Goal: Use online tool/utility: Use online tool/utility

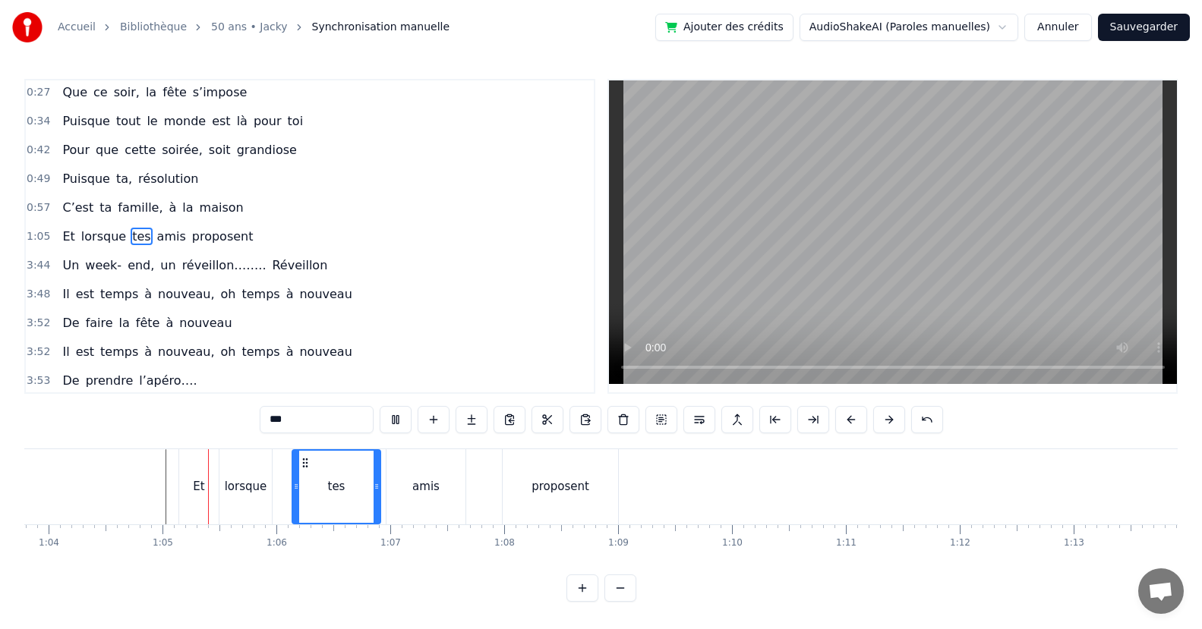
scroll to position [0, 7293]
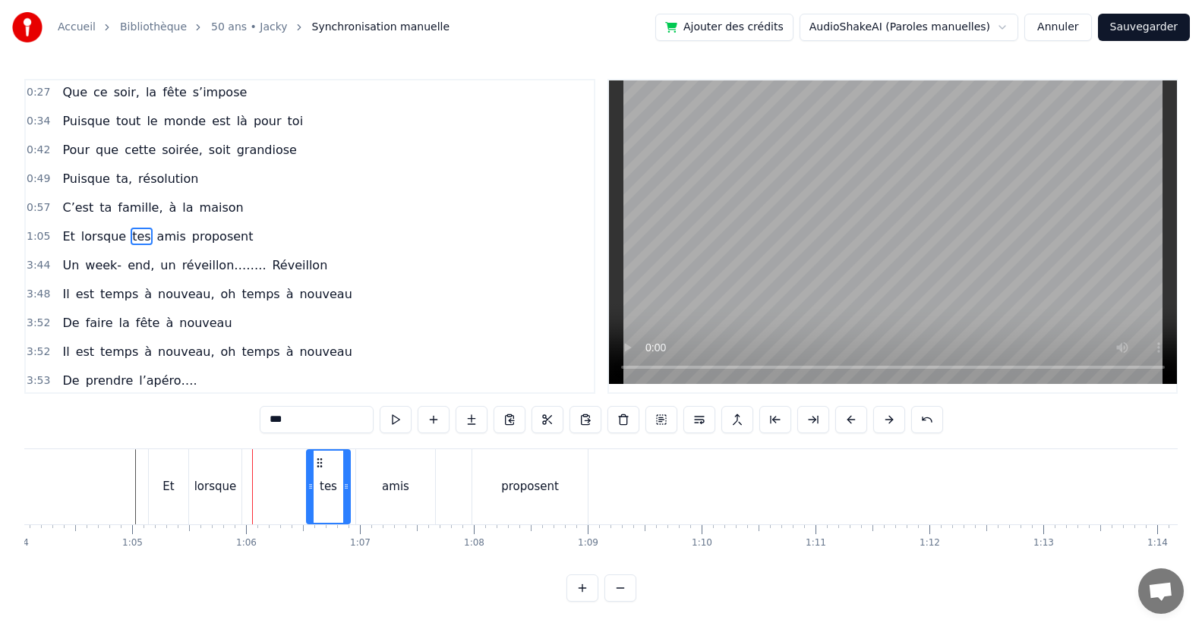
drag, startPoint x: 265, startPoint y: 499, endPoint x: 310, endPoint y: 499, distance: 44.8
click at [310, 499] on div at bounding box center [310, 487] width 6 height 72
click at [241, 504] on div "lorsque" at bounding box center [215, 486] width 54 height 75
type input "*******"
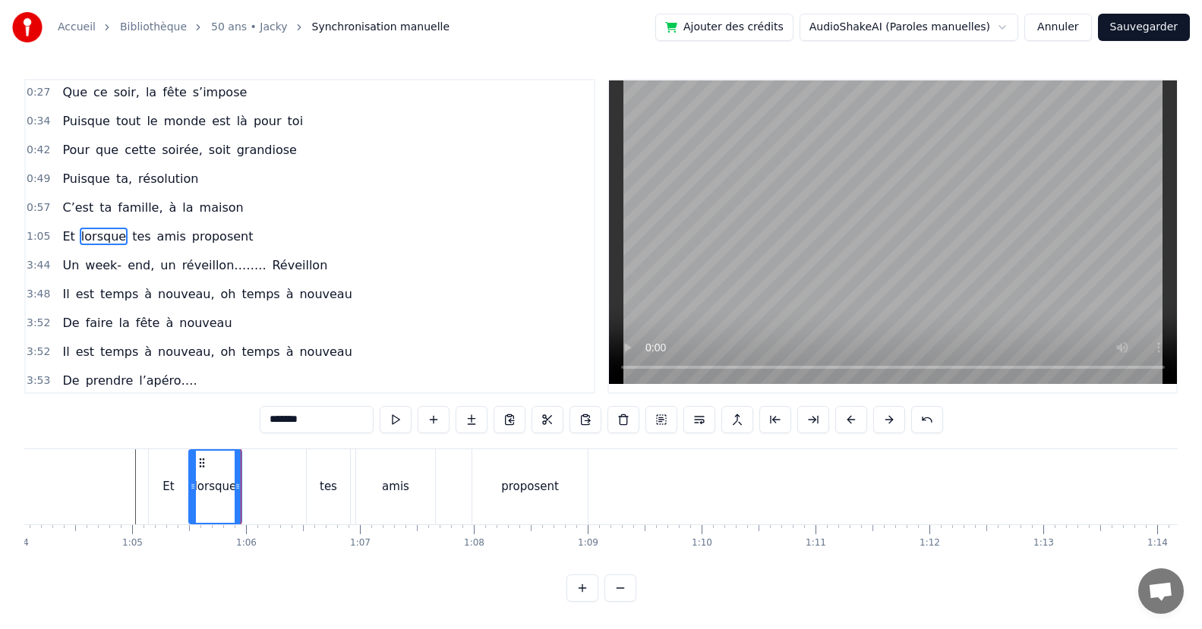
click at [241, 504] on div at bounding box center [241, 486] width 1 height 75
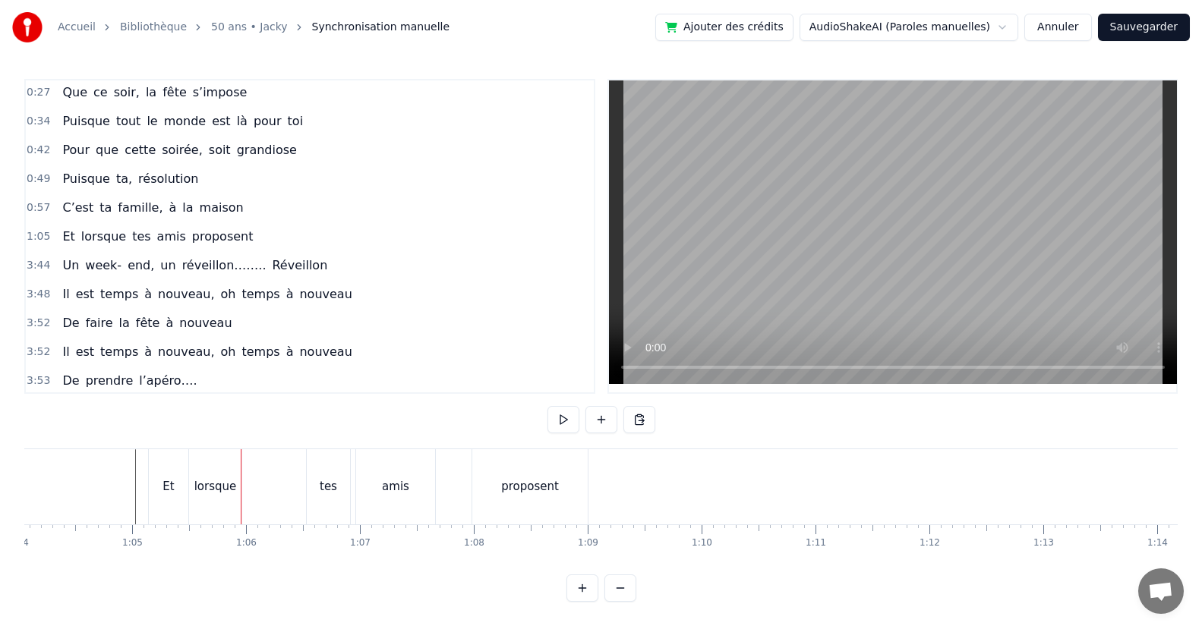
click at [237, 506] on div "lorsque" at bounding box center [215, 486] width 52 height 75
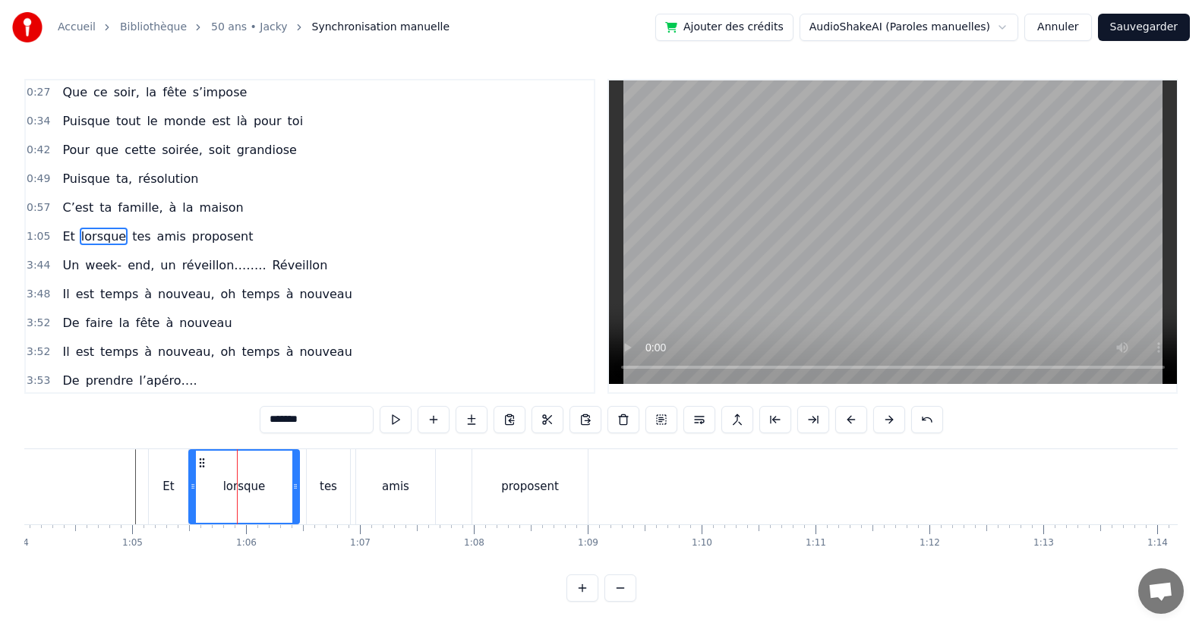
drag, startPoint x: 239, startPoint y: 506, endPoint x: 297, endPoint y: 509, distance: 57.8
click at [297, 509] on div at bounding box center [295, 487] width 6 height 72
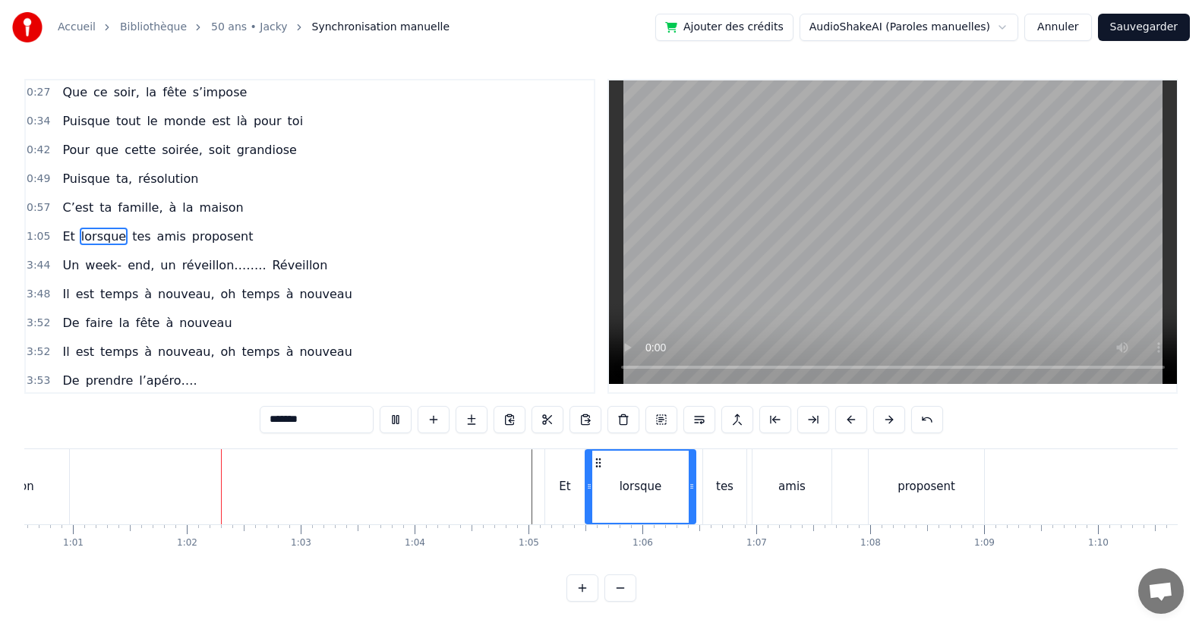
scroll to position [0, 6944]
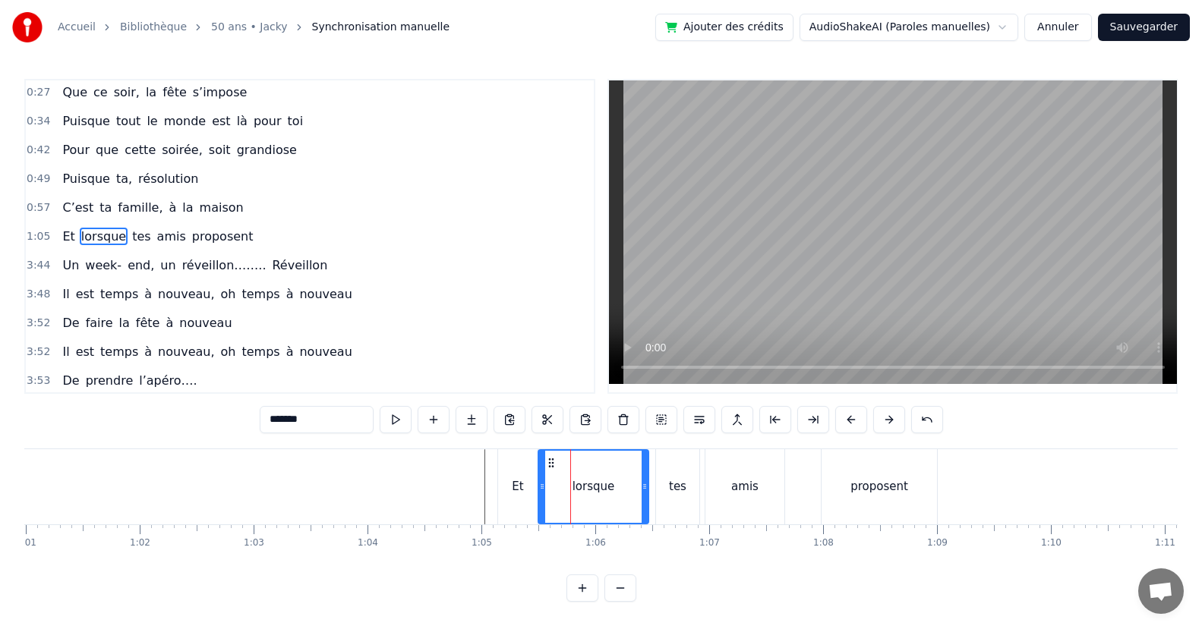
drag, startPoint x: 545, startPoint y: 490, endPoint x: 564, endPoint y: 499, distance: 21.0
click at [572, 496] on div "lorsque" at bounding box center [593, 487] width 109 height 72
drag, startPoint x: 543, startPoint y: 497, endPoint x: 499, endPoint y: 503, distance: 43.7
click at [572, 496] on div at bounding box center [575, 487] width 6 height 72
click at [535, 493] on div "Et" at bounding box center [517, 486] width 39 height 75
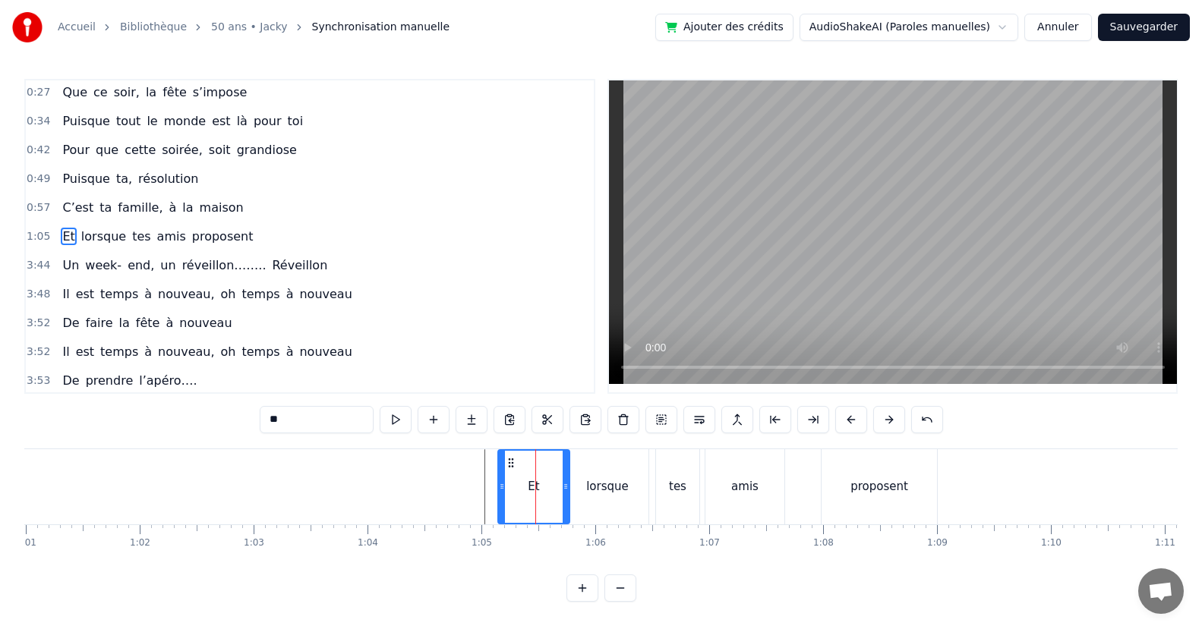
drag, startPoint x: 533, startPoint y: 492, endPoint x: 517, endPoint y: 505, distance: 20.5
click at [562, 497] on div at bounding box center [565, 487] width 6 height 72
drag, startPoint x: 502, startPoint y: 501, endPoint x: 534, endPoint y: 504, distance: 31.3
click at [534, 504] on div at bounding box center [533, 487] width 6 height 72
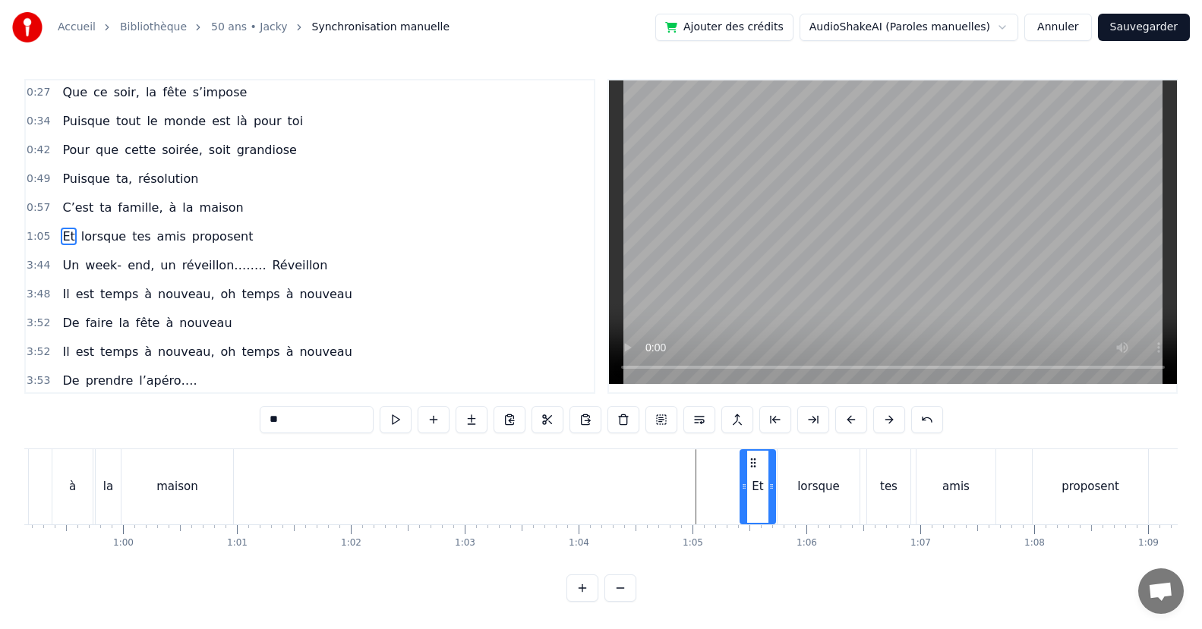
scroll to position [0, 6638]
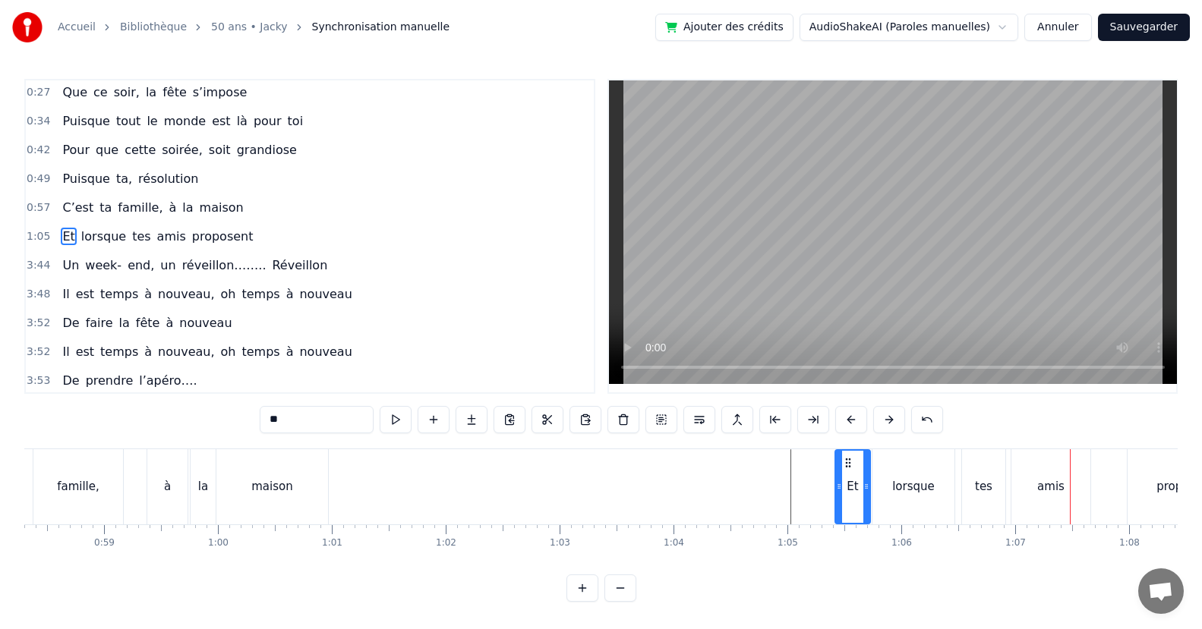
click at [1080, 478] on div "amis" at bounding box center [1050, 486] width 79 height 75
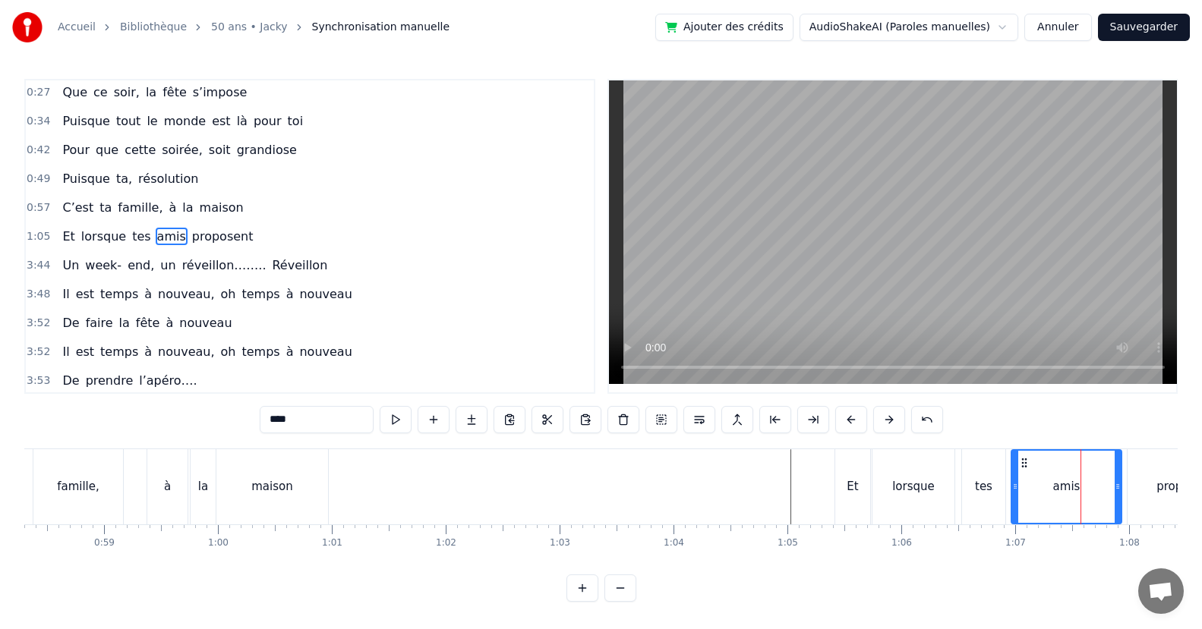
drag, startPoint x: 1088, startPoint y: 487, endPoint x: 1025, endPoint y: 506, distance: 65.6
click at [1114, 487] on icon at bounding box center [1117, 486] width 6 height 12
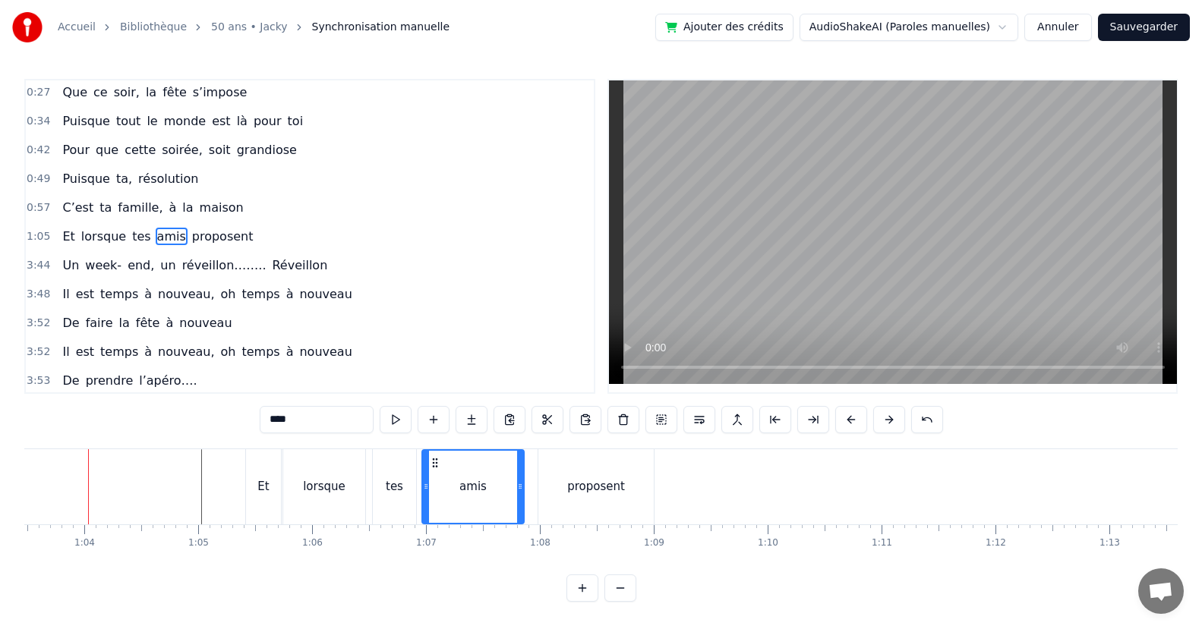
scroll to position [0, 7214]
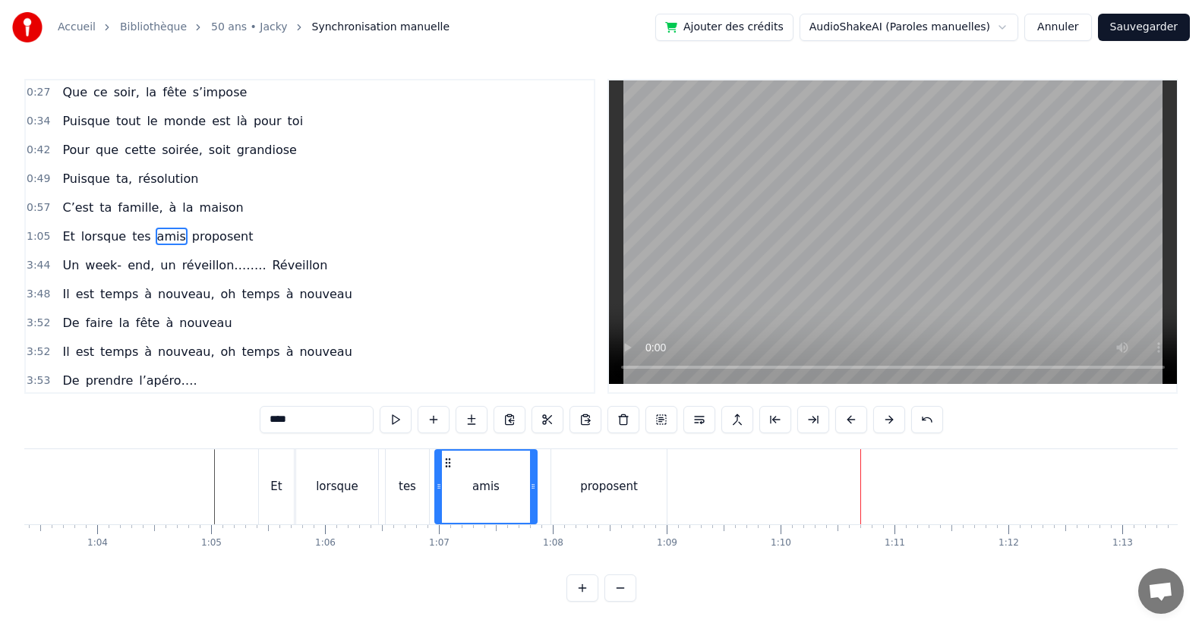
click at [666, 483] on div "proposent" at bounding box center [608, 486] width 117 height 75
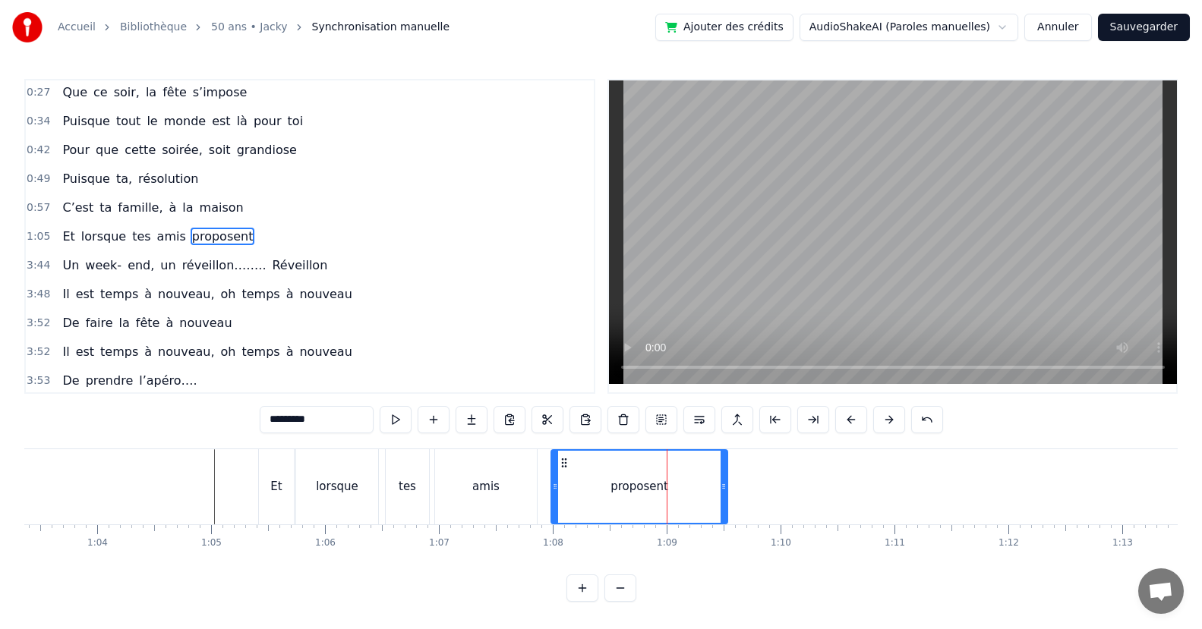
drag, startPoint x: 663, startPoint y: 487, endPoint x: 717, endPoint y: 483, distance: 54.7
click at [720, 494] on div at bounding box center [723, 487] width 6 height 72
click at [397, 494] on div "tes" at bounding box center [407, 486] width 43 height 75
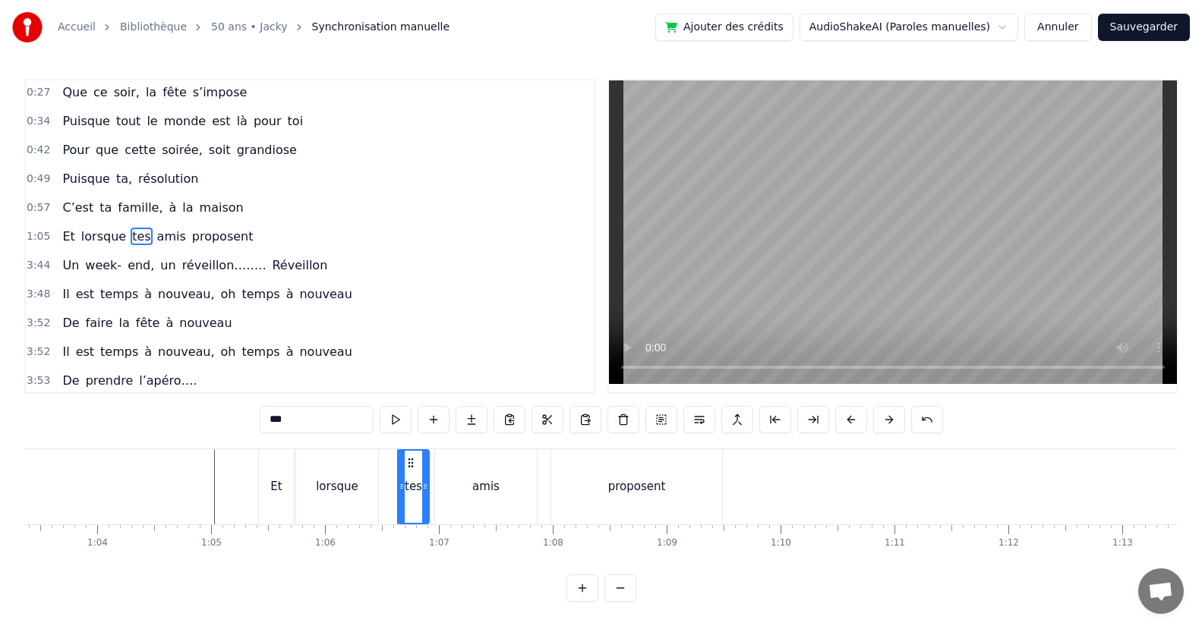
drag, startPoint x: 388, startPoint y: 487, endPoint x: 400, endPoint y: 490, distance: 12.7
click at [400, 490] on icon at bounding box center [401, 486] width 6 height 12
click at [373, 487] on div "lorsque" at bounding box center [337, 486] width 82 height 75
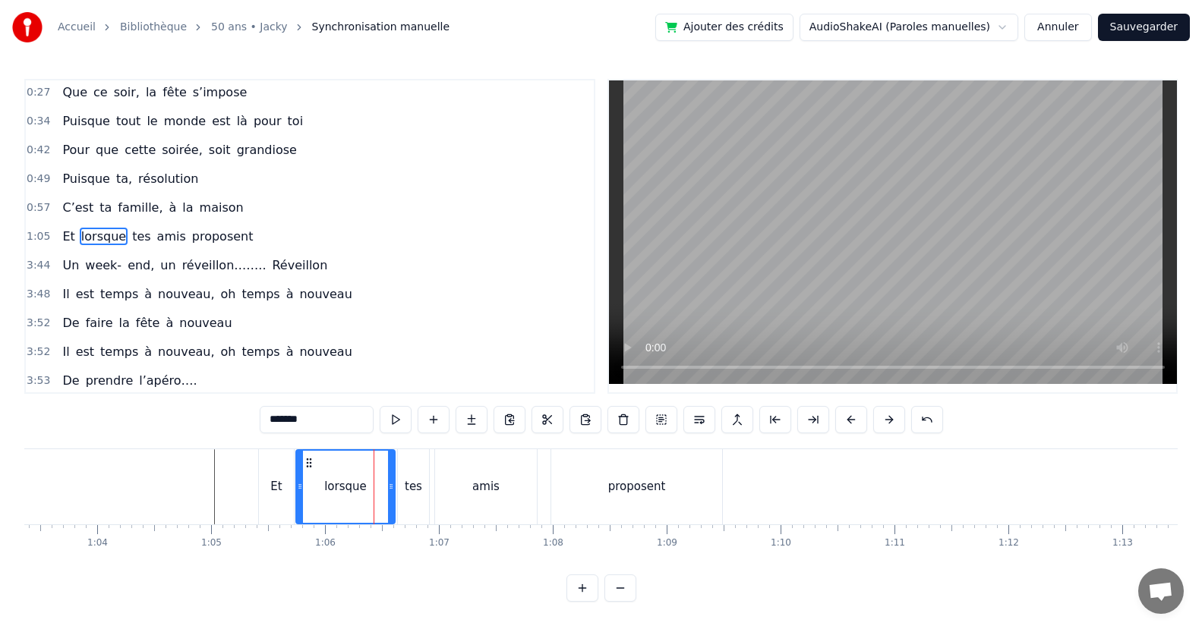
drag, startPoint x: 374, startPoint y: 490, endPoint x: 391, endPoint y: 499, distance: 19.4
click at [391, 499] on div at bounding box center [391, 487] width 6 height 72
click at [278, 499] on div "Et" at bounding box center [276, 486] width 35 height 75
type input "**"
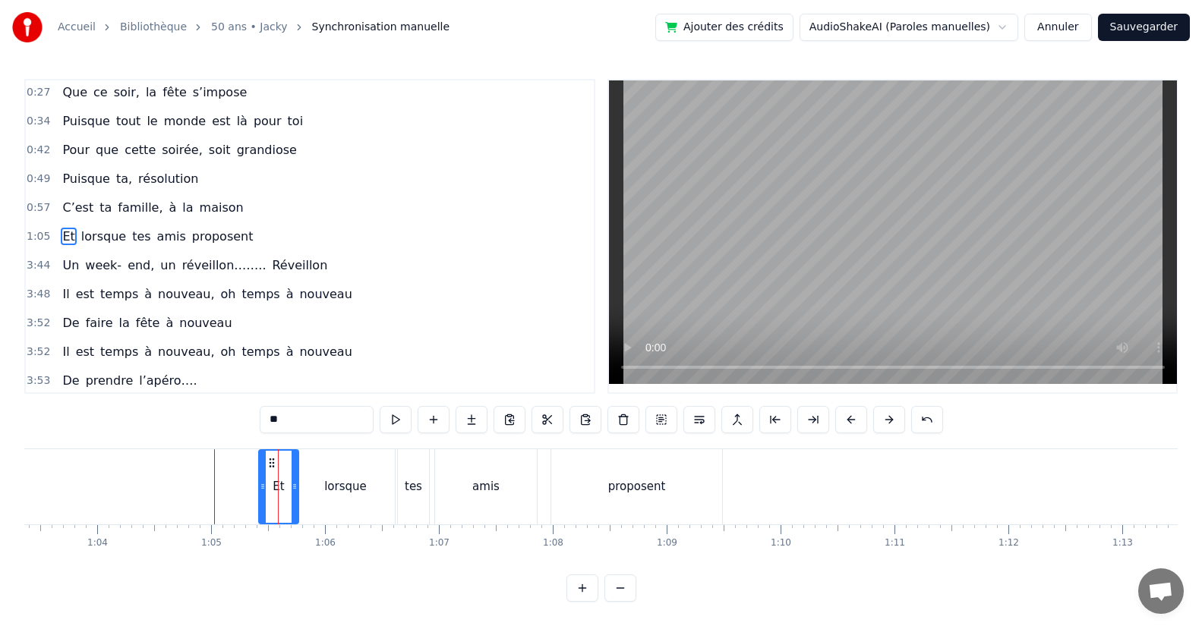
click at [292, 488] on icon at bounding box center [294, 486] width 6 height 12
click at [269, 490] on icon at bounding box center [269, 486] width 6 height 12
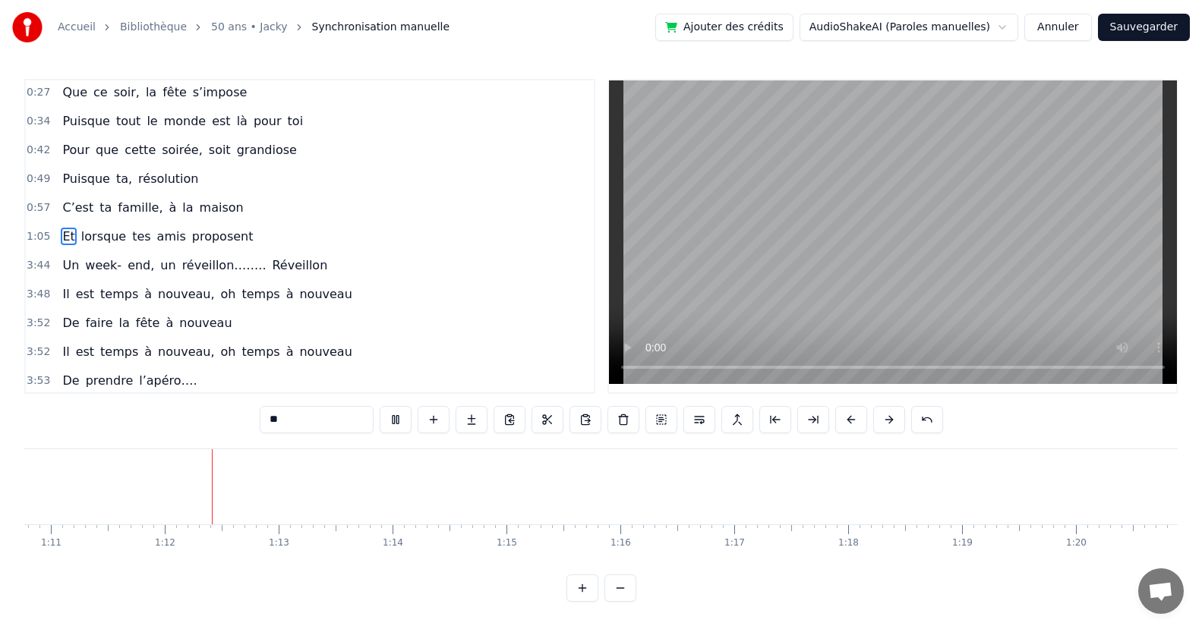
scroll to position [0, 8108]
click at [76, 275] on div "Un week- end, un réveillon…….. [GEOGRAPHIC_DATA]" at bounding box center [194, 265] width 277 height 27
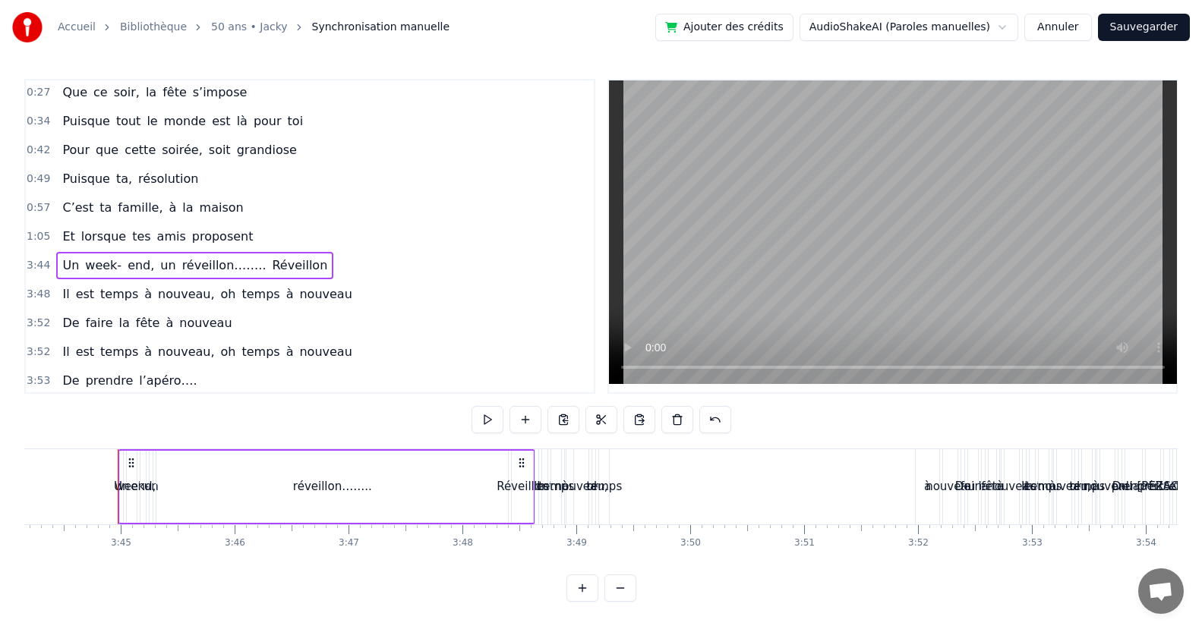
scroll to position [0, 25538]
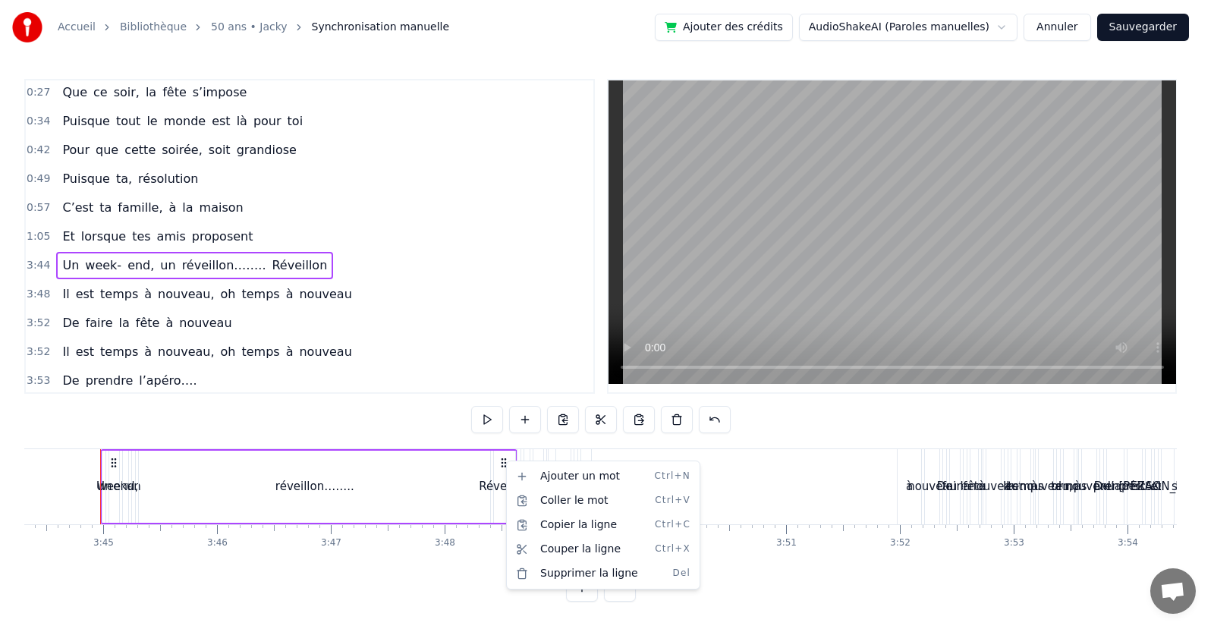
click at [601, 420] on html "Accueil Bibliothèque 50 ans • Jacky Synchronisation manuelle Ajouter des crédit…" at bounding box center [607, 313] width 1214 height 626
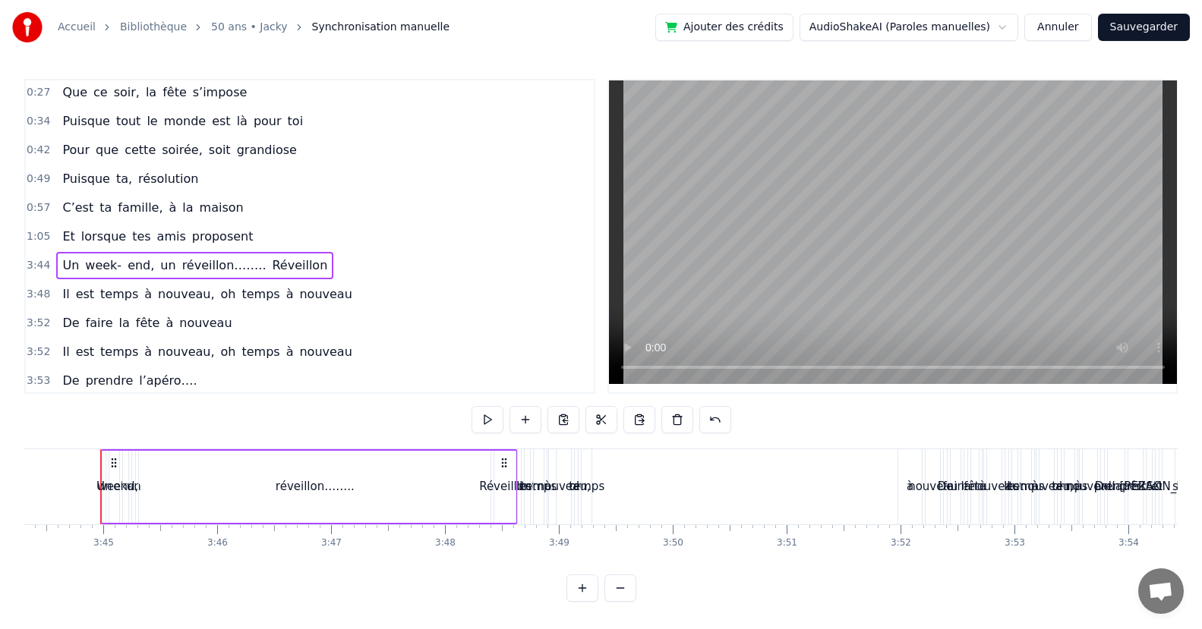
click at [601, 420] on button at bounding box center [601, 419] width 32 height 27
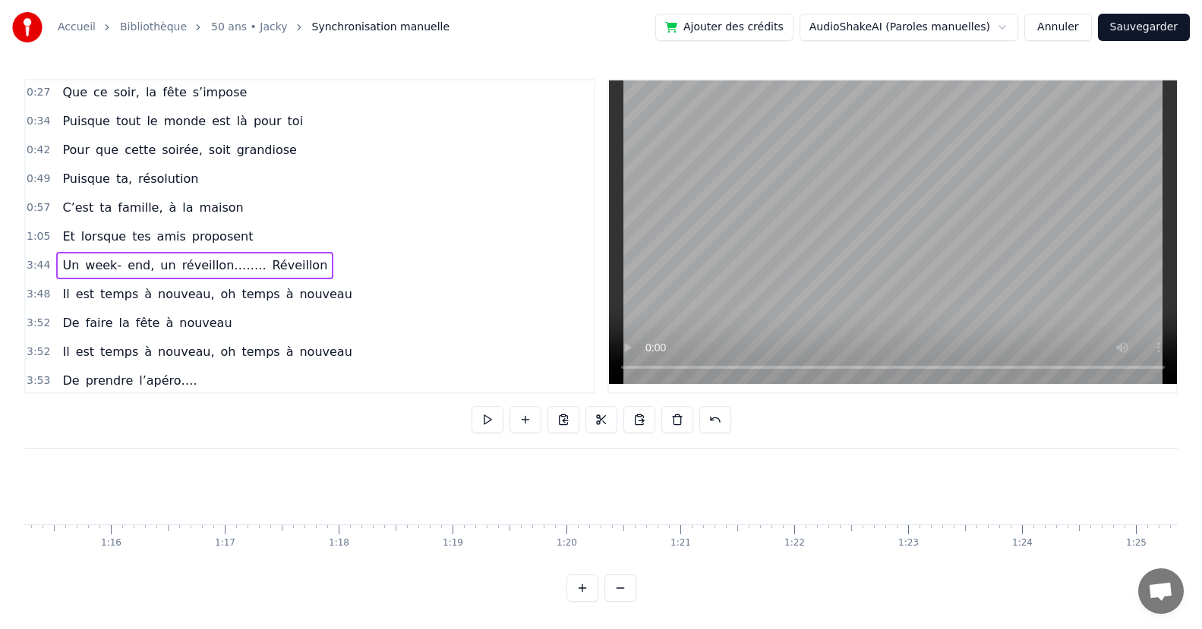
scroll to position [0, 7621]
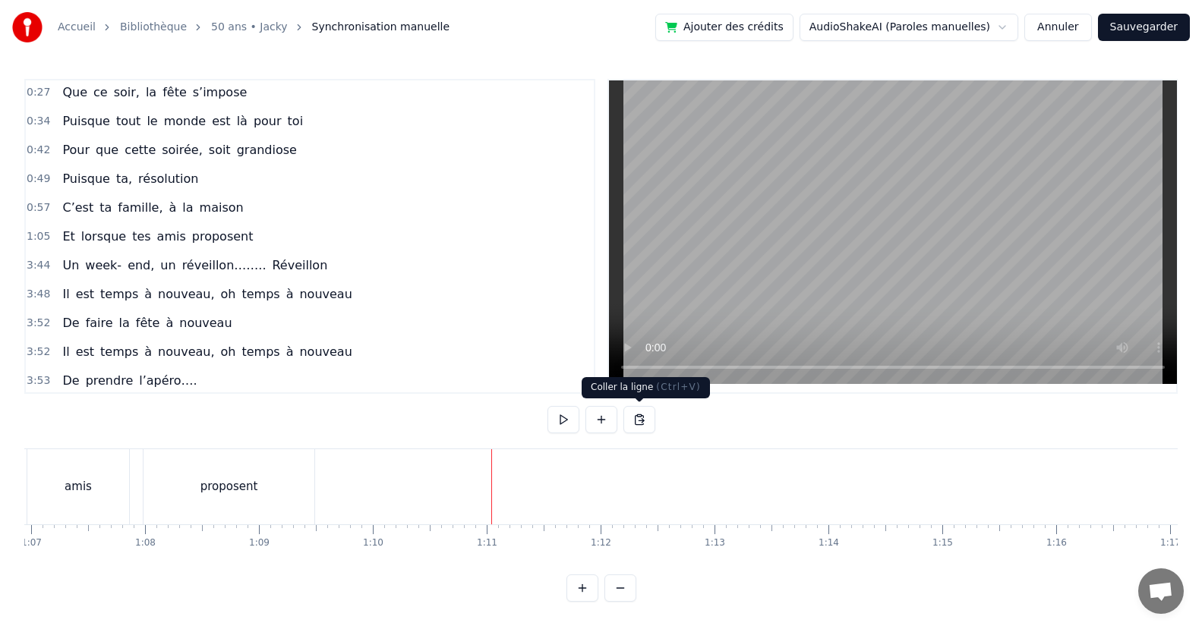
click at [632, 417] on button at bounding box center [639, 419] width 32 height 27
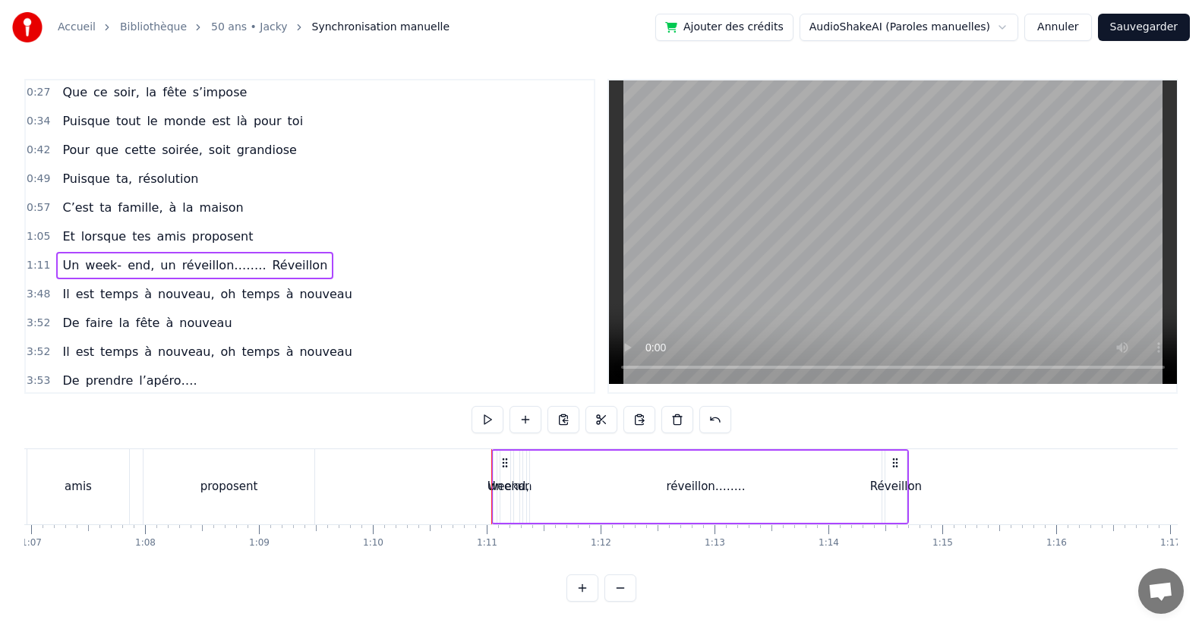
click at [495, 483] on div "week-" at bounding box center [505, 486] width 34 height 17
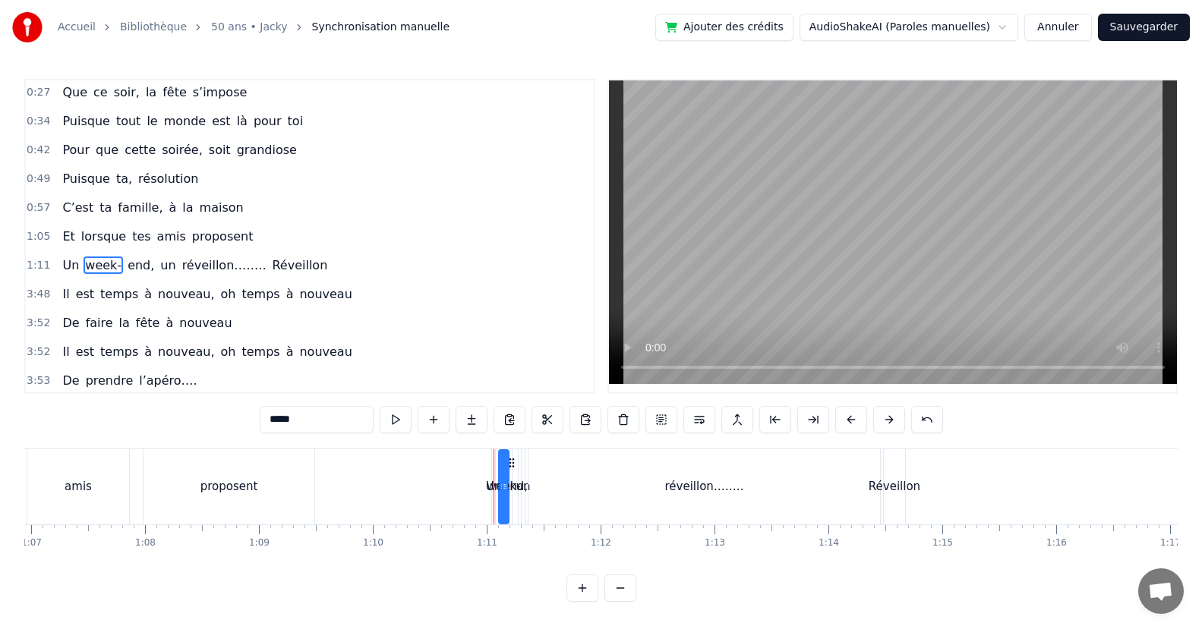
scroll to position [60, 0]
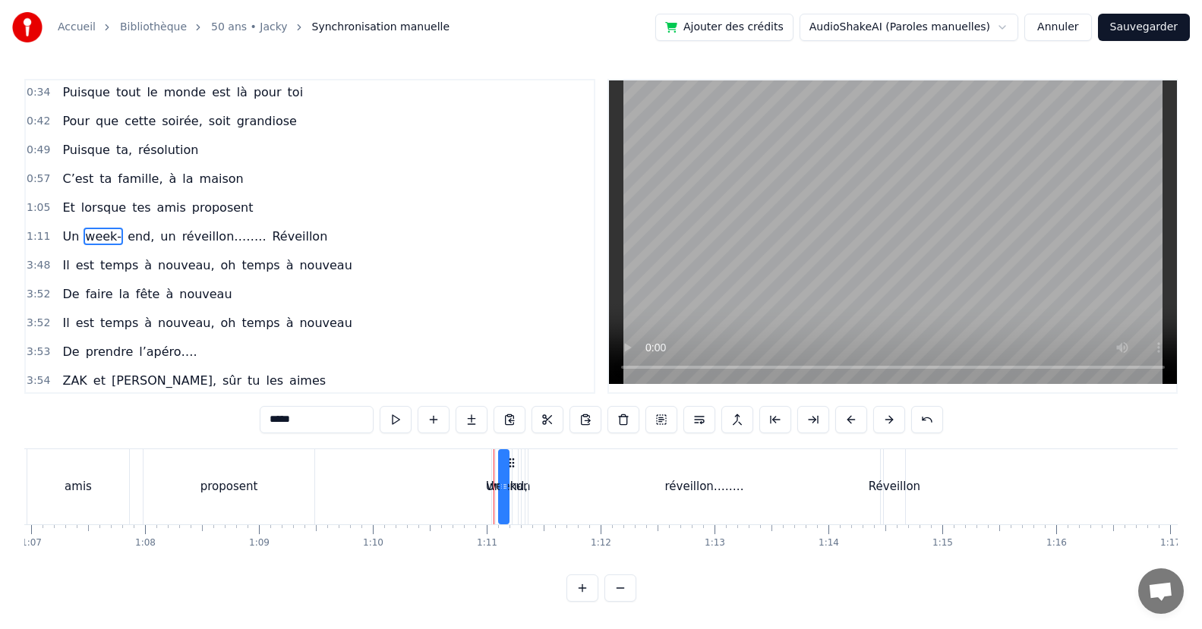
click at [491, 481] on div "week-" at bounding box center [504, 486] width 34 height 17
click at [488, 485] on div "week-" at bounding box center [504, 486] width 34 height 17
click at [490, 488] on div "week-" at bounding box center [504, 486] width 34 height 17
click at [492, 490] on div "week-" at bounding box center [504, 486] width 34 height 17
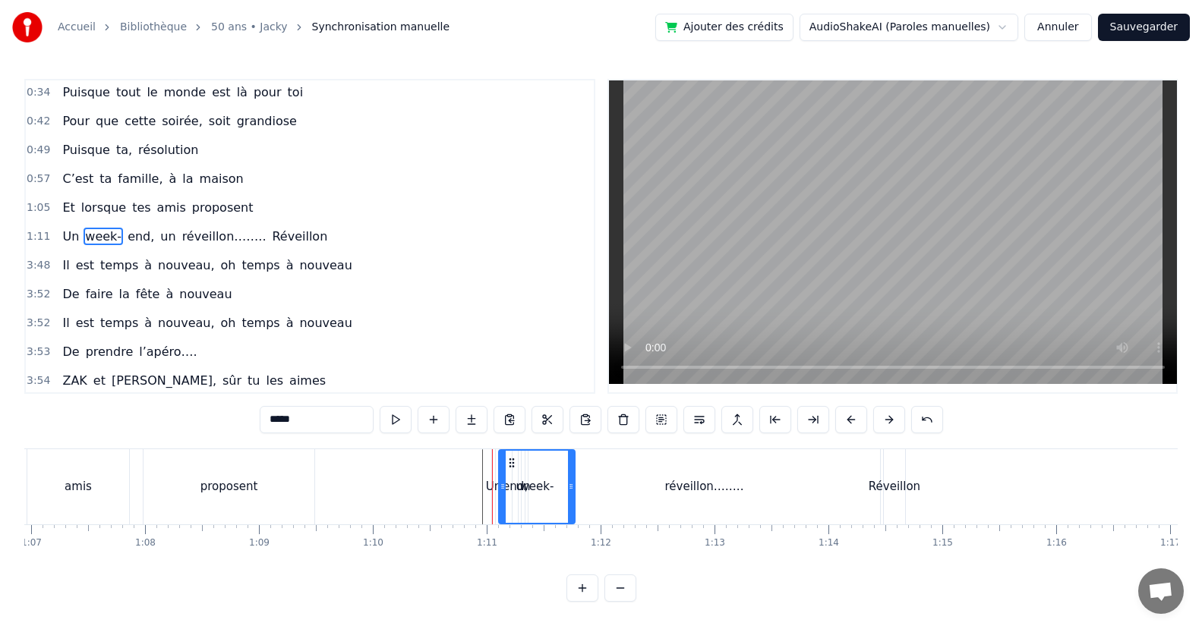
drag, startPoint x: 506, startPoint y: 490, endPoint x: 572, endPoint y: 507, distance: 68.1
click at [572, 507] on div at bounding box center [571, 487] width 6 height 72
drag, startPoint x: 546, startPoint y: 508, endPoint x: 568, endPoint y: 511, distance: 21.5
click at [568, 511] on div "week-" at bounding box center [536, 487] width 74 height 72
drag, startPoint x: 504, startPoint y: 505, endPoint x: 540, endPoint y: 506, distance: 36.4
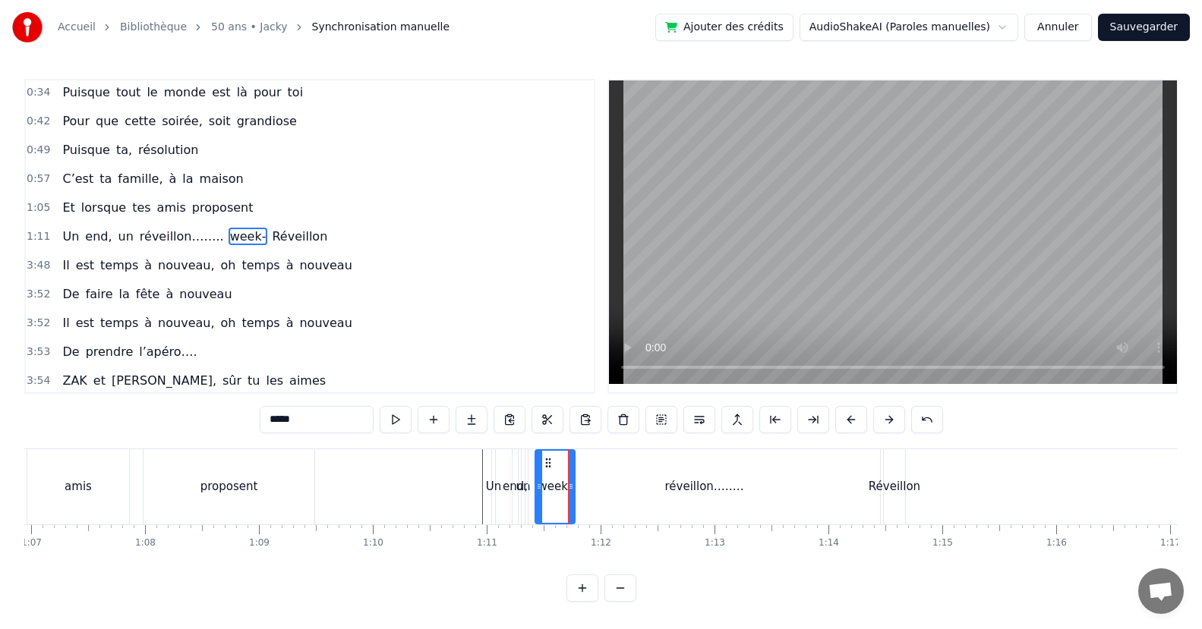
click at [515, 501] on div "end," at bounding box center [514, 486] width 5 height 75
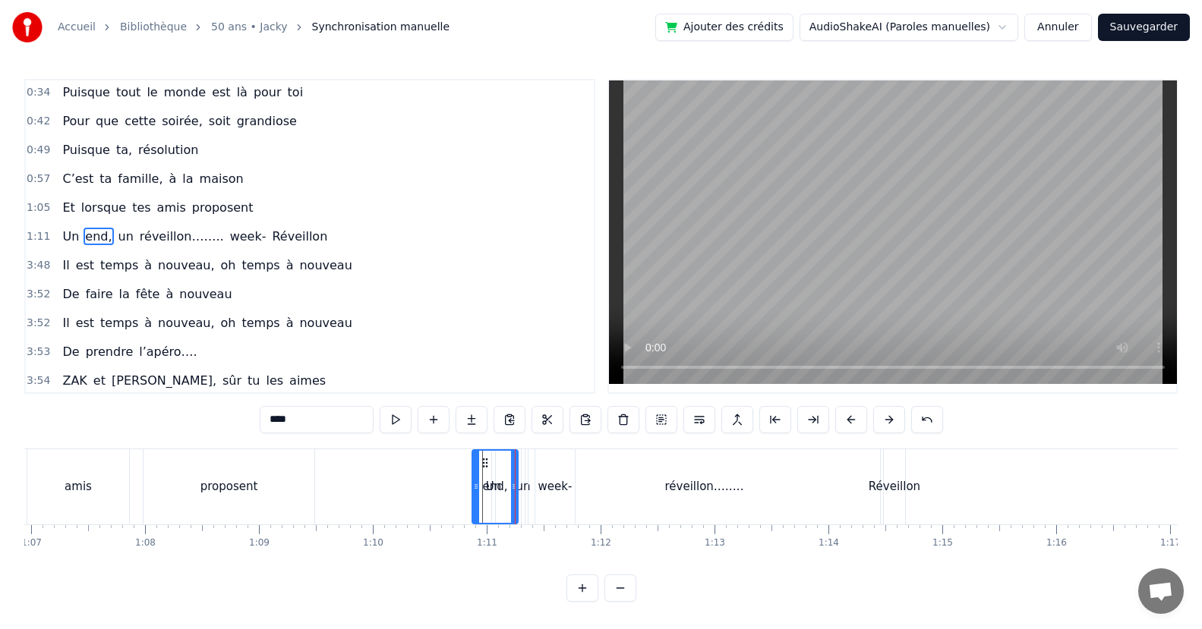
drag, startPoint x: 517, startPoint y: 498, endPoint x: 491, endPoint y: 504, distance: 26.5
click at [477, 518] on div at bounding box center [476, 487] width 6 height 72
drag, startPoint x: 513, startPoint y: 512, endPoint x: 565, endPoint y: 519, distance: 52.8
click at [605, 518] on div "end," at bounding box center [547, 487] width 149 height 72
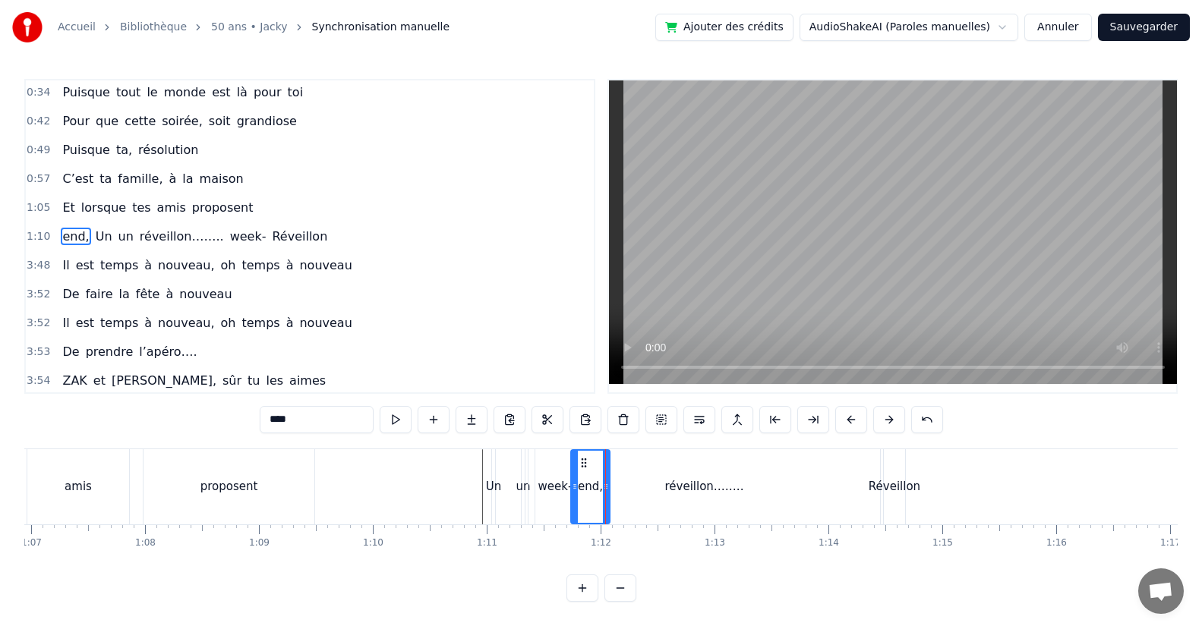
drag, startPoint x: 477, startPoint y: 506, endPoint x: 573, endPoint y: 514, distance: 96.7
click at [497, 484] on div "Un" at bounding box center [494, 486] width 16 height 17
type input "**"
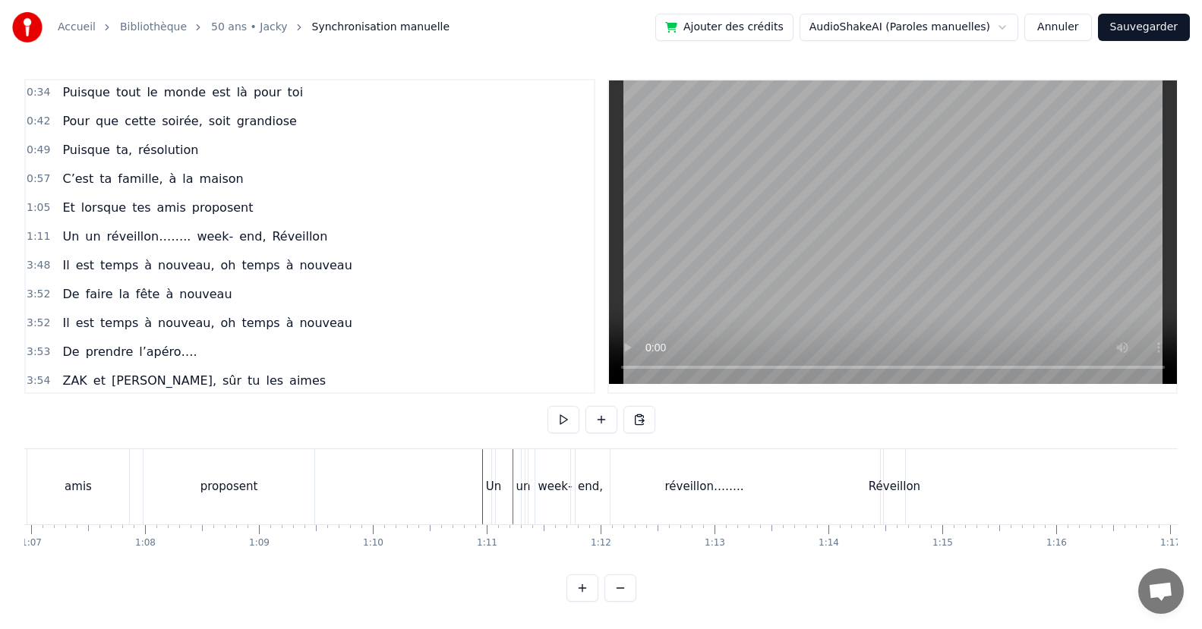
click at [493, 486] on div "Un" at bounding box center [494, 486] width 16 height 17
drag, startPoint x: 492, startPoint y: 487, endPoint x: 527, endPoint y: 491, distance: 35.1
click at [527, 491] on icon at bounding box center [526, 486] width 6 height 12
click at [521, 493] on div "Un" at bounding box center [511, 487] width 36 height 72
click at [519, 490] on div "Un" at bounding box center [511, 487] width 36 height 72
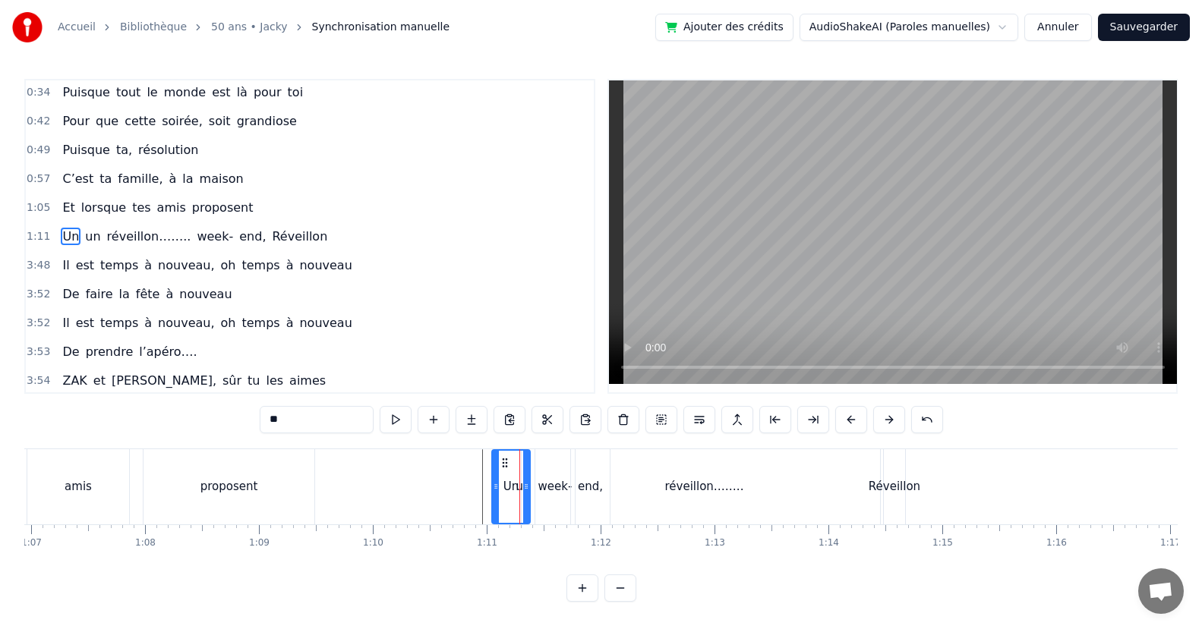
click at [538, 498] on div "week-" at bounding box center [554, 486] width 39 height 75
click at [529, 490] on div "réveillon…….." at bounding box center [703, 486] width 351 height 75
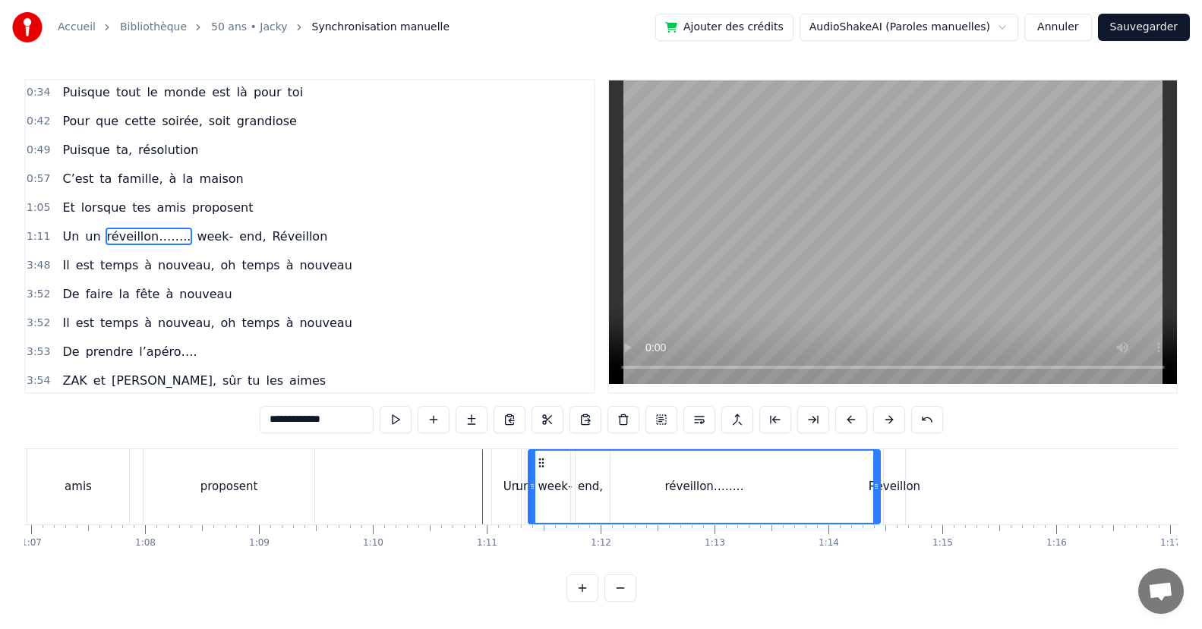
click at [525, 486] on div "un" at bounding box center [522, 486] width 14 height 17
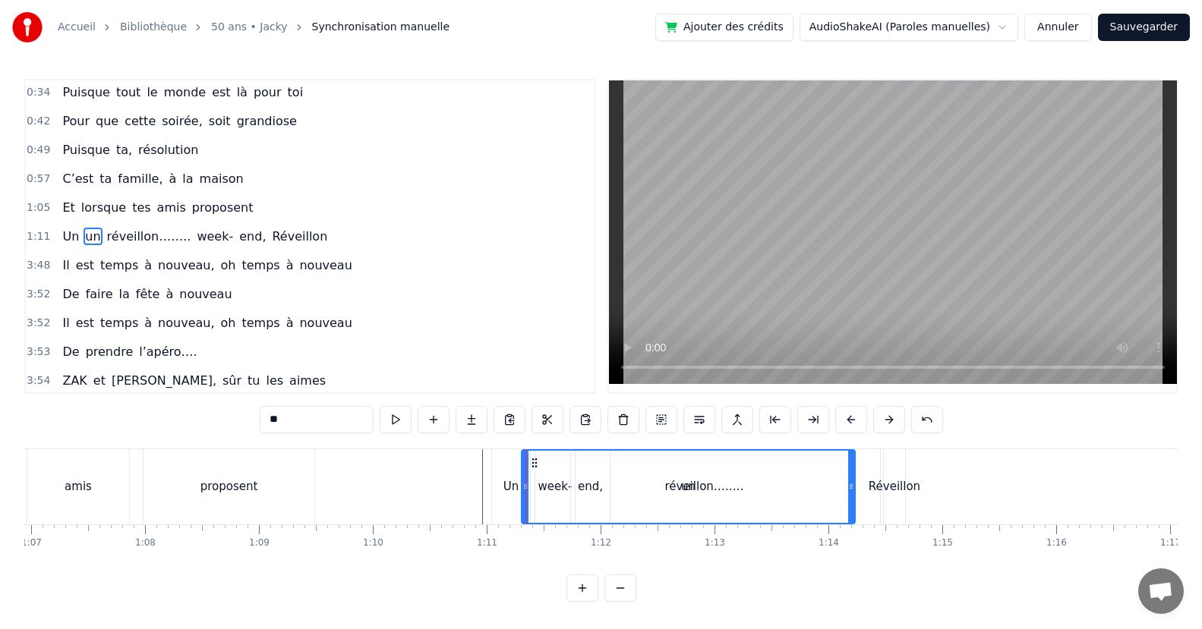
drag, startPoint x: 521, startPoint y: 488, endPoint x: 827, endPoint y: 488, distance: 305.9
click at [848, 491] on icon at bounding box center [851, 486] width 6 height 12
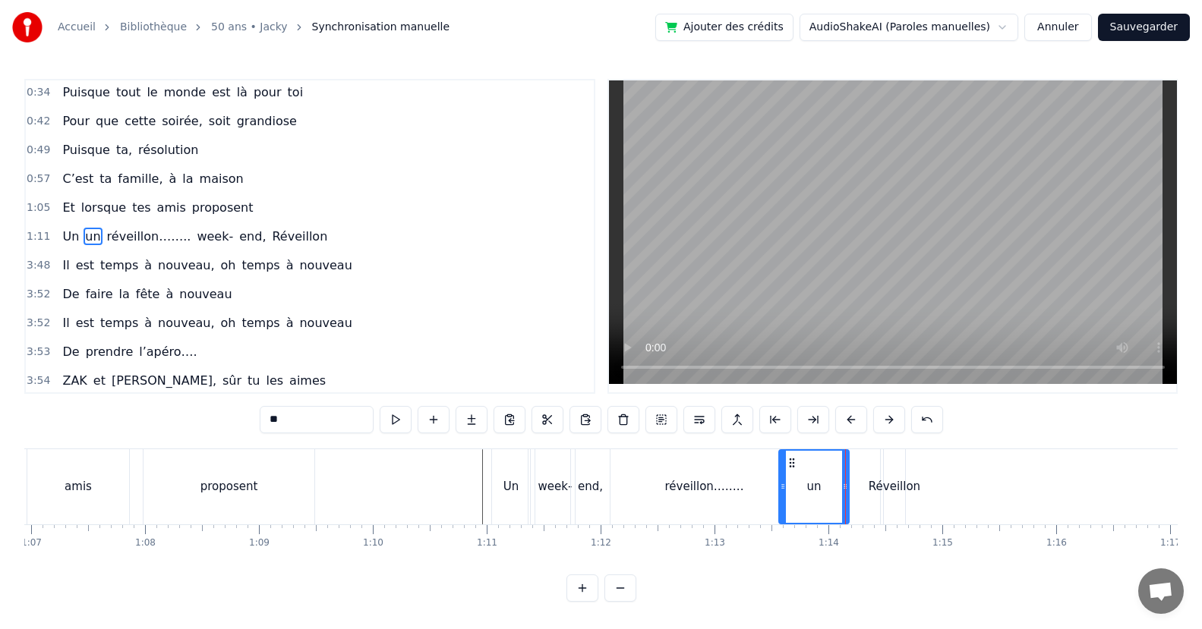
drag, startPoint x: 525, startPoint y: 493, endPoint x: 783, endPoint y: 496, distance: 257.3
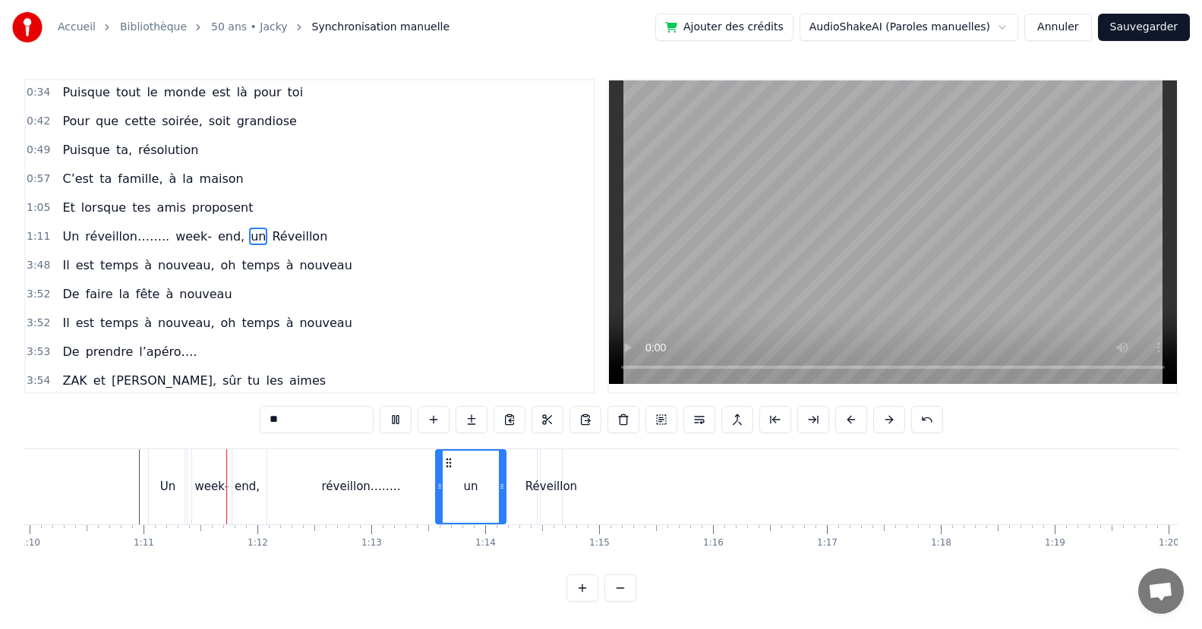
scroll to position [0, 8014]
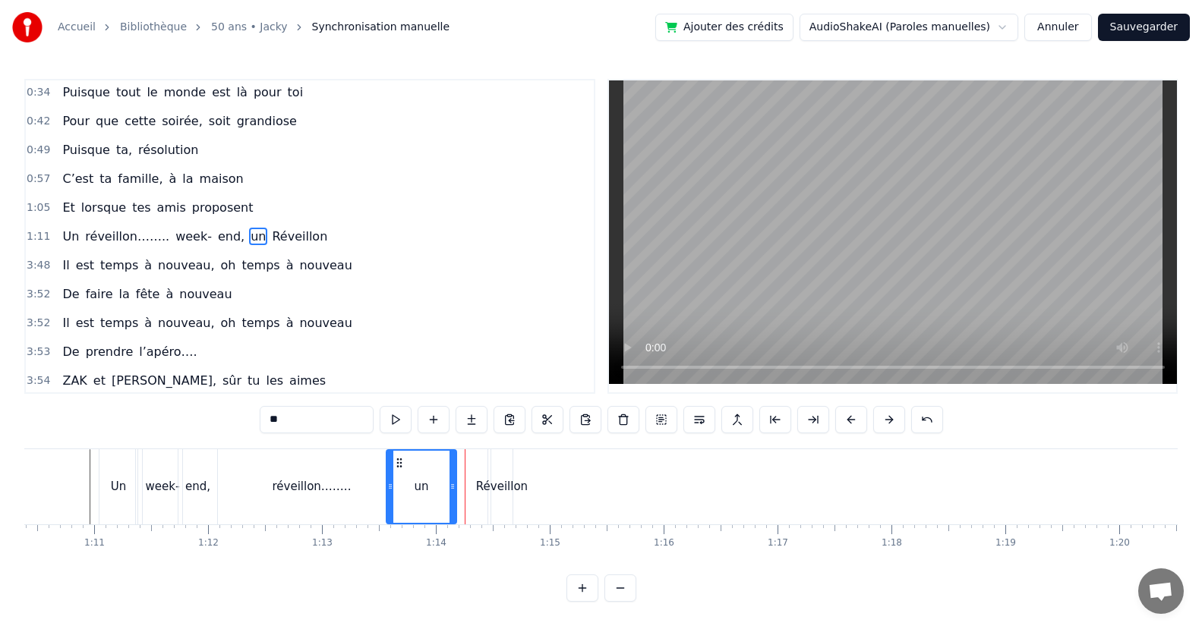
click at [515, 491] on div "Réveillon" at bounding box center [502, 486] width 52 height 17
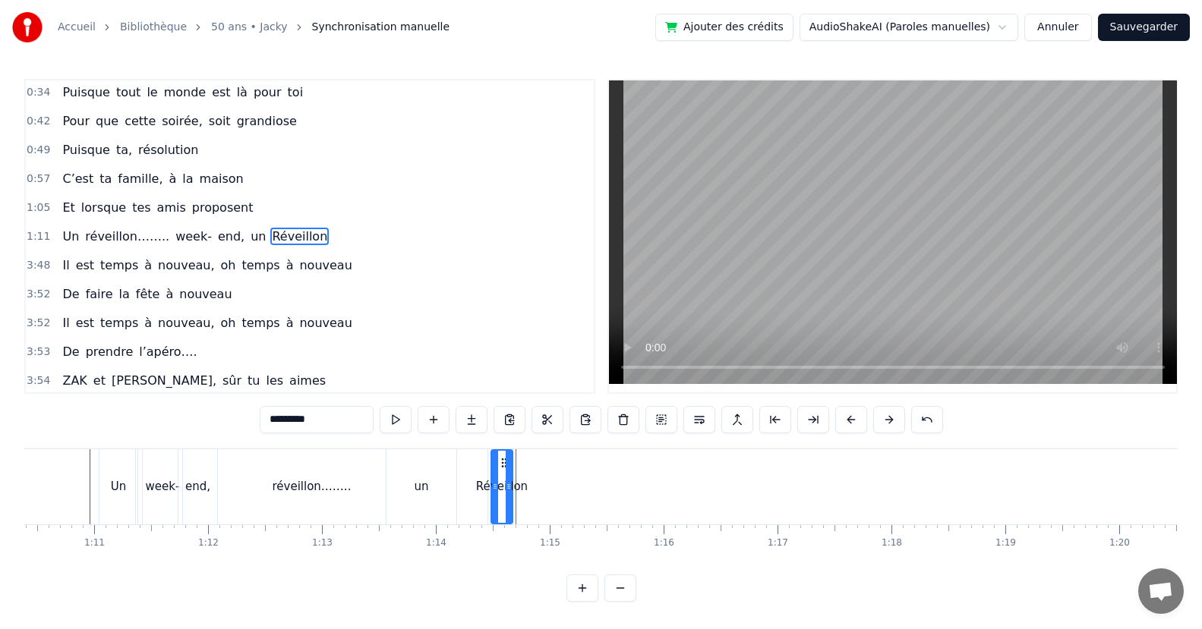
click at [114, 510] on div "Un" at bounding box center [118, 486] width 38 height 75
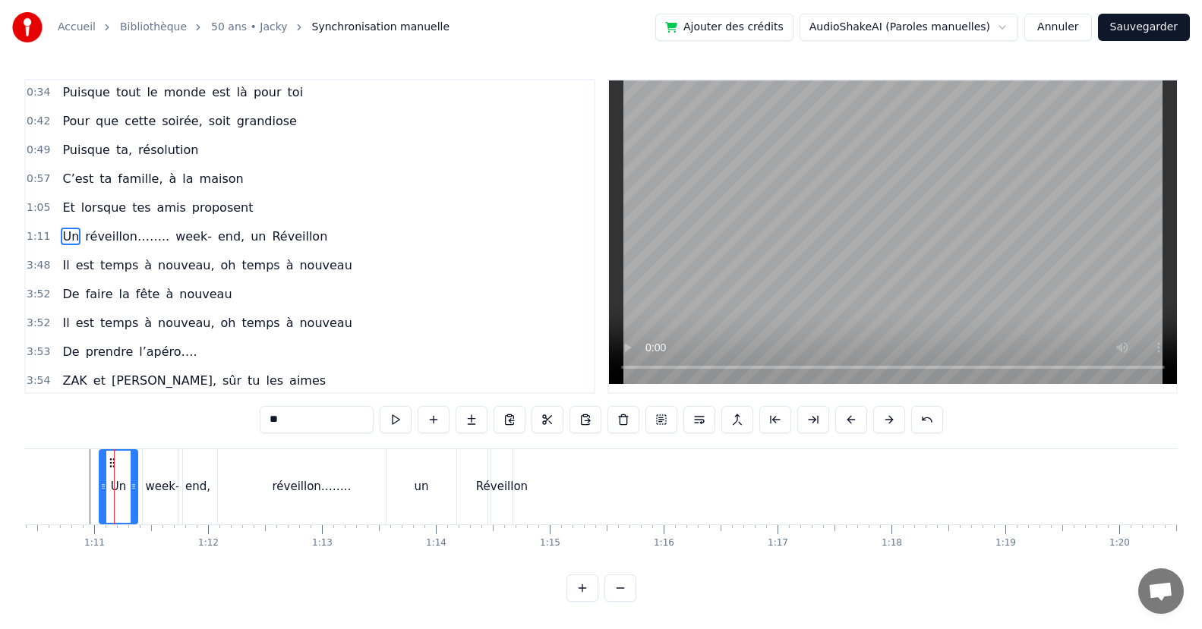
click at [160, 503] on div "week-" at bounding box center [162, 486] width 39 height 75
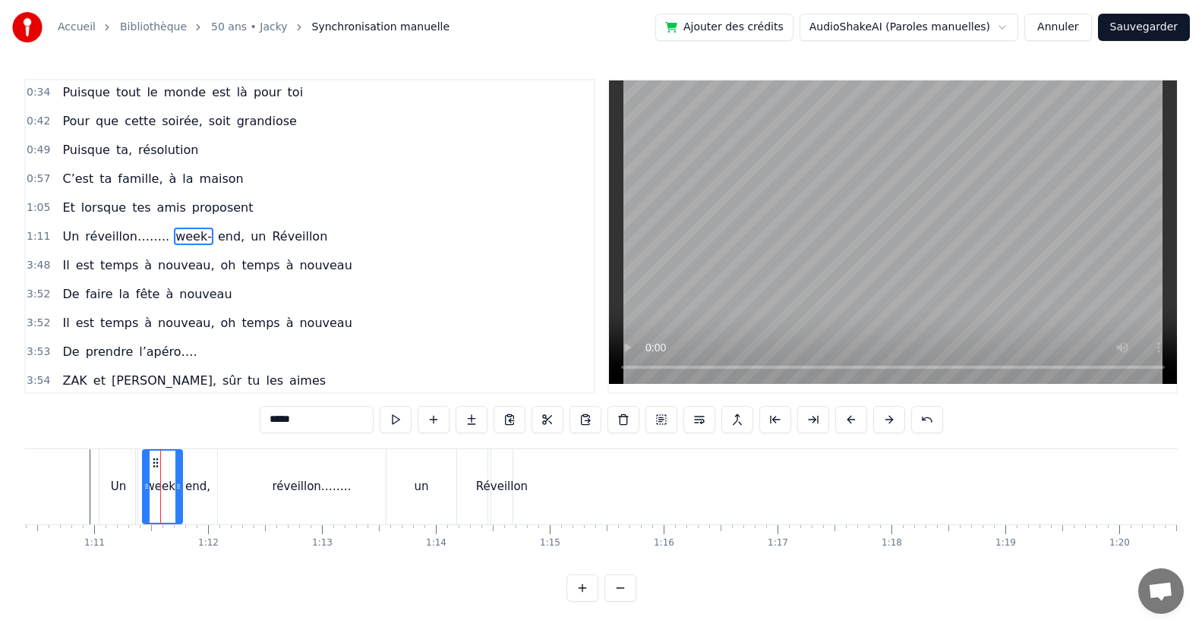
click at [193, 498] on div "end," at bounding box center [197, 486] width 39 height 75
click at [266, 490] on div "réveillon…….." at bounding box center [311, 486] width 351 height 75
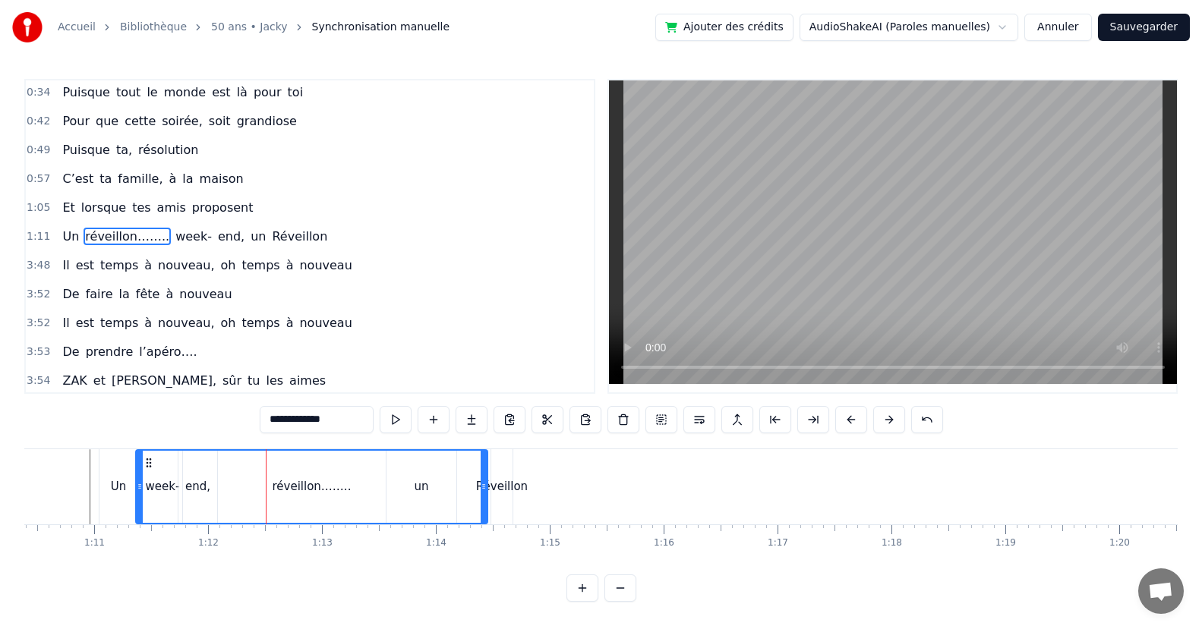
click at [502, 486] on div "Réveillon" at bounding box center [502, 486] width 52 height 17
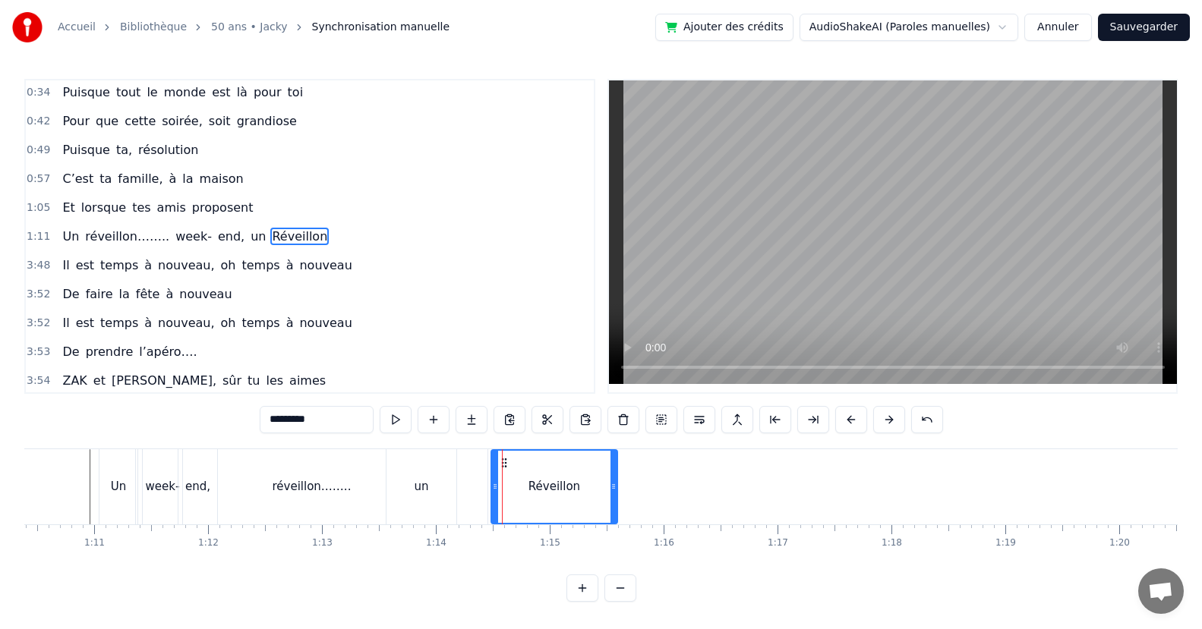
drag, startPoint x: 508, startPoint y: 487, endPoint x: 560, endPoint y: 498, distance: 53.6
click at [613, 488] on icon at bounding box center [613, 486] width 6 height 12
drag, startPoint x: 495, startPoint y: 491, endPoint x: 475, endPoint y: 498, distance: 20.9
click at [551, 490] on icon at bounding box center [553, 486] width 6 height 12
click at [434, 497] on div "un" at bounding box center [421, 486] width 70 height 75
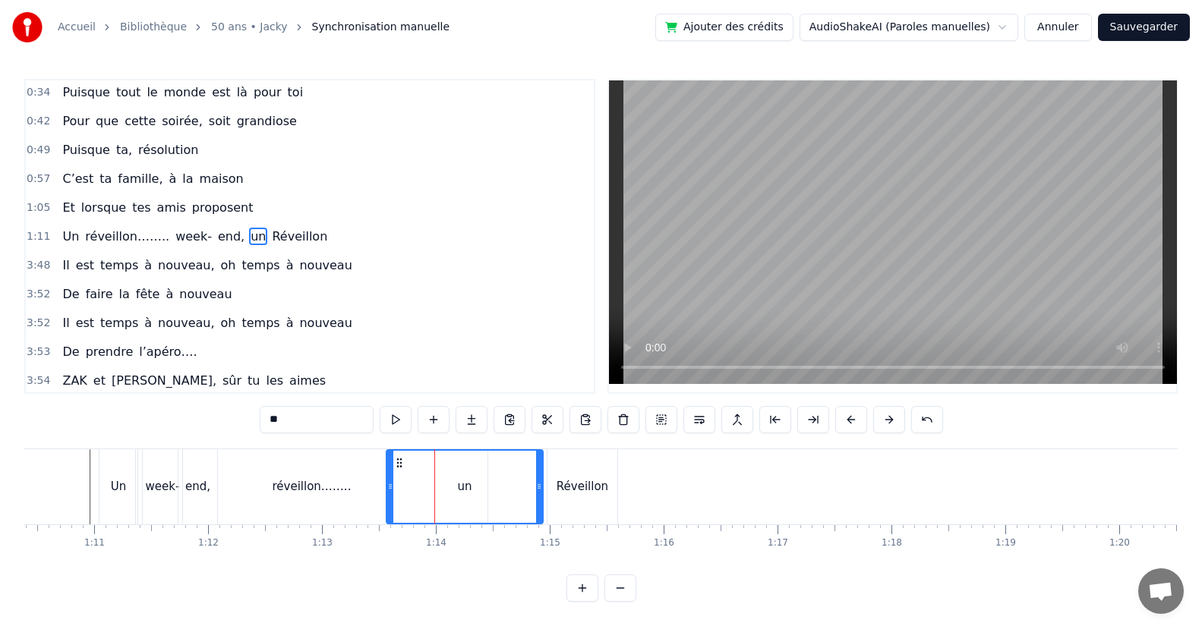
drag, startPoint x: 453, startPoint y: 486, endPoint x: 445, endPoint y: 501, distance: 17.3
click at [536, 490] on icon at bounding box center [539, 486] width 6 height 12
drag, startPoint x: 389, startPoint y: 490, endPoint x: 424, endPoint y: 484, distance: 34.7
click at [473, 483] on icon at bounding box center [476, 486] width 6 height 12
click at [235, 498] on div "réveillon…….." at bounding box center [311, 486] width 351 height 75
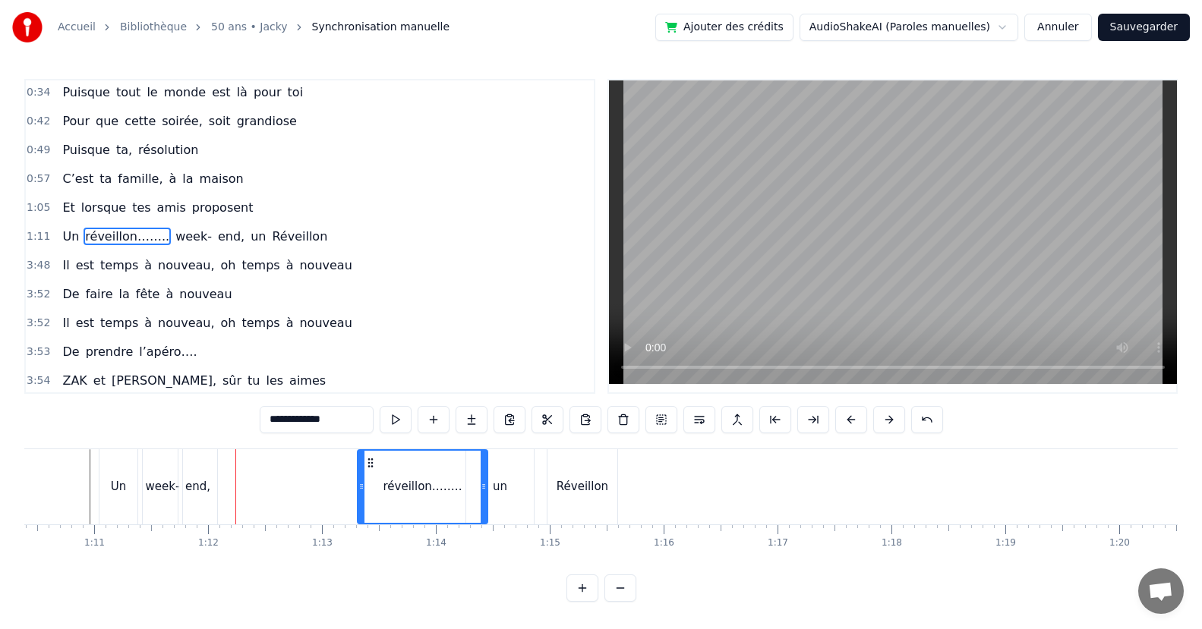
drag, startPoint x: 140, startPoint y: 487, endPoint x: 362, endPoint y: 490, distance: 221.7
click at [496, 504] on div "un" at bounding box center [500, 486] width 68 height 75
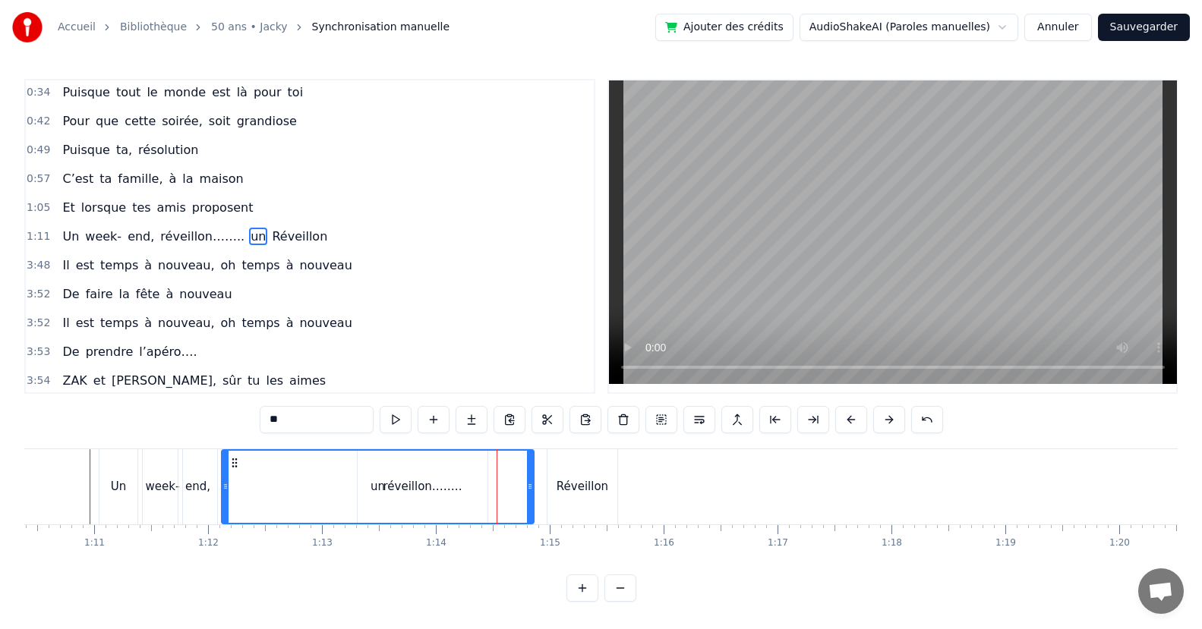
drag, startPoint x: 471, startPoint y: 499, endPoint x: 442, endPoint y: 536, distance: 46.9
click at [228, 515] on div "un" at bounding box center [377, 487] width 310 height 72
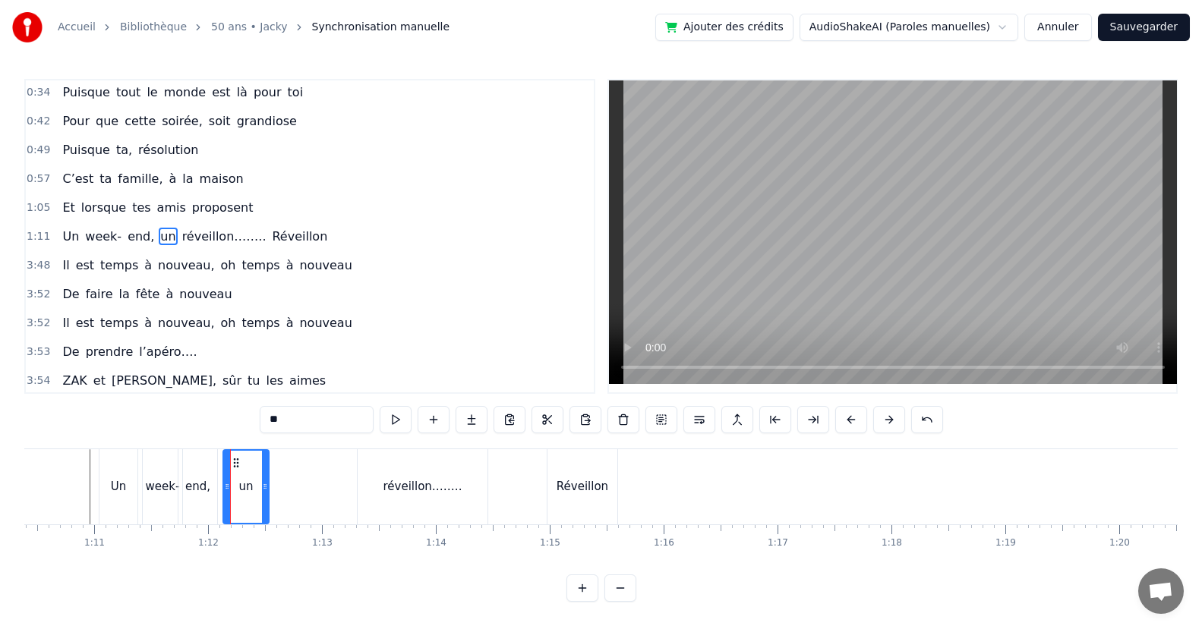
drag, startPoint x: 530, startPoint y: 495, endPoint x: 304, endPoint y: 509, distance: 226.6
click at [263, 501] on div at bounding box center [265, 487] width 6 height 72
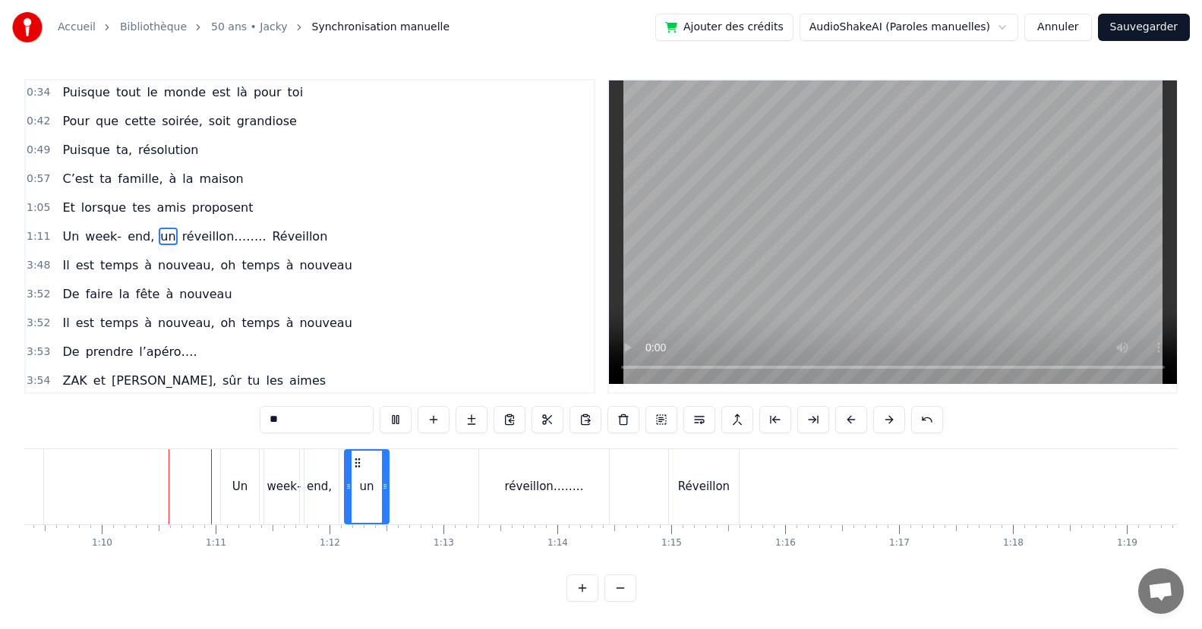
scroll to position [0, 7894]
click at [730, 485] on div "Réveillon" at bounding box center [702, 486] width 70 height 75
type input "*********"
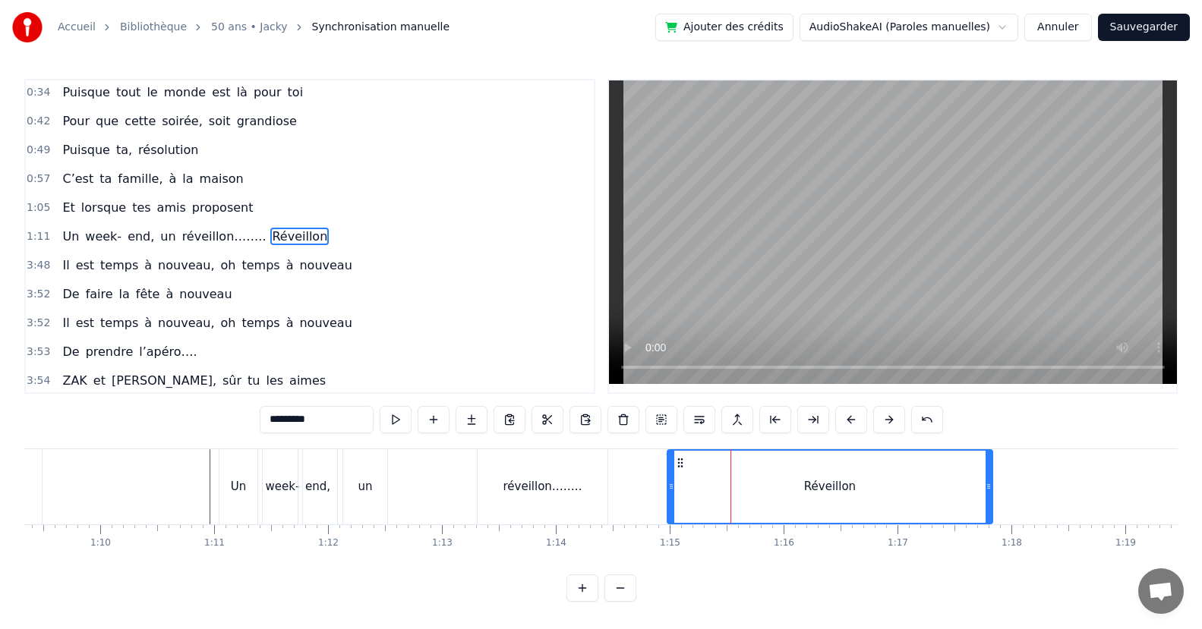
drag, startPoint x: 732, startPoint y: 501, endPoint x: 906, endPoint y: 518, distance: 174.6
click at [982, 506] on div "Réveillon" at bounding box center [829, 487] width 323 height 72
drag, startPoint x: 674, startPoint y: 493, endPoint x: 688, endPoint y: 491, distance: 14.5
click at [702, 493] on div "Réveillon" at bounding box center [827, 487] width 319 height 72
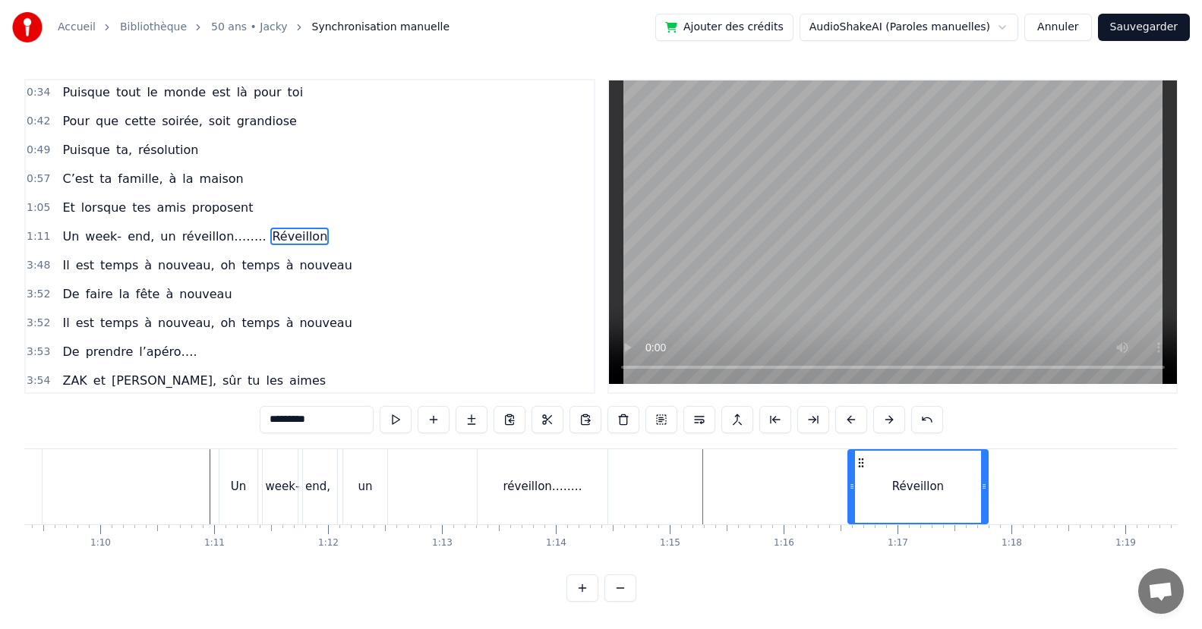
drag, startPoint x: 668, startPoint y: 493, endPoint x: 685, endPoint y: 513, distance: 25.9
click at [843, 509] on div "Réveillon" at bounding box center [827, 486] width 322 height 75
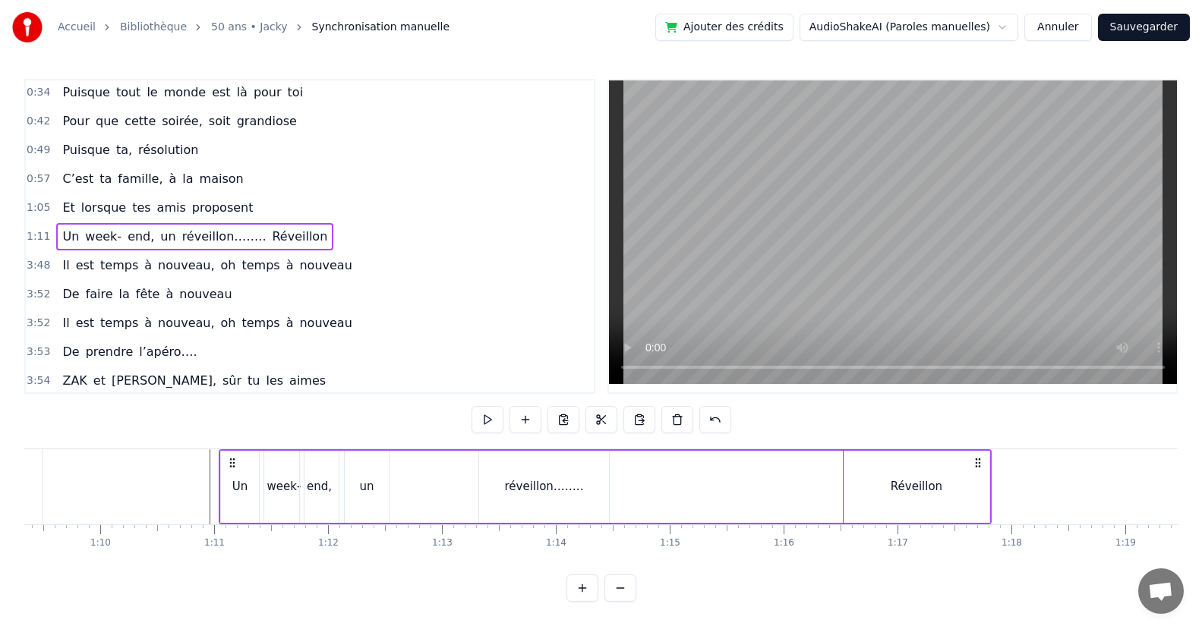
drag, startPoint x: 559, startPoint y: 505, endPoint x: 581, endPoint y: 500, distance: 22.5
click at [557, 504] on div "réveillon…….." at bounding box center [544, 487] width 130 height 72
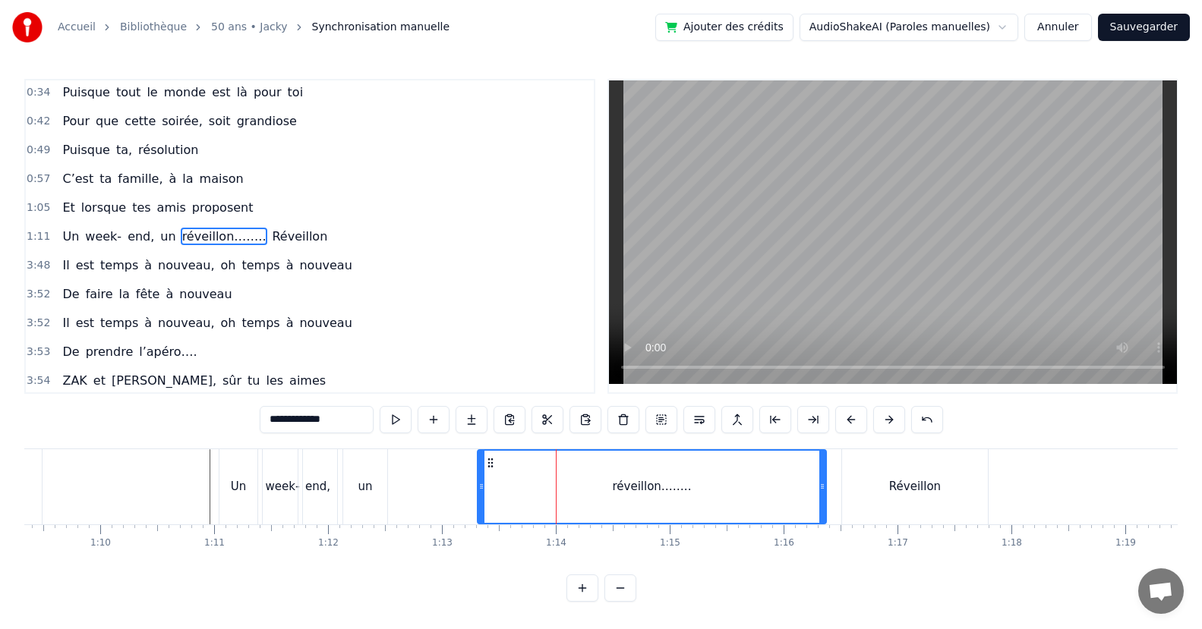
drag, startPoint x: 600, startPoint y: 504, endPoint x: 559, endPoint y: 508, distance: 41.2
click at [819, 518] on div at bounding box center [822, 487] width 6 height 72
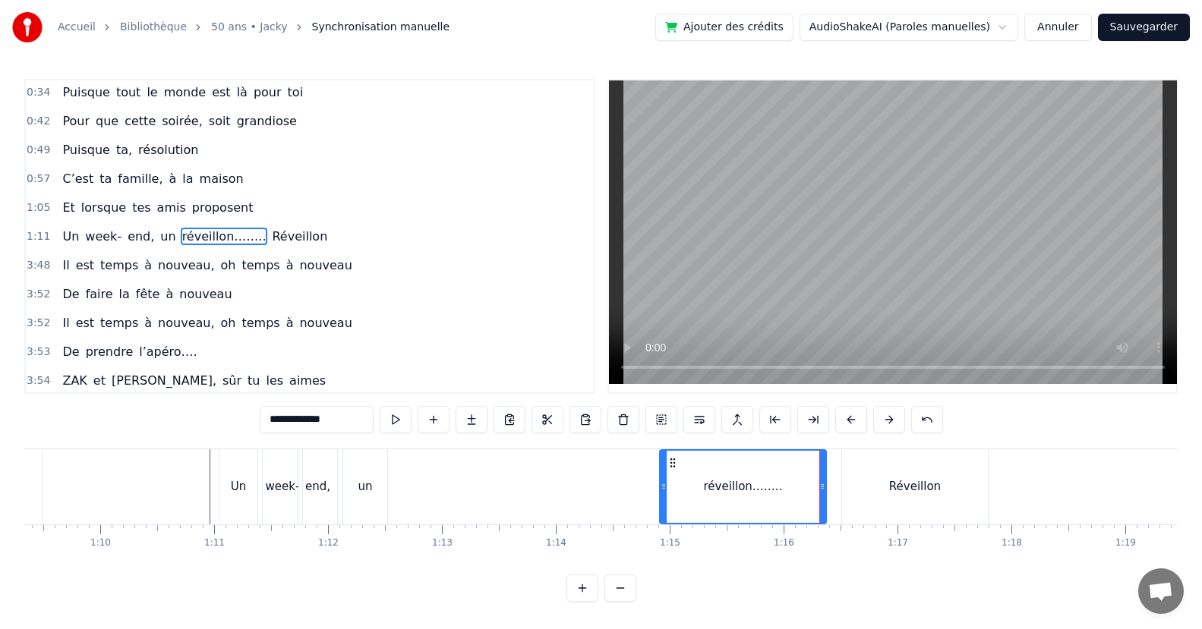
drag, startPoint x: 480, startPoint y: 491, endPoint x: 679, endPoint y: 496, distance: 199.7
click at [672, 501] on div "réveillon…….." at bounding box center [742, 487] width 165 height 72
click at [371, 486] on div "un" at bounding box center [364, 486] width 14 height 17
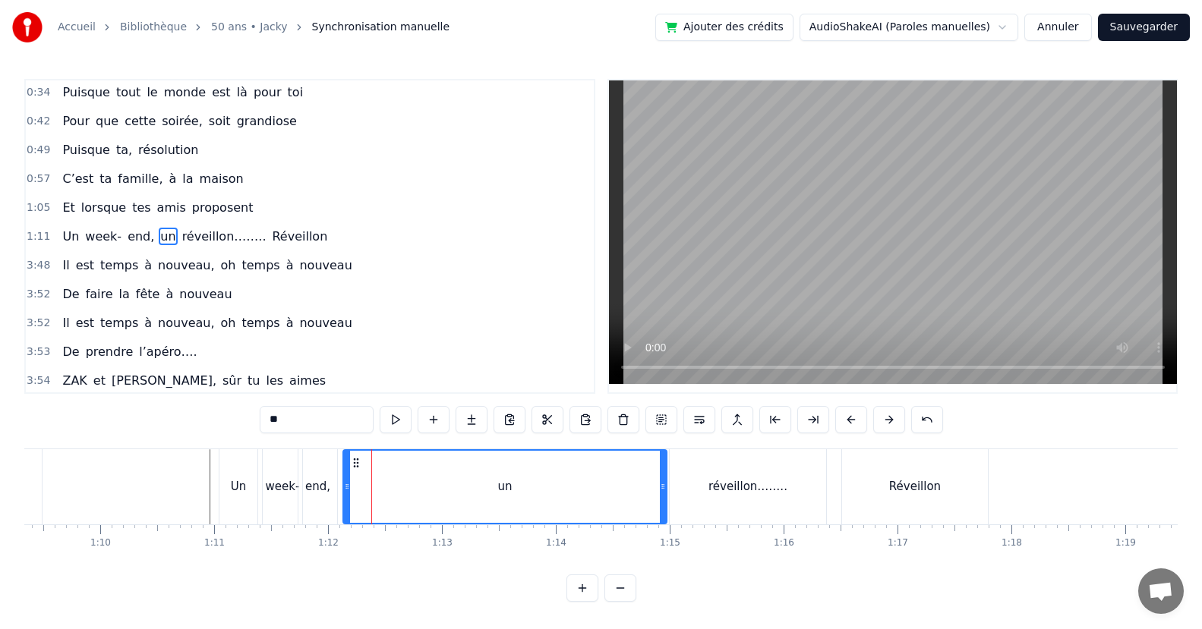
drag, startPoint x: 380, startPoint y: 489, endPoint x: 542, endPoint y: 506, distance: 162.5
click at [656, 512] on div "un" at bounding box center [505, 487] width 322 height 72
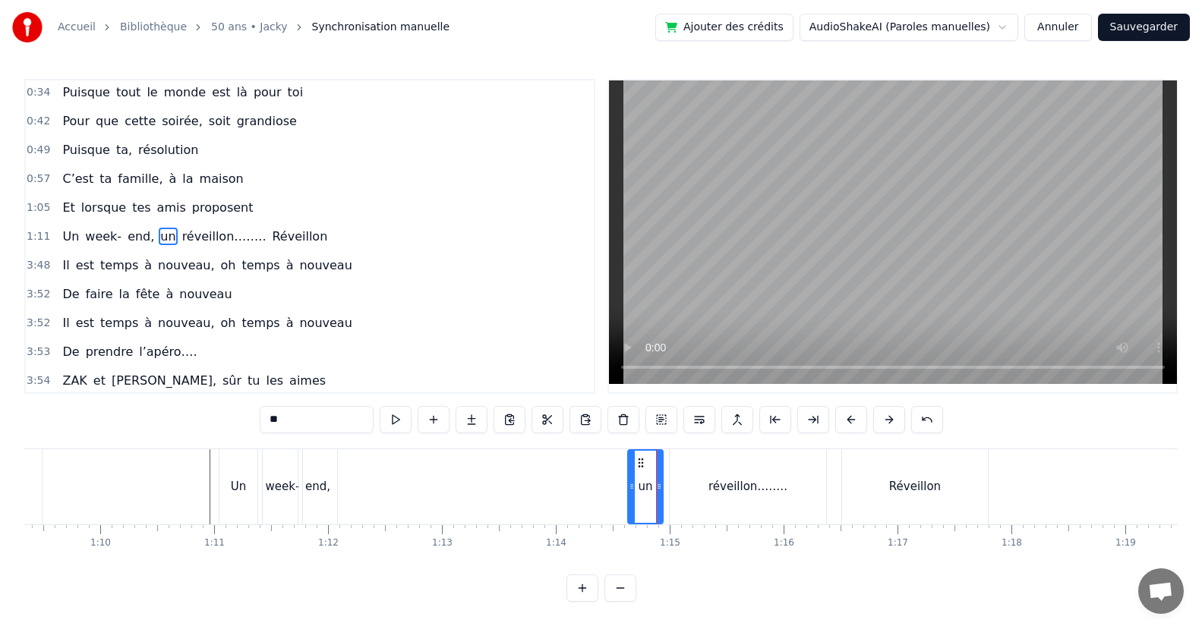
drag, startPoint x: 349, startPoint y: 483, endPoint x: 634, endPoint y: 528, distance: 288.1
click at [634, 528] on div "Puisqu’ [DATE], c' est toi le roi Que ce soir, la fête s’impose Puisque tout le…" at bounding box center [600, 506] width 1153 height 114
click at [326, 490] on div "end," at bounding box center [317, 486] width 25 height 17
type input "****"
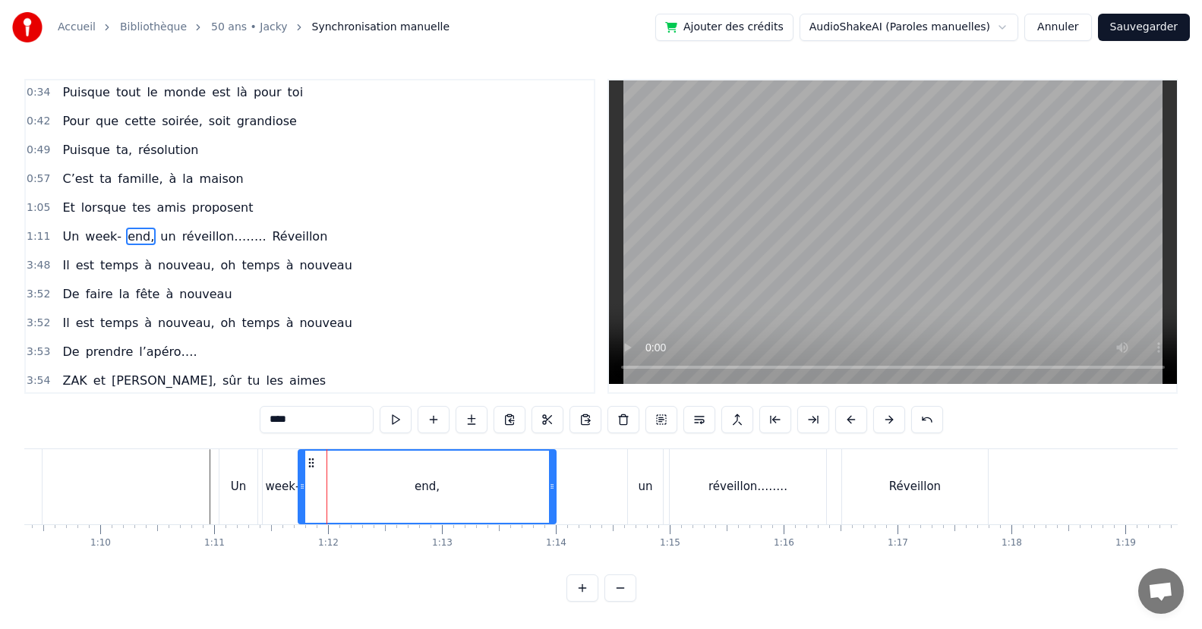
drag, startPoint x: 329, startPoint y: 491, endPoint x: 288, endPoint y: 483, distance: 42.4
click at [540, 499] on div "end," at bounding box center [427, 487] width 256 height 72
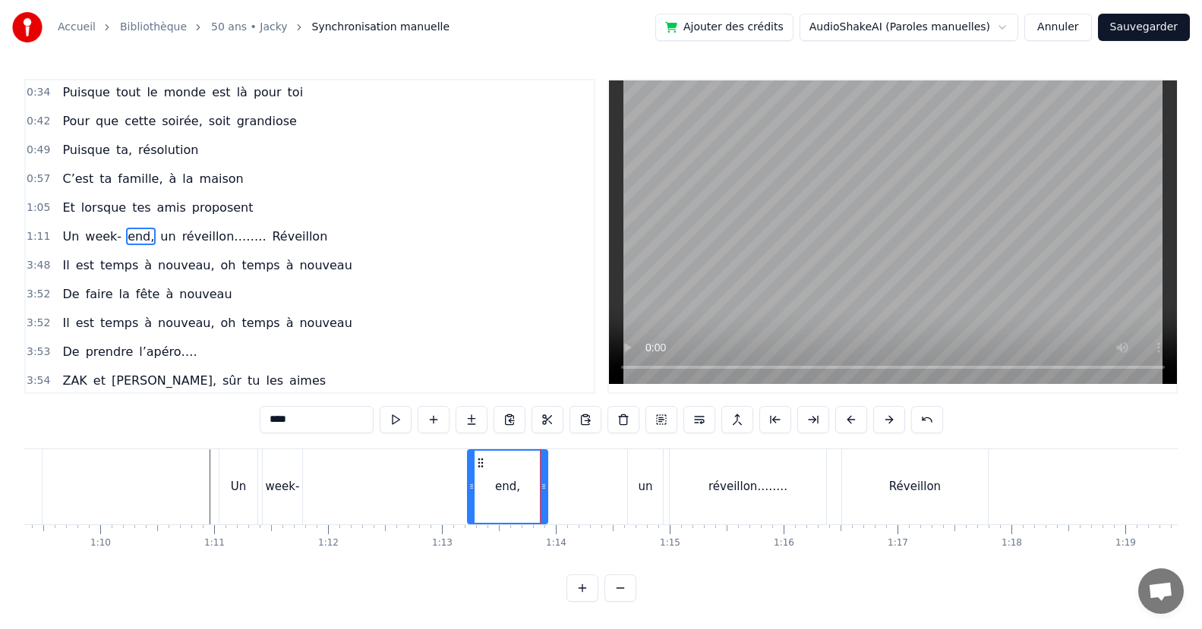
drag, startPoint x: 299, startPoint y: 488, endPoint x: 349, endPoint y: 494, distance: 50.5
click at [461, 497] on div "end," at bounding box center [423, 486] width 250 height 75
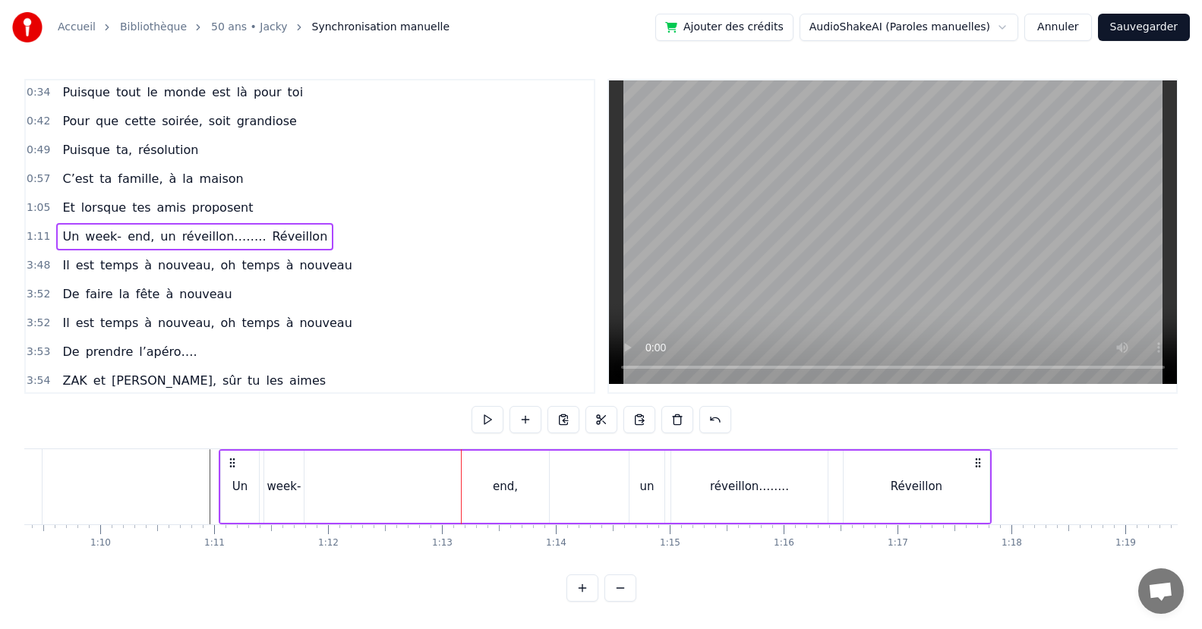
click at [298, 490] on div "week-" at bounding box center [284, 486] width 34 height 17
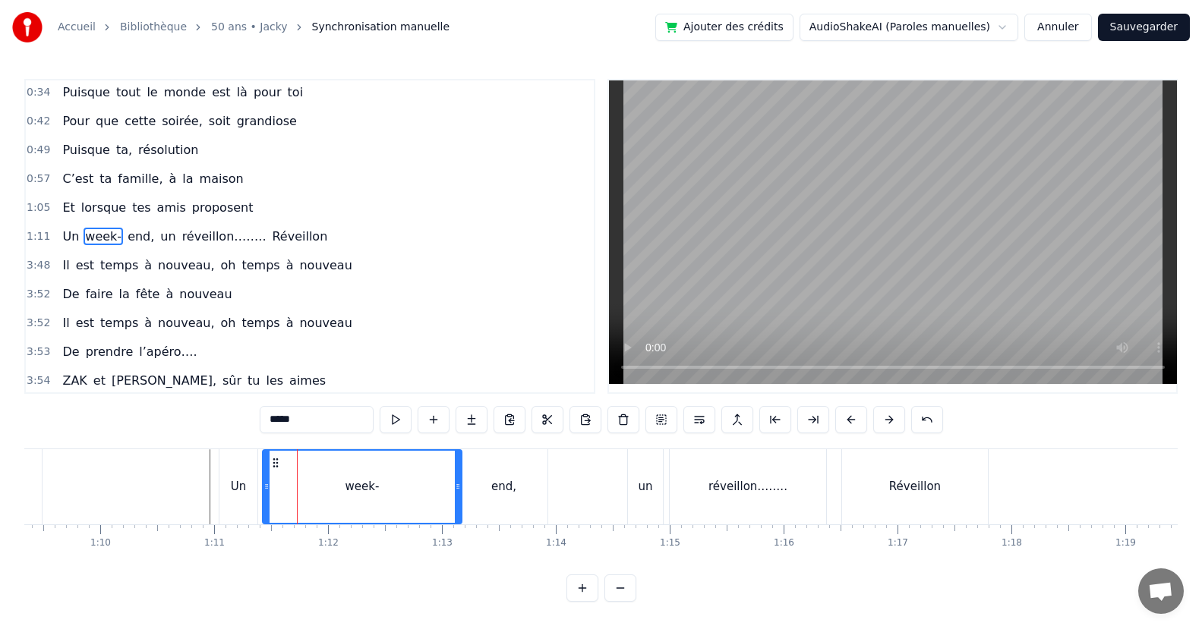
drag, startPoint x: 298, startPoint y: 489, endPoint x: 335, endPoint y: 493, distance: 36.6
click at [436, 493] on div "week-" at bounding box center [361, 487] width 197 height 72
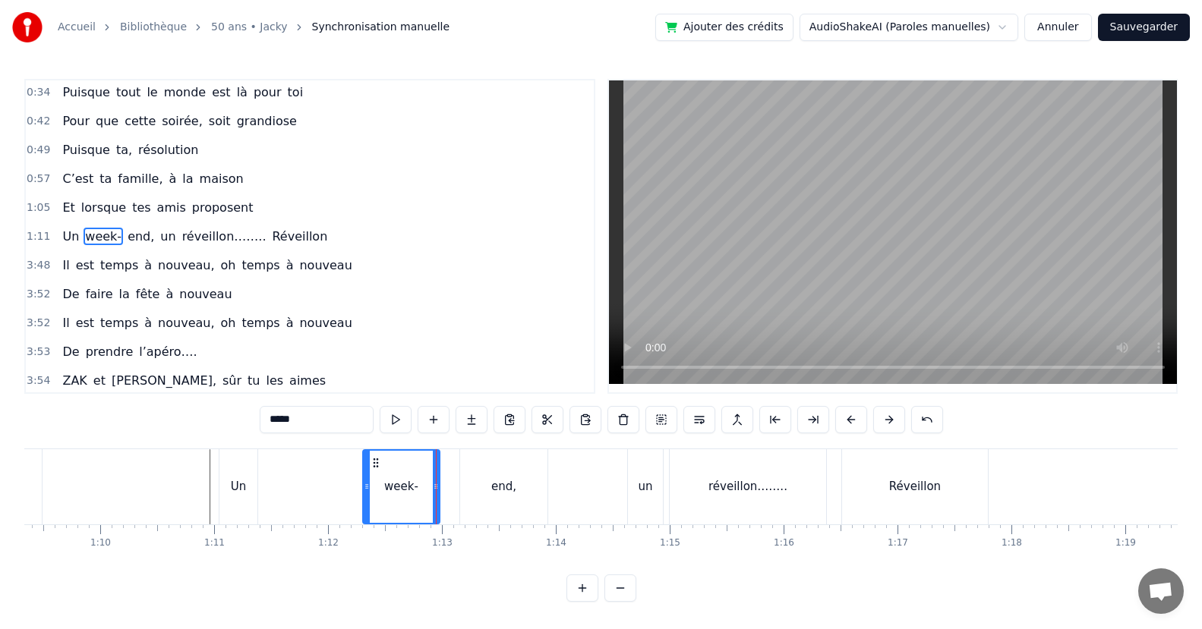
drag, startPoint x: 266, startPoint y: 488, endPoint x: 366, endPoint y: 500, distance: 100.9
click at [366, 500] on div at bounding box center [367, 487] width 6 height 72
click at [240, 489] on div "Un" at bounding box center [239, 486] width 16 height 17
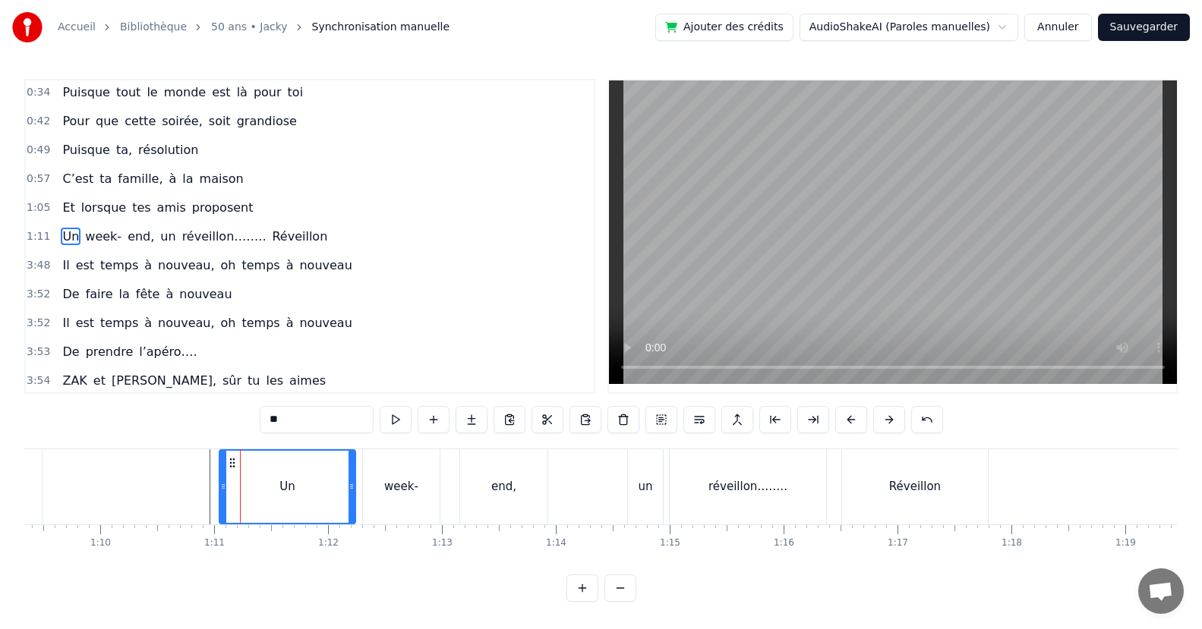
drag, startPoint x: 251, startPoint y: 490, endPoint x: 306, endPoint y: 515, distance: 60.1
click at [347, 506] on div "Un" at bounding box center [287, 487] width 134 height 72
drag, startPoint x: 222, startPoint y: 490, endPoint x: 250, endPoint y: 495, distance: 27.8
click at [250, 495] on div at bounding box center [250, 487] width 6 height 72
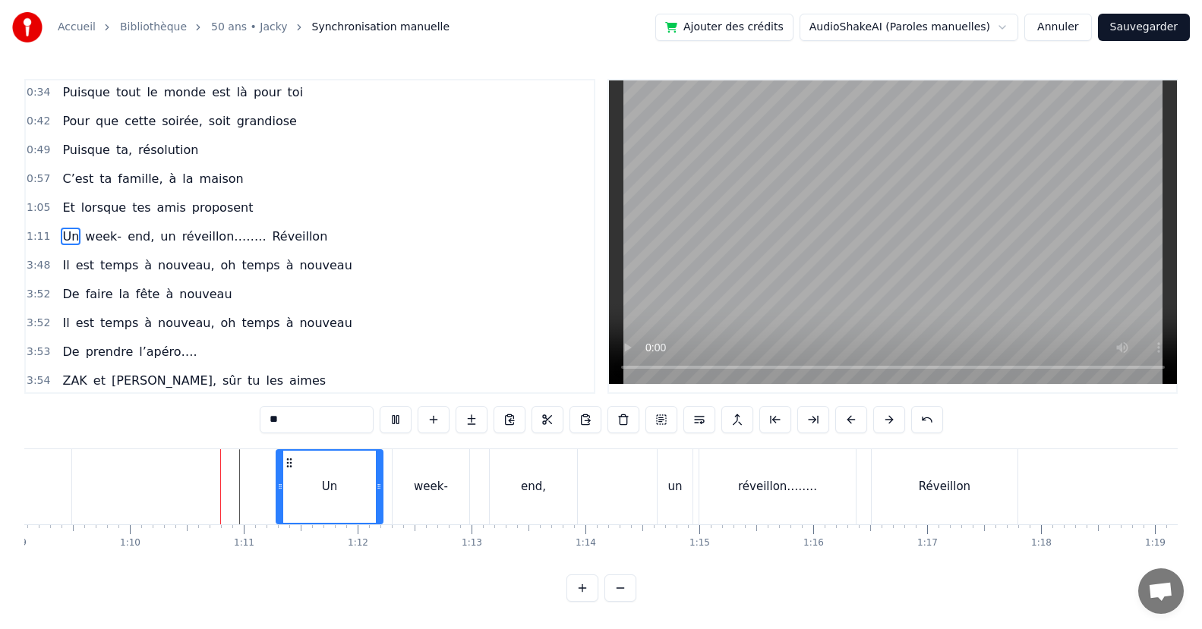
scroll to position [0, 7908]
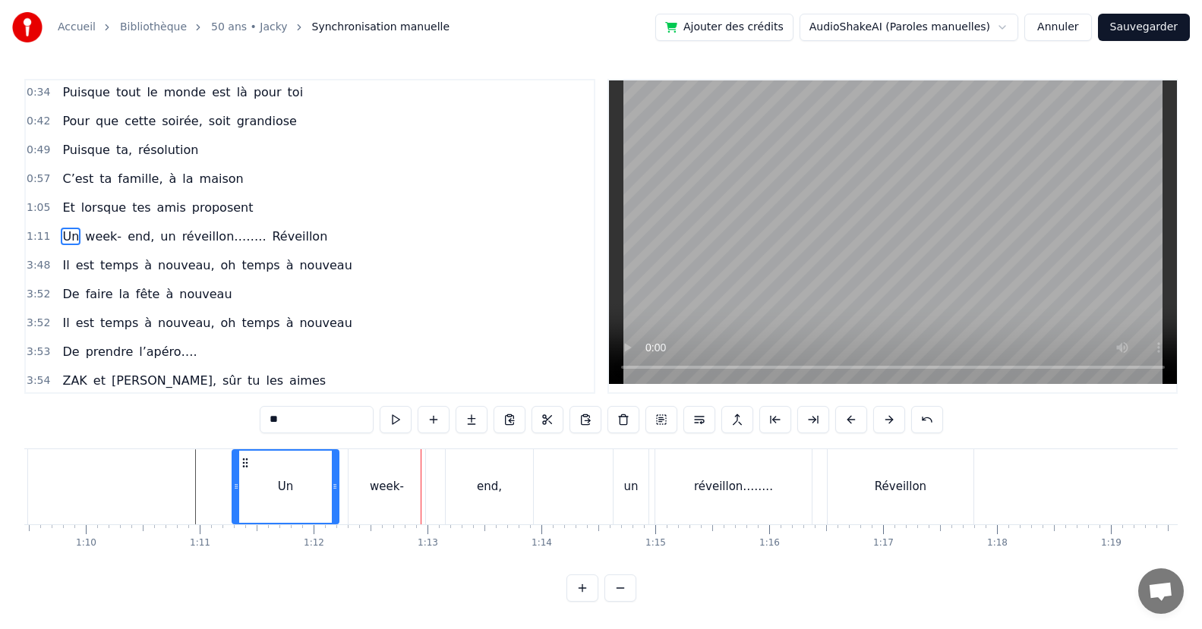
click at [524, 506] on div "end," at bounding box center [489, 486] width 87 height 75
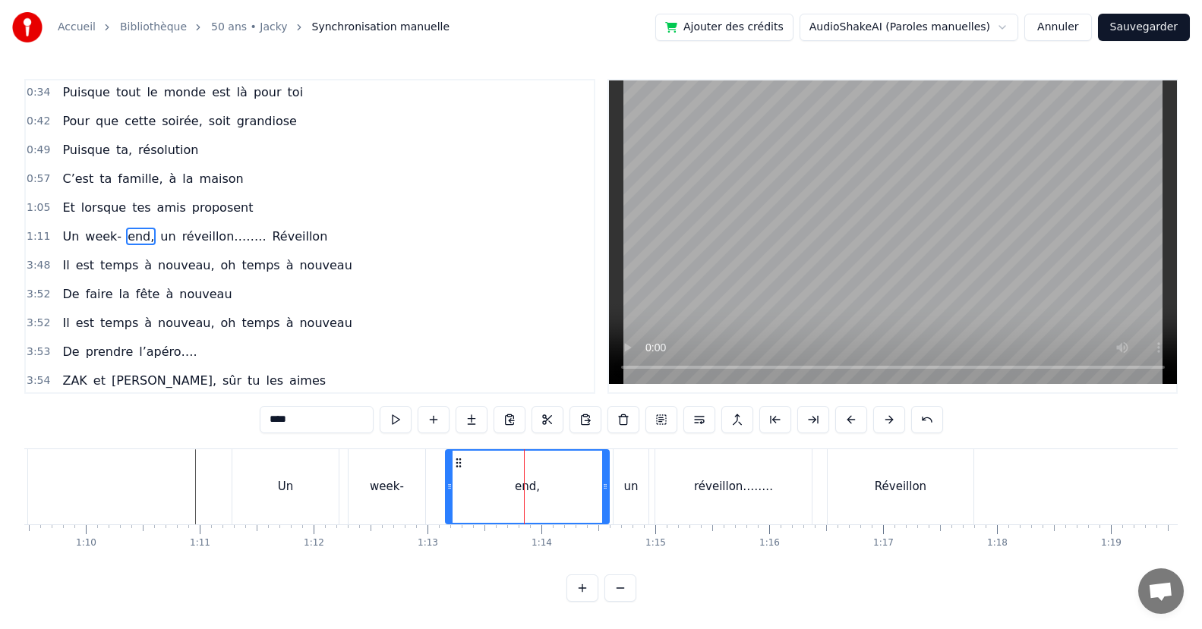
drag, startPoint x: 530, startPoint y: 506, endPoint x: 496, endPoint y: 522, distance: 37.0
click at [606, 510] on div at bounding box center [605, 487] width 6 height 72
drag, startPoint x: 446, startPoint y: 508, endPoint x: 531, endPoint y: 510, distance: 85.8
click at [532, 510] on div at bounding box center [535, 487] width 6 height 72
drag, startPoint x: 418, startPoint y: 504, endPoint x: 426, endPoint y: 505, distance: 7.6
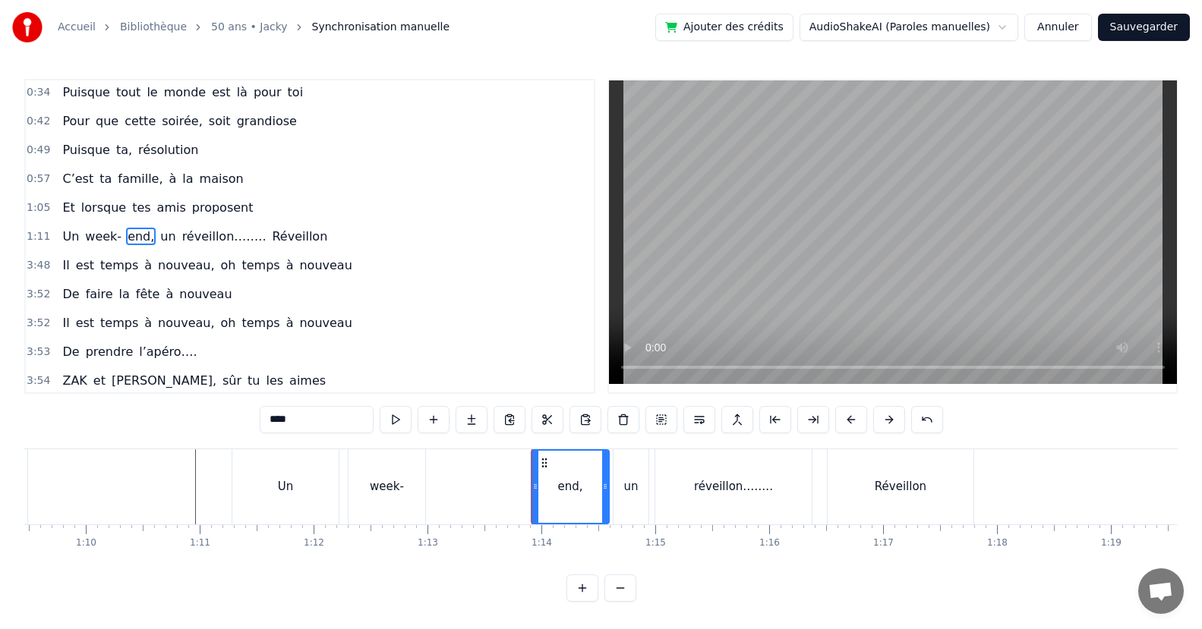
click at [419, 504] on div "week-" at bounding box center [386, 486] width 77 height 75
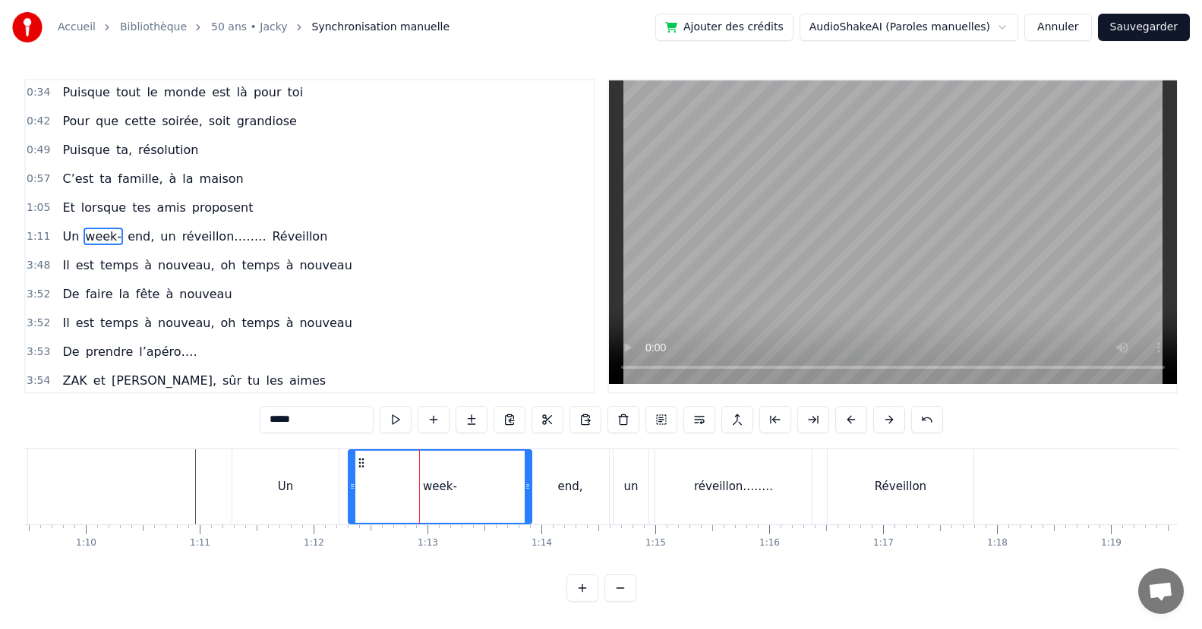
drag, startPoint x: 420, startPoint y: 509, endPoint x: 445, endPoint y: 518, distance: 25.7
click at [526, 502] on div at bounding box center [527, 487] width 6 height 72
drag, startPoint x: 354, startPoint y: 515, endPoint x: 443, endPoint y: 512, distance: 88.8
click at [474, 515] on div at bounding box center [477, 487] width 6 height 72
click at [323, 502] on div "Un" at bounding box center [285, 486] width 106 height 75
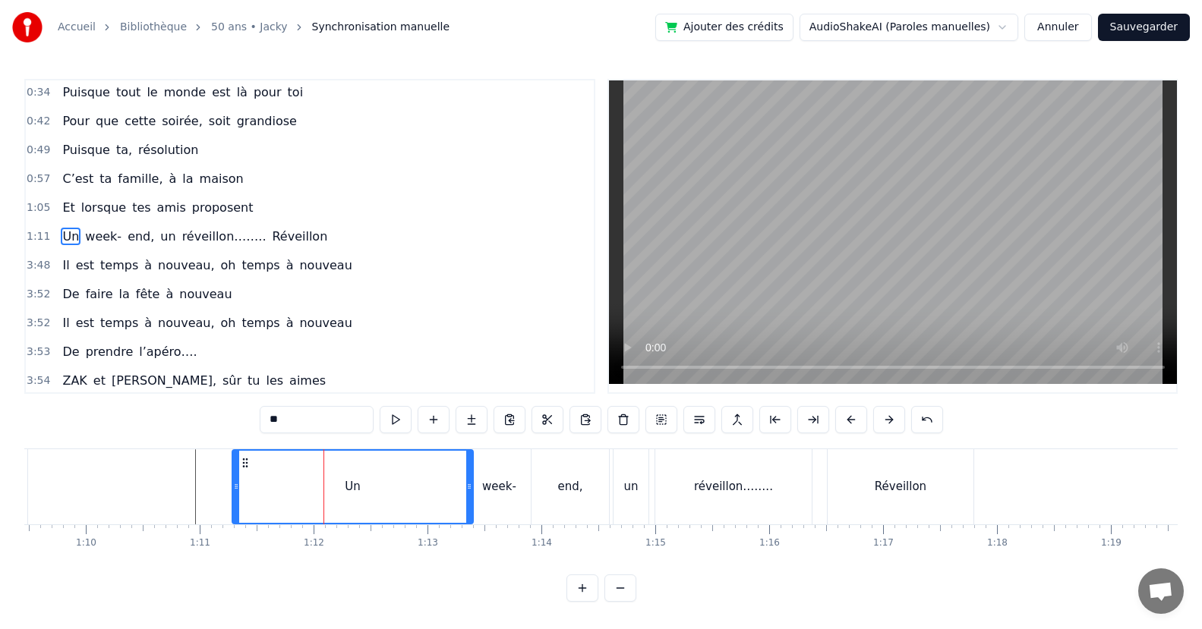
drag, startPoint x: 333, startPoint y: 502, endPoint x: 260, endPoint y: 509, distance: 73.9
click at [458, 515] on div "Un" at bounding box center [352, 487] width 239 height 72
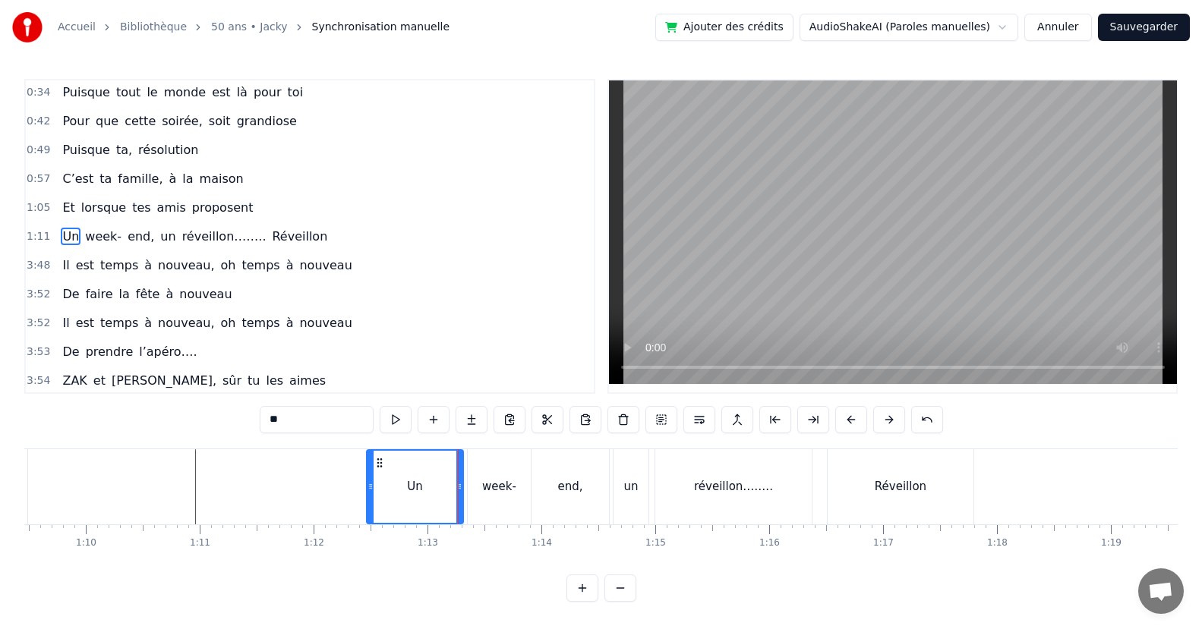
drag, startPoint x: 237, startPoint y: 503, endPoint x: 380, endPoint y: 509, distance: 142.8
click at [371, 509] on div at bounding box center [370, 487] width 6 height 72
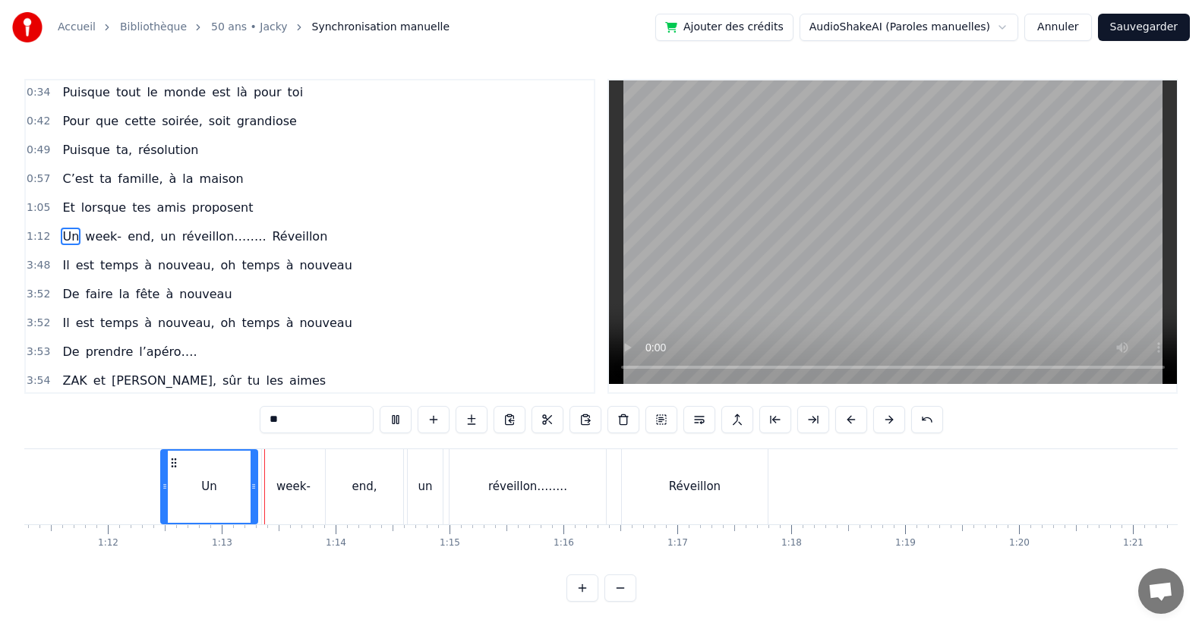
scroll to position [0, 8208]
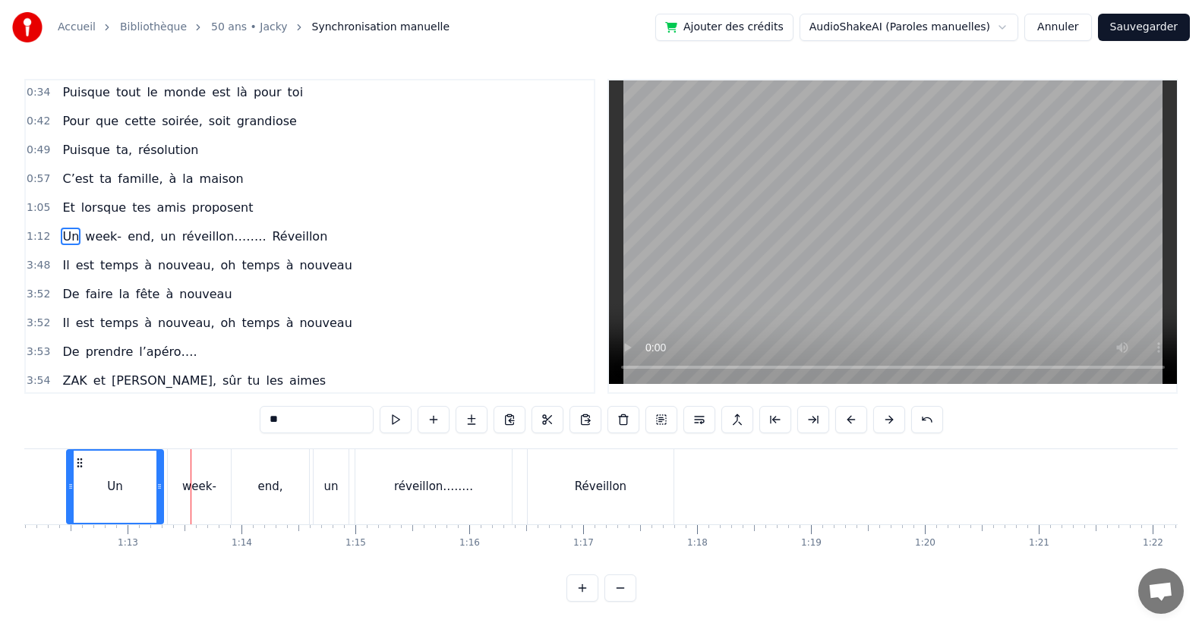
click at [222, 496] on div "week-" at bounding box center [199, 486] width 63 height 75
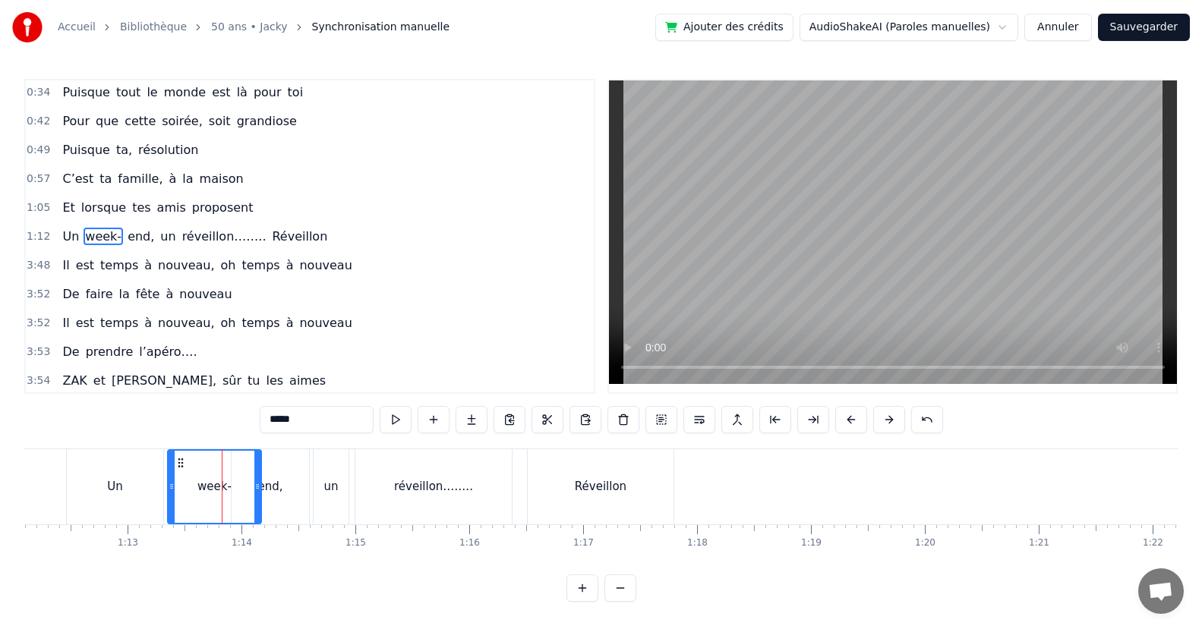
drag, startPoint x: 225, startPoint y: 496, endPoint x: 255, endPoint y: 500, distance: 30.7
click at [255, 500] on div at bounding box center [257, 487] width 6 height 72
drag, startPoint x: 170, startPoint y: 499, endPoint x: 221, endPoint y: 509, distance: 51.8
click at [221, 509] on div at bounding box center [222, 487] width 6 height 72
click at [156, 501] on div "Un" at bounding box center [115, 486] width 96 height 75
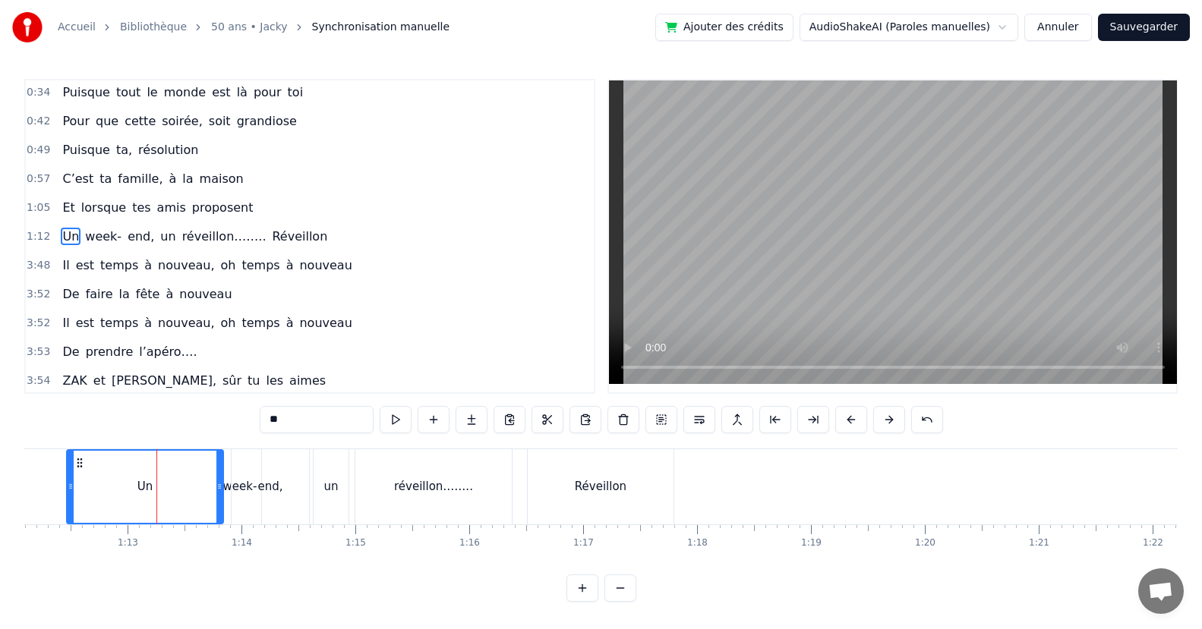
drag, startPoint x: 158, startPoint y: 502, endPoint x: 156, endPoint y: 525, distance: 22.9
click at [213, 509] on div "Un" at bounding box center [145, 487] width 155 height 72
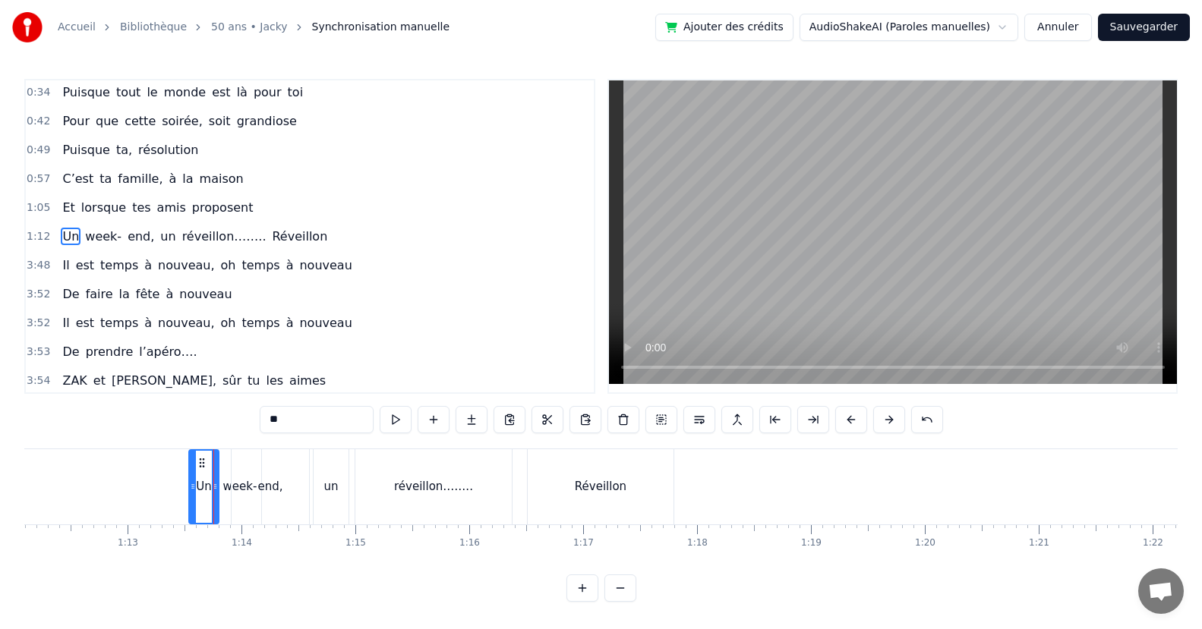
drag, startPoint x: 72, startPoint y: 504, endPoint x: 317, endPoint y: 475, distance: 246.1
click at [191, 508] on div at bounding box center [193, 487] width 6 height 72
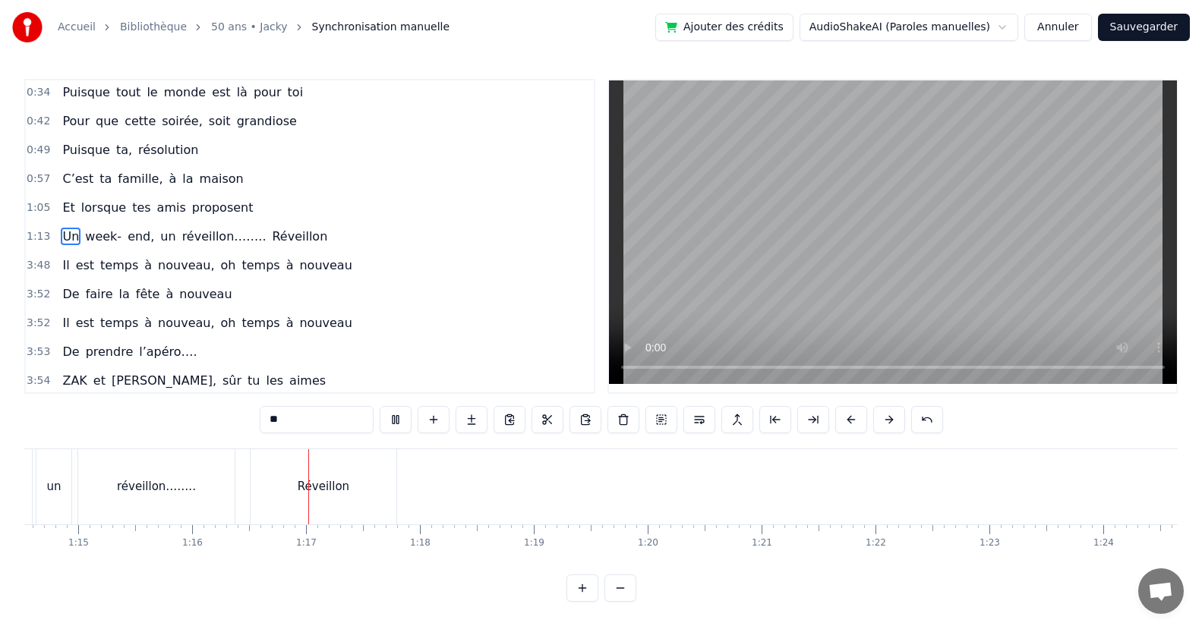
scroll to position [0, 8630]
click at [238, 497] on div "Réveillon" at bounding box center [179, 486] width 146 height 75
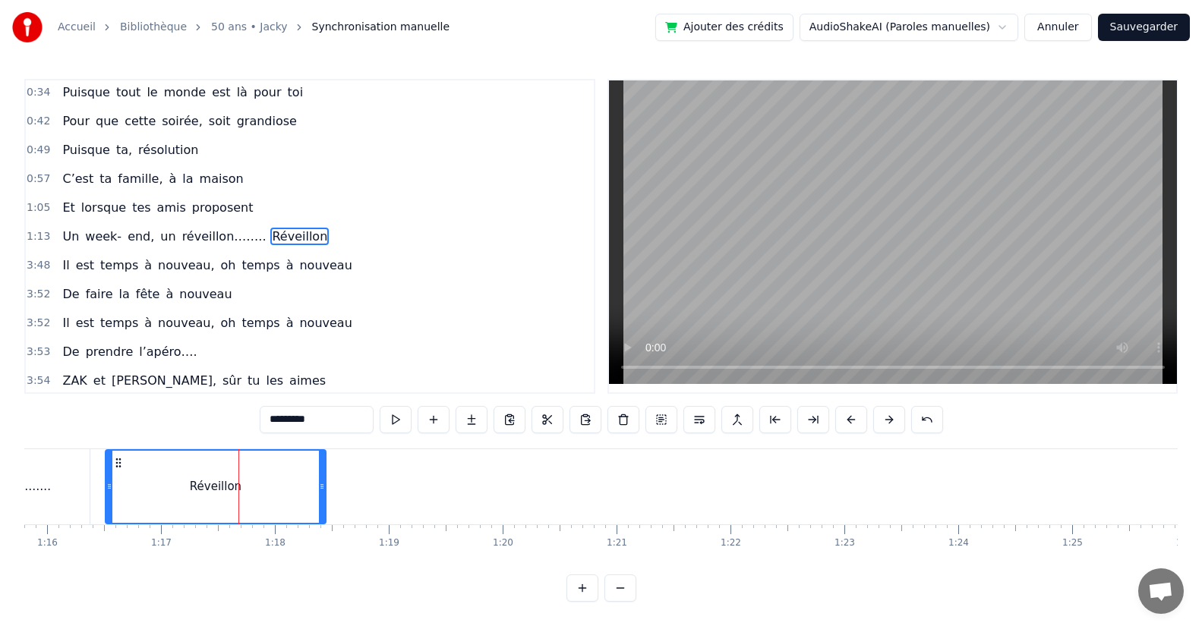
drag, startPoint x: 248, startPoint y: 492, endPoint x: 323, endPoint y: 497, distance: 74.6
click at [323, 499] on div at bounding box center [322, 487] width 6 height 72
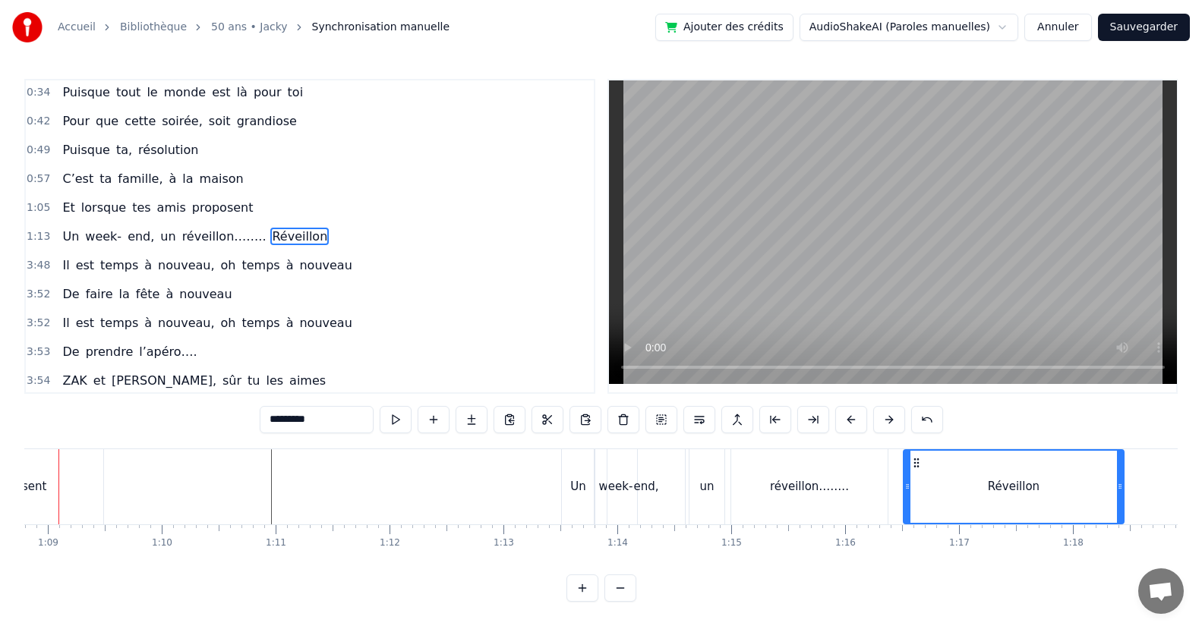
scroll to position [0, 7790]
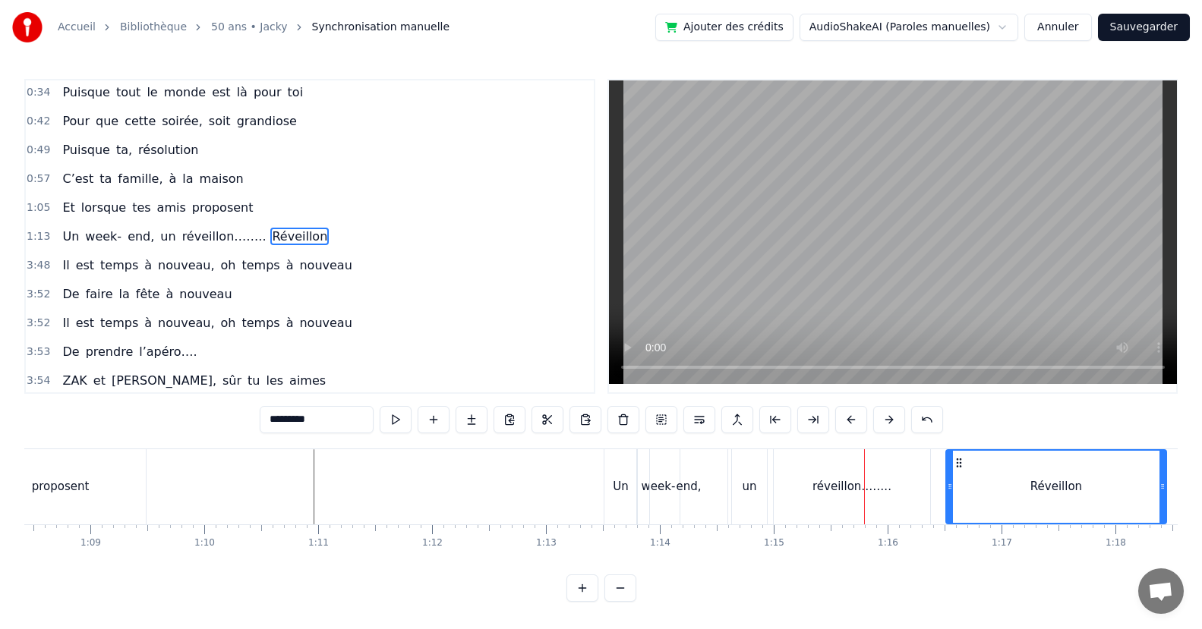
click at [743, 492] on div "un" at bounding box center [749, 486] width 14 height 17
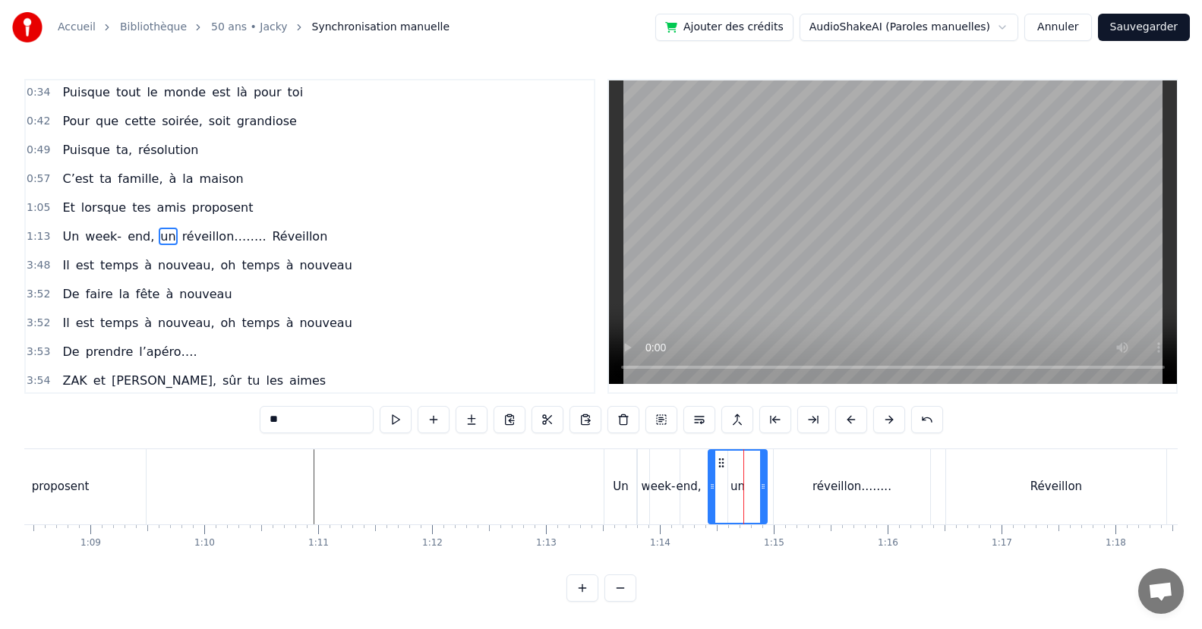
drag, startPoint x: 733, startPoint y: 492, endPoint x: 710, endPoint y: 498, distance: 24.3
click at [710, 498] on div at bounding box center [712, 487] width 6 height 72
drag, startPoint x: 761, startPoint y: 491, endPoint x: 750, endPoint y: 496, distance: 12.3
click at [751, 496] on div at bounding box center [754, 487] width 6 height 72
drag, startPoint x: 792, startPoint y: 493, endPoint x: 777, endPoint y: 493, distance: 14.4
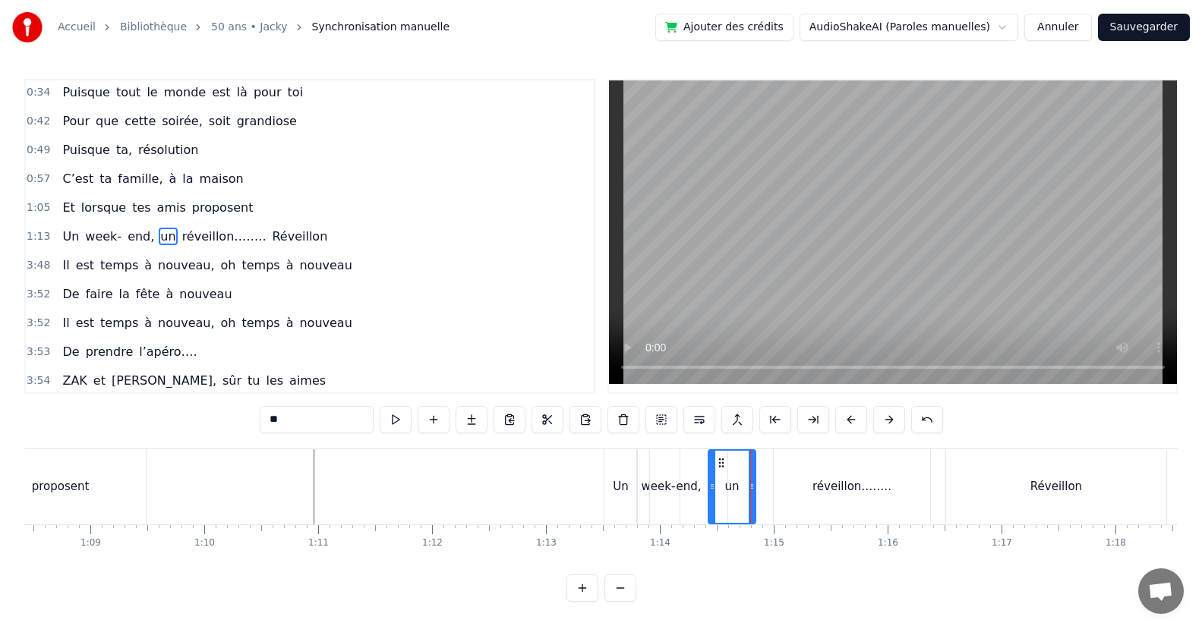
click at [792, 493] on div "réveillon…….." at bounding box center [851, 486] width 156 height 75
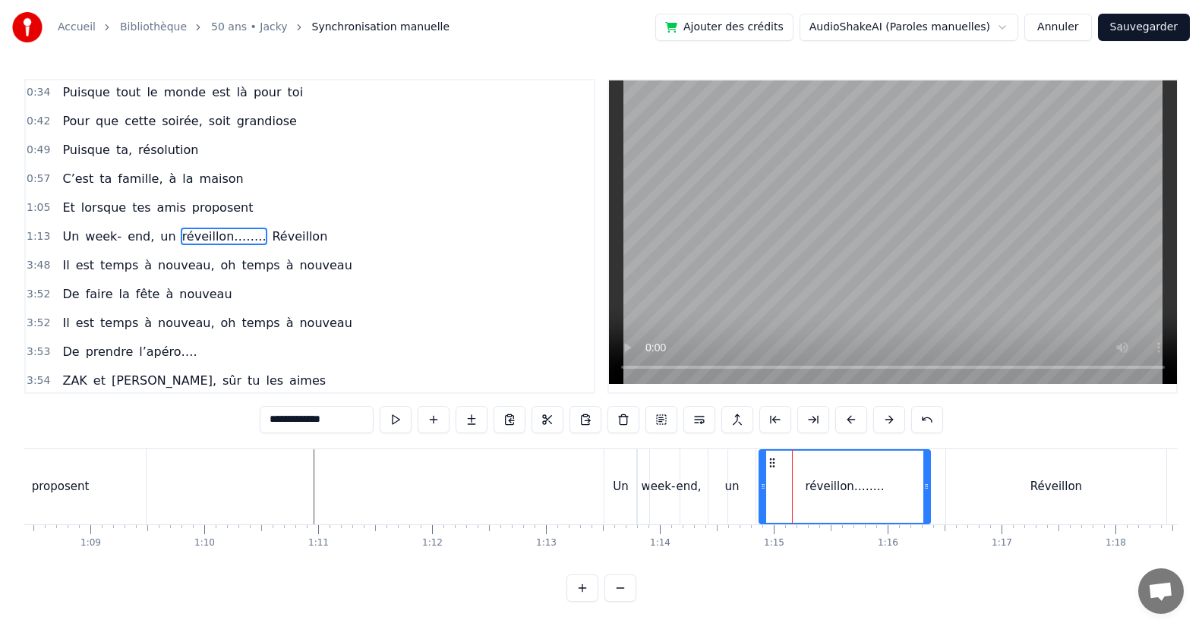
drag, startPoint x: 776, startPoint y: 493, endPoint x: 764, endPoint y: 493, distance: 12.9
click at [761, 503] on div at bounding box center [763, 487] width 6 height 72
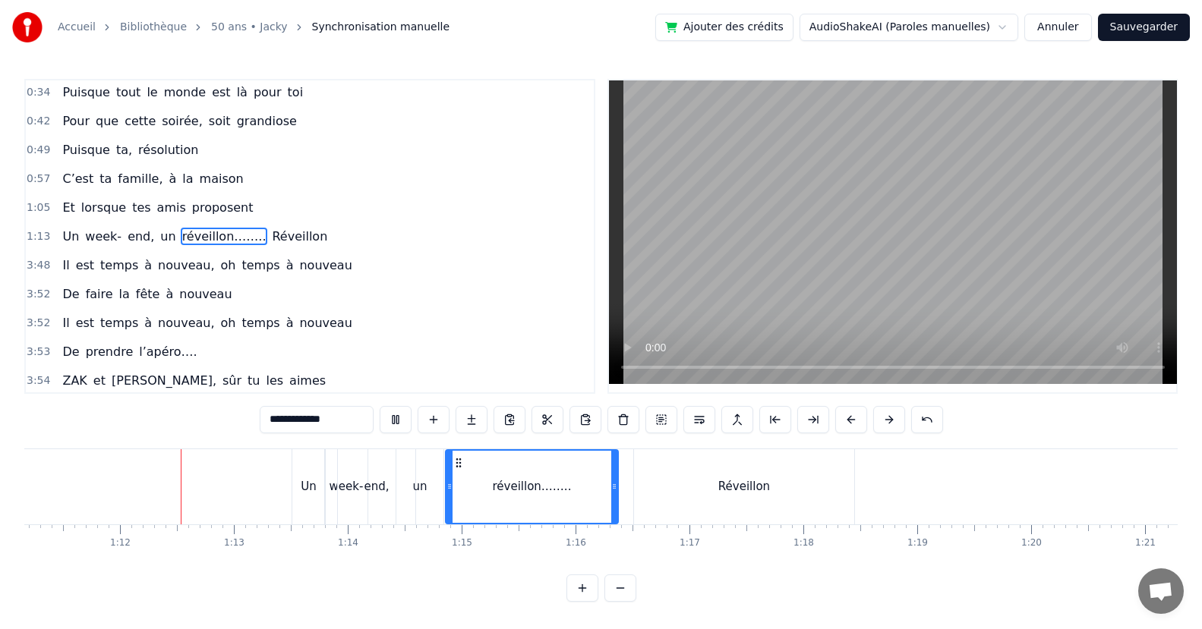
scroll to position [0, 8103]
drag, startPoint x: 610, startPoint y: 490, endPoint x: 529, endPoint y: 505, distance: 82.5
click at [654, 499] on div "réveillon…….." at bounding box center [556, 487] width 220 height 72
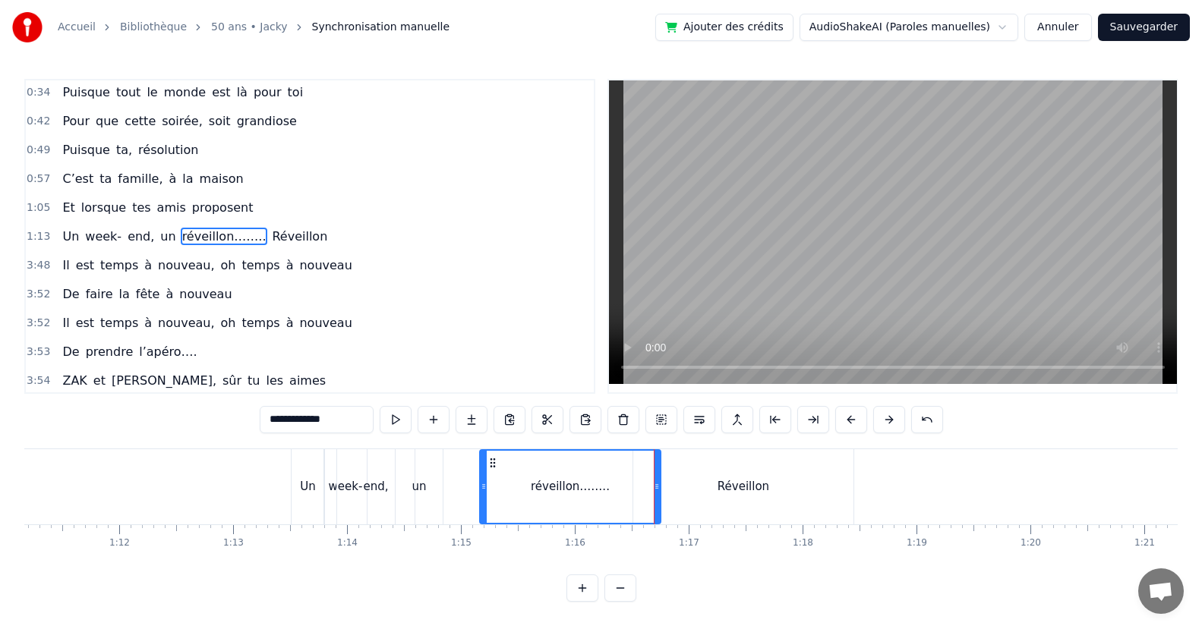
click at [480, 492] on icon at bounding box center [483, 486] width 6 height 12
click at [422, 495] on div "un" at bounding box center [418, 486] width 47 height 75
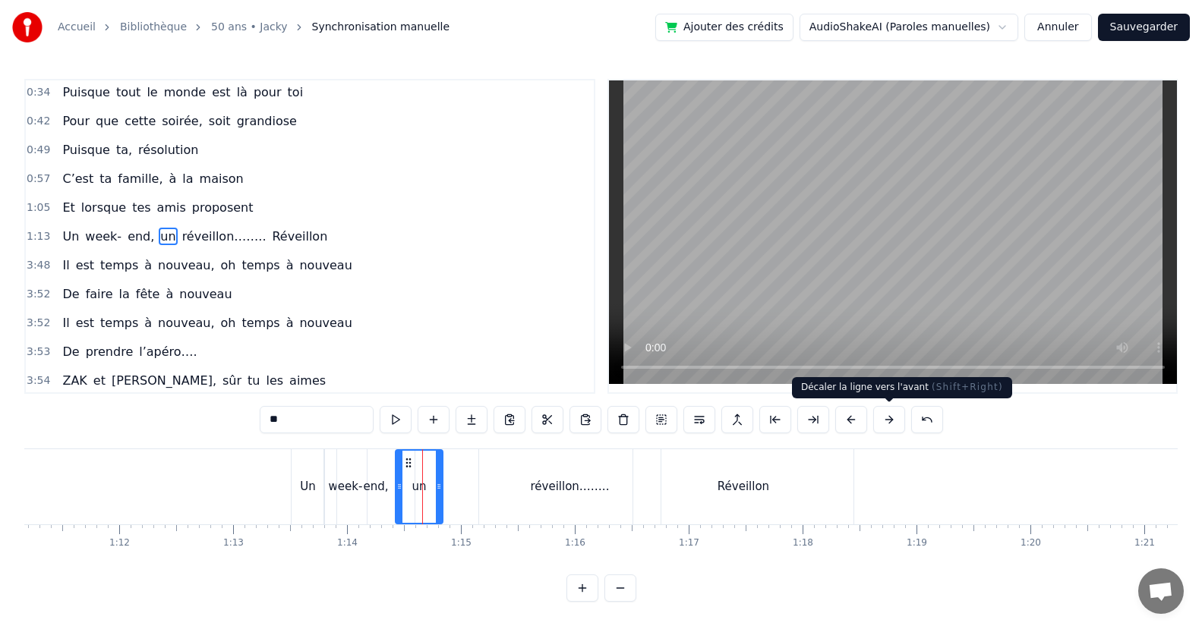
click at [887, 420] on button at bounding box center [889, 419] width 32 height 27
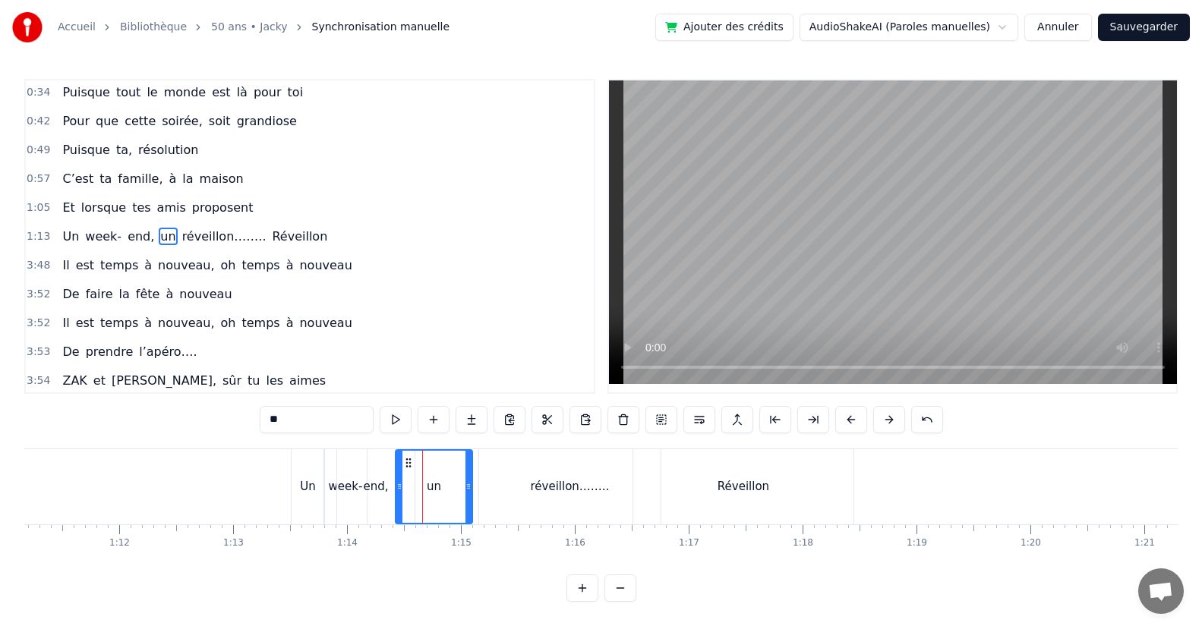
drag, startPoint x: 438, startPoint y: 484, endPoint x: 468, endPoint y: 493, distance: 30.8
click at [468, 493] on div at bounding box center [468, 487] width 6 height 72
drag, startPoint x: 397, startPoint y: 488, endPoint x: 405, endPoint y: 492, distance: 8.5
click at [430, 494] on div at bounding box center [428, 487] width 6 height 72
click at [367, 493] on div "end," at bounding box center [375, 486] width 25 height 17
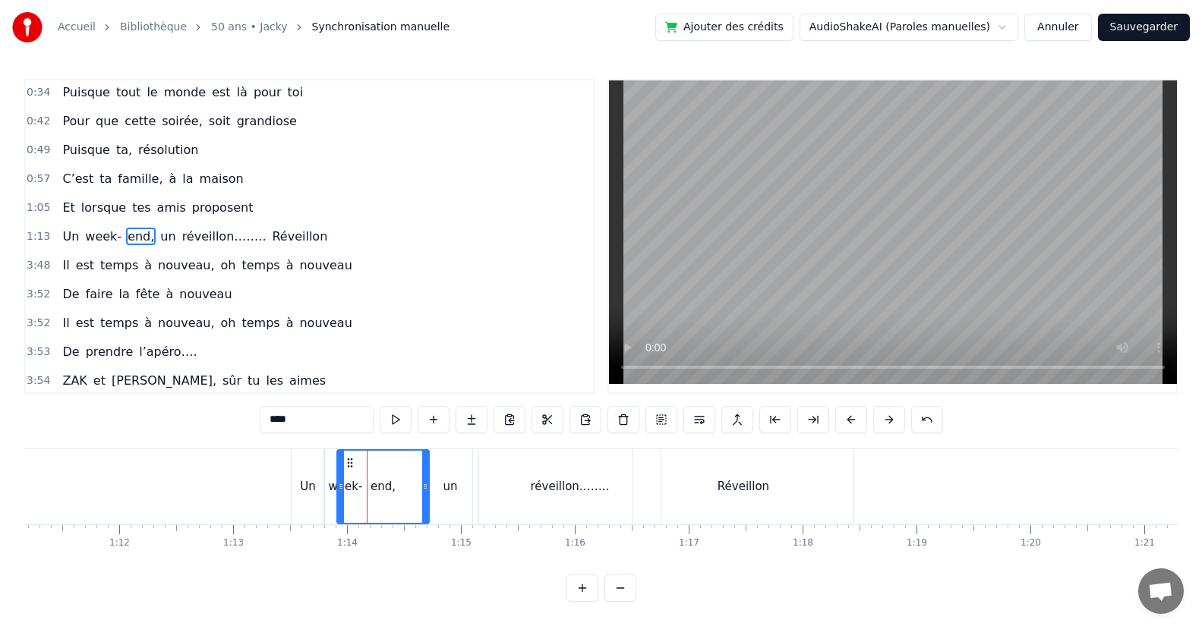
drag, startPoint x: 410, startPoint y: 490, endPoint x: 424, endPoint y: 487, distance: 14.6
click at [424, 487] on icon at bounding box center [425, 486] width 6 height 12
drag, startPoint x: 341, startPoint y: 492, endPoint x: 369, endPoint y: 490, distance: 28.1
click at [369, 490] on icon at bounding box center [369, 486] width 6 height 12
click at [348, 487] on div "week-" at bounding box center [346, 486] width 34 height 17
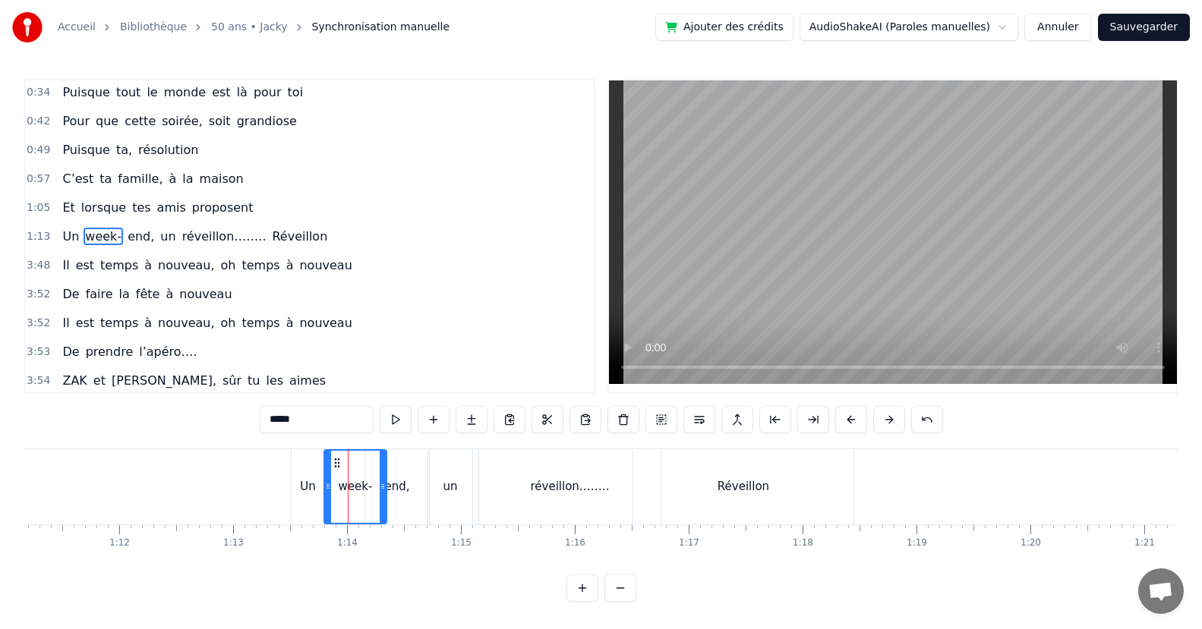
drag, startPoint x: 361, startPoint y: 490, endPoint x: 344, endPoint y: 494, distance: 17.1
click at [380, 494] on div at bounding box center [383, 487] width 6 height 72
drag, startPoint x: 327, startPoint y: 491, endPoint x: 351, endPoint y: 496, distance: 24.0
click at [351, 496] on div at bounding box center [351, 487] width 6 height 72
click at [309, 492] on div "Un" at bounding box center [308, 486] width 16 height 17
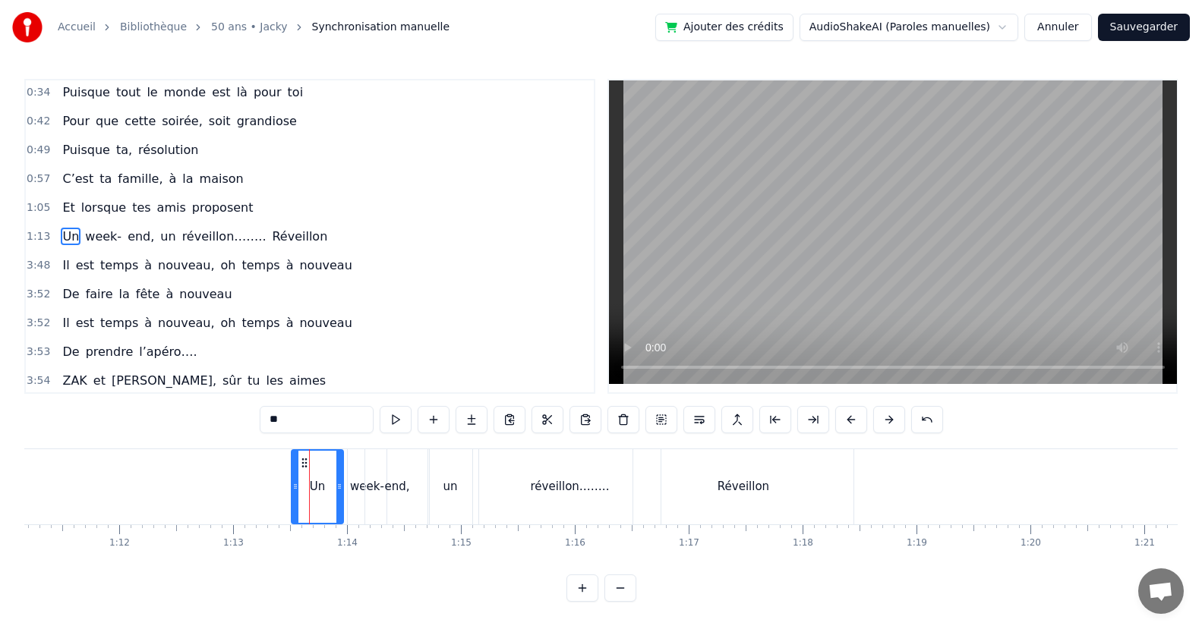
drag, startPoint x: 320, startPoint y: 493, endPoint x: 339, endPoint y: 499, distance: 19.9
click at [339, 499] on div at bounding box center [339, 487] width 6 height 72
drag, startPoint x: 294, startPoint y: 492, endPoint x: 315, endPoint y: 498, distance: 21.4
click at [315, 498] on div at bounding box center [316, 487] width 6 height 72
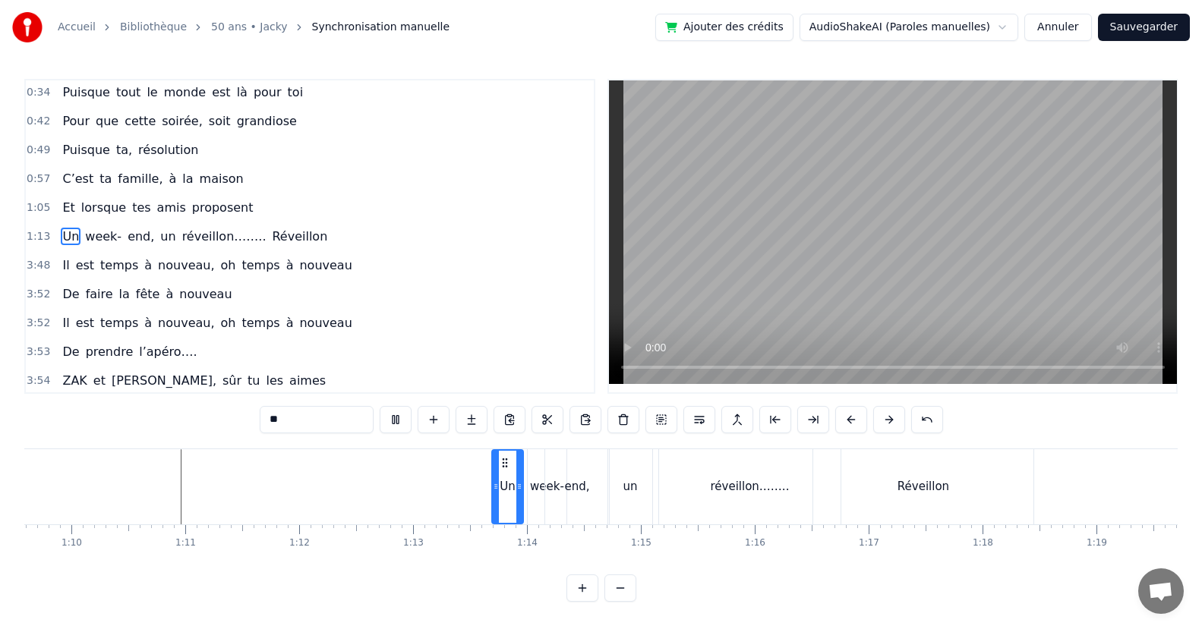
scroll to position [0, 7701]
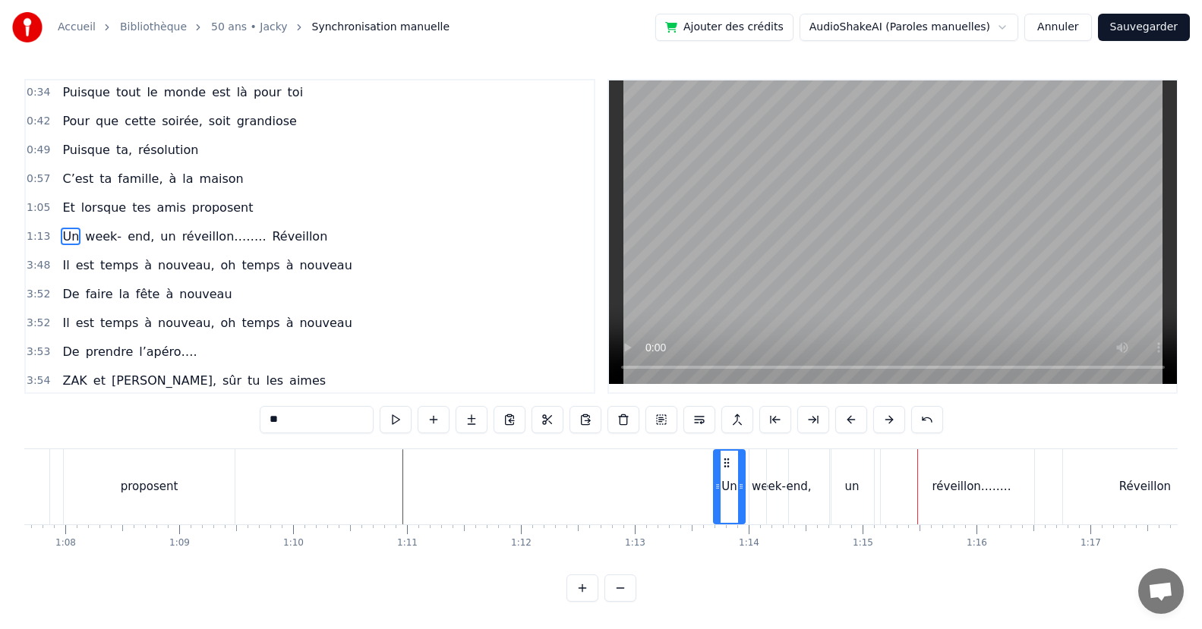
click at [906, 487] on div "réveillon…….." at bounding box center [970, 486] width 181 height 75
type input "**********"
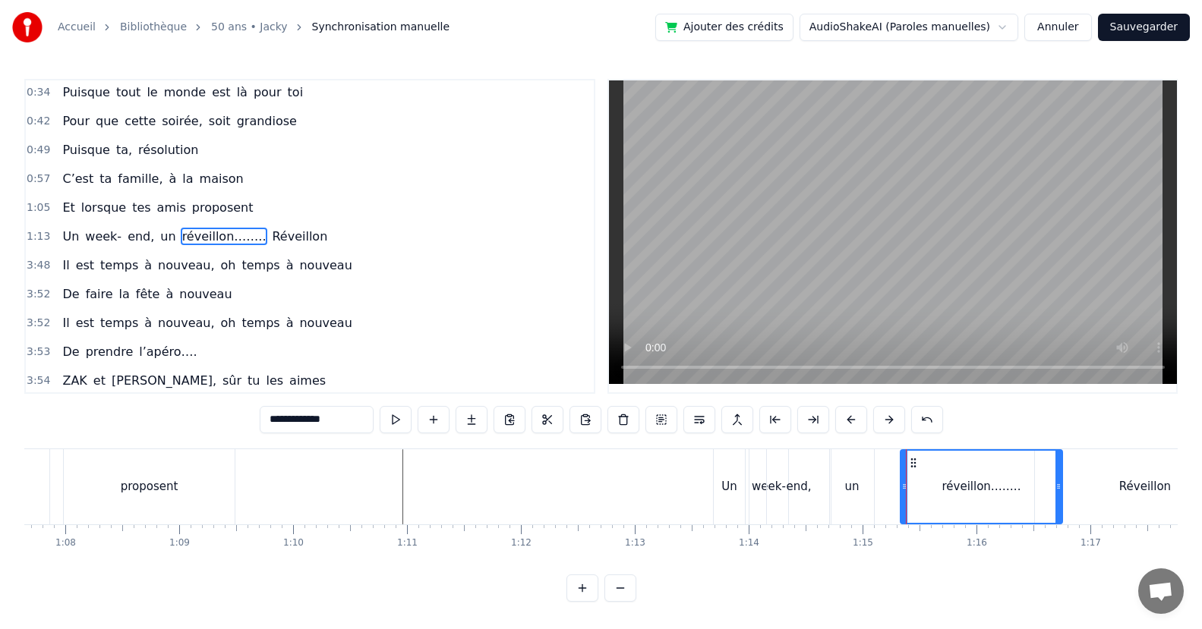
drag, startPoint x: 887, startPoint y: 493, endPoint x: 906, endPoint y: 496, distance: 20.0
click at [906, 496] on div at bounding box center [904, 487] width 6 height 72
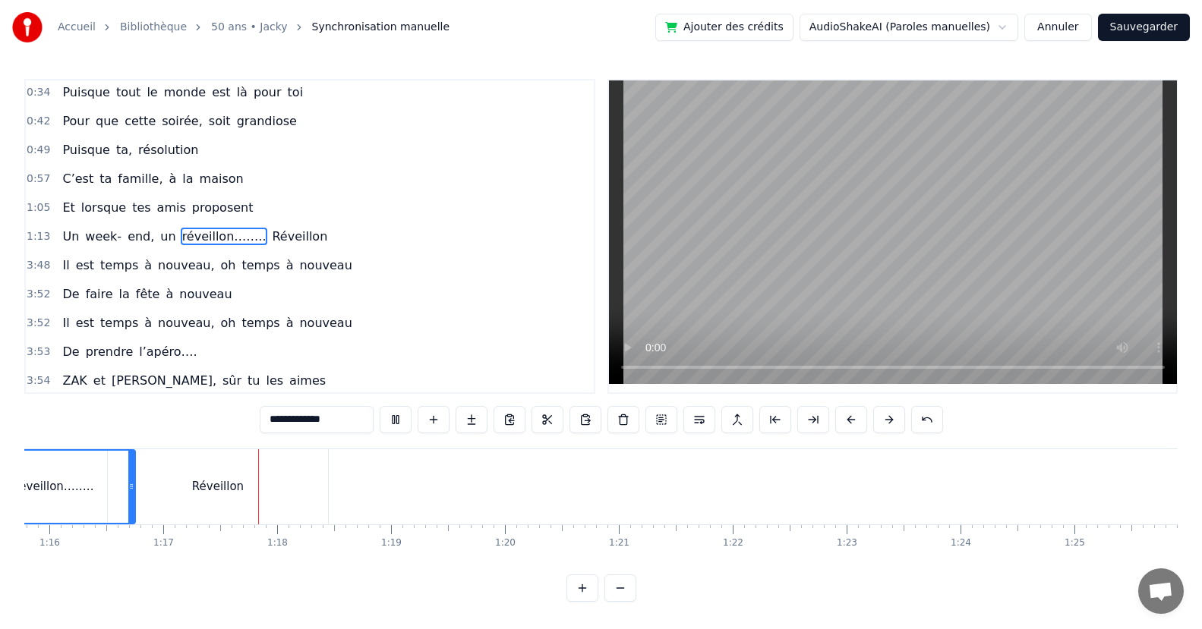
scroll to position [0, 8717]
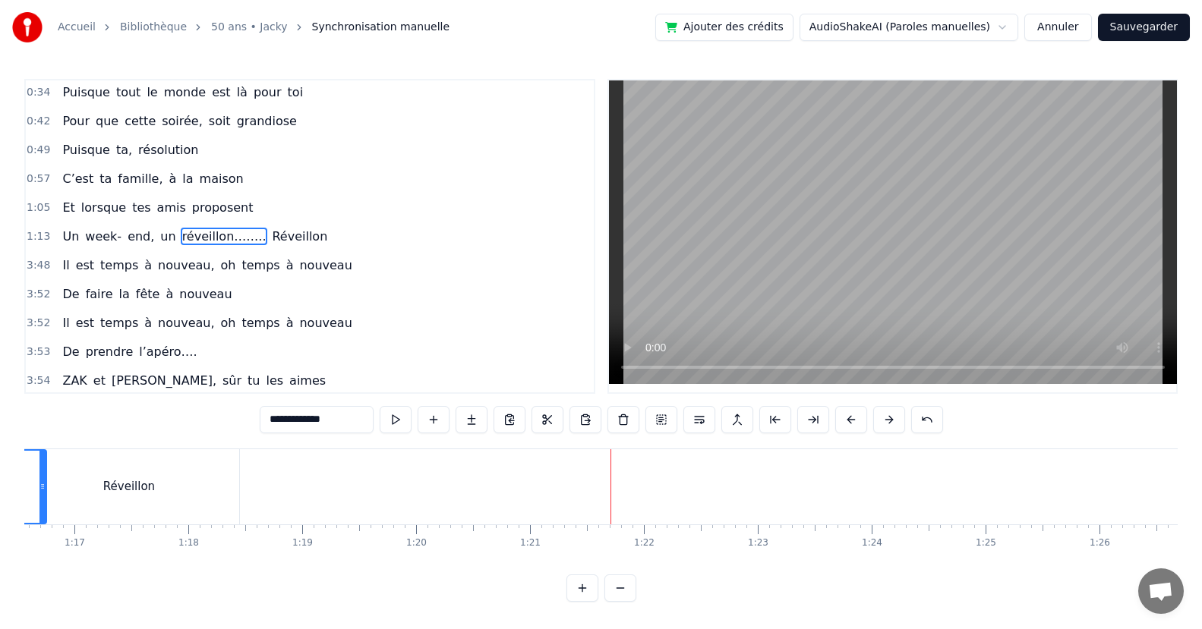
click at [68, 255] on div "Il est temps à nouveau, oh temps à nouveau" at bounding box center [206, 265] width 301 height 27
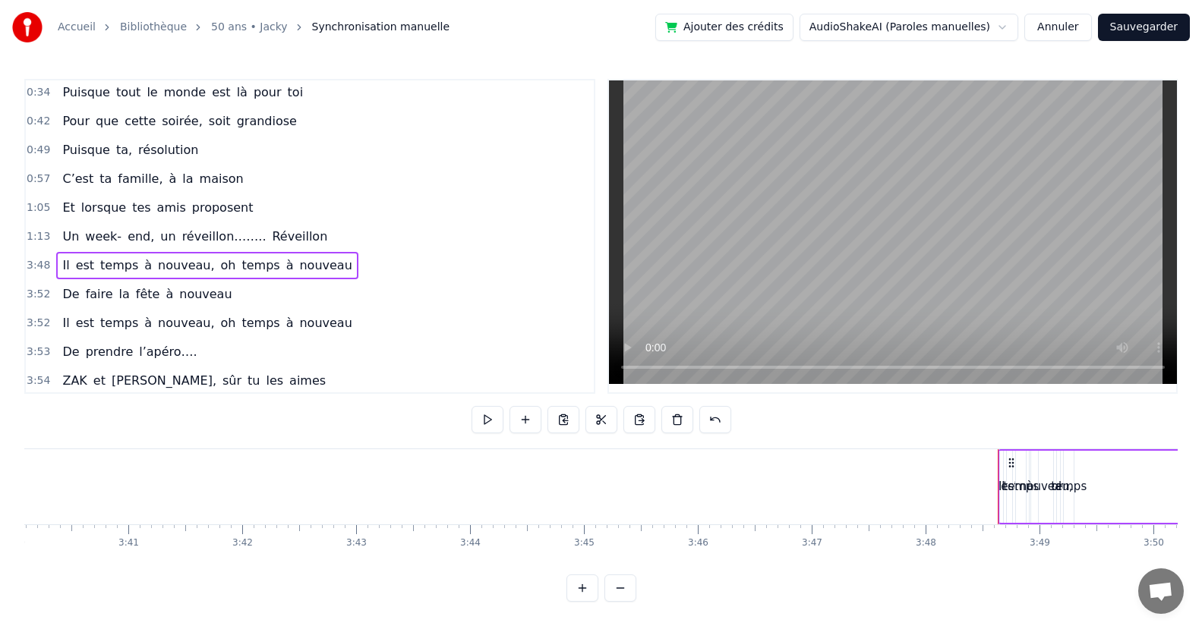
scroll to position [0, 25955]
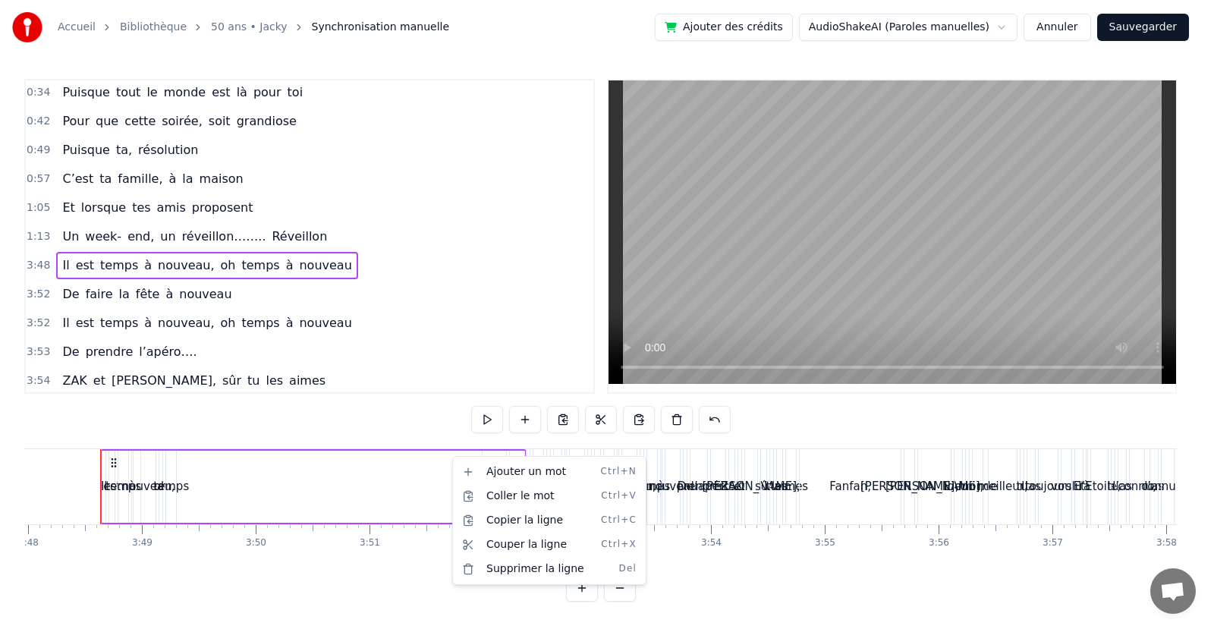
click at [600, 418] on html "Accueil Bibliothèque 50 ans • Jacky Synchronisation manuelle Ajouter des crédit…" at bounding box center [607, 313] width 1214 height 626
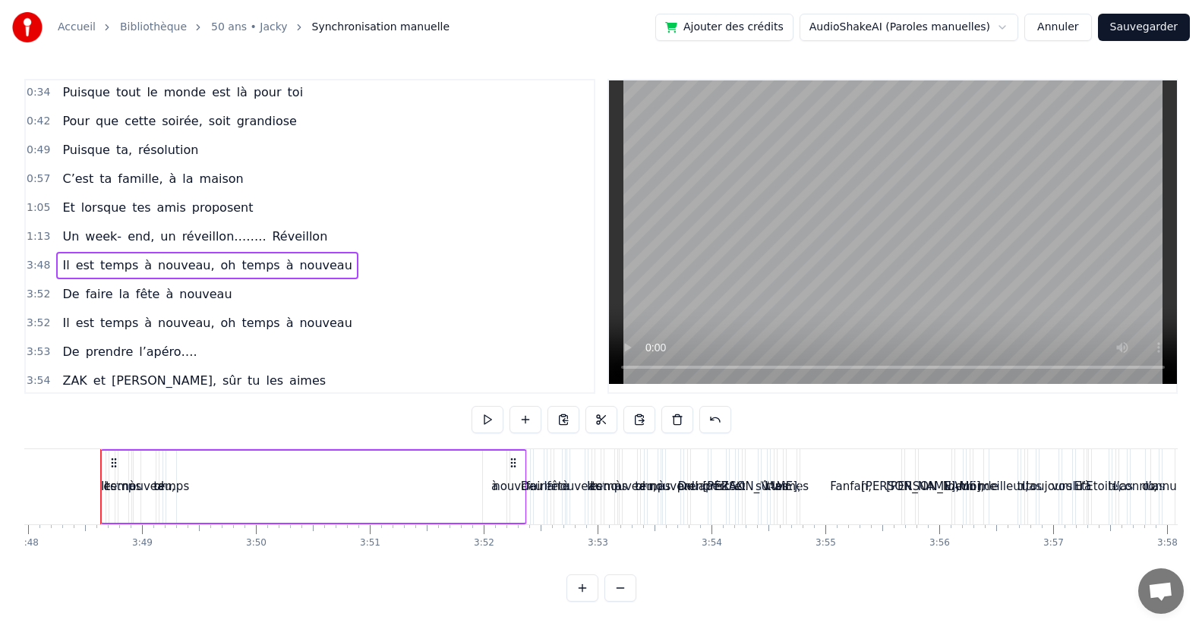
click at [600, 418] on button at bounding box center [601, 419] width 32 height 27
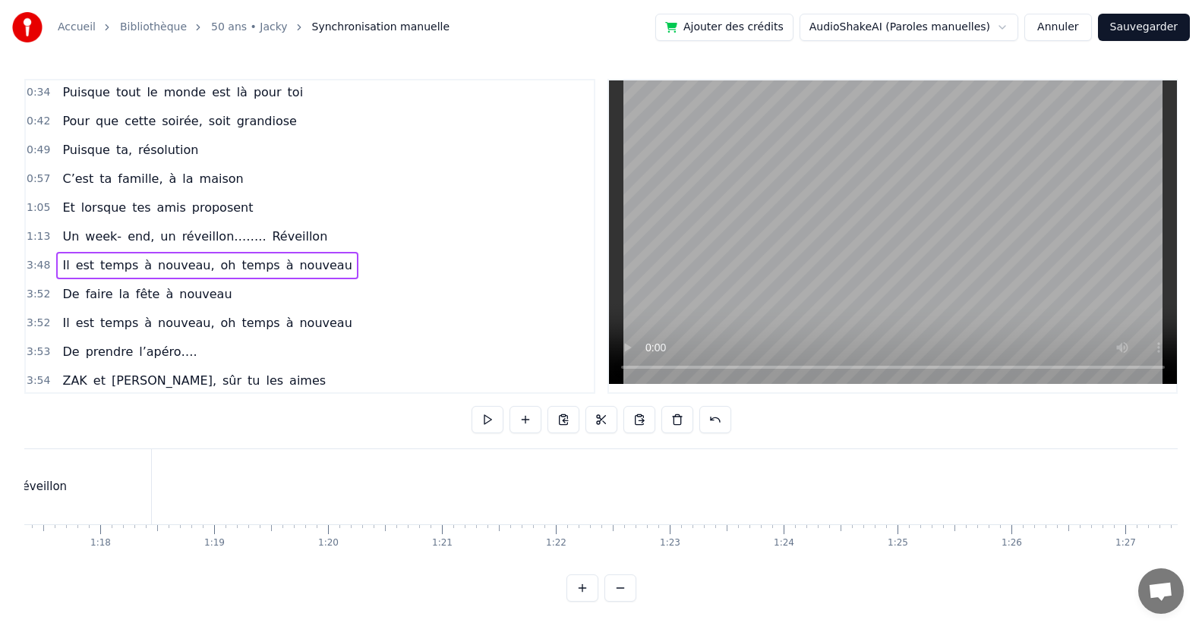
scroll to position [0, 8545]
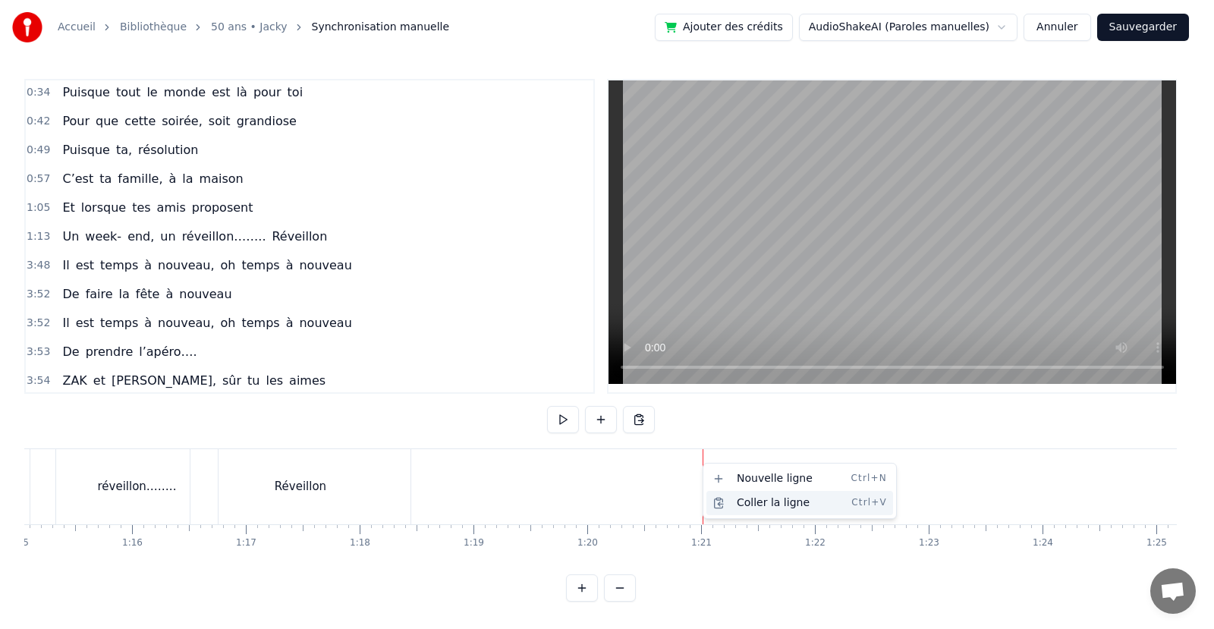
click at [753, 504] on div "Coller la ligne Ctrl+V" at bounding box center [800, 503] width 187 height 24
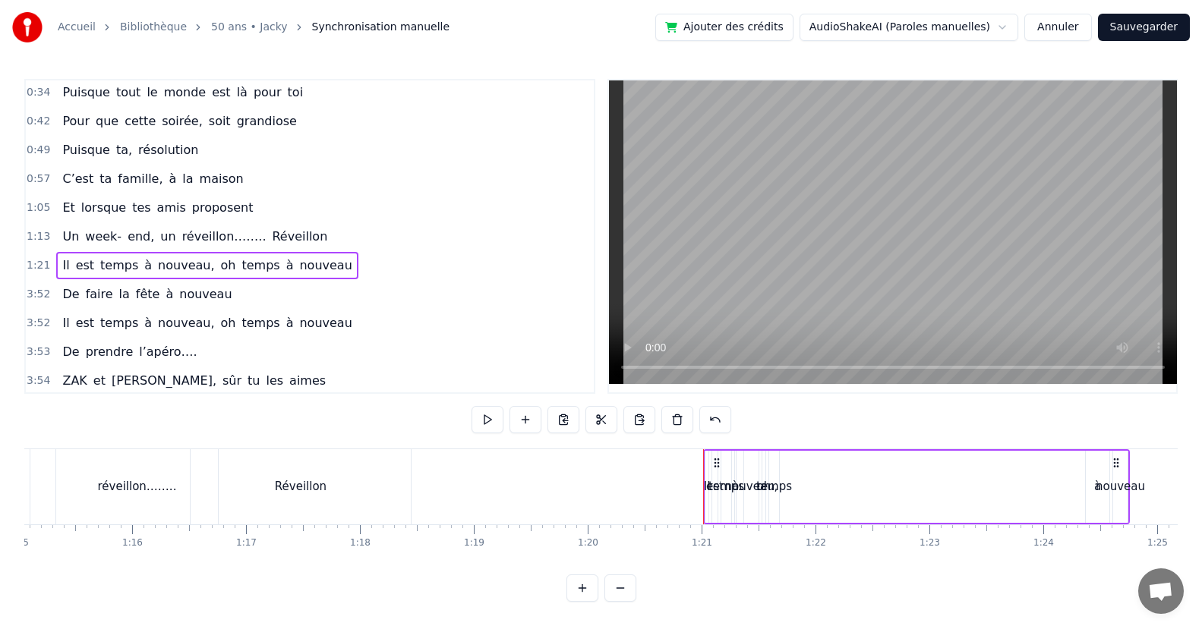
click at [707, 488] on div "est" at bounding box center [714, 486] width 17 height 17
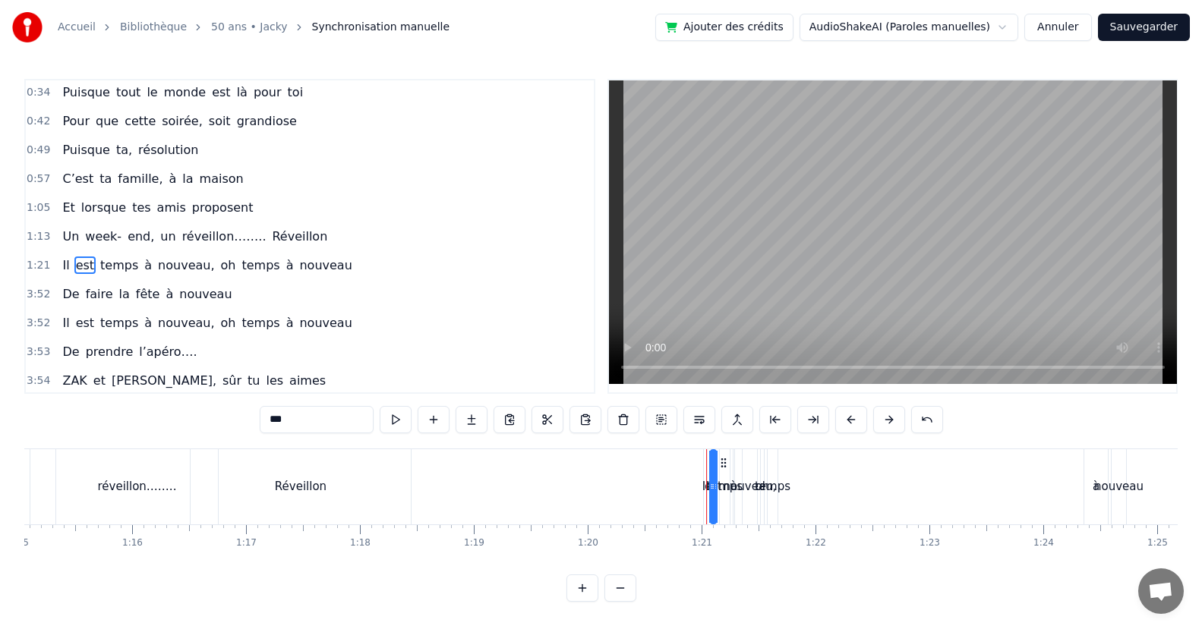
scroll to position [89, 0]
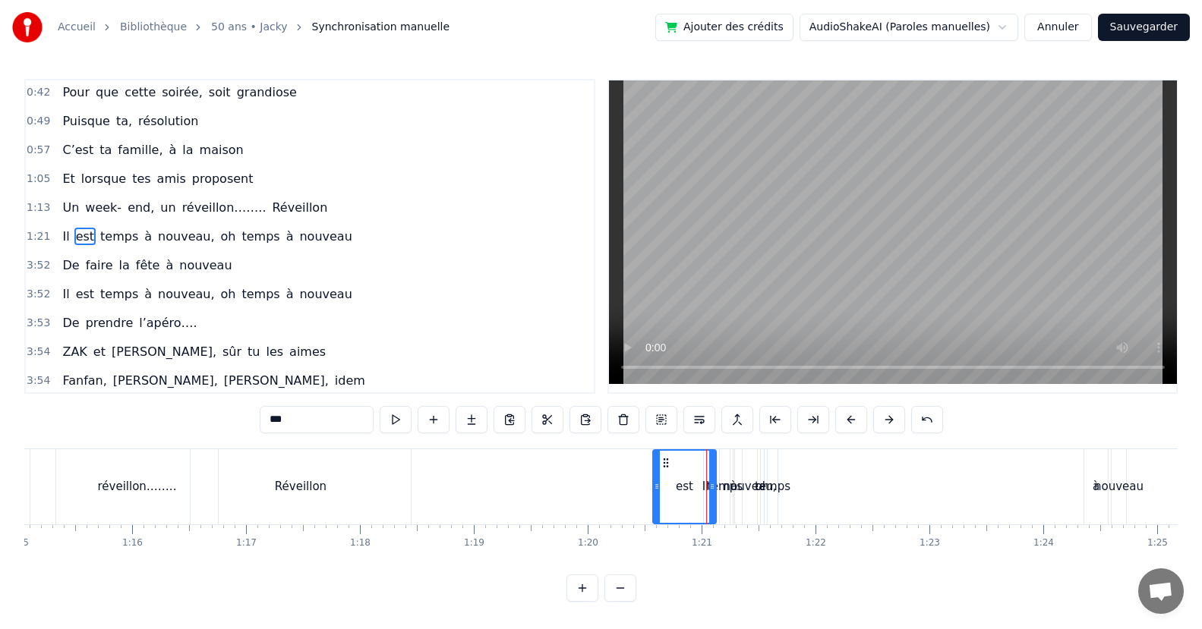
drag, startPoint x: 715, startPoint y: 485, endPoint x: 687, endPoint y: 493, distance: 29.3
click at [659, 512] on div at bounding box center [657, 487] width 6 height 72
click at [731, 490] on div "nouveau," at bounding box center [749, 486] width 53 height 17
type input "********"
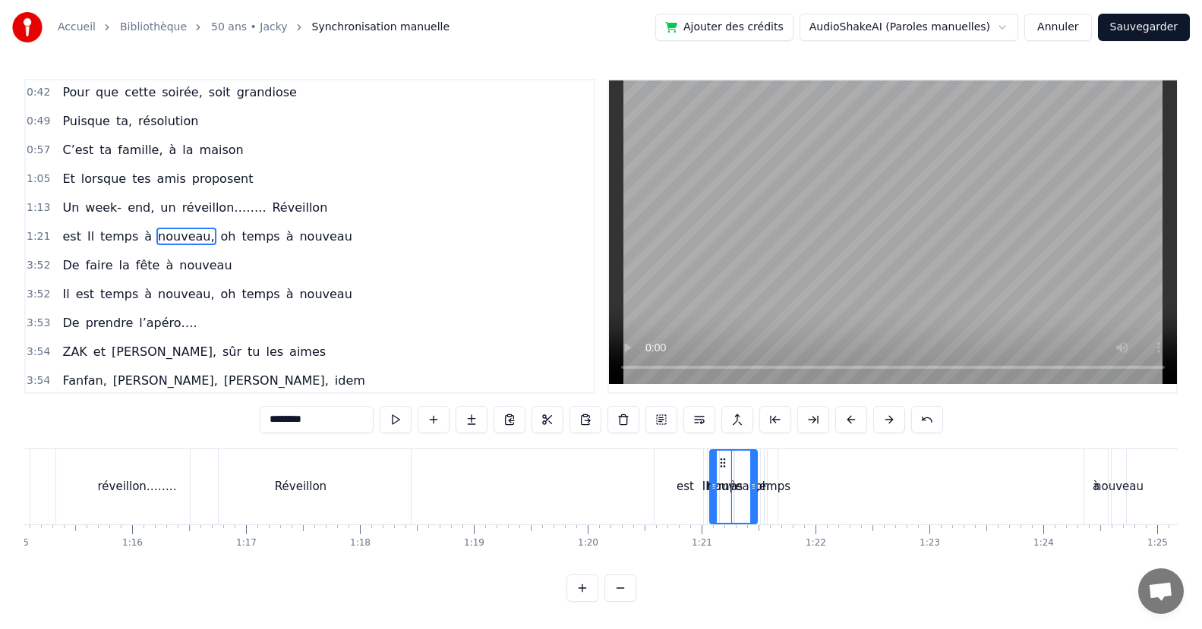
drag, startPoint x: 737, startPoint y: 488, endPoint x: 727, endPoint y: 490, distance: 10.0
click at [713, 496] on div at bounding box center [713, 487] width 6 height 72
drag, startPoint x: 752, startPoint y: 462, endPoint x: 760, endPoint y: 465, distance: 8.2
click at [760, 465] on div at bounding box center [761, 487] width 6 height 72
drag, startPoint x: 745, startPoint y: 451, endPoint x: 786, endPoint y: 471, distance: 46.2
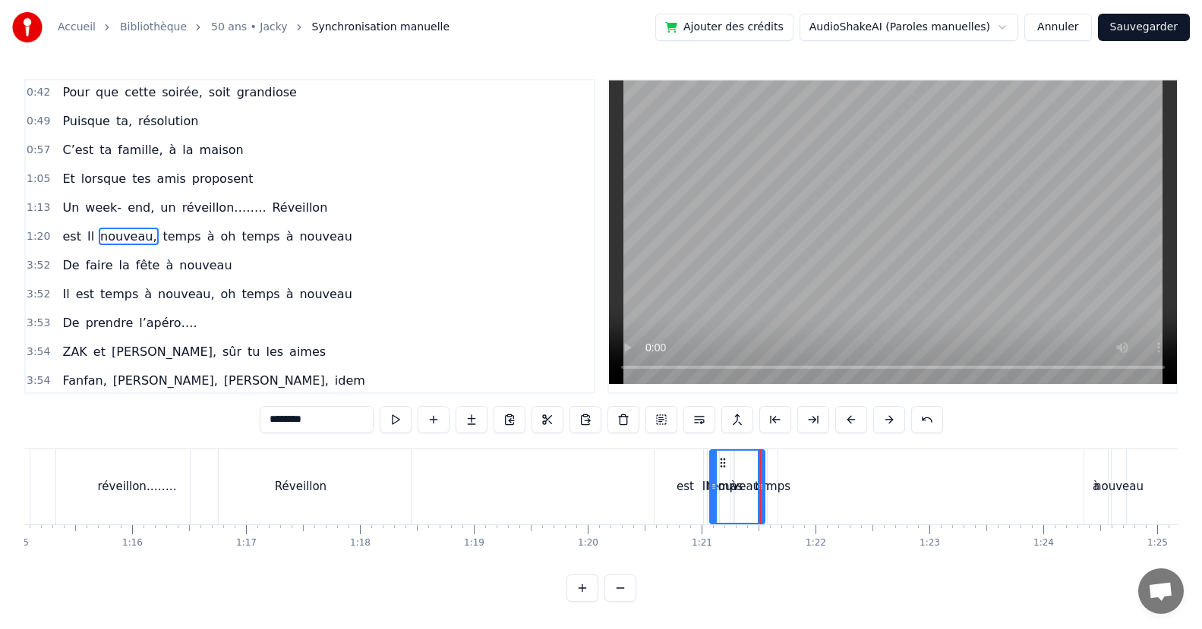
click at [790, 471] on div "est Il nouveau, temps à oh temps à nouveau" at bounding box center [892, 486] width 476 height 75
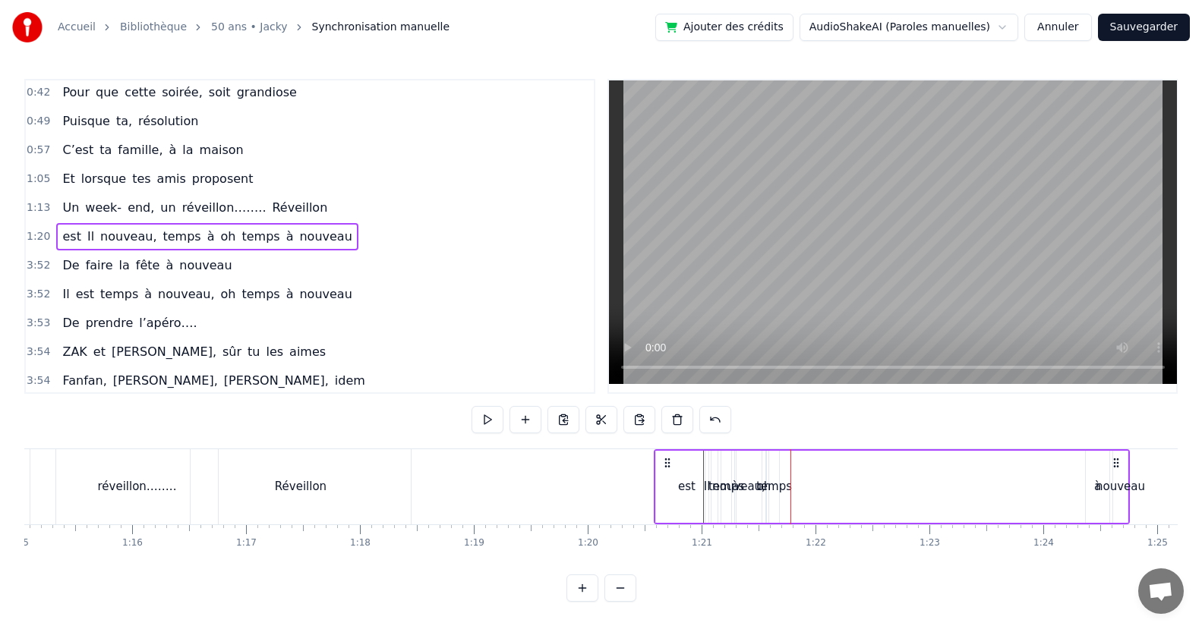
click at [710, 486] on div "temps" at bounding box center [726, 486] width 36 height 17
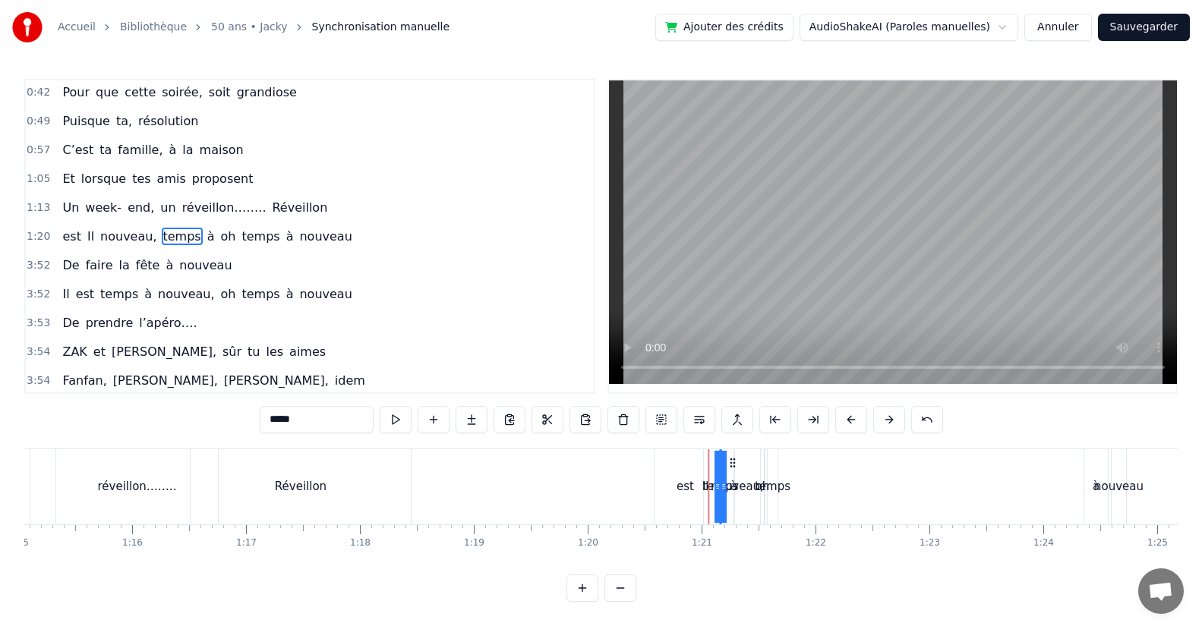
drag, startPoint x: 723, startPoint y: 484, endPoint x: 683, endPoint y: 490, distance: 40.6
click at [683, 490] on div "est Il nouveau, temps à oh temps à nouveau" at bounding box center [892, 486] width 476 height 75
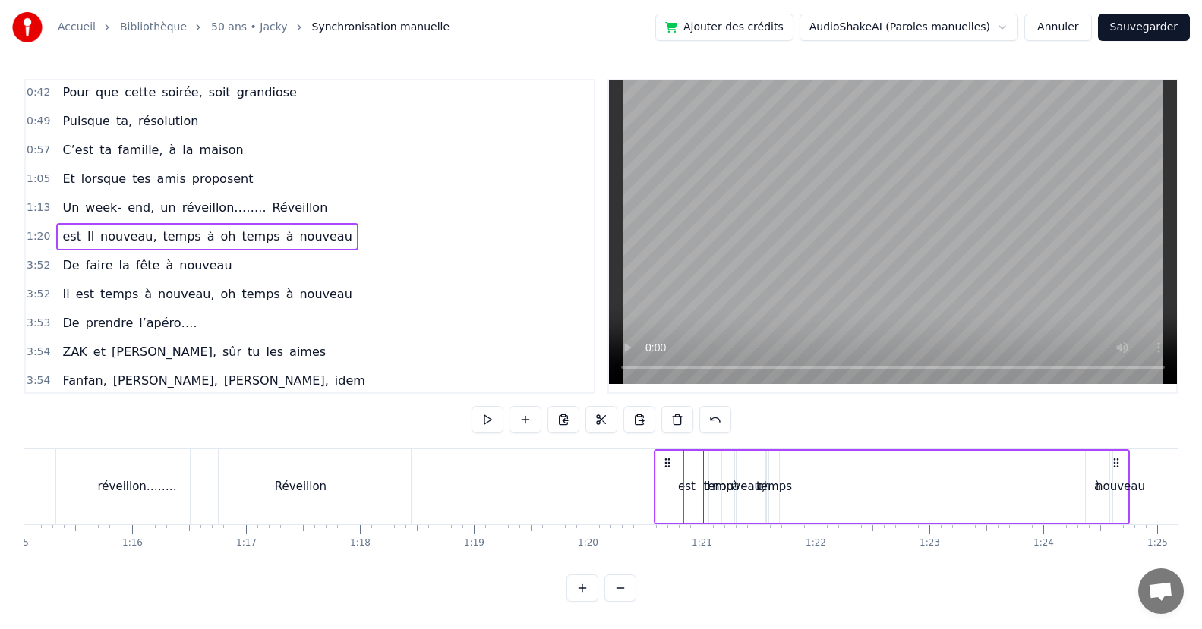
click at [583, 602] on button at bounding box center [582, 588] width 32 height 27
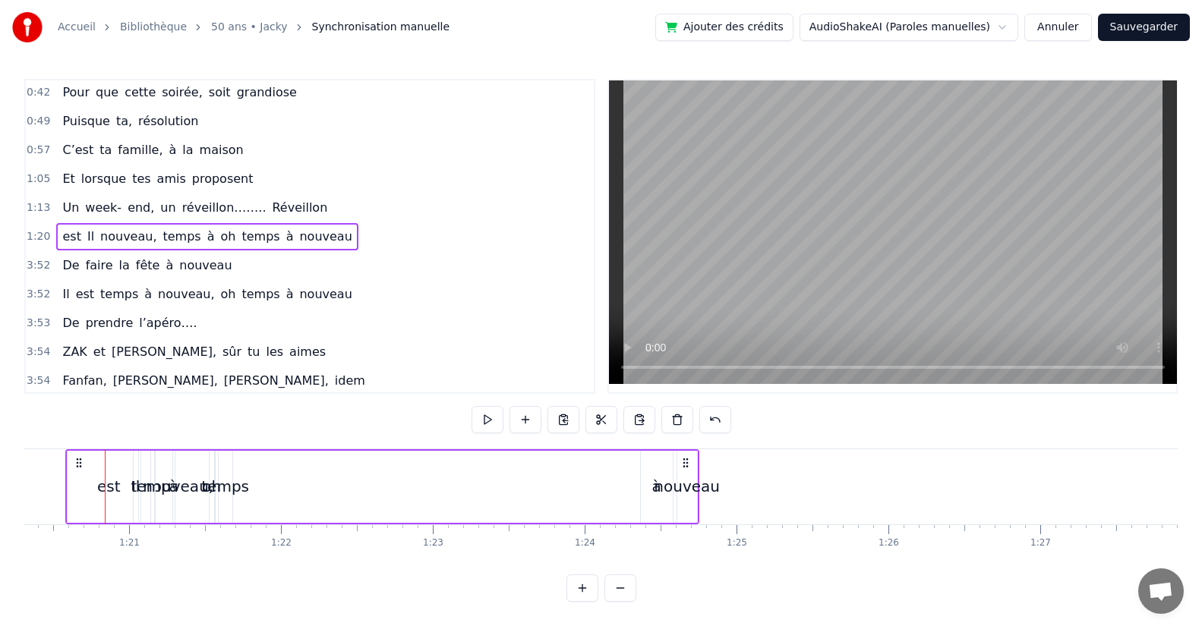
scroll to position [0, 12196]
click at [134, 487] on div "temps" at bounding box center [150, 486] width 48 height 23
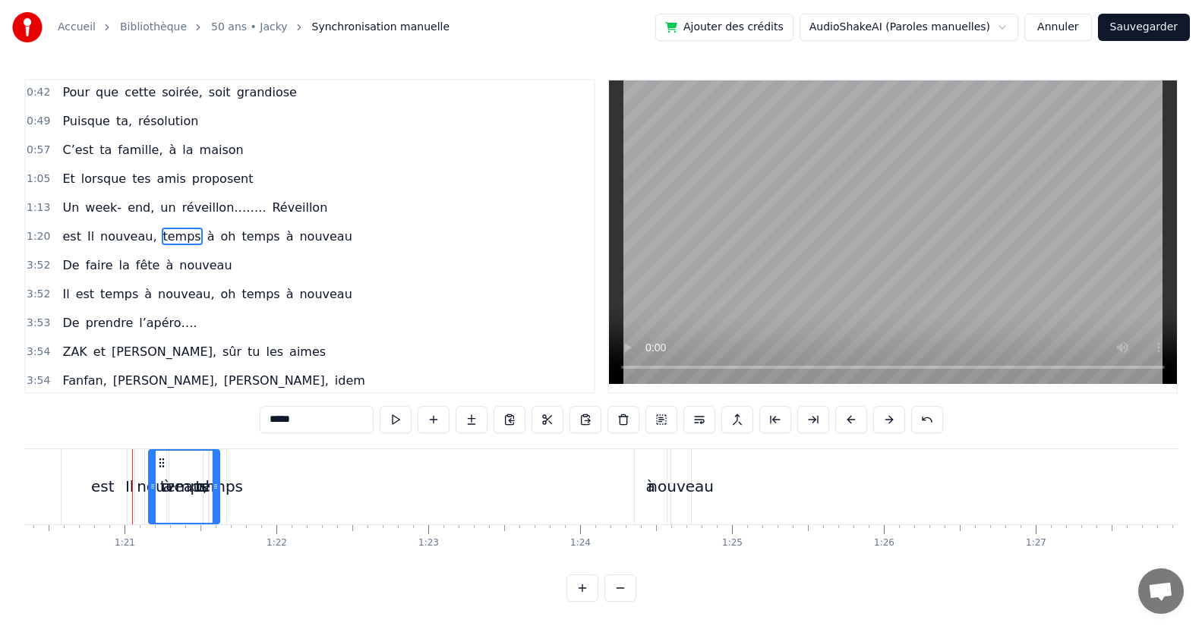
drag, startPoint x: 148, startPoint y: 487, endPoint x: 220, endPoint y: 468, distance: 74.4
click at [219, 493] on div "est Il nouveau, temps à oh temps à nouveau" at bounding box center [378, 486] width 634 height 75
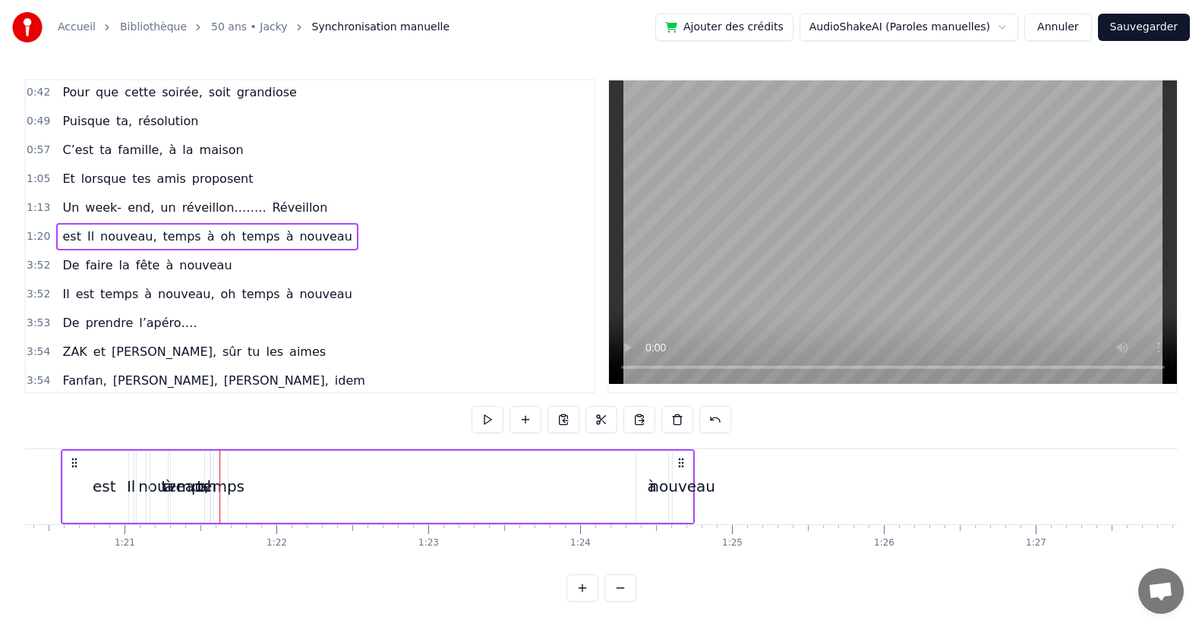
click at [128, 486] on div "Il" at bounding box center [131, 486] width 8 height 23
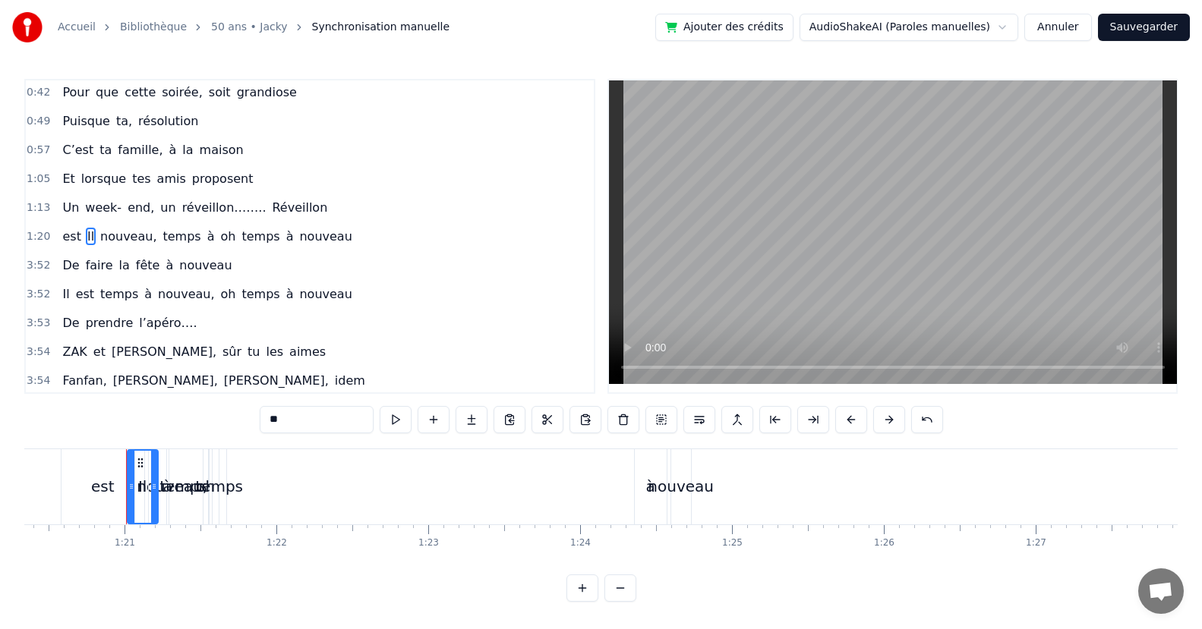
drag, startPoint x: 128, startPoint y: 486, endPoint x: 153, endPoint y: 483, distance: 25.2
click at [153, 483] on icon at bounding box center [154, 486] width 6 height 12
click at [545, 423] on button at bounding box center [547, 419] width 32 height 27
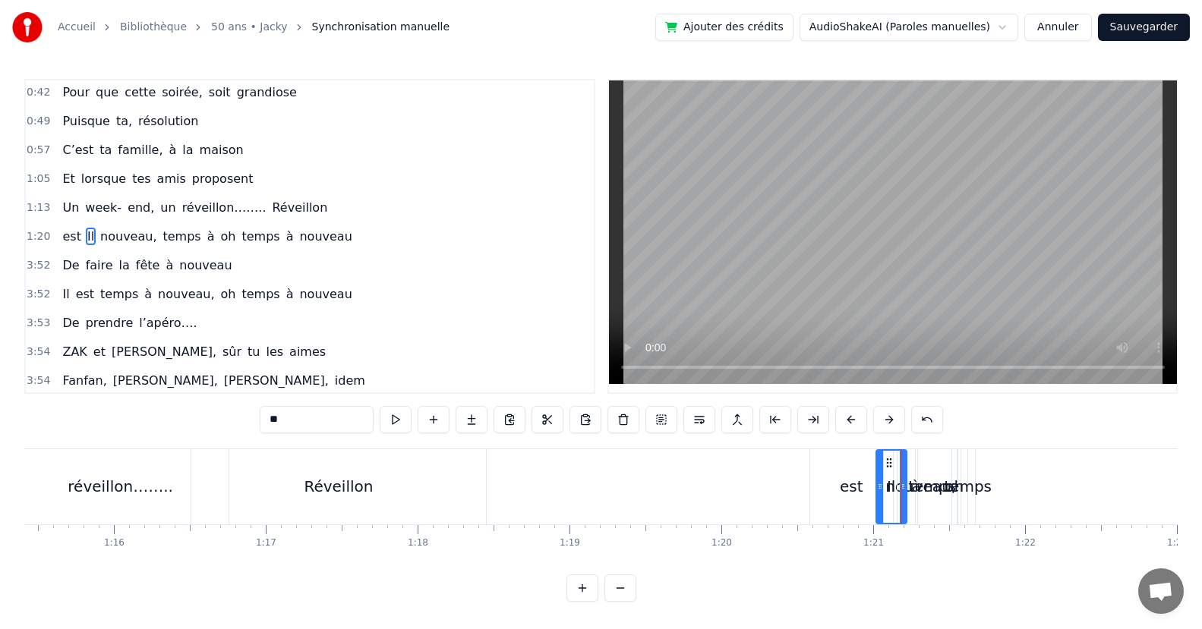
scroll to position [0, 11391]
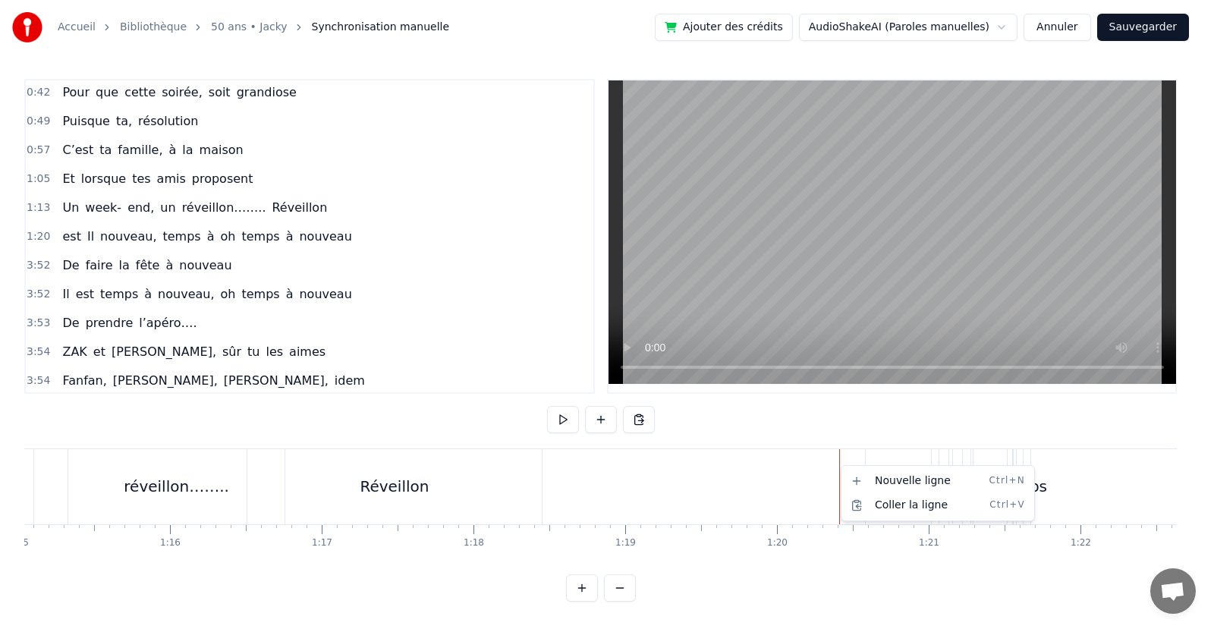
click at [640, 420] on html "Accueil Bibliothèque 50 ans • Jacky Synchronisation manuelle Ajouter des crédit…" at bounding box center [607, 313] width 1214 height 626
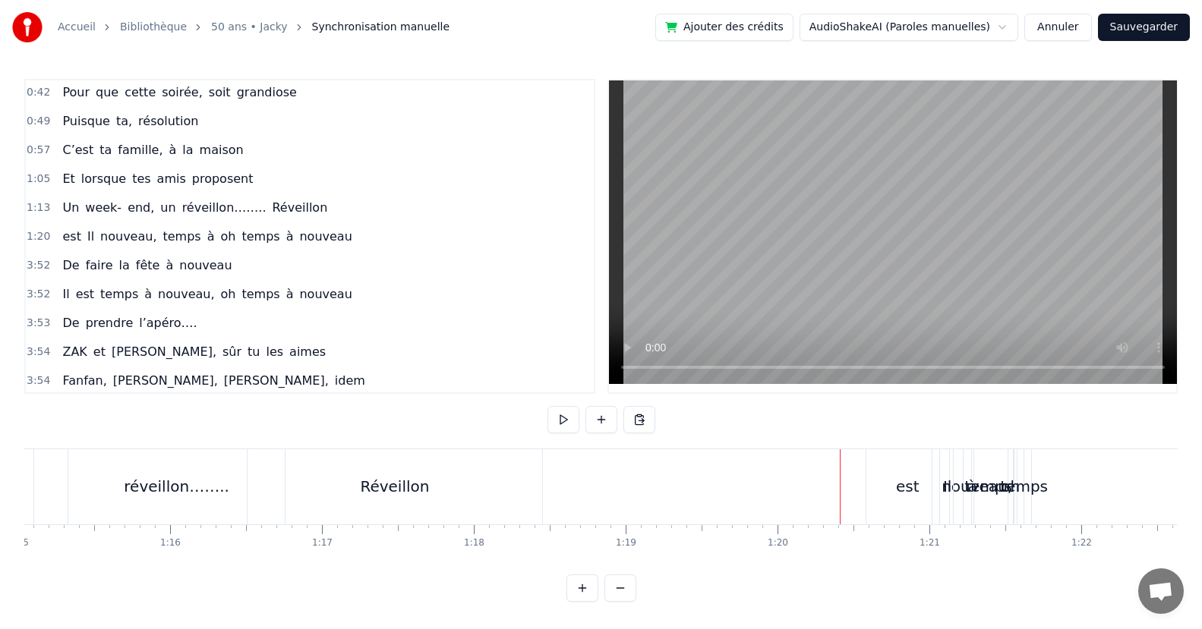
click at [944, 492] on div "nouveau," at bounding box center [977, 486] width 74 height 75
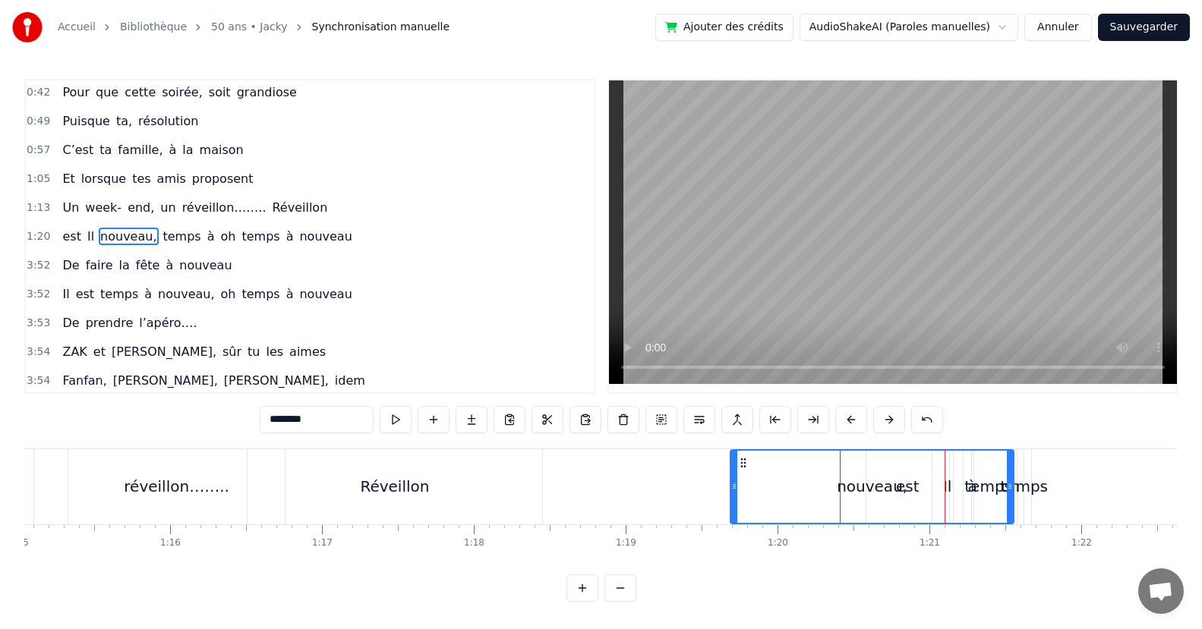
drag, startPoint x: 942, startPoint y: 490, endPoint x: 866, endPoint y: 498, distance: 76.4
click at [735, 501] on div at bounding box center [734, 487] width 6 height 72
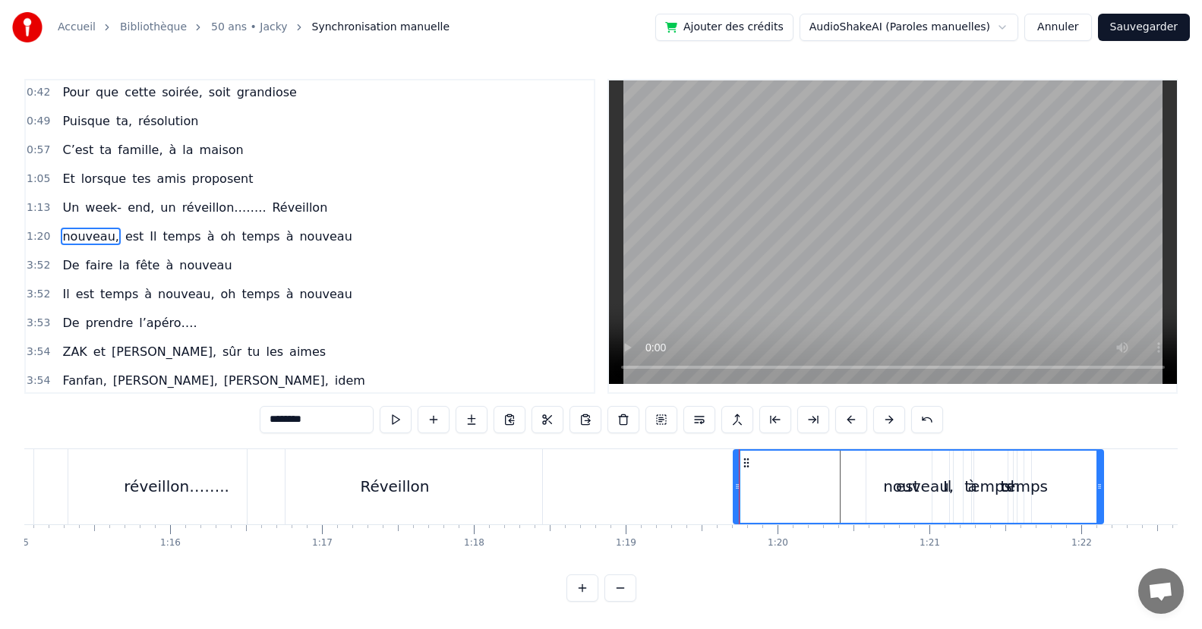
drag, startPoint x: 1008, startPoint y: 490, endPoint x: 689, endPoint y: 507, distance: 319.2
click at [1077, 515] on div "nouveau," at bounding box center [918, 487] width 368 height 72
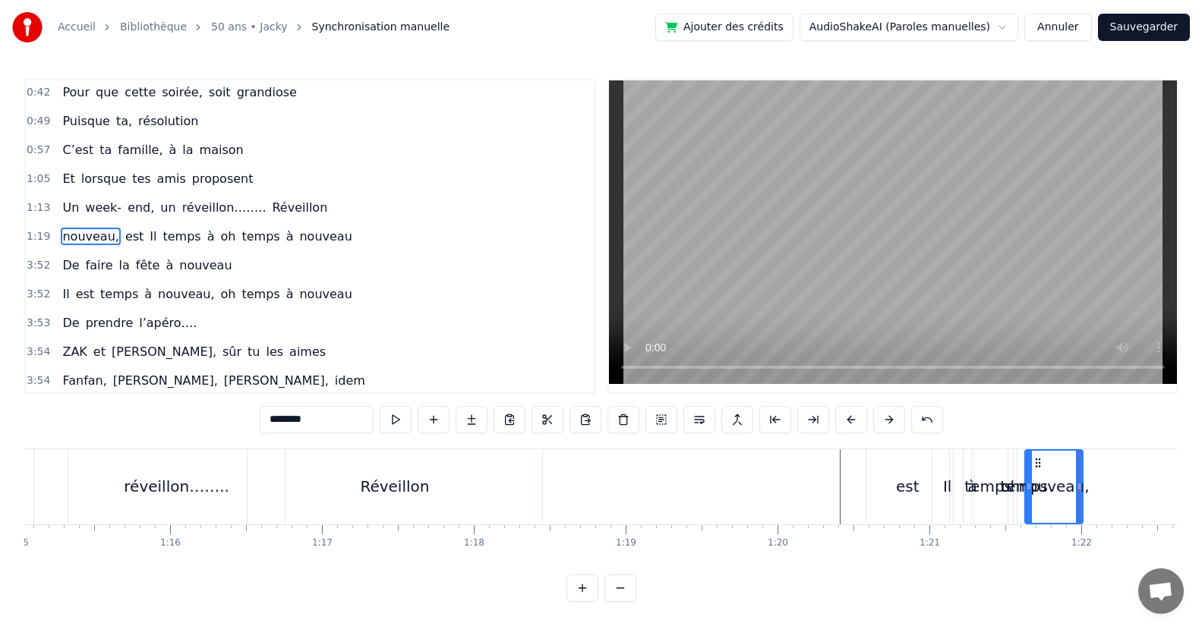
drag, startPoint x: 736, startPoint y: 490, endPoint x: 1028, endPoint y: 509, distance: 292.0
click at [950, 498] on div "Il" at bounding box center [947, 486] width 30 height 75
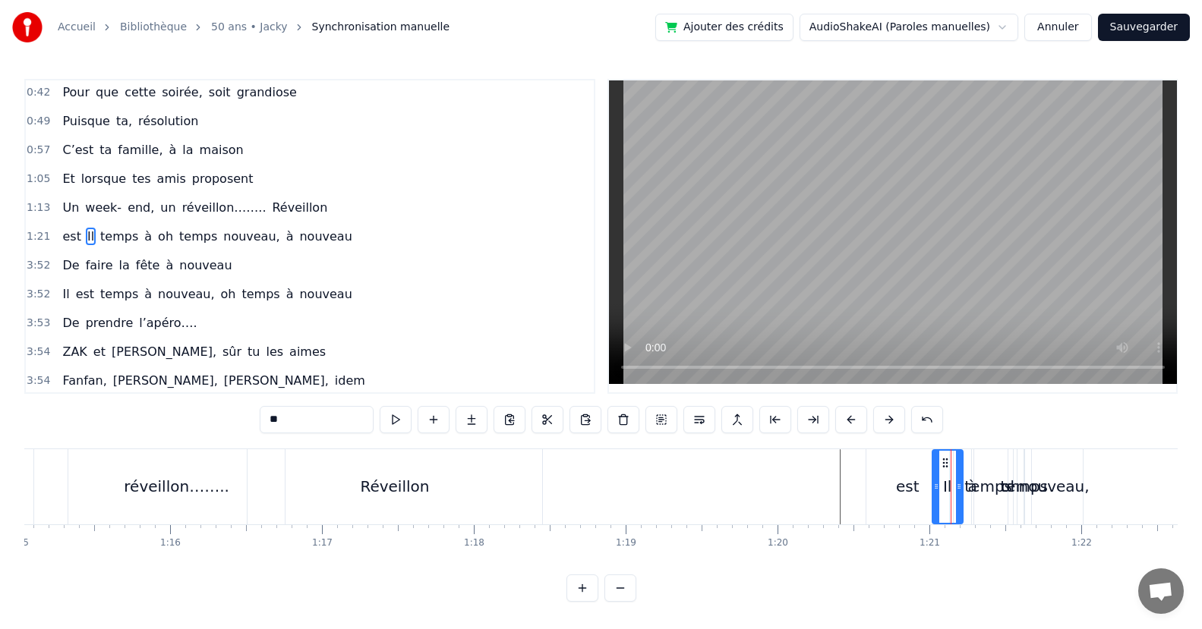
click at [902, 495] on div "est" at bounding box center [908, 486] width 24 height 23
drag, startPoint x: 869, startPoint y: 492, endPoint x: 908, endPoint y: 502, distance: 40.1
click at [908, 502] on div at bounding box center [909, 487] width 6 height 72
click at [930, 496] on div at bounding box center [929, 487] width 6 height 72
click at [946, 494] on div "Il" at bounding box center [947, 486] width 8 height 23
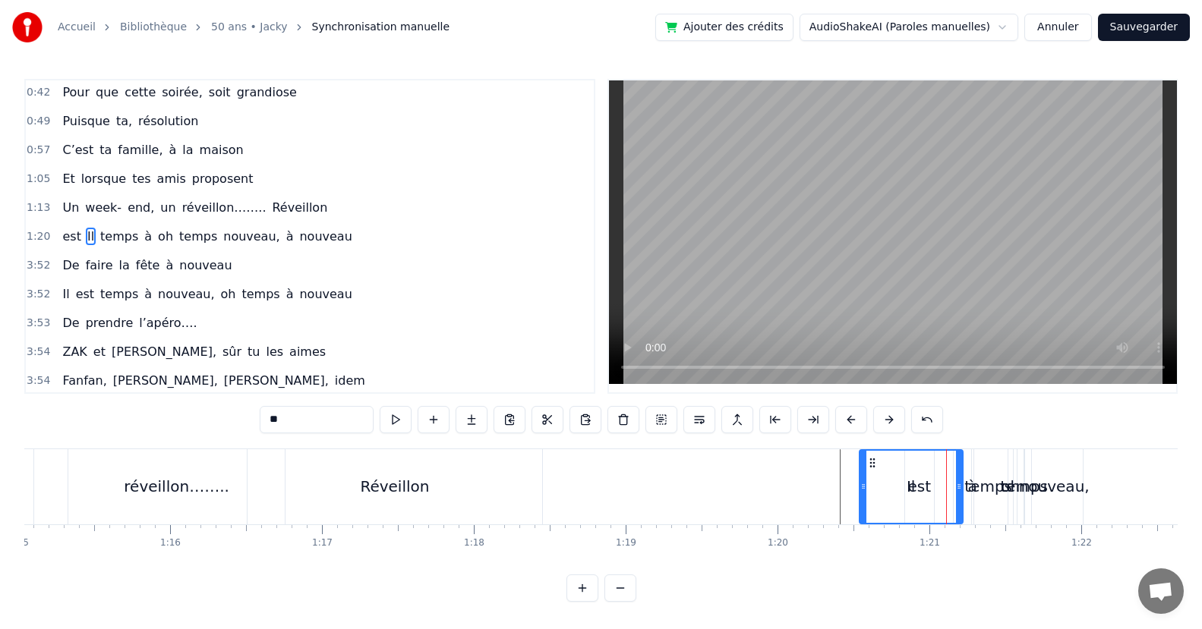
drag, startPoint x: 937, startPoint y: 490, endPoint x: 911, endPoint y: 499, distance: 27.8
click at [871, 493] on div "Il" at bounding box center [911, 487] width 102 height 72
drag, startPoint x: 959, startPoint y: 488, endPoint x: 905, endPoint y: 495, distance: 54.3
click at [905, 495] on div at bounding box center [905, 487] width 6 height 72
click at [976, 490] on div "temps" at bounding box center [988, 486] width 48 height 23
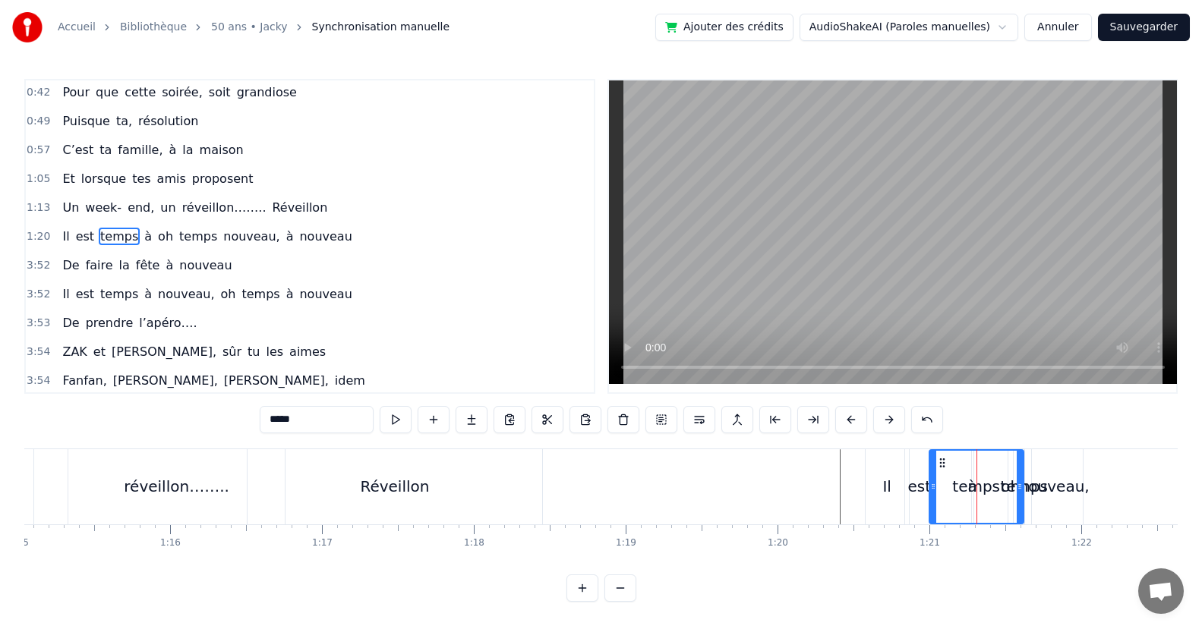
drag, startPoint x: 959, startPoint y: 493, endPoint x: 934, endPoint y: 490, distance: 24.5
click at [934, 490] on div at bounding box center [933, 487] width 6 height 72
drag, startPoint x: 1016, startPoint y: 493, endPoint x: 991, endPoint y: 493, distance: 25.8
click at [965, 507] on div at bounding box center [966, 487] width 6 height 72
click at [972, 489] on div "à" at bounding box center [972, 486] width 9 height 23
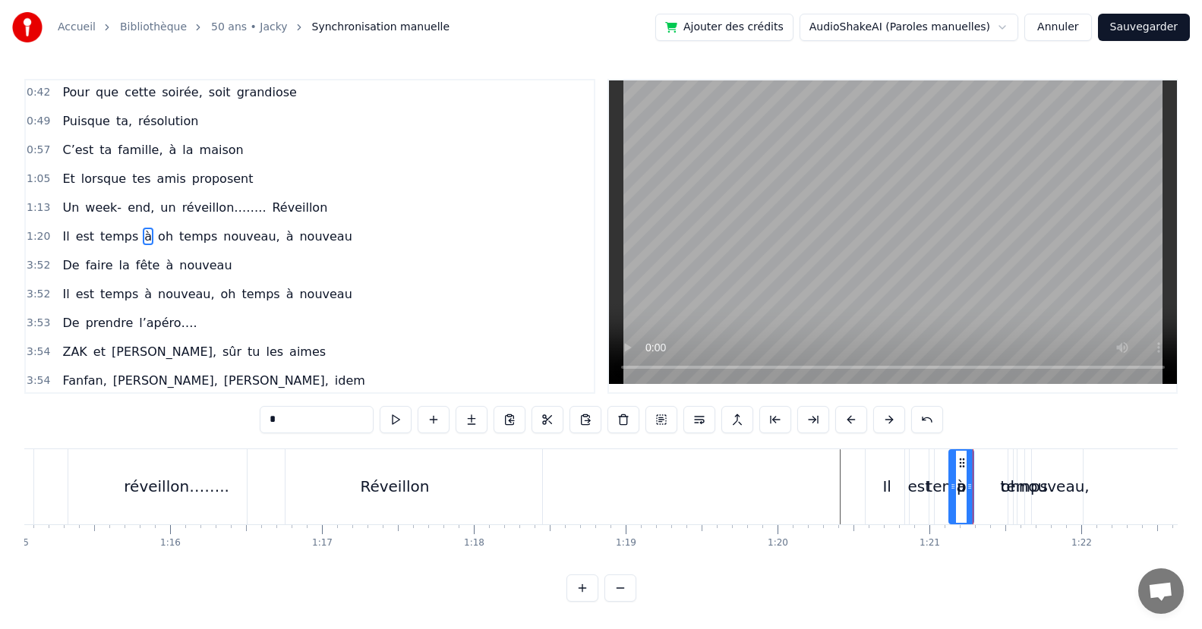
drag, startPoint x: 975, startPoint y: 488, endPoint x: 953, endPoint y: 500, distance: 25.8
click at [953, 500] on div at bounding box center [953, 487] width 6 height 72
drag, startPoint x: 969, startPoint y: 495, endPoint x: 1000, endPoint y: 501, distance: 32.5
click at [1000, 501] on div at bounding box center [1001, 487] width 6 height 72
drag, startPoint x: 950, startPoint y: 489, endPoint x: 972, endPoint y: 499, distance: 24.8
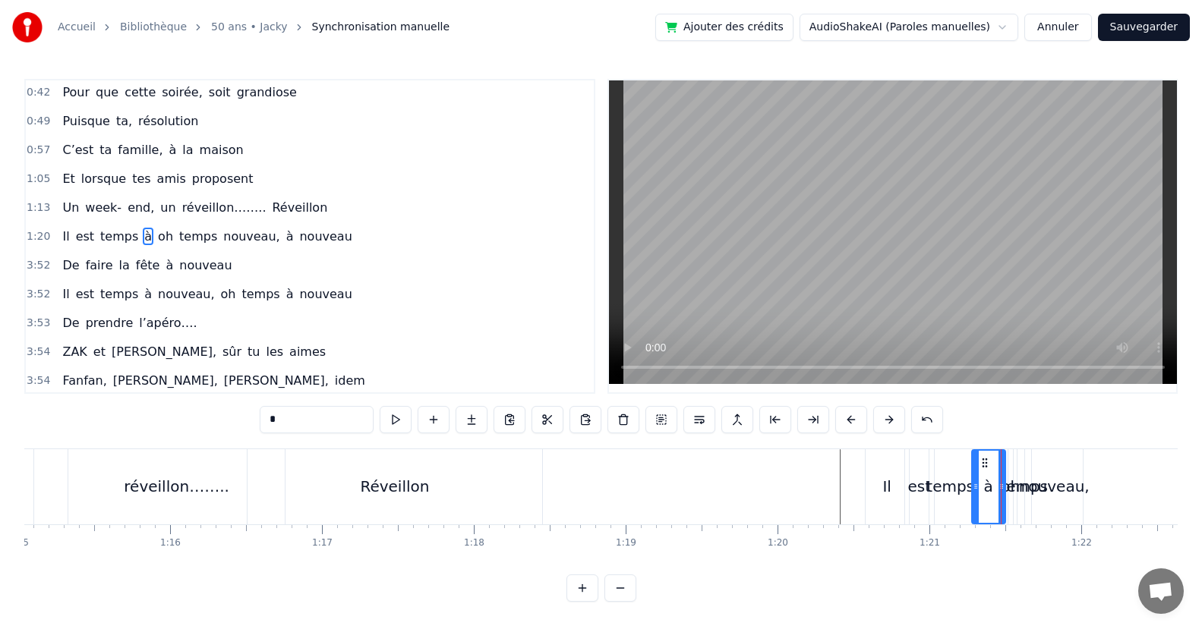
click at [972, 499] on div at bounding box center [975, 487] width 6 height 72
click at [1009, 498] on div "oh" at bounding box center [1010, 486] width 5 height 75
drag, startPoint x: 1013, startPoint y: 495, endPoint x: 982, endPoint y: 496, distance: 30.4
click at [982, 496] on div at bounding box center [981, 487] width 6 height 72
drag, startPoint x: 1009, startPoint y: 490, endPoint x: 1130, endPoint y: 494, distance: 121.5
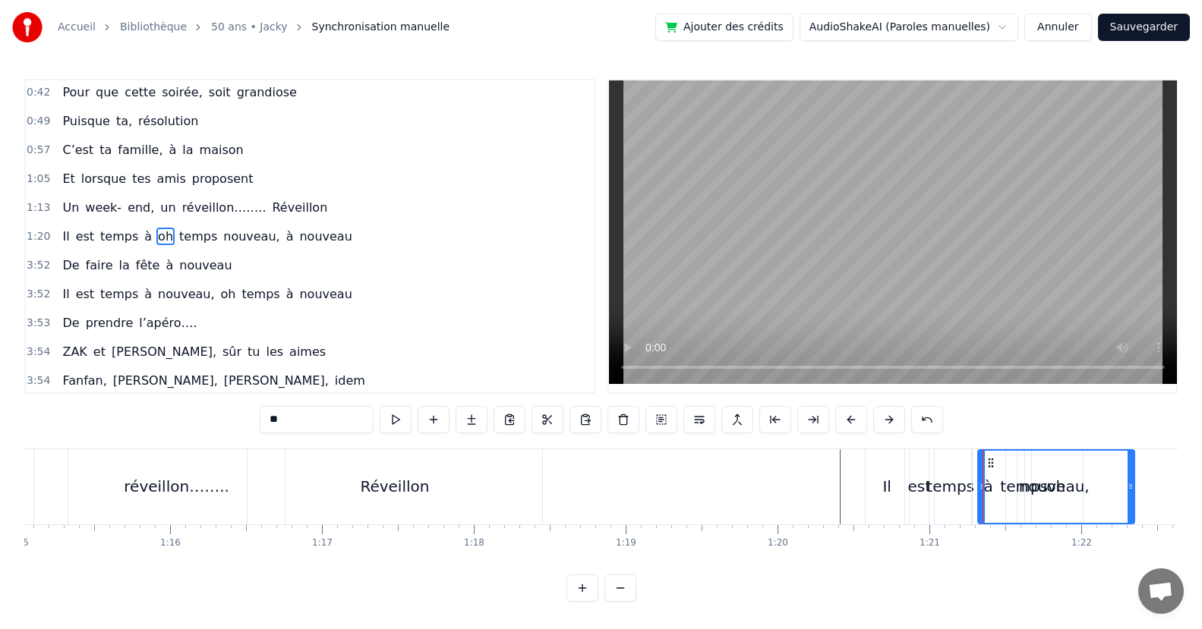
click at [1130, 494] on div at bounding box center [1130, 487] width 6 height 72
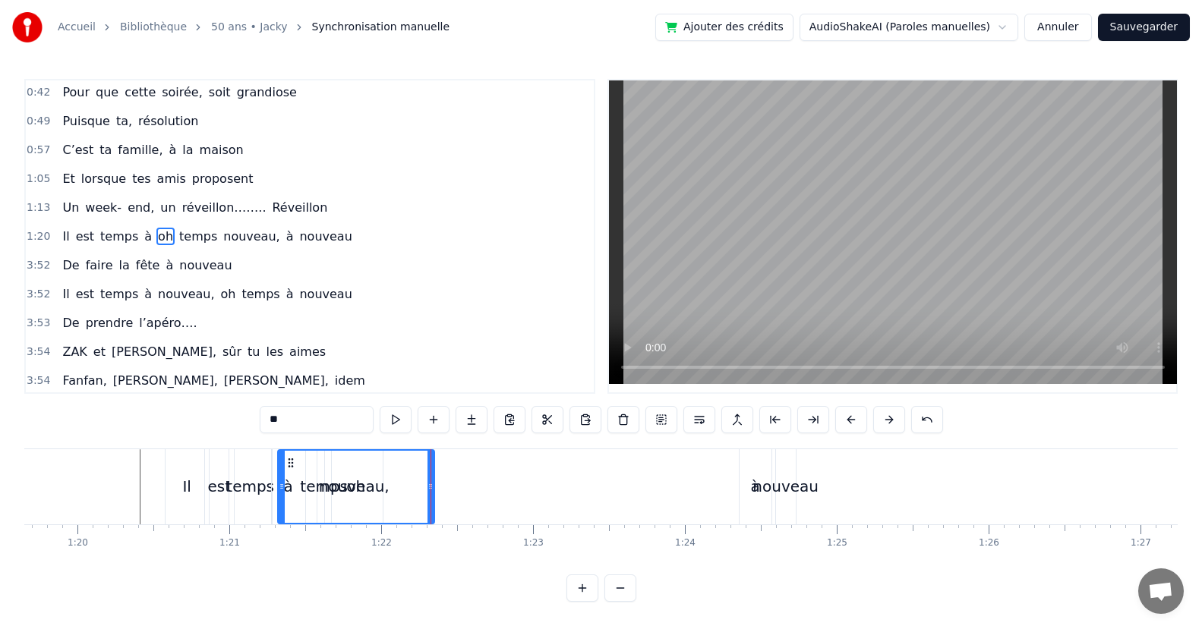
scroll to position [0, 12119]
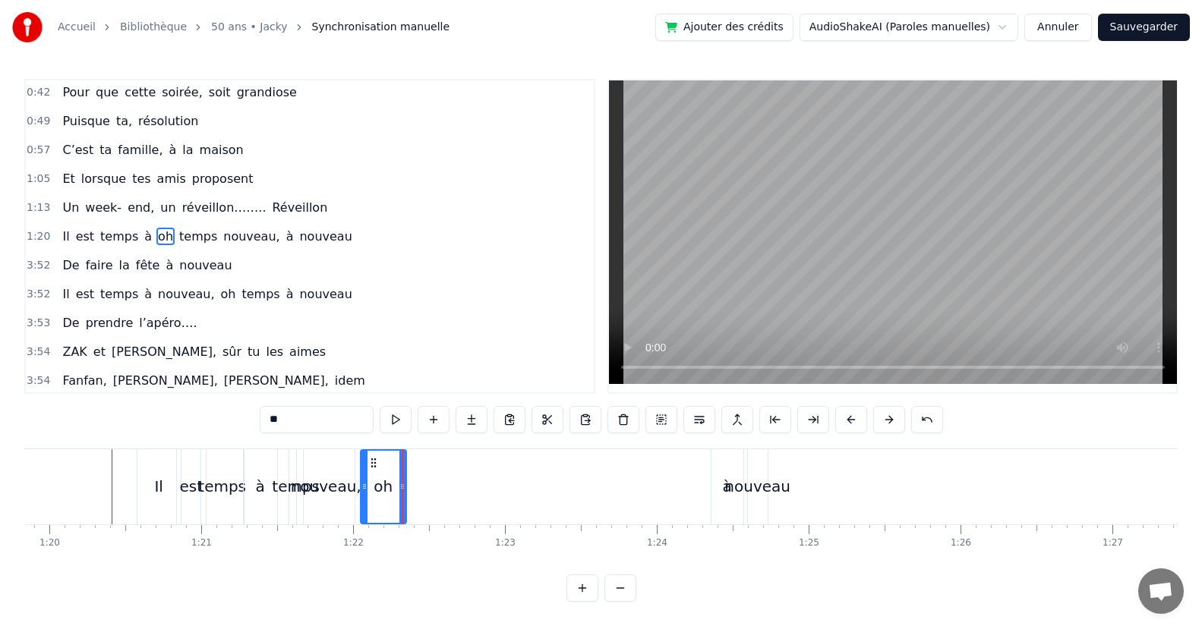
drag, startPoint x: 250, startPoint y: 489, endPoint x: 391, endPoint y: 512, distance: 142.3
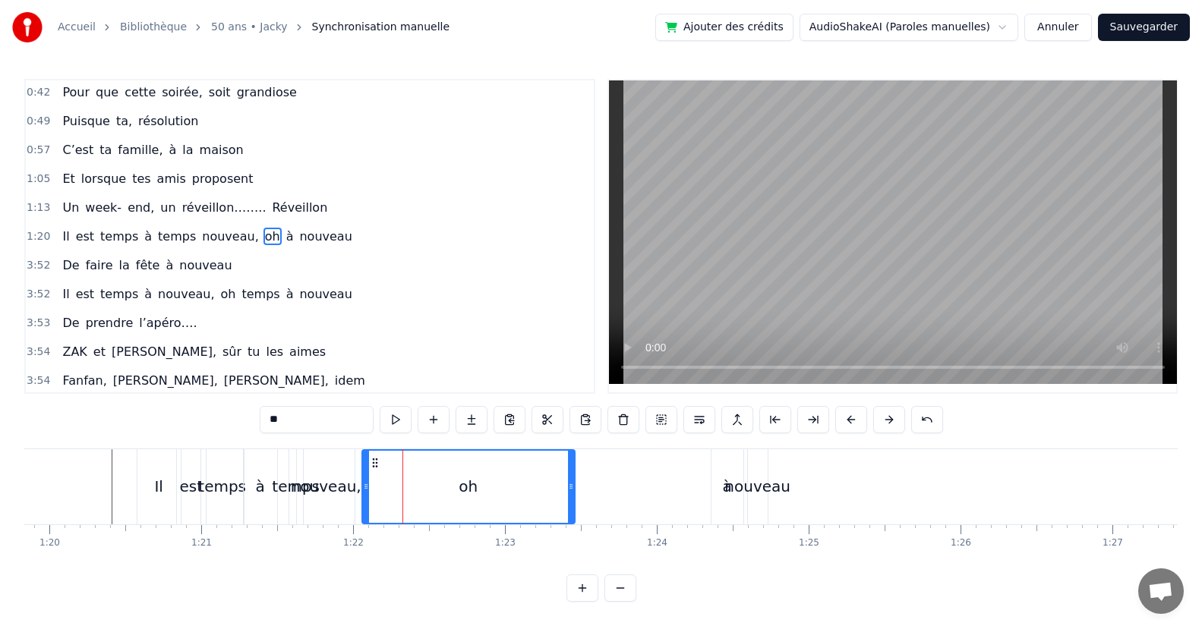
drag, startPoint x: 399, startPoint y: 490, endPoint x: 568, endPoint y: 497, distance: 168.7
click at [568, 497] on div at bounding box center [571, 487] width 6 height 72
drag, startPoint x: 367, startPoint y: 493, endPoint x: 307, endPoint y: 491, distance: 60.0
click at [471, 508] on div at bounding box center [468, 487] width 6 height 72
click at [326, 494] on div "nouveau," at bounding box center [326, 486] width 71 height 23
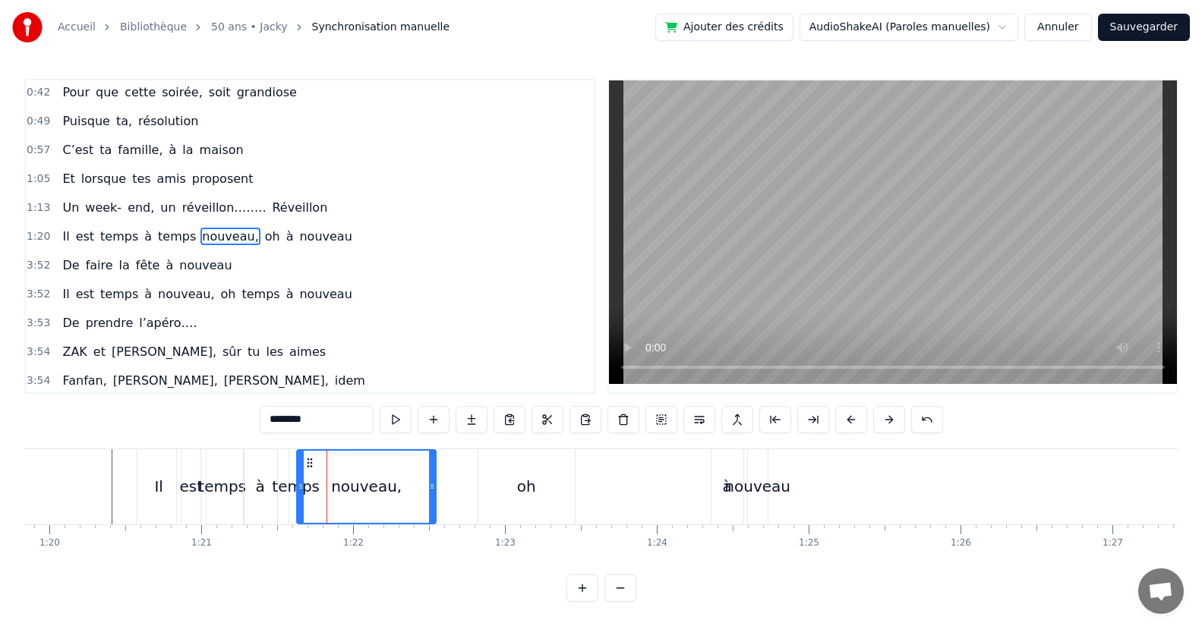
click at [435, 499] on div at bounding box center [432, 487] width 6 height 72
drag, startPoint x: 301, startPoint y: 491, endPoint x: 331, endPoint y: 500, distance: 31.0
click at [331, 500] on div at bounding box center [330, 487] width 6 height 72
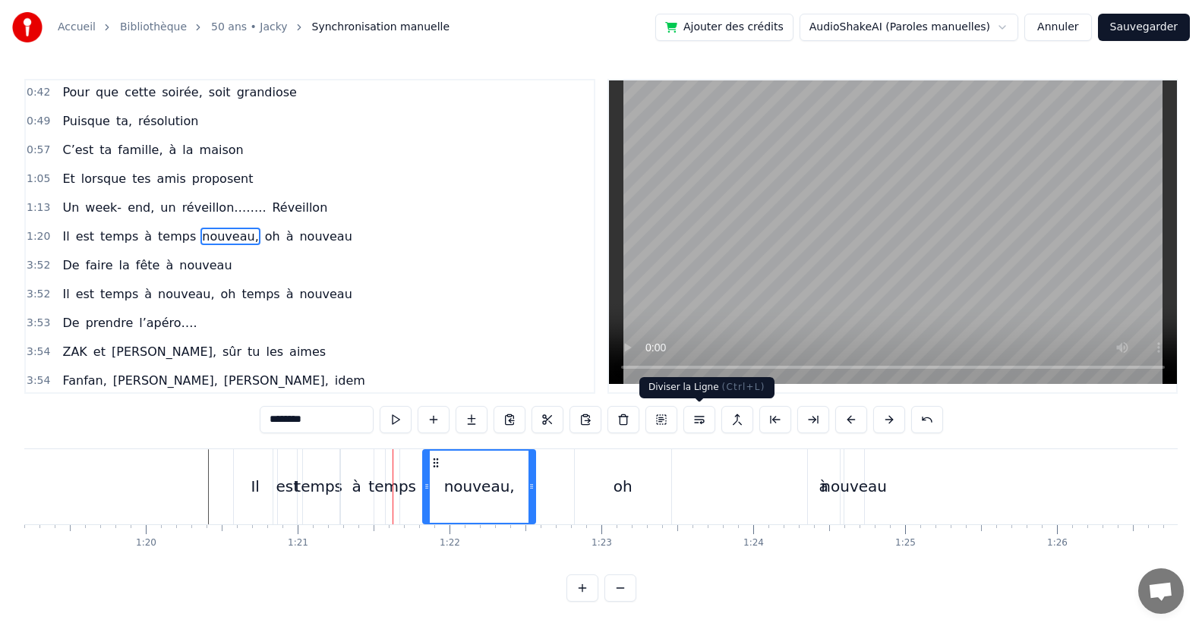
scroll to position [0, 12315]
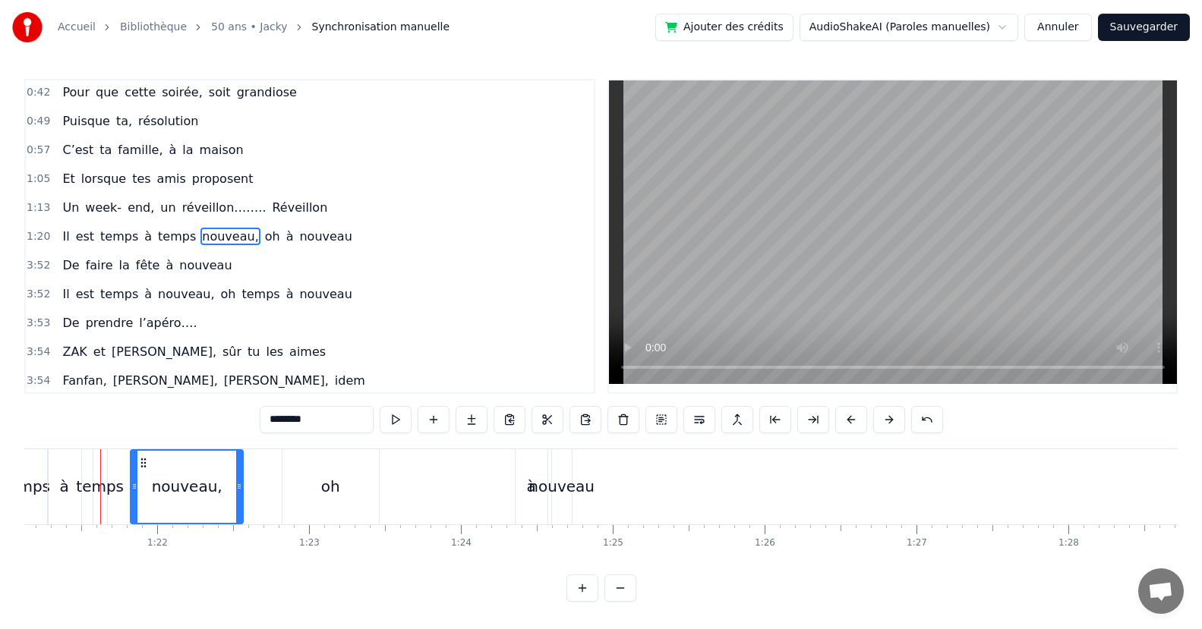
click at [349, 499] on div "oh" at bounding box center [330, 486] width 96 height 75
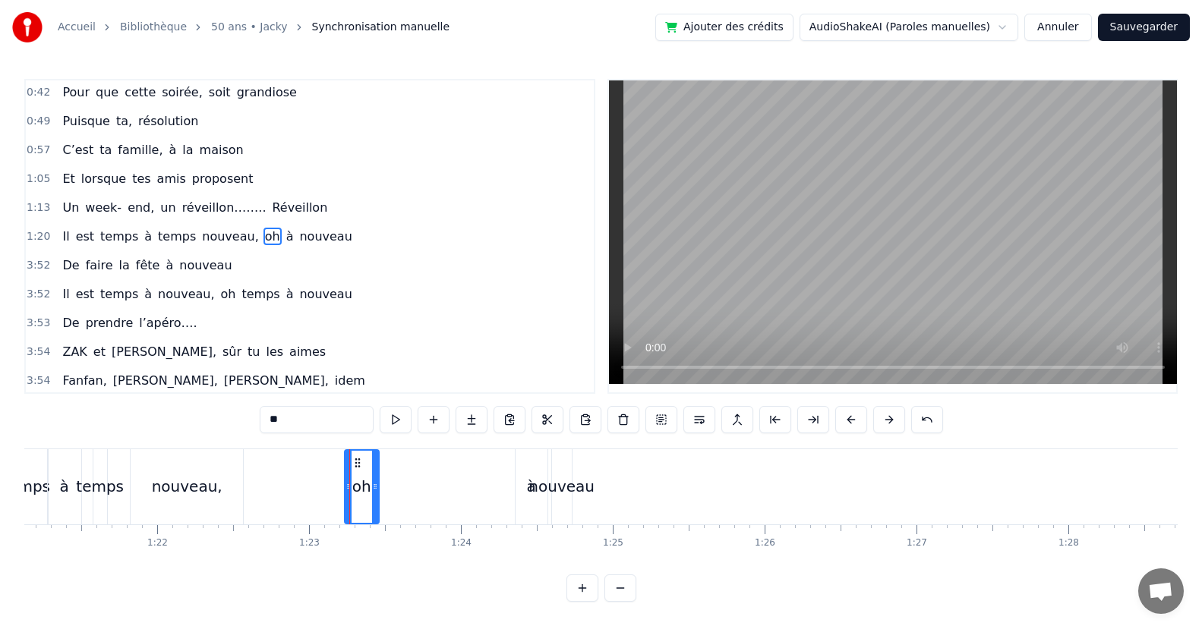
drag, startPoint x: 284, startPoint y: 492, endPoint x: 346, endPoint y: 489, distance: 62.3
click at [346, 489] on icon at bounding box center [348, 486] width 6 height 12
click at [177, 496] on div "nouveau," at bounding box center [187, 486] width 71 height 23
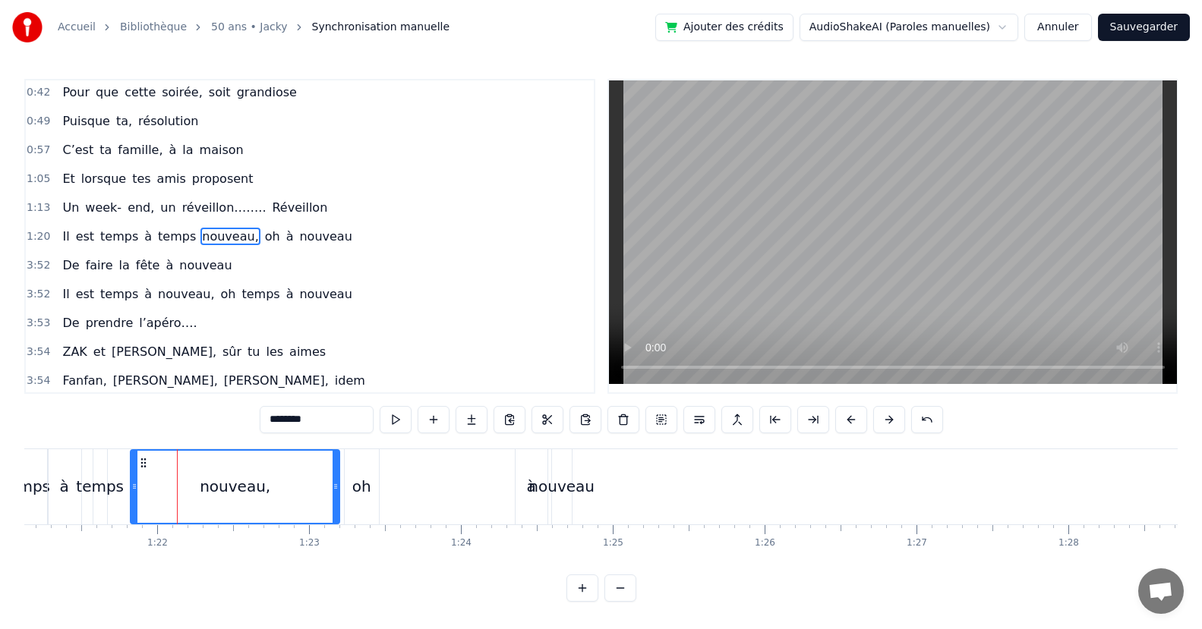
drag, startPoint x: 238, startPoint y: 490, endPoint x: 272, endPoint y: 514, distance: 41.5
click at [335, 509] on div at bounding box center [335, 487] width 6 height 72
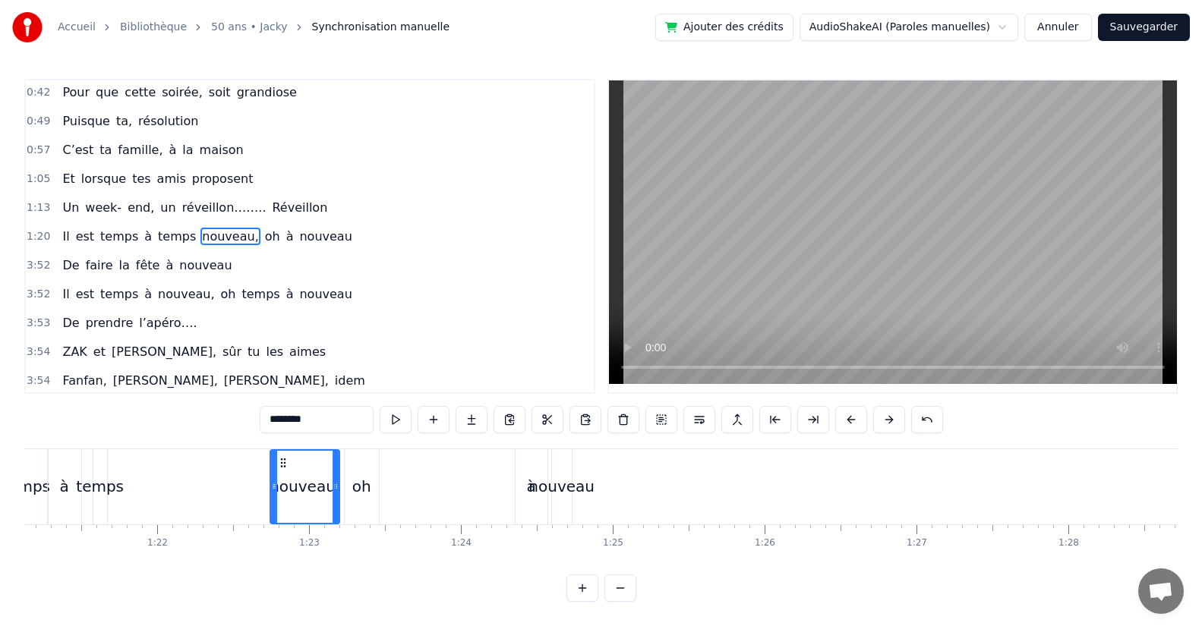
drag, startPoint x: 134, startPoint y: 497, endPoint x: 223, endPoint y: 506, distance: 89.3
click at [271, 506] on div at bounding box center [274, 487] width 6 height 72
click at [96, 502] on div "temps" at bounding box center [100, 486] width 14 height 75
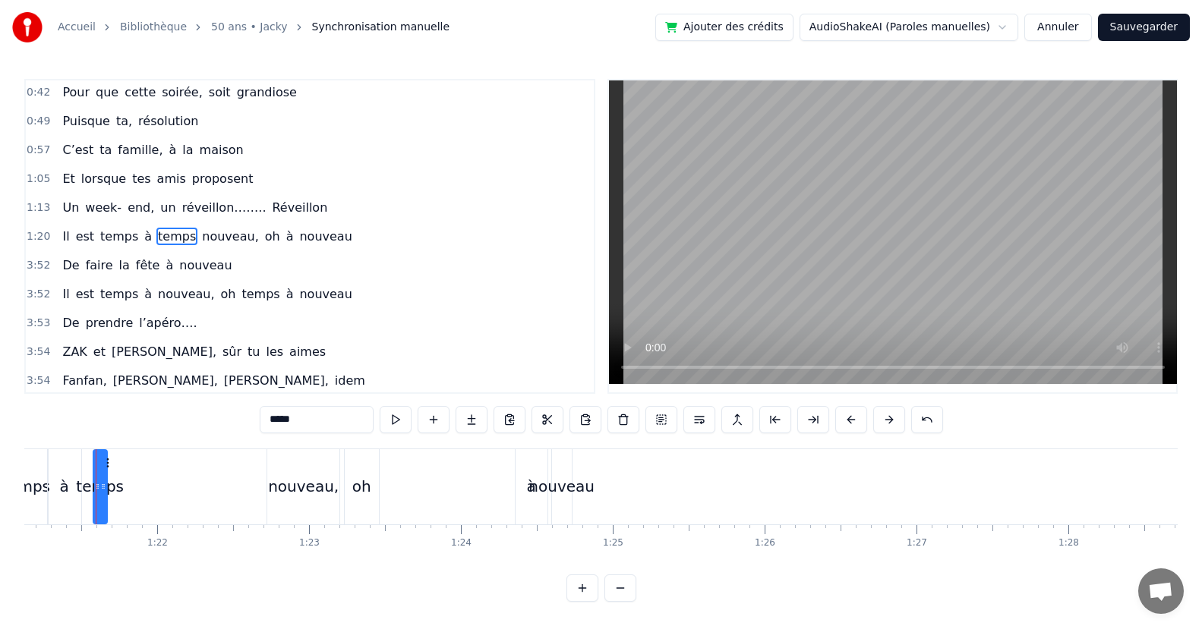
scroll to position [0, 12311]
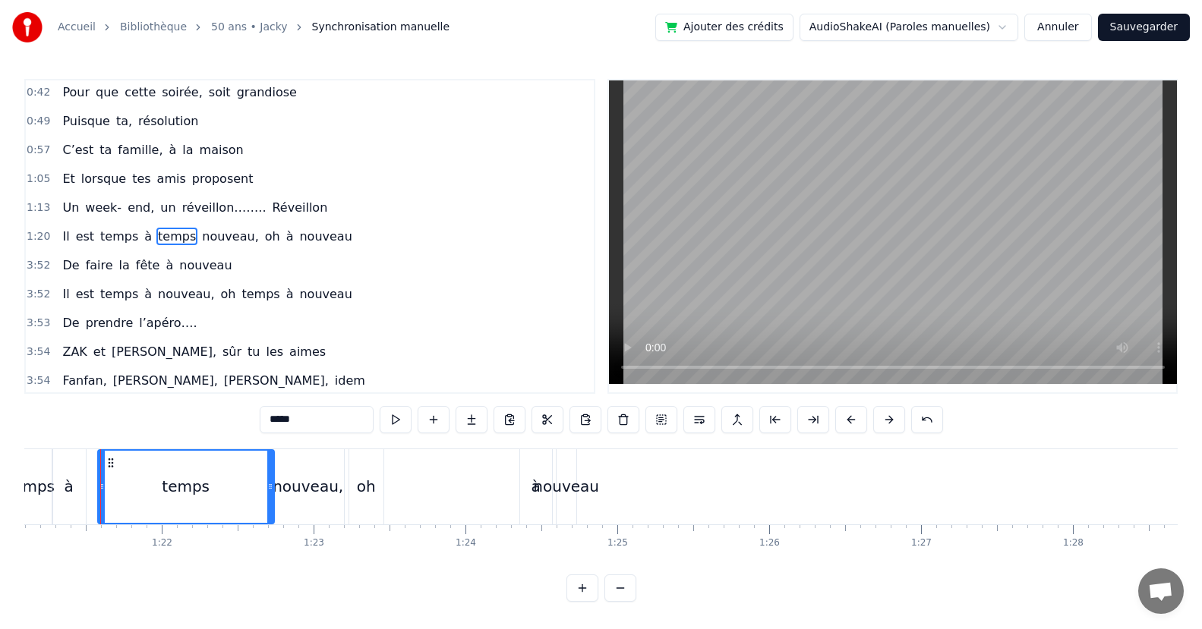
drag, startPoint x: 108, startPoint y: 501, endPoint x: 270, endPoint y: 524, distance: 164.1
click at [270, 524] on div "Puisqu’ [DATE], c' est toi le roi Que ce soir, la fête s’impose Puisque tout le…" at bounding box center [600, 506] width 1153 height 114
drag, startPoint x: 102, startPoint y: 497, endPoint x: 216, endPoint y: 509, distance: 114.4
click at [216, 509] on div at bounding box center [216, 487] width 6 height 72
click at [68, 493] on div "à" at bounding box center [69, 486] width 9 height 23
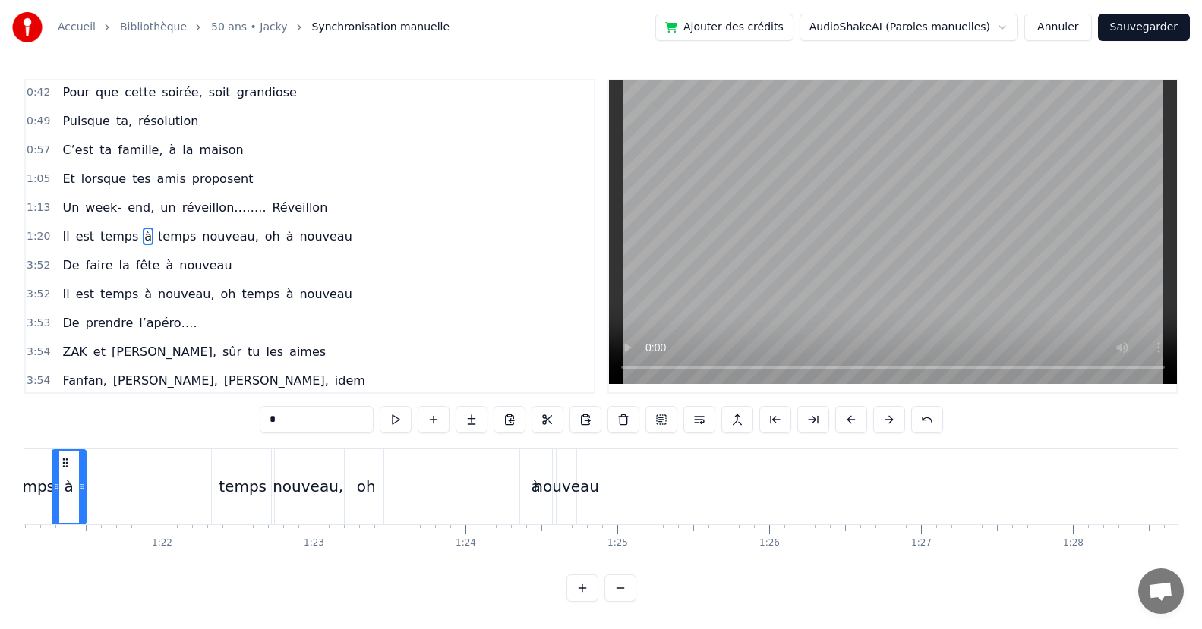
scroll to position [0, 12278]
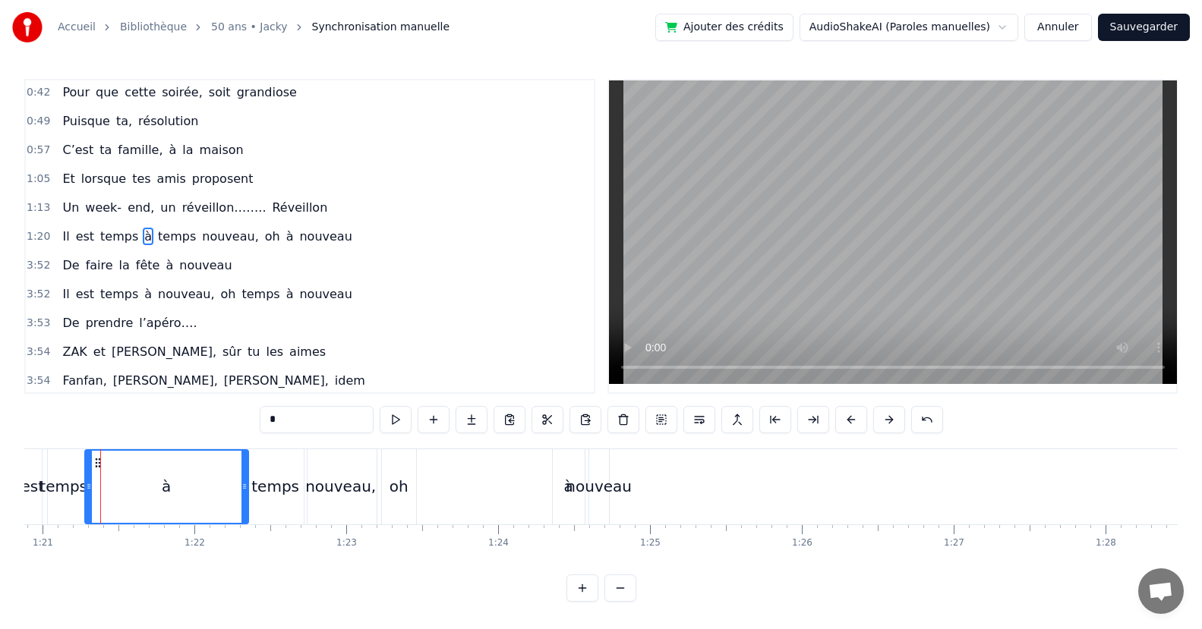
drag, startPoint x: 113, startPoint y: 490, endPoint x: 133, endPoint y: 496, distance: 20.6
click at [241, 519] on div at bounding box center [244, 487] width 6 height 72
drag, startPoint x: 87, startPoint y: 496, endPoint x: 217, endPoint y: 509, distance: 130.4
click at [217, 509] on div at bounding box center [219, 487] width 6 height 72
click at [71, 490] on div "temps" at bounding box center [63, 486] width 48 height 23
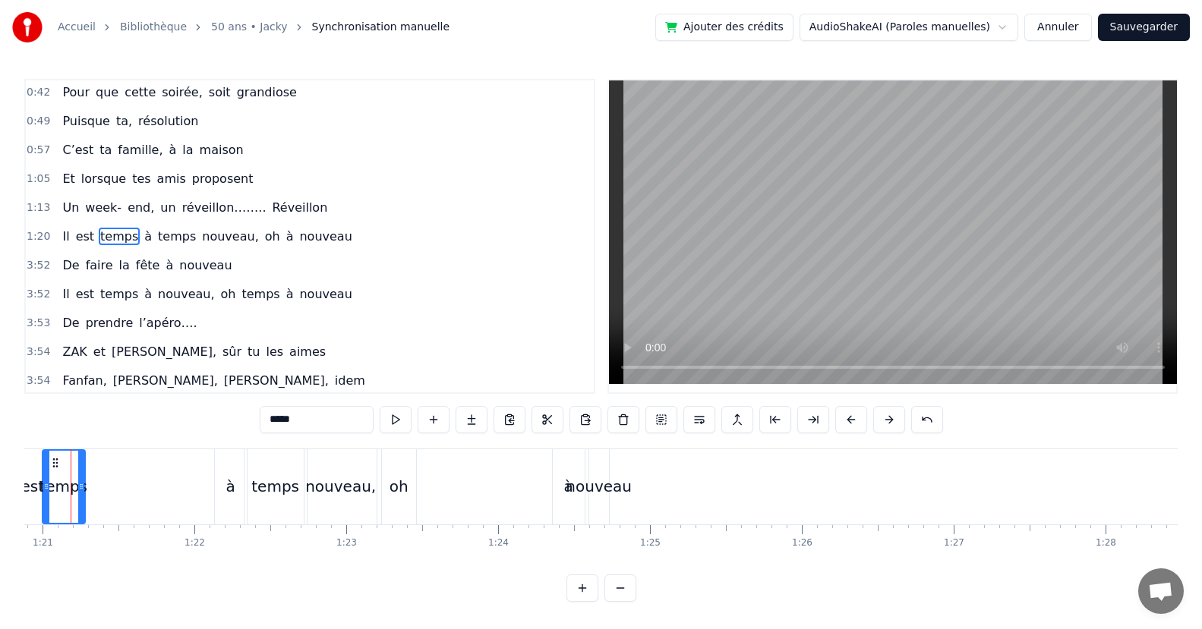
scroll to position [0, 12248]
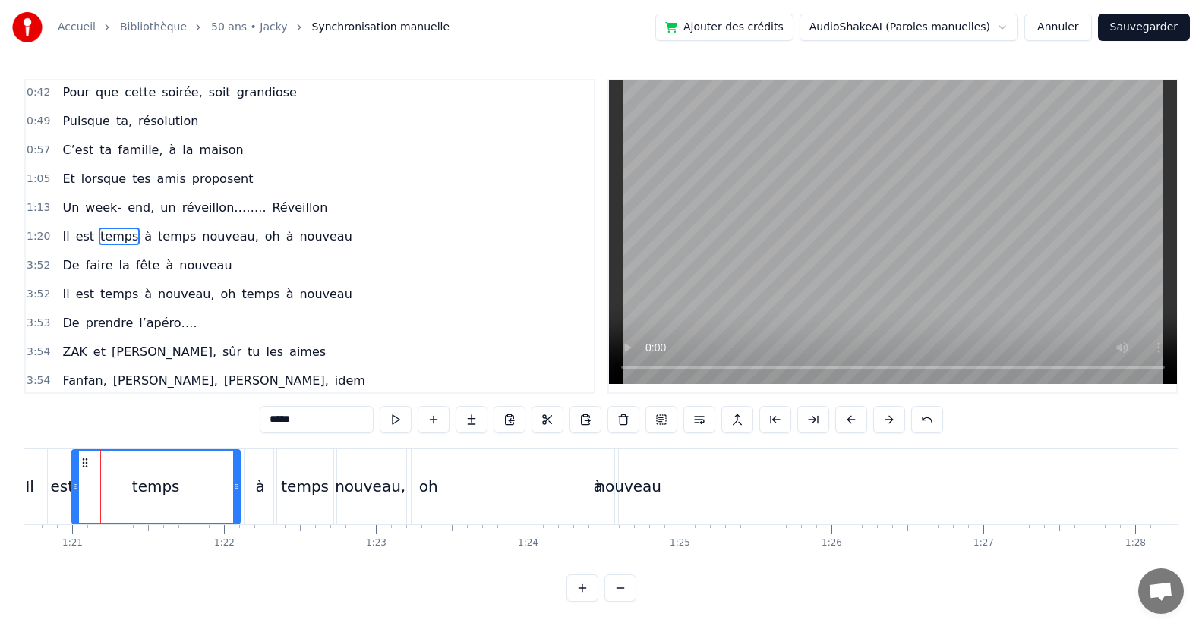
drag, startPoint x: 107, startPoint y: 488, endPoint x: 137, endPoint y: 510, distance: 36.9
click at [227, 512] on div "temps" at bounding box center [156, 487] width 166 height 72
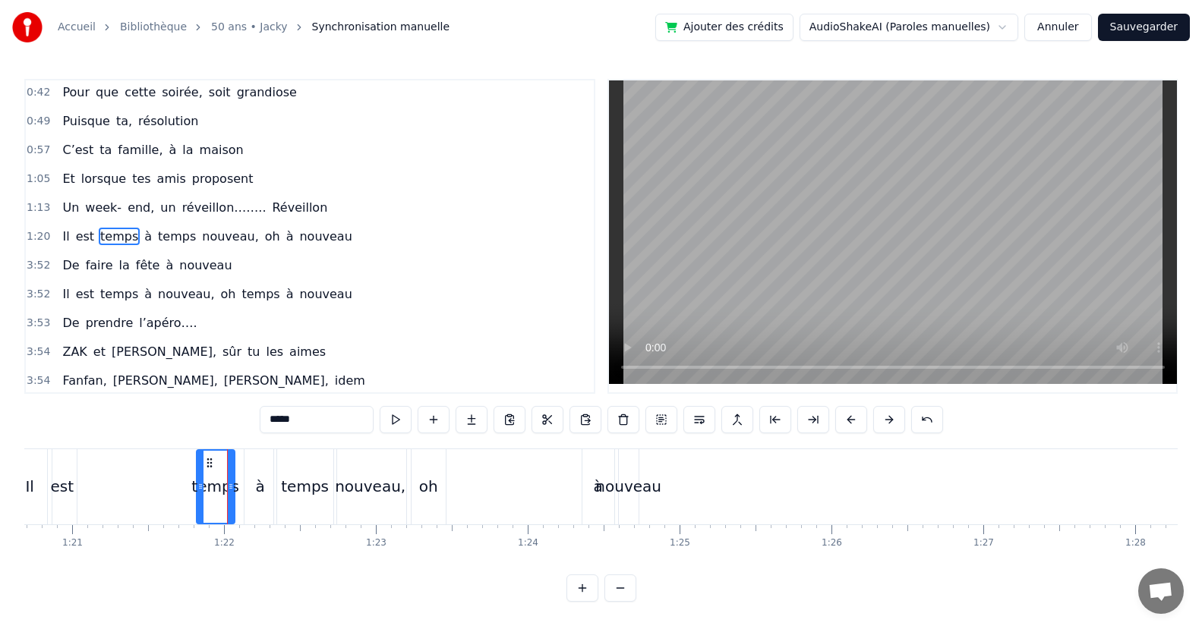
drag, startPoint x: 77, startPoint y: 495, endPoint x: 202, endPoint y: 507, distance: 125.1
click at [202, 507] on div at bounding box center [200, 487] width 6 height 72
click at [71, 491] on div "est" at bounding box center [63, 486] width 24 height 23
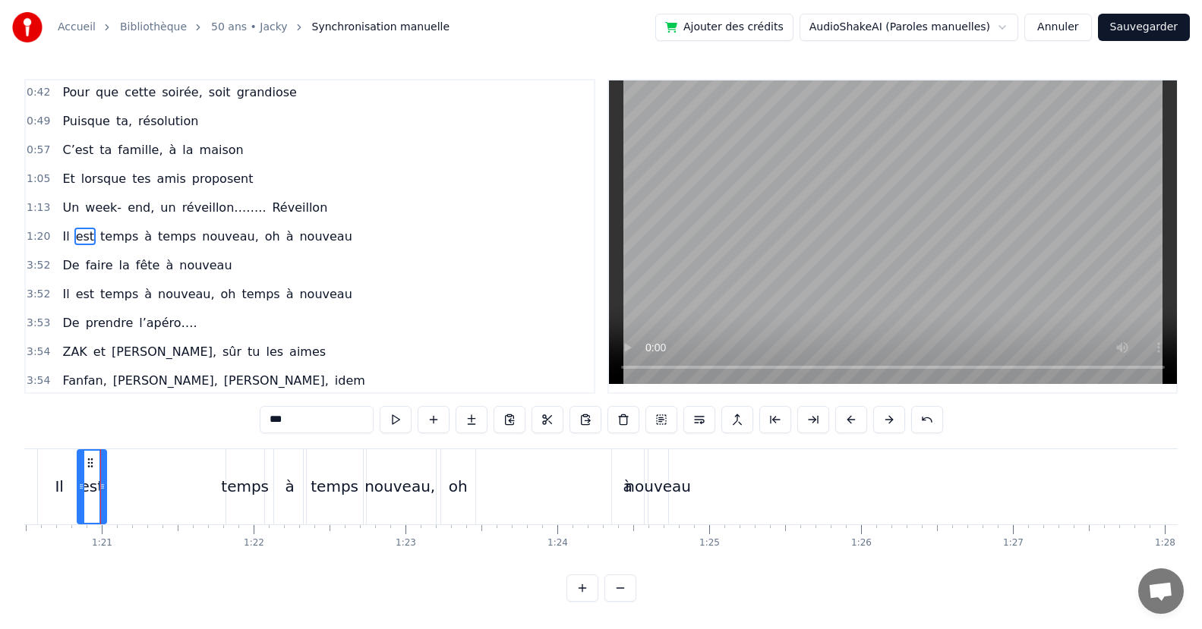
click at [74, 493] on div "Il" at bounding box center [59, 486] width 43 height 75
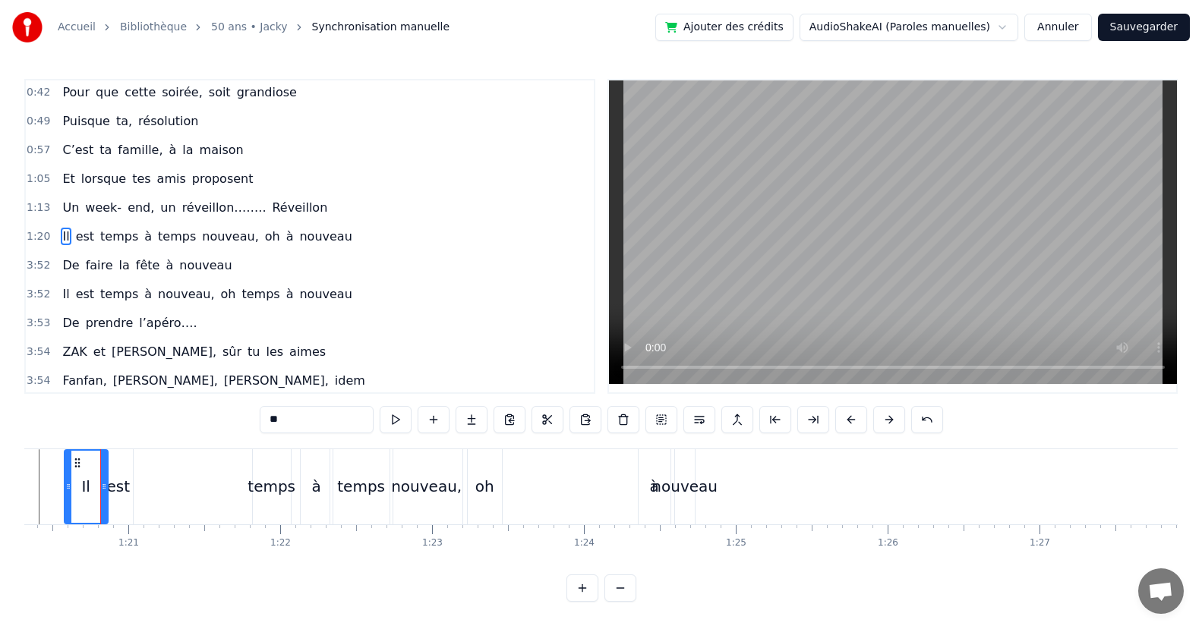
click at [122, 501] on div "est" at bounding box center [118, 486] width 29 height 75
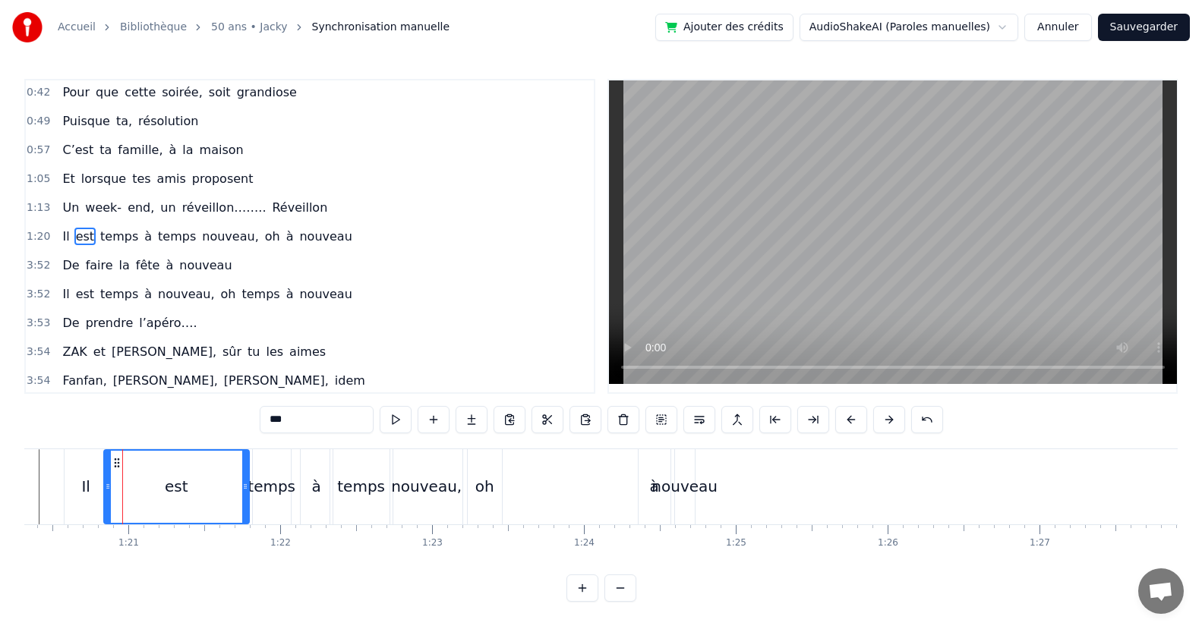
drag, startPoint x: 128, startPoint y: 494, endPoint x: 150, endPoint y: 506, distance: 24.5
click at [243, 509] on div at bounding box center [245, 487] width 6 height 72
drag, startPoint x: 108, startPoint y: 492, endPoint x: 134, endPoint y: 493, distance: 26.6
click at [210, 507] on div at bounding box center [213, 487] width 6 height 72
click at [88, 495] on div "Il" at bounding box center [85, 486] width 8 height 23
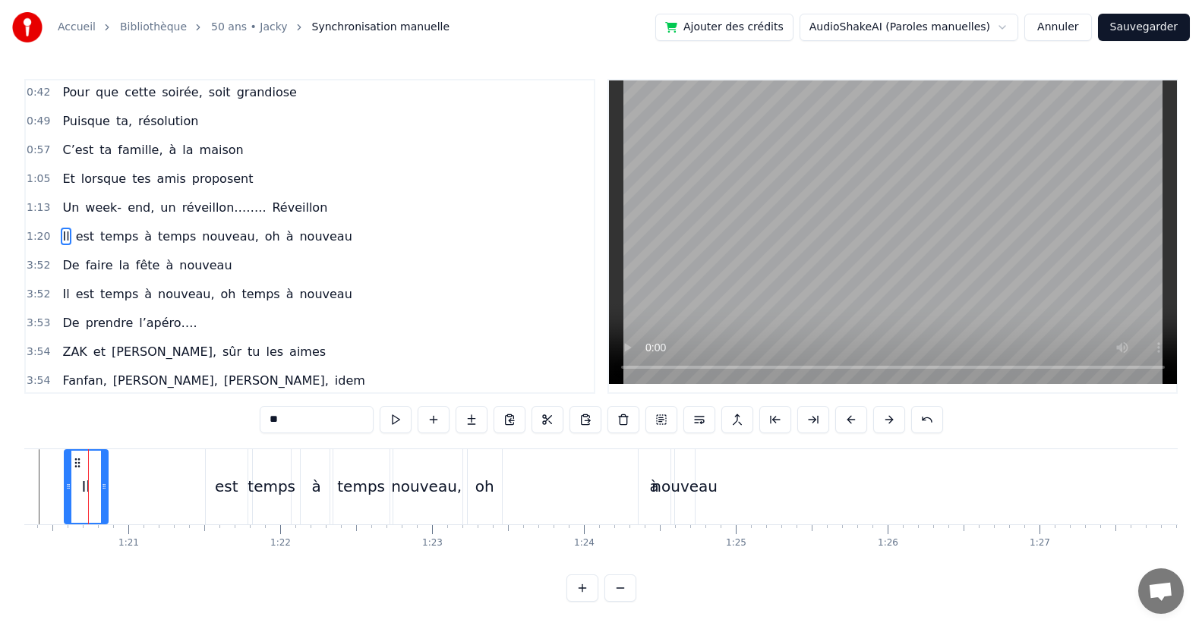
scroll to position [0, 12180]
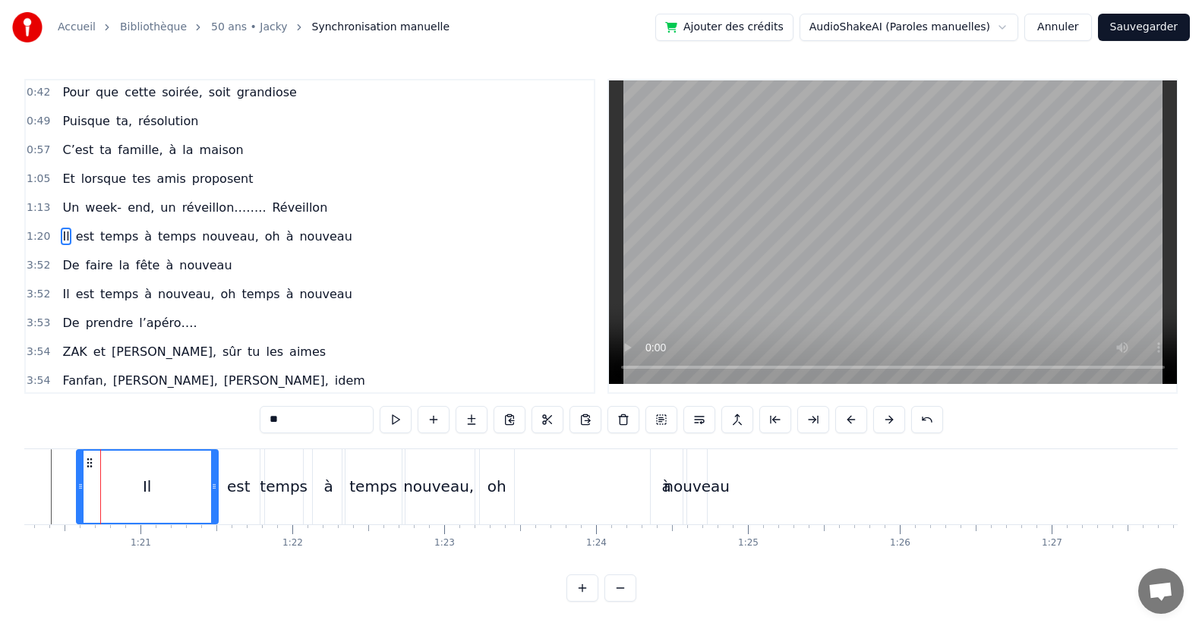
drag, startPoint x: 114, startPoint y: 495, endPoint x: 212, endPoint y: 508, distance: 98.8
click at [212, 508] on div at bounding box center [214, 487] width 6 height 72
drag, startPoint x: 77, startPoint y: 490, endPoint x: 199, endPoint y: 511, distance: 123.9
click at [200, 511] on div at bounding box center [203, 487] width 6 height 72
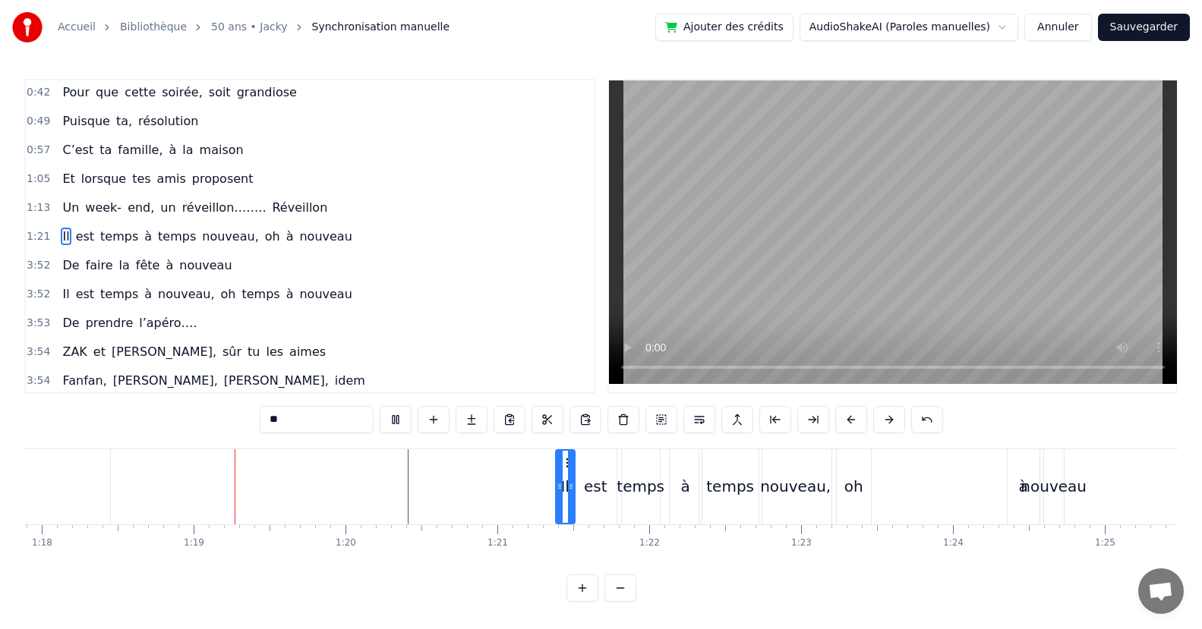
scroll to position [0, 11860]
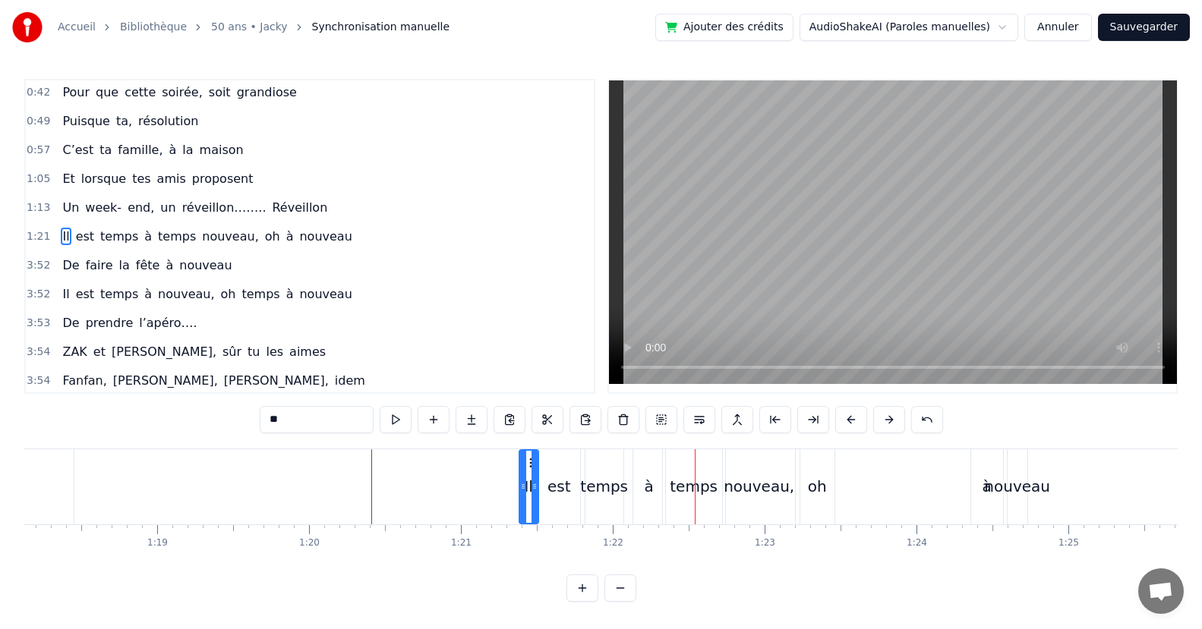
click at [647, 490] on div "à" at bounding box center [648, 486] width 9 height 23
click at [654, 491] on icon at bounding box center [653, 486] width 6 height 12
click at [688, 493] on div "temps" at bounding box center [693, 486] width 48 height 23
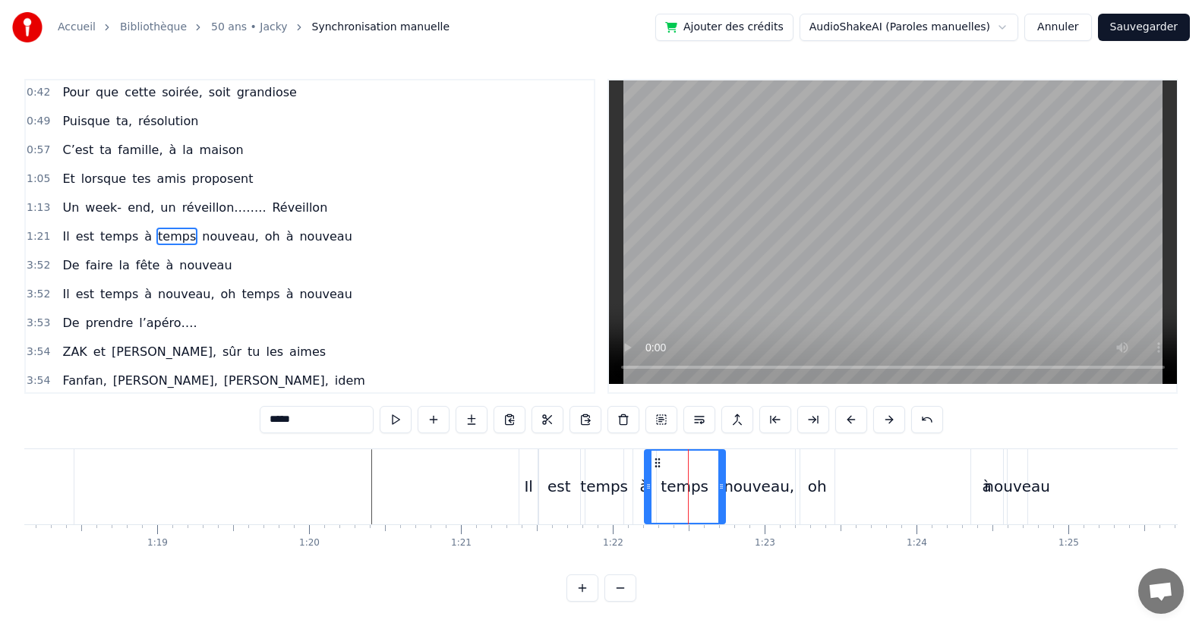
drag, startPoint x: 666, startPoint y: 490, endPoint x: 660, endPoint y: 496, distance: 9.1
click at [650, 495] on div at bounding box center [648, 487] width 6 height 72
drag, startPoint x: 721, startPoint y: 495, endPoint x: 686, endPoint y: 504, distance: 36.1
click at [686, 504] on div at bounding box center [686, 487] width 6 height 72
click at [730, 493] on div "nouveau," at bounding box center [758, 486] width 71 height 23
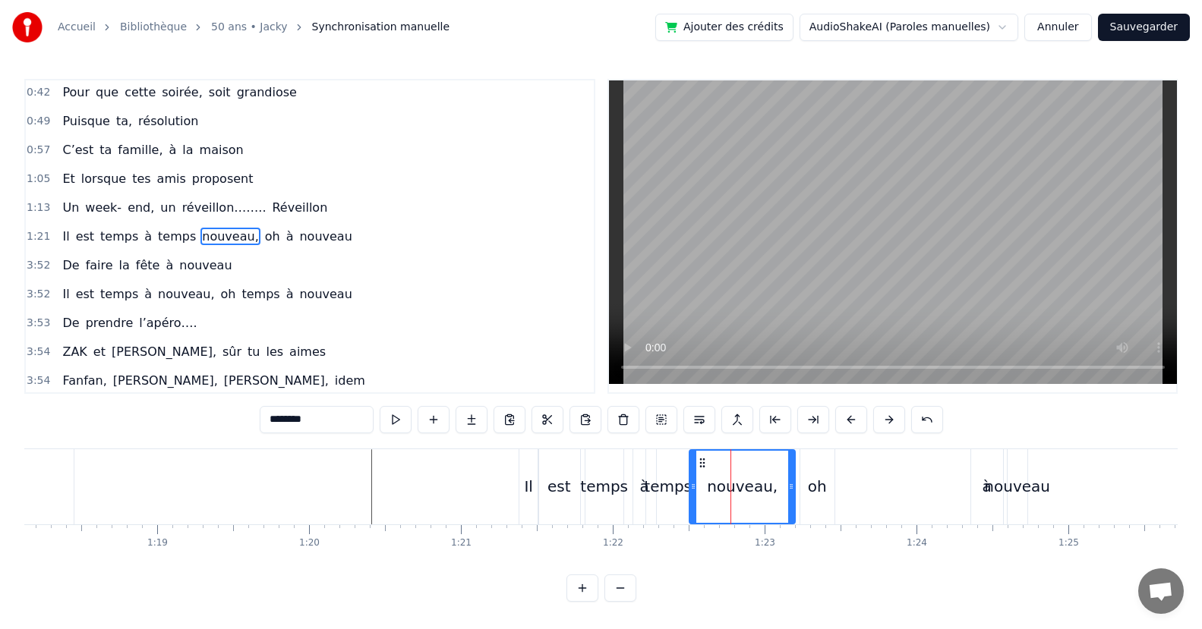
drag, startPoint x: 726, startPoint y: 494, endPoint x: 709, endPoint y: 506, distance: 20.8
click at [693, 504] on div at bounding box center [693, 487] width 6 height 72
drag, startPoint x: 789, startPoint y: 500, endPoint x: 726, endPoint y: 511, distance: 63.9
click at [726, 511] on div at bounding box center [728, 487] width 6 height 72
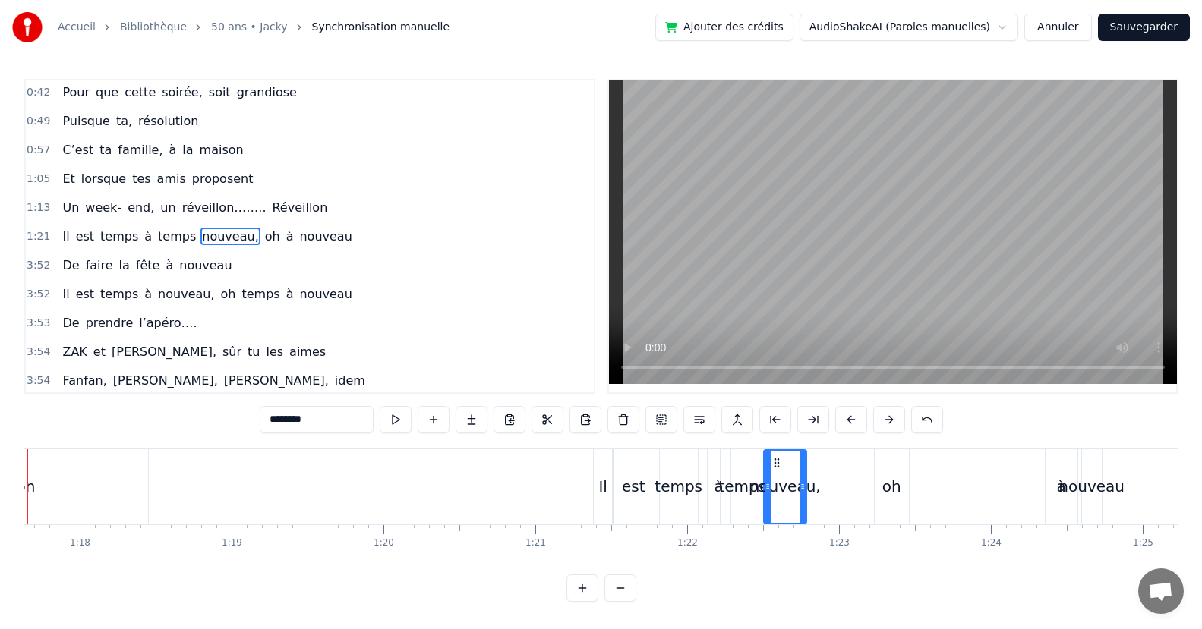
scroll to position [0, 11712]
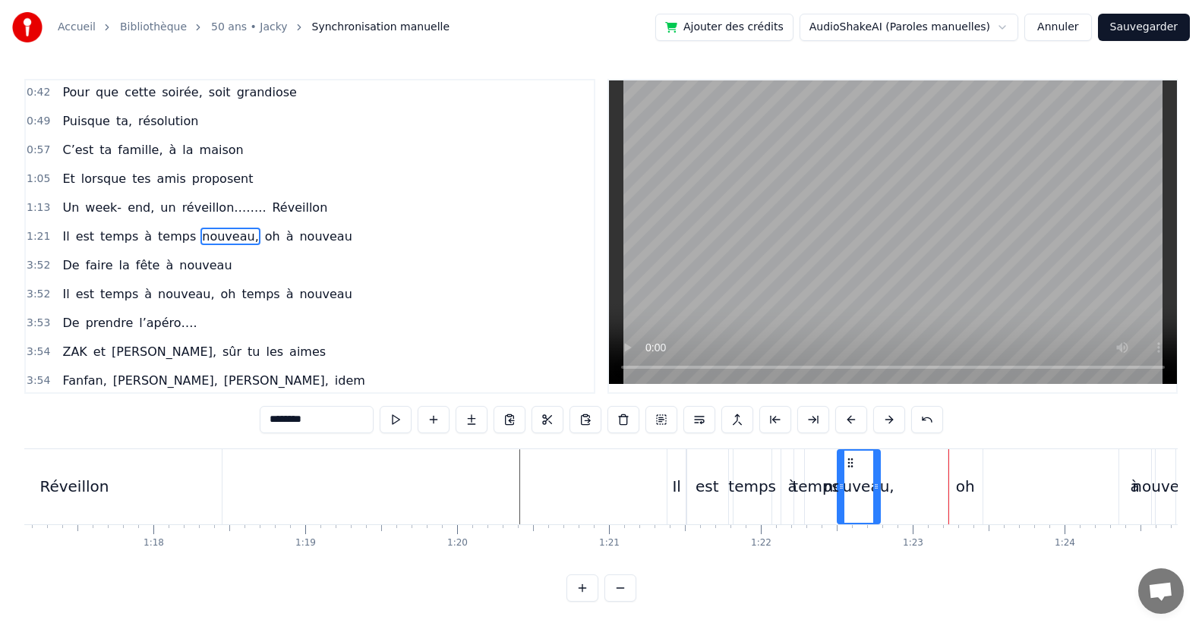
click at [715, 489] on div "est" at bounding box center [707, 486] width 24 height 23
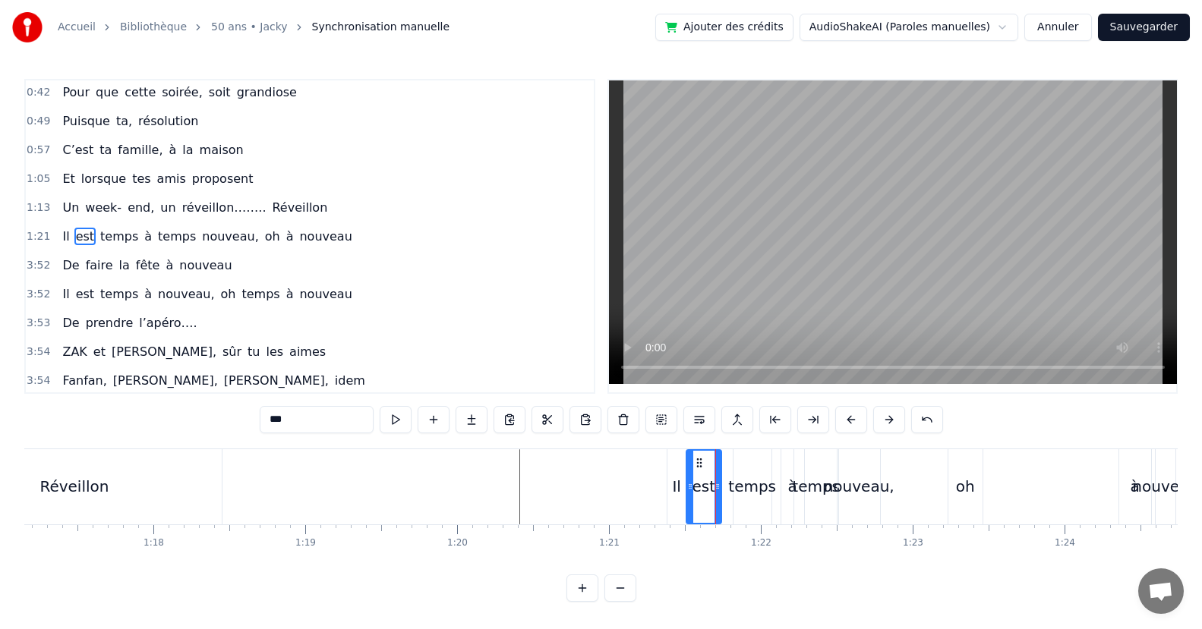
click at [717, 486] on icon at bounding box center [717, 486] width 6 height 12
click at [742, 494] on div "temps" at bounding box center [752, 486] width 48 height 23
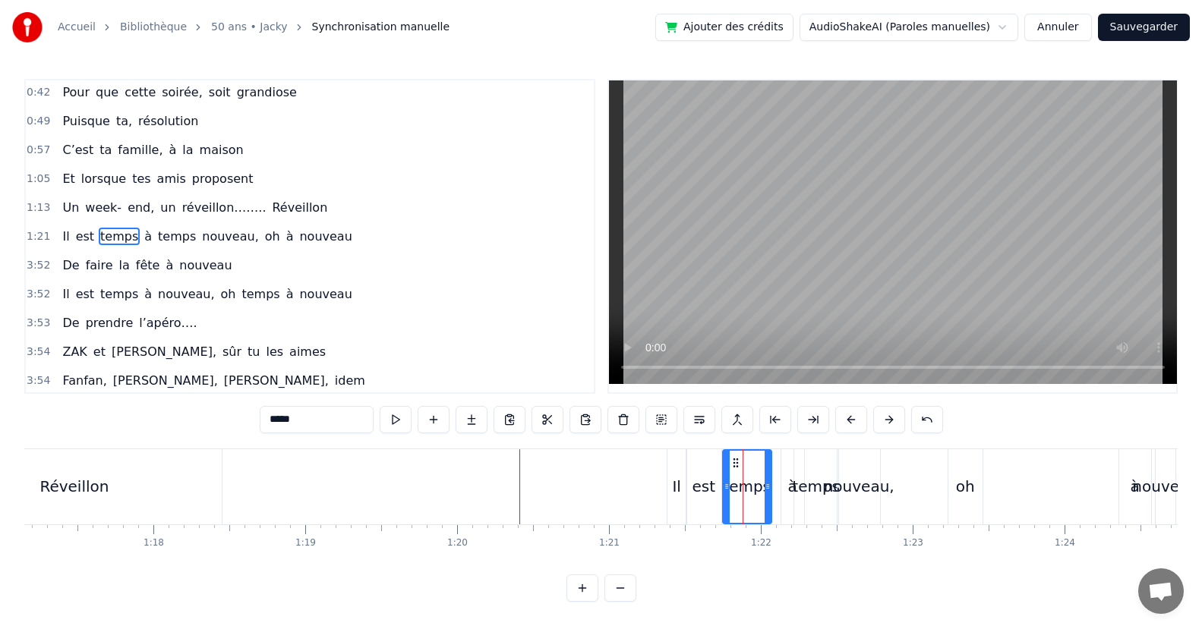
drag, startPoint x: 737, startPoint y: 491, endPoint x: 745, endPoint y: 492, distance: 8.4
click at [727, 489] on icon at bounding box center [726, 486] width 6 height 12
drag, startPoint x: 765, startPoint y: 493, endPoint x: 773, endPoint y: 496, distance: 7.9
click at [759, 495] on div at bounding box center [760, 487] width 6 height 72
click at [785, 491] on div "à" at bounding box center [792, 486] width 23 height 75
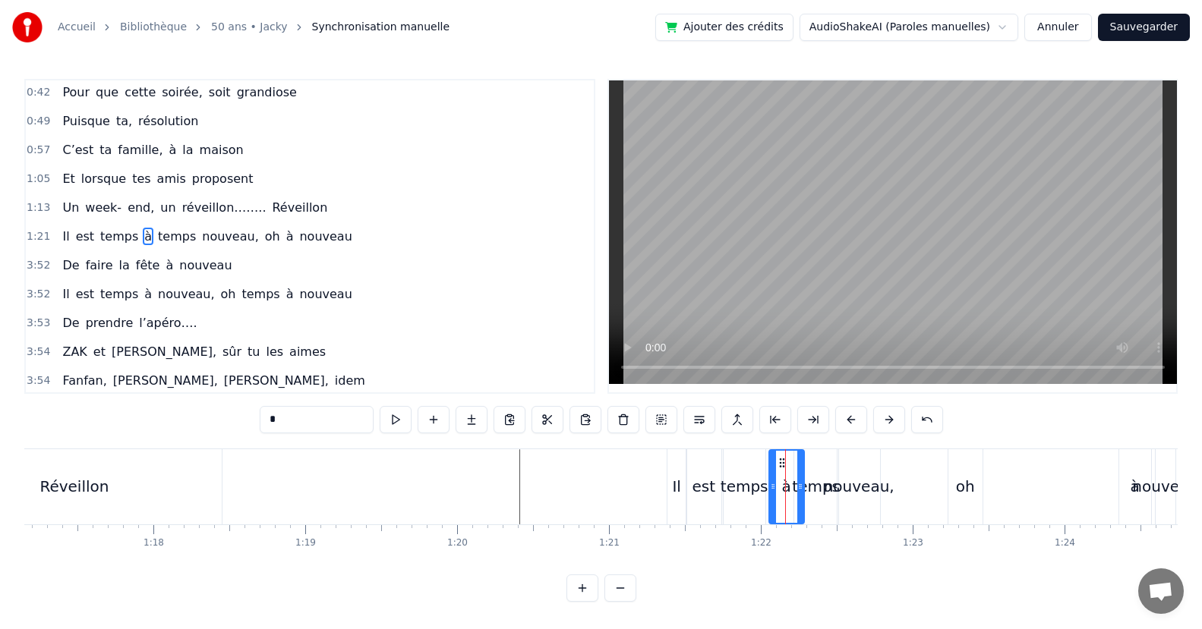
click at [772, 497] on div at bounding box center [773, 487] width 6 height 72
click at [788, 499] on div at bounding box center [786, 487] width 6 height 72
click at [814, 490] on div "temps" at bounding box center [816, 486] width 48 height 23
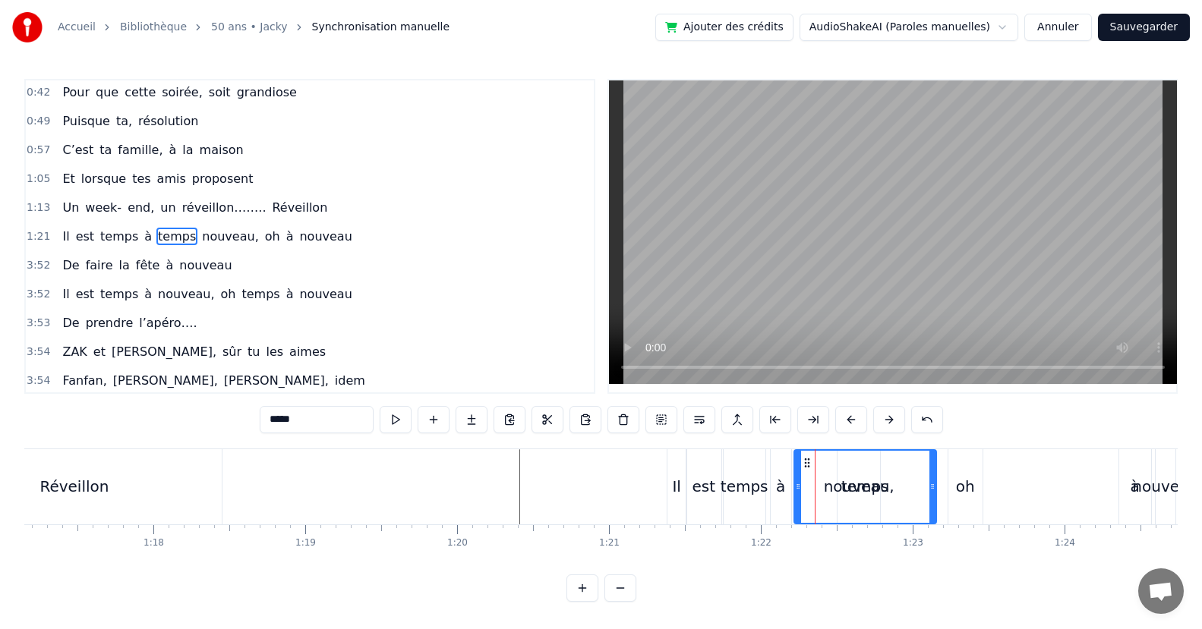
drag, startPoint x: 836, startPoint y: 487, endPoint x: 934, endPoint y: 487, distance: 97.9
click at [934, 487] on icon at bounding box center [932, 486] width 6 height 12
drag, startPoint x: 800, startPoint y: 495, endPoint x: 879, endPoint y: 493, distance: 79.0
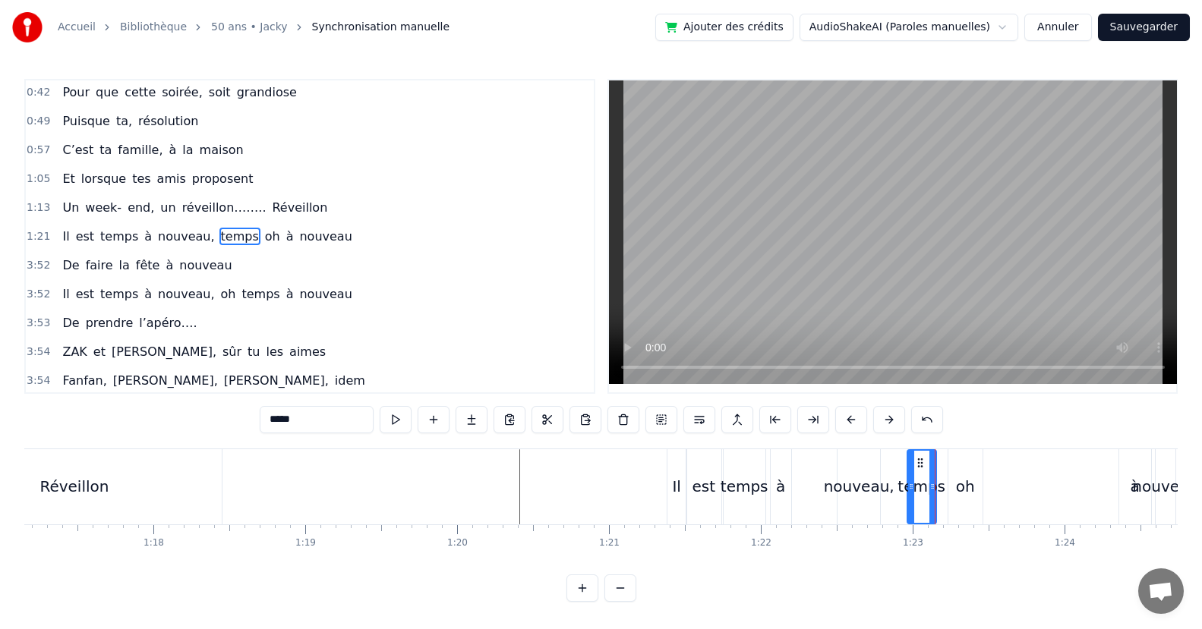
click at [861, 496] on div "nouveau," at bounding box center [859, 486] width 71 height 23
type input "********"
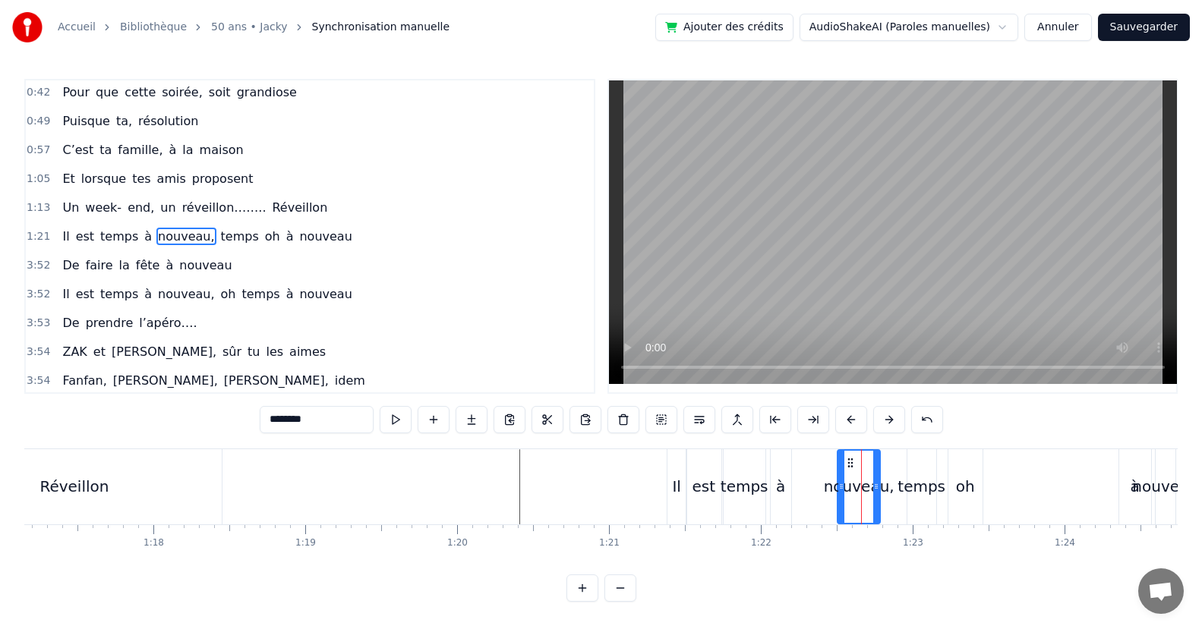
drag, startPoint x: 834, startPoint y: 497, endPoint x: 789, endPoint y: 513, distance: 48.3
click at [789, 513] on div "Il est temps à nouveau, temps oh à nouveau" at bounding box center [922, 486] width 512 height 75
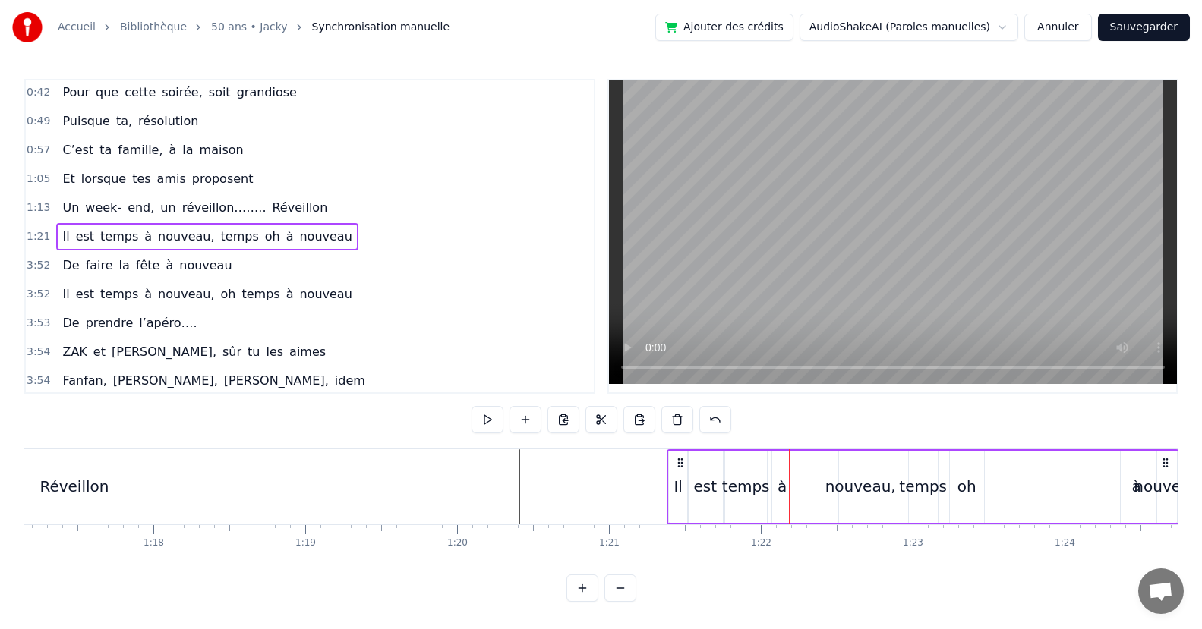
click at [837, 501] on div "Il est temps à nouveau, temps oh à nouveau" at bounding box center [922, 486] width 512 height 75
click at [846, 487] on div "nouveau," at bounding box center [860, 486] width 71 height 23
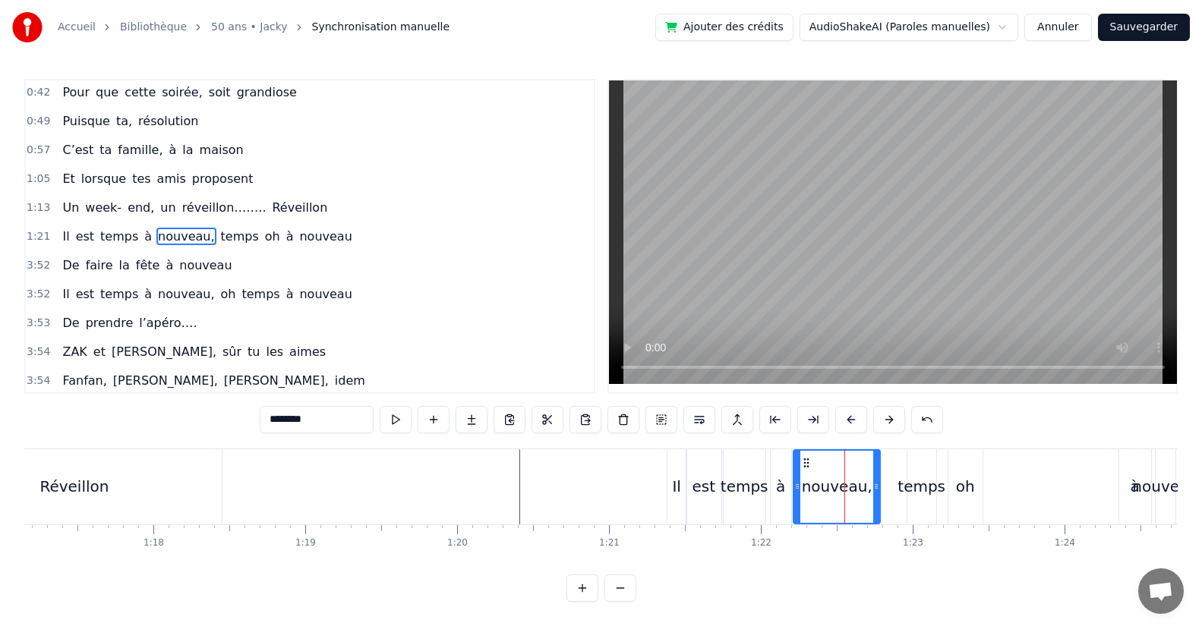
drag, startPoint x: 838, startPoint y: 490, endPoint x: 906, endPoint y: 490, distance: 68.3
click at [798, 508] on div at bounding box center [797, 487] width 6 height 72
click at [879, 490] on div "nouveau," at bounding box center [838, 486] width 83 height 75
drag, startPoint x: 877, startPoint y: 492, endPoint x: 860, endPoint y: 499, distance: 19.0
click at [860, 499] on div at bounding box center [858, 487] width 6 height 72
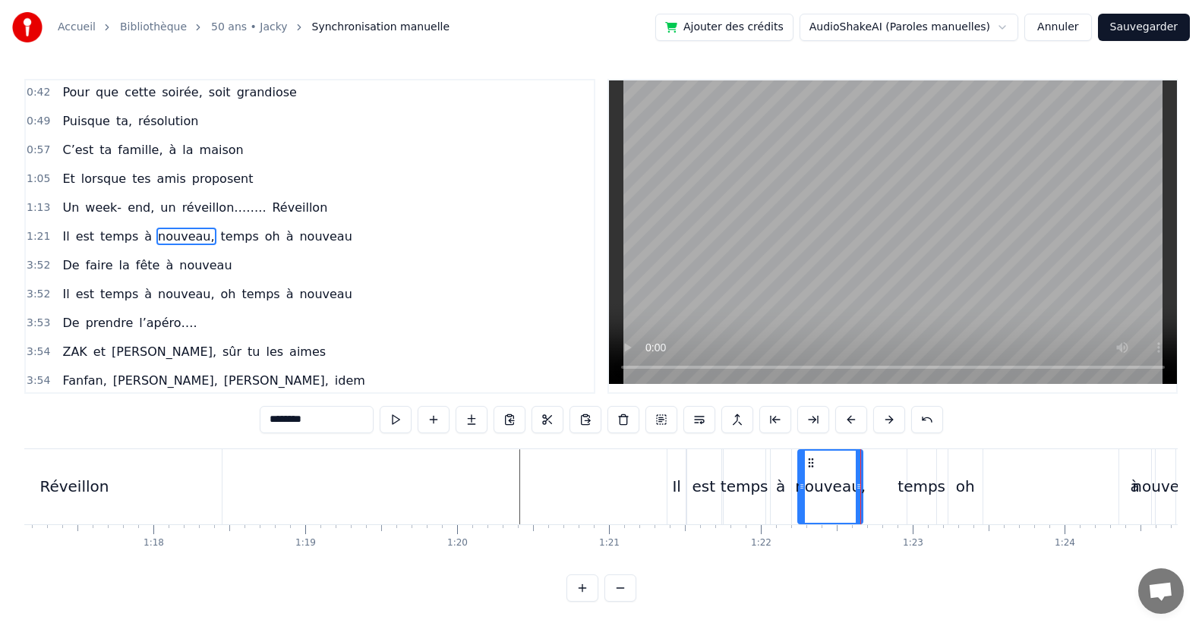
drag, startPoint x: 969, startPoint y: 493, endPoint x: 954, endPoint y: 509, distance: 21.5
click at [954, 509] on div "oh" at bounding box center [965, 486] width 34 height 75
type input "**"
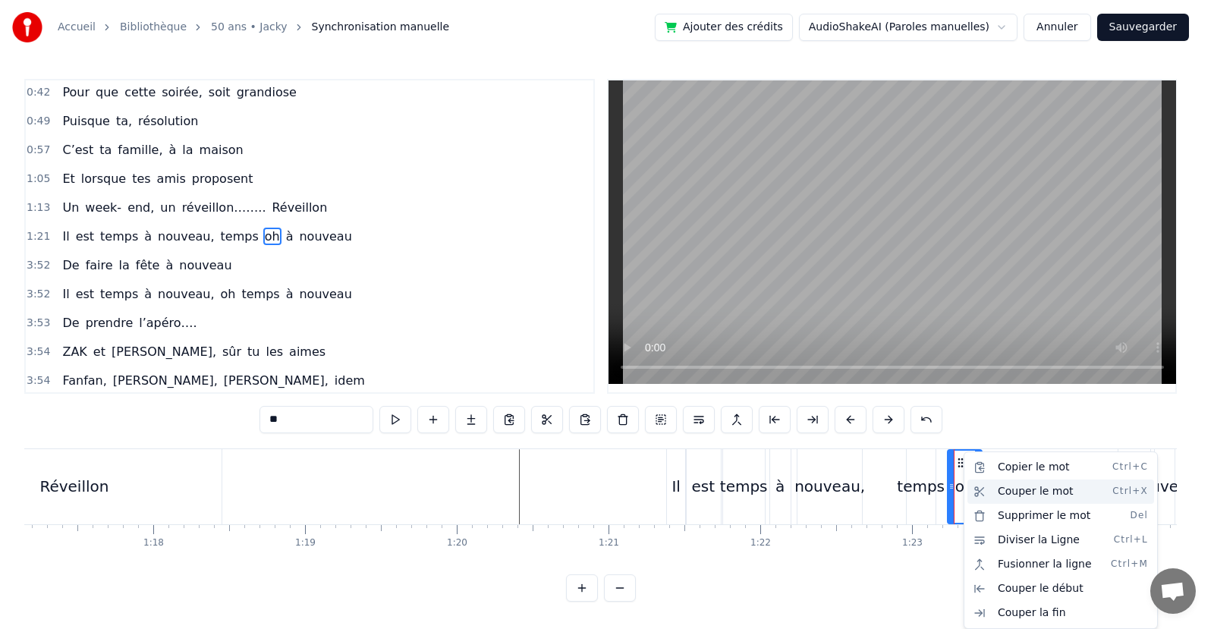
click at [1010, 492] on div "Couper le mot Ctrl+X" at bounding box center [1061, 492] width 187 height 24
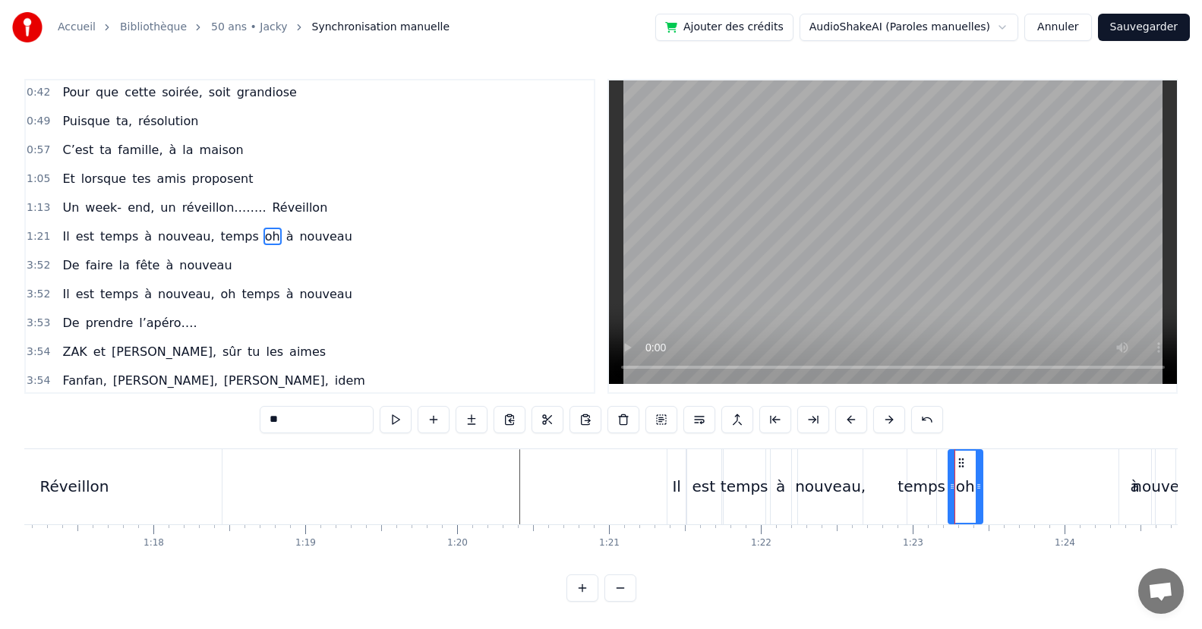
click at [880, 487] on div "Il est temps à nouveau, temps oh à nouveau" at bounding box center [922, 486] width 512 height 75
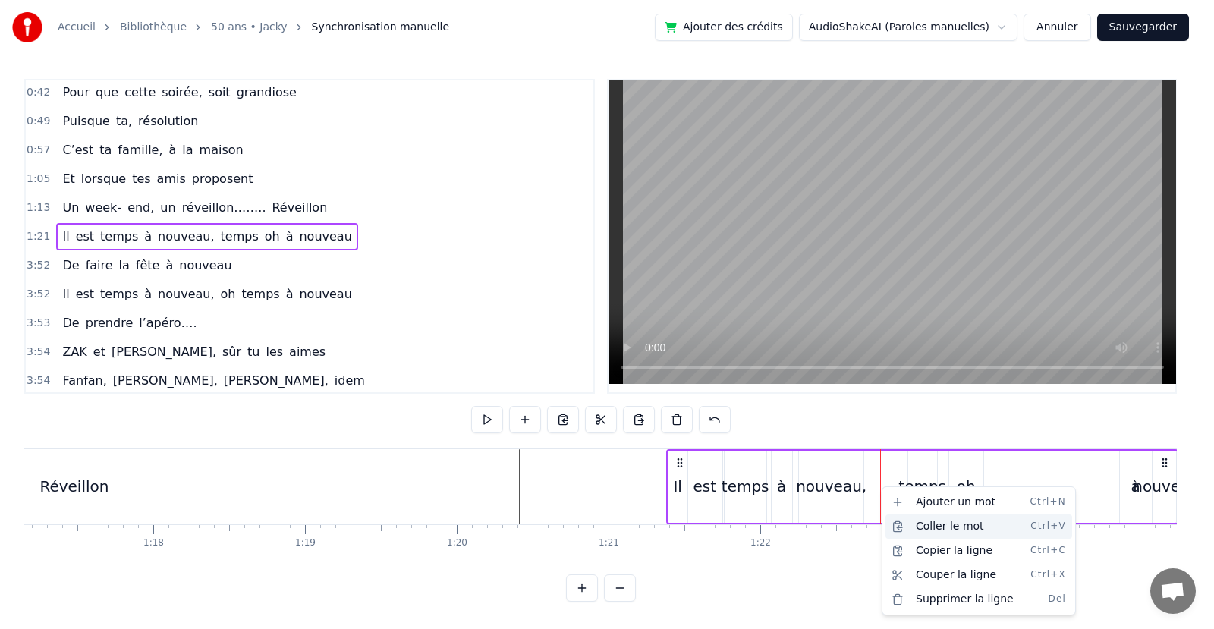
click at [925, 529] on div "Coller le mot Ctrl+V" at bounding box center [979, 527] width 187 height 24
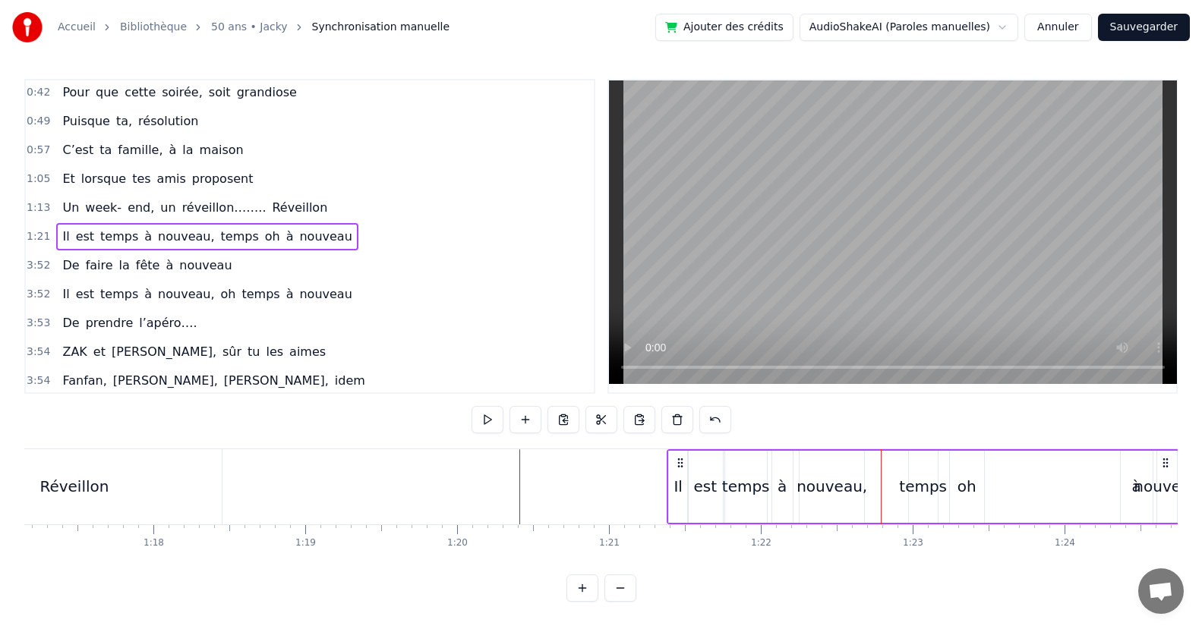
click at [968, 487] on div "oh" at bounding box center [966, 486] width 19 height 23
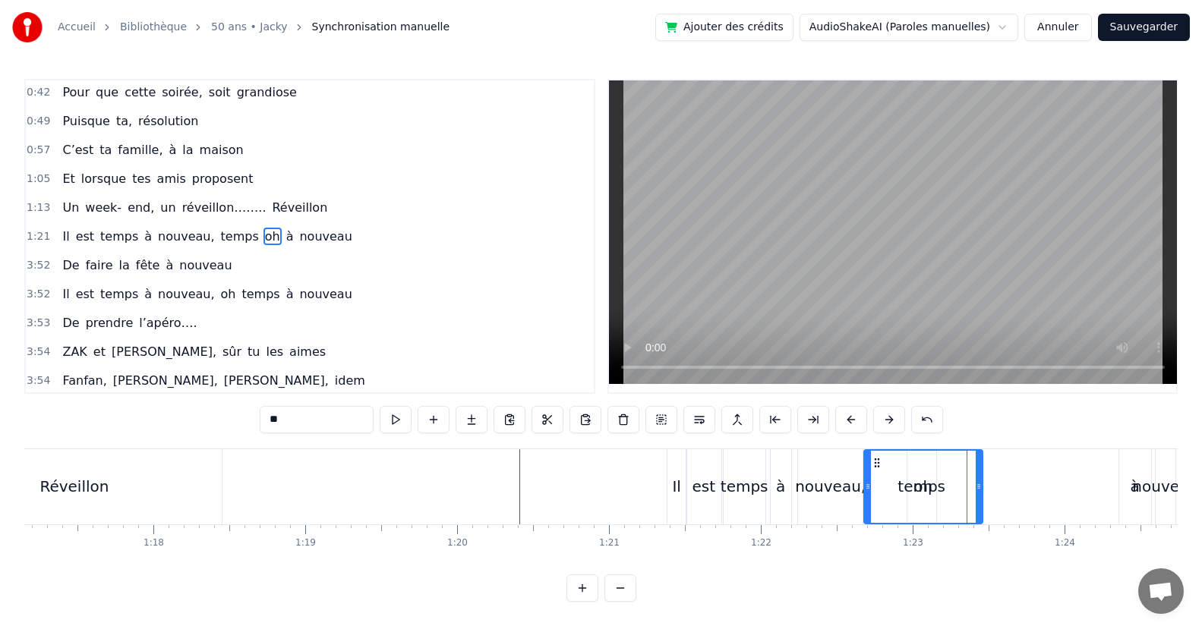
drag, startPoint x: 950, startPoint y: 492, endPoint x: 900, endPoint y: 509, distance: 53.1
click at [866, 506] on div at bounding box center [868, 487] width 6 height 72
drag, startPoint x: 976, startPoint y: 494, endPoint x: 896, endPoint y: 502, distance: 80.1
click at [895, 504] on div at bounding box center [896, 487] width 6 height 72
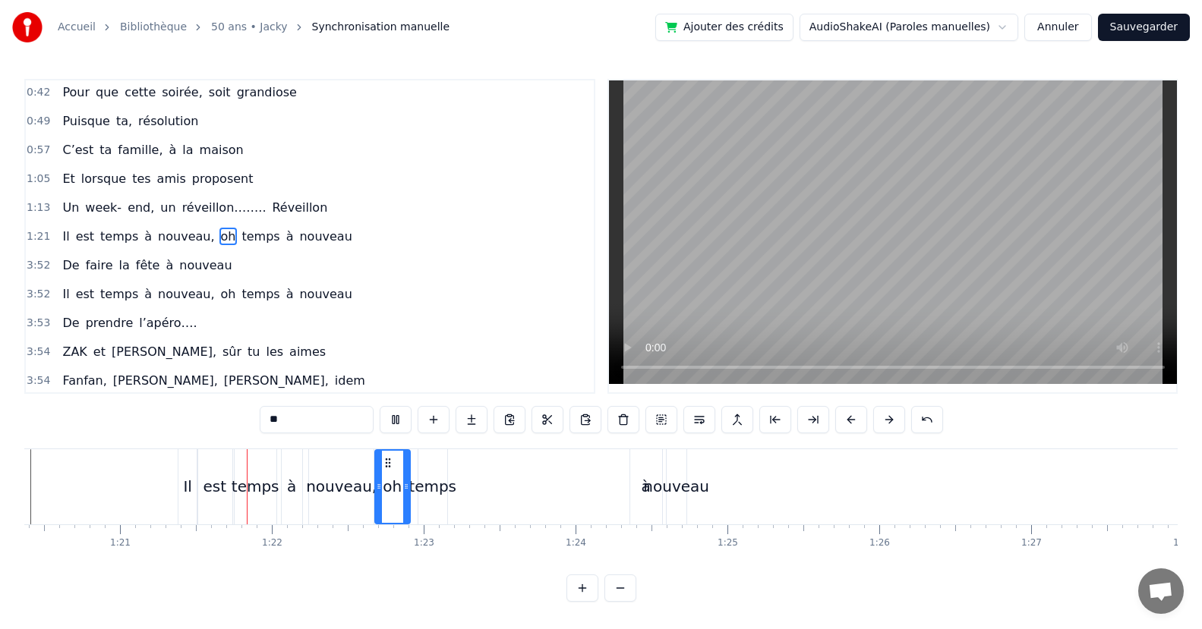
scroll to position [0, 12275]
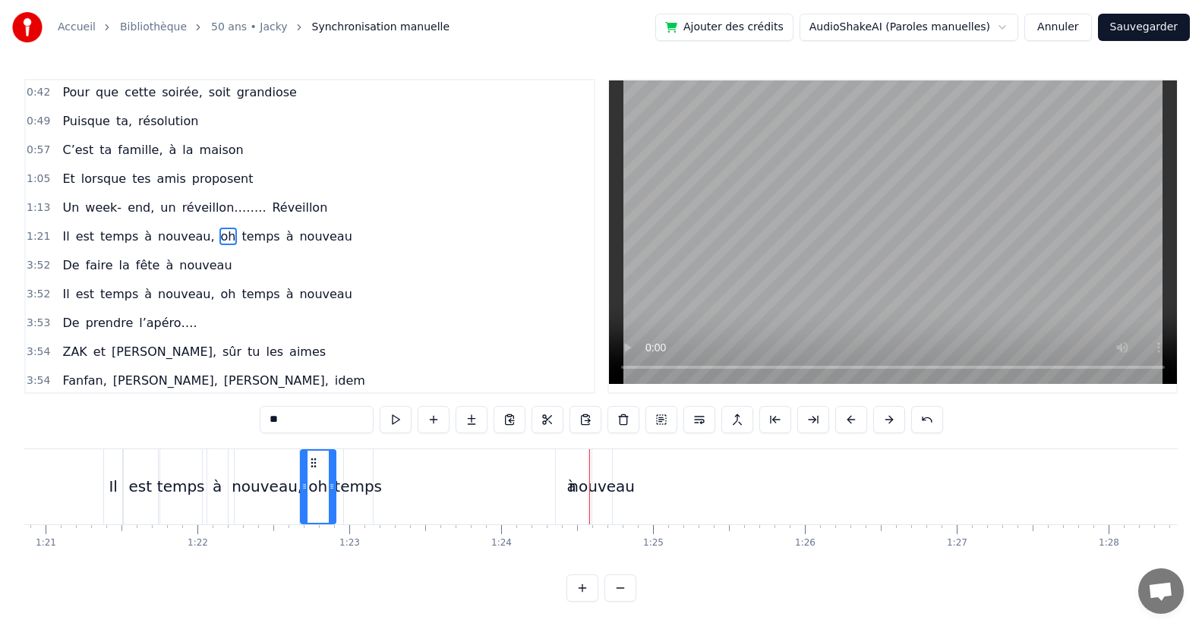
click at [572, 502] on div "à" at bounding box center [572, 486] width 32 height 75
type input "*"
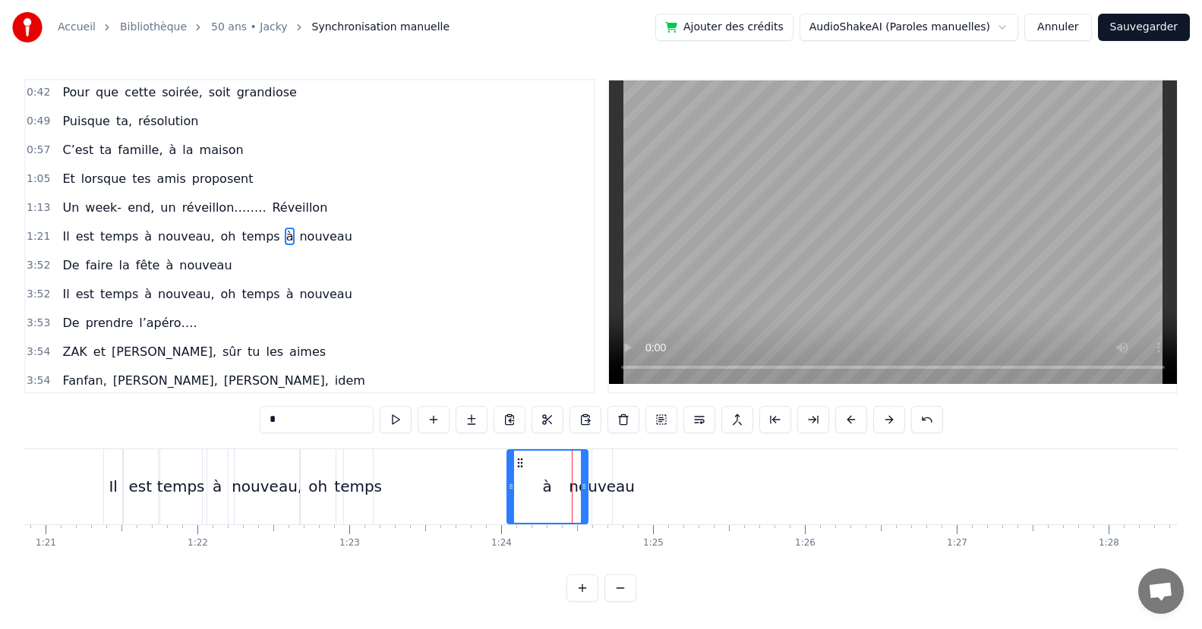
drag, startPoint x: 556, startPoint y: 498, endPoint x: 575, endPoint y: 503, distance: 19.7
click at [511, 501] on div at bounding box center [511, 487] width 6 height 72
drag, startPoint x: 584, startPoint y: 496, endPoint x: 571, endPoint y: 512, distance: 21.0
click at [537, 518] on div at bounding box center [538, 487] width 6 height 72
click at [589, 498] on div "Il est temps à nouveau, oh temps à nouveau" at bounding box center [359, 486] width 512 height 75
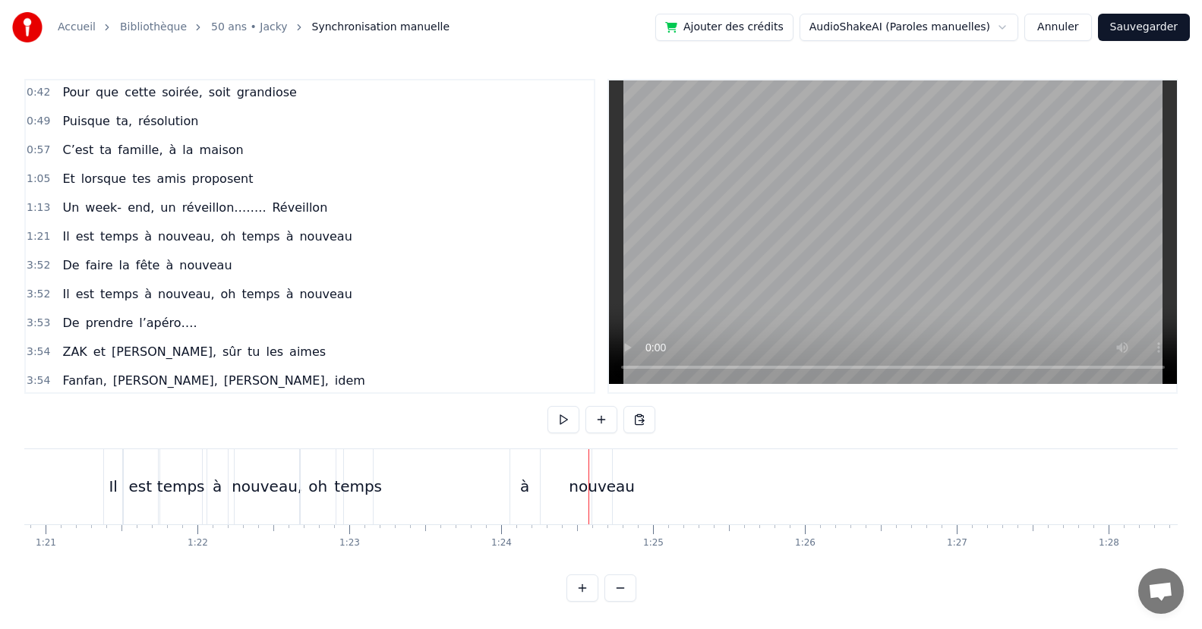
click at [602, 489] on div "nouveau" at bounding box center [602, 486] width 66 height 23
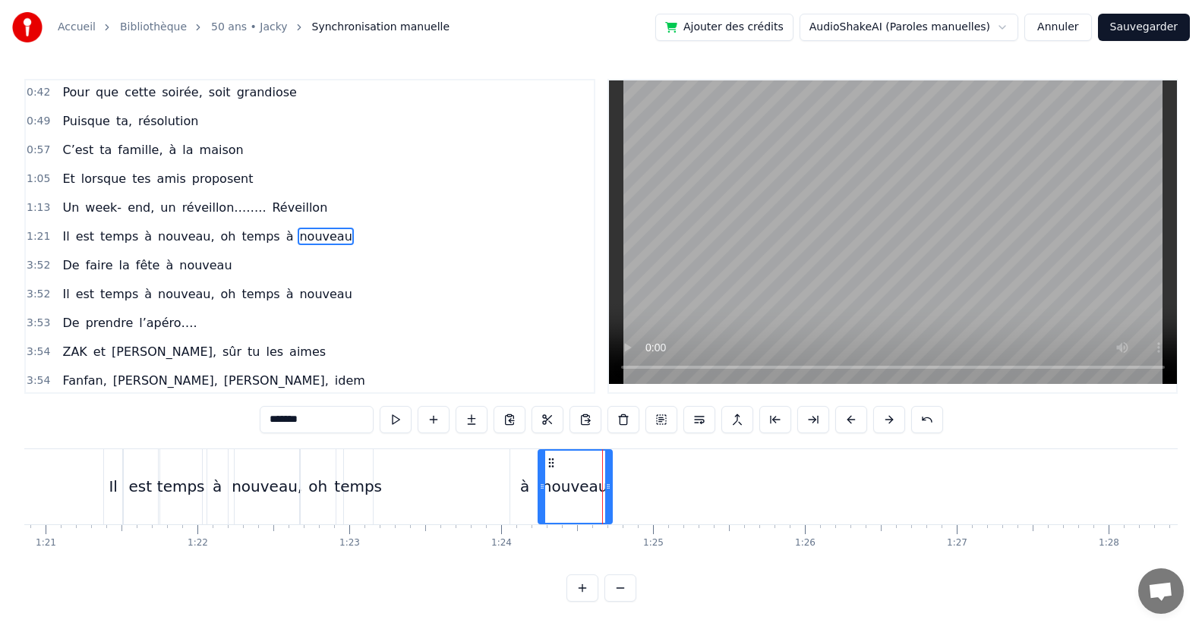
drag, startPoint x: 593, startPoint y: 491, endPoint x: 570, endPoint y: 496, distance: 23.2
click at [540, 496] on div at bounding box center [542, 487] width 6 height 72
drag, startPoint x: 606, startPoint y: 496, endPoint x: 576, endPoint y: 504, distance: 30.8
click at [576, 504] on div at bounding box center [578, 487] width 6 height 72
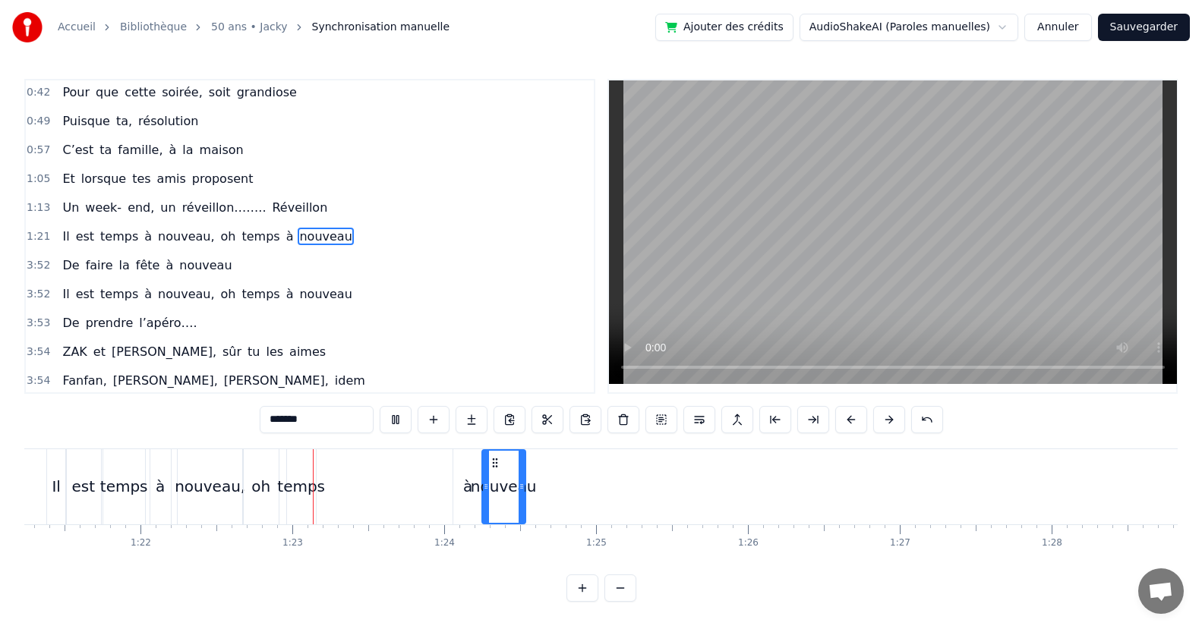
scroll to position [0, 12462]
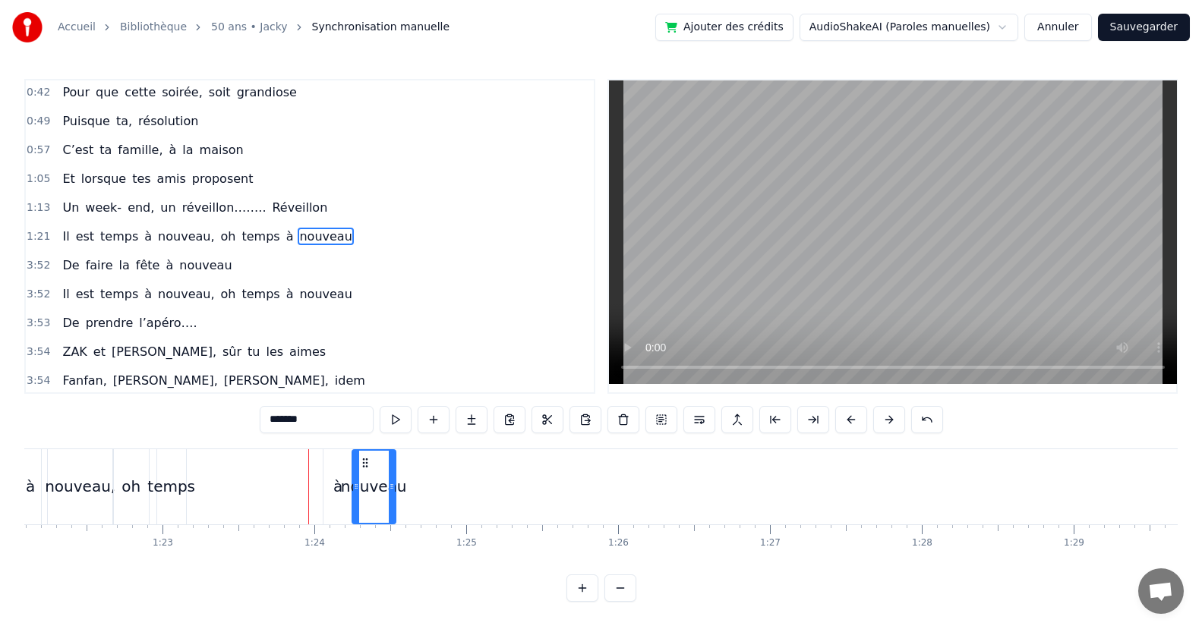
click at [176, 488] on div "temps" at bounding box center [171, 486] width 48 height 23
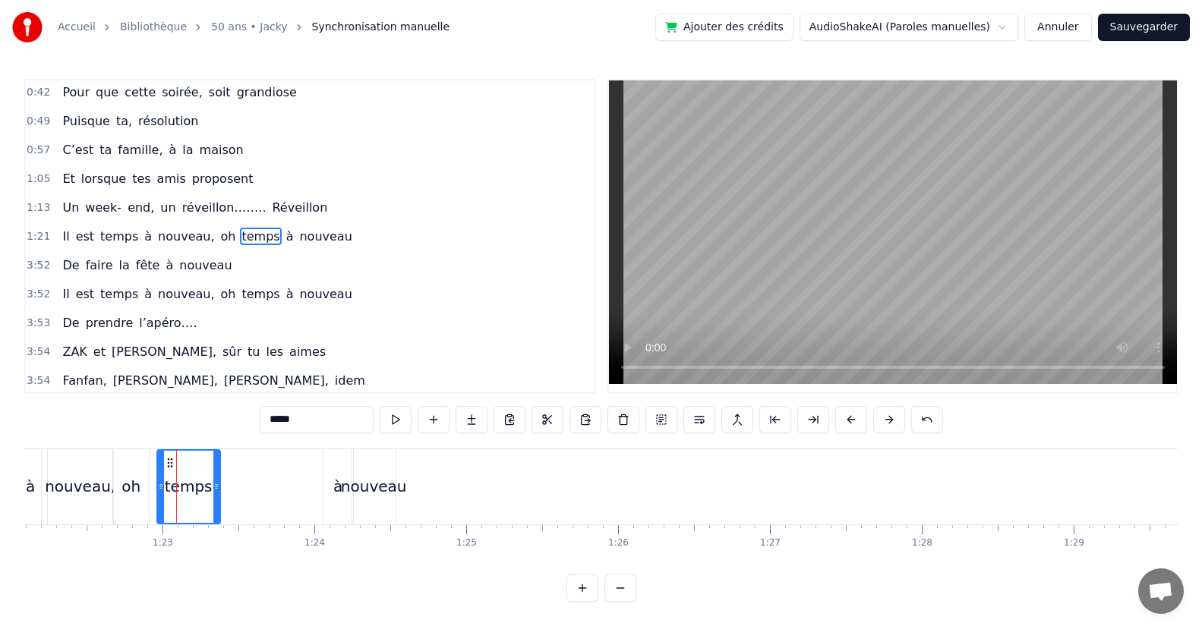
drag, startPoint x: 181, startPoint y: 494, endPoint x: 216, endPoint y: 499, distance: 34.5
click at [216, 499] on div at bounding box center [216, 487] width 6 height 72
drag, startPoint x: 158, startPoint y: 486, endPoint x: 166, endPoint y: 496, distance: 13.5
click at [191, 497] on div at bounding box center [194, 487] width 6 height 72
click at [137, 496] on div "oh" at bounding box center [130, 486] width 19 height 23
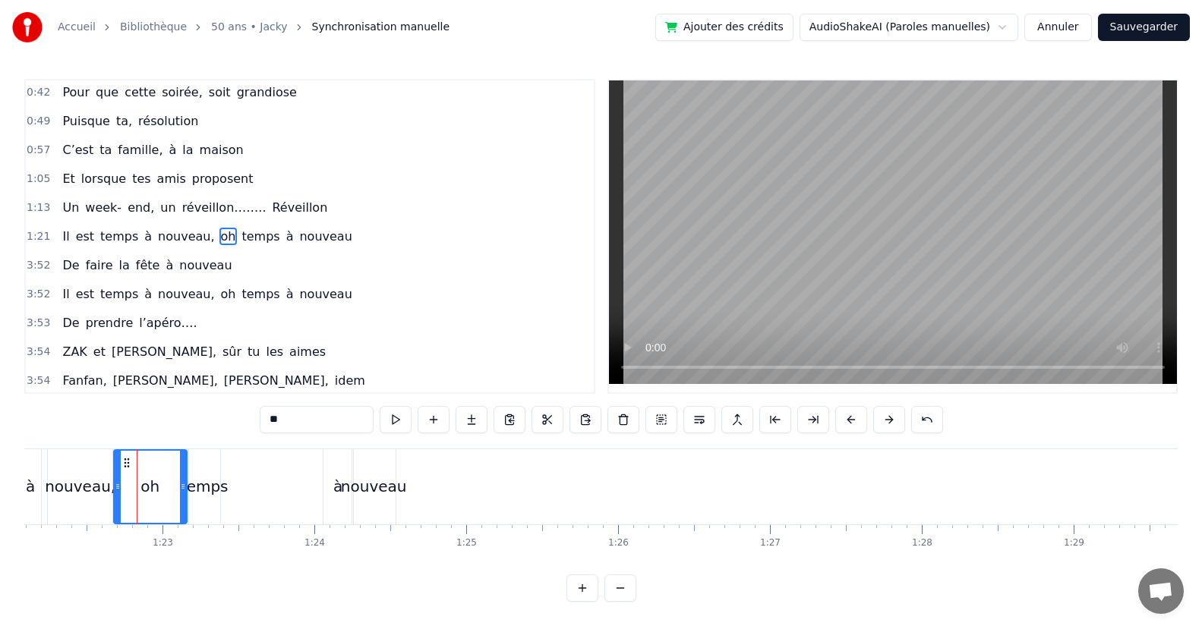
drag, startPoint x: 146, startPoint y: 489, endPoint x: 150, endPoint y: 500, distance: 12.0
click at [182, 501] on div at bounding box center [183, 487] width 6 height 72
drag, startPoint x: 119, startPoint y: 494, endPoint x: 141, endPoint y: 502, distance: 23.5
click at [141, 502] on div at bounding box center [140, 487] width 6 height 72
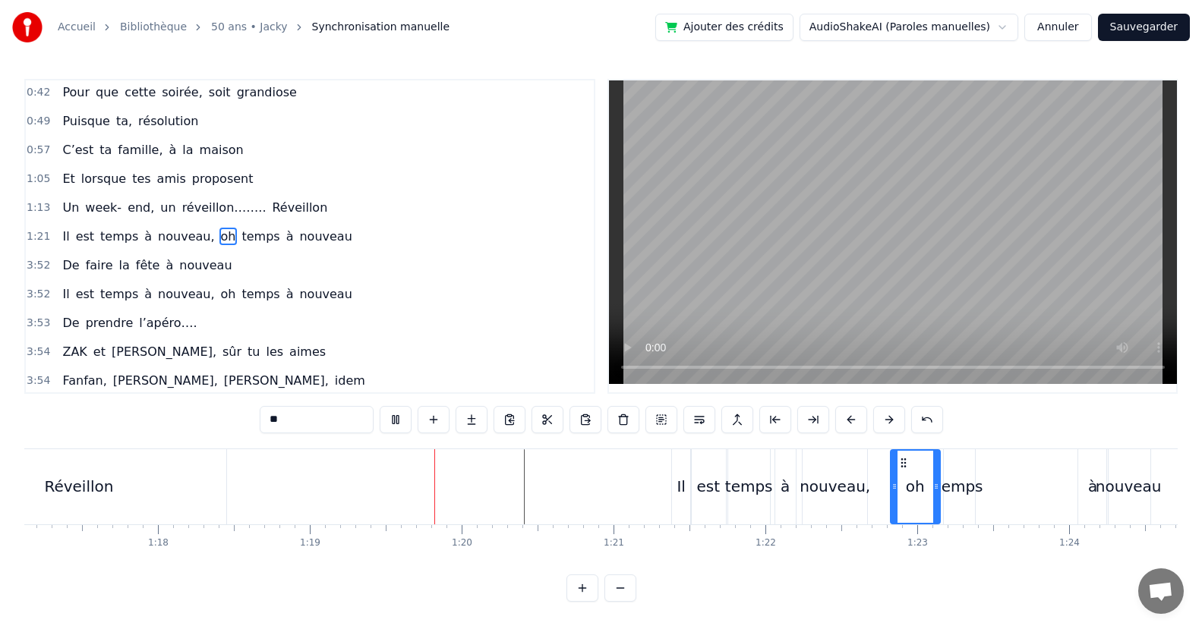
scroll to position [0, 11958]
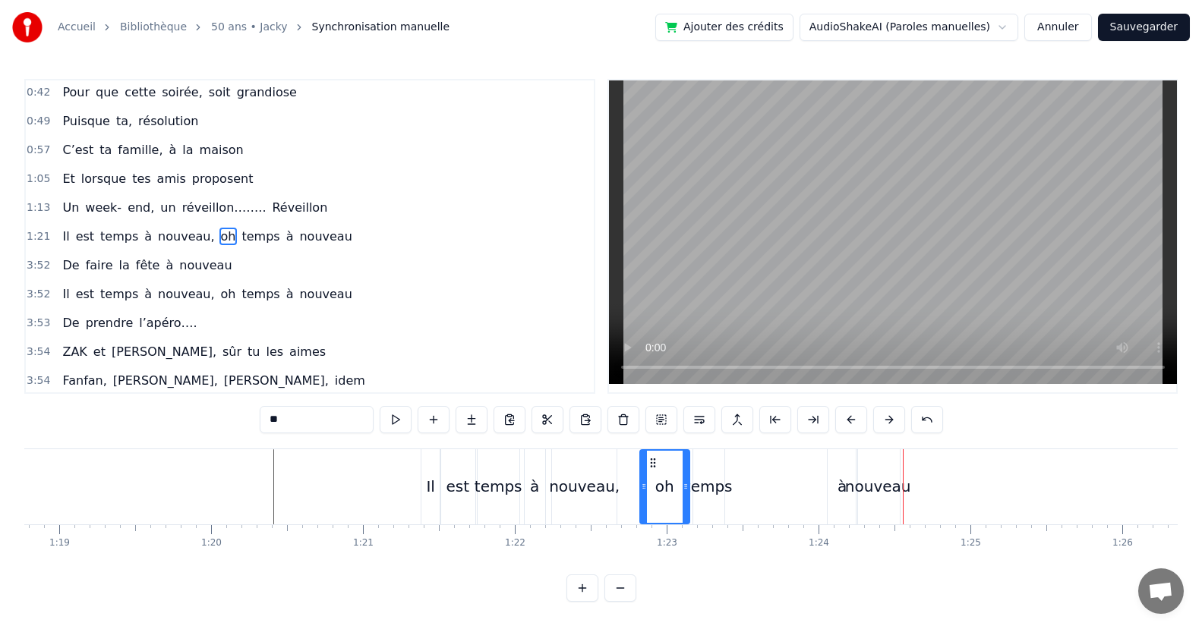
click at [839, 502] on div "à" at bounding box center [842, 486] width 30 height 75
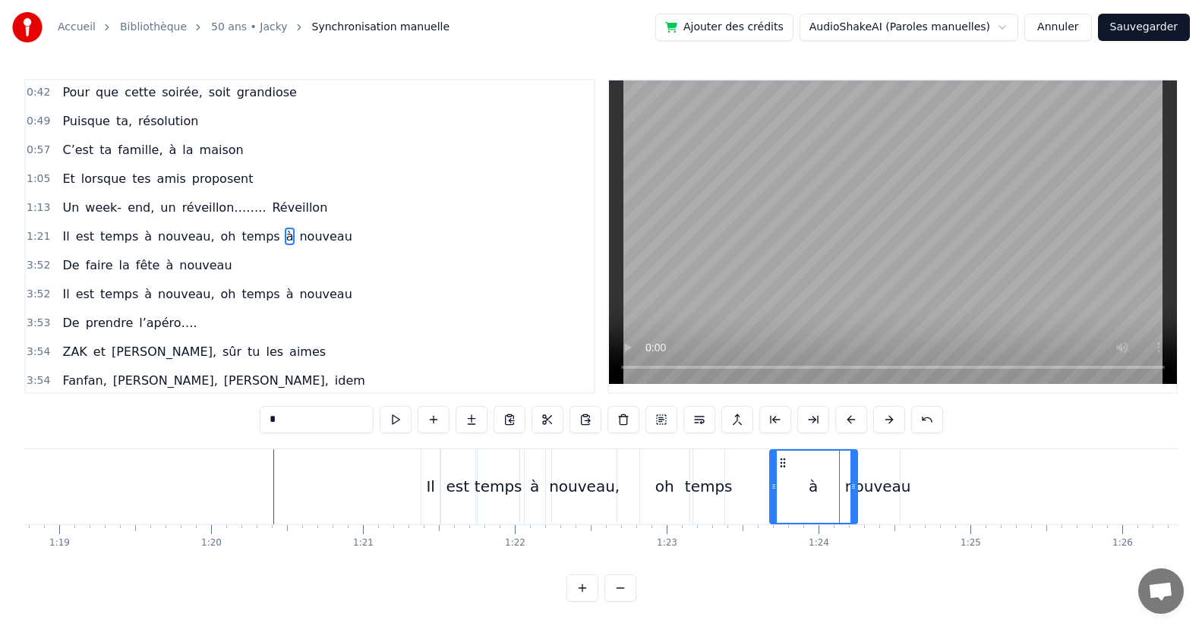
drag, startPoint x: 833, startPoint y: 497, endPoint x: 798, endPoint y: 506, distance: 36.1
click at [773, 503] on div at bounding box center [773, 487] width 6 height 72
drag, startPoint x: 855, startPoint y: 499, endPoint x: 821, endPoint y: 504, distance: 35.2
click at [794, 505] on div "à" at bounding box center [781, 486] width 28 height 75
click at [858, 490] on div "nouveau" at bounding box center [878, 486] width 66 height 23
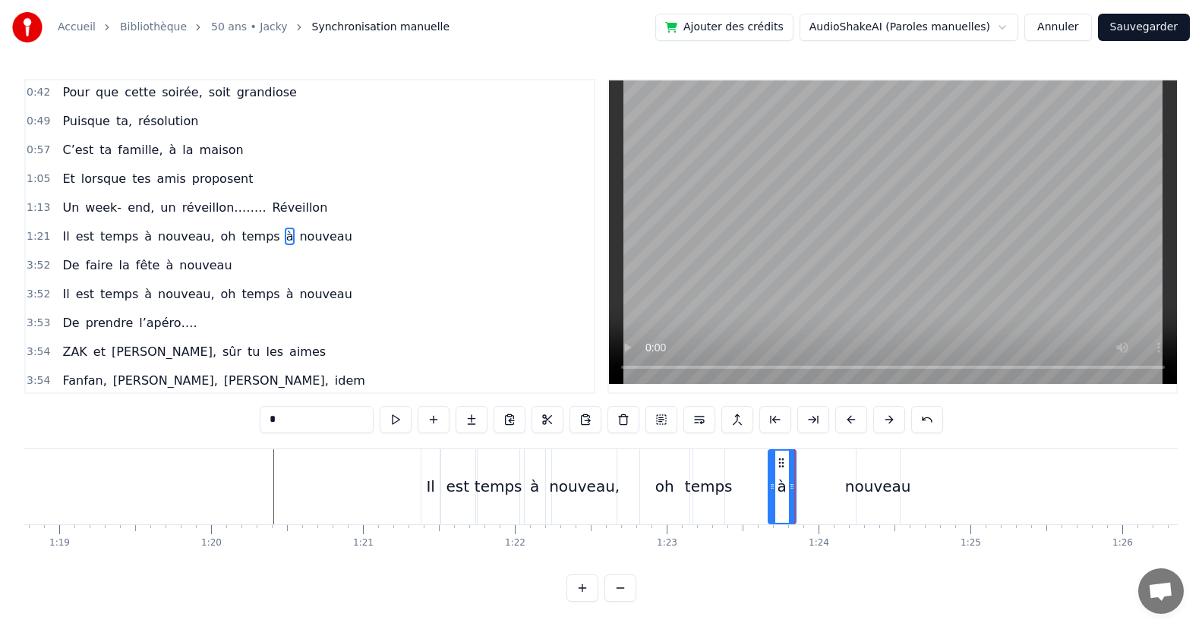
type input "*******"
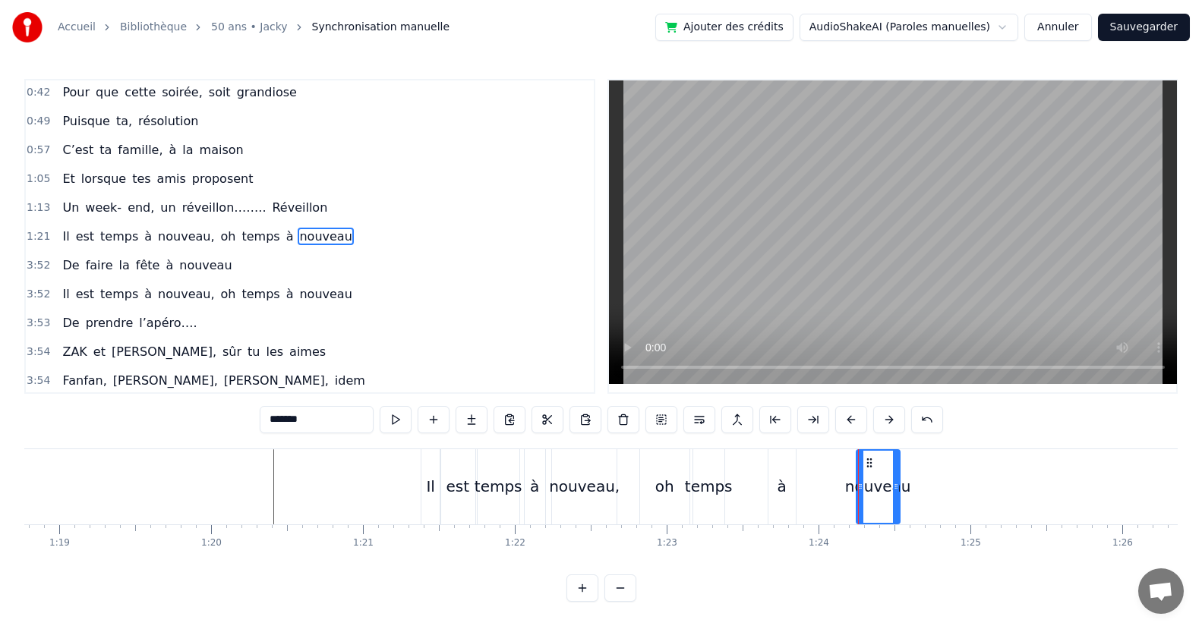
click at [858, 493] on div at bounding box center [858, 486] width 1 height 75
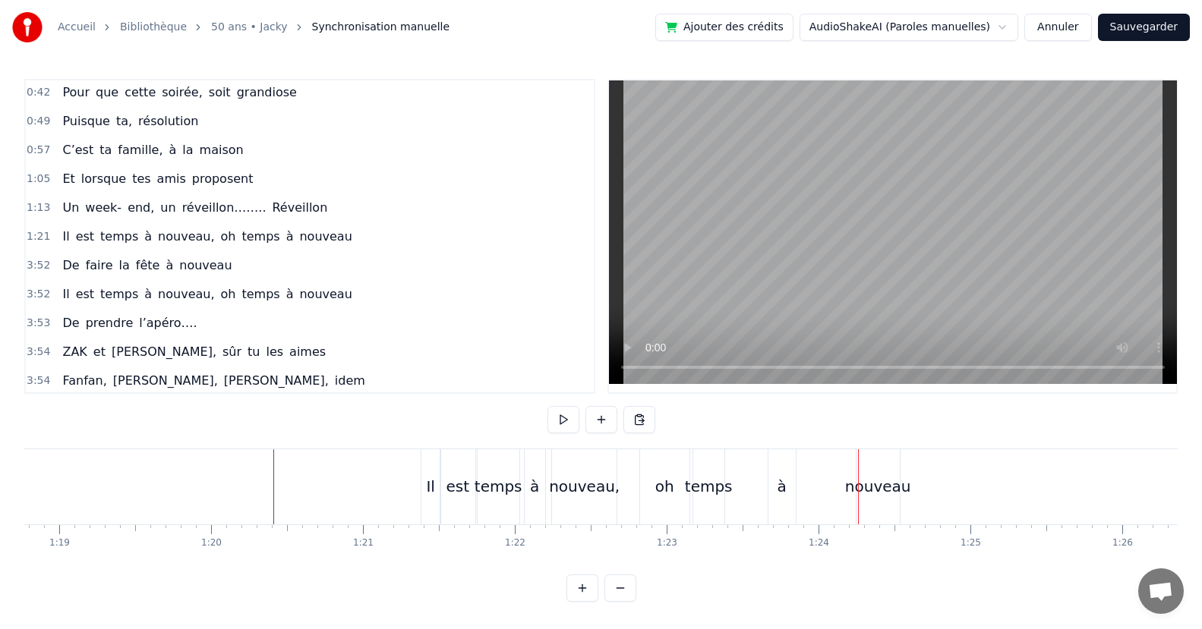
click at [855, 493] on div "nouveau" at bounding box center [878, 486] width 66 height 23
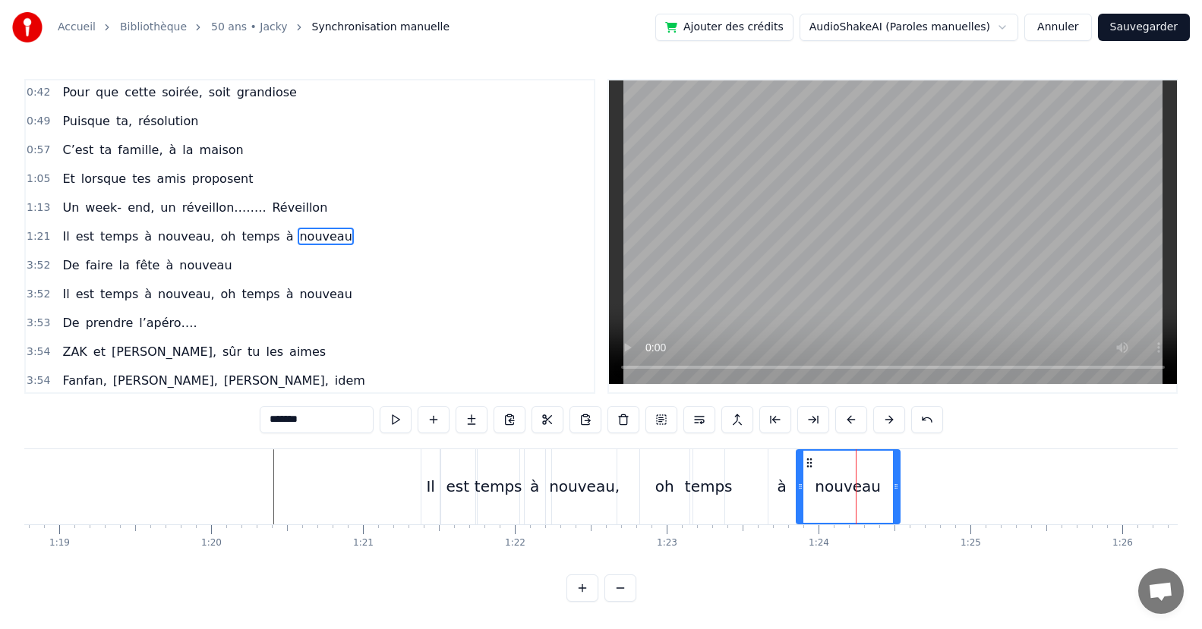
drag, startPoint x: 848, startPoint y: 491, endPoint x: 860, endPoint y: 499, distance: 14.7
click at [802, 502] on div "nouveau" at bounding box center [848, 487] width 102 height 72
drag, startPoint x: 892, startPoint y: 498, endPoint x: 830, endPoint y: 507, distance: 62.9
click at [830, 506] on div "nouveau" at bounding box center [817, 487] width 41 height 72
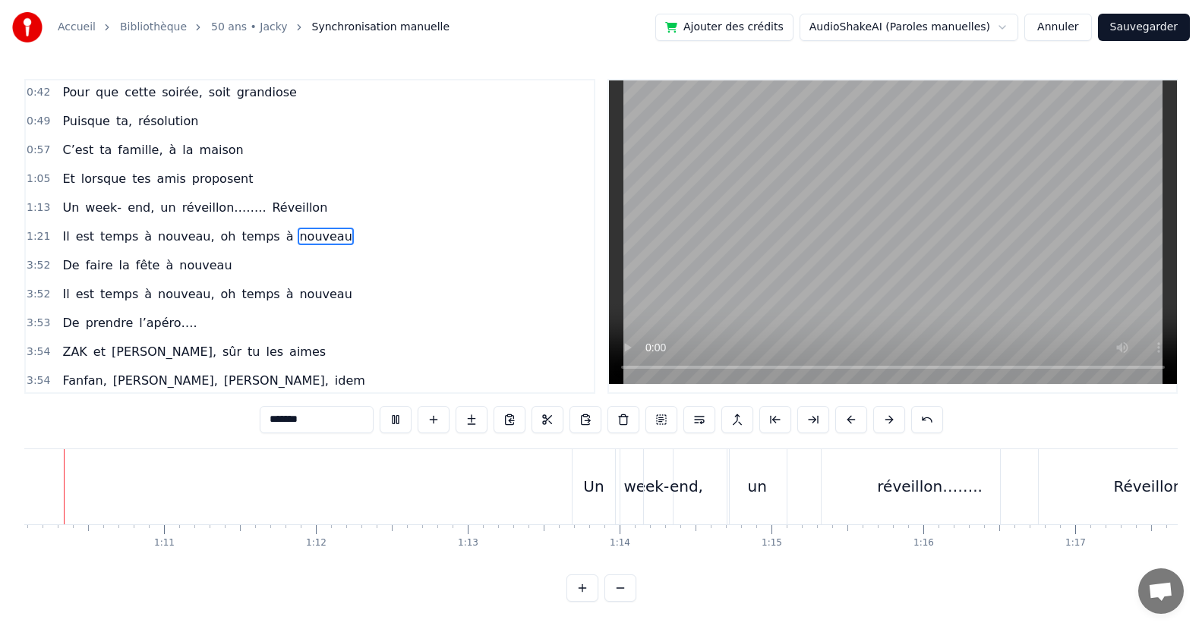
scroll to position [0, 10578]
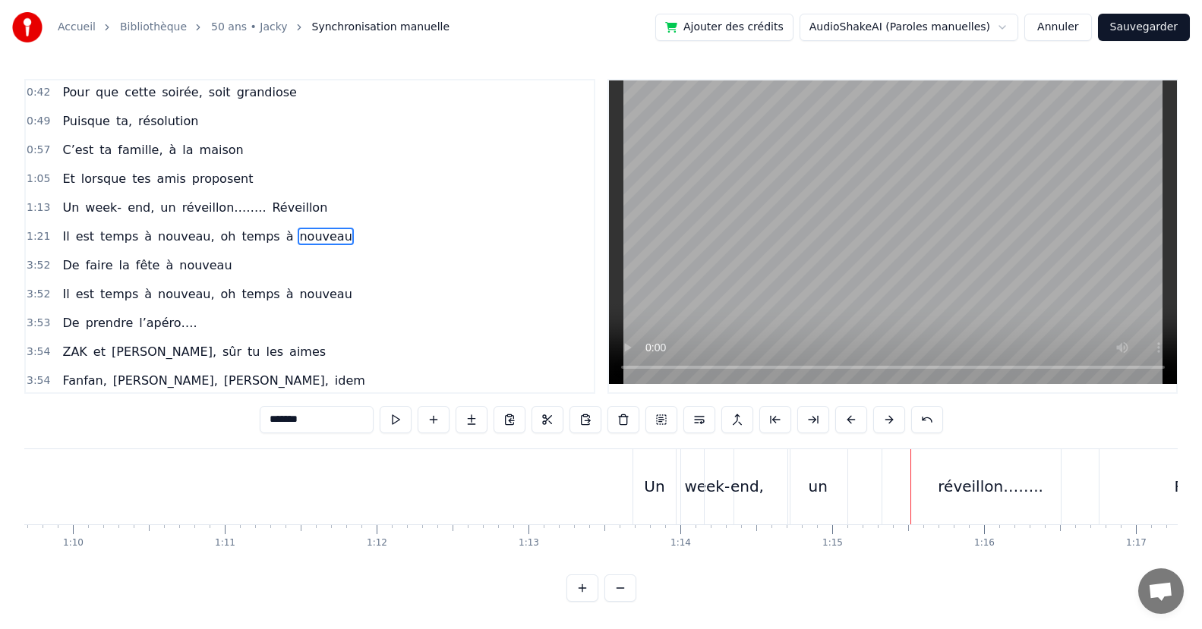
click at [969, 496] on div "réveillon…….." at bounding box center [990, 486] width 106 height 23
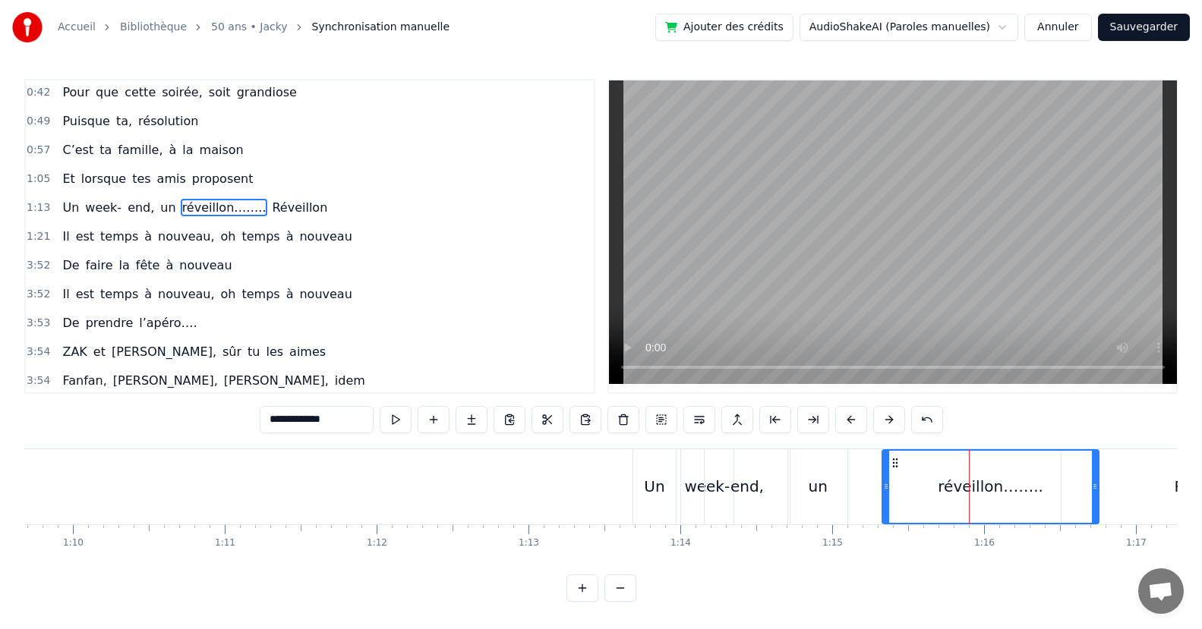
scroll to position [60, 0]
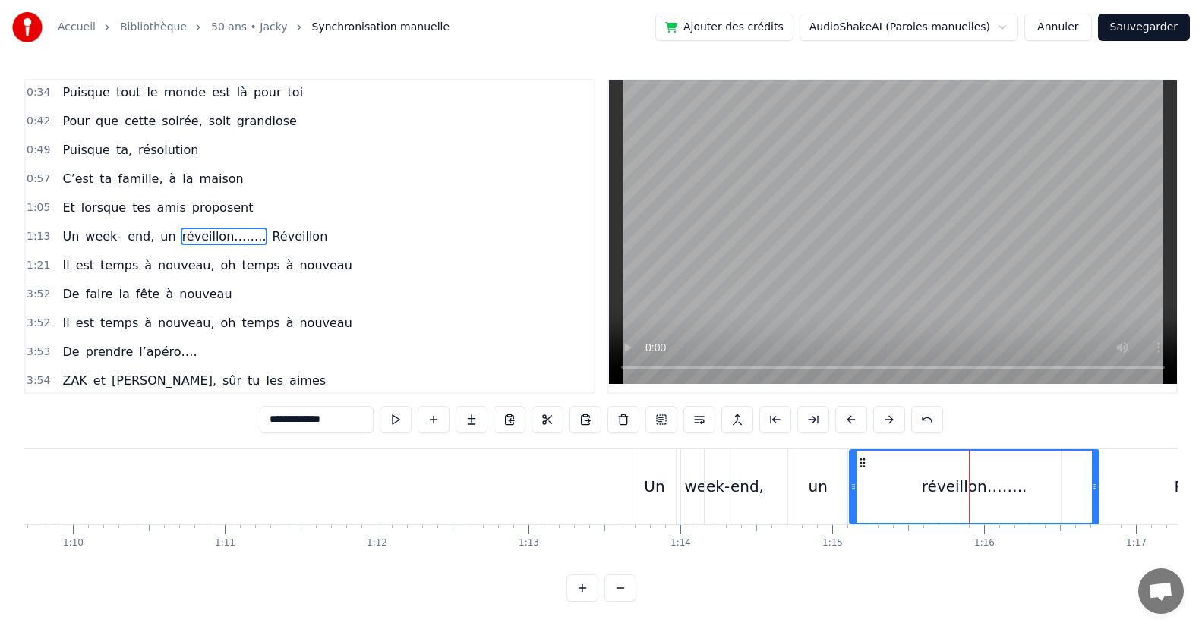
drag, startPoint x: 886, startPoint y: 493, endPoint x: 973, endPoint y: 490, distance: 87.3
click at [854, 501] on div at bounding box center [853, 487] width 6 height 72
drag, startPoint x: 1093, startPoint y: 487, endPoint x: 1029, endPoint y: 493, distance: 64.0
click at [1042, 511] on div at bounding box center [1045, 487] width 6 height 72
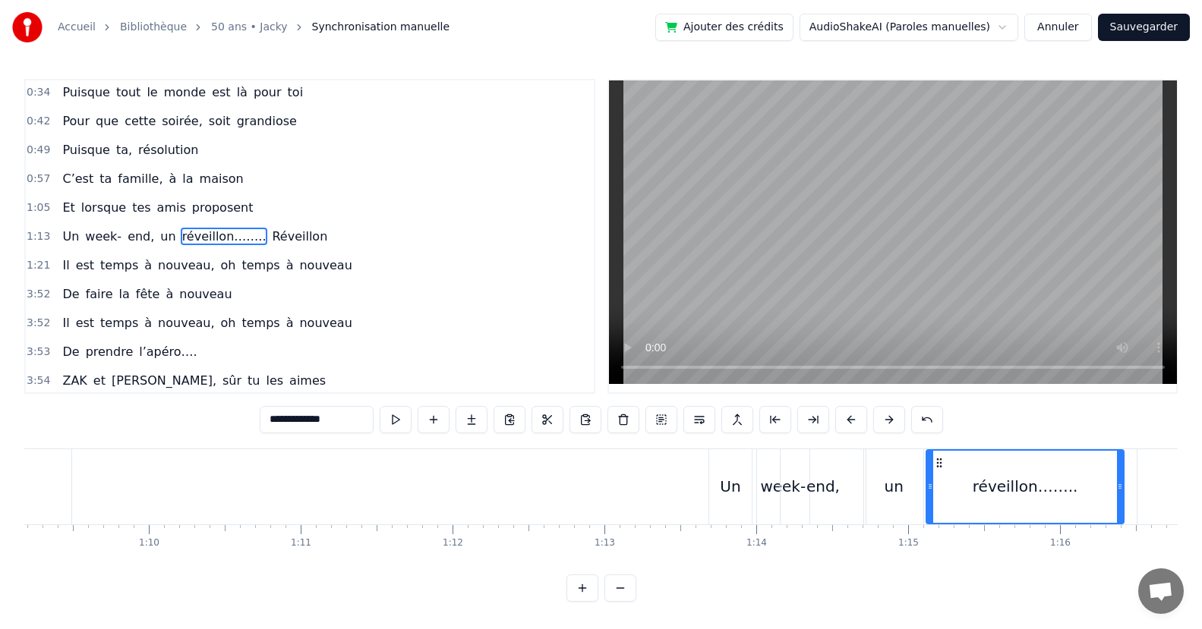
scroll to position [0, 10235]
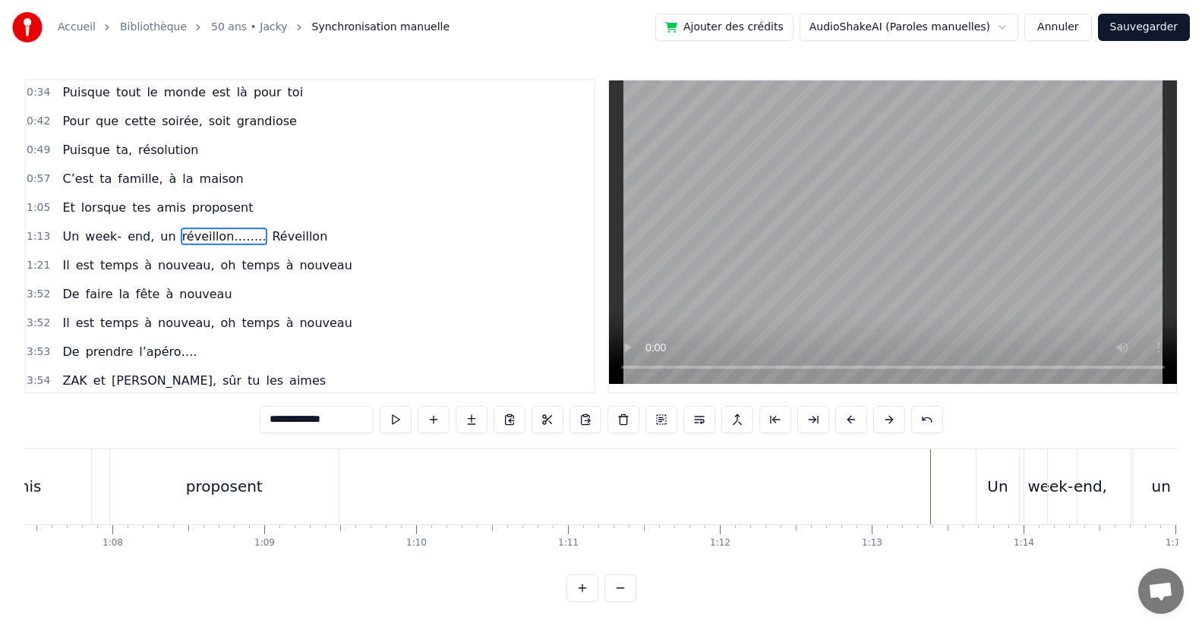
click at [993, 489] on div "Un" at bounding box center [997, 486] width 20 height 23
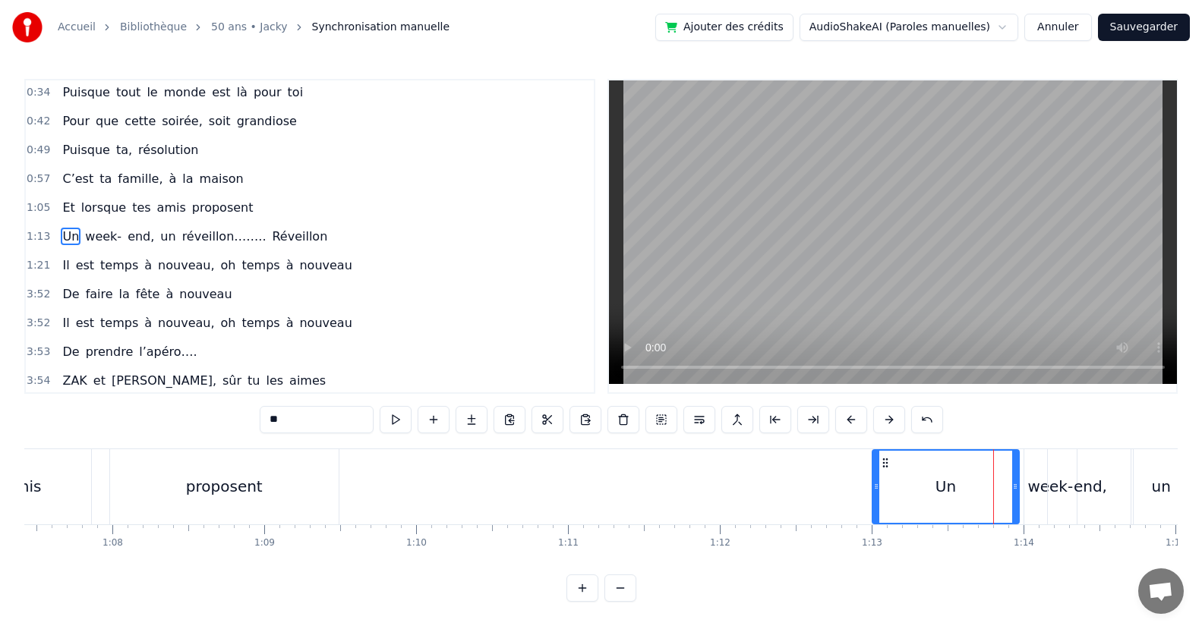
drag, startPoint x: 977, startPoint y: 496, endPoint x: 881, endPoint y: 524, distance: 99.7
click at [870, 525] on div "Puisqu’ [DATE], c' est toi le roi Que ce soir, la fête s’impose Puisque tout le…" at bounding box center [600, 506] width 1153 height 114
drag, startPoint x: 1014, startPoint y: 502, endPoint x: 965, endPoint y: 506, distance: 49.5
click at [951, 509] on div at bounding box center [951, 487] width 6 height 72
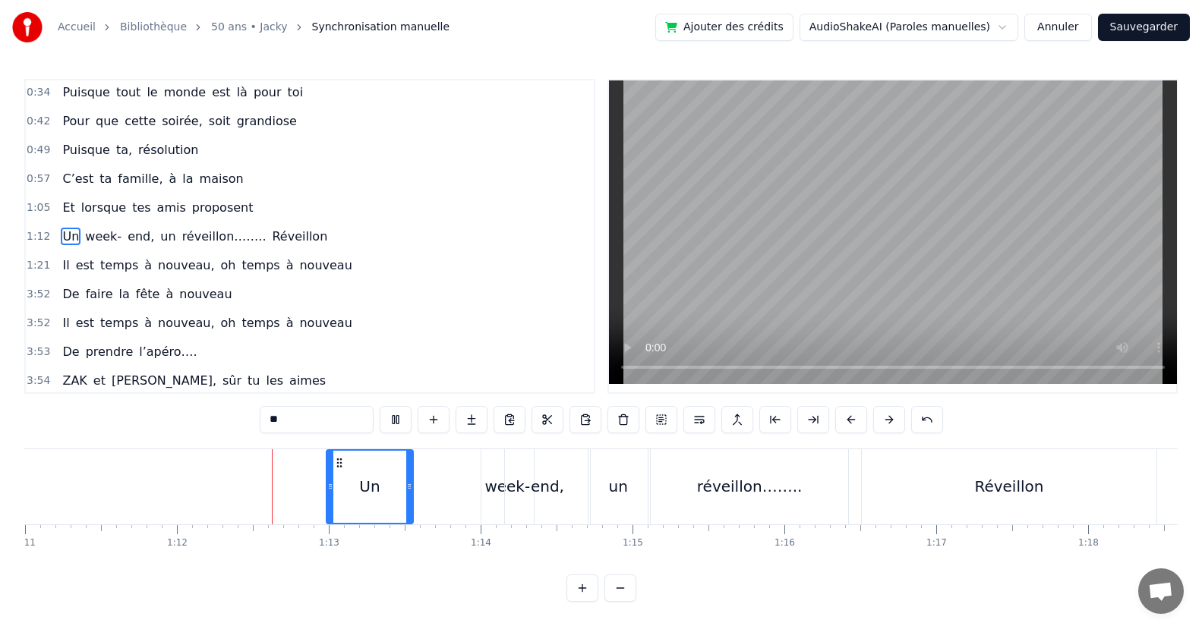
scroll to position [0, 10849]
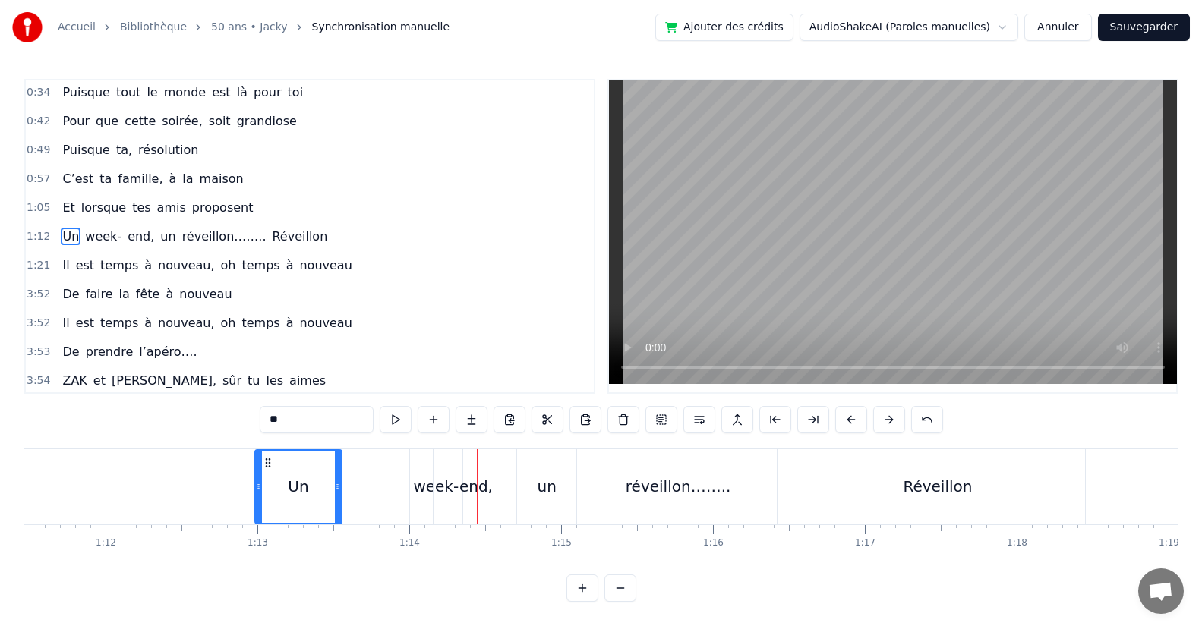
click at [419, 486] on div "week-" at bounding box center [436, 486] width 46 height 23
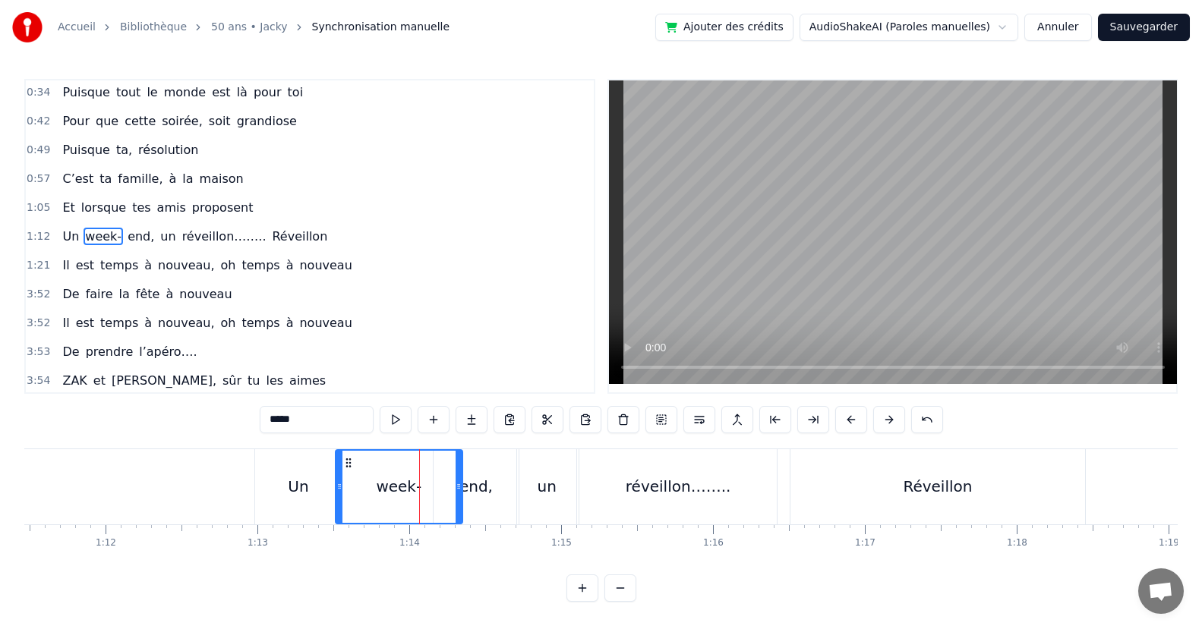
drag, startPoint x: 414, startPoint y: 496, endPoint x: 398, endPoint y: 508, distance: 20.6
click at [340, 513] on div at bounding box center [339, 487] width 6 height 72
drag, startPoint x: 460, startPoint y: 507, endPoint x: 452, endPoint y: 509, distance: 8.5
click at [393, 521] on div at bounding box center [390, 487] width 6 height 72
click at [462, 506] on div "end," at bounding box center [476, 486] width 86 height 75
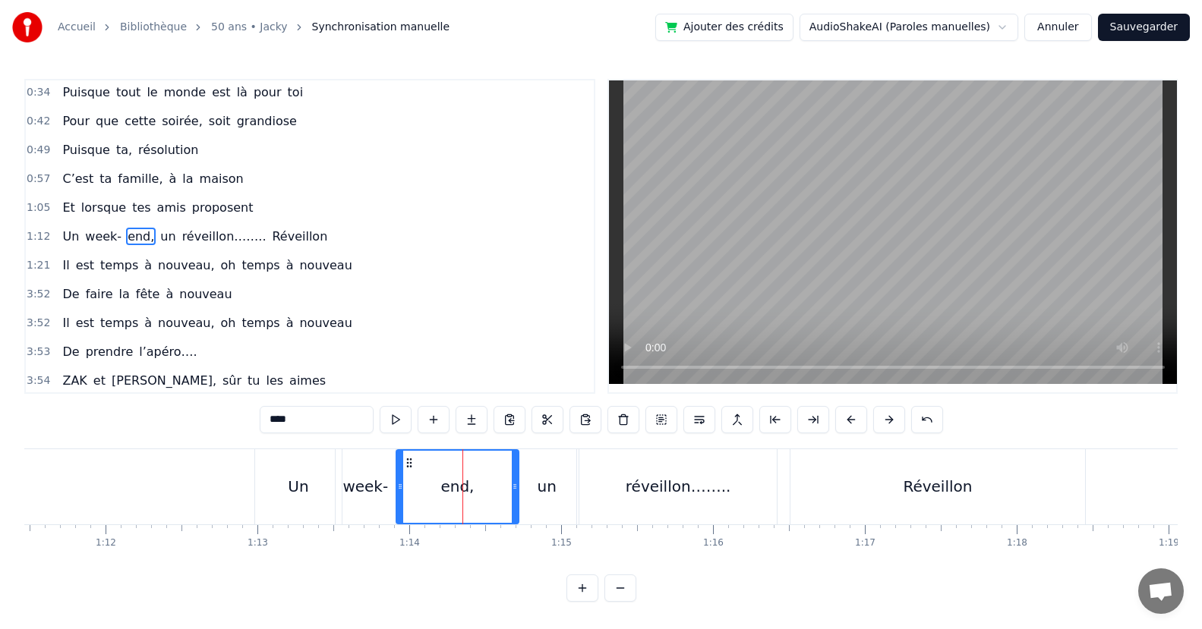
drag, startPoint x: 439, startPoint y: 496, endPoint x: 543, endPoint y: 499, distance: 104.0
click at [402, 508] on div at bounding box center [400, 487] width 6 height 72
drag, startPoint x: 512, startPoint y: 506, endPoint x: 521, endPoint y: 472, distance: 34.6
click at [444, 518] on div at bounding box center [447, 487] width 6 height 72
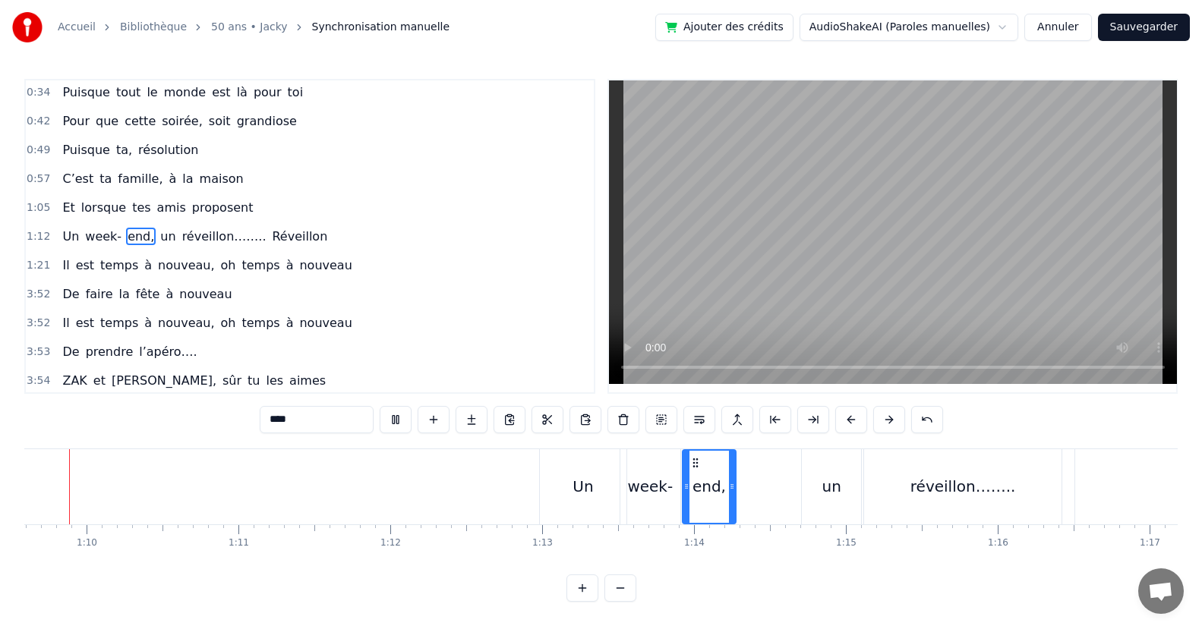
scroll to position [0, 10530]
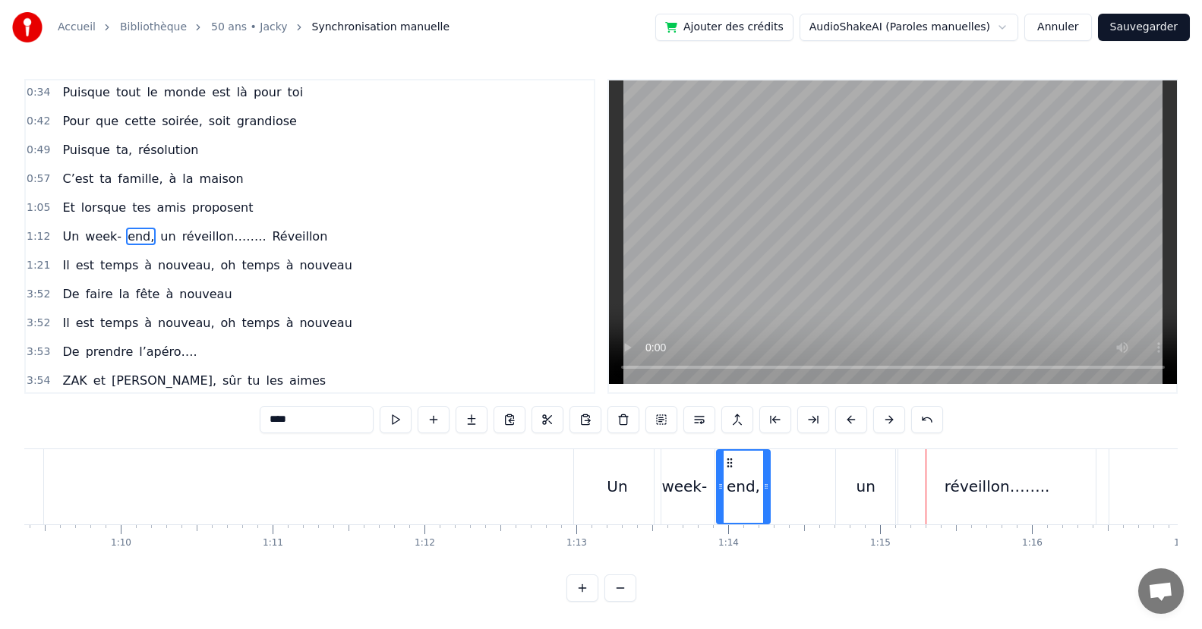
click at [870, 496] on div "un" at bounding box center [865, 486] width 19 height 23
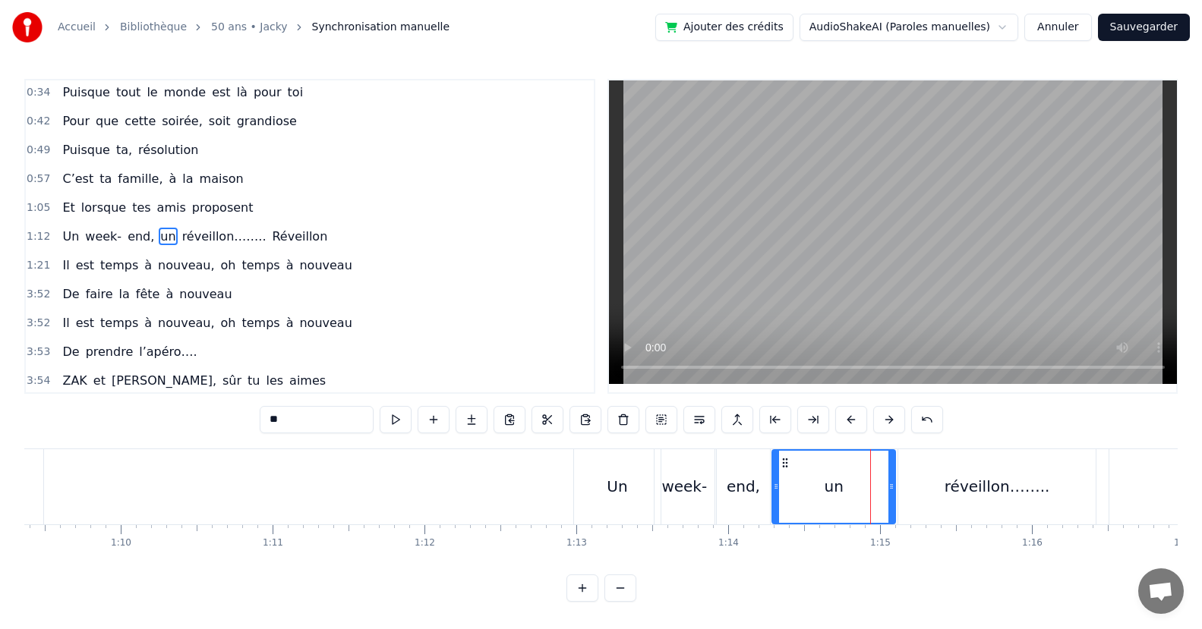
drag, startPoint x: 840, startPoint y: 501, endPoint x: 842, endPoint y: 521, distance: 20.5
click at [775, 514] on div at bounding box center [776, 487] width 6 height 72
drag, startPoint x: 887, startPoint y: 507, endPoint x: 863, endPoint y: 501, distance: 25.0
click at [842, 515] on div "un" at bounding box center [832, 487] width 123 height 72
drag, startPoint x: 893, startPoint y: 502, endPoint x: 847, endPoint y: 505, distance: 45.6
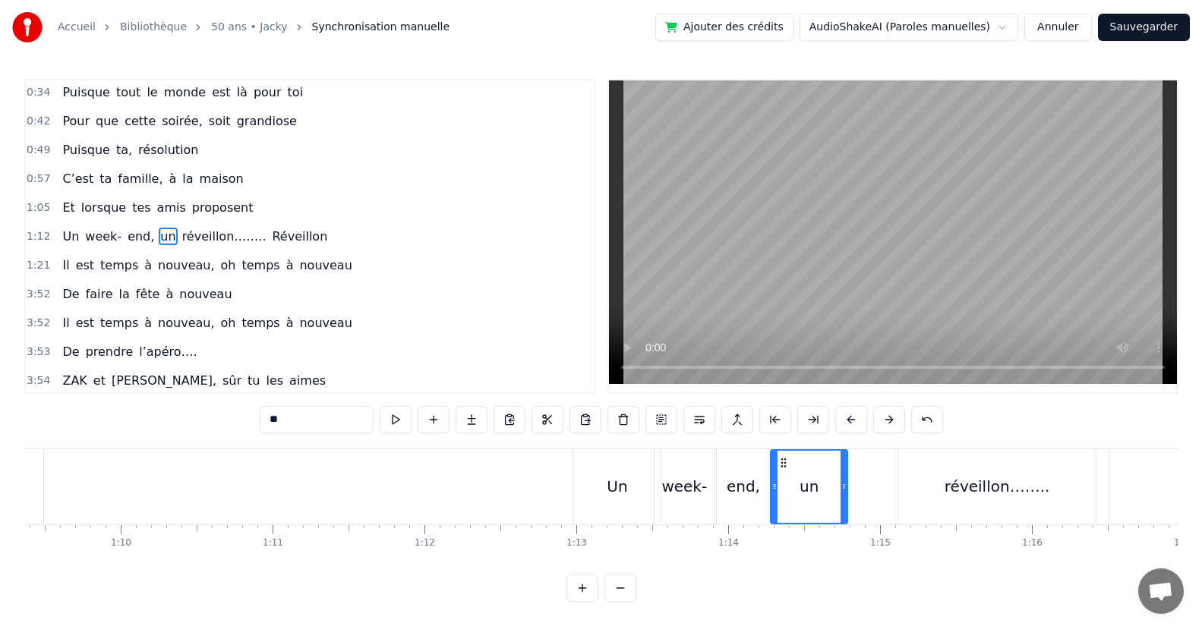
click at [844, 512] on div at bounding box center [843, 487] width 6 height 72
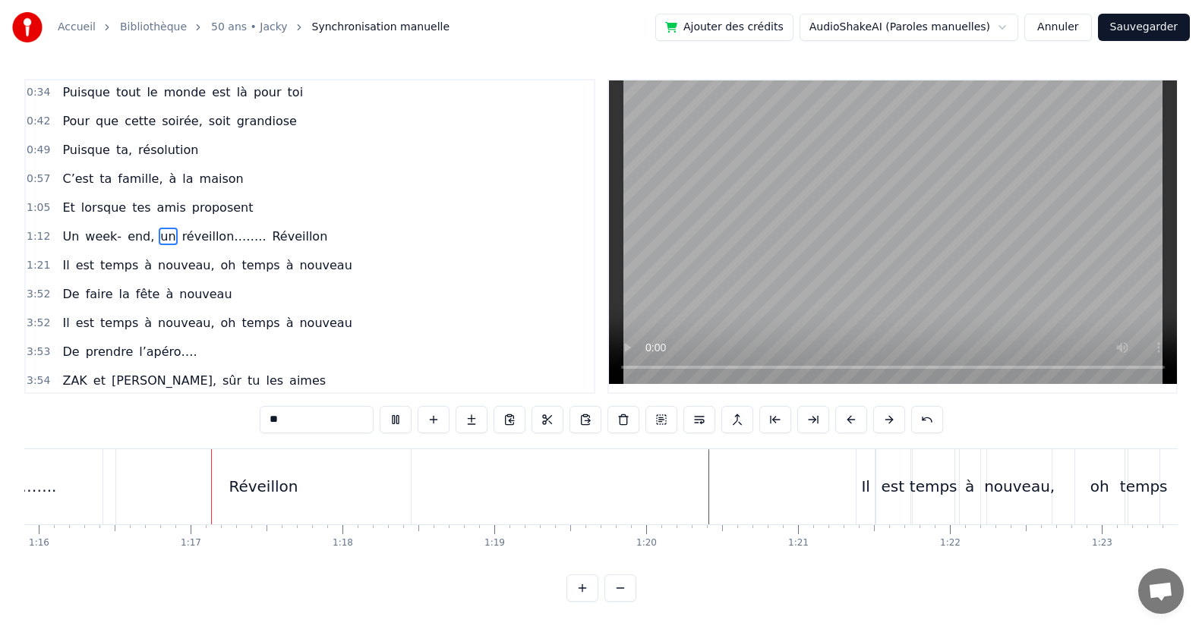
scroll to position [0, 11541]
click at [101, 496] on div "Réveillon" at bounding box center [245, 486] width 294 height 75
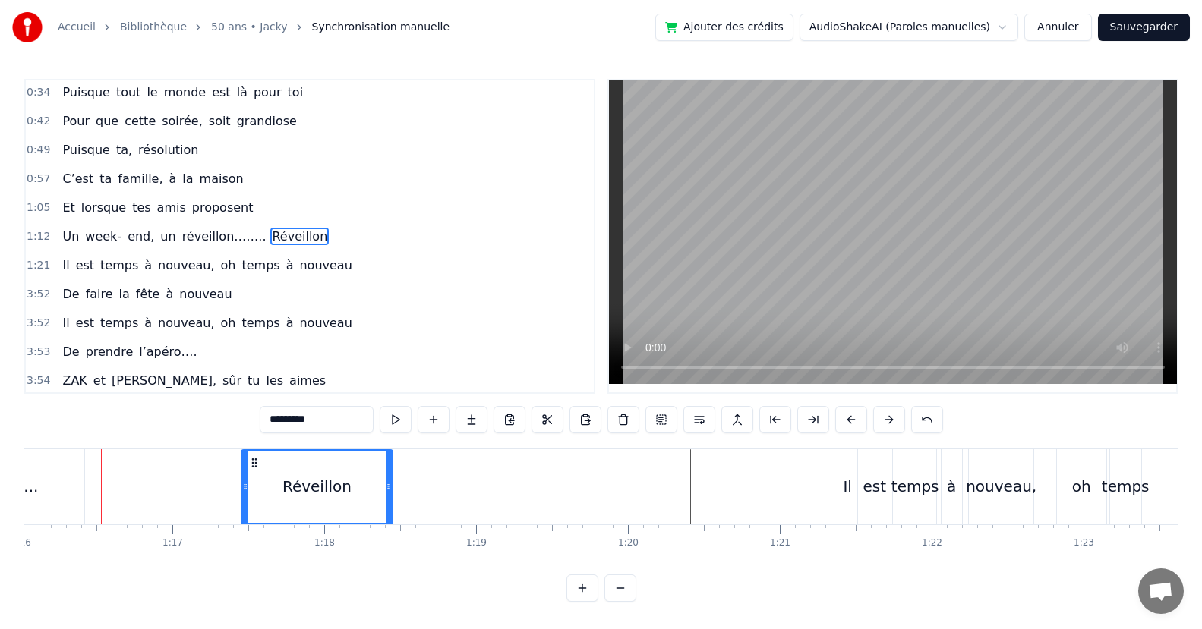
drag, startPoint x: 100, startPoint y: 496, endPoint x: 244, endPoint y: 498, distance: 143.5
click at [244, 498] on div at bounding box center [245, 487] width 6 height 72
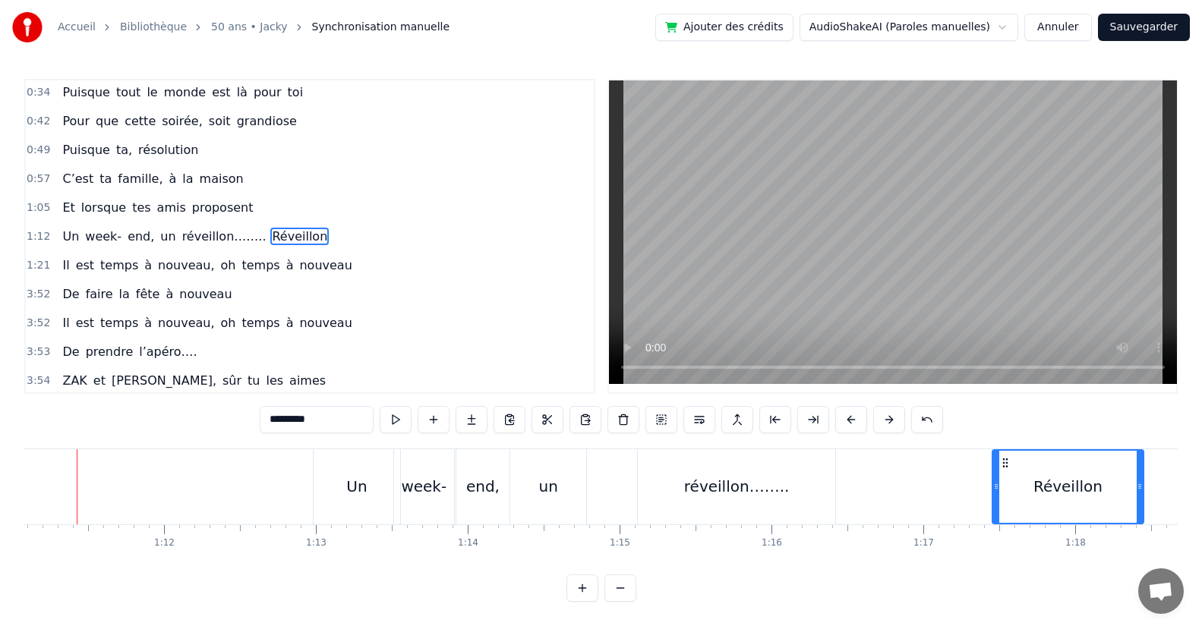
scroll to position [0, 10767]
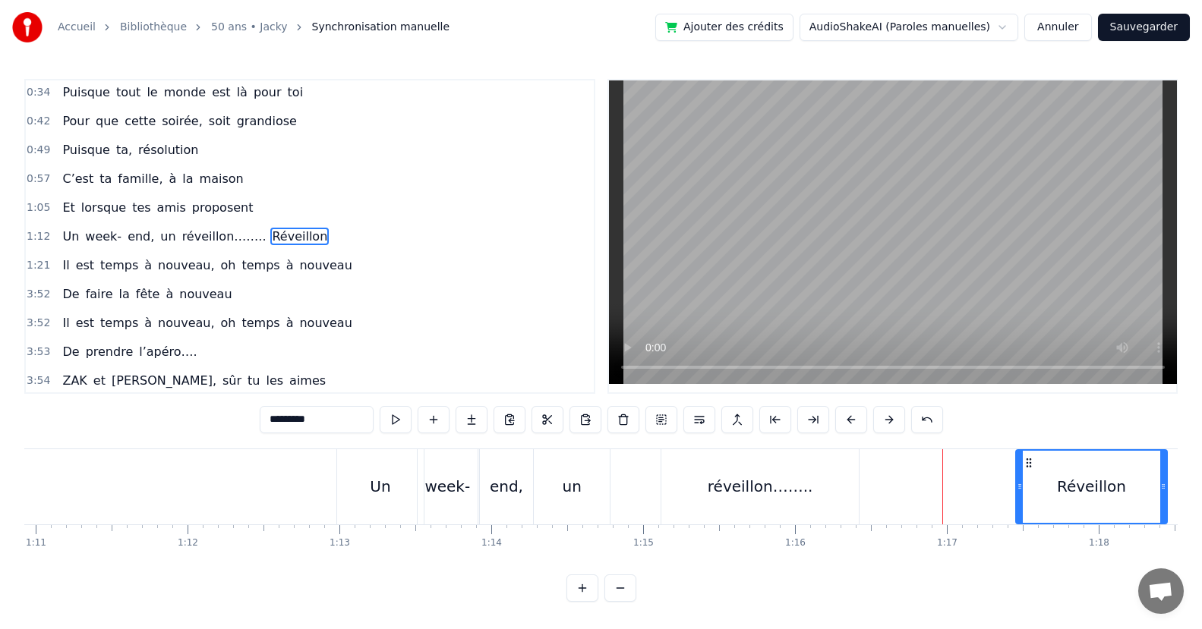
drag, startPoint x: 751, startPoint y: 517, endPoint x: 818, endPoint y: 504, distance: 68.0
click at [754, 513] on div "réveillon…….." at bounding box center [759, 486] width 197 height 75
type input "**********"
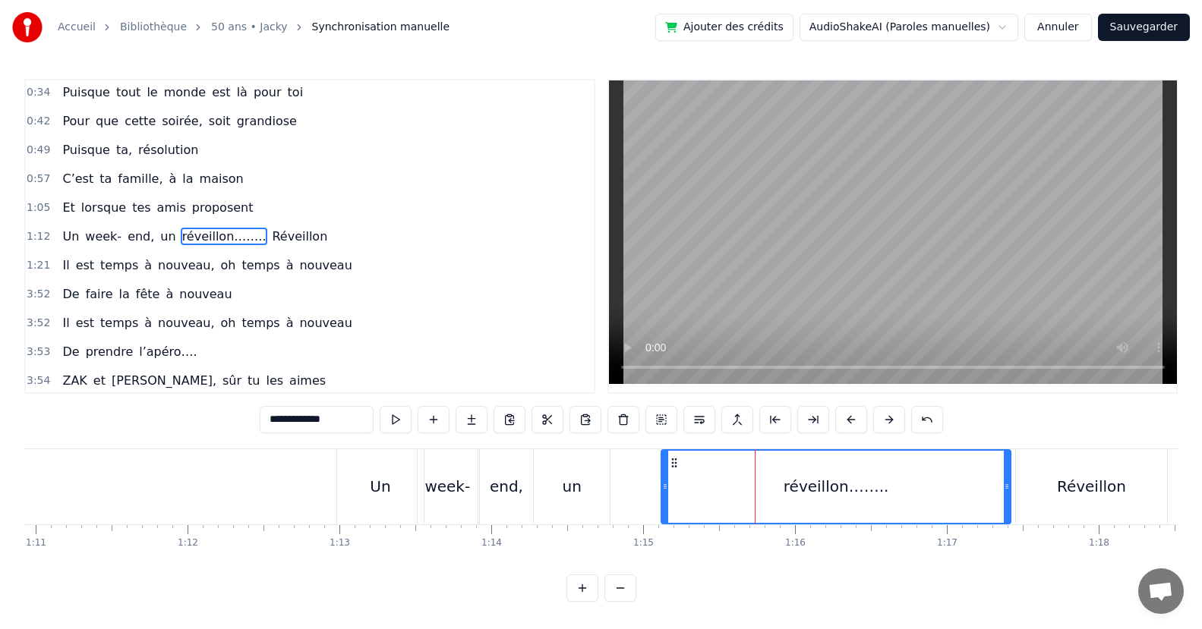
drag, startPoint x: 855, startPoint y: 493, endPoint x: 1006, endPoint y: 499, distance: 152.0
click at [1006, 499] on div at bounding box center [1006, 487] width 6 height 72
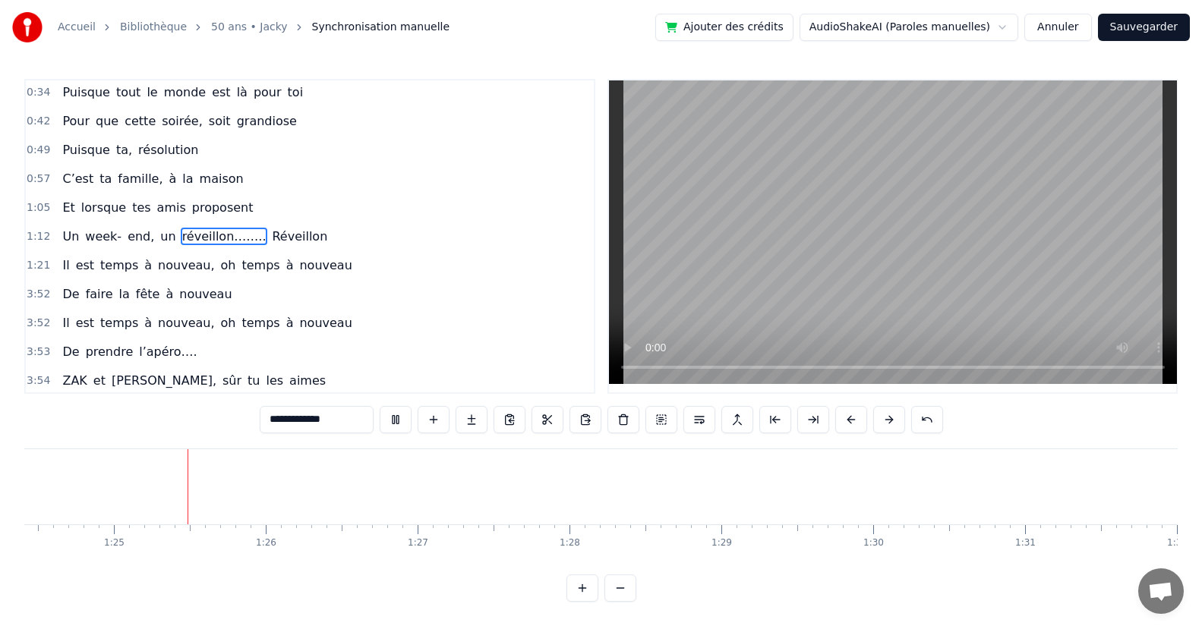
scroll to position [0, 12815]
click at [165, 304] on div "De faire la fête à nouveau" at bounding box center [146, 294] width 181 height 27
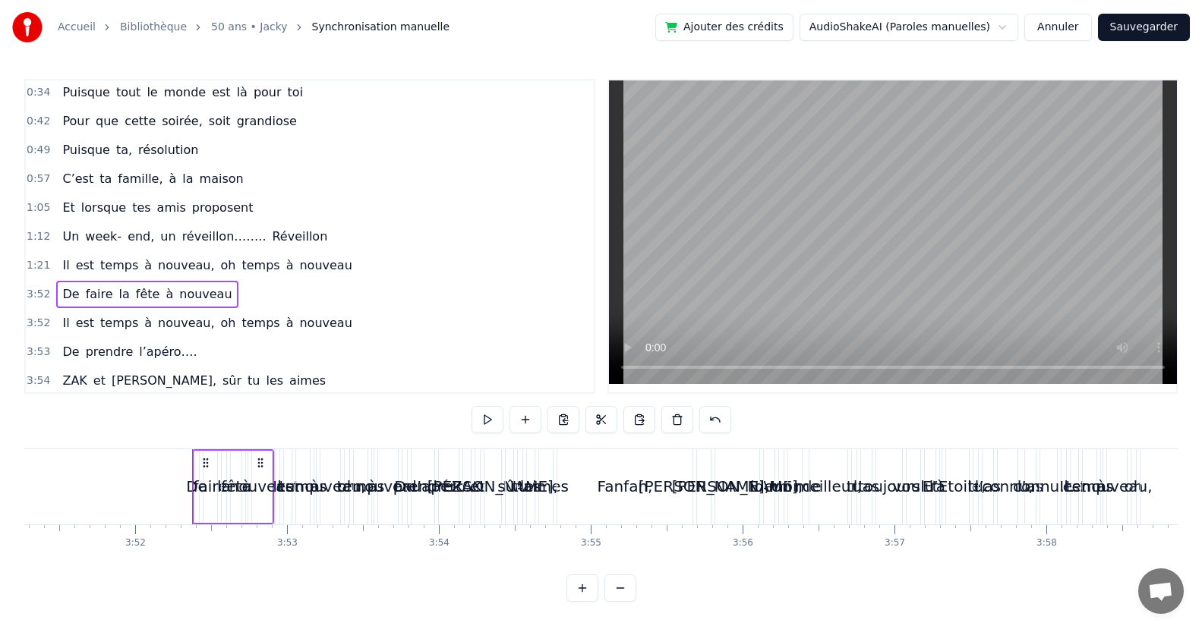
scroll to position [0, 35199]
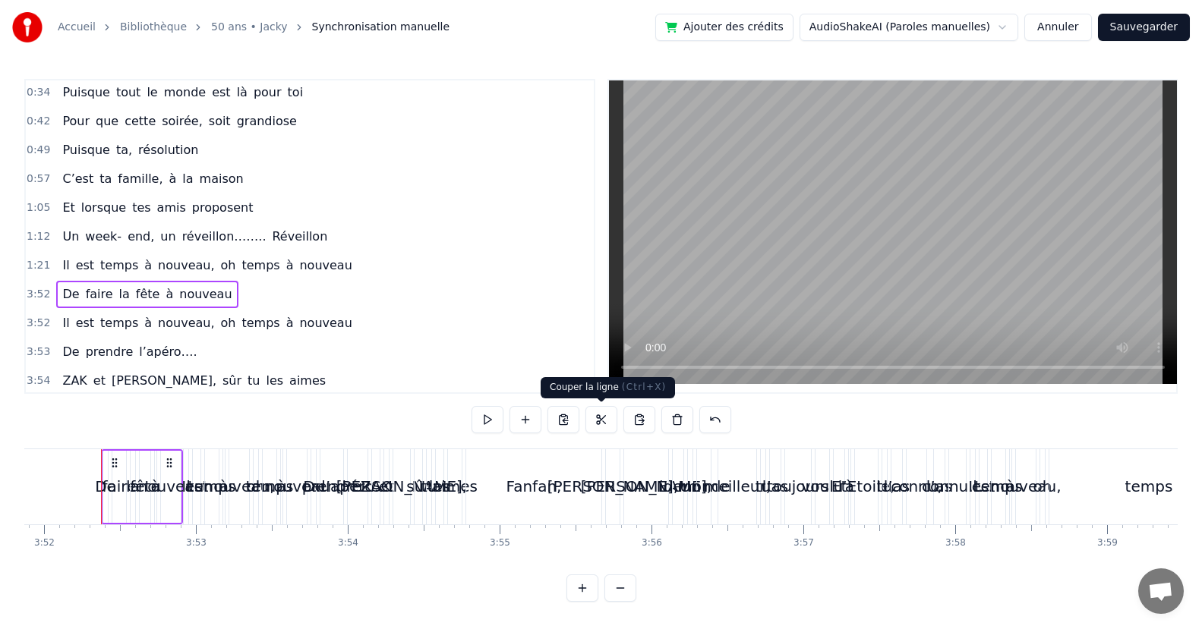
click at [603, 415] on button at bounding box center [601, 419] width 32 height 27
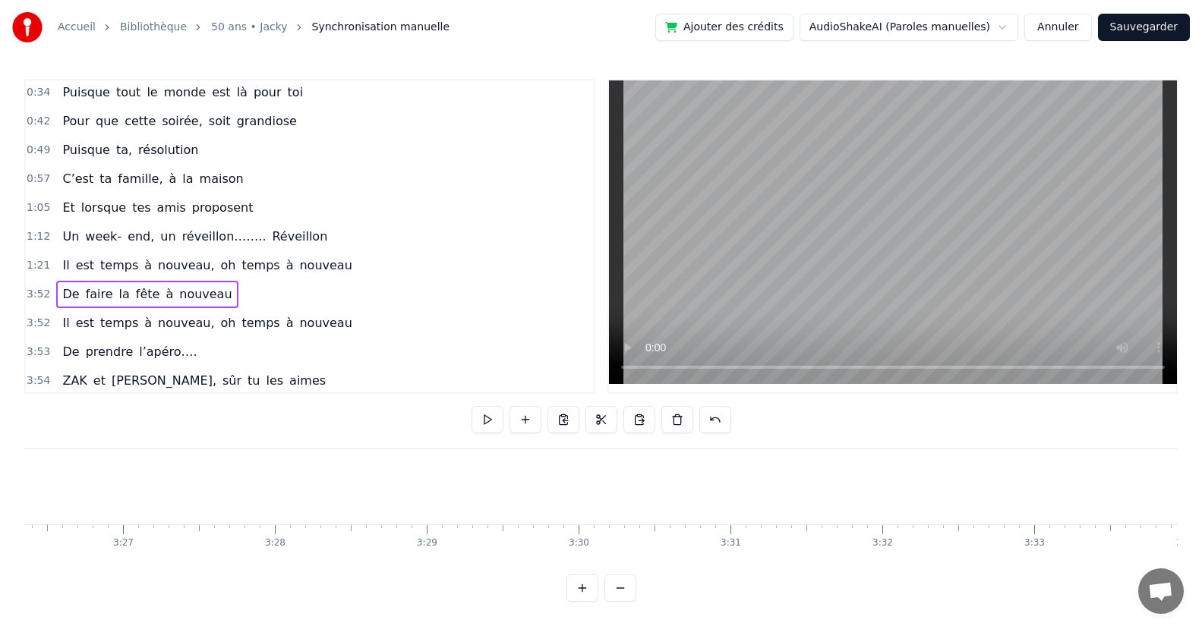
scroll to position [0, 30155]
click at [425, 576] on div "0:19 Puisqu’ [DATE], c' est toi le roi 0:27 Que ce soir, la fête s’impose 0:34 …" at bounding box center [600, 340] width 1153 height 523
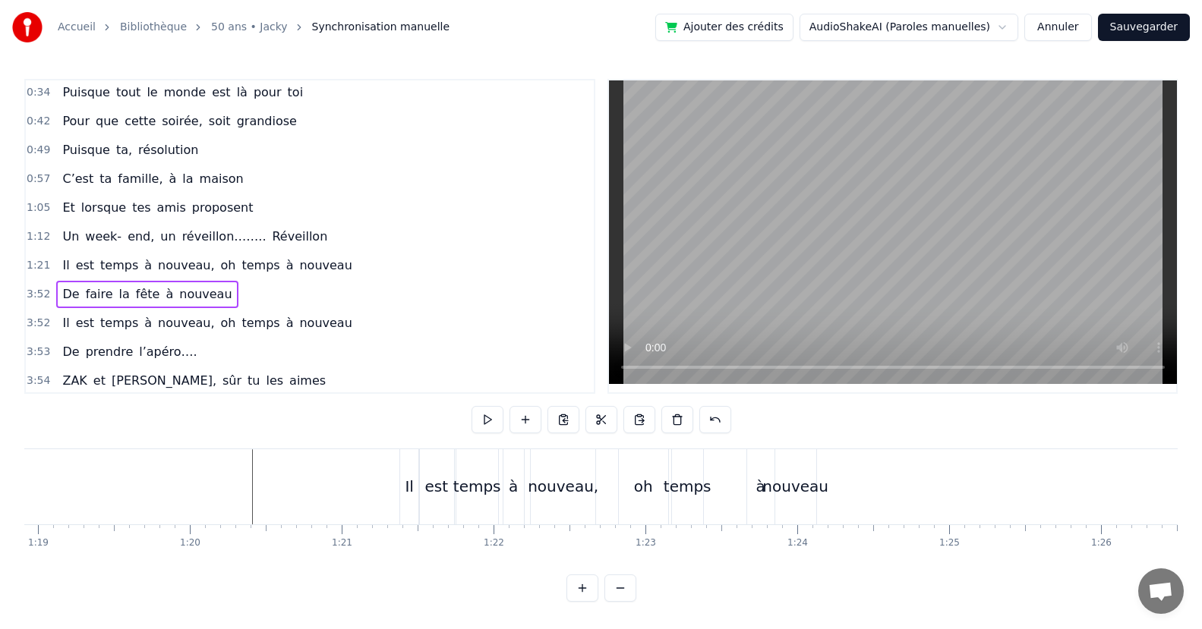
scroll to position [0, 12343]
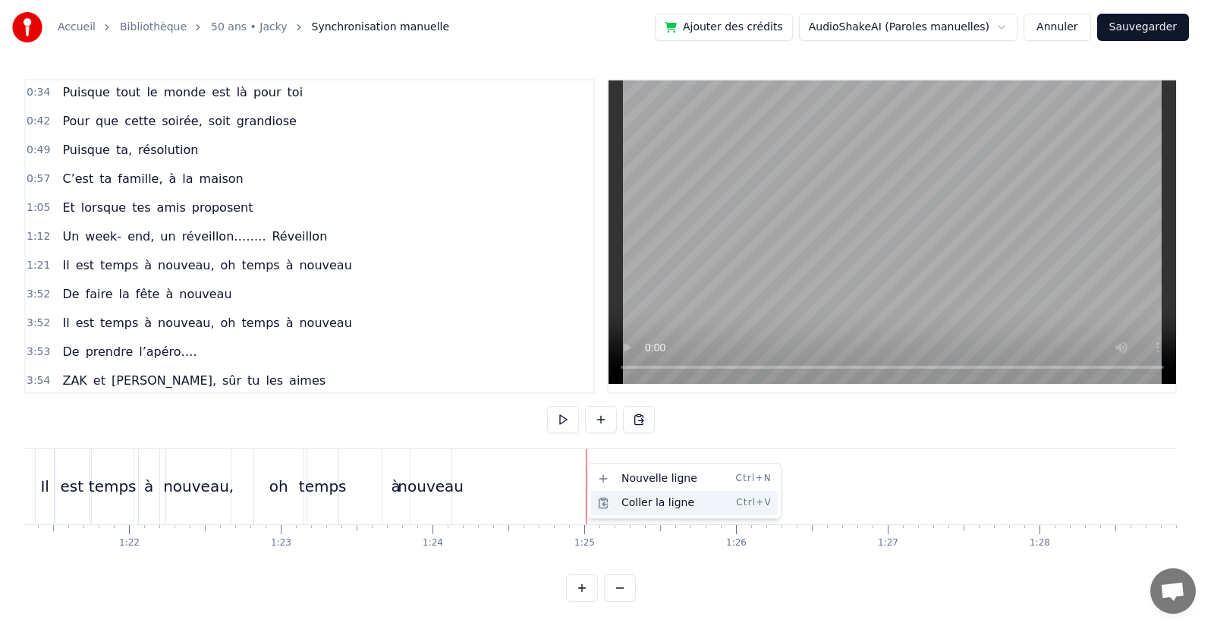
click at [631, 503] on div "Coller la ligne Ctrl+V" at bounding box center [684, 503] width 187 height 24
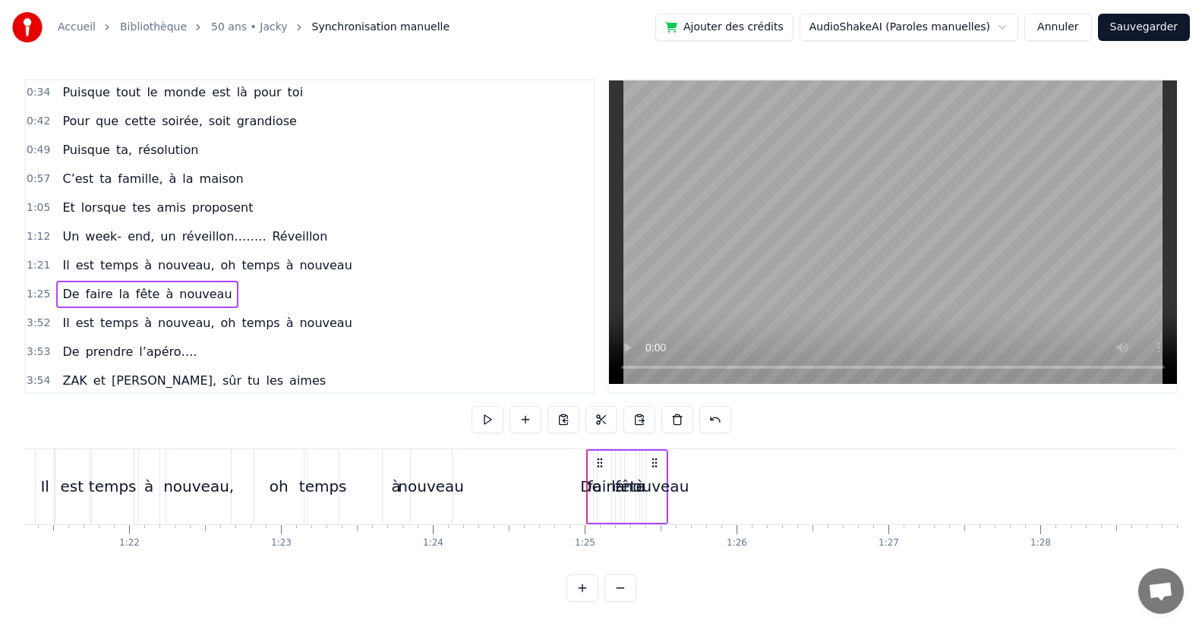
click at [589, 489] on div "faire" at bounding box center [604, 486] width 34 height 23
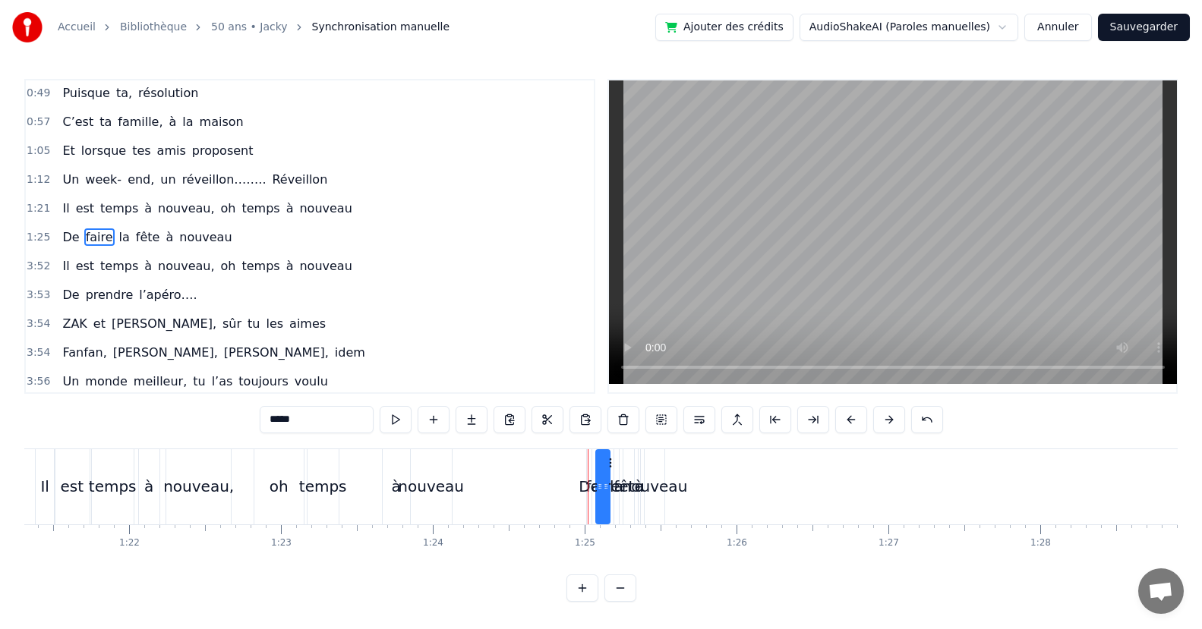
scroll to position [118, 0]
click at [587, 486] on div "De" at bounding box center [588, 486] width 21 height 23
type input "**"
click at [583, 490] on div "De" at bounding box center [588, 486] width 21 height 23
click at [583, 486] on div at bounding box center [583, 486] width 1 height 75
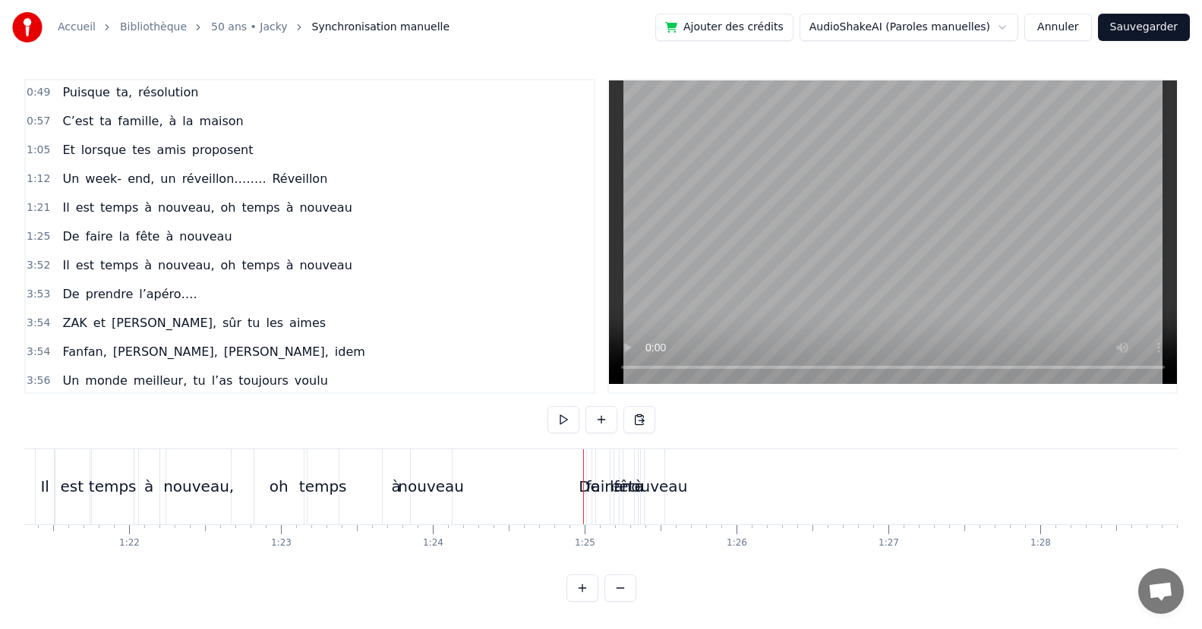
click at [582, 486] on div "De" at bounding box center [588, 486] width 21 height 23
drag, startPoint x: 590, startPoint y: 490, endPoint x: 605, endPoint y: 495, distance: 16.1
click at [605, 495] on div at bounding box center [603, 487] width 6 height 72
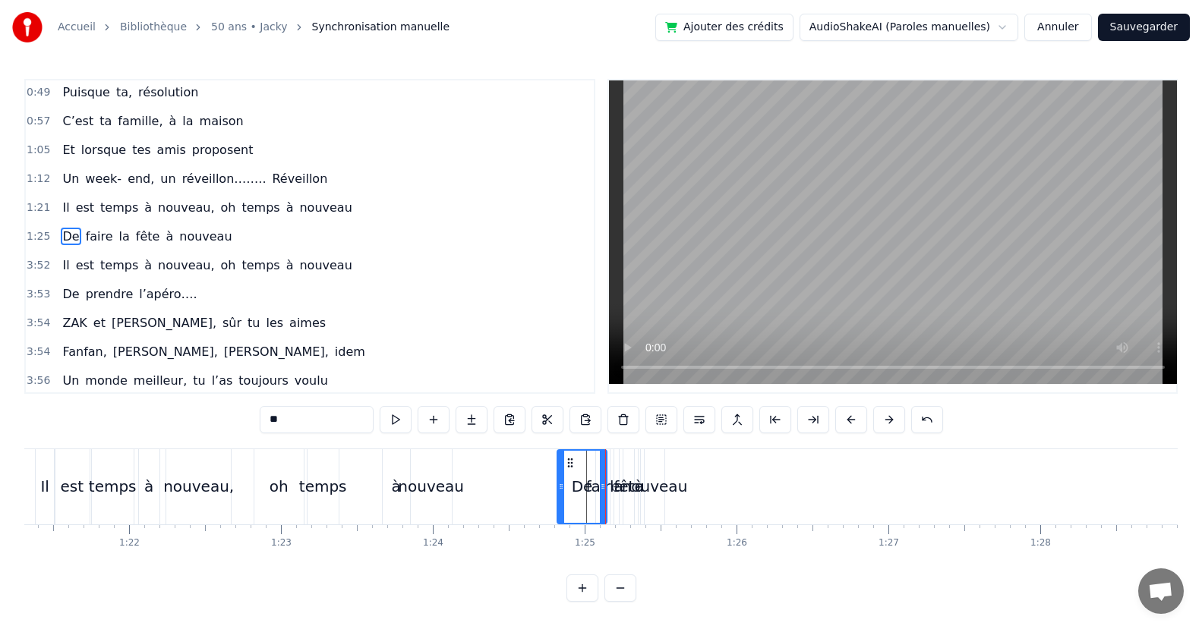
drag, startPoint x: 591, startPoint y: 483, endPoint x: 573, endPoint y: 490, distance: 19.5
click at [560, 487] on icon at bounding box center [561, 486] width 6 height 12
drag, startPoint x: 603, startPoint y: 491, endPoint x: 587, endPoint y: 494, distance: 16.2
click at [587, 494] on div at bounding box center [587, 487] width 6 height 72
click at [667, 491] on div "nouveau" at bounding box center [655, 486] width 66 height 23
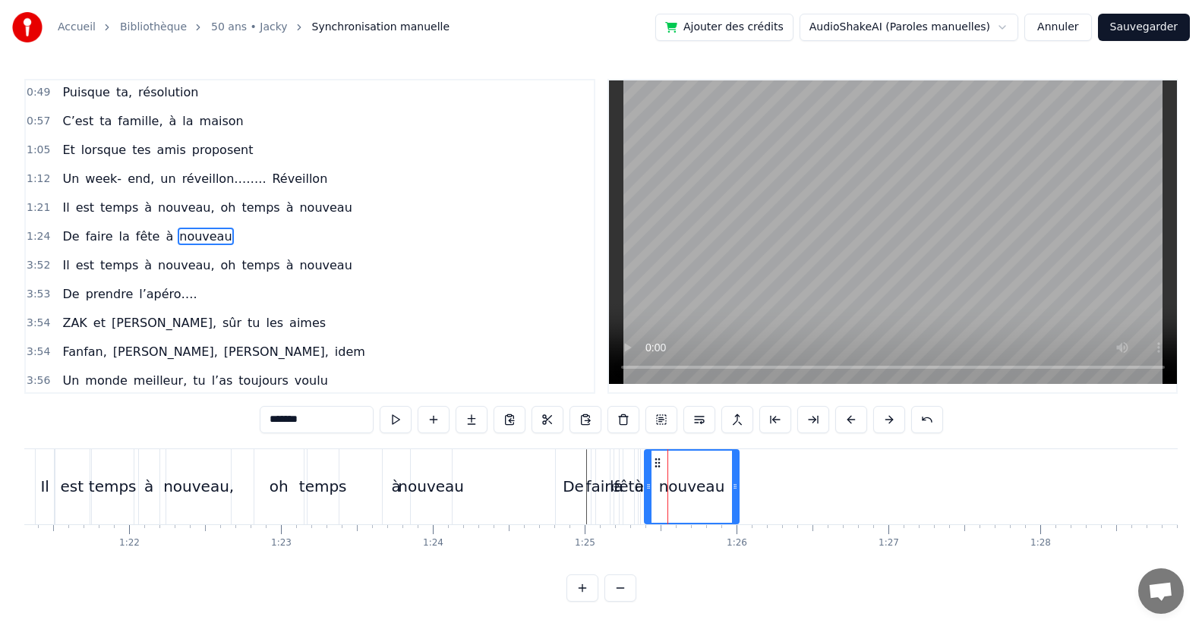
drag, startPoint x: 660, startPoint y: 490, endPoint x: 734, endPoint y: 508, distance: 76.6
click at [734, 508] on div at bounding box center [735, 487] width 6 height 72
drag, startPoint x: 649, startPoint y: 487, endPoint x: 674, endPoint y: 464, distance: 34.4
click at [672, 487] on icon at bounding box center [672, 486] width 6 height 12
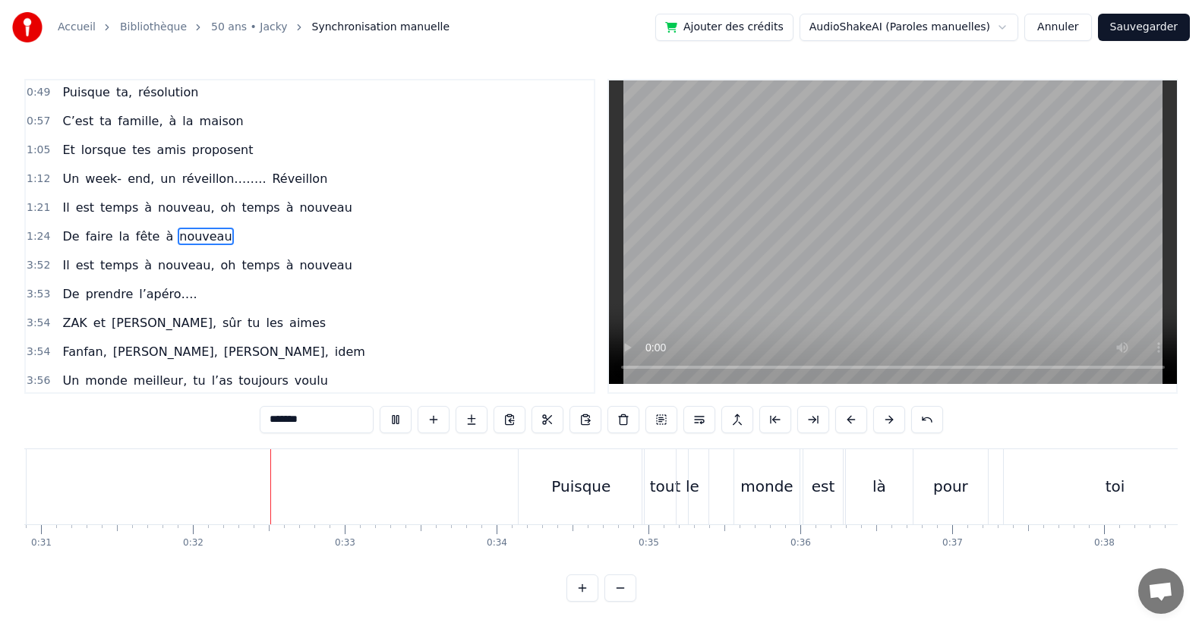
scroll to position [0, 4858]
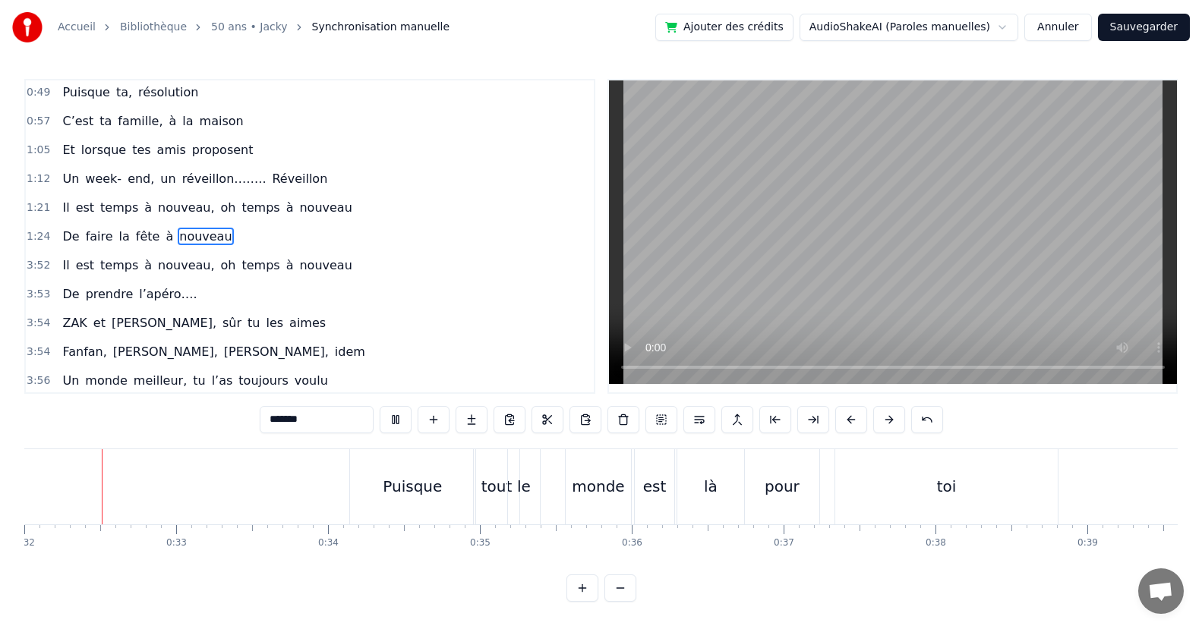
click at [672, 367] on video at bounding box center [893, 232] width 568 height 304
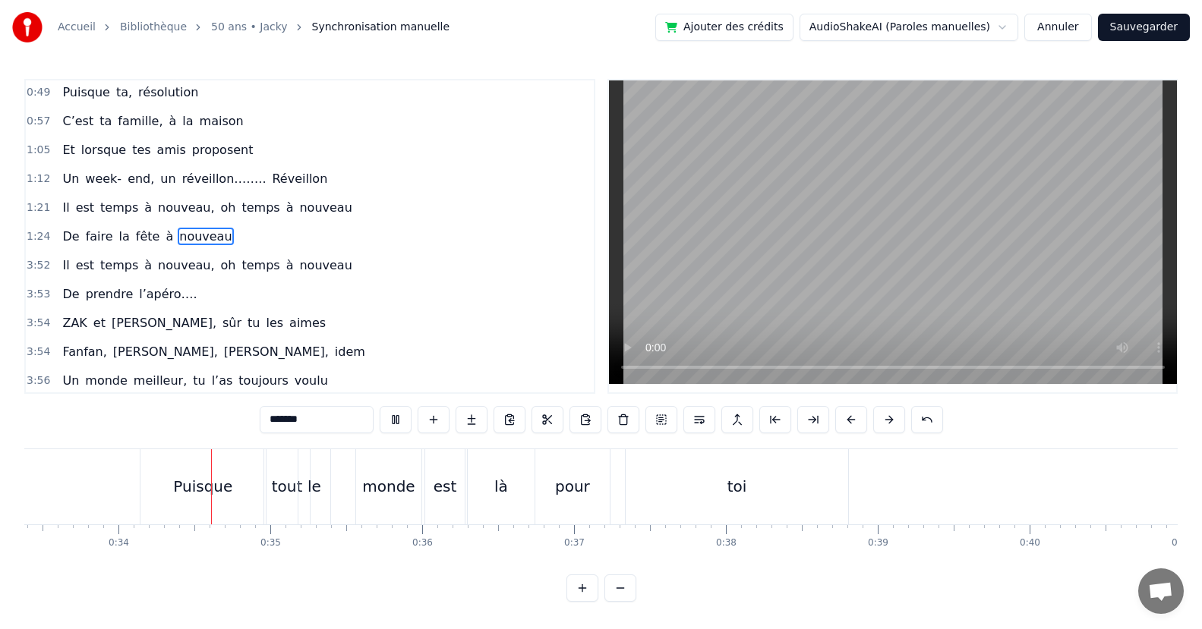
scroll to position [0, 5068]
click at [150, 487] on div "Puisque" at bounding box center [202, 486] width 125 height 75
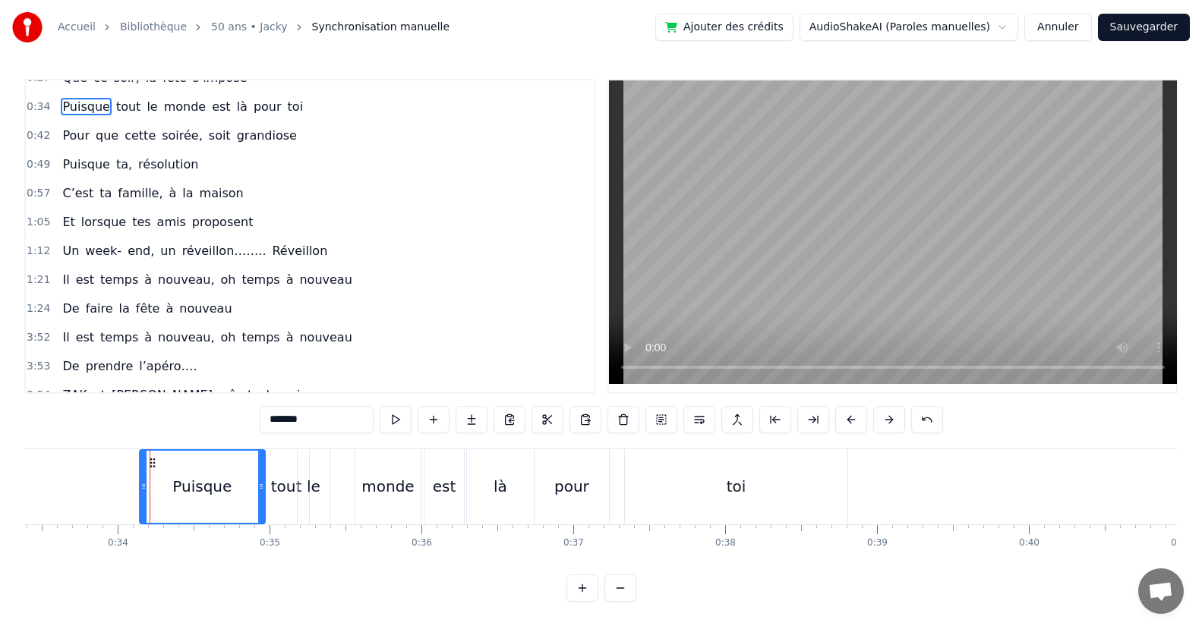
scroll to position [0, 0]
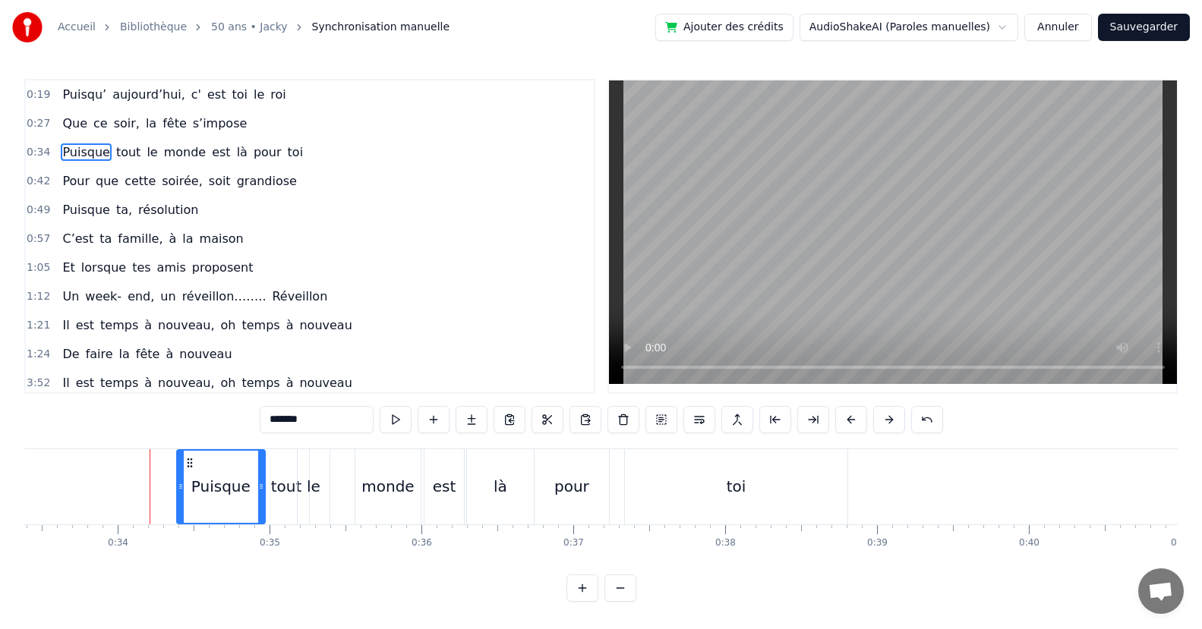
drag, startPoint x: 141, startPoint y: 491, endPoint x: 178, endPoint y: 493, distance: 37.3
click at [178, 493] on div at bounding box center [181, 487] width 6 height 72
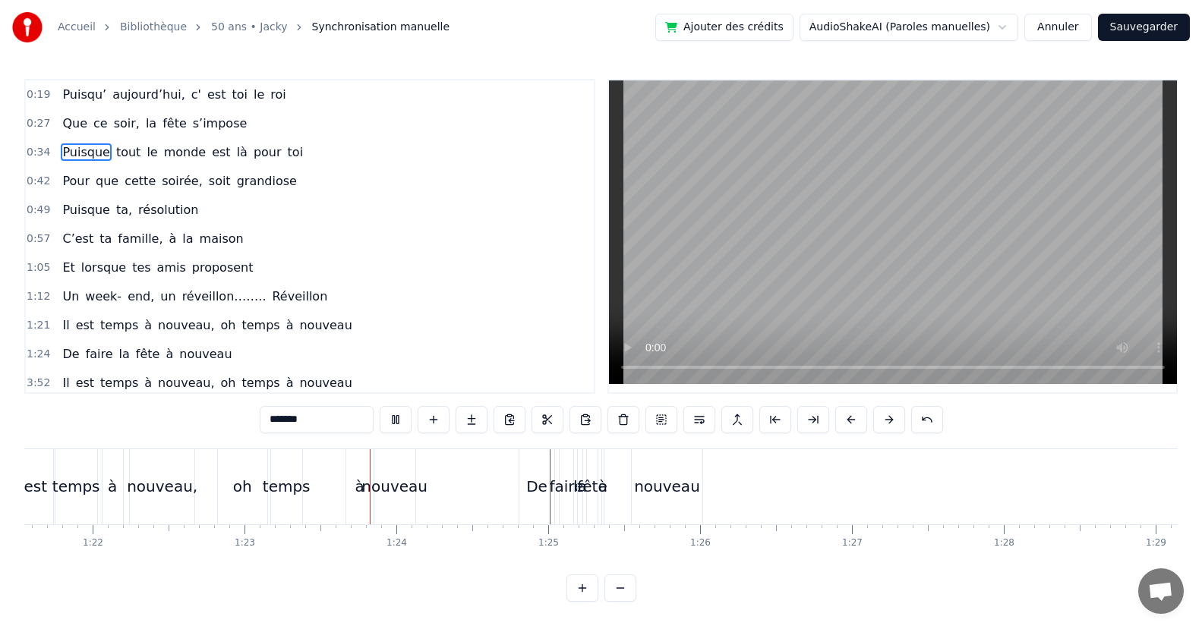
scroll to position [0, 12566]
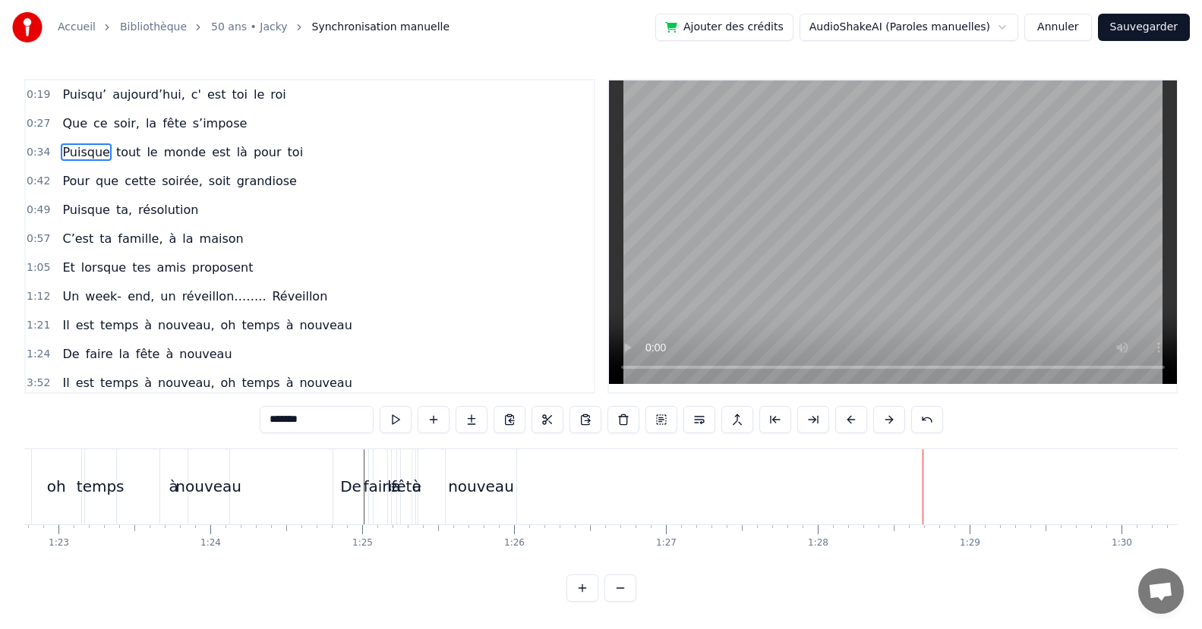
click at [499, 484] on div "nouveau" at bounding box center [481, 486] width 66 height 23
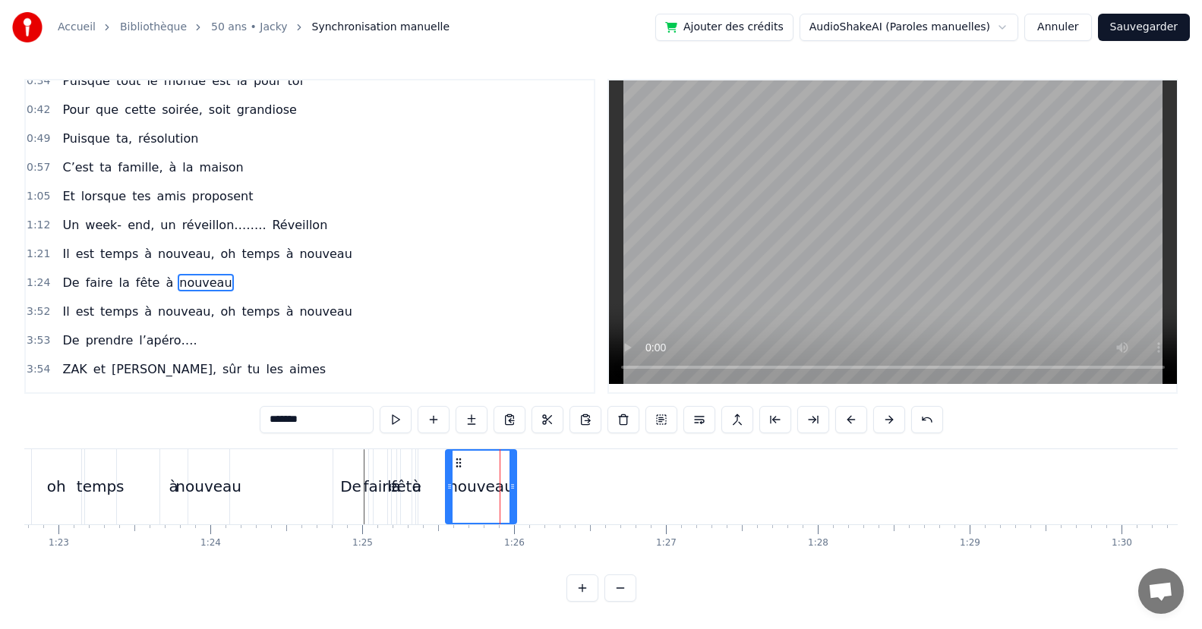
scroll to position [118, 0]
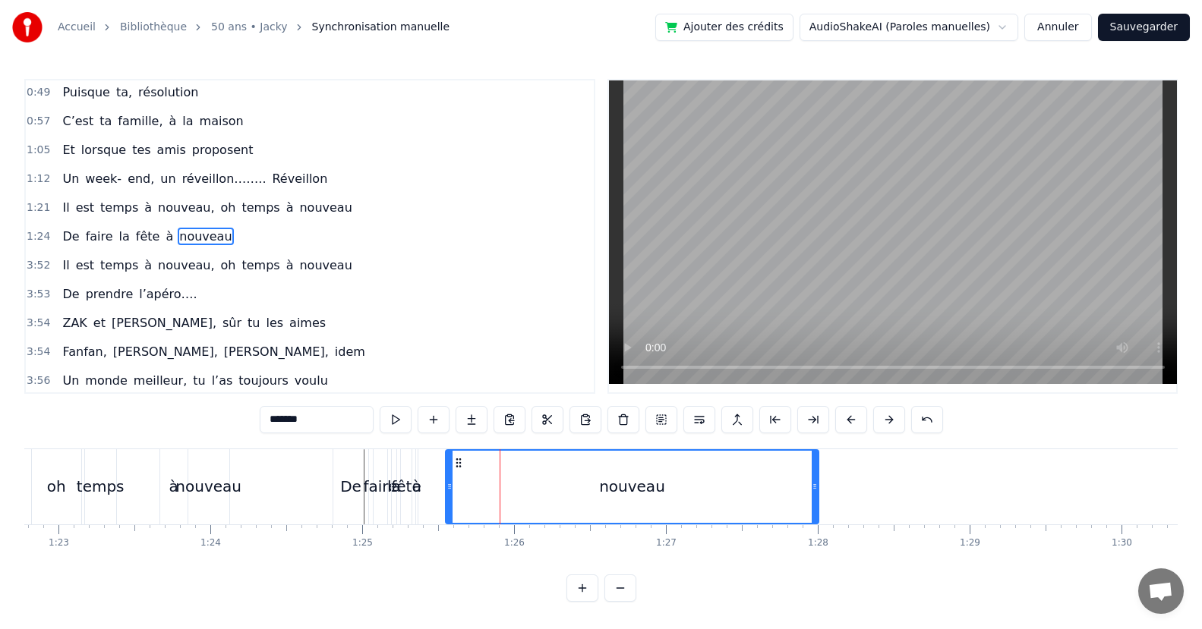
drag, startPoint x: 510, startPoint y: 490, endPoint x: 812, endPoint y: 518, distance: 303.4
click at [812, 518] on div at bounding box center [814, 487] width 6 height 72
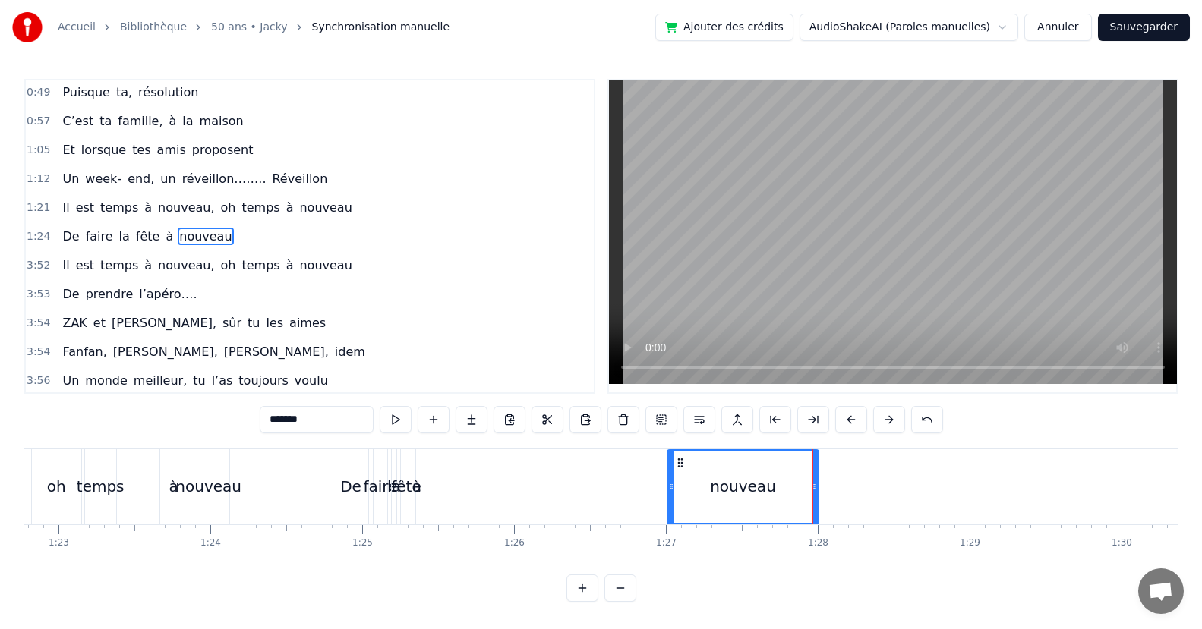
drag, startPoint x: 448, startPoint y: 489, endPoint x: 669, endPoint y: 535, distance: 226.4
click at [669, 535] on div "Puisqu’ [DATE], c' est toi le roi Que ce soir, la fête s’impose Puisque tout le…" at bounding box center [600, 506] width 1153 height 114
click at [408, 487] on div "fête" at bounding box center [406, 486] width 30 height 23
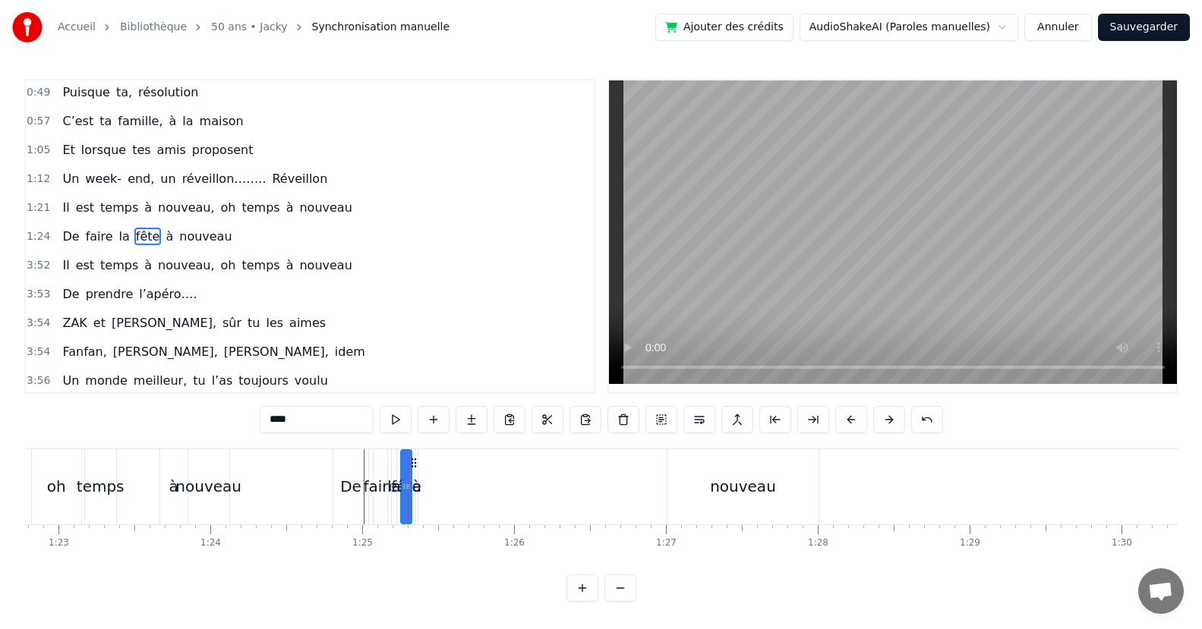
click at [414, 487] on div "fête" at bounding box center [406, 486] width 30 height 23
click at [417, 489] on div "fête" at bounding box center [406, 486] width 30 height 23
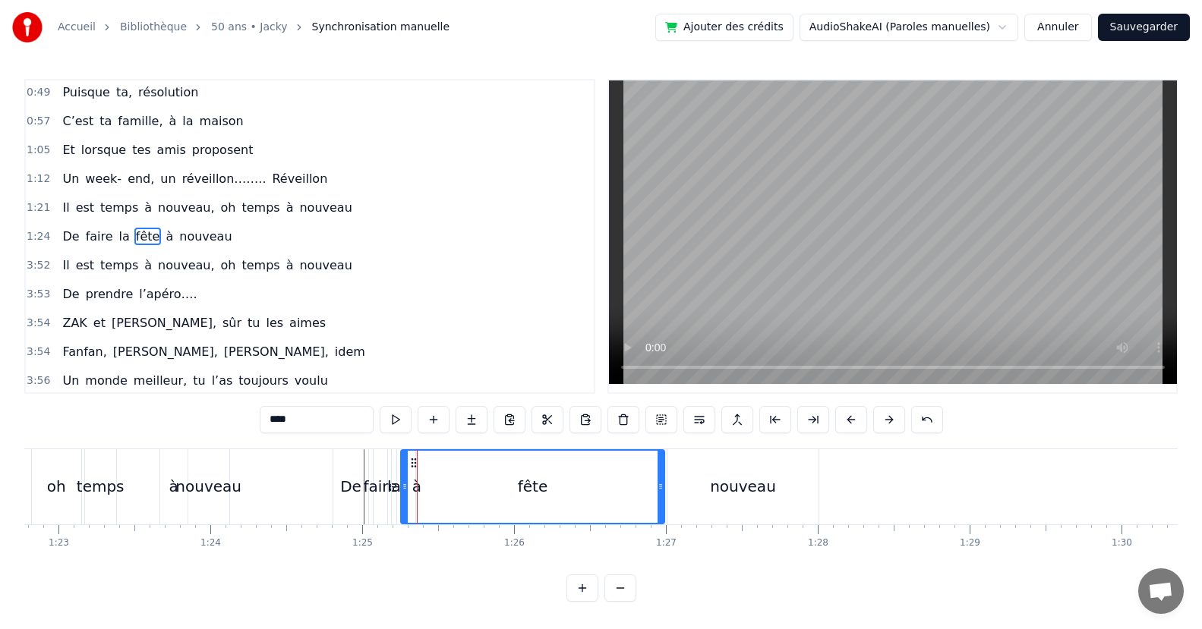
drag, startPoint x: 410, startPoint y: 486, endPoint x: 663, endPoint y: 516, distance: 254.6
click at [663, 516] on div at bounding box center [660, 487] width 6 height 72
drag, startPoint x: 407, startPoint y: 493, endPoint x: 565, endPoint y: 513, distance: 160.0
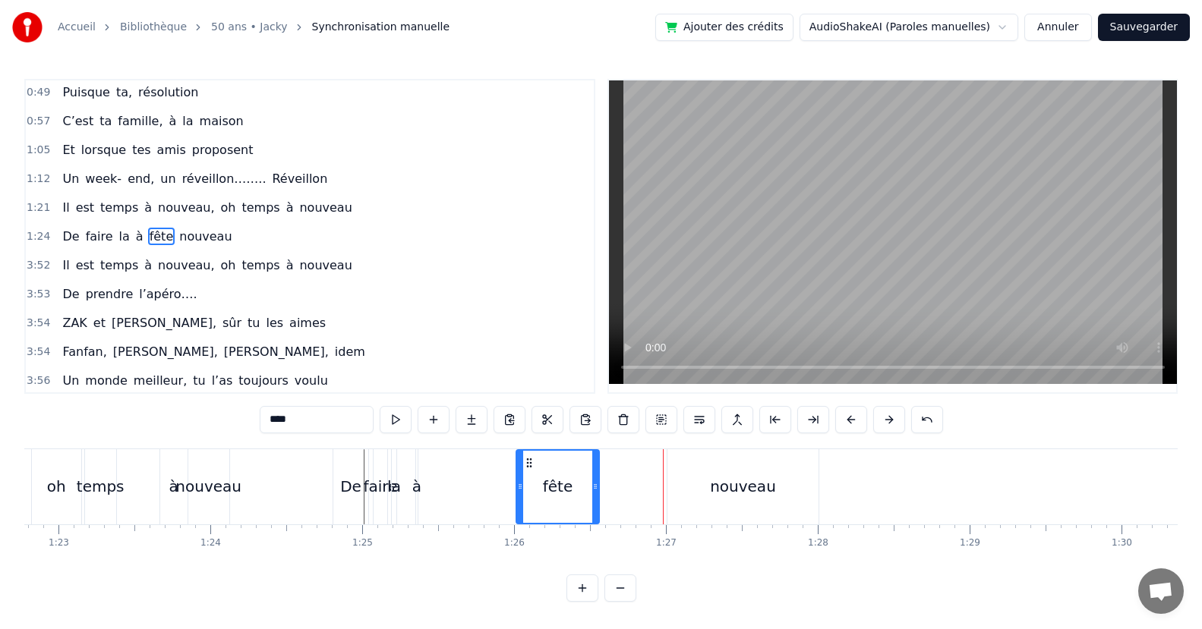
drag, startPoint x: 660, startPoint y: 489, endPoint x: 534, endPoint y: 504, distance: 126.9
click at [593, 507] on div at bounding box center [595, 487] width 6 height 72
click at [417, 484] on div "à" at bounding box center [416, 486] width 9 height 23
type input "*"
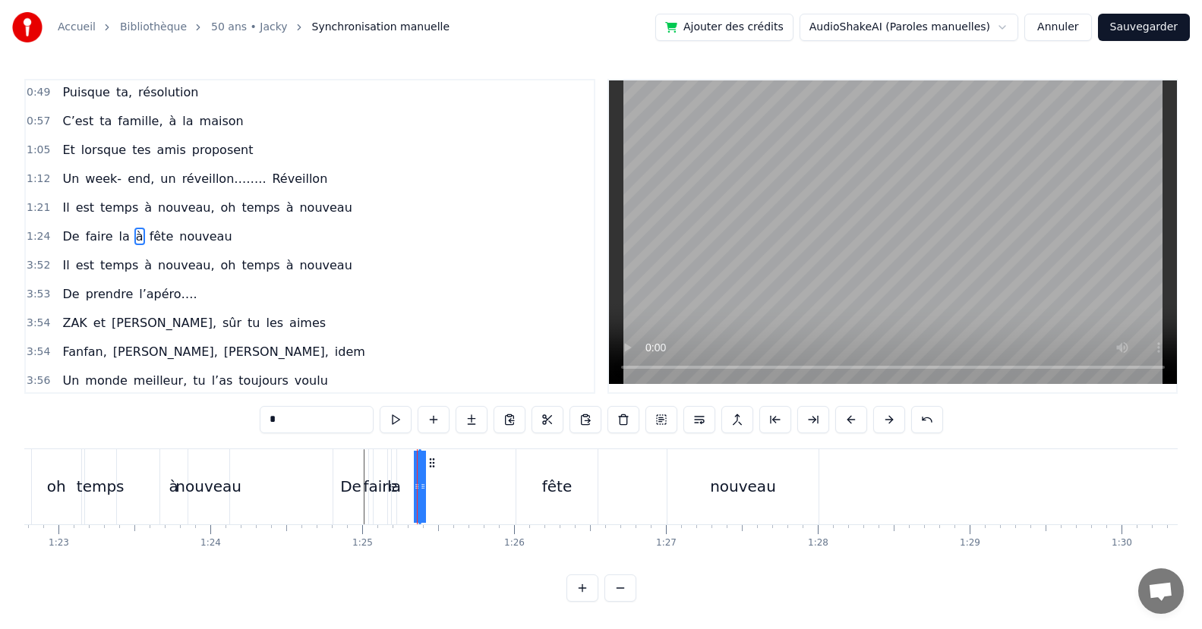
drag, startPoint x: 421, startPoint y: 488, endPoint x: 458, endPoint y: 496, distance: 38.1
click at [458, 496] on div "De faire la à fête nouveau" at bounding box center [577, 486] width 490 height 75
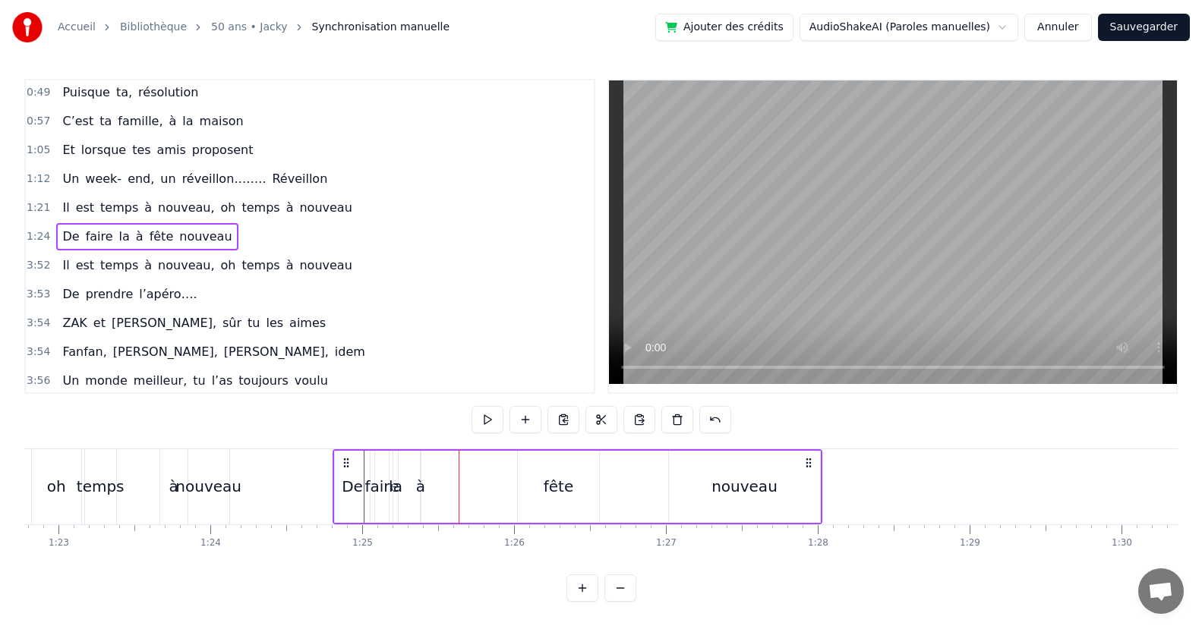
click at [424, 491] on div "à" at bounding box center [420, 486] width 9 height 23
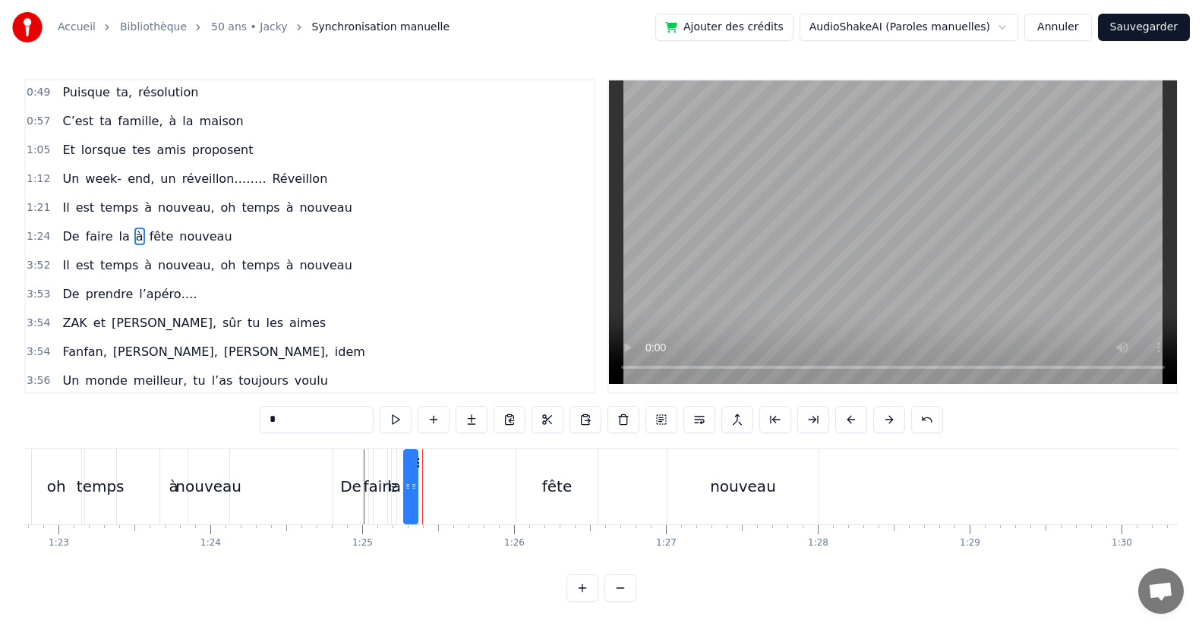
drag, startPoint x: 424, startPoint y: 491, endPoint x: 408, endPoint y: 500, distance: 18.4
click at [408, 500] on div at bounding box center [408, 487] width 6 height 72
drag, startPoint x: 413, startPoint y: 489, endPoint x: 462, endPoint y: 501, distance: 50.8
click at [478, 504] on div at bounding box center [479, 487] width 6 height 72
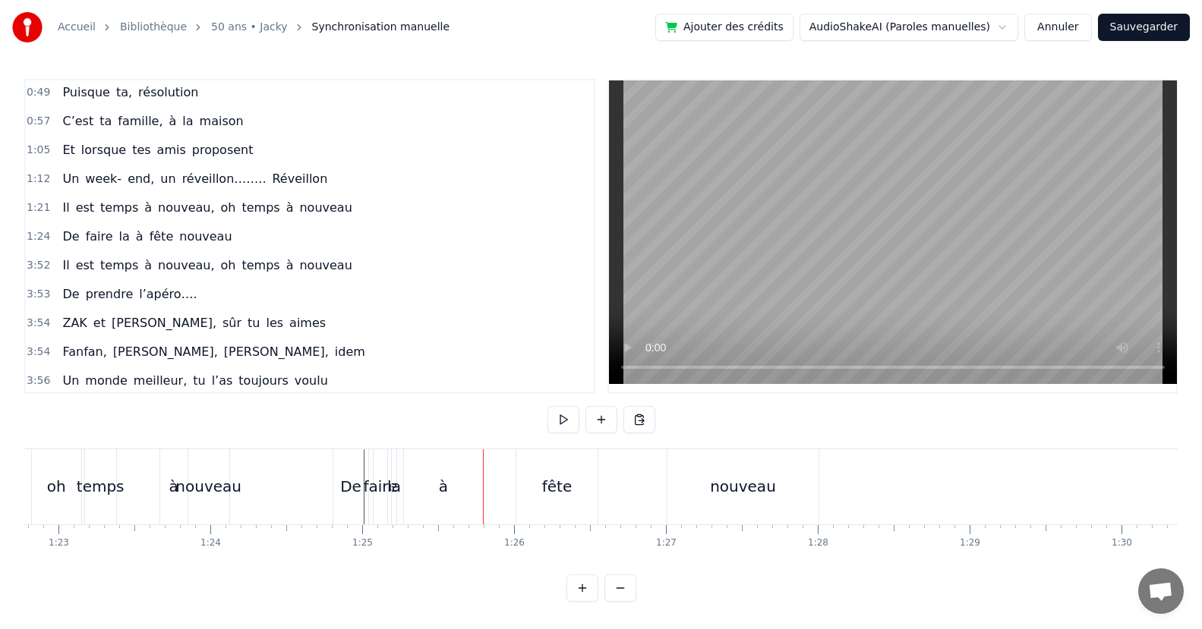
click at [474, 486] on div "à" at bounding box center [443, 486] width 79 height 75
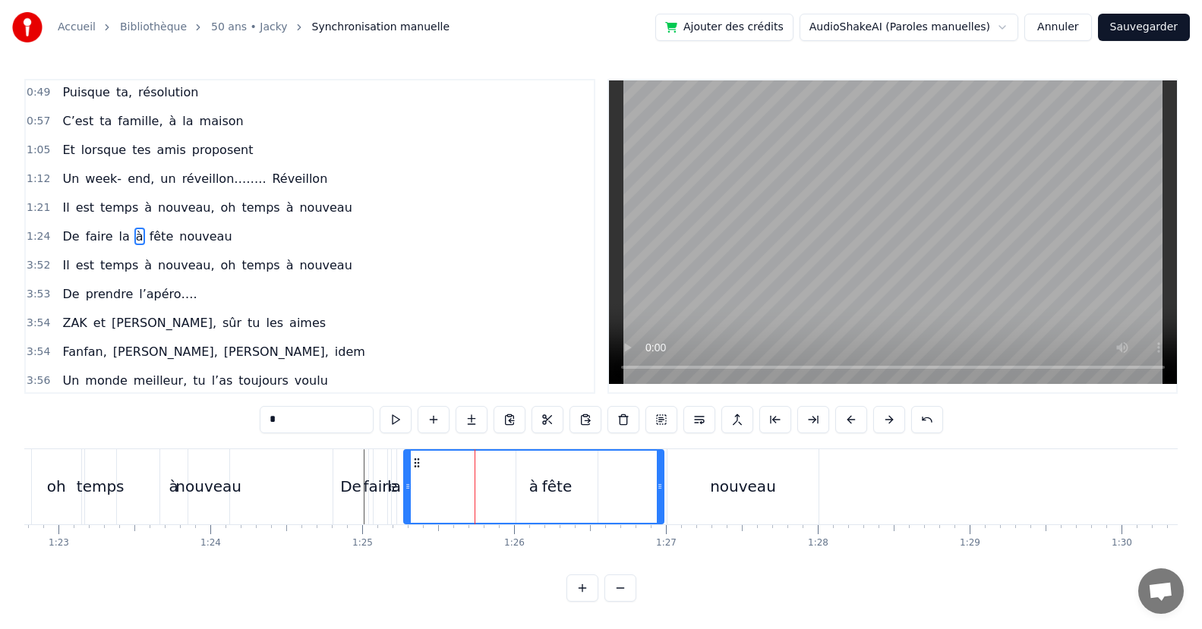
drag, startPoint x: 474, startPoint y: 486, endPoint x: 660, endPoint y: 521, distance: 188.5
click at [660, 521] on div at bounding box center [660, 487] width 6 height 72
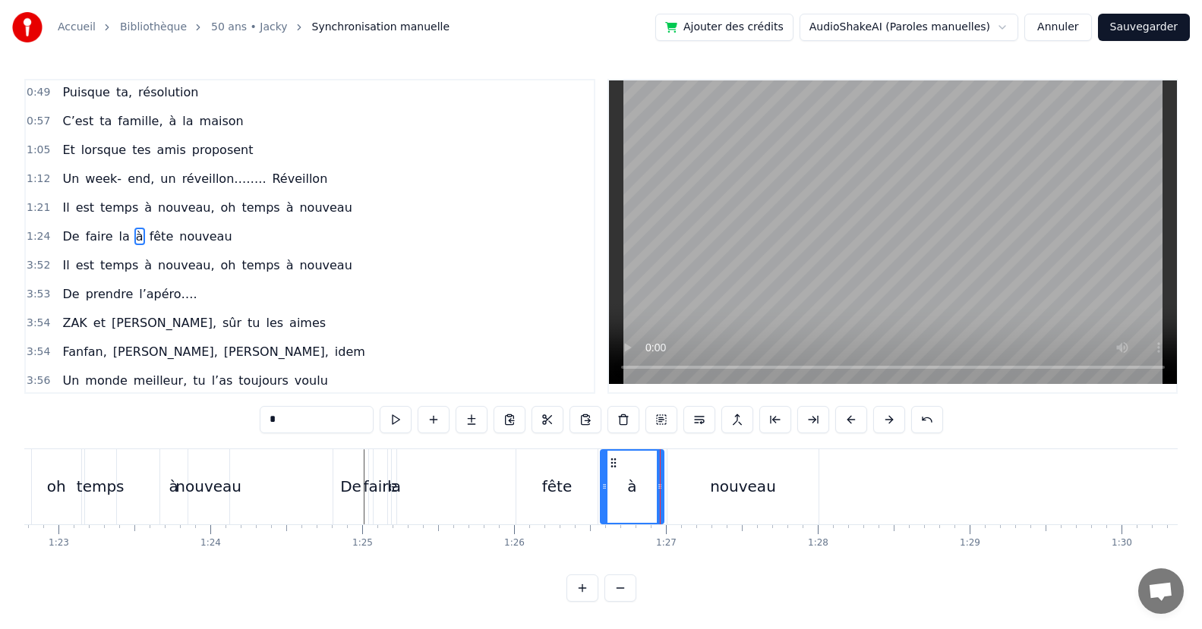
drag, startPoint x: 407, startPoint y: 484, endPoint x: 603, endPoint y: 503, distance: 197.5
click at [387, 492] on div "faire" at bounding box center [381, 486] width 34 height 23
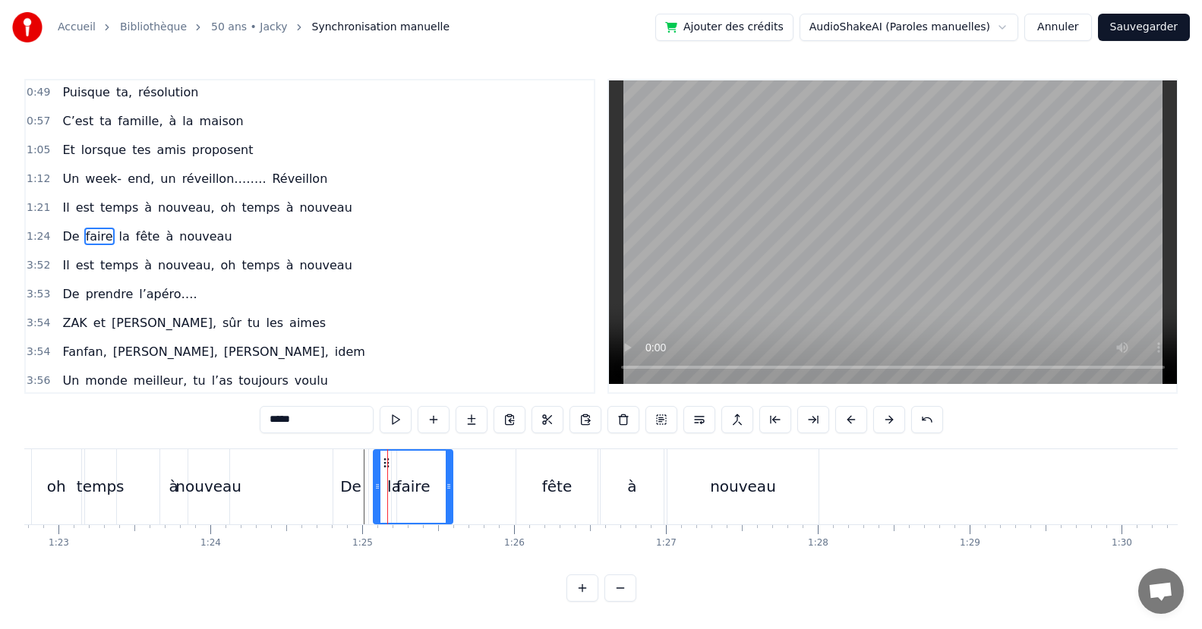
drag, startPoint x: 380, startPoint y: 491, endPoint x: 445, endPoint y: 502, distance: 66.3
click at [446, 502] on div at bounding box center [449, 487] width 6 height 72
click at [392, 493] on div "faire" at bounding box center [412, 487] width 77 height 72
drag, startPoint x: 374, startPoint y: 492, endPoint x: 402, endPoint y: 493, distance: 27.3
click at [388, 491] on div "la" at bounding box center [394, 486] width 14 height 23
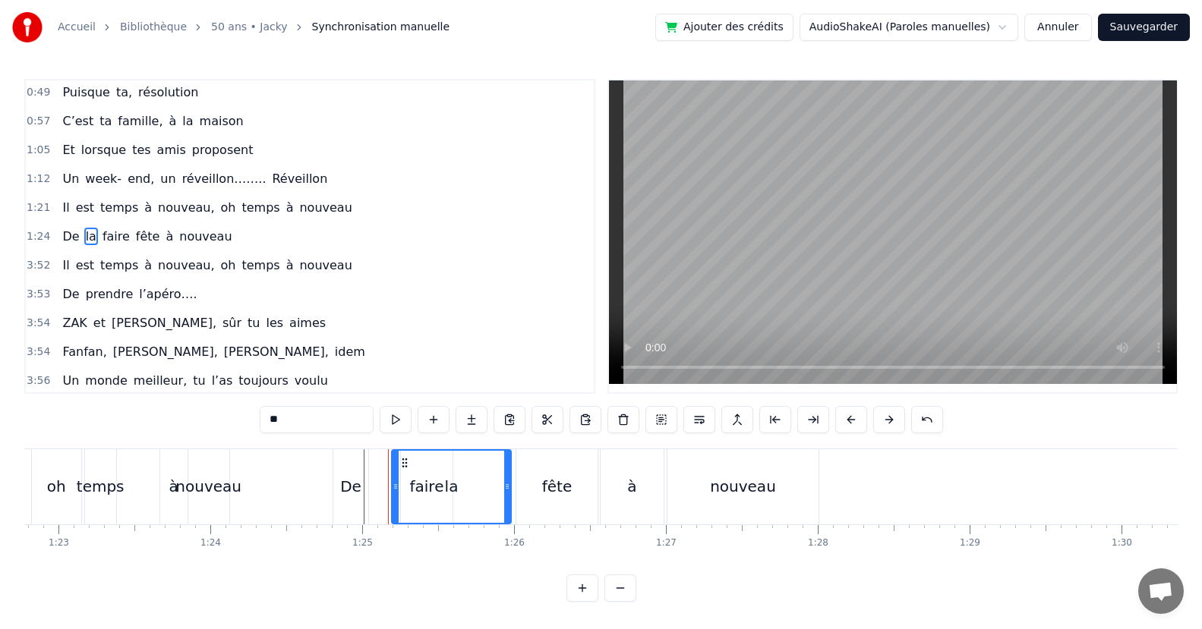
drag, startPoint x: 392, startPoint y: 490, endPoint x: 448, endPoint y: 501, distance: 57.2
click at [504, 501] on div at bounding box center [507, 487] width 6 height 72
drag, startPoint x: 392, startPoint y: 492, endPoint x: 458, endPoint y: 504, distance: 66.4
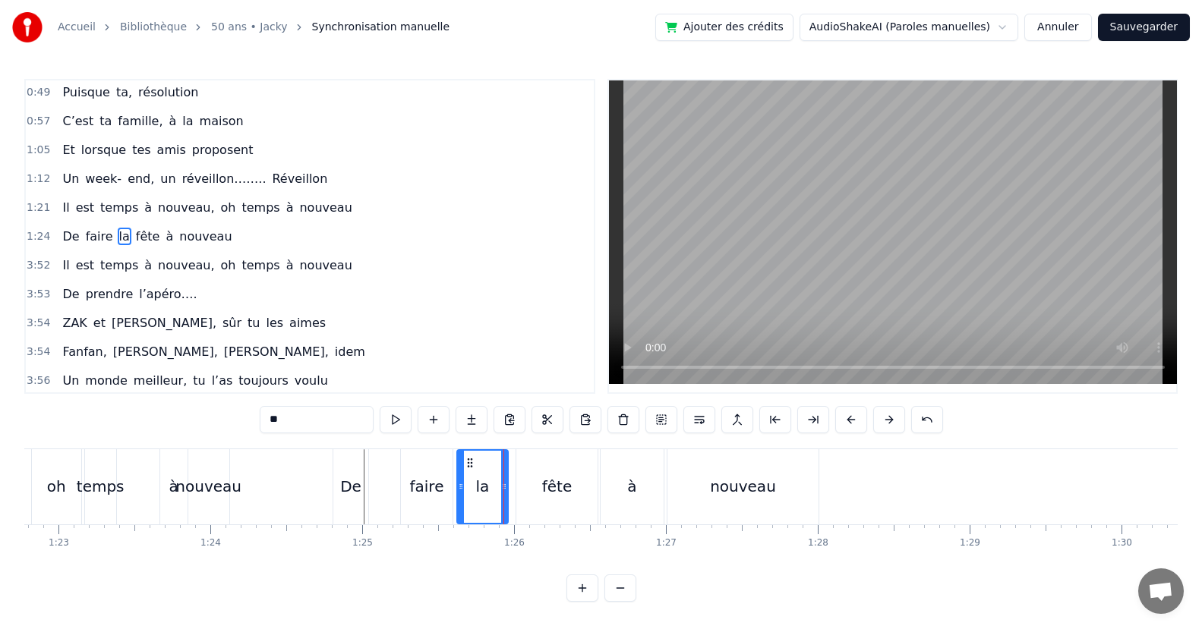
click at [359, 487] on div "De" at bounding box center [350, 486] width 21 height 23
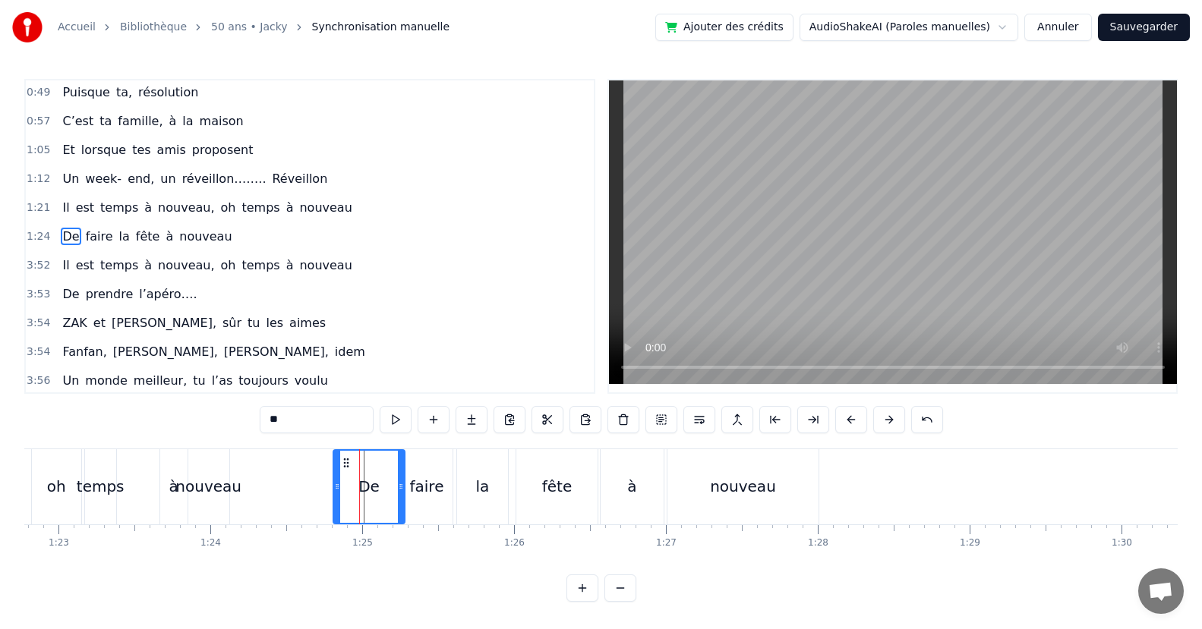
drag, startPoint x: 363, startPoint y: 488, endPoint x: 399, endPoint y: 502, distance: 39.2
click at [399, 502] on div at bounding box center [401, 487] width 6 height 72
drag, startPoint x: 336, startPoint y: 482, endPoint x: 365, endPoint y: 500, distance: 34.1
click at [365, 500] on div at bounding box center [366, 487] width 6 height 72
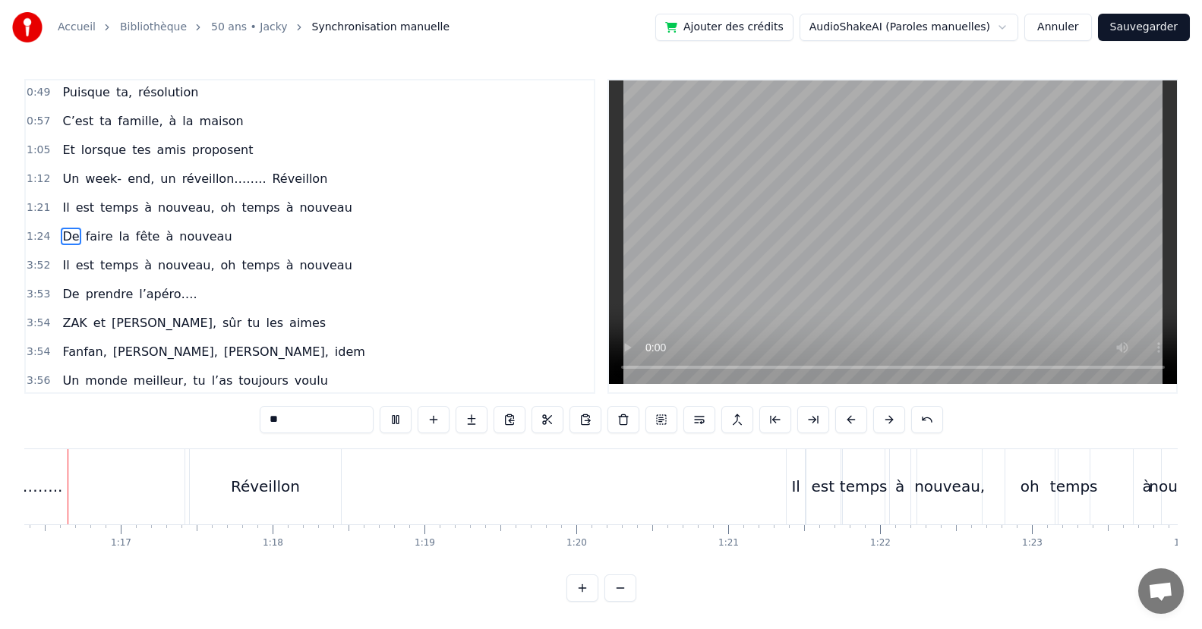
scroll to position [0, 11556]
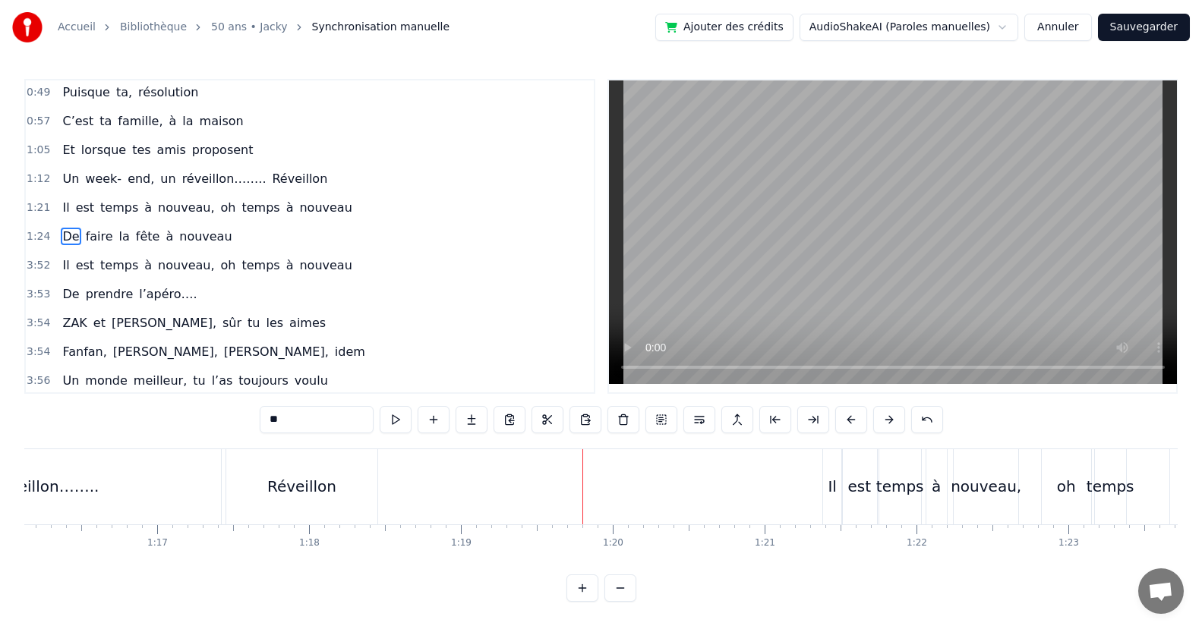
drag, startPoint x: 338, startPoint y: 481, endPoint x: 351, endPoint y: 483, distance: 13.0
click at [339, 483] on div "Réveillon" at bounding box center [301, 486] width 150 height 75
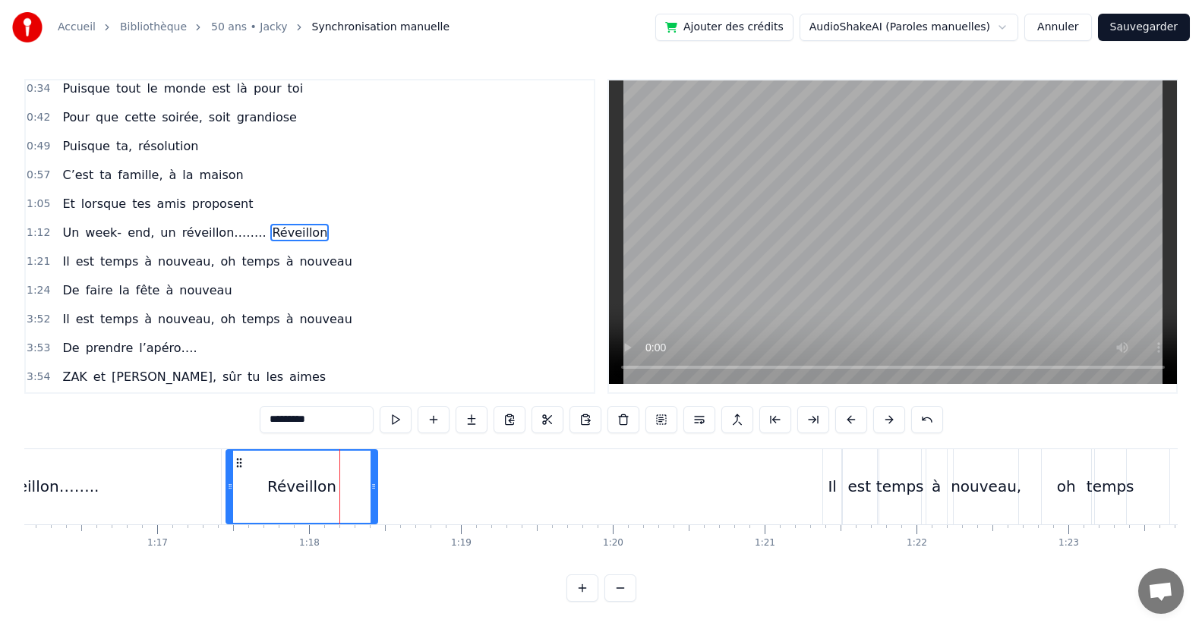
scroll to position [60, 0]
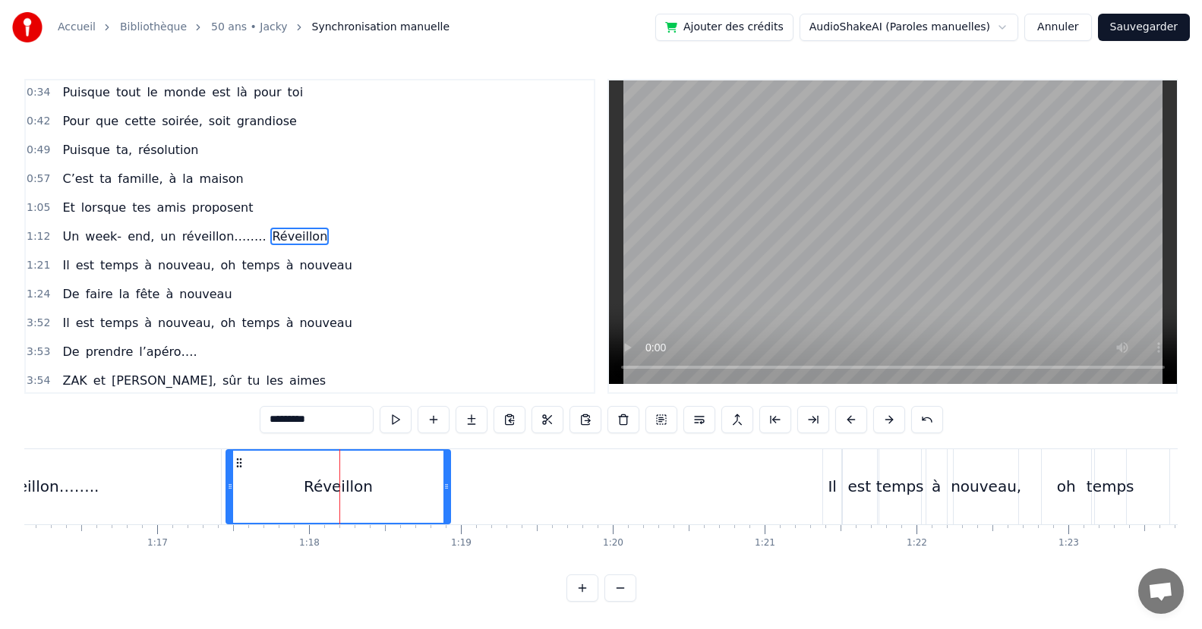
drag, startPoint x: 373, startPoint y: 485, endPoint x: 550, endPoint y: 470, distance: 178.3
click at [446, 503] on div at bounding box center [446, 487] width 6 height 72
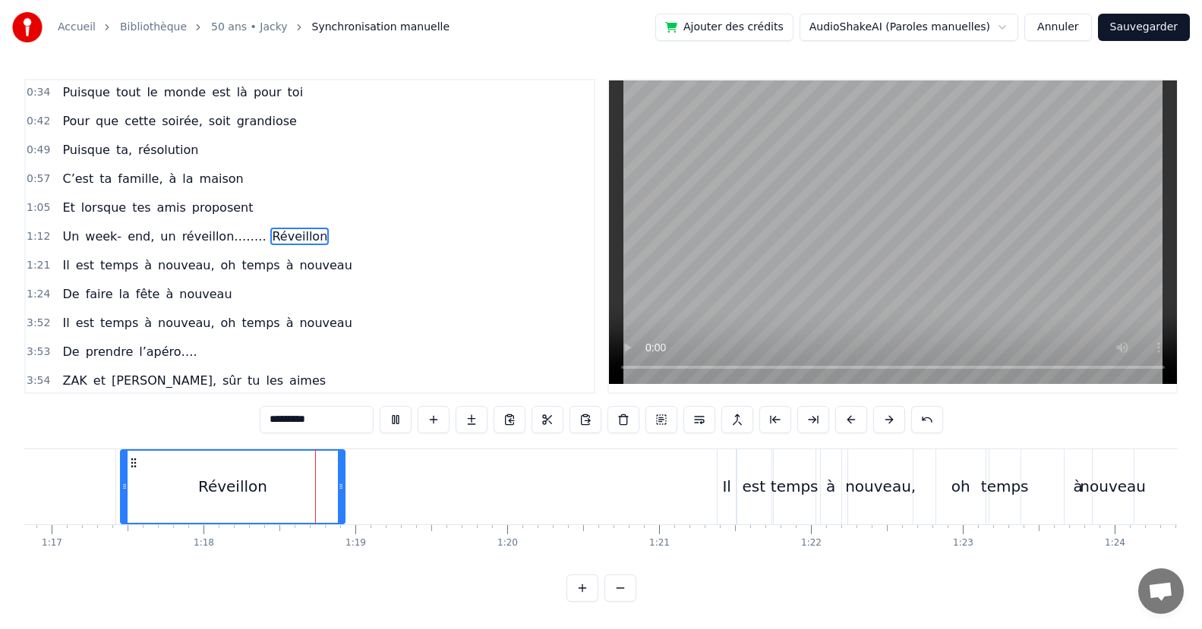
scroll to position [0, 11772]
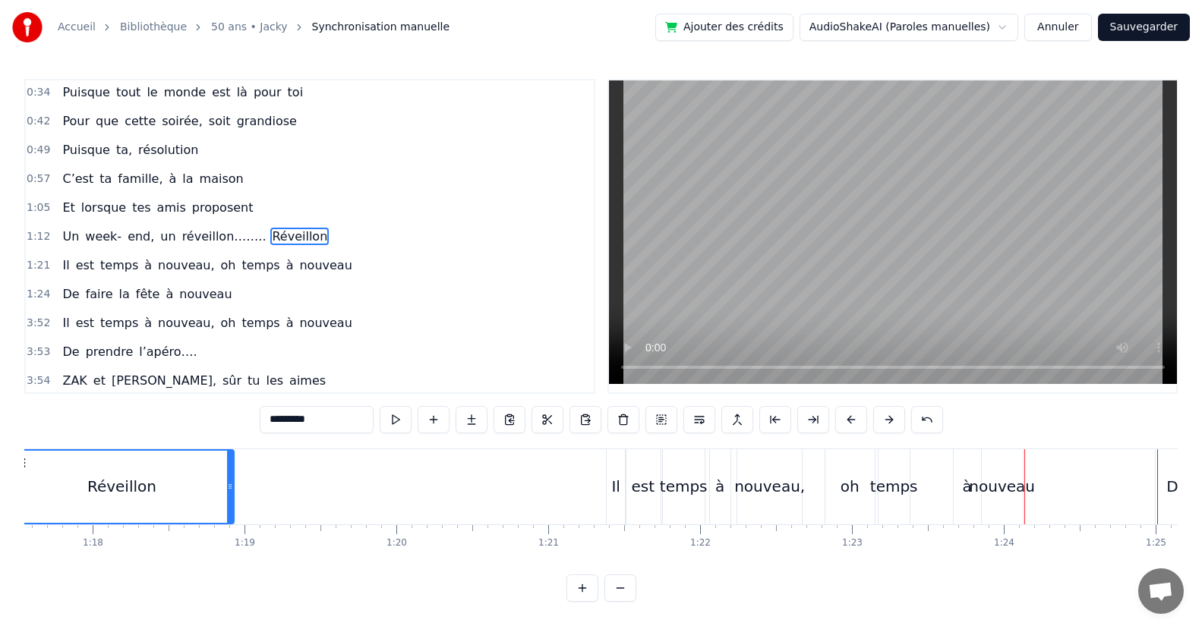
click at [771, 504] on div "nouveau," at bounding box center [769, 486] width 65 height 75
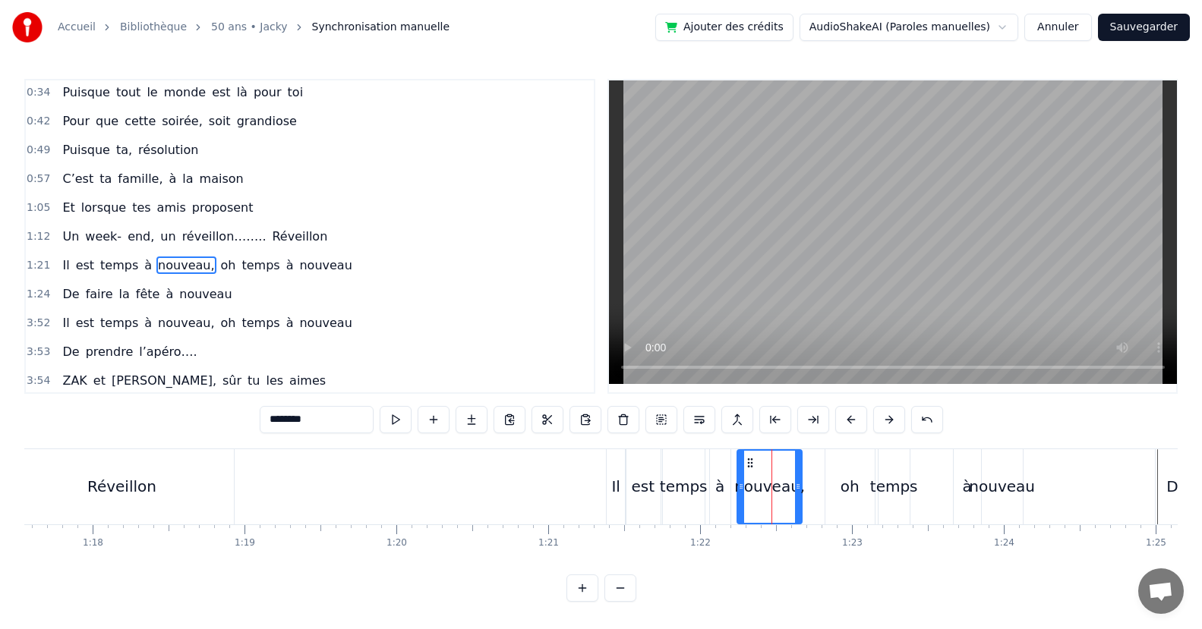
scroll to position [89, 0]
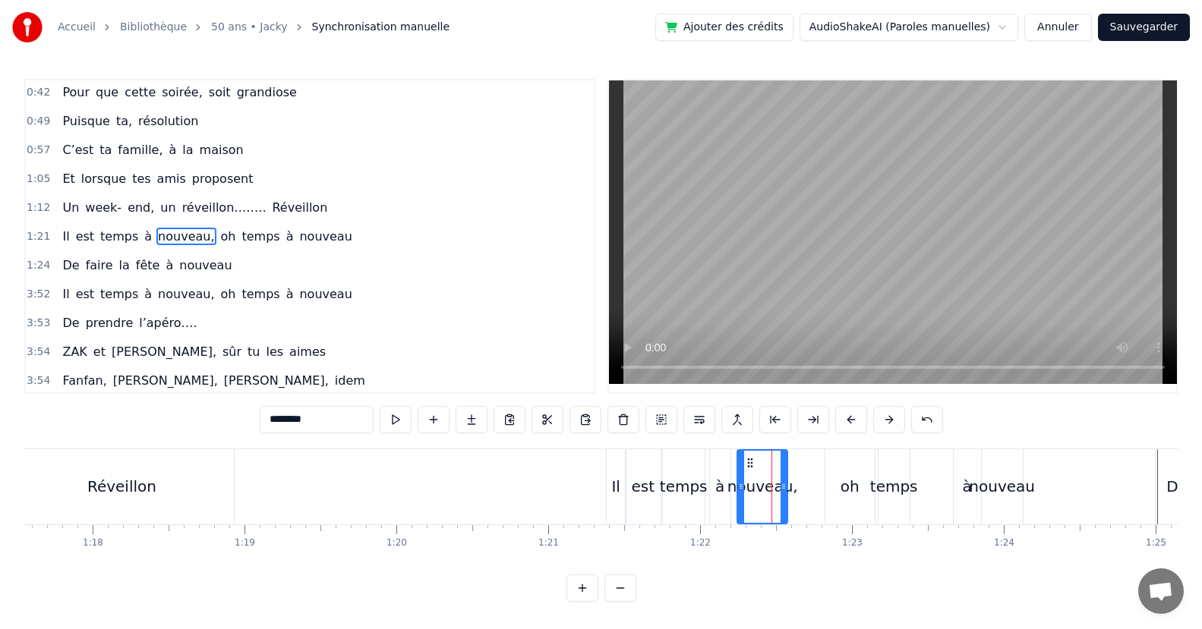
drag, startPoint x: 796, startPoint y: 485, endPoint x: 780, endPoint y: 495, distance: 19.4
click at [781, 493] on div at bounding box center [783, 487] width 6 height 72
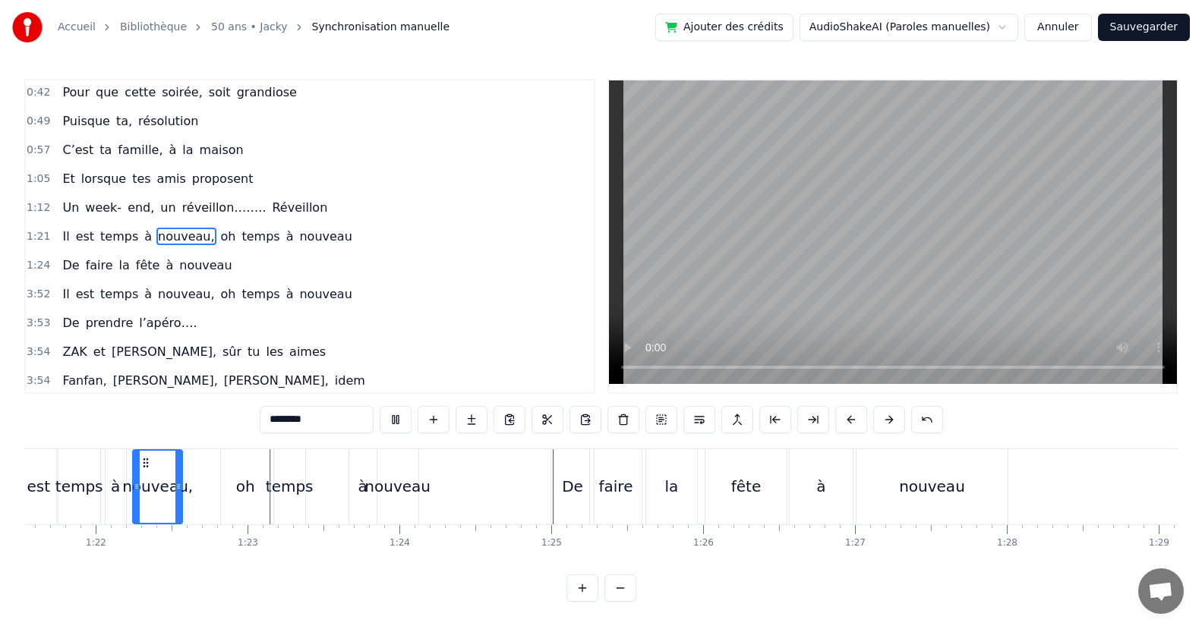
scroll to position [0, 12449]
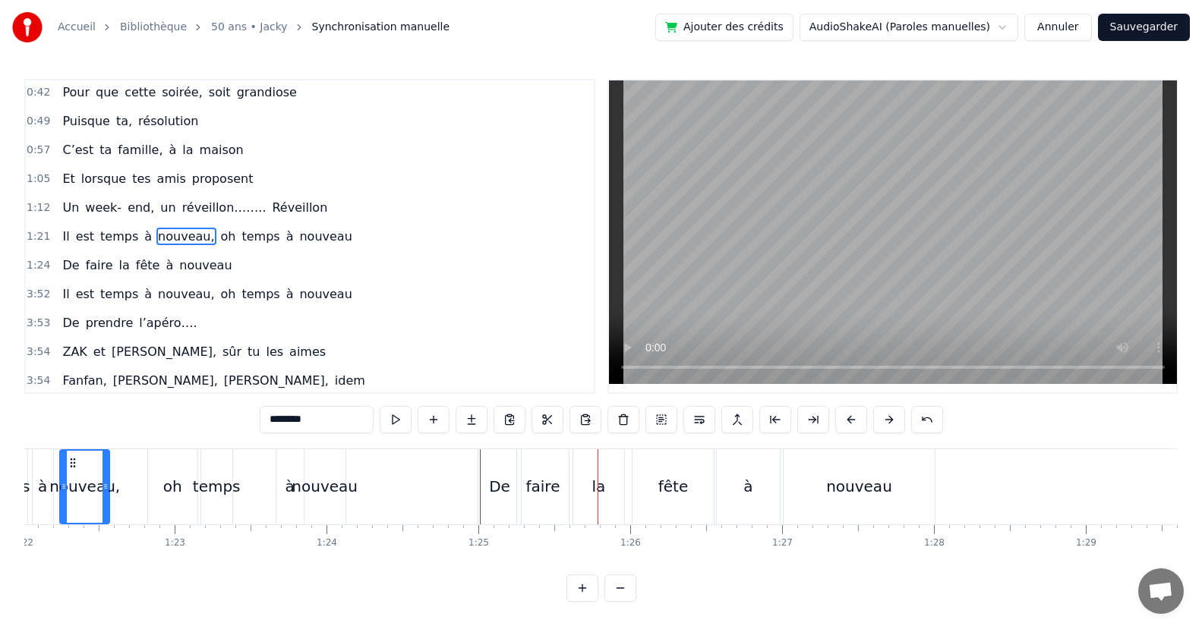
click at [550, 482] on div "faire" at bounding box center [543, 486] width 34 height 23
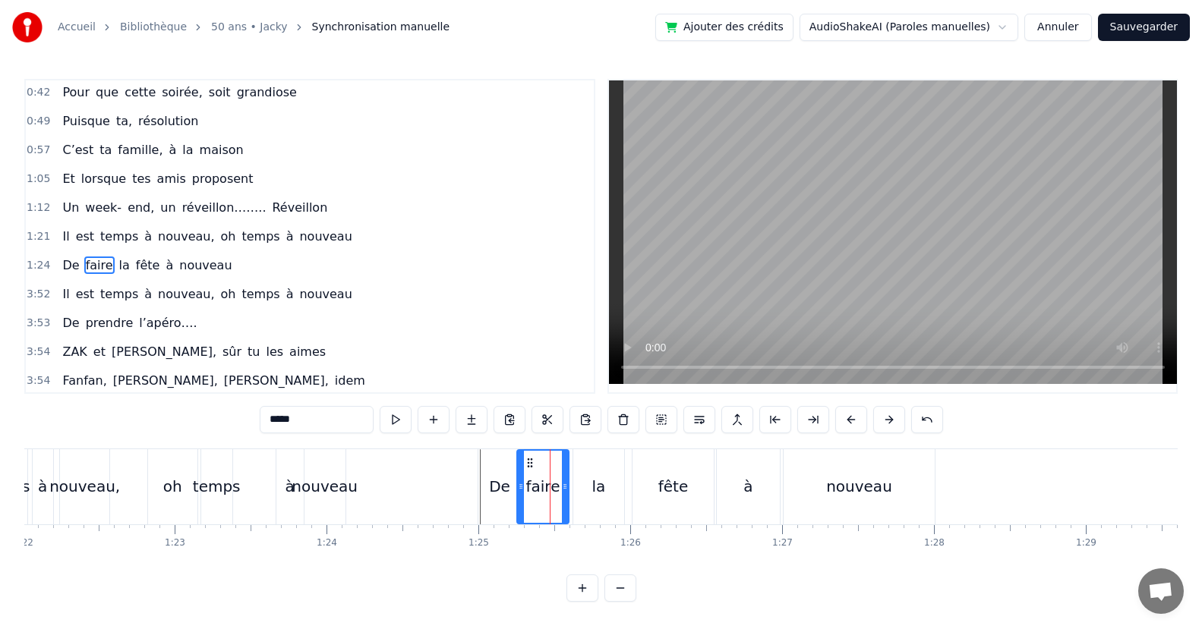
scroll to position [118, 0]
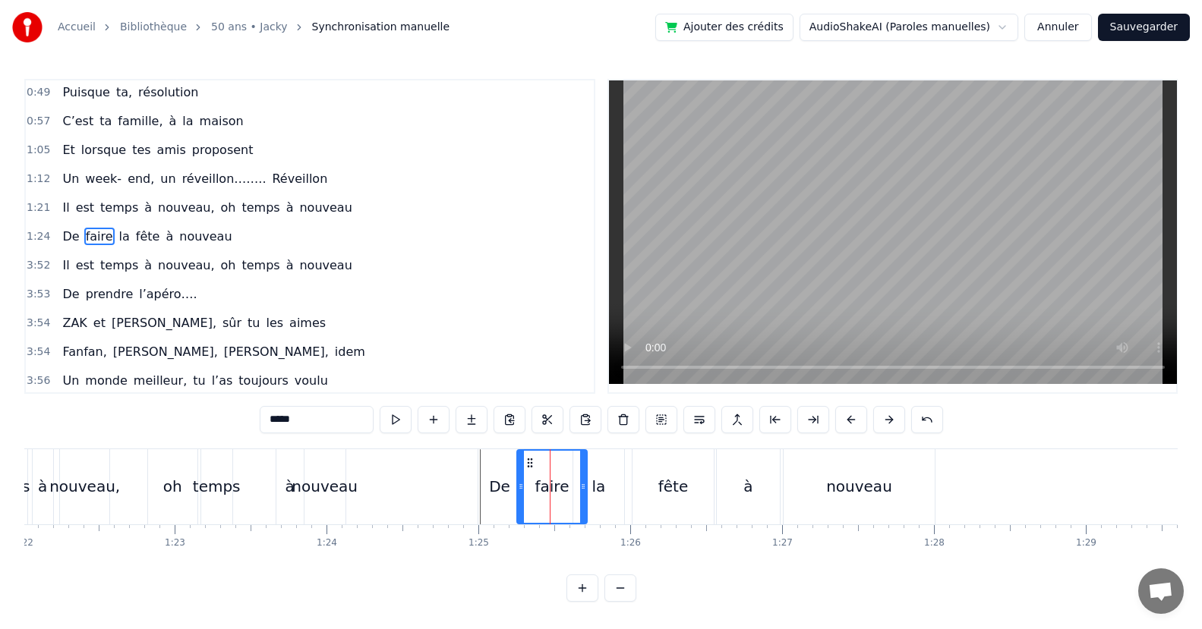
drag, startPoint x: 566, startPoint y: 490, endPoint x: 584, endPoint y: 498, distance: 19.7
click at [584, 498] on div at bounding box center [583, 487] width 6 height 72
drag, startPoint x: 518, startPoint y: 493, endPoint x: 546, endPoint y: 501, distance: 28.6
click at [546, 501] on div at bounding box center [548, 487] width 6 height 72
click at [511, 499] on div "De" at bounding box center [499, 486] width 43 height 75
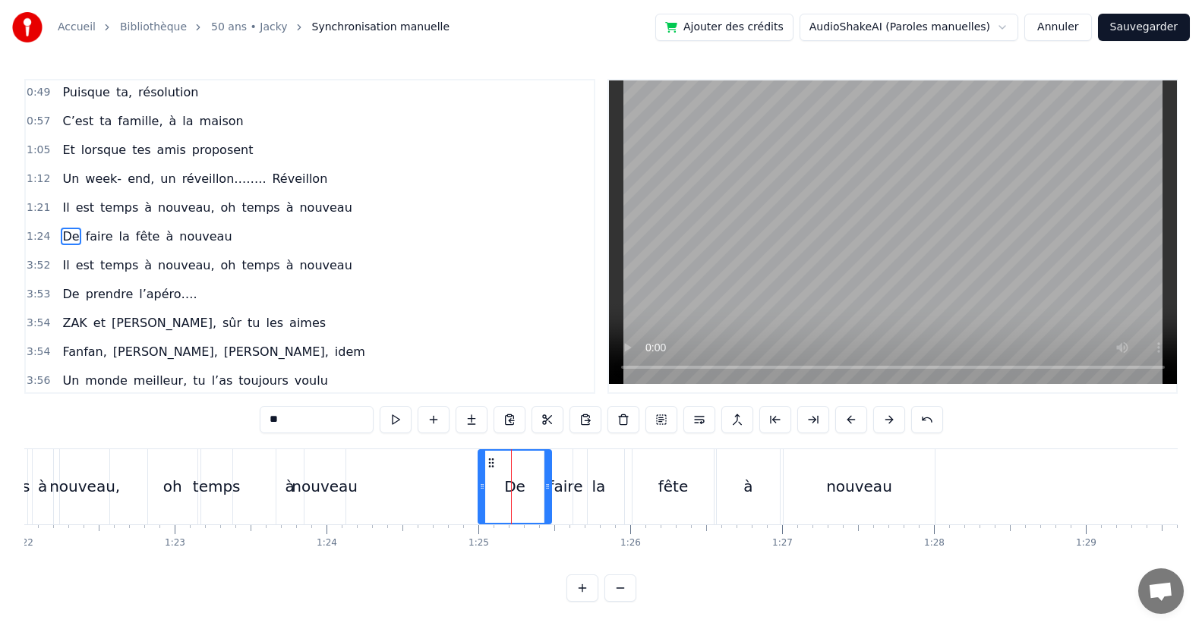
drag, startPoint x: 518, startPoint y: 491, endPoint x: 510, endPoint y: 498, distance: 10.2
click at [549, 499] on div at bounding box center [547, 487] width 6 height 72
drag, startPoint x: 478, startPoint y: 493, endPoint x: 487, endPoint y: 494, distance: 9.1
click at [497, 497] on div "De" at bounding box center [514, 486] width 75 height 75
drag, startPoint x: 484, startPoint y: 493, endPoint x: 515, endPoint y: 502, distance: 31.9
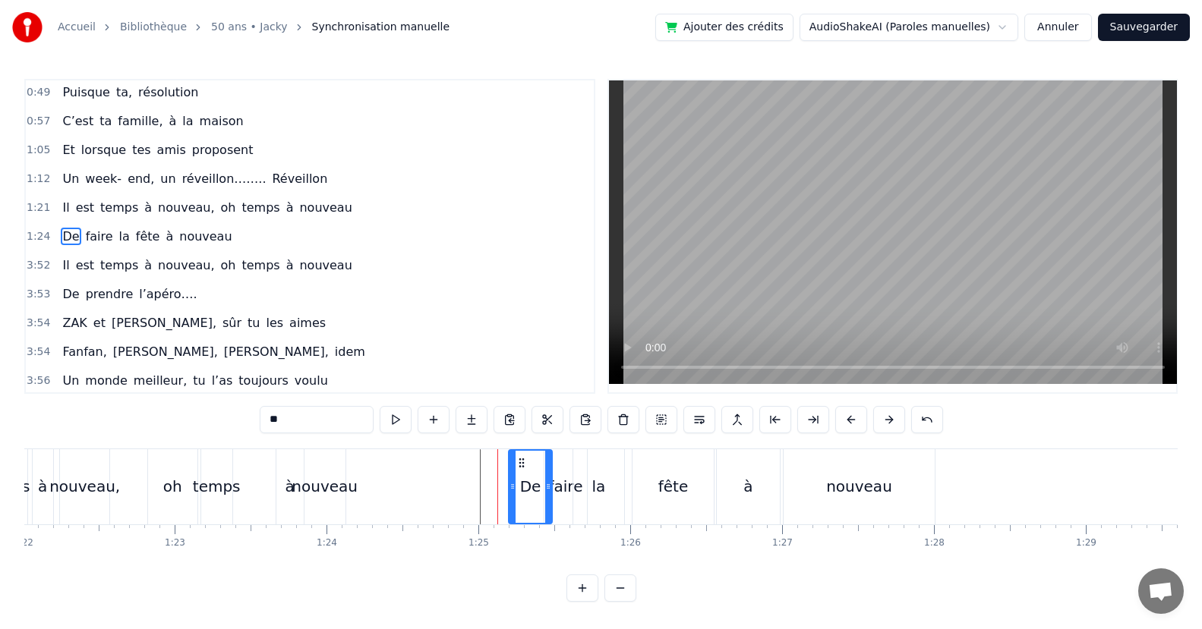
click at [515, 502] on div at bounding box center [512, 487] width 6 height 72
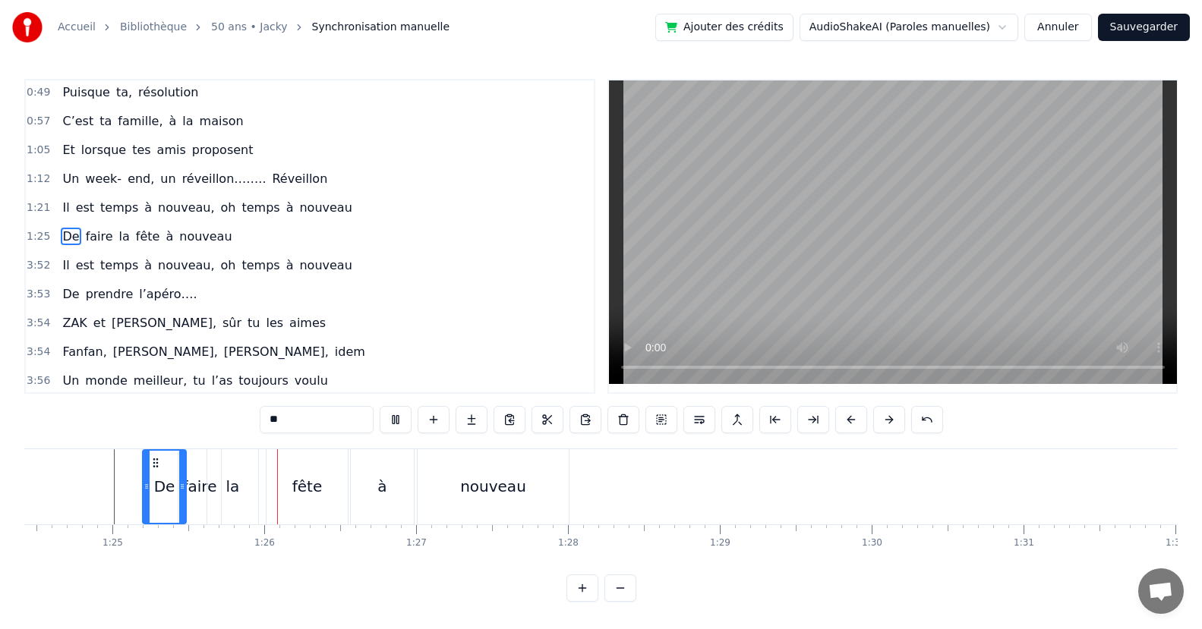
scroll to position [0, 12901]
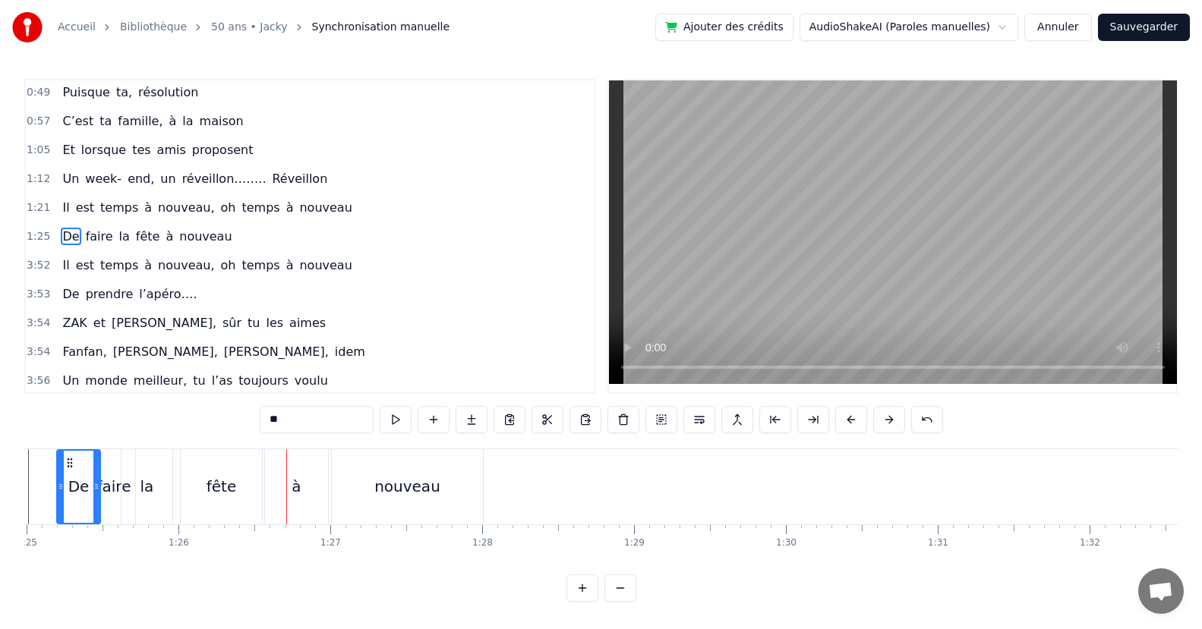
click at [160, 494] on div "la" at bounding box center [146, 486] width 51 height 75
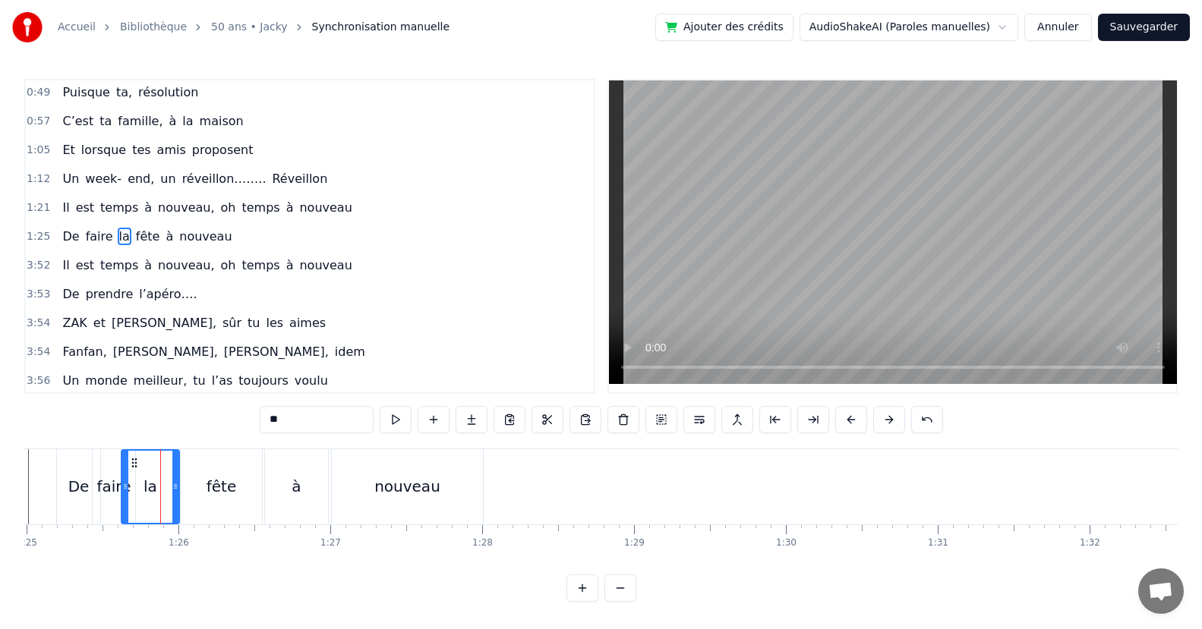
click at [174, 490] on icon at bounding box center [175, 486] width 6 height 12
drag, startPoint x: 124, startPoint y: 488, endPoint x: 138, endPoint y: 493, distance: 14.7
click at [152, 493] on div at bounding box center [154, 487] width 6 height 72
click at [124, 493] on div "faire" at bounding box center [114, 486] width 34 height 23
drag, startPoint x: 130, startPoint y: 490, endPoint x: 143, endPoint y: 490, distance: 13.7
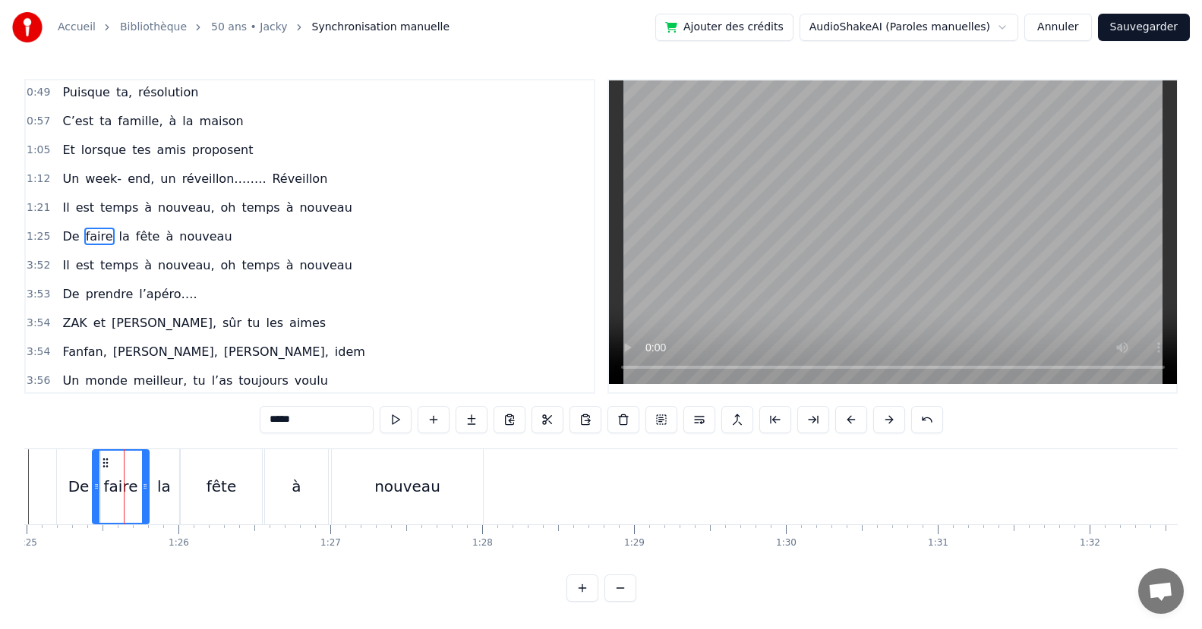
click at [143, 490] on icon at bounding box center [145, 486] width 6 height 12
drag, startPoint x: 94, startPoint y: 493, endPoint x: 115, endPoint y: 501, distance: 21.9
click at [115, 501] on div at bounding box center [117, 487] width 6 height 72
click at [85, 491] on div "De" at bounding box center [78, 486] width 21 height 23
type input "**"
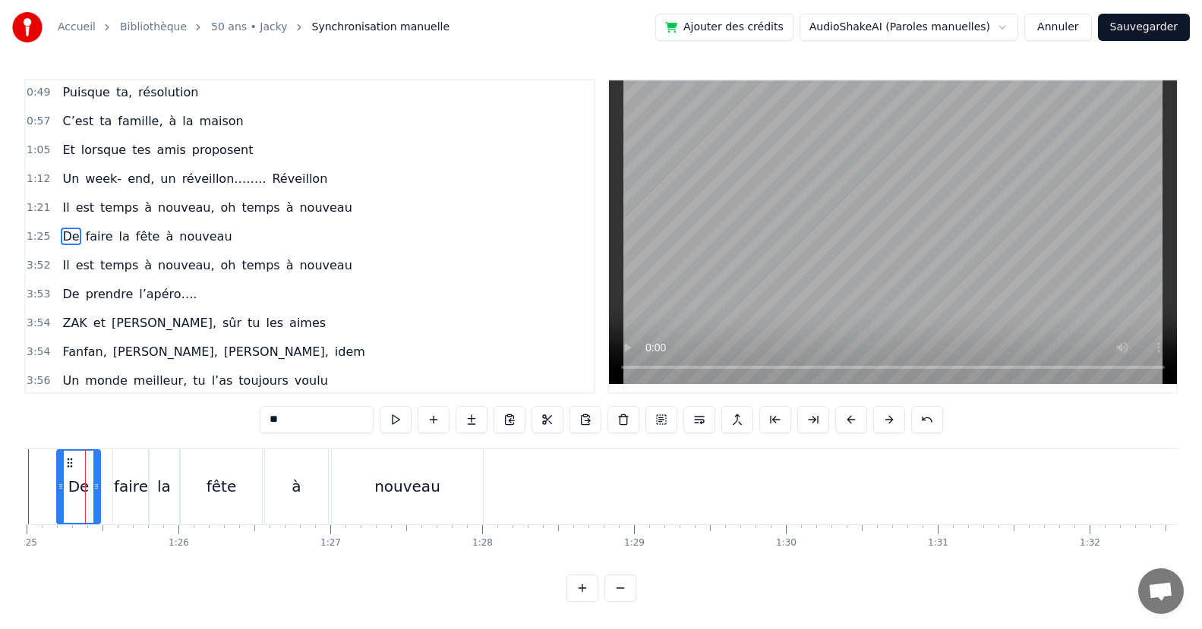
scroll to position [0, 12886]
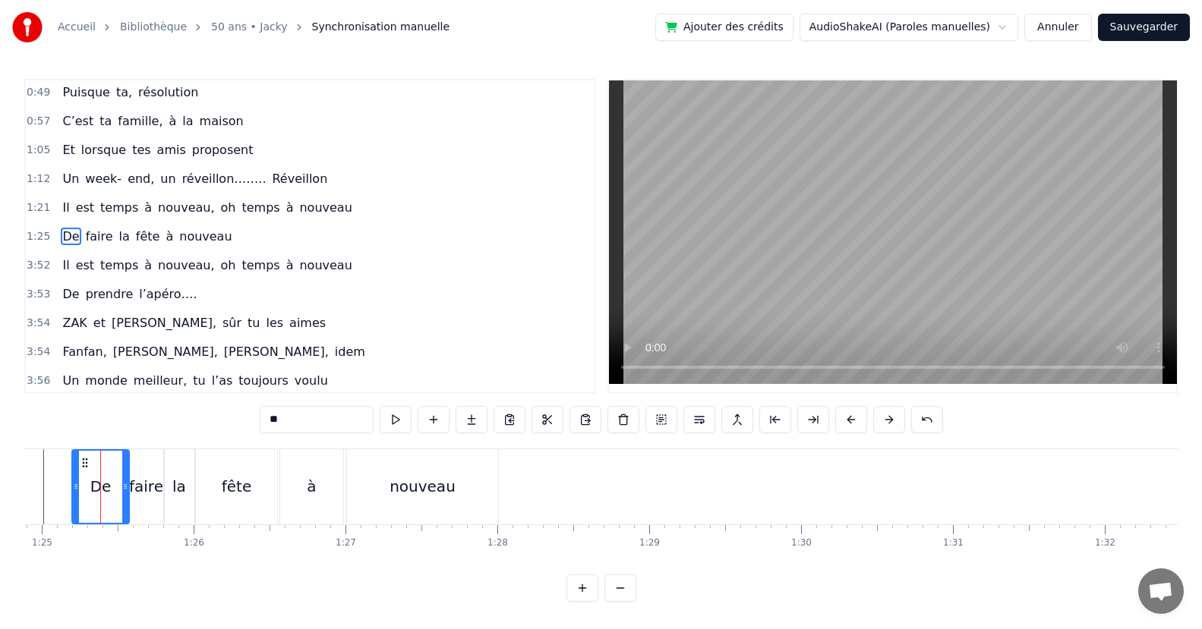
drag, startPoint x: 109, startPoint y: 493, endPoint x: 122, endPoint y: 492, distance: 13.7
click at [122, 492] on div at bounding box center [125, 487] width 6 height 72
drag, startPoint x: 77, startPoint y: 492, endPoint x: 131, endPoint y: 505, distance: 54.7
click at [106, 503] on div at bounding box center [105, 487] width 6 height 72
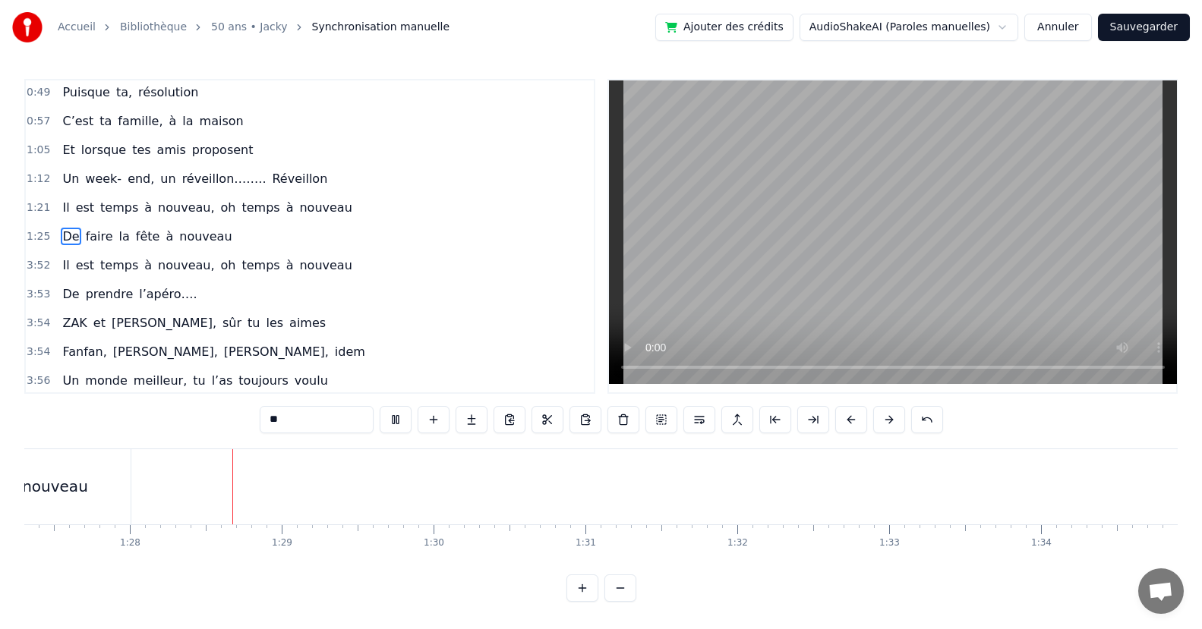
scroll to position [0, 13284]
click at [281, 275] on div "Il est temps à nouveau, oh temps à nouveau" at bounding box center [206, 265] width 301 height 27
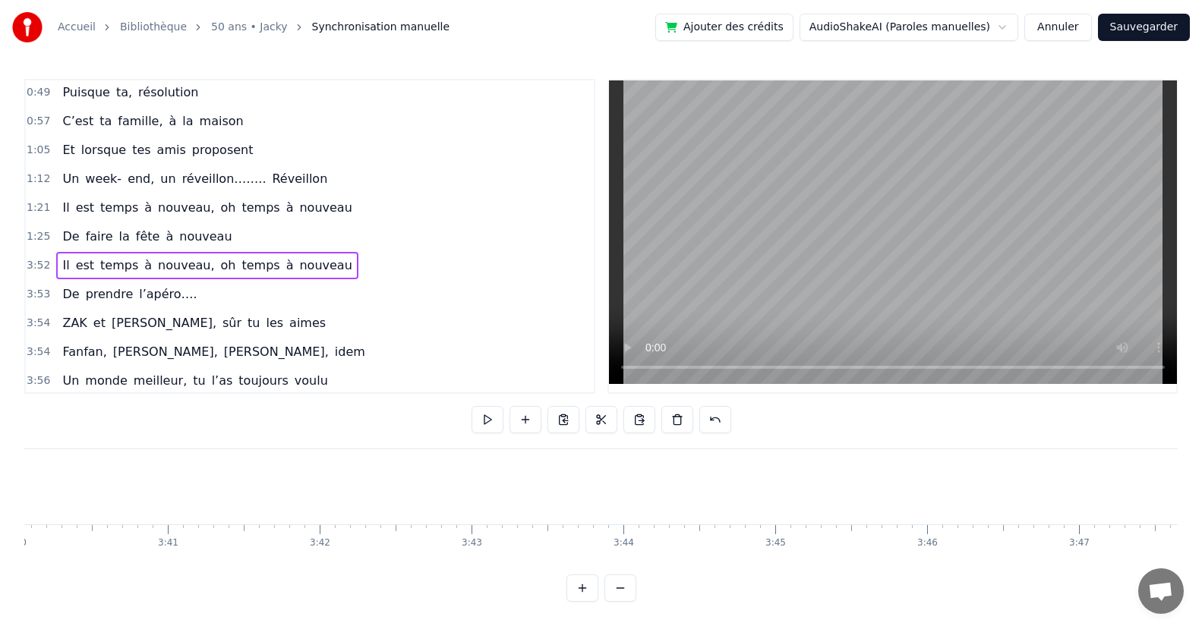
scroll to position [0, 35281]
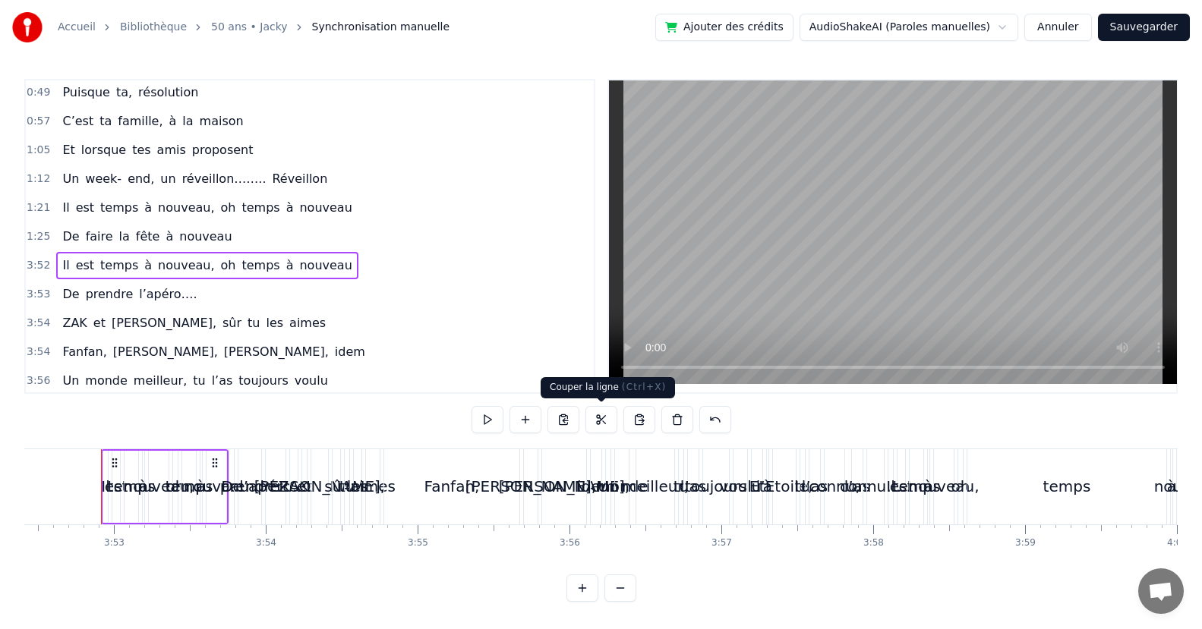
click at [609, 421] on button at bounding box center [601, 419] width 32 height 27
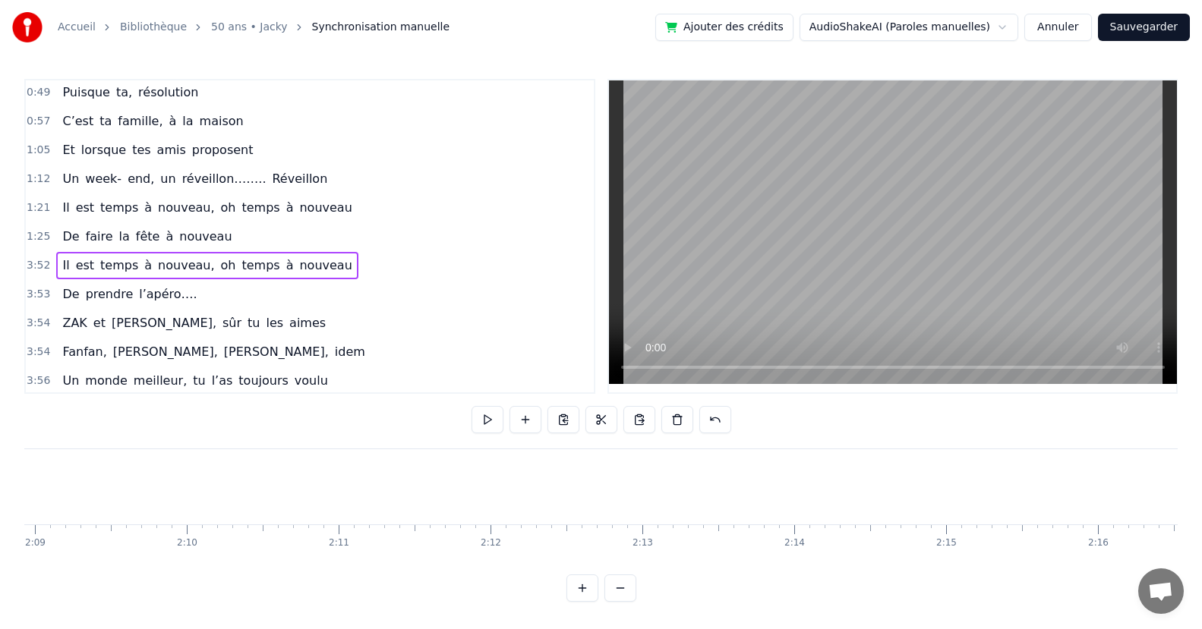
scroll to position [0, 18131]
click at [543, 561] on div "Puisqu’ [DATE], c' est toi le roi Que ce soir, la fête s’impose Puisque tout le…" at bounding box center [600, 506] width 1153 height 114
drag, startPoint x: 543, startPoint y: 561, endPoint x: 507, endPoint y: 573, distance: 37.7
click at [494, 562] on div "Puisqu’ [DATE], c' est toi le roi Que ce soir, la fête s’impose Puisque tout le…" at bounding box center [600, 506] width 1153 height 114
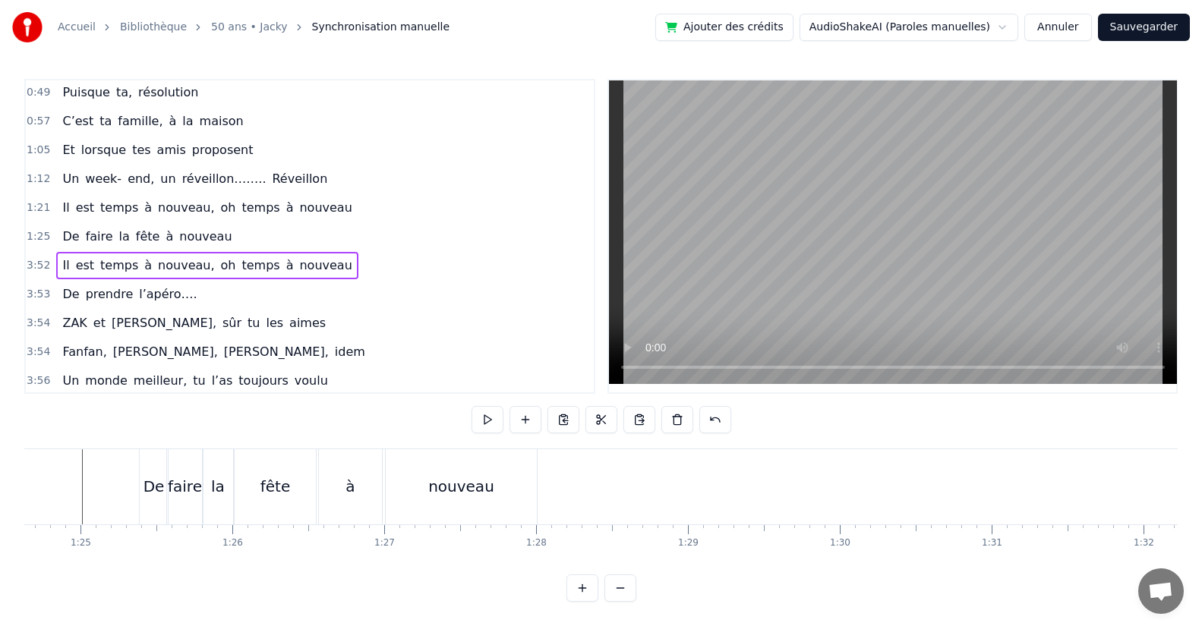
scroll to position [0, 12959]
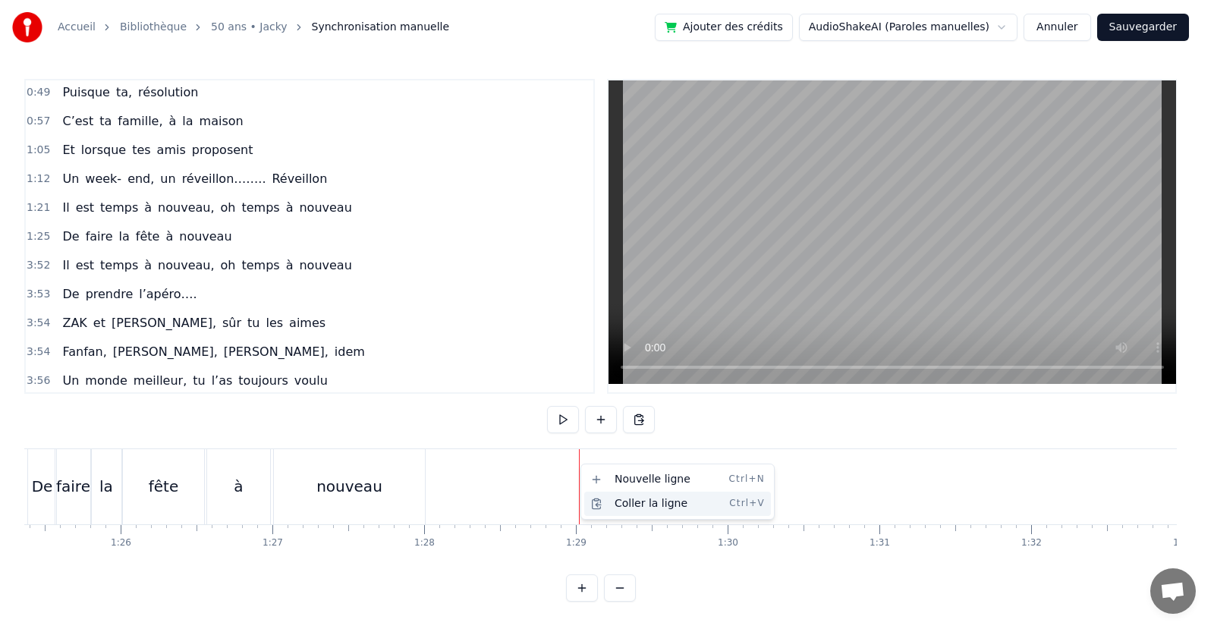
click at [632, 505] on div "Coller la ligne Ctrl+V" at bounding box center [677, 504] width 187 height 24
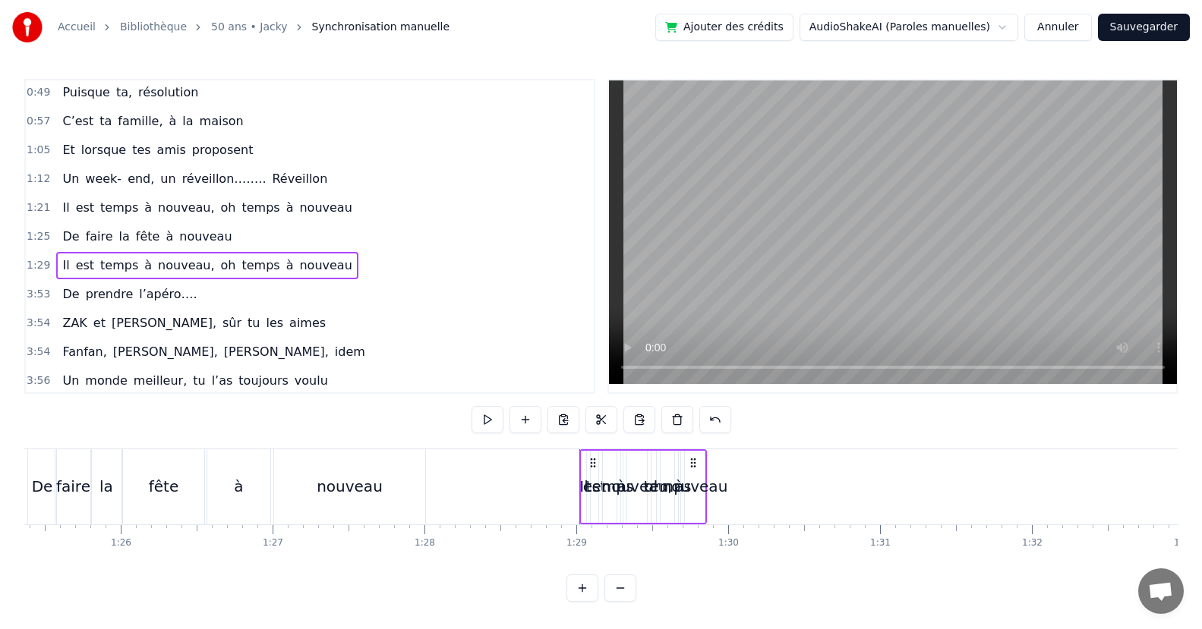
click at [707, 485] on div "nouveau" at bounding box center [695, 486] width 66 height 23
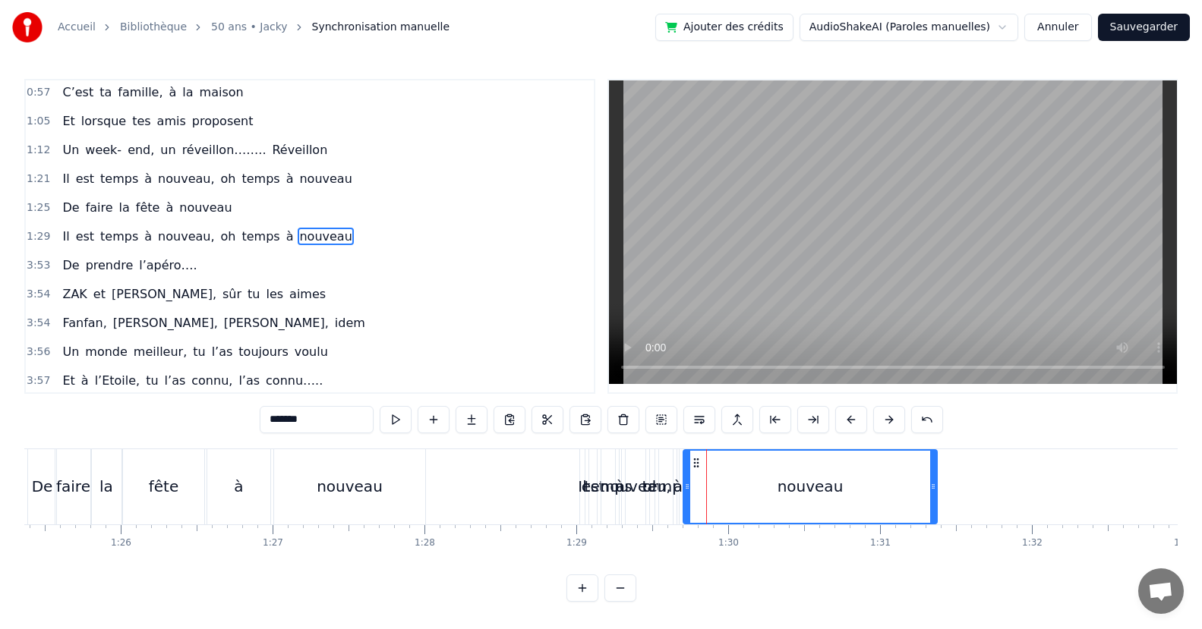
drag, startPoint x: 701, startPoint y: 487, endPoint x: 784, endPoint y: 526, distance: 92.0
click at [926, 515] on div "nouveau" at bounding box center [810, 487] width 252 height 72
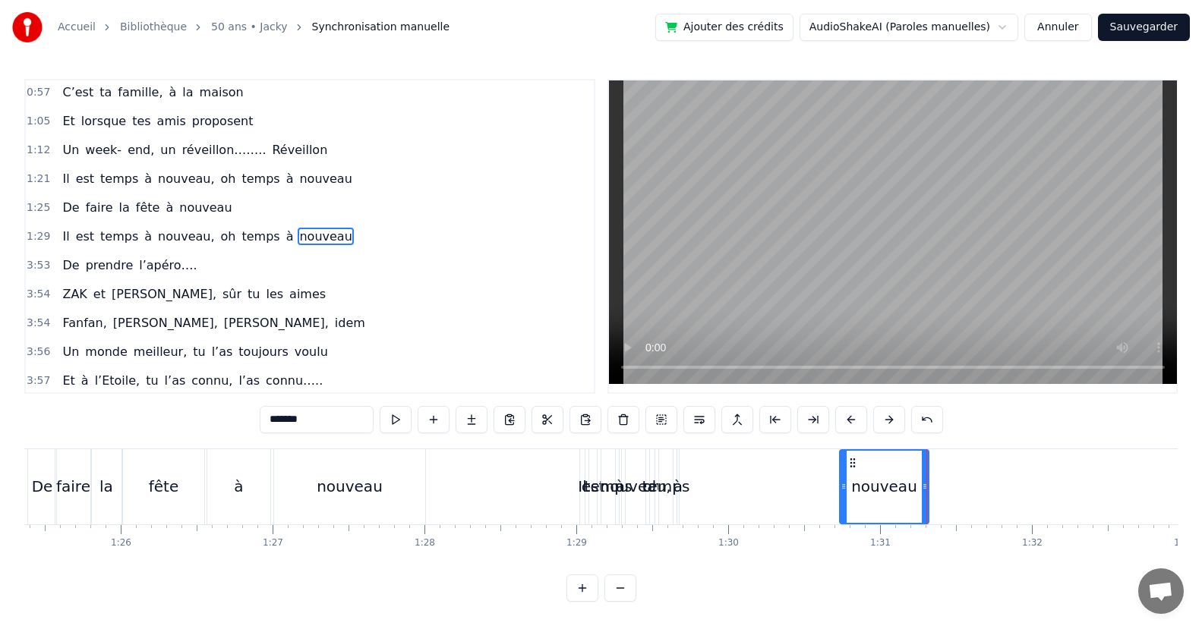
drag, startPoint x: 688, startPoint y: 493, endPoint x: 844, endPoint y: 511, distance: 157.4
click at [844, 511] on div at bounding box center [843, 487] width 6 height 72
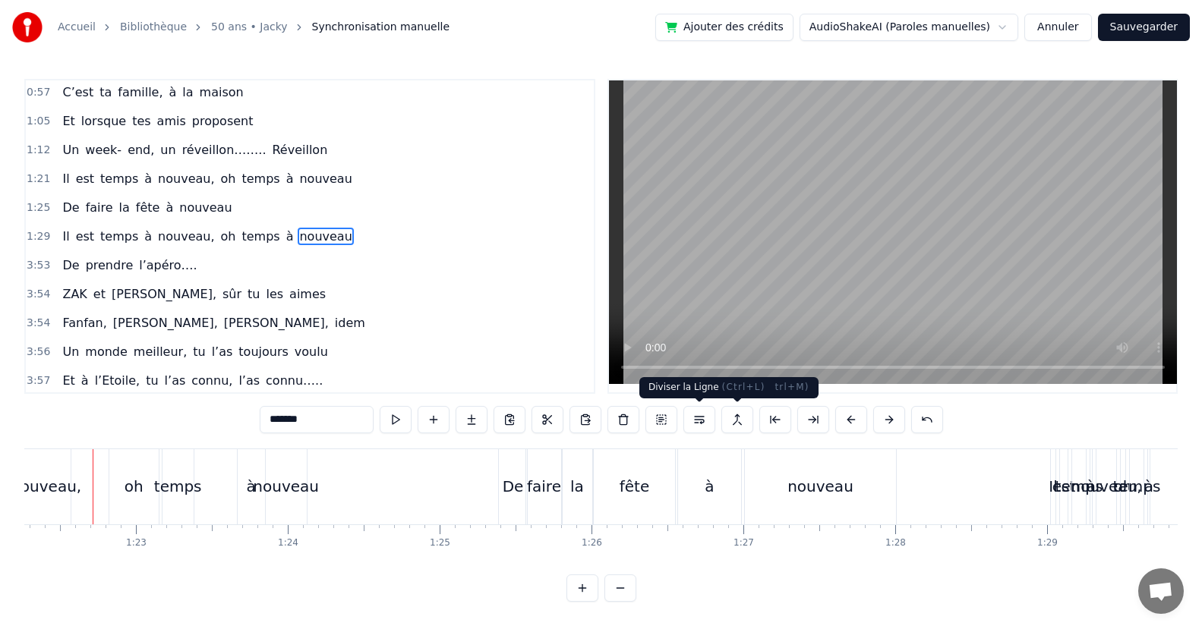
scroll to position [0, 12480]
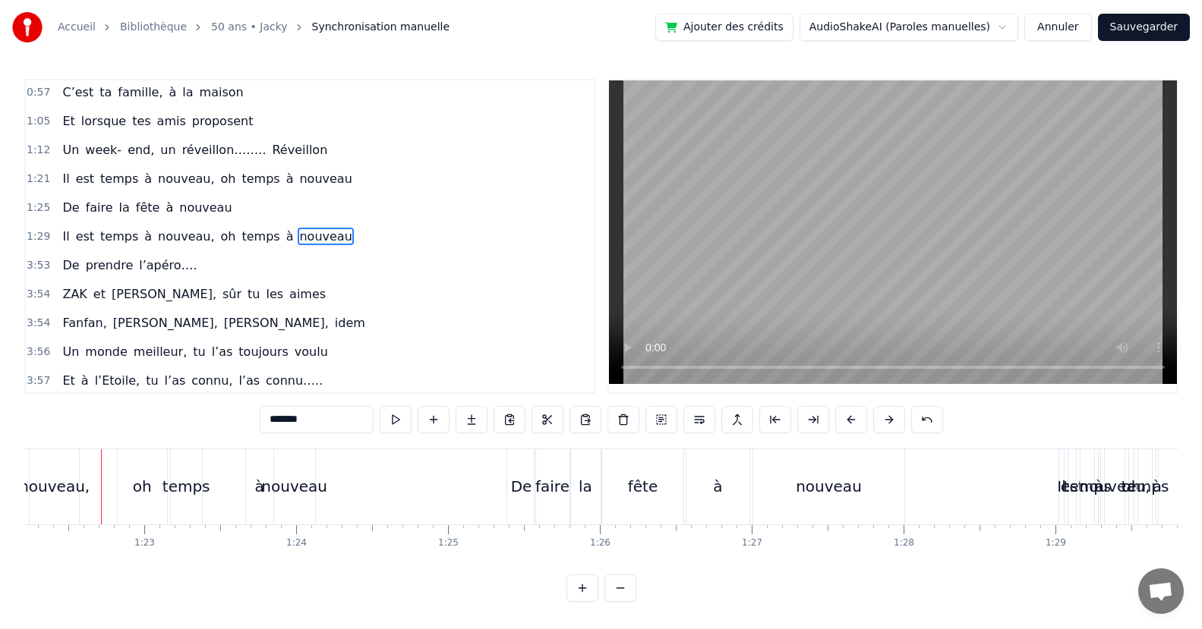
click at [215, 214] on div "De faire la fête à nouveau" at bounding box center [146, 207] width 181 height 27
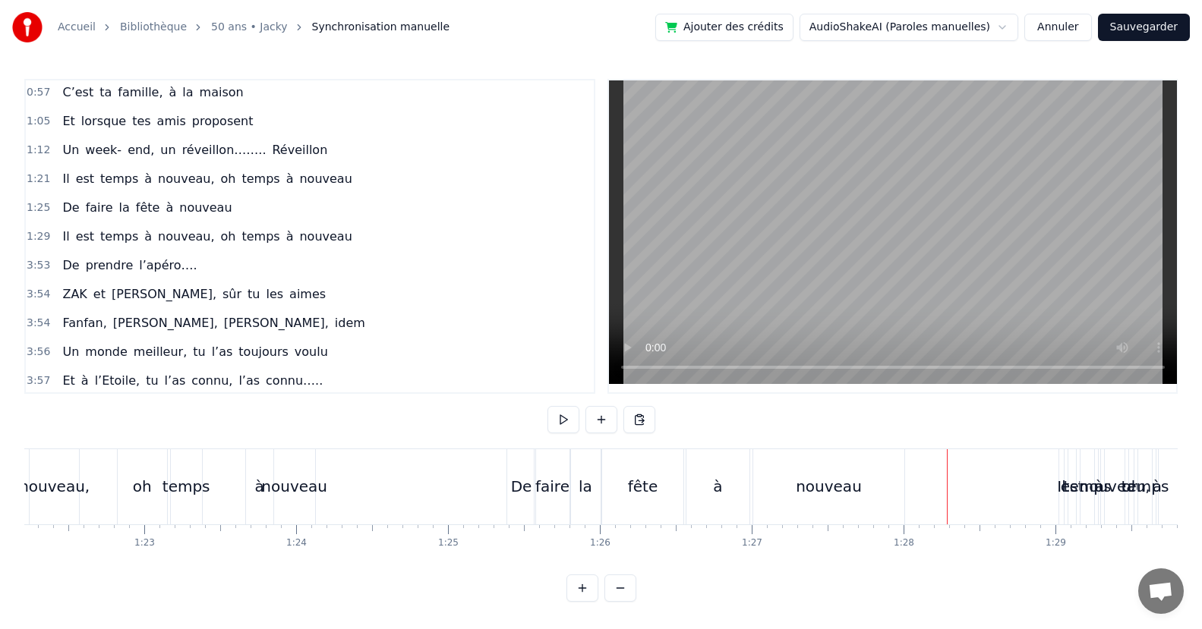
click at [865, 515] on div "nouveau" at bounding box center [828, 486] width 151 height 75
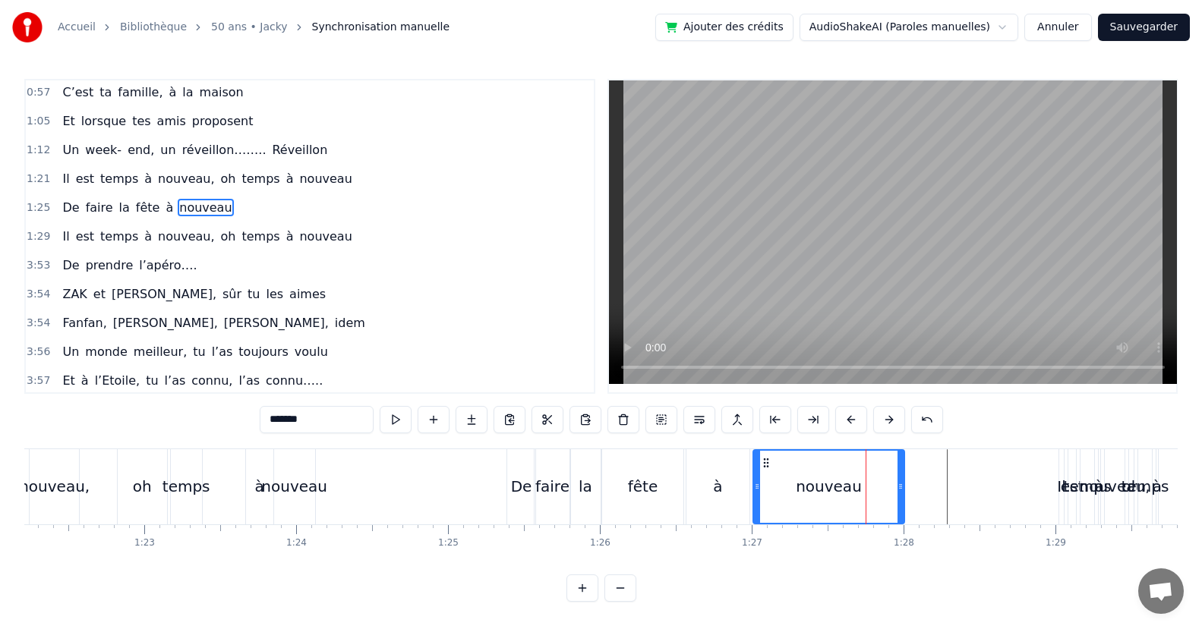
scroll to position [118, 0]
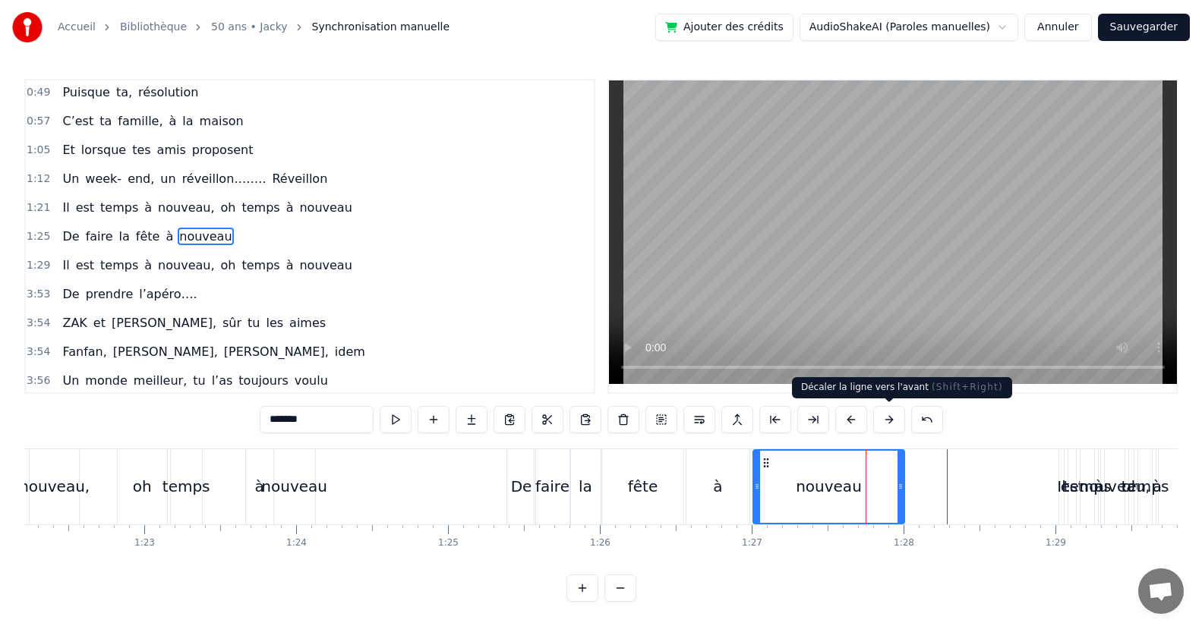
click at [896, 422] on button at bounding box center [889, 419] width 32 height 27
click at [896, 424] on button at bounding box center [889, 419] width 32 height 27
click at [893, 424] on button at bounding box center [889, 419] width 32 height 27
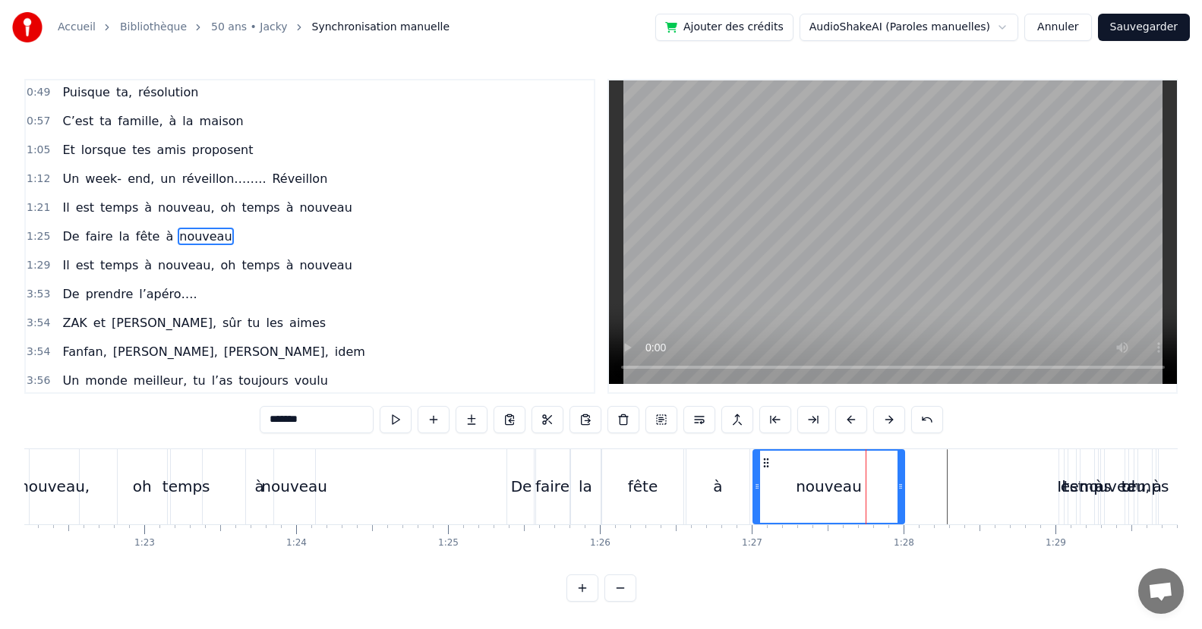
click at [893, 424] on button at bounding box center [889, 419] width 32 height 27
drag, startPoint x: 496, startPoint y: 462, endPoint x: 646, endPoint y: 461, distance: 150.3
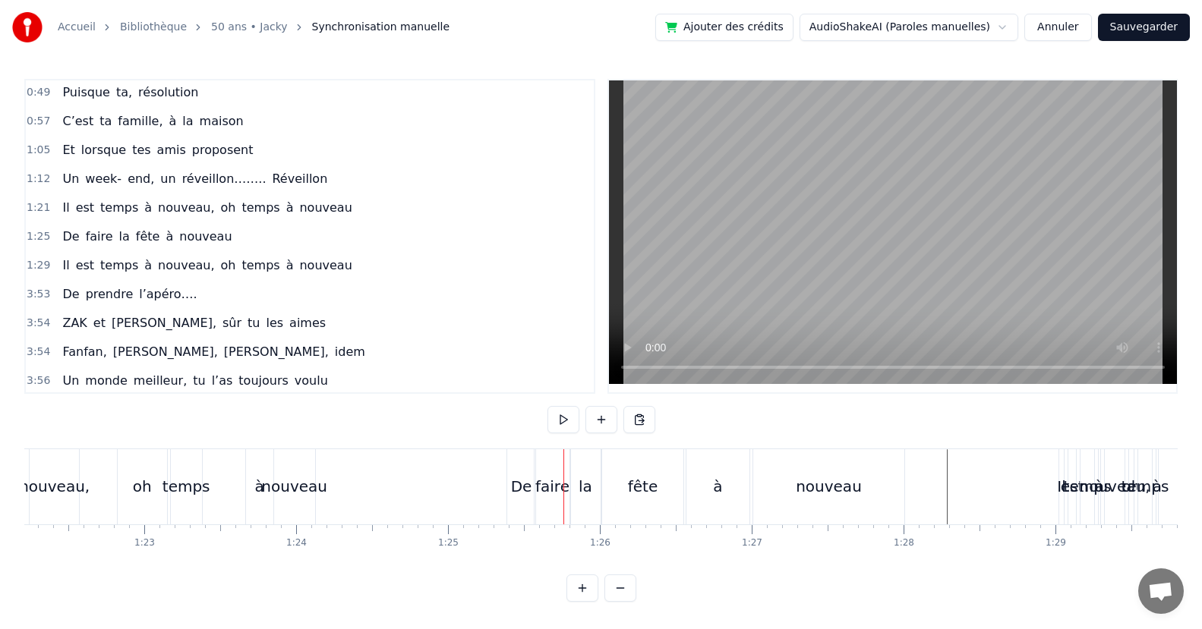
click at [826, 424] on div "0:19 Puisqu’ [DATE], c' est toi le roi 0:27 Que ce soir, la fête s’impose 0:34 …" at bounding box center [600, 340] width 1153 height 523
click at [948, 421] on div "0:19 Puisqu’ [DATE], c' est toi le roi 0:27 Que ce soir, la fête s’impose 0:34 …" at bounding box center [600, 340] width 1153 height 523
click at [859, 552] on div "Puisqu’ [DATE], c' est toi le roi Que ce soir, la fête s’impose Puisque tout le…" at bounding box center [600, 506] width 1153 height 114
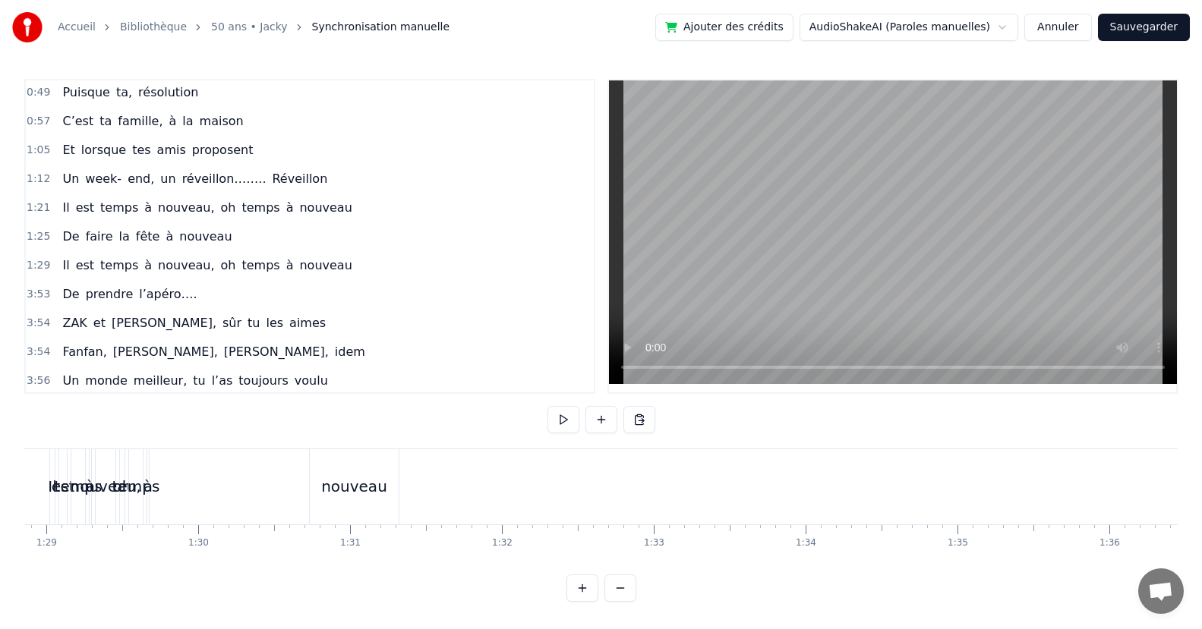
click at [346, 494] on div "nouveau" at bounding box center [354, 486] width 66 height 23
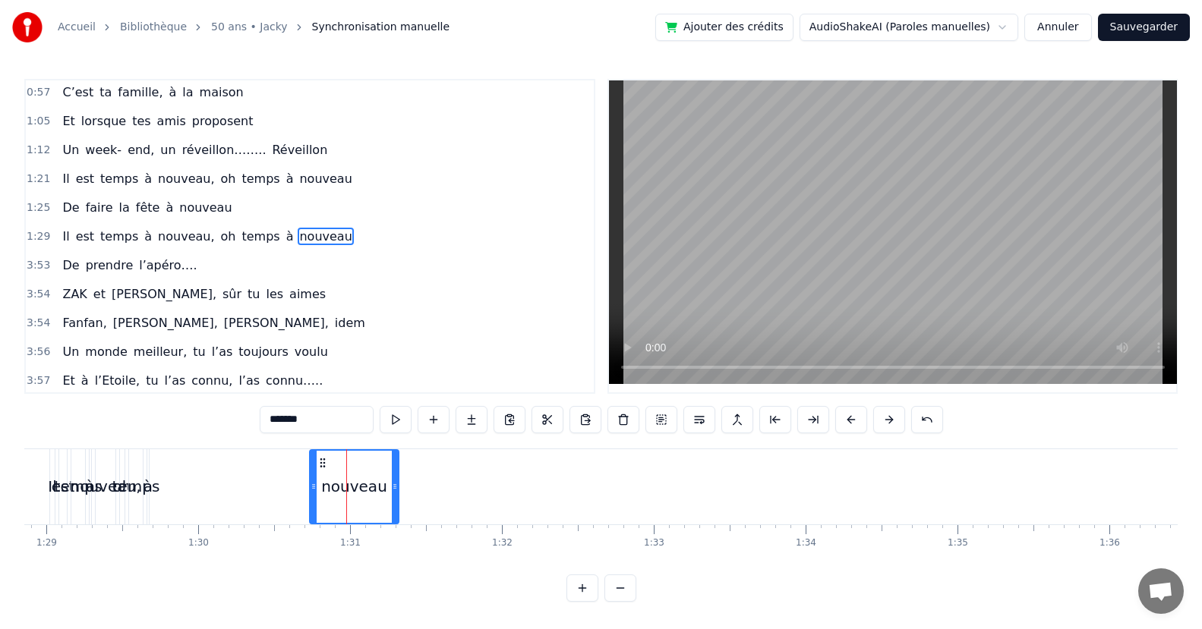
scroll to position [0, 11923]
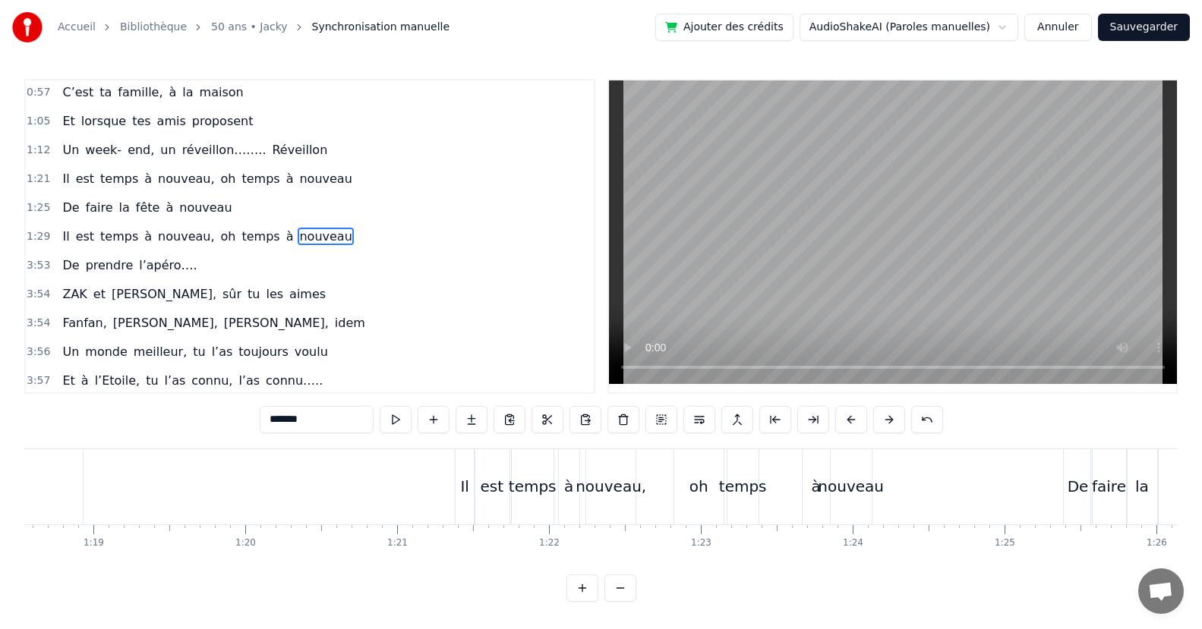
click at [855, 465] on div "nouveau" at bounding box center [850, 486] width 41 height 75
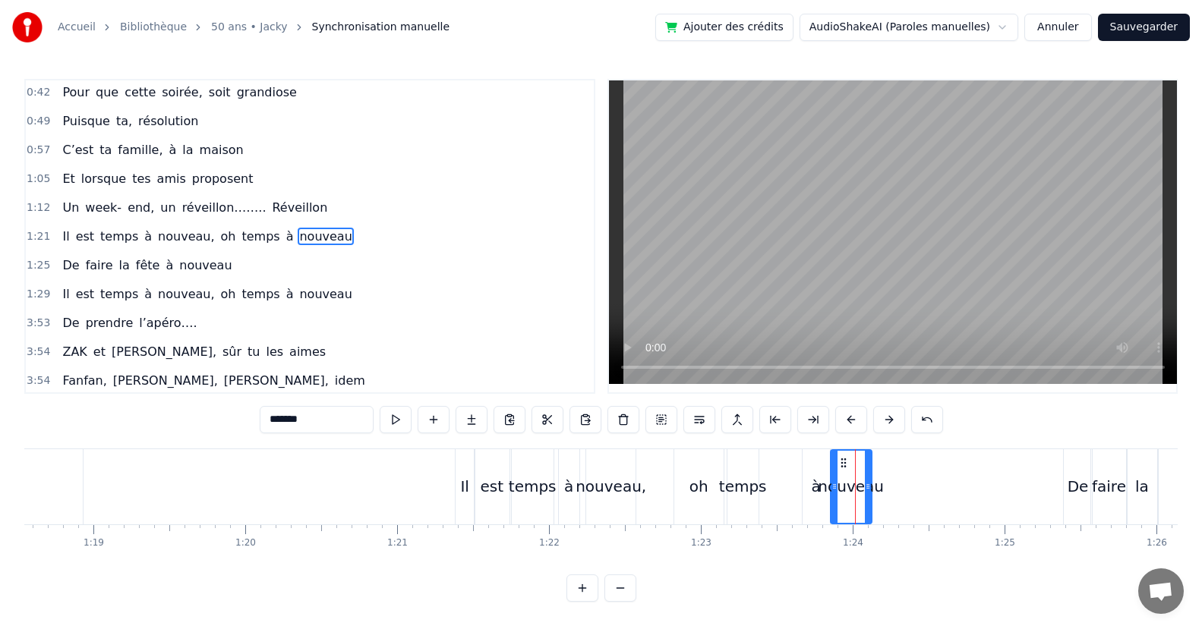
click at [890, 419] on button at bounding box center [889, 419] width 32 height 27
click at [219, 248] on div "Il est temps à nouveau, oh temps à nouveau" at bounding box center [206, 236] width 301 height 27
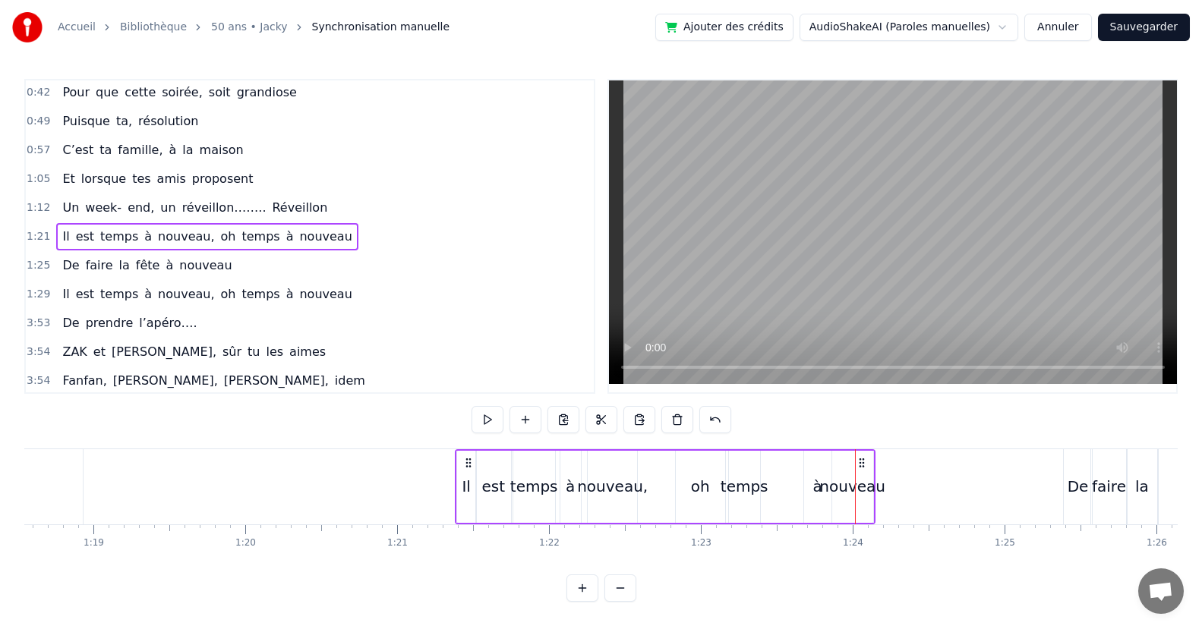
drag, startPoint x: 319, startPoint y: 236, endPoint x: 403, endPoint y: 240, distance: 84.3
click at [403, 240] on html "Accueil Bibliothèque 50 ans • Jacky Synchronisation manuelle Ajouter des crédit…" at bounding box center [601, 313] width 1202 height 626
click at [865, 461] on icon at bounding box center [861, 463] width 12 height 12
click at [858, 467] on icon at bounding box center [861, 463] width 12 height 12
click at [861, 463] on icon at bounding box center [861, 463] width 12 height 12
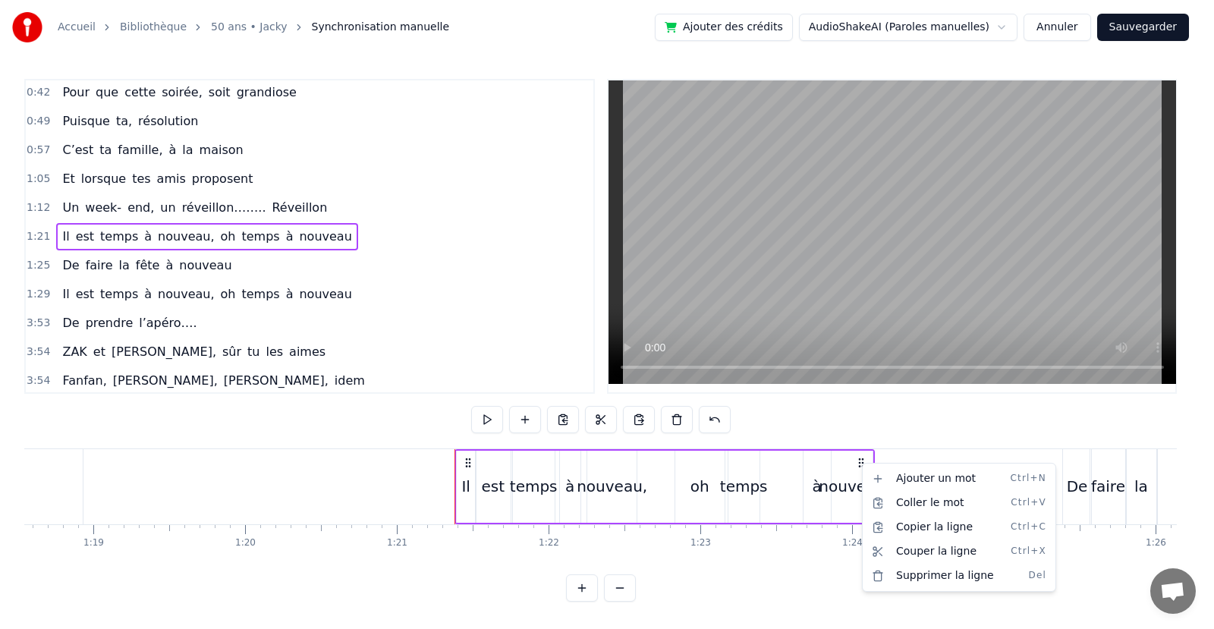
click at [861, 463] on html "Accueil Bibliothèque 50 ans • Jacky Synchronisation manuelle Ajouter des crédit…" at bounding box center [607, 313] width 1214 height 626
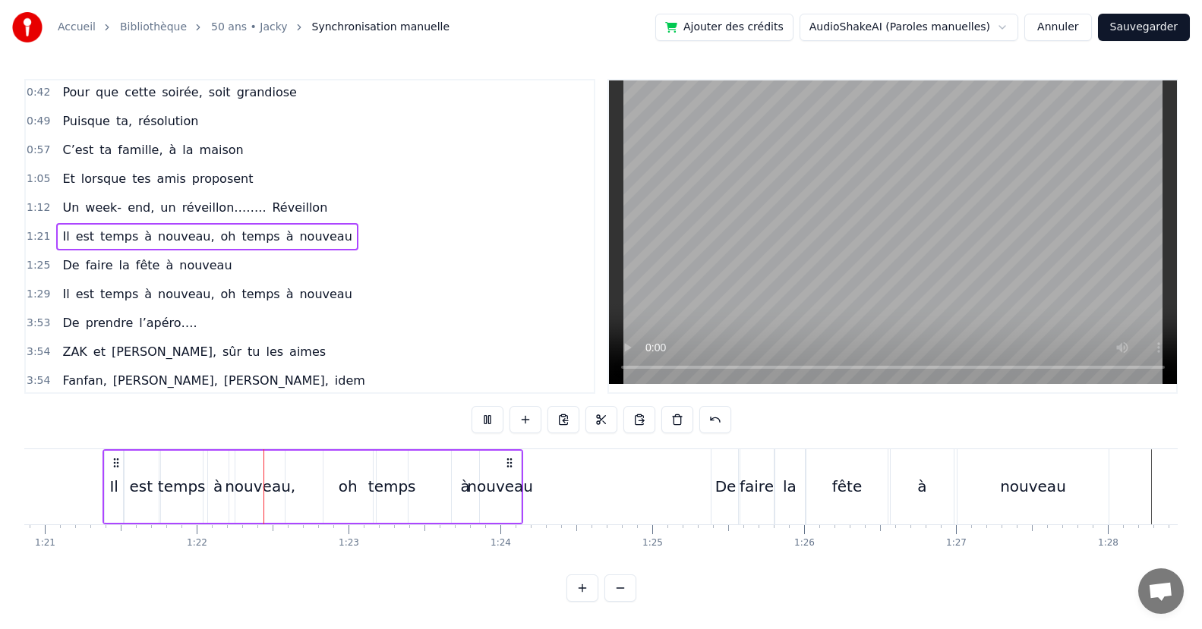
scroll to position [0, 12329]
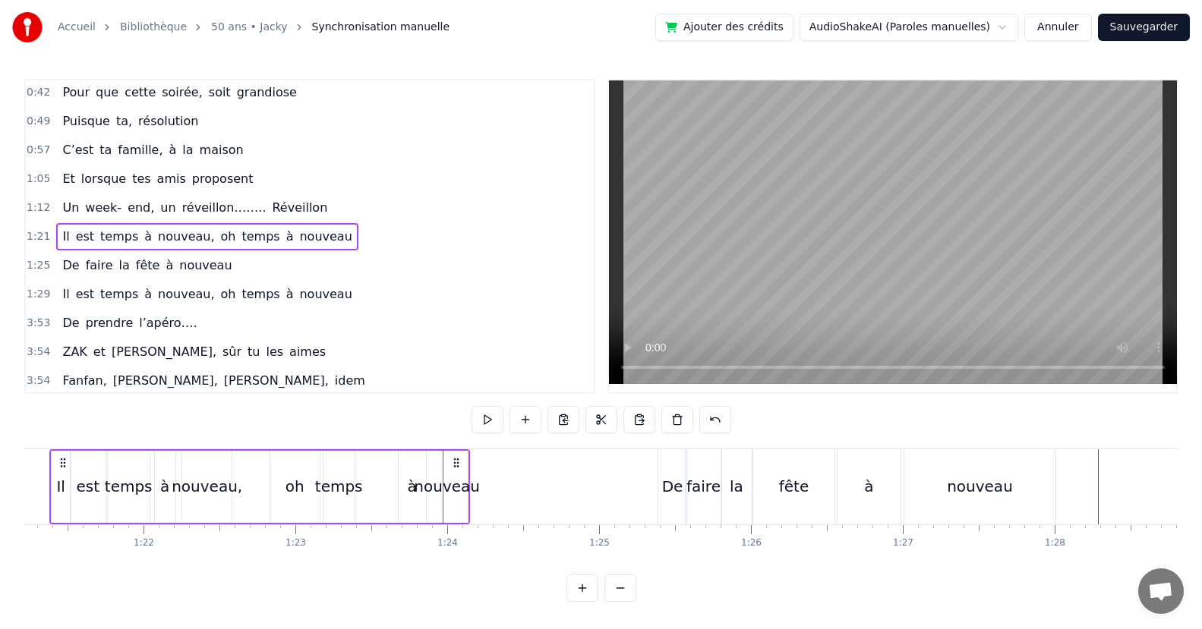
click at [310, 502] on div "oh" at bounding box center [294, 487] width 49 height 72
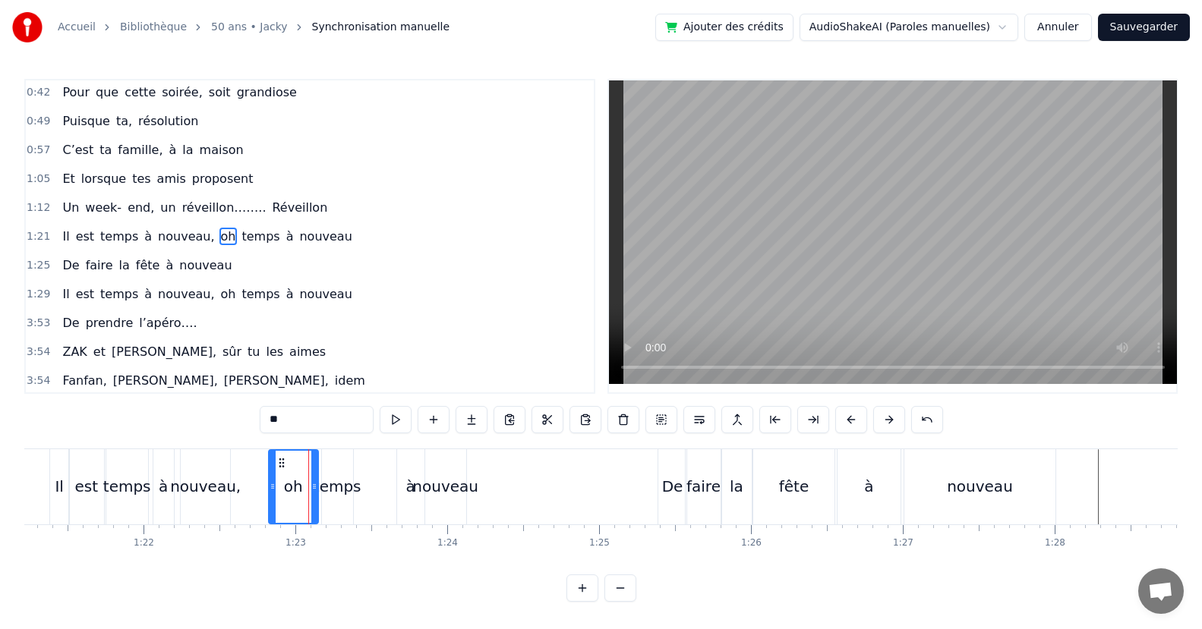
click at [348, 506] on div "temps" at bounding box center [337, 486] width 31 height 75
click at [352, 494] on div "temps" at bounding box center [337, 486] width 48 height 23
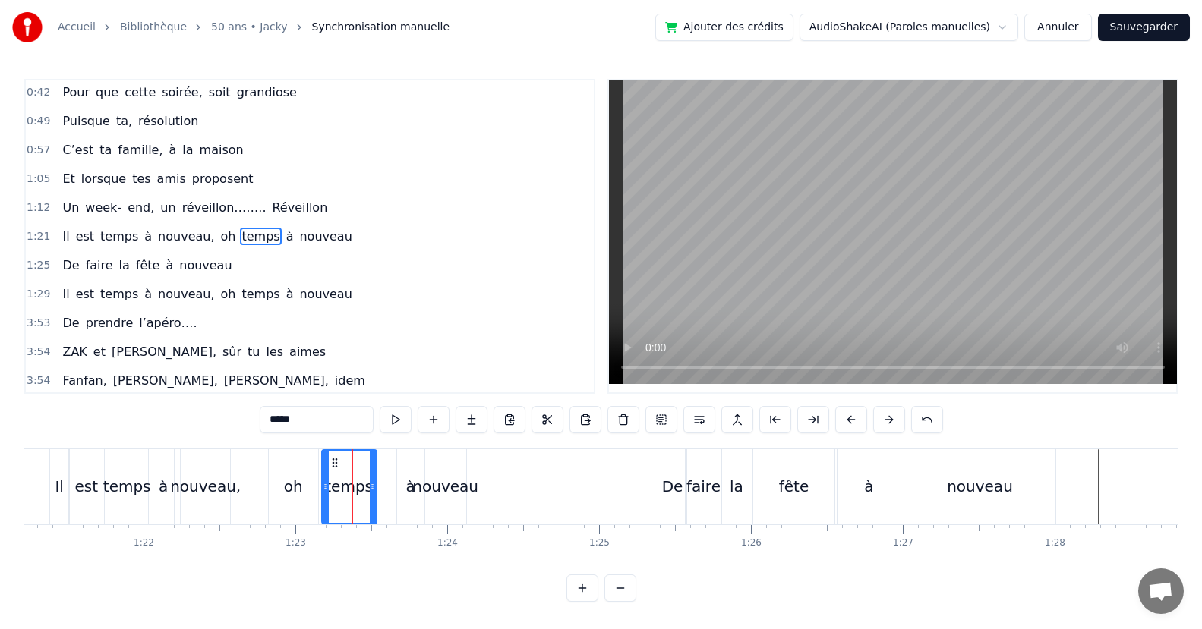
drag, startPoint x: 348, startPoint y: 496, endPoint x: 371, endPoint y: 496, distance: 23.5
click at [371, 496] on div at bounding box center [373, 487] width 6 height 72
drag, startPoint x: 323, startPoint y: 496, endPoint x: 351, endPoint y: 499, distance: 27.4
click at [351, 499] on div at bounding box center [353, 487] width 6 height 72
click at [314, 500] on div "oh" at bounding box center [293, 486] width 49 height 75
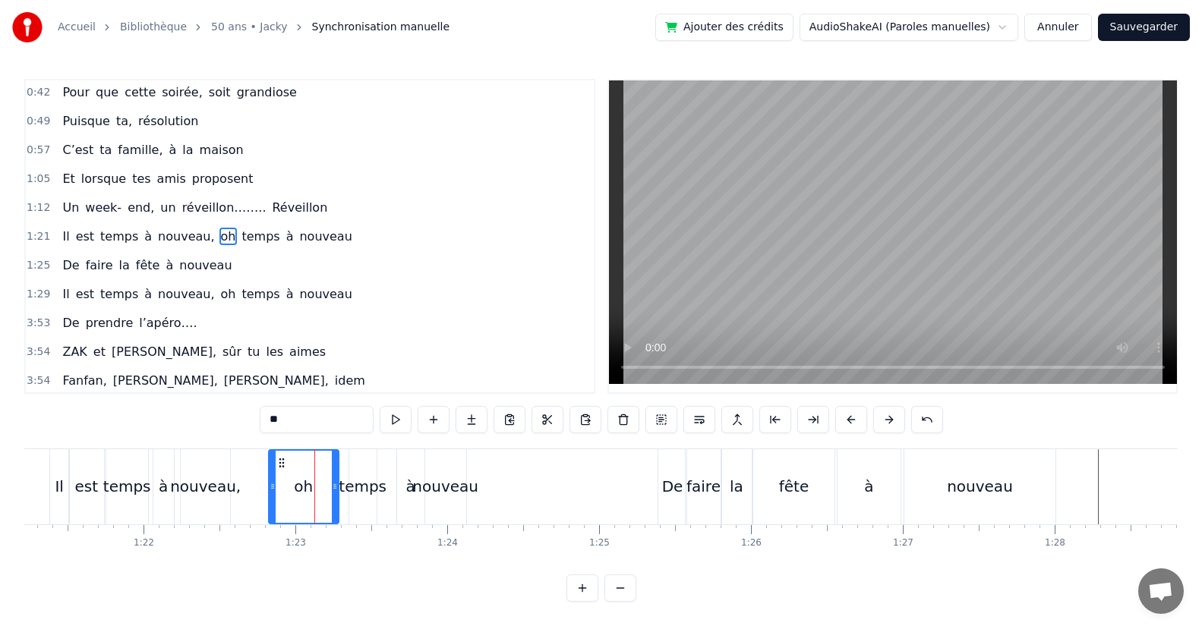
drag, startPoint x: 317, startPoint y: 496, endPoint x: 337, endPoint y: 498, distance: 20.5
click at [337, 498] on div at bounding box center [335, 487] width 6 height 72
drag, startPoint x: 273, startPoint y: 489, endPoint x: 281, endPoint y: 492, distance: 8.2
click at [281, 492] on icon at bounding box center [280, 486] width 6 height 12
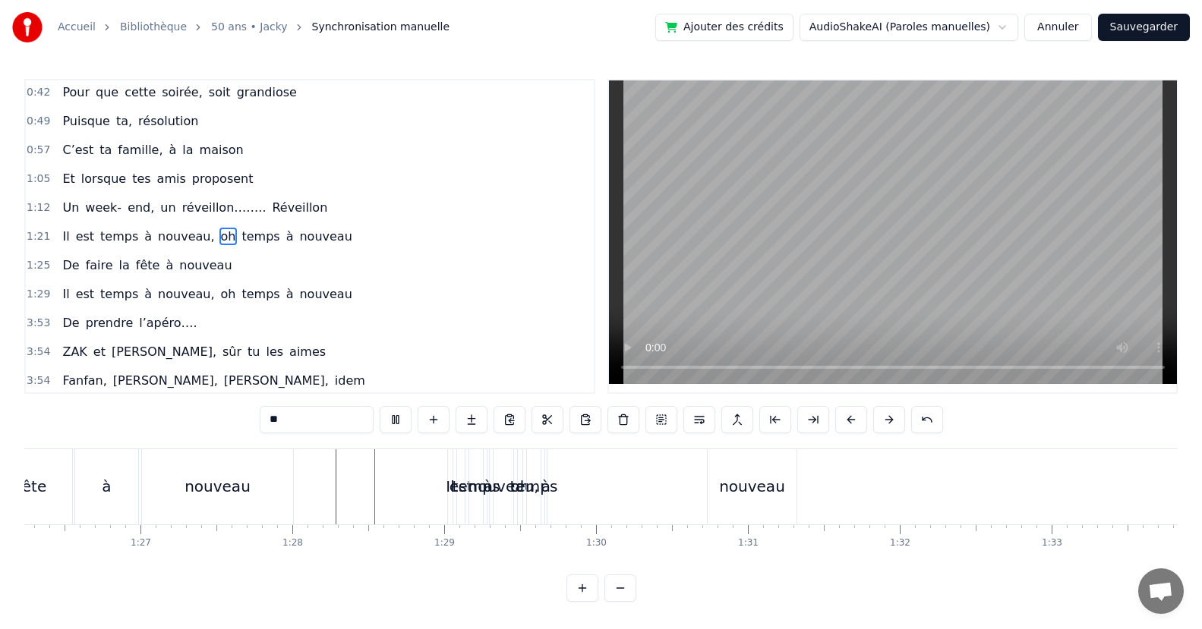
scroll to position [0, 13281]
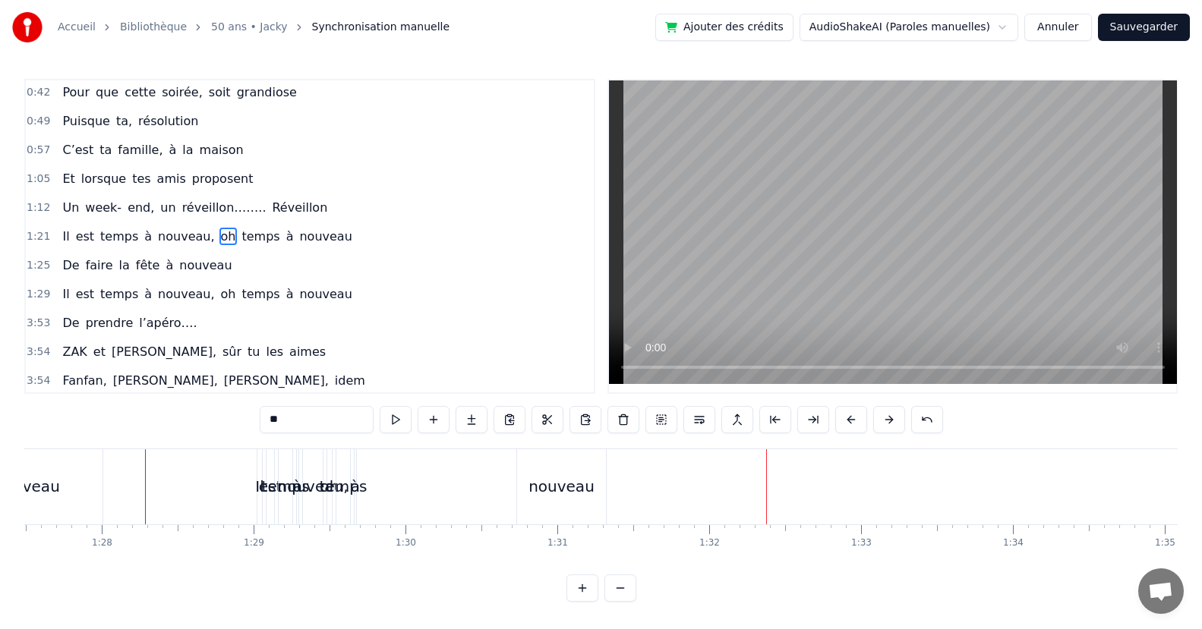
click at [599, 496] on div "nouveau" at bounding box center [561, 486] width 89 height 75
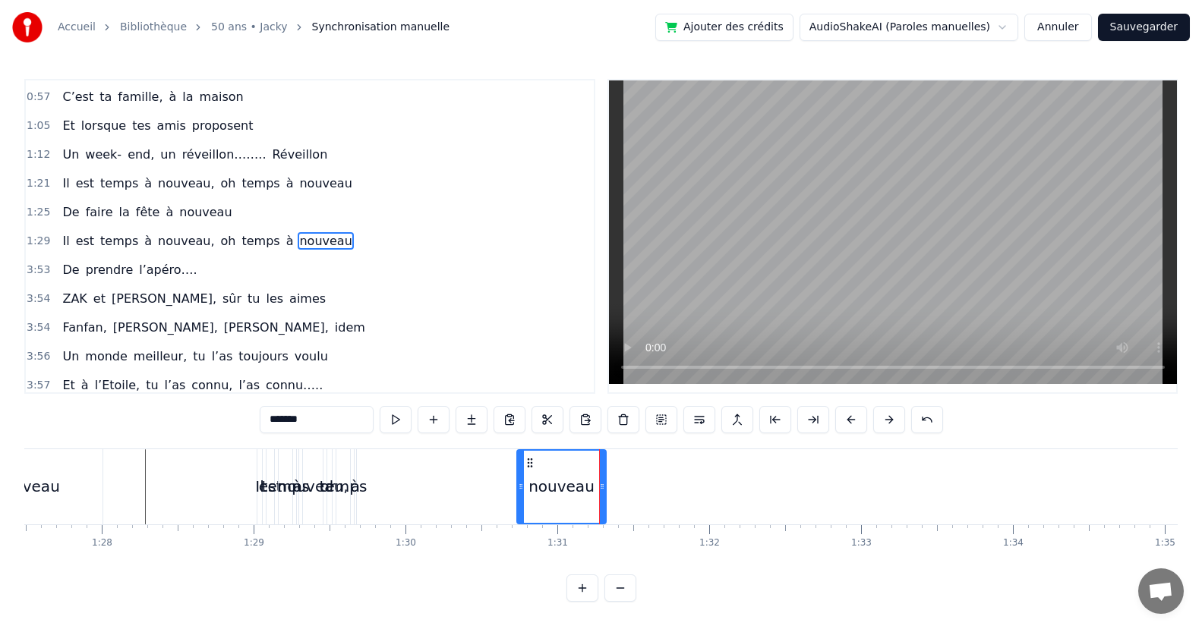
scroll to position [146, 0]
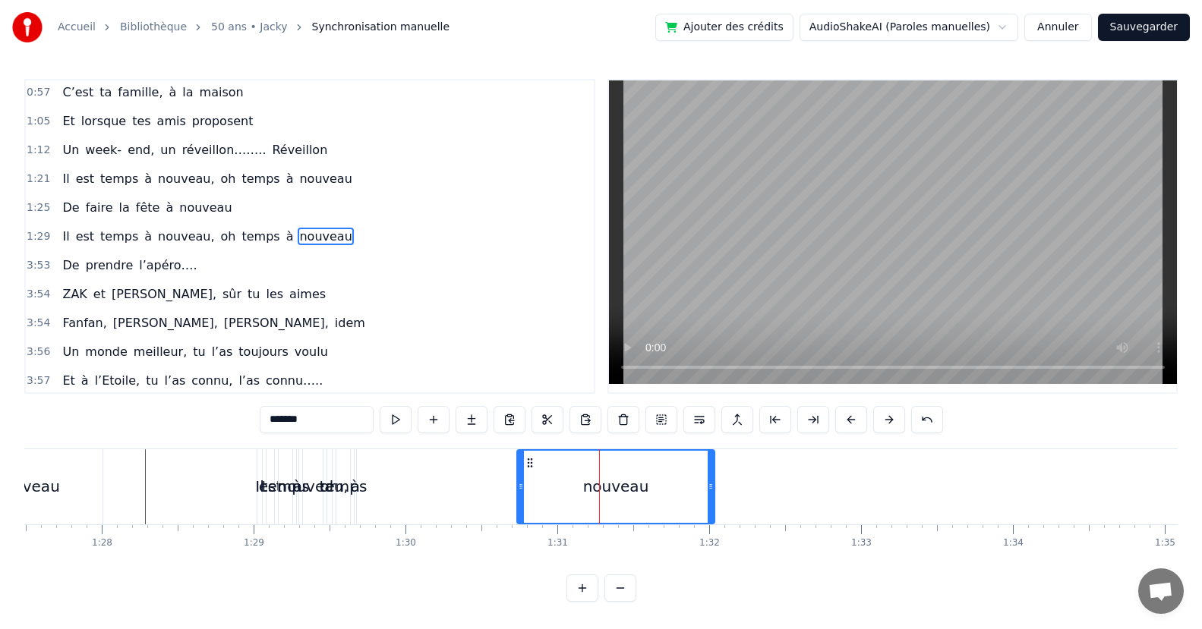
drag, startPoint x: 603, startPoint y: 495, endPoint x: 712, endPoint y: 516, distance: 110.6
click at [712, 516] on div at bounding box center [710, 487] width 6 height 72
drag, startPoint x: 520, startPoint y: 502, endPoint x: 534, endPoint y: 489, distance: 19.9
click at [639, 511] on div at bounding box center [641, 487] width 6 height 72
click at [353, 493] on div "à" at bounding box center [355, 486] width 9 height 23
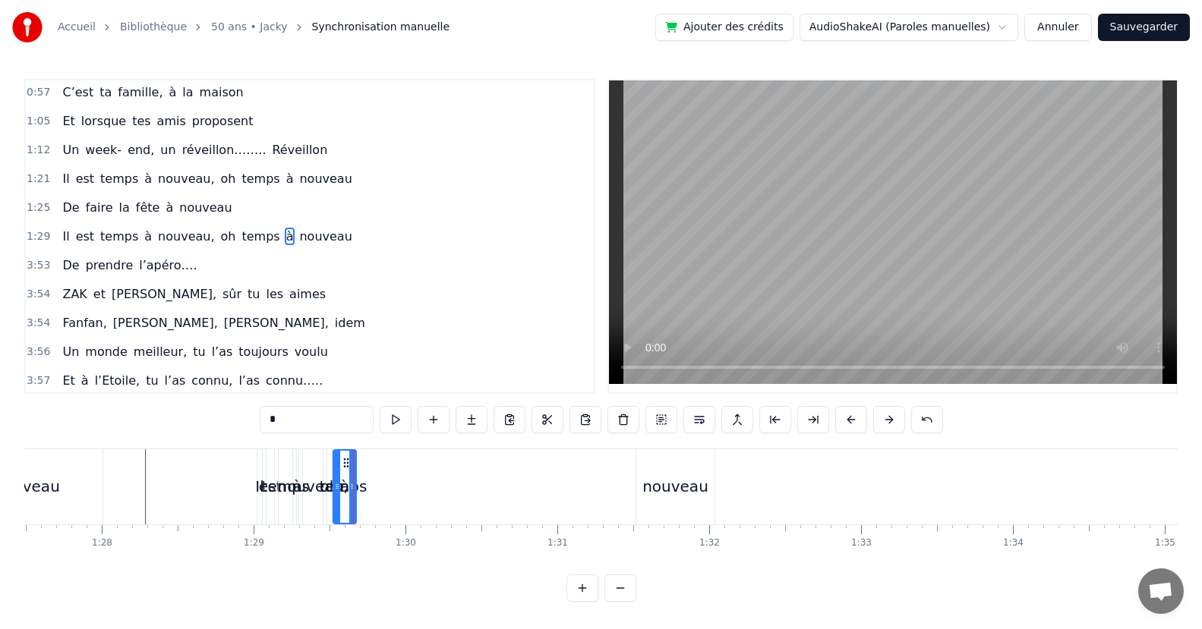
drag, startPoint x: 356, startPoint y: 490, endPoint x: 344, endPoint y: 497, distance: 13.9
click at [334, 497] on div at bounding box center [337, 487] width 6 height 72
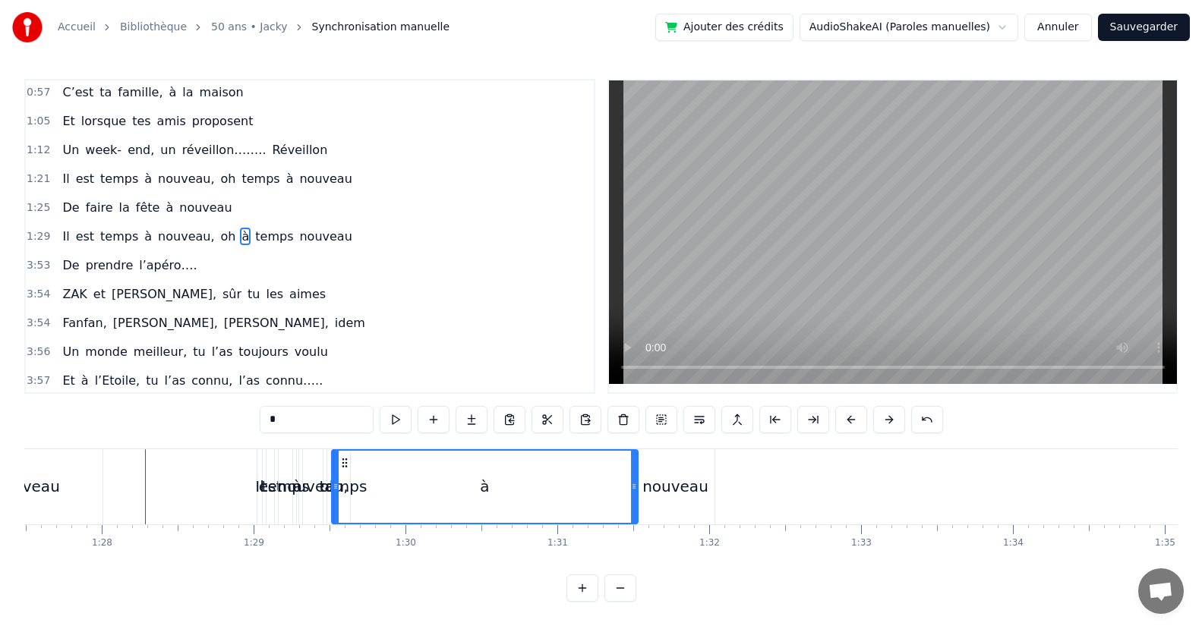
drag, startPoint x: 348, startPoint y: 488, endPoint x: 630, endPoint y: 516, distance: 283.0
click at [631, 516] on div at bounding box center [634, 487] width 6 height 72
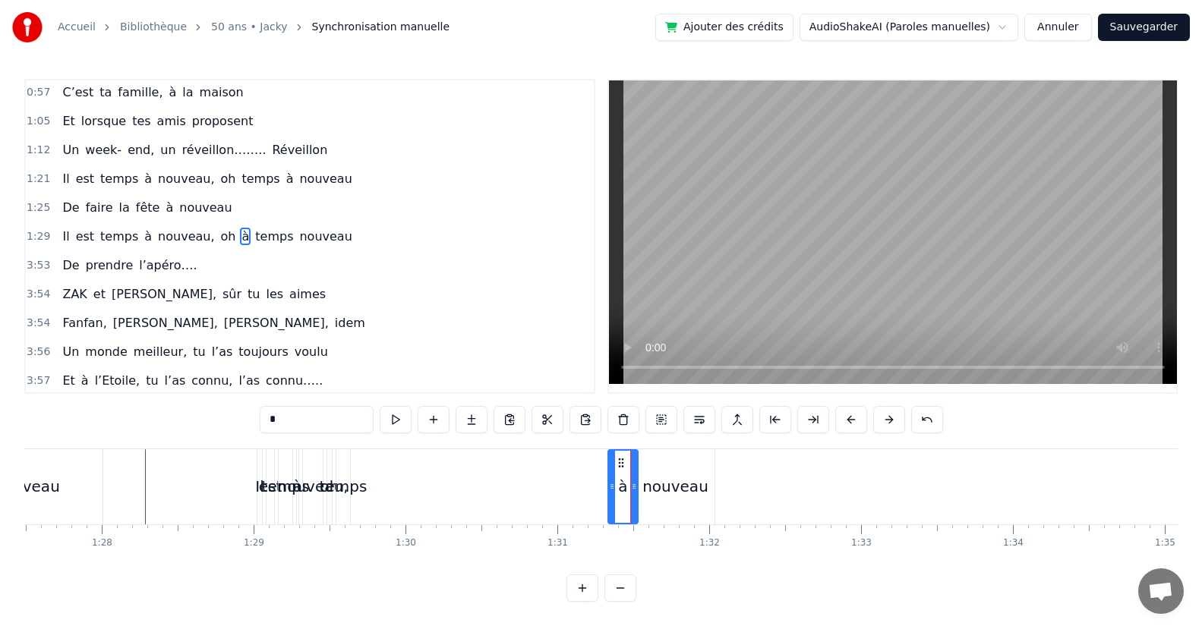
drag, startPoint x: 333, startPoint y: 499, endPoint x: 582, endPoint y: 518, distance: 249.6
click at [353, 492] on div "temps" at bounding box center [344, 486] width 48 height 23
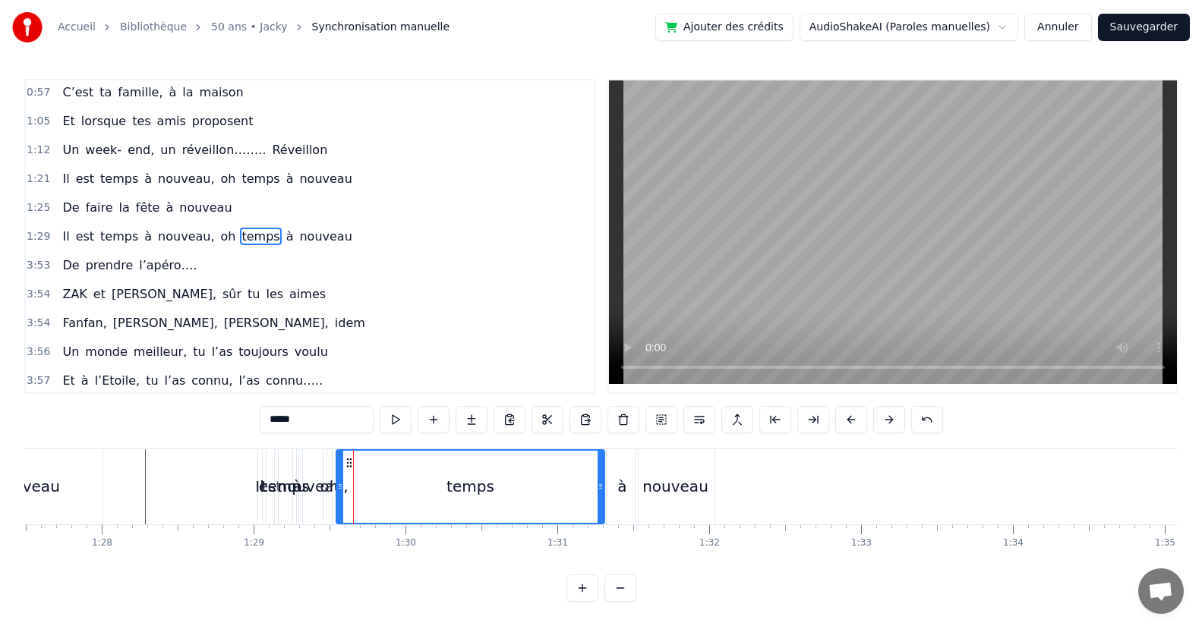
drag, startPoint x: 345, startPoint y: 496, endPoint x: 443, endPoint y: 500, distance: 98.8
click at [594, 521] on div "temps" at bounding box center [470, 487] width 266 height 72
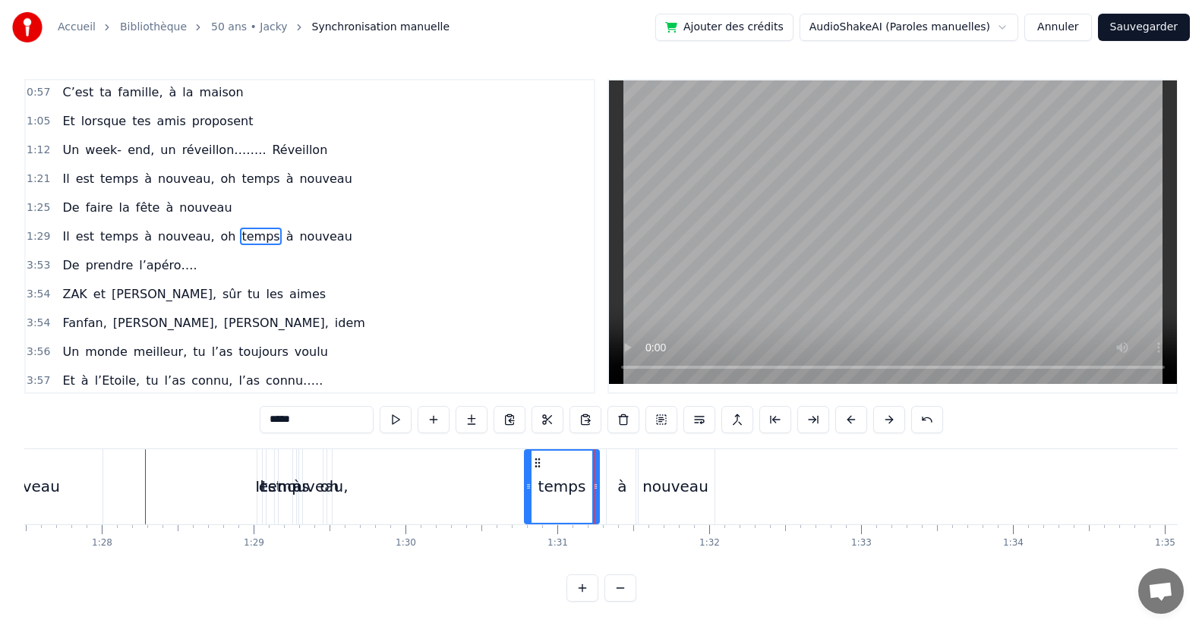
drag, startPoint x: 337, startPoint y: 496, endPoint x: 525, endPoint y: 505, distance: 188.5
click at [525, 505] on div at bounding box center [528, 487] width 6 height 72
click at [329, 496] on div "oh" at bounding box center [329, 486] width 19 height 23
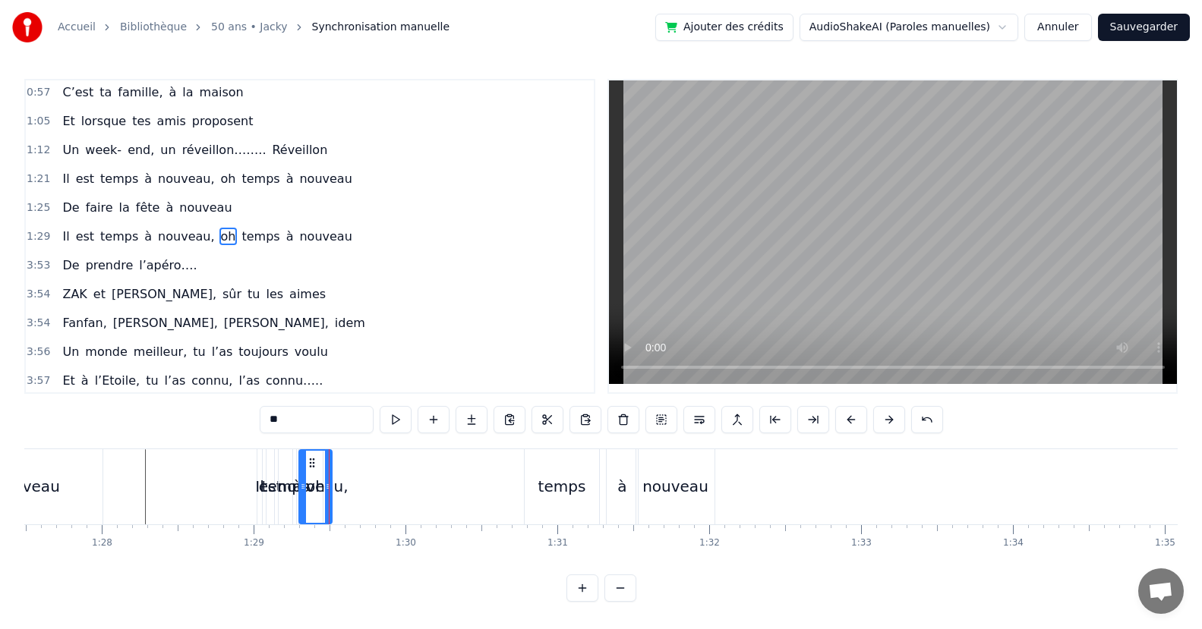
drag, startPoint x: 331, startPoint y: 494, endPoint x: 303, endPoint y: 508, distance: 31.2
click at [303, 508] on div at bounding box center [303, 487] width 6 height 72
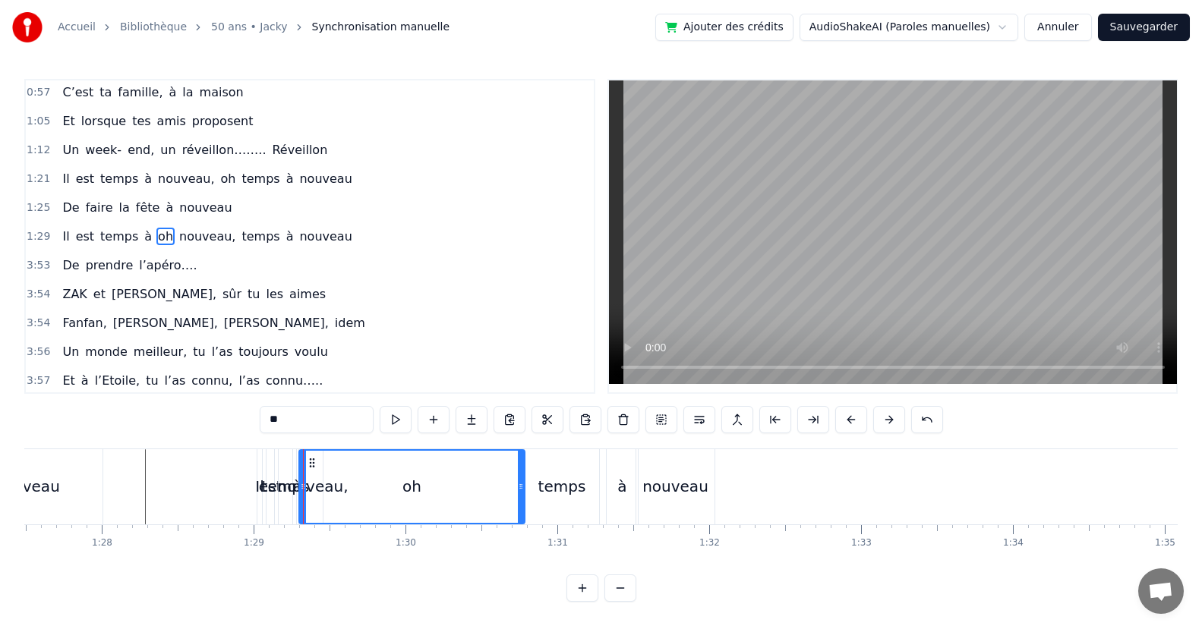
drag, startPoint x: 329, startPoint y: 502, endPoint x: 385, endPoint y: 496, distance: 55.7
click at [522, 509] on div at bounding box center [521, 487] width 6 height 72
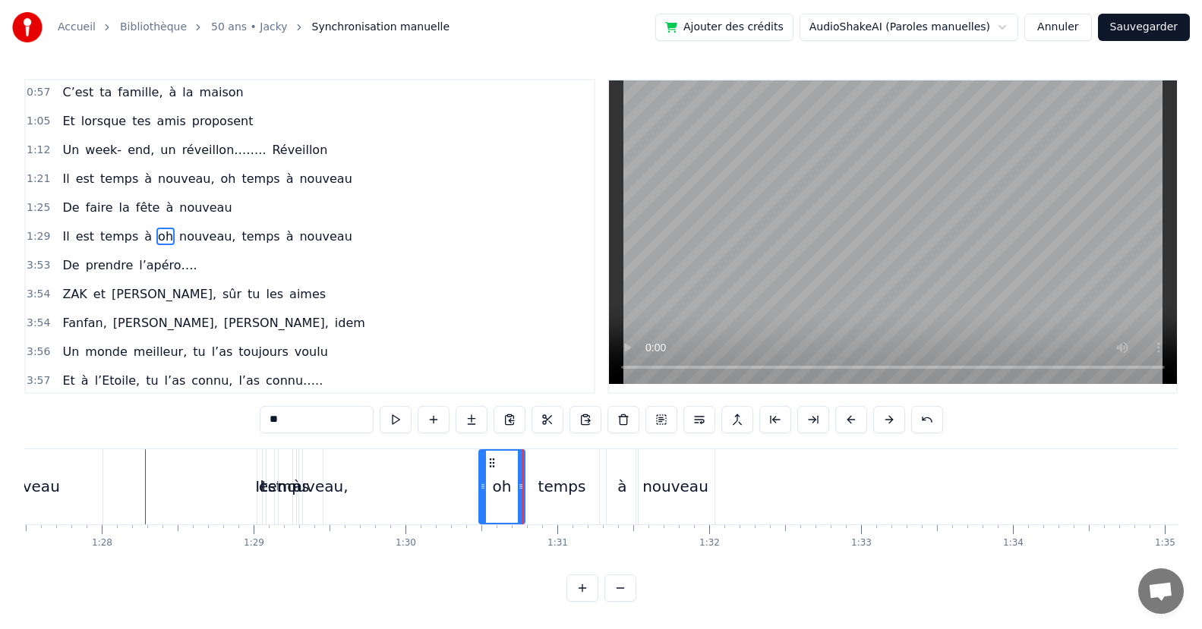
drag, startPoint x: 302, startPoint y: 497, endPoint x: 488, endPoint y: 510, distance: 186.4
click at [330, 494] on div "nouveau," at bounding box center [312, 486] width 71 height 23
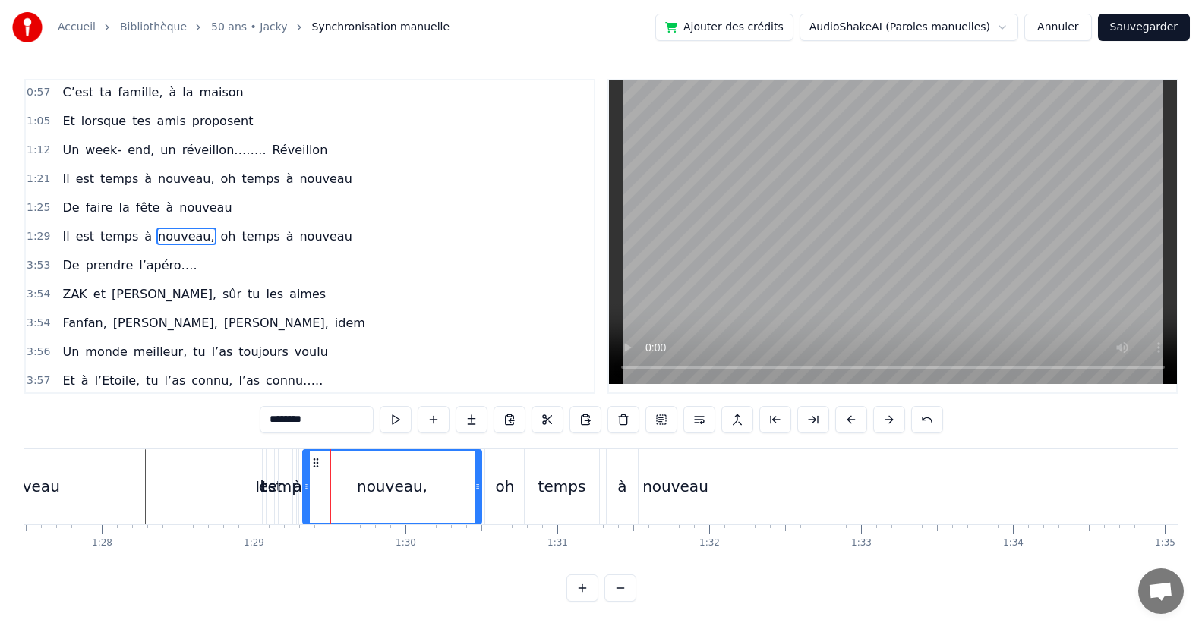
drag, startPoint x: 315, startPoint y: 493, endPoint x: 359, endPoint y: 505, distance: 45.7
click at [472, 505] on div "nouveau," at bounding box center [392, 487] width 177 height 72
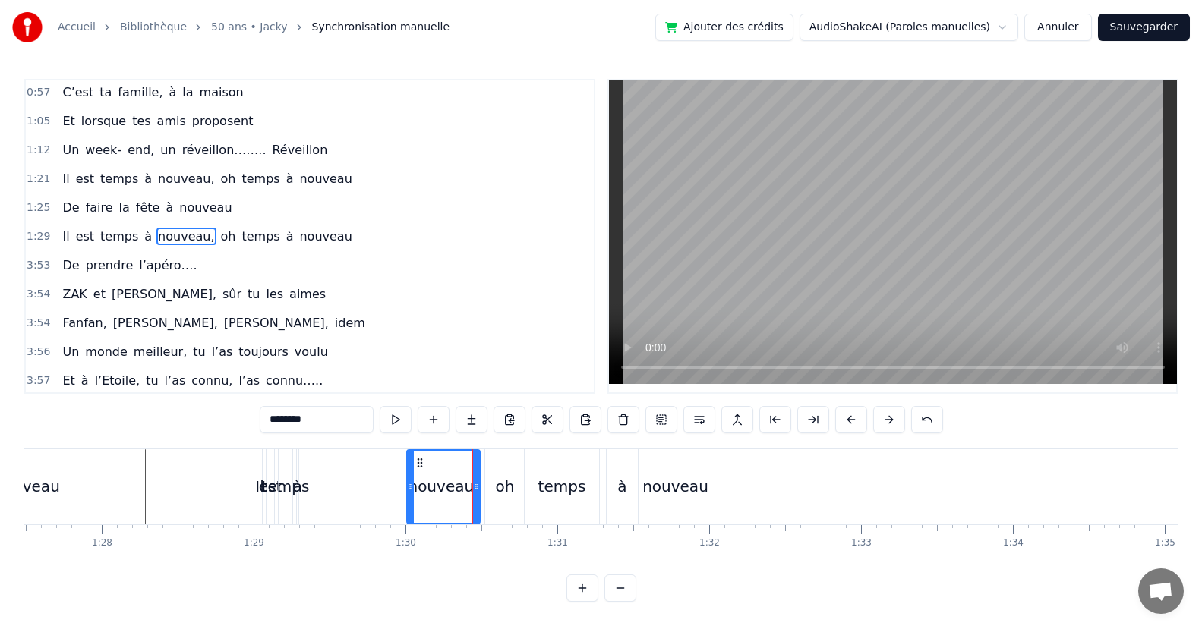
drag, startPoint x: 306, startPoint y: 499, endPoint x: 410, endPoint y: 505, distance: 104.1
click at [410, 505] on div at bounding box center [411, 487] width 6 height 72
click at [290, 493] on div "temps" at bounding box center [286, 486] width 48 height 23
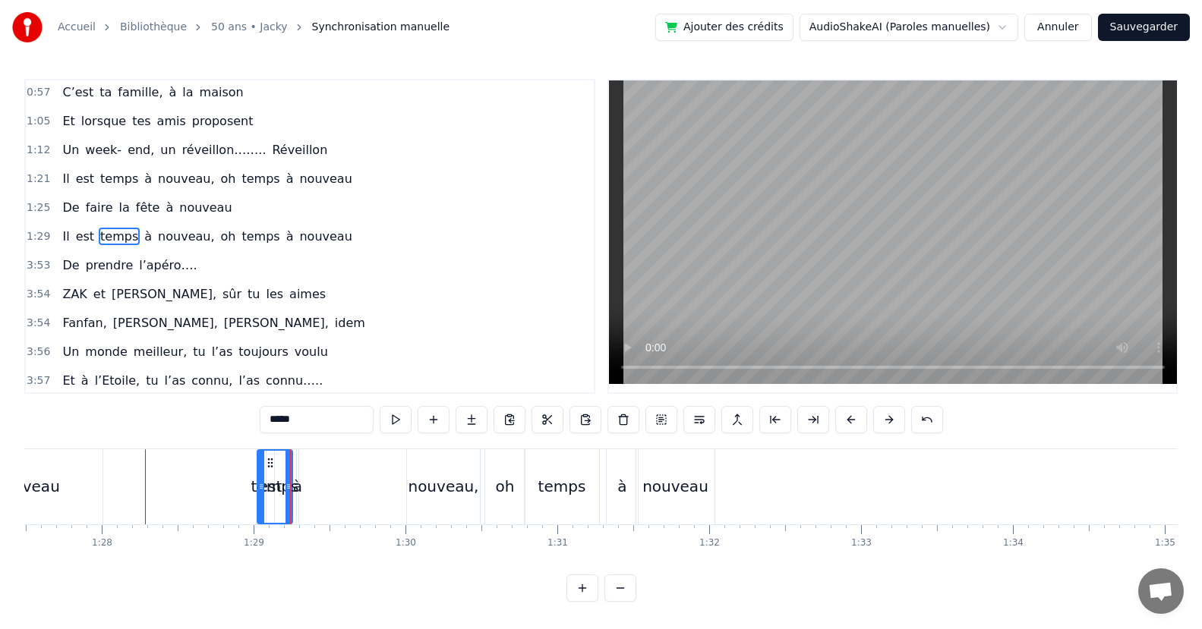
drag, startPoint x: 282, startPoint y: 493, endPoint x: 274, endPoint y: 493, distance: 8.3
click at [261, 493] on div at bounding box center [261, 487] width 6 height 72
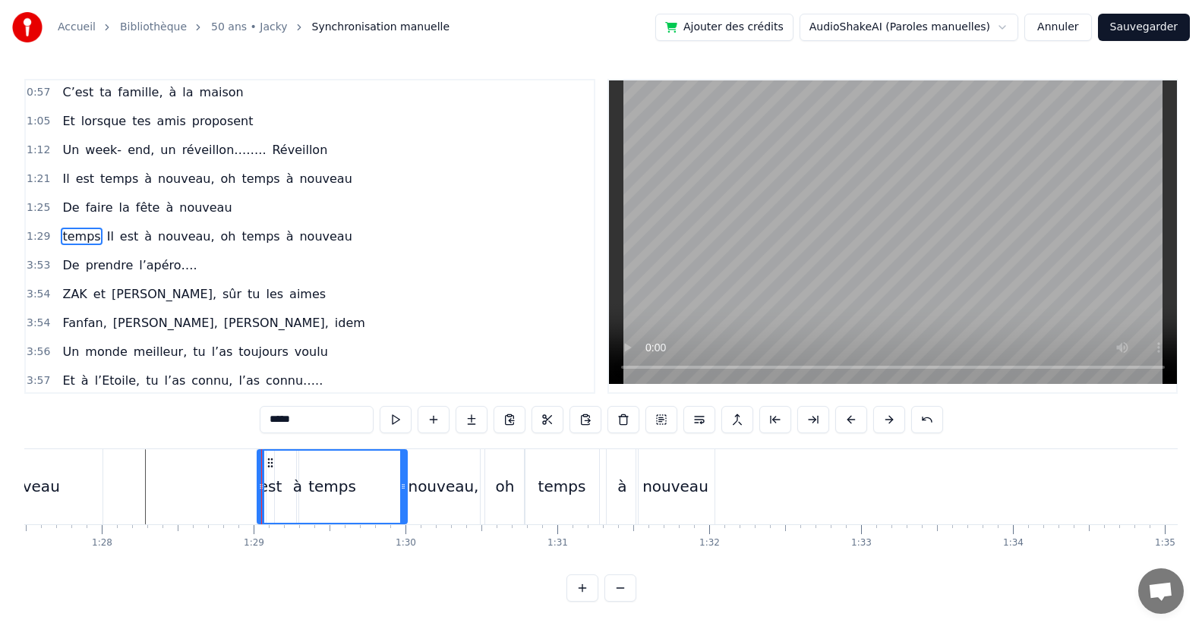
drag, startPoint x: 288, startPoint y: 493, endPoint x: 402, endPoint y: 503, distance: 115.1
click at [402, 503] on div at bounding box center [403, 487] width 6 height 72
drag, startPoint x: 260, startPoint y: 496, endPoint x: 354, endPoint y: 502, distance: 93.6
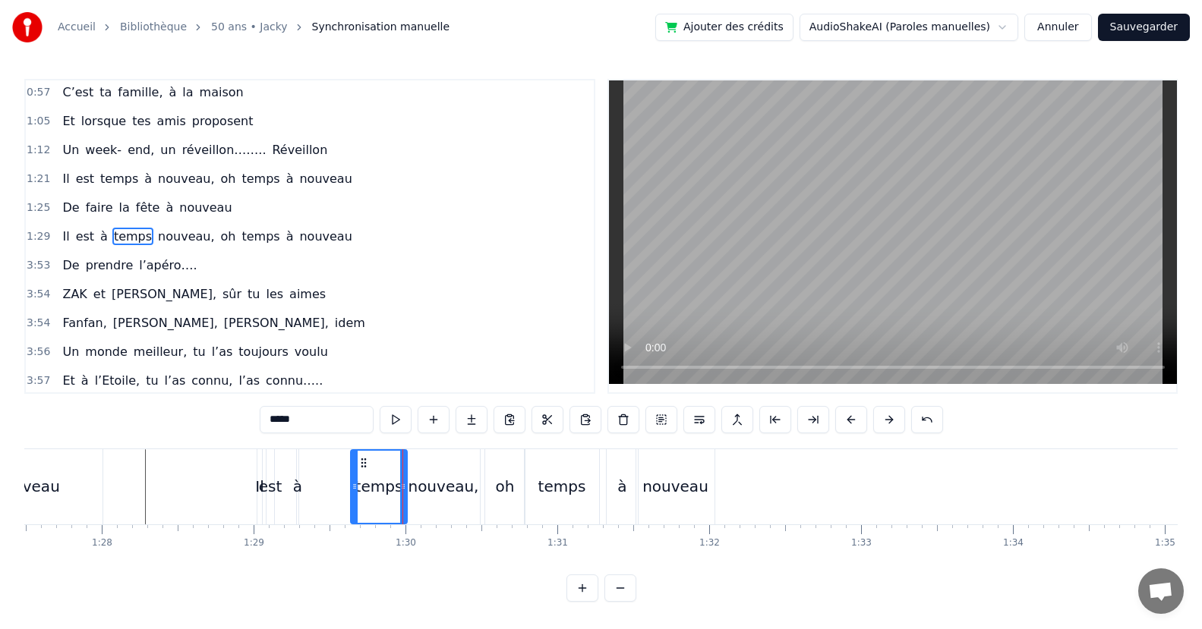
click at [297, 495] on div "à" at bounding box center [297, 486] width 9 height 23
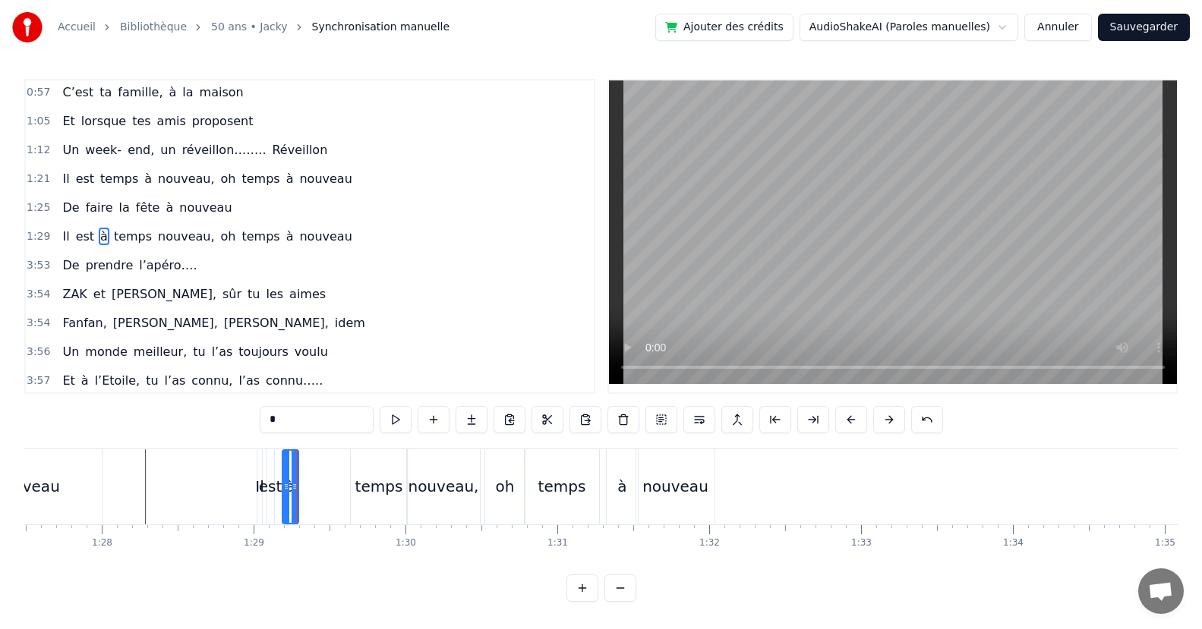
drag, startPoint x: 301, startPoint y: 493, endPoint x: 286, endPoint y: 501, distance: 16.7
click at [286, 501] on div at bounding box center [286, 487] width 6 height 72
drag, startPoint x: 293, startPoint y: 496, endPoint x: 356, endPoint y: 496, distance: 63.0
click at [356, 496] on div at bounding box center [357, 487] width 6 height 72
drag, startPoint x: 286, startPoint y: 492, endPoint x: 326, endPoint y: 498, distance: 39.9
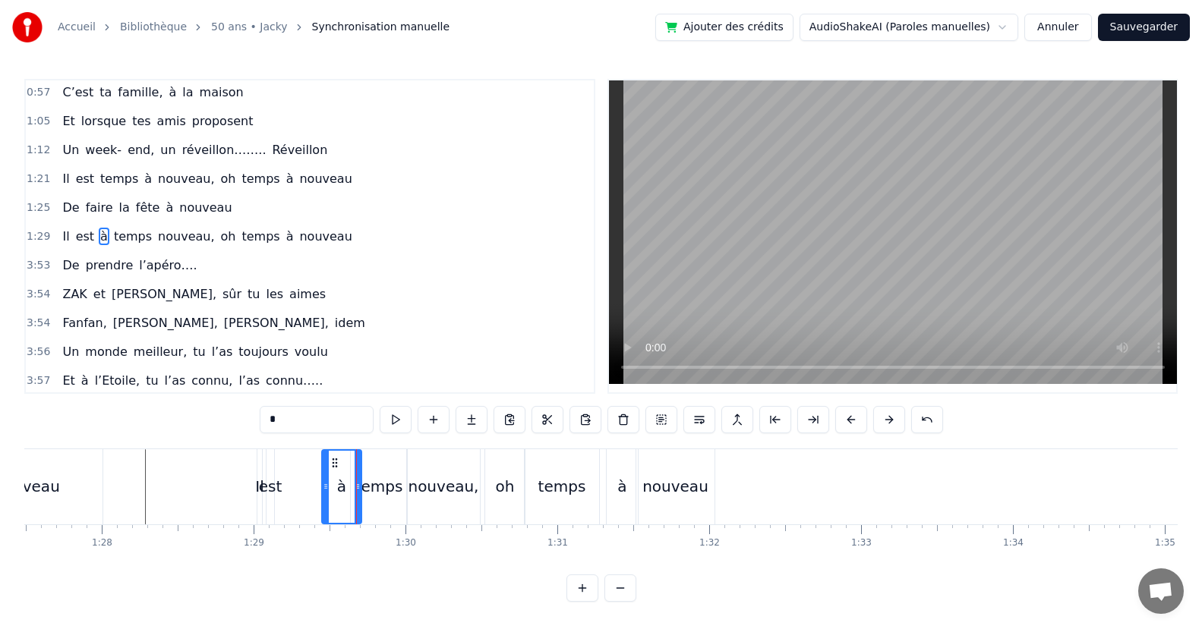
click at [326, 498] on div at bounding box center [326, 487] width 6 height 72
click at [404, 496] on div "temps" at bounding box center [379, 486] width 56 height 75
drag, startPoint x: 405, startPoint y: 496, endPoint x: 373, endPoint y: 505, distance: 33.2
click at [379, 506] on div at bounding box center [377, 487] width 6 height 72
click at [335, 493] on div "à" at bounding box center [341, 486] width 39 height 75
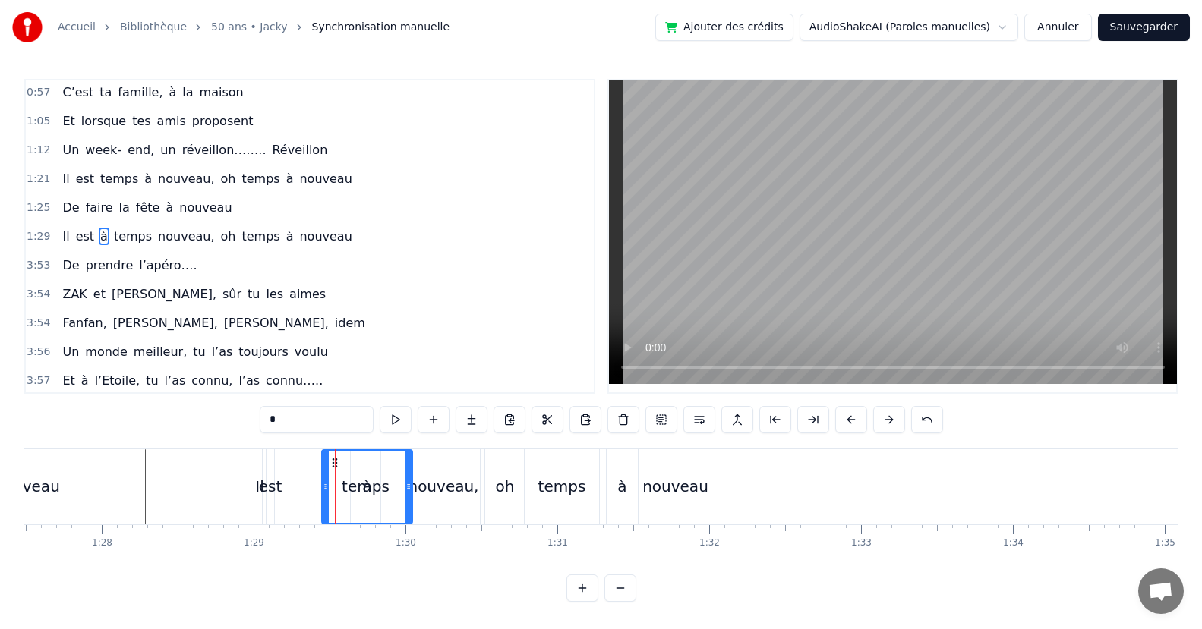
drag, startPoint x: 354, startPoint y: 493, endPoint x: 405, endPoint y: 506, distance: 52.5
click at [405, 506] on div at bounding box center [408, 487] width 6 height 72
drag, startPoint x: 325, startPoint y: 496, endPoint x: 389, endPoint y: 505, distance: 65.1
click at [279, 494] on div "est" at bounding box center [271, 486] width 24 height 23
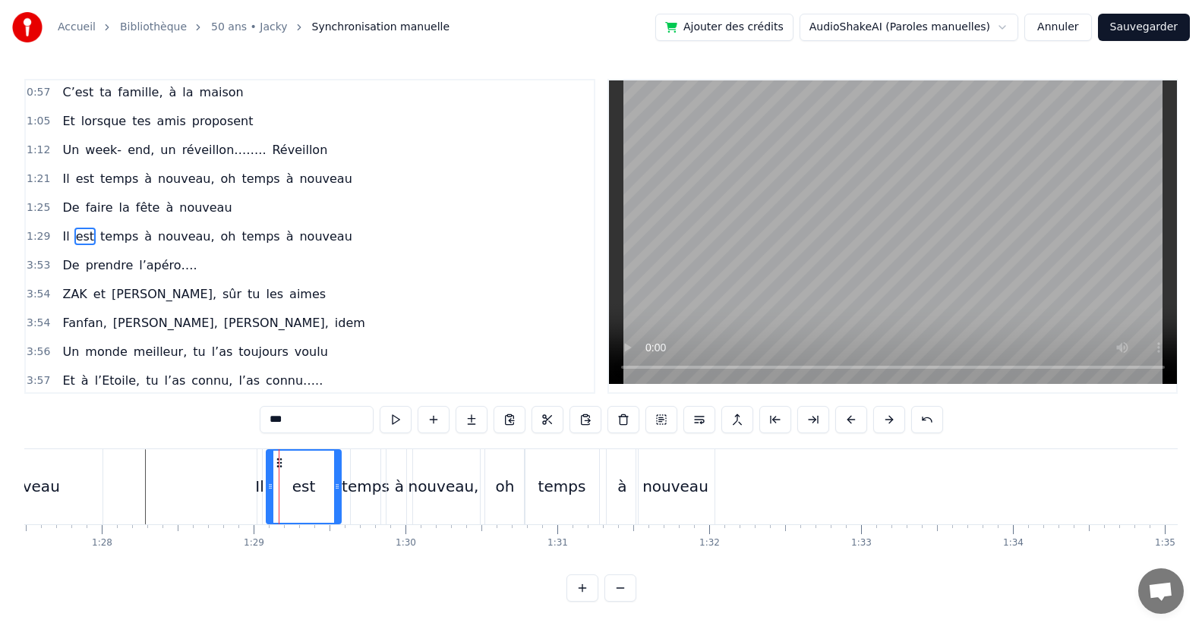
drag, startPoint x: 271, startPoint y: 490, endPoint x: 338, endPoint y: 510, distance: 69.6
click at [338, 510] on div at bounding box center [337, 487] width 6 height 72
drag, startPoint x: 268, startPoint y: 496, endPoint x: 296, endPoint y: 511, distance: 31.9
click at [296, 511] on div at bounding box center [298, 487] width 6 height 72
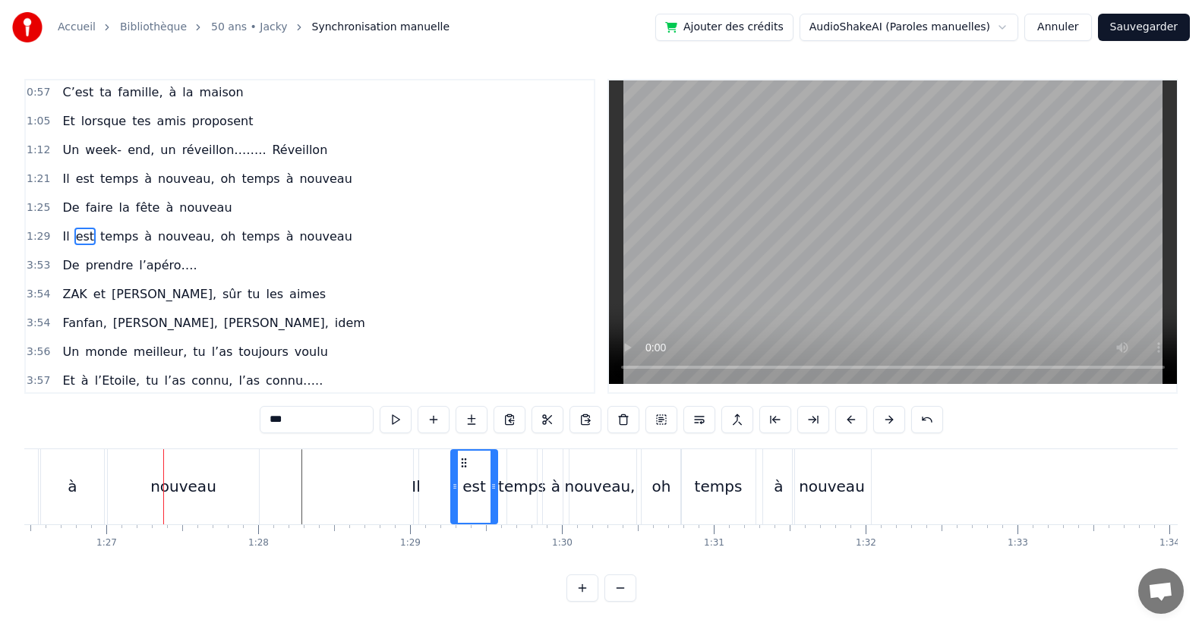
scroll to position [0, 13164]
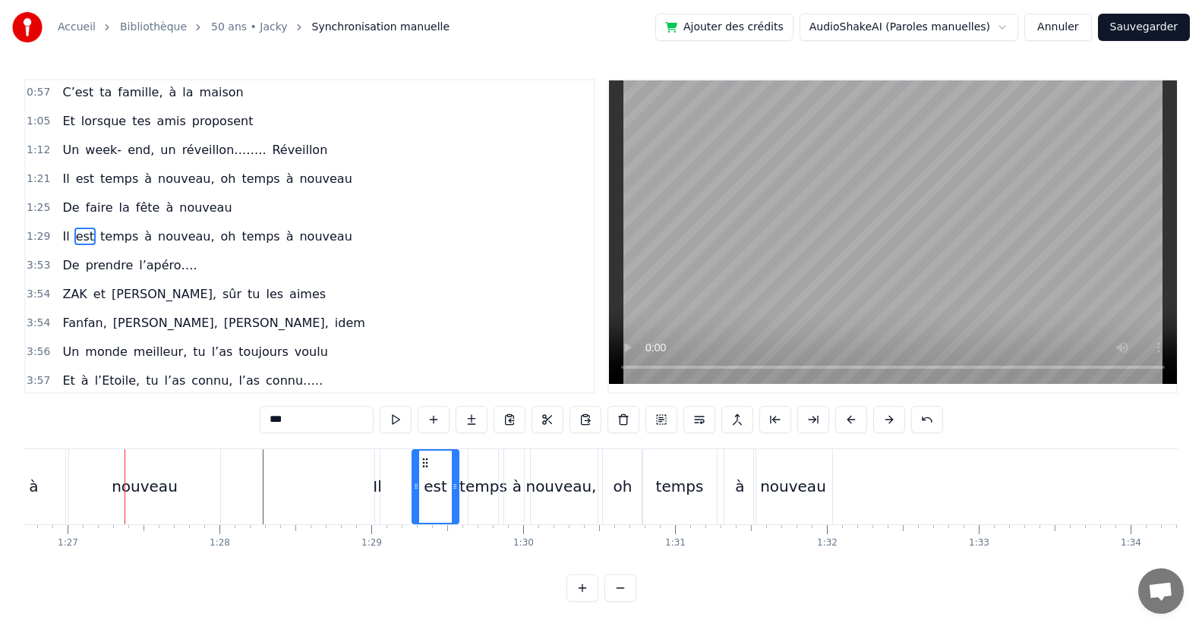
click at [619, 490] on div "oh" at bounding box center [622, 486] width 19 height 23
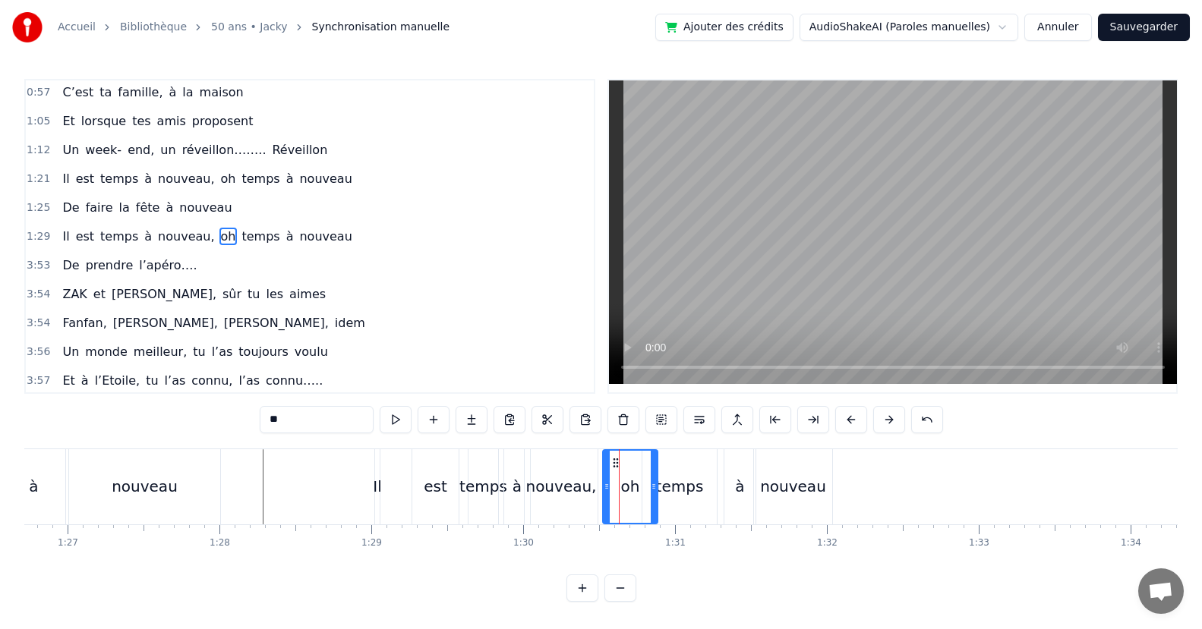
drag, startPoint x: 640, startPoint y: 492, endPoint x: 655, endPoint y: 491, distance: 15.2
click at [655, 491] on icon at bounding box center [653, 486] width 6 height 12
drag, startPoint x: 606, startPoint y: 492, endPoint x: 618, endPoint y: 496, distance: 12.7
click at [628, 499] on div at bounding box center [629, 487] width 6 height 72
click at [594, 492] on div "nouveau," at bounding box center [560, 486] width 73 height 75
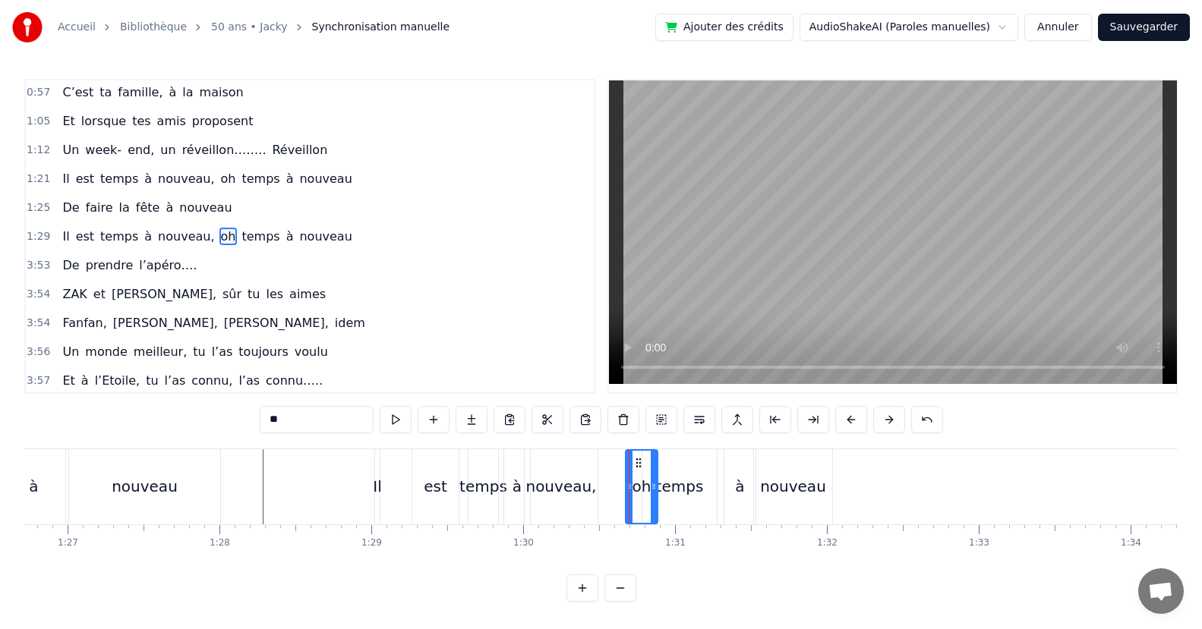
type input "********"
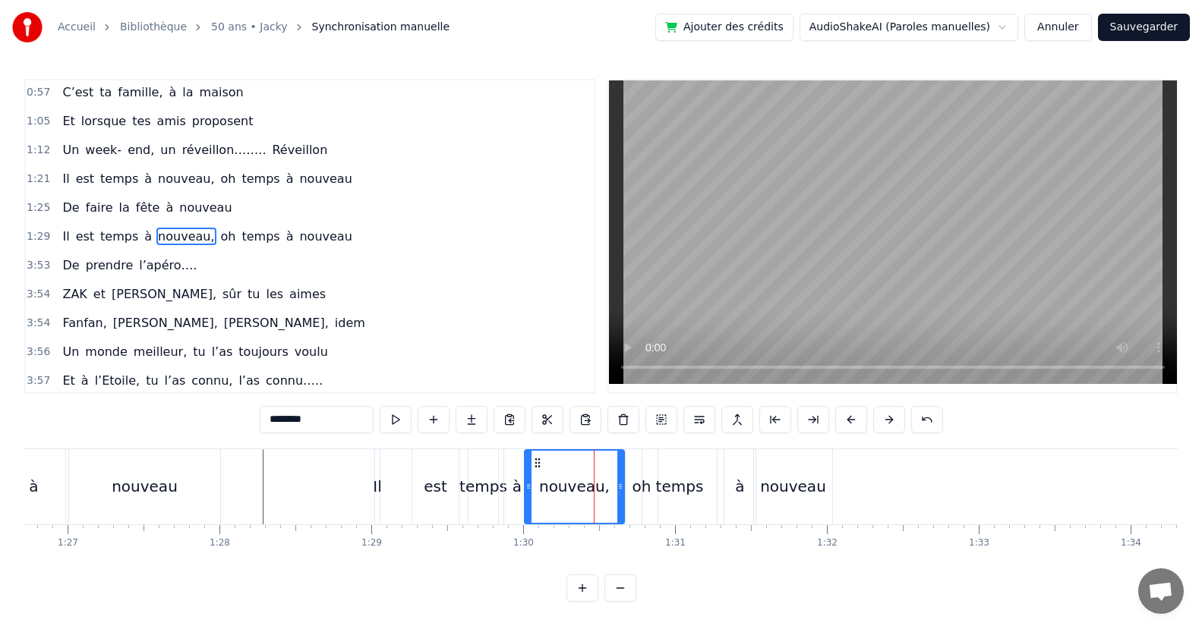
drag, startPoint x: 592, startPoint y: 495, endPoint x: 624, endPoint y: 494, distance: 31.9
click at [618, 497] on div at bounding box center [620, 487] width 6 height 72
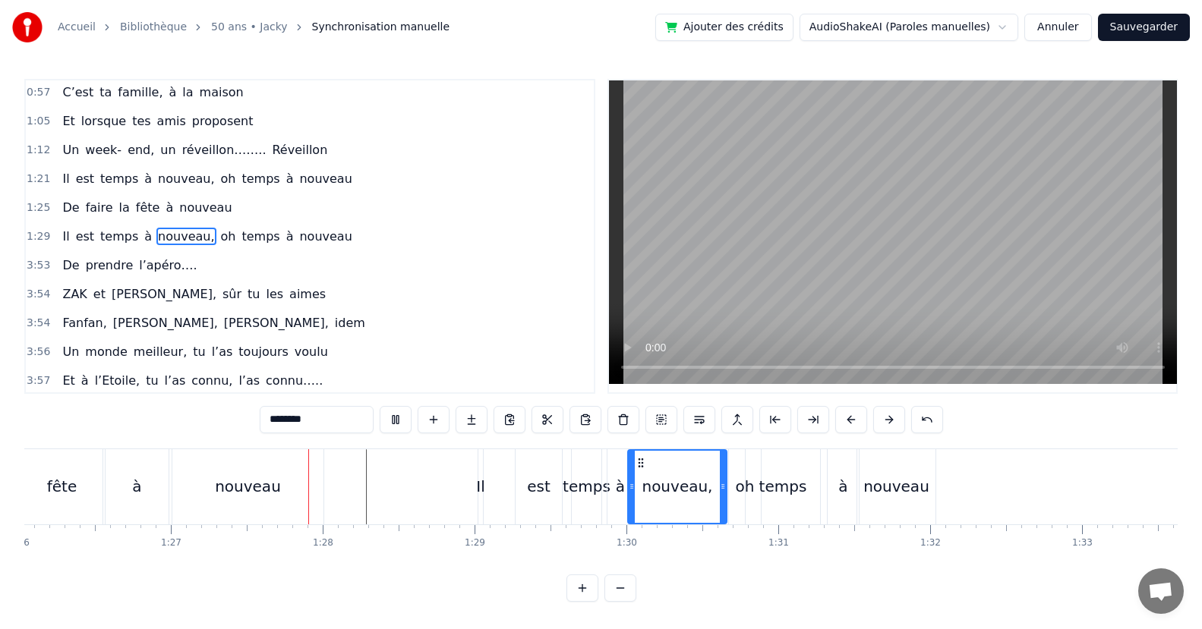
scroll to position [0, 13190]
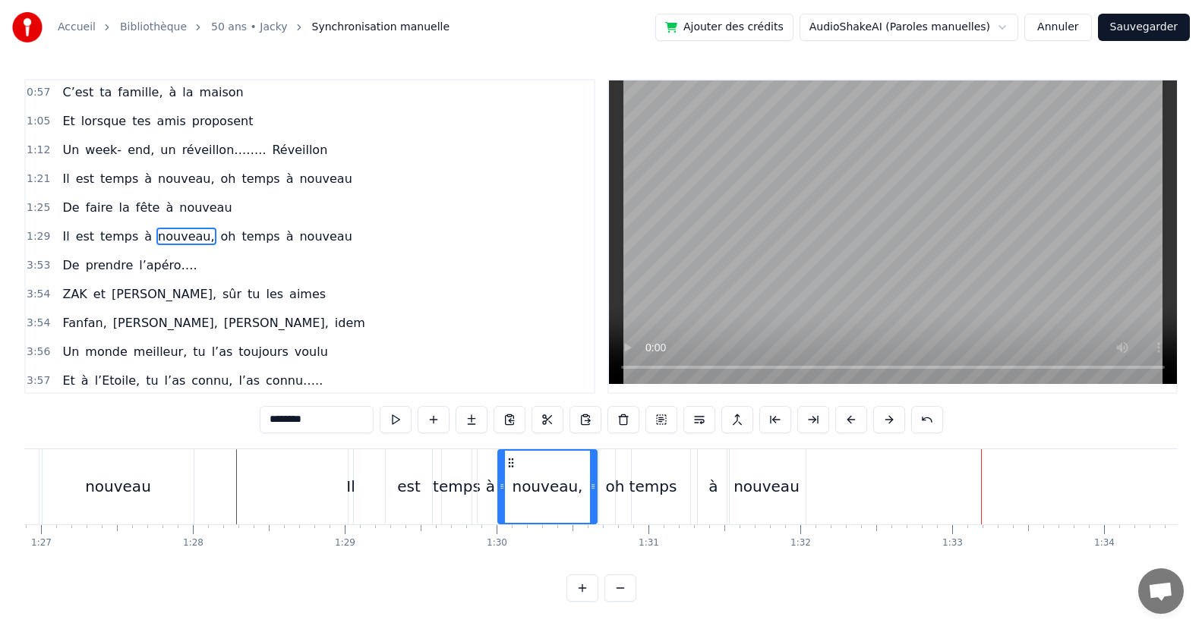
click at [179, 272] on div "De prendre l’apéro…." at bounding box center [129, 265] width 146 height 27
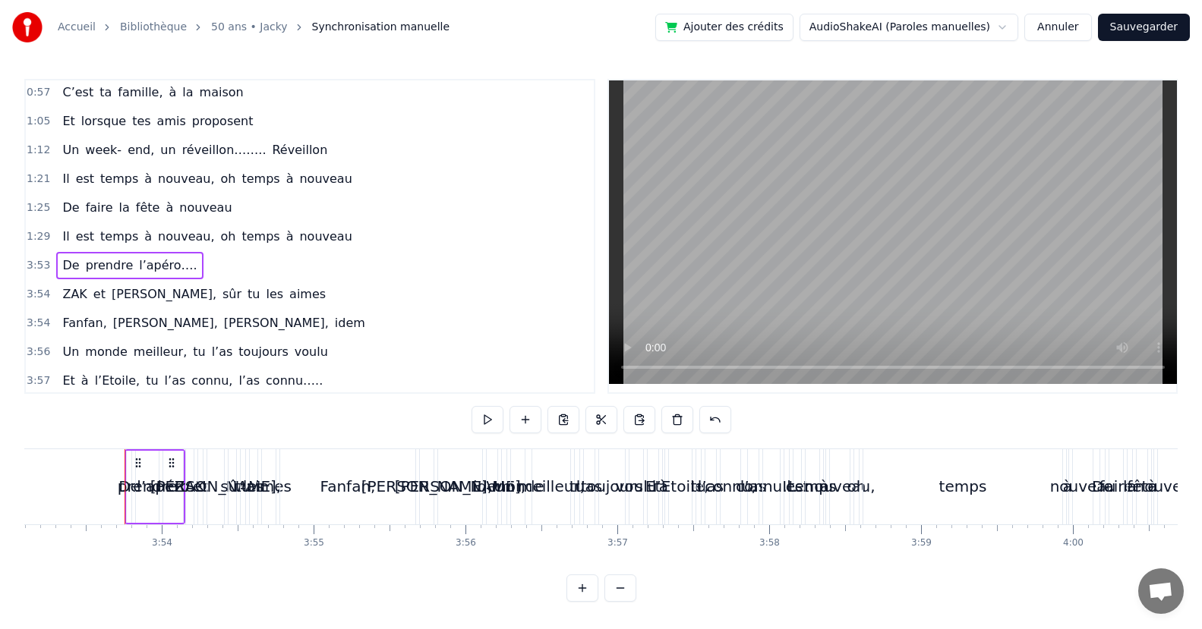
scroll to position [0, 35408]
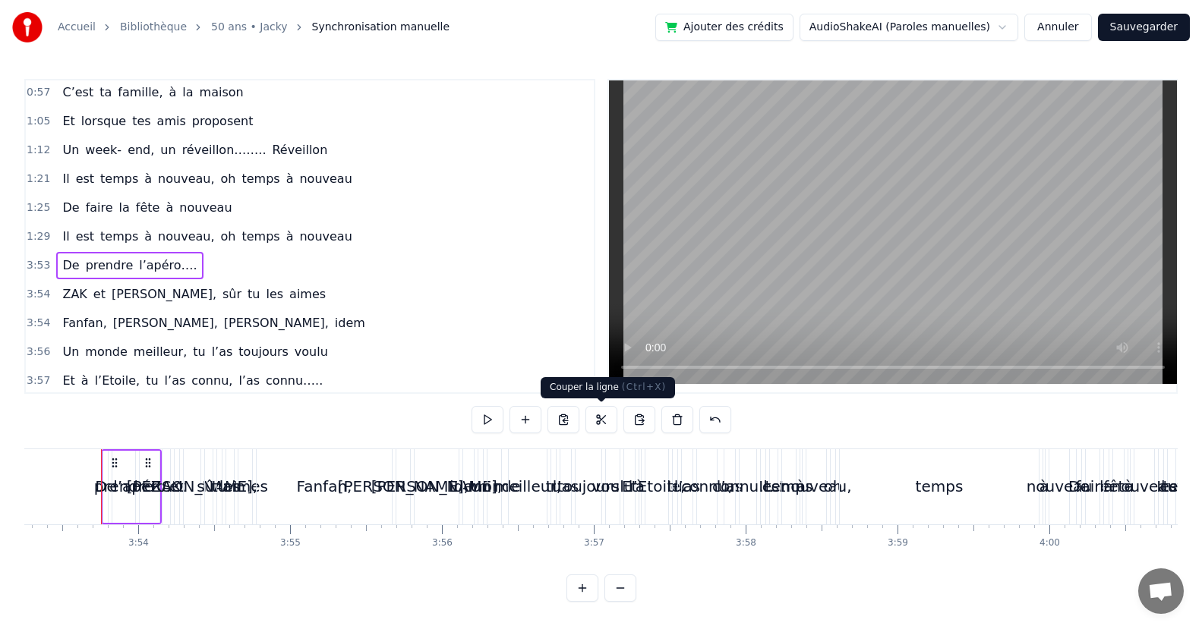
click at [601, 420] on button at bounding box center [601, 419] width 32 height 27
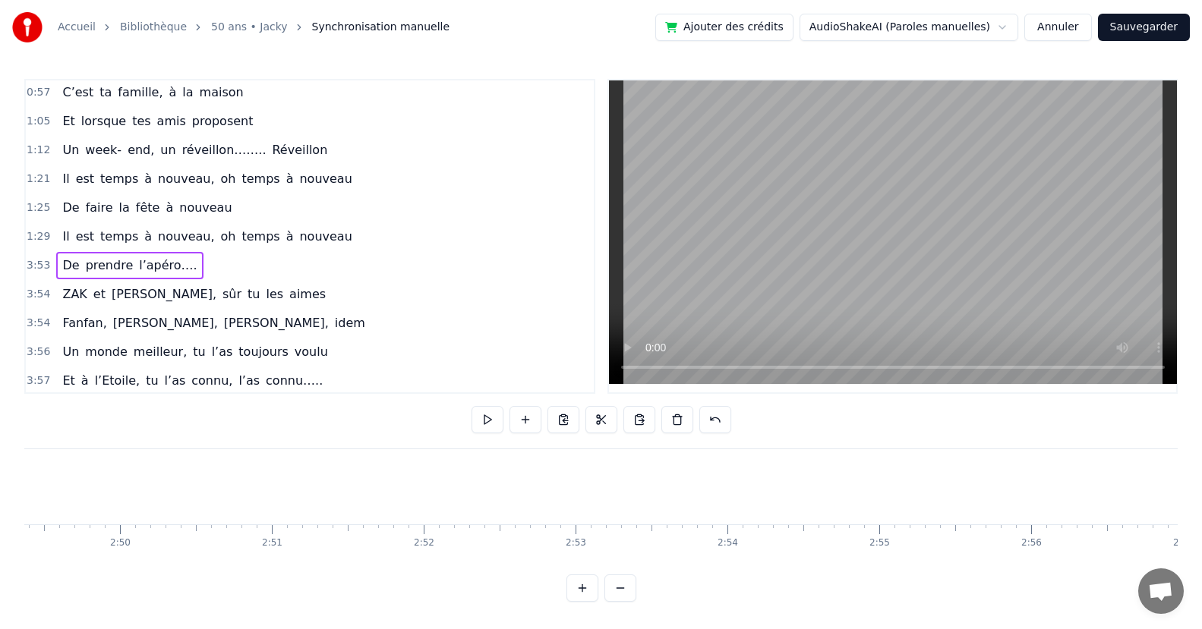
scroll to position [0, 25320]
click at [343, 562] on div "Puisqu’ [DATE], c' est toi le roi Que ce soir, la fête s’impose Puisque tout le…" at bounding box center [600, 506] width 1153 height 114
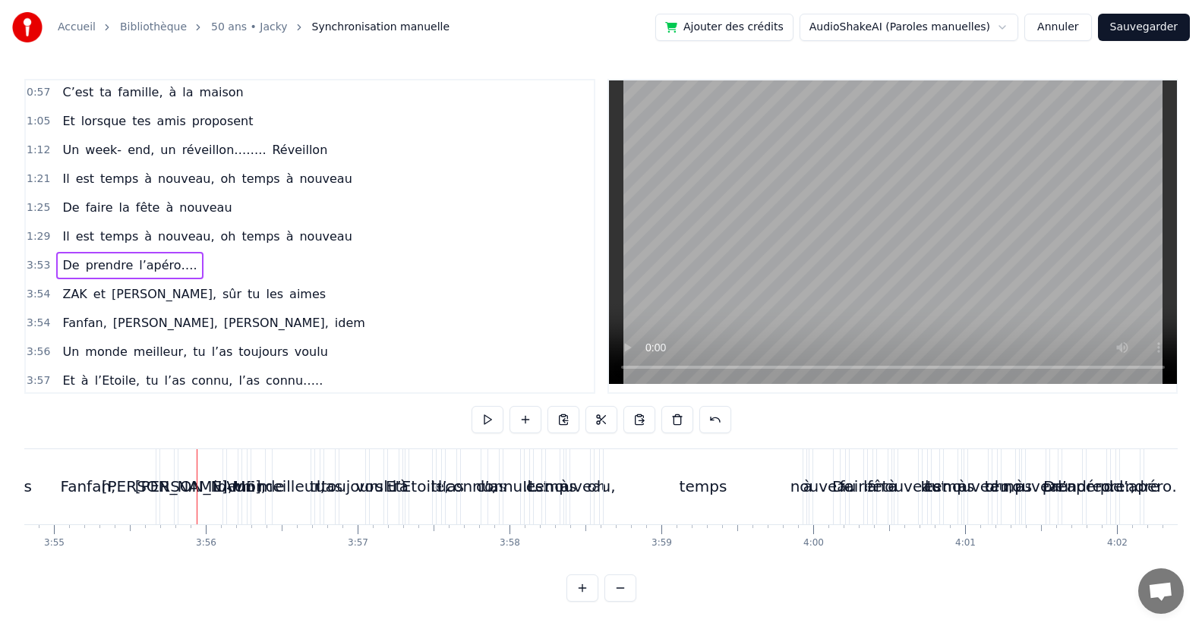
scroll to position [0, 35740]
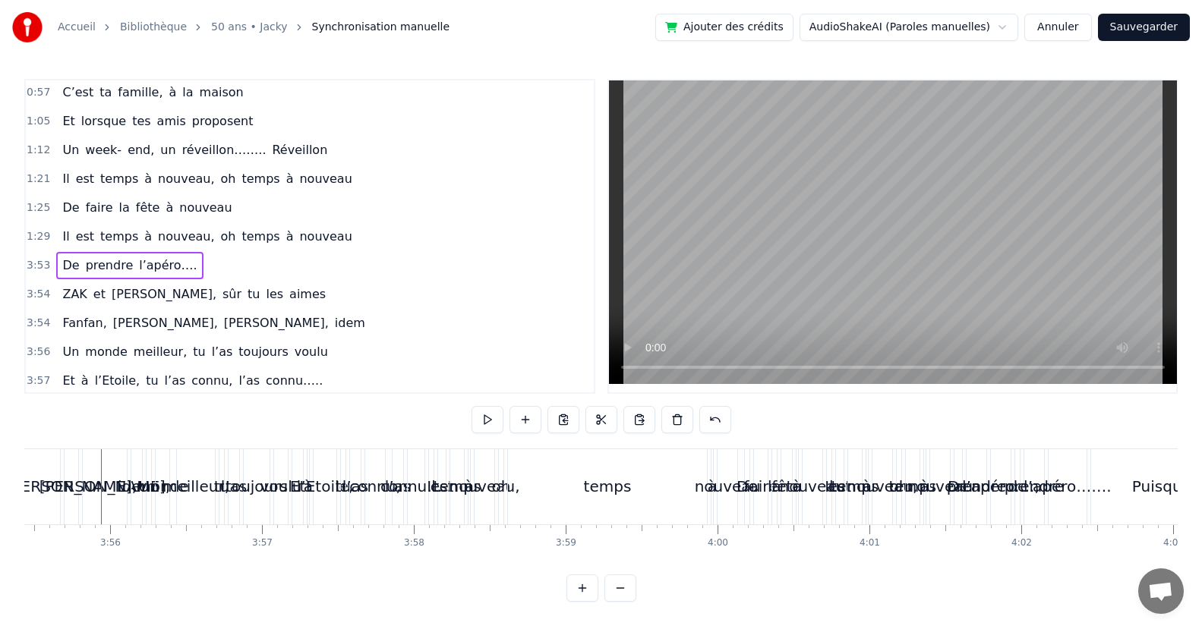
click at [695, 371] on video at bounding box center [893, 232] width 568 height 304
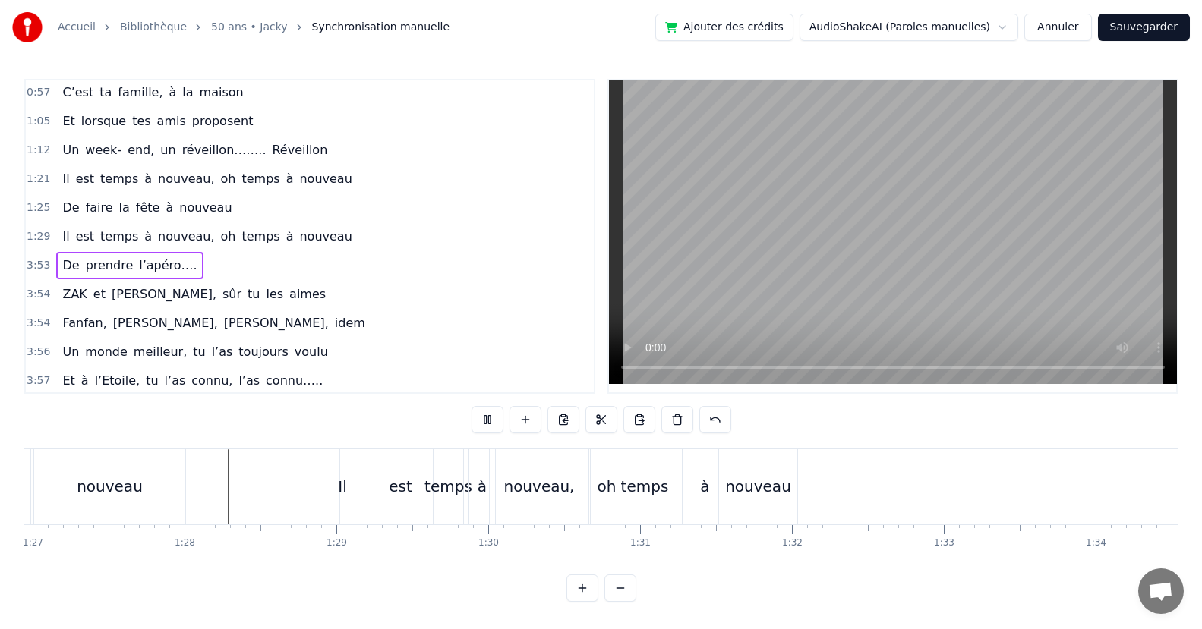
scroll to position [0, 13269]
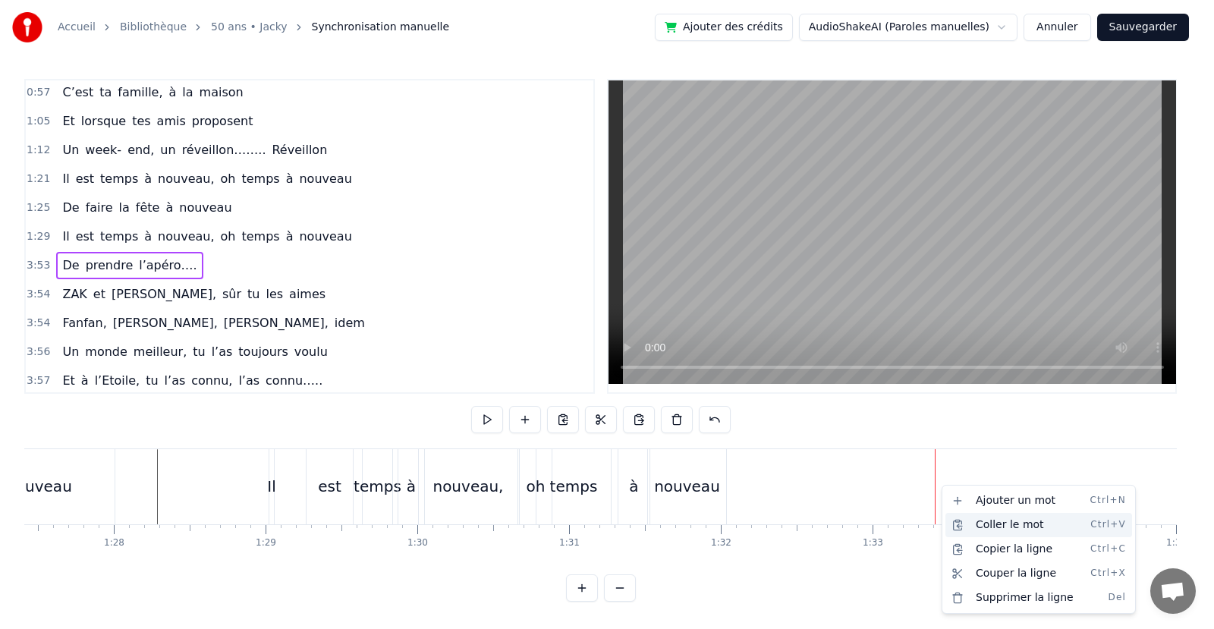
click at [981, 524] on div "Coller le mot Ctrl+V" at bounding box center [1039, 525] width 187 height 24
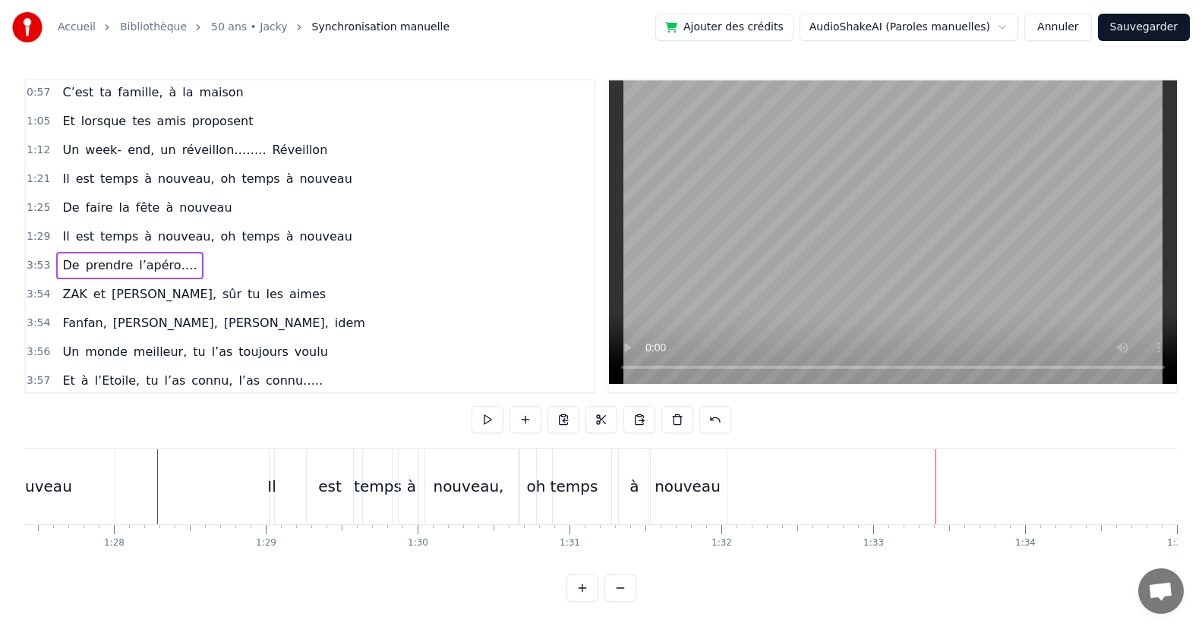
click at [178, 256] on div "De prendre l’apéro…." at bounding box center [129, 265] width 146 height 27
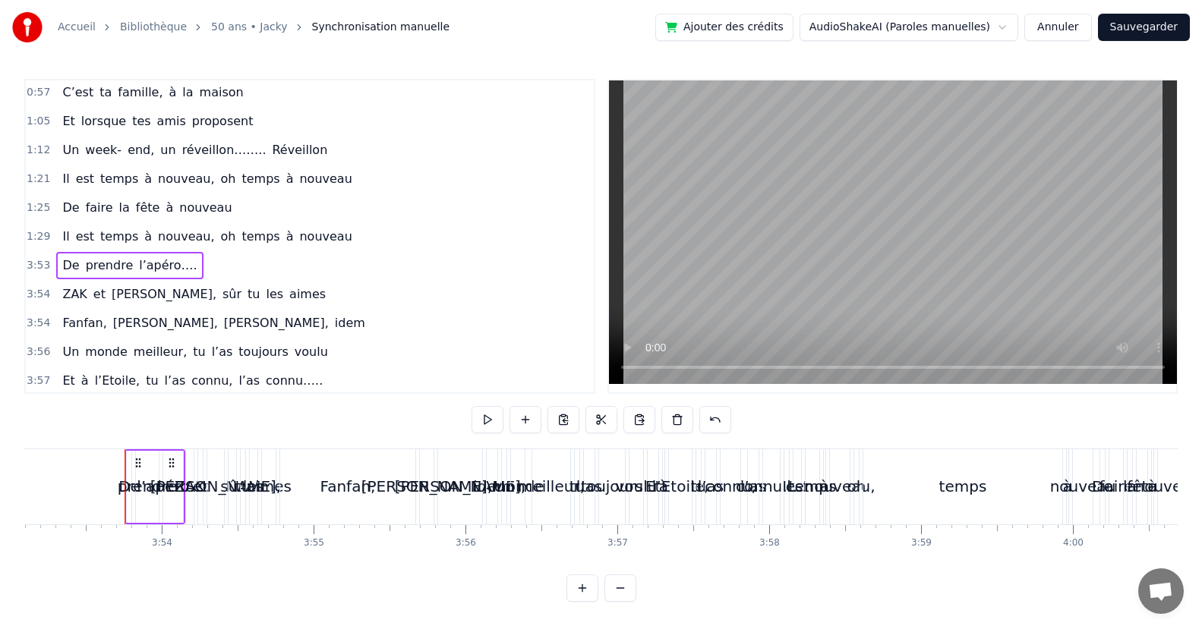
scroll to position [0, 35408]
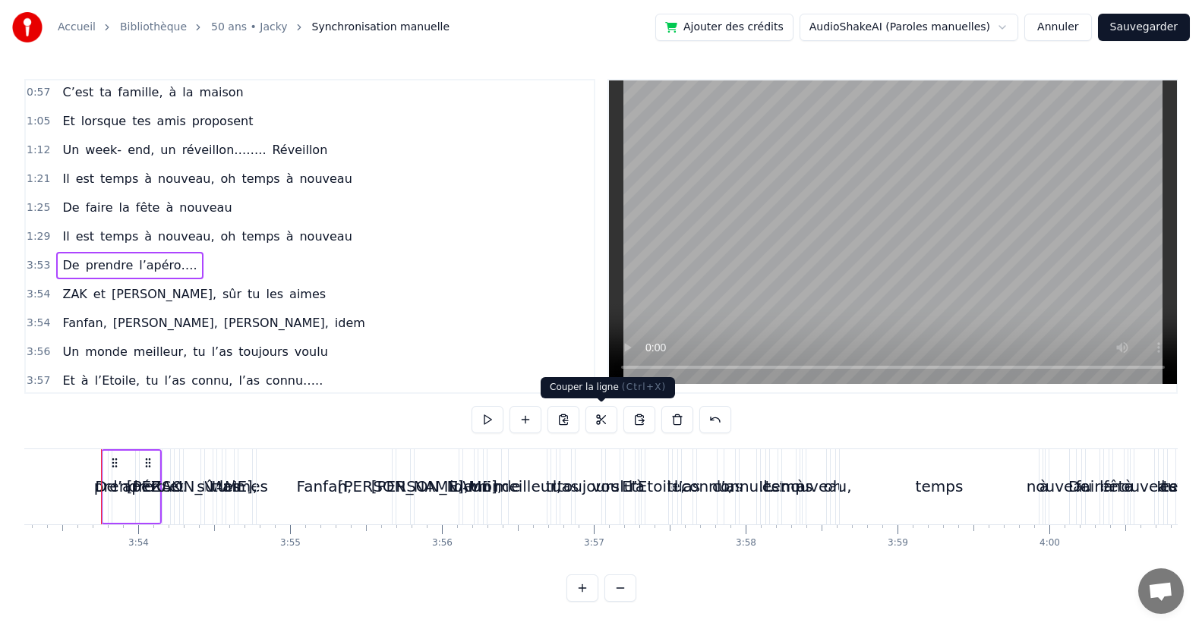
click at [600, 415] on button at bounding box center [601, 419] width 32 height 27
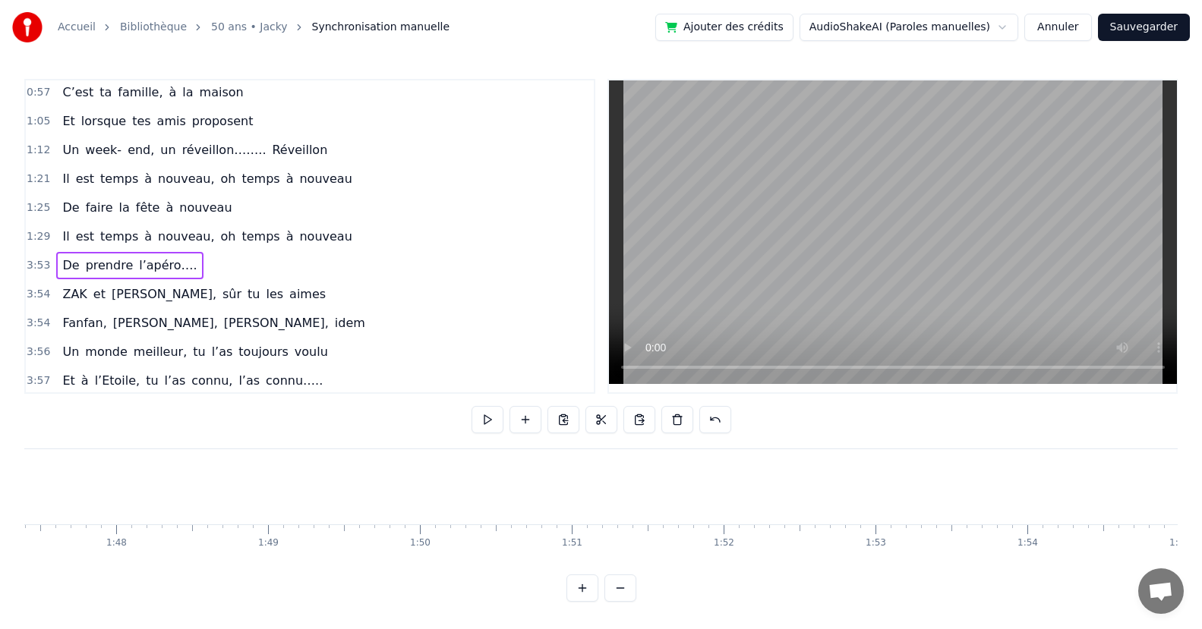
scroll to position [0, 13214]
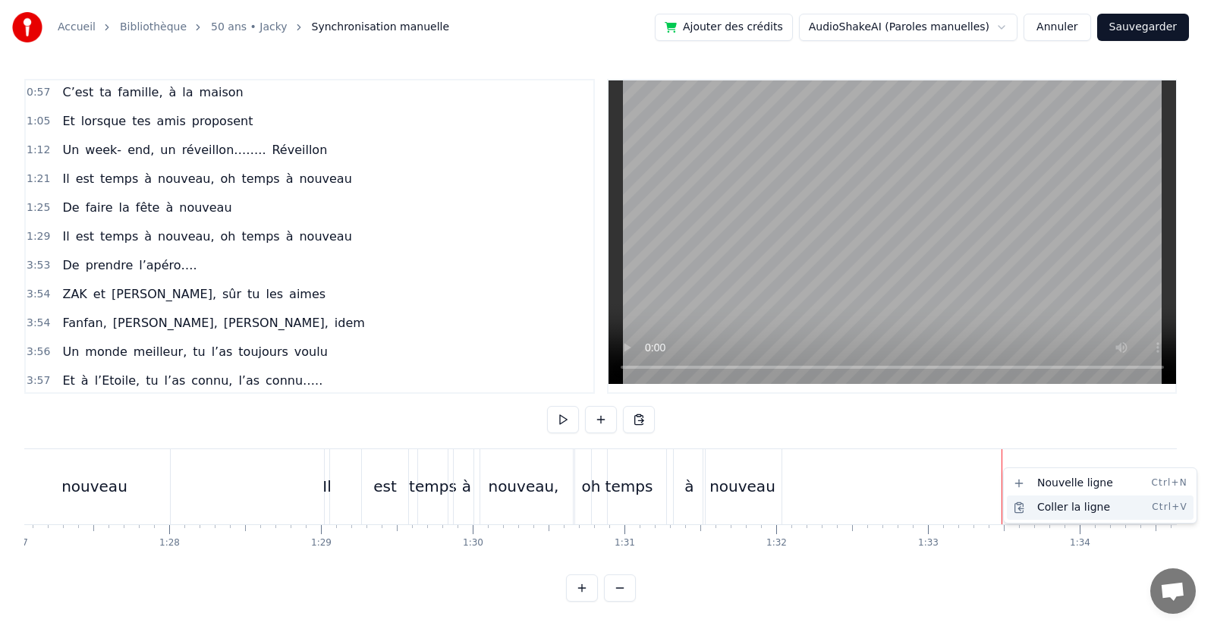
click at [1046, 508] on div "Coller la ligne Ctrl+V" at bounding box center [1100, 508] width 187 height 24
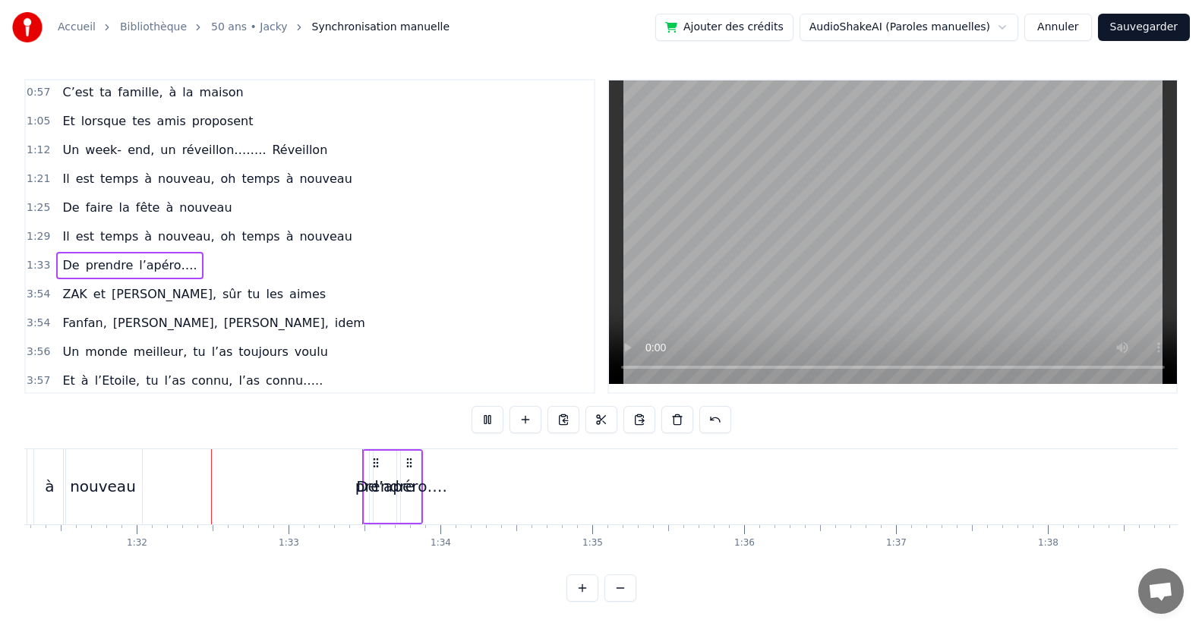
scroll to position [0, 13867]
click at [403, 496] on div "l’apéro…." at bounding box center [397, 486] width 73 height 23
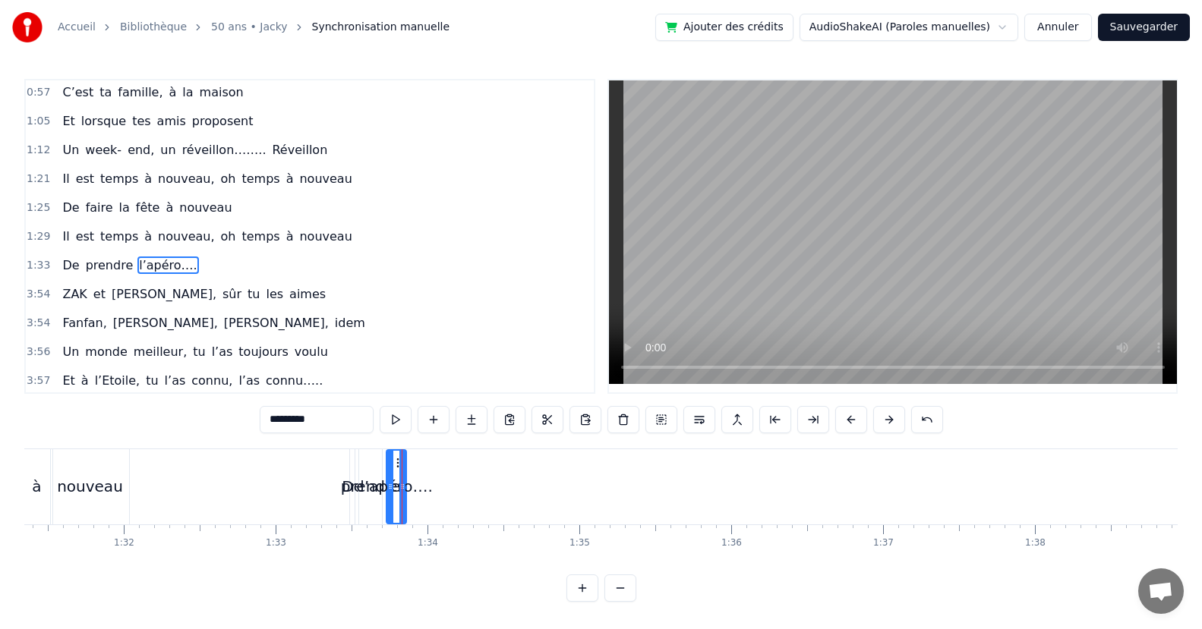
scroll to position [175, 0]
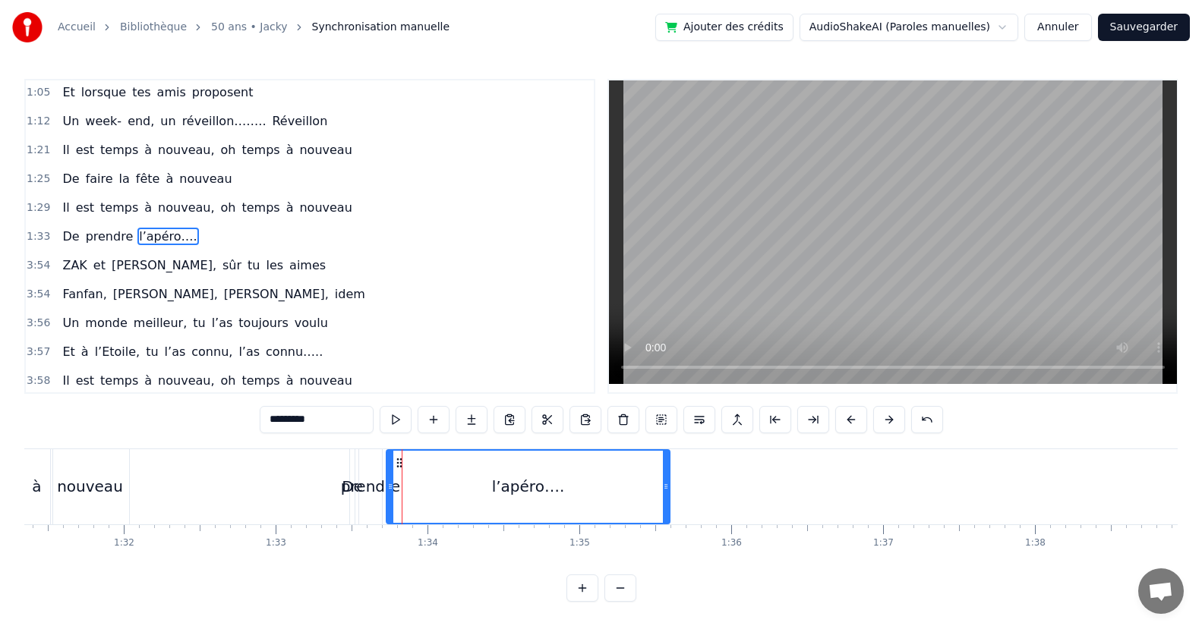
drag, startPoint x: 404, startPoint y: 493, endPoint x: 565, endPoint y: 509, distance: 162.5
click at [664, 518] on div at bounding box center [666, 487] width 6 height 72
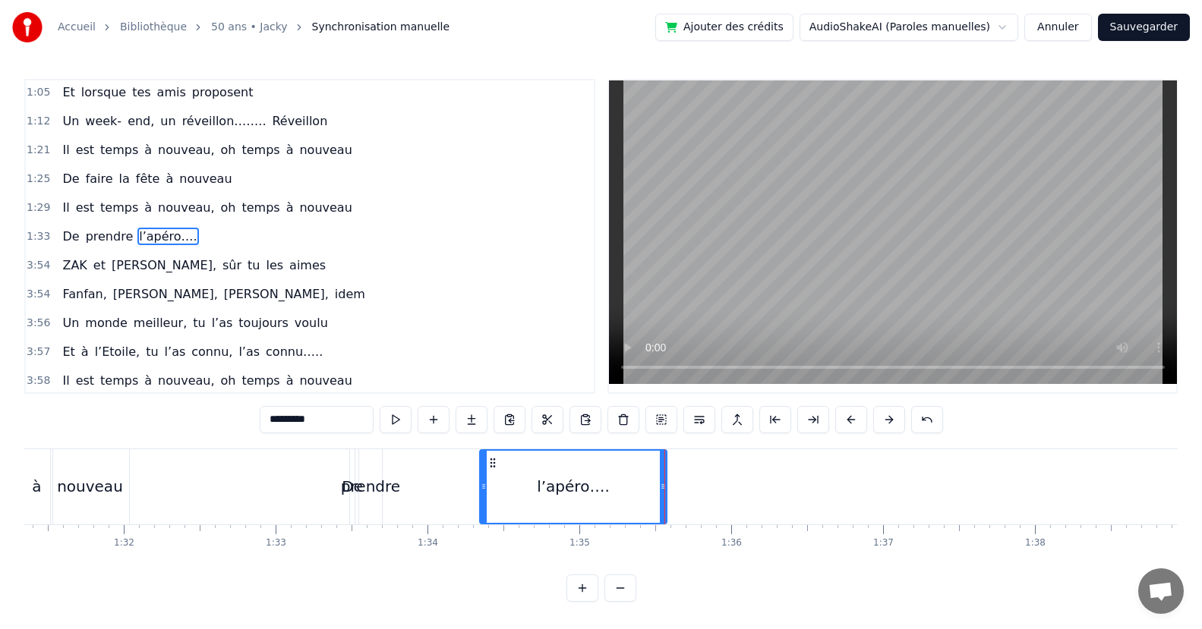
drag, startPoint x: 405, startPoint y: 497, endPoint x: 484, endPoint y: 505, distance: 80.1
click at [484, 505] on div at bounding box center [483, 487] width 6 height 72
click at [382, 492] on div "prendre" at bounding box center [370, 486] width 59 height 23
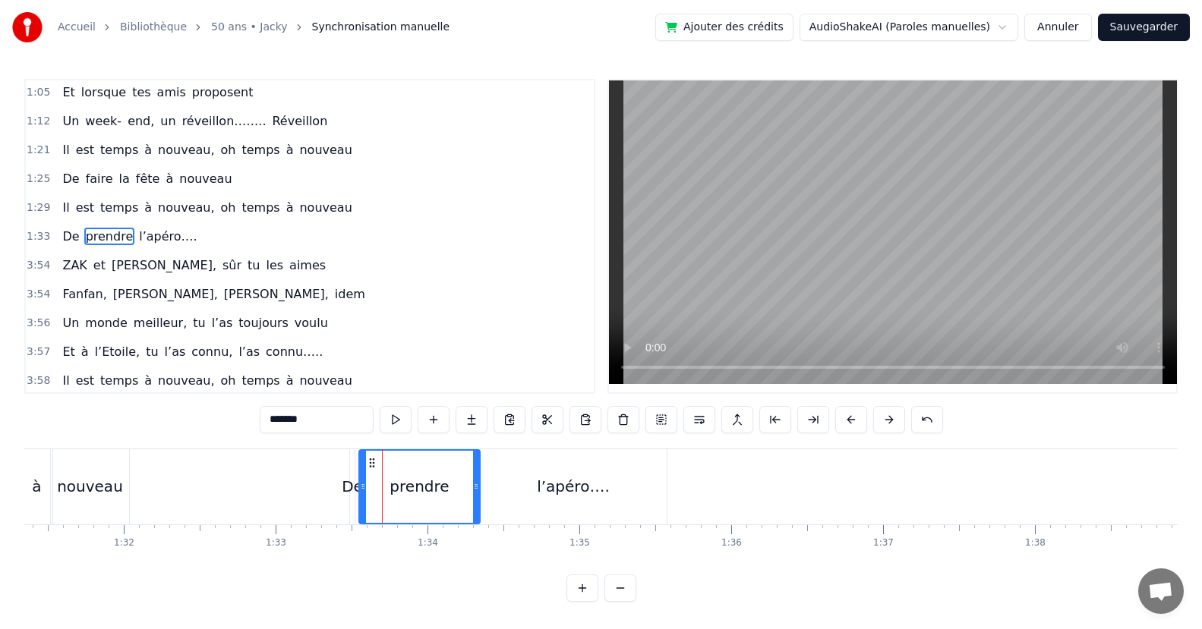
drag, startPoint x: 377, startPoint y: 491, endPoint x: 475, endPoint y: 488, distance: 98.0
click at [475, 488] on icon at bounding box center [476, 486] width 6 height 12
drag, startPoint x: 364, startPoint y: 494, endPoint x: 373, endPoint y: 496, distance: 8.7
click at [373, 496] on div at bounding box center [371, 487] width 6 height 72
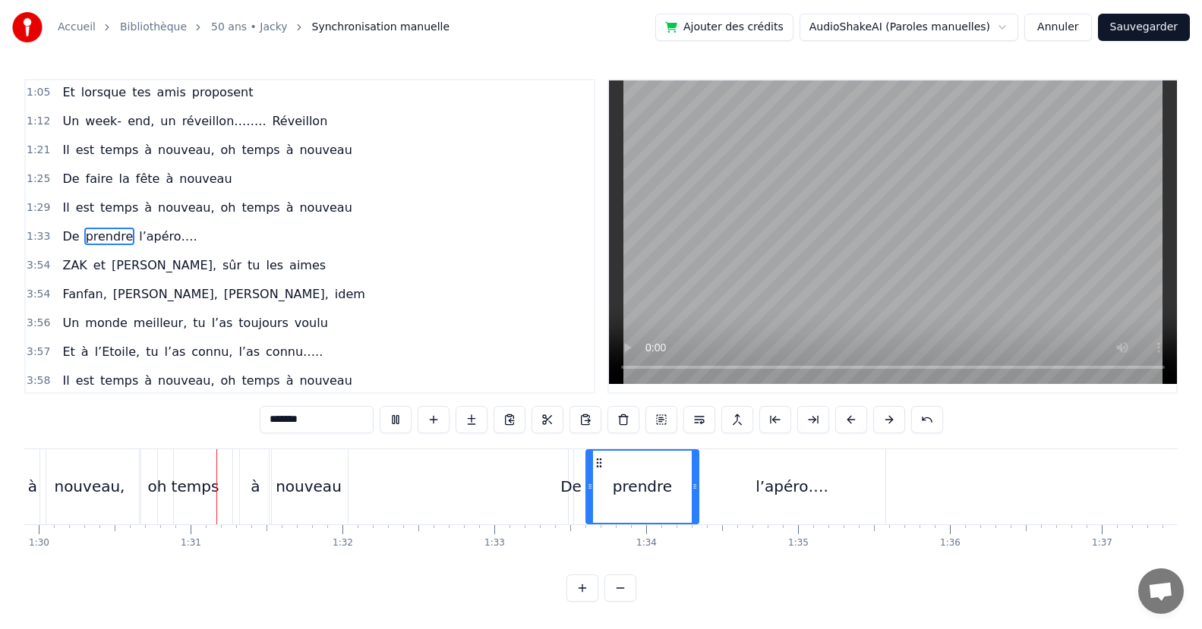
scroll to position [0, 13666]
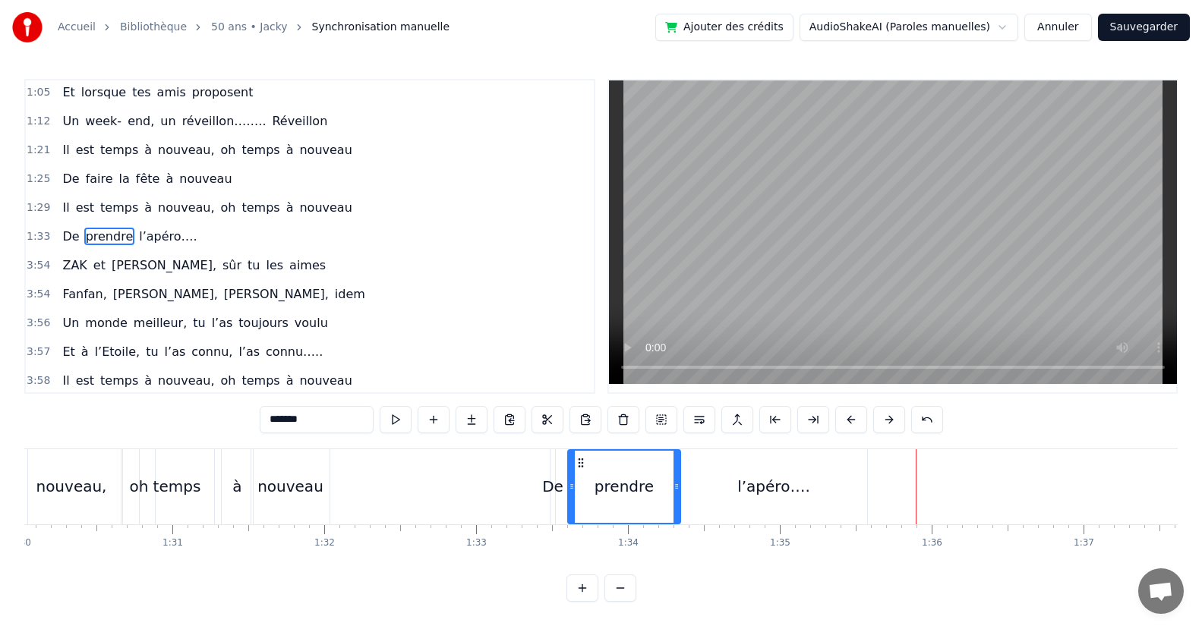
drag, startPoint x: 851, startPoint y: 509, endPoint x: 858, endPoint y: 506, distance: 8.2
click at [852, 509] on div "l’apéro…." at bounding box center [773, 486] width 187 height 75
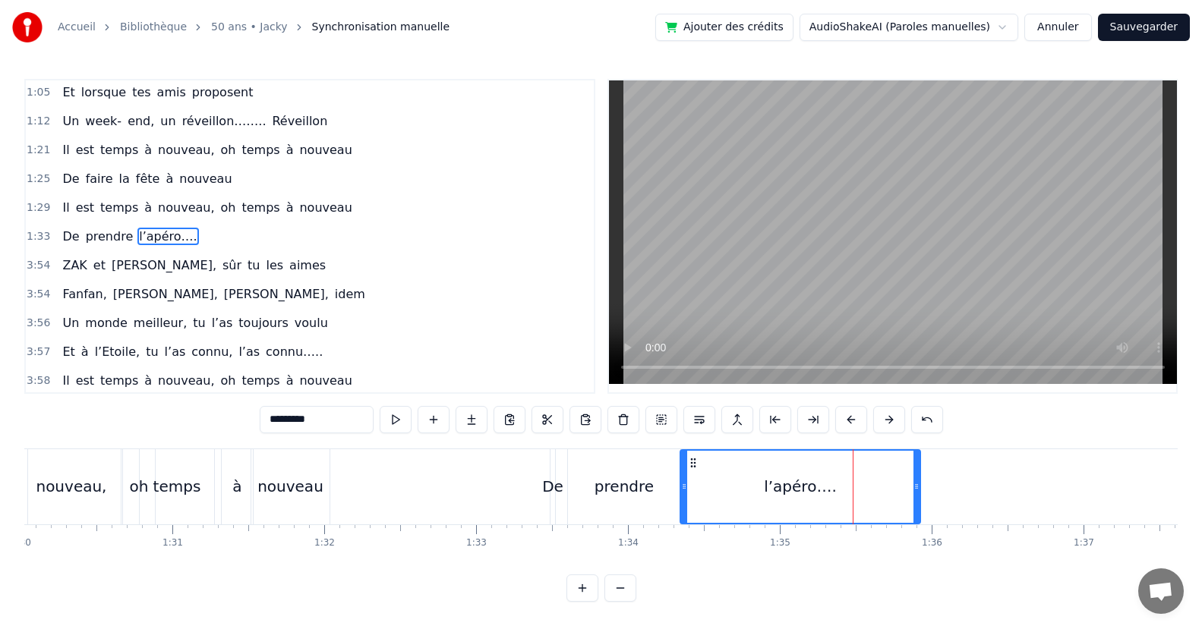
drag, startPoint x: 858, startPoint y: 506, endPoint x: 913, endPoint y: 503, distance: 54.7
click at [913, 503] on div at bounding box center [916, 487] width 6 height 72
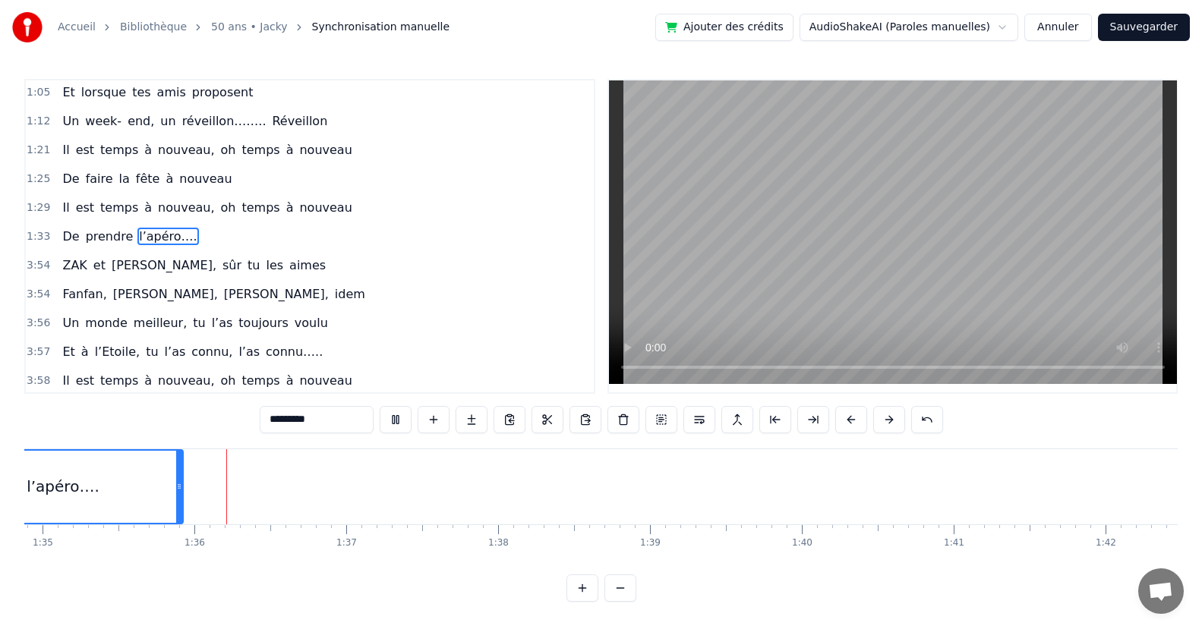
scroll to position [0, 14456]
drag, startPoint x: 128, startPoint y: 496, endPoint x: 179, endPoint y: 496, distance: 51.6
click at [179, 496] on div at bounding box center [178, 487] width 6 height 72
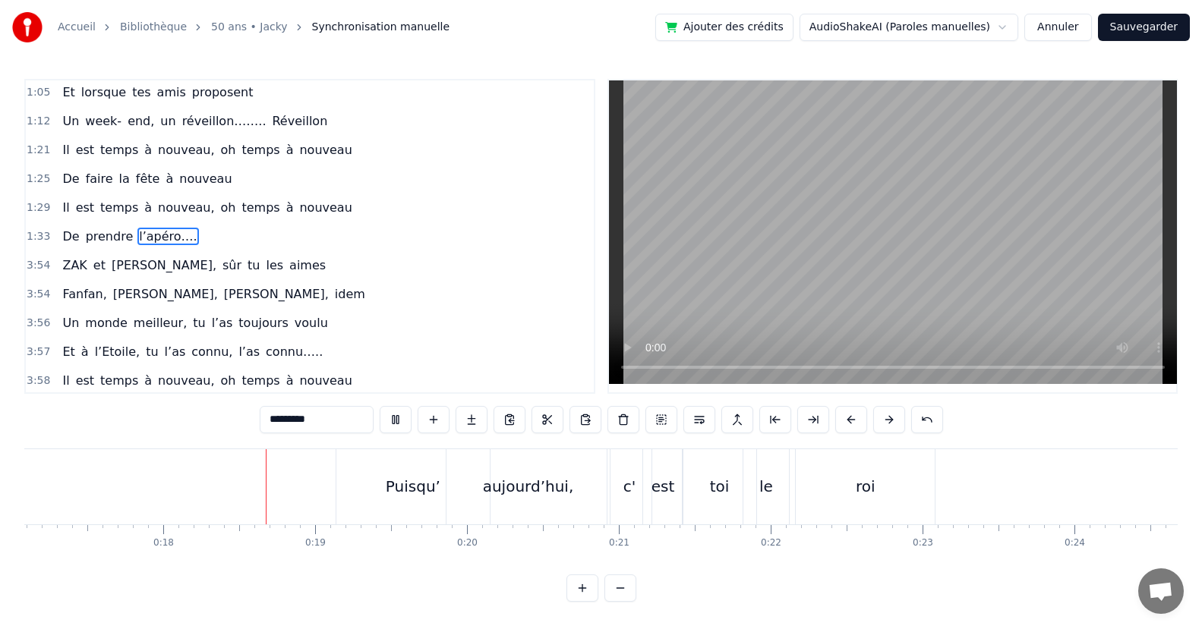
scroll to position [0, 2684]
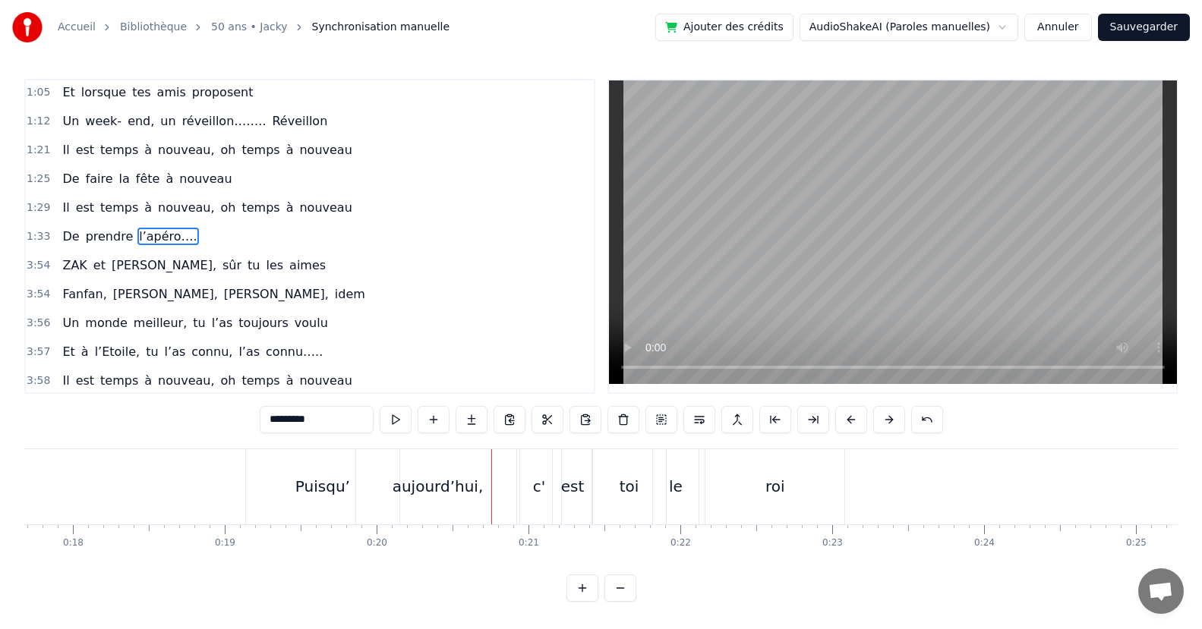
click at [657, 366] on video at bounding box center [893, 232] width 568 height 304
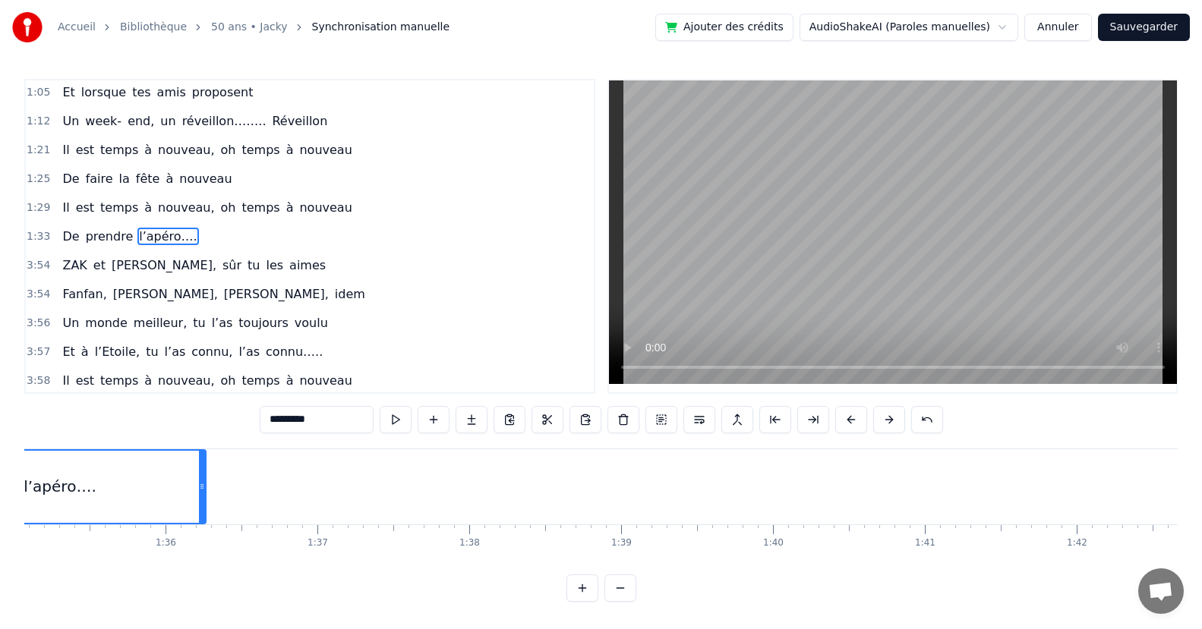
scroll to position [0, 14253]
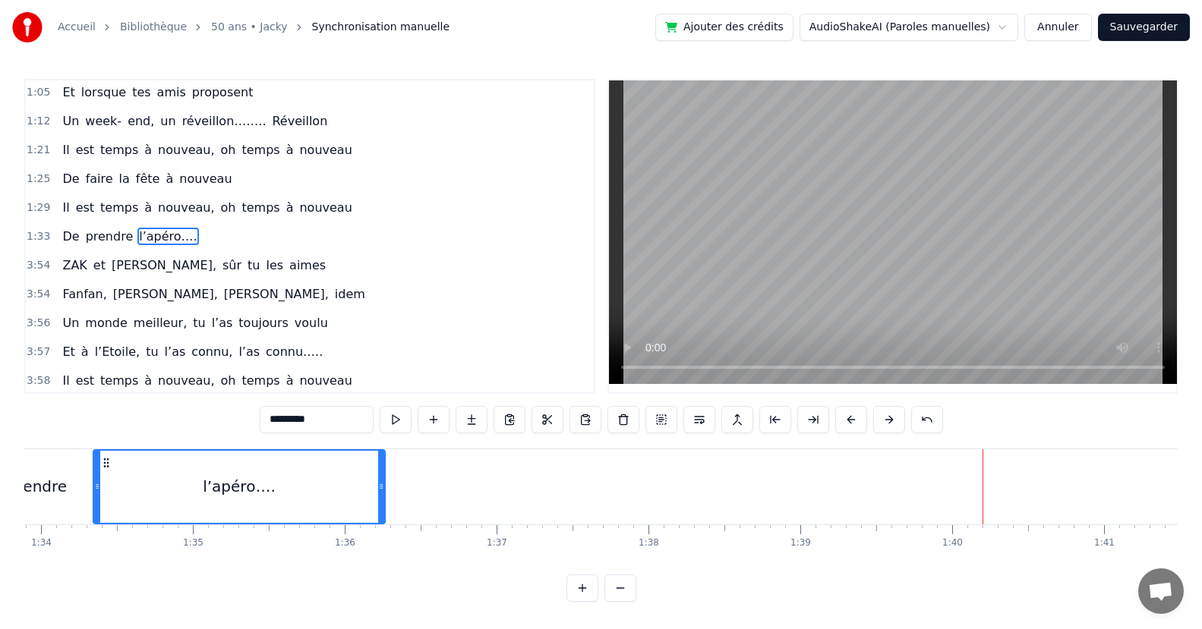
click at [288, 273] on span "aimes" at bounding box center [307, 265] width 39 height 17
type input "*****"
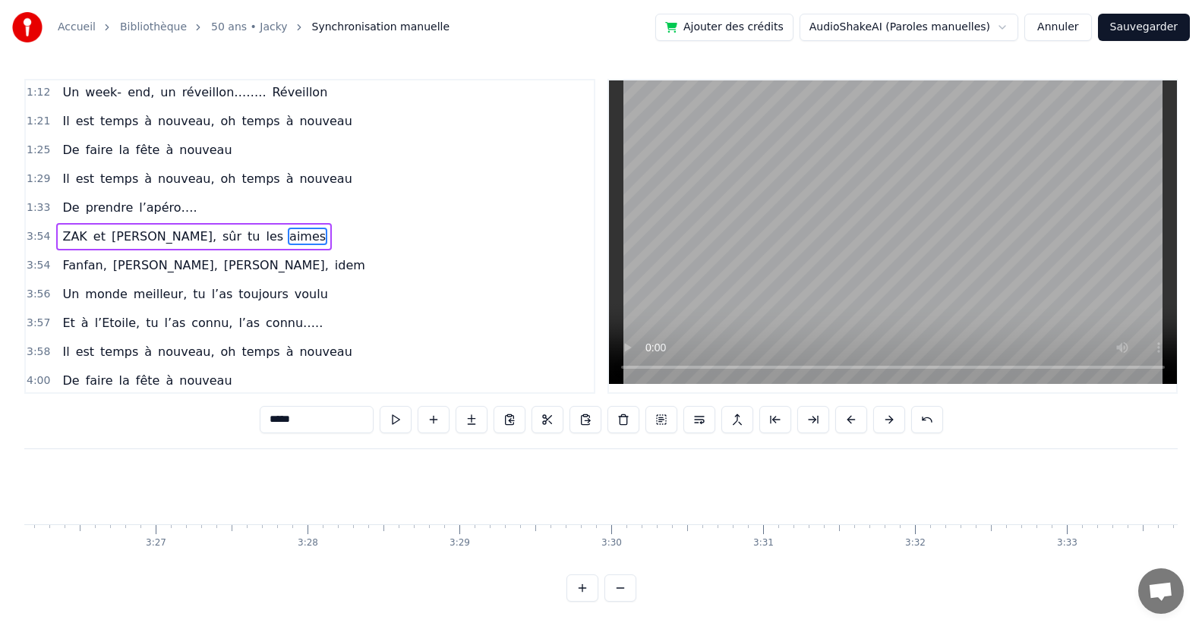
scroll to position [0, 35545]
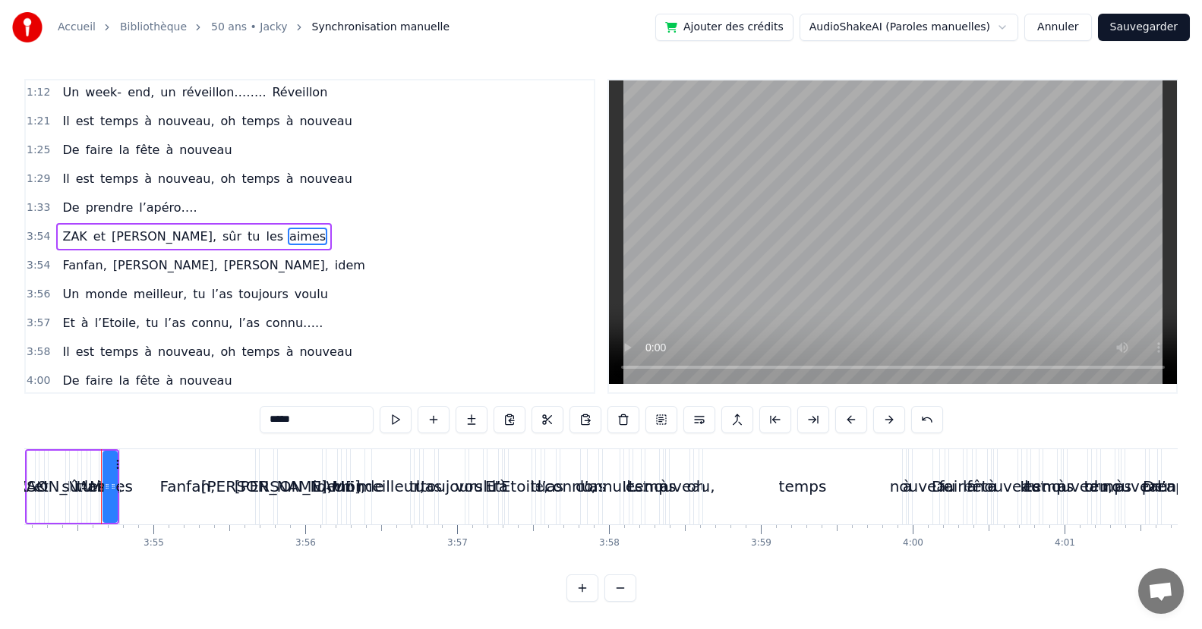
click at [206, 247] on div "ZAK et [PERSON_NAME], sûr tu les aimes" at bounding box center [194, 236] width 276 height 27
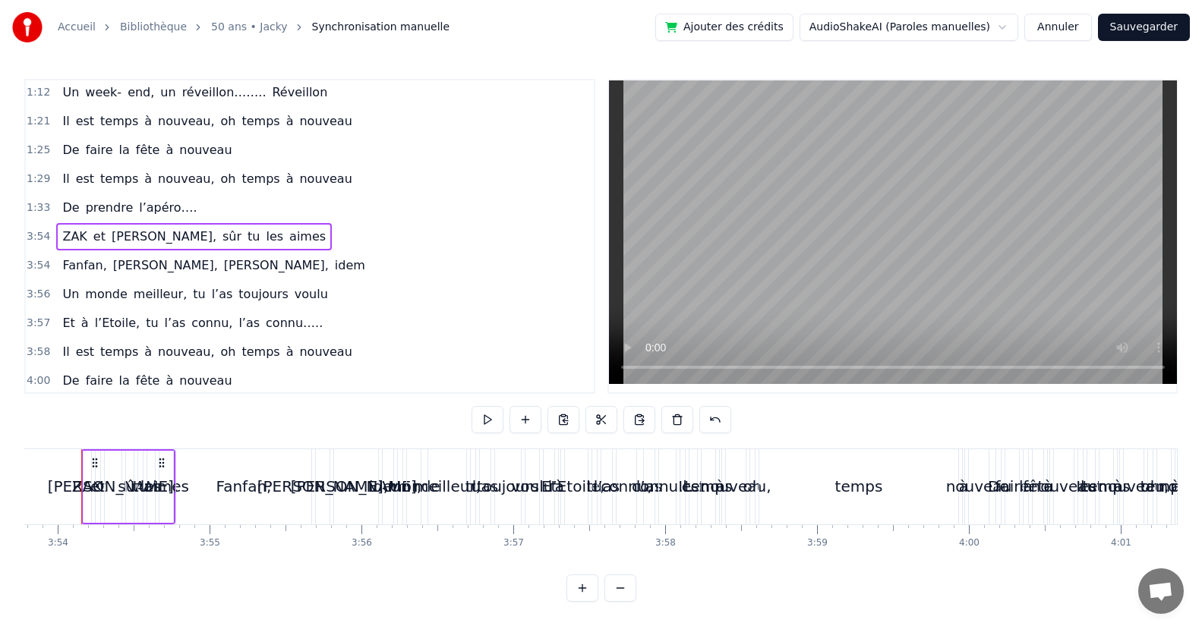
scroll to position [0, 35469]
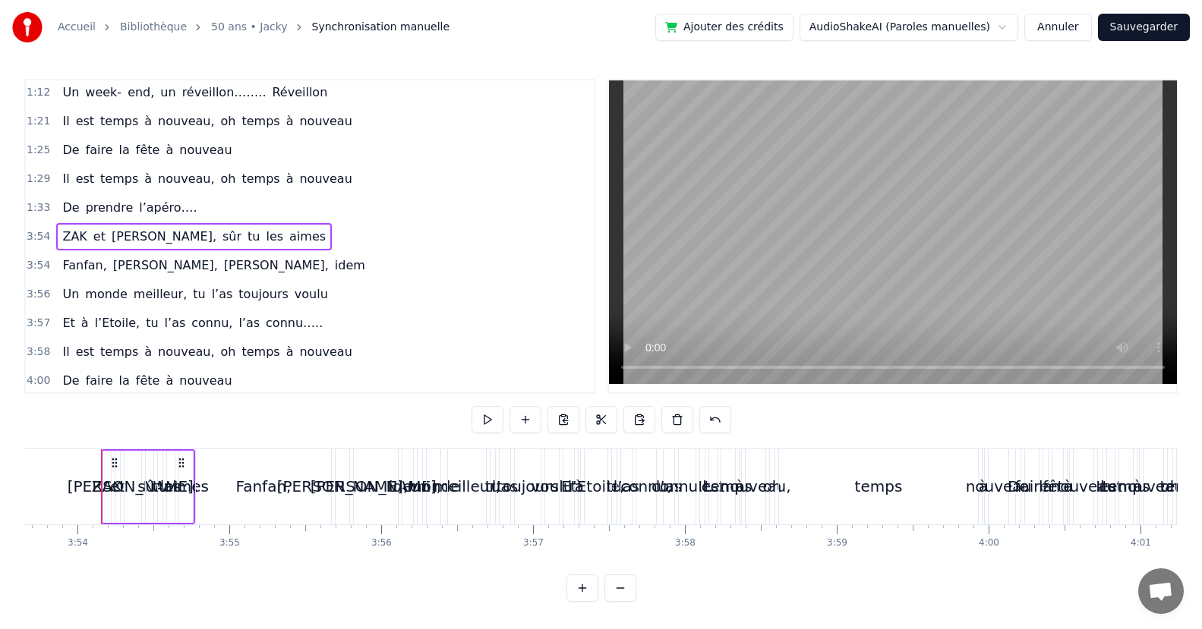
click at [602, 421] on button at bounding box center [601, 419] width 32 height 27
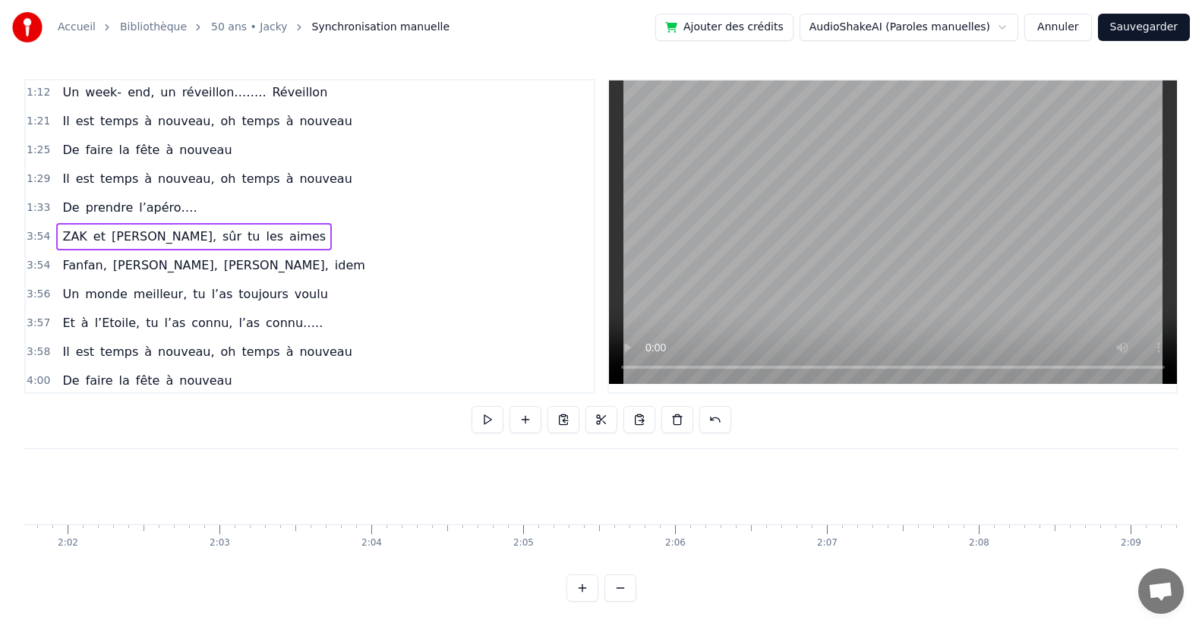
scroll to position [0, 18319]
drag, startPoint x: 550, startPoint y: 560, endPoint x: 523, endPoint y: 560, distance: 26.6
click at [523, 562] on div "Puisqu’ [DATE], c' est toi le roi Que ce soir, la fête s’impose Puisque tout le…" at bounding box center [600, 506] width 1153 height 114
click at [505, 575] on div "0:19 Puisqu’ [DATE], c' est toi le roi 0:27 Que ce soir, la fête s’impose 0:34 …" at bounding box center [600, 340] width 1153 height 523
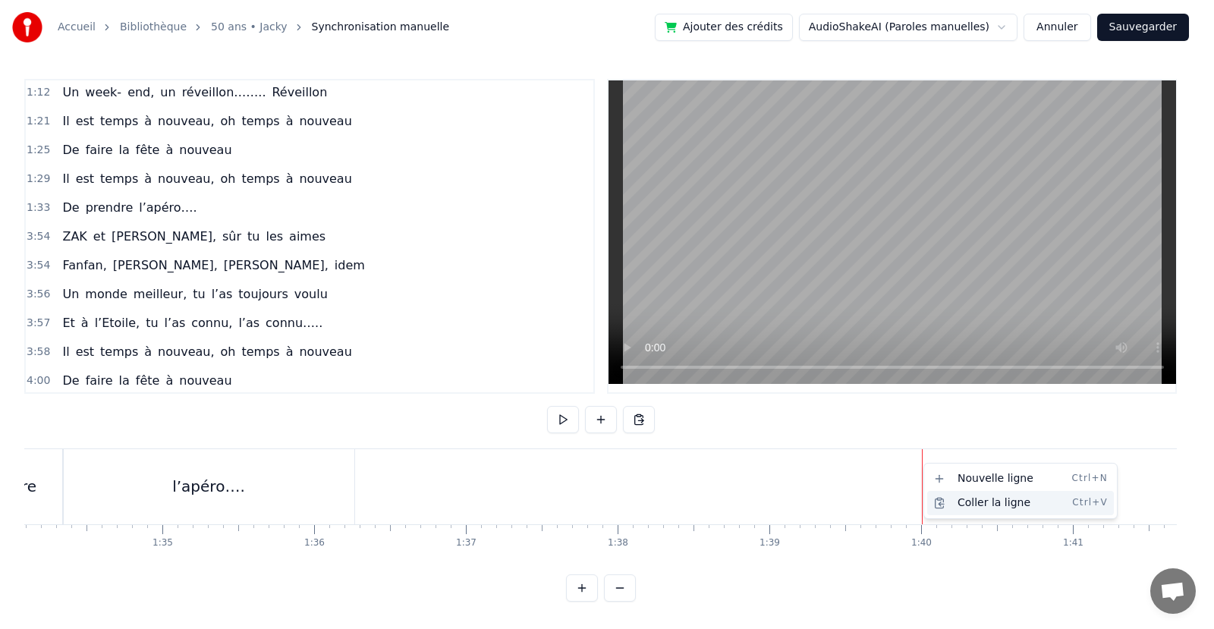
click at [960, 499] on div "Coller la ligne Ctrl+V" at bounding box center [1021, 503] width 187 height 24
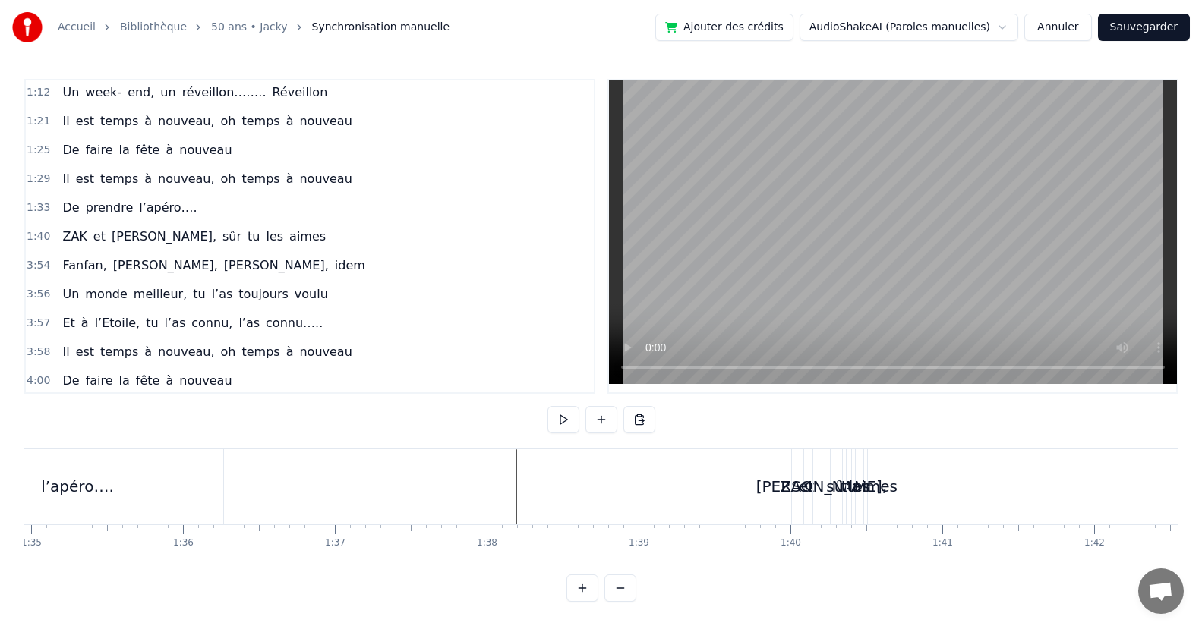
scroll to position [0, 14638]
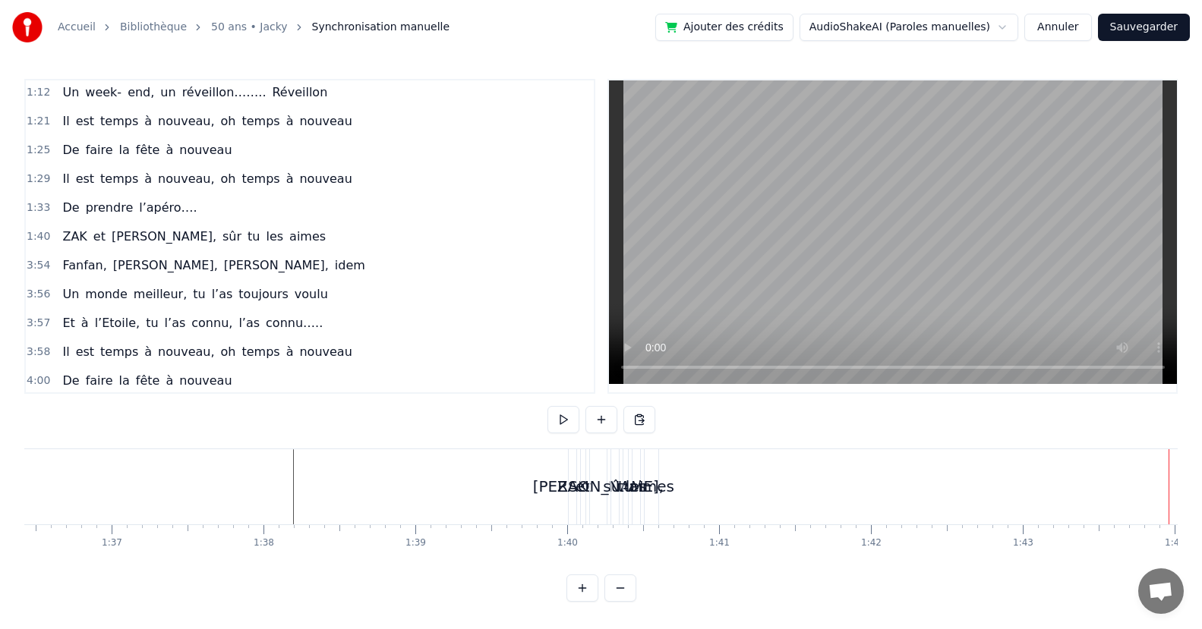
click at [650, 490] on div "aimes" at bounding box center [651, 486] width 46 height 23
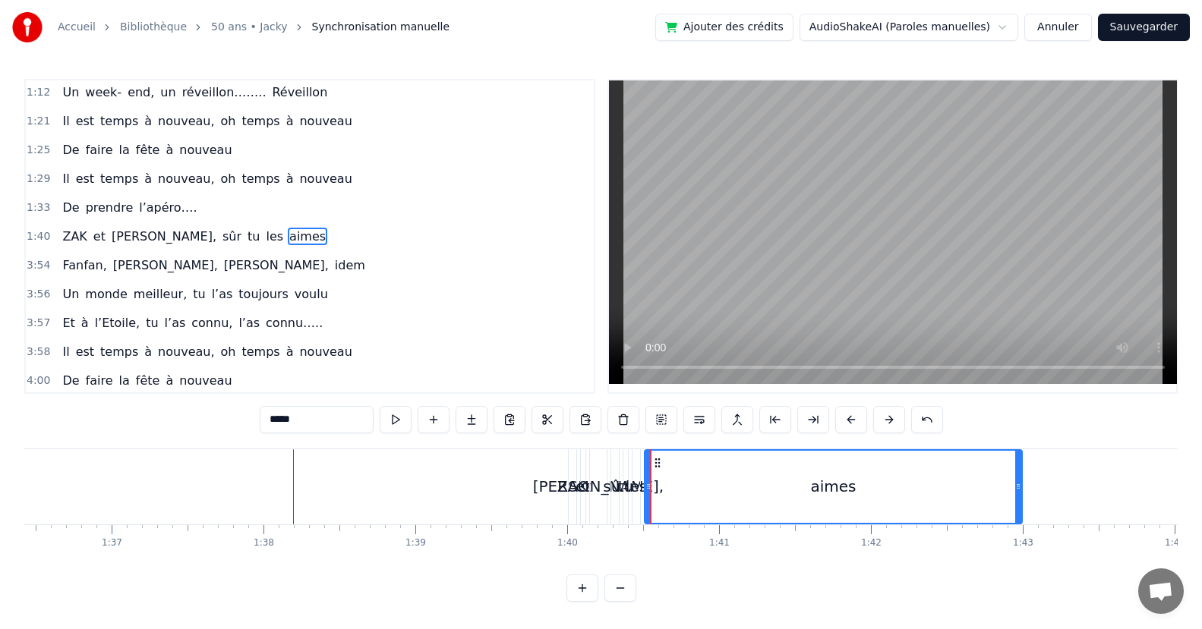
drag, startPoint x: 654, startPoint y: 491, endPoint x: 1017, endPoint y: 502, distance: 363.7
click at [1017, 502] on div at bounding box center [1018, 487] width 6 height 72
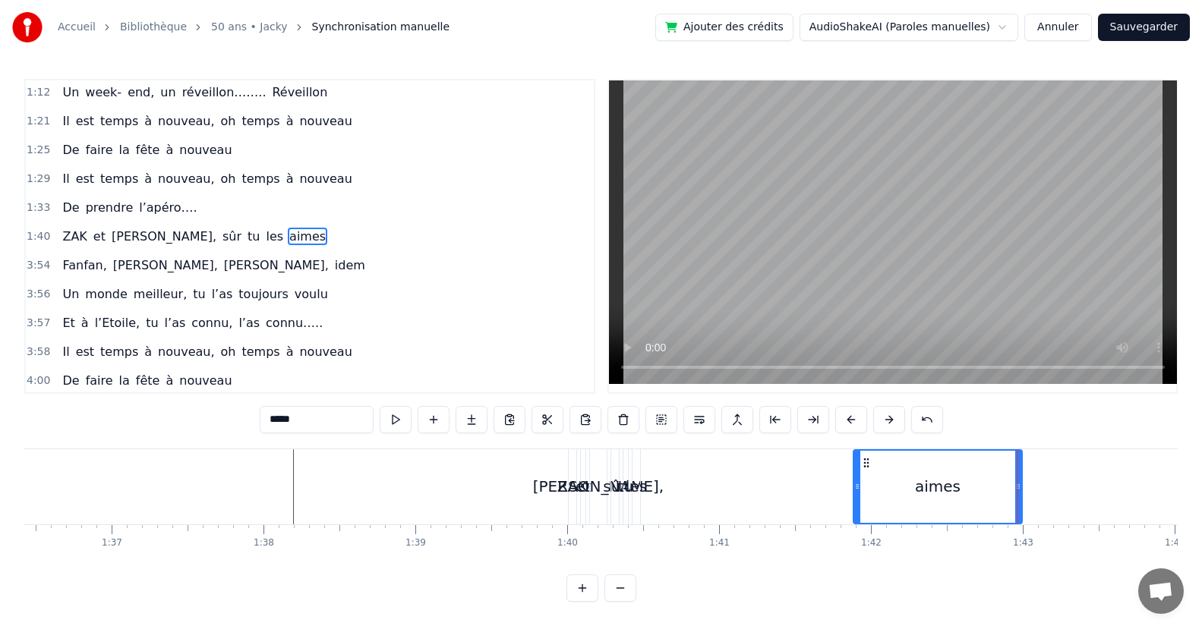
drag, startPoint x: 650, startPoint y: 483, endPoint x: 783, endPoint y: 439, distance: 140.2
click at [855, 486] on icon at bounding box center [857, 486] width 6 height 12
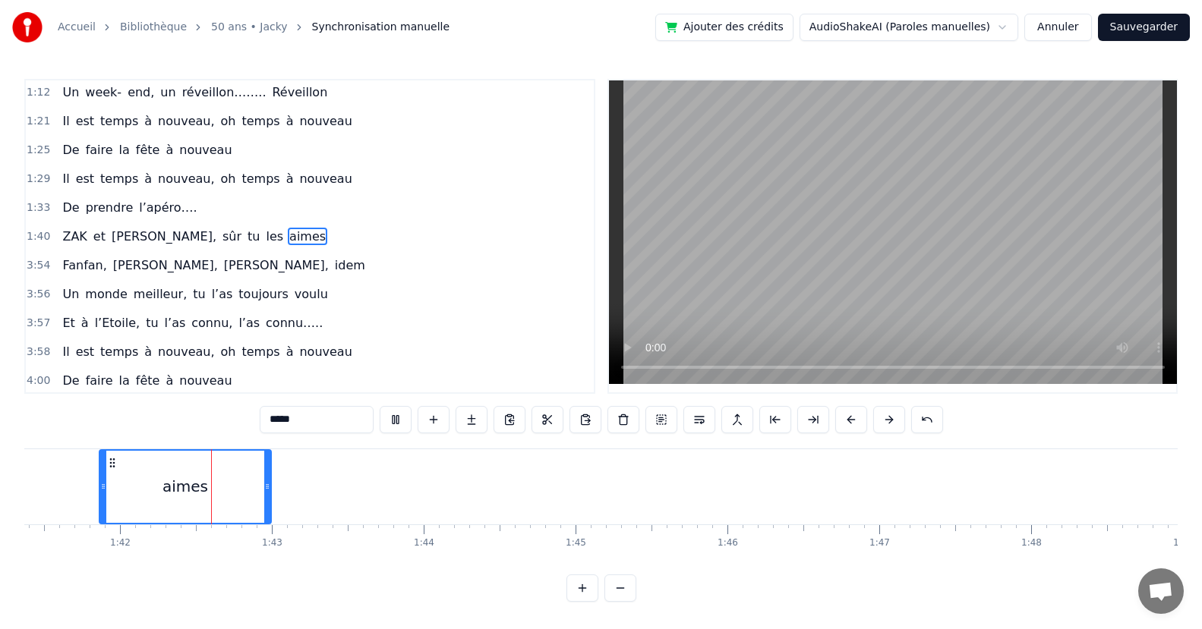
scroll to position [0, 15422]
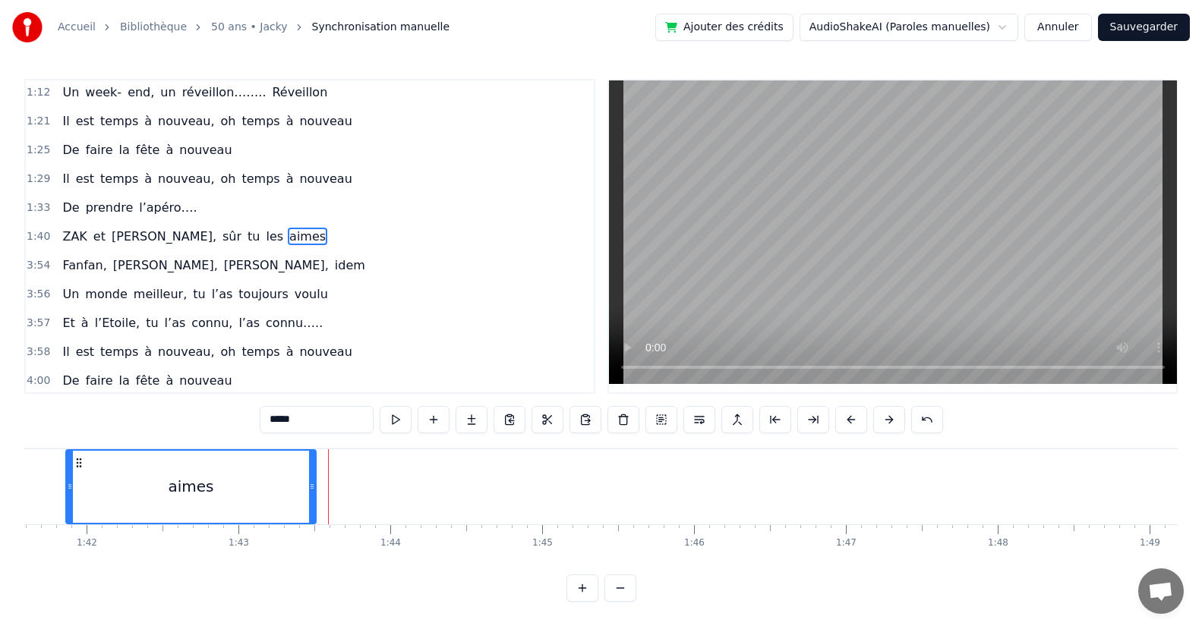
drag, startPoint x: 236, startPoint y: 501, endPoint x: 314, endPoint y: 504, distance: 78.2
click at [314, 504] on div at bounding box center [312, 487] width 6 height 72
drag, startPoint x: 70, startPoint y: 485, endPoint x: 90, endPoint y: 488, distance: 20.0
click at [90, 488] on icon at bounding box center [90, 486] width 6 height 12
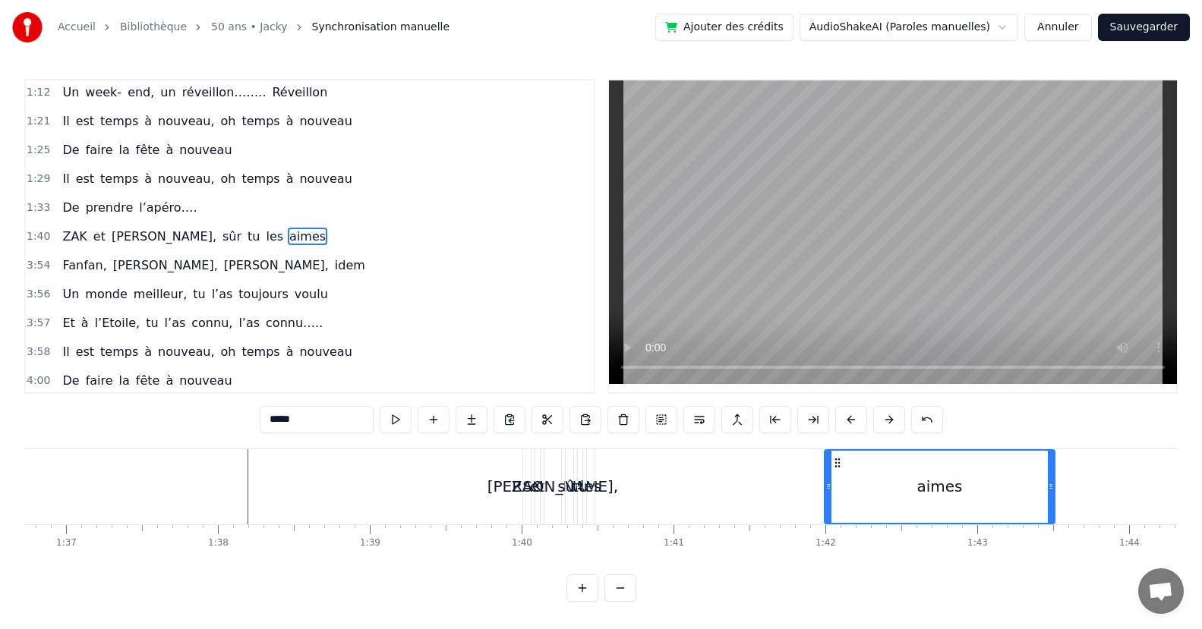
scroll to position [0, 14548]
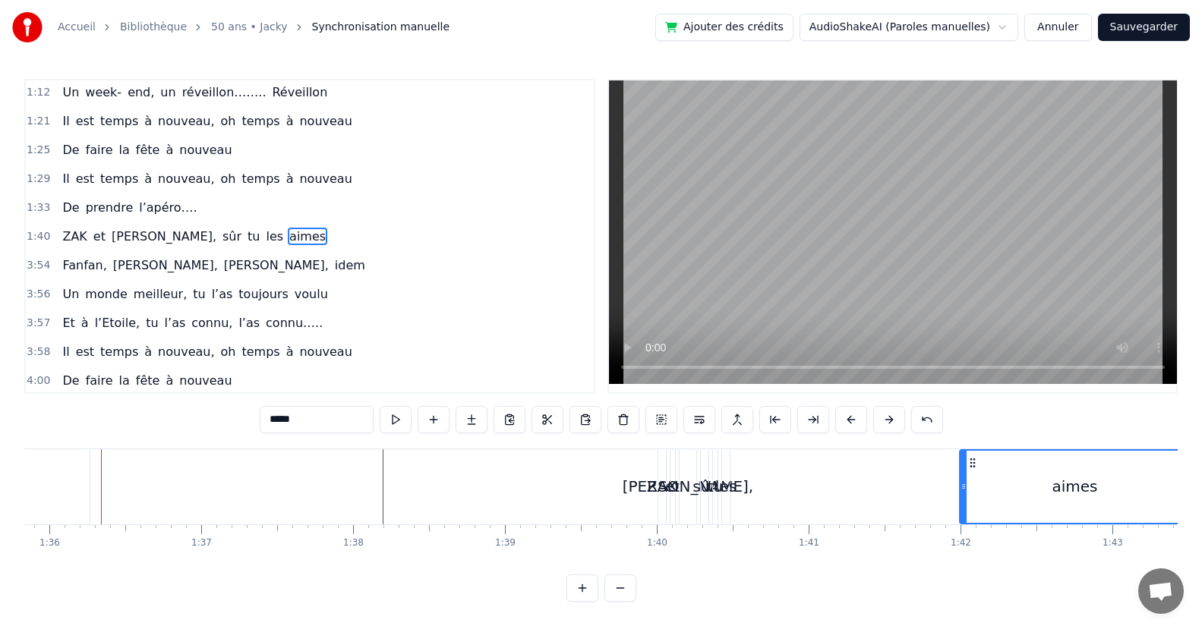
click at [729, 489] on div "les" at bounding box center [725, 486] width 21 height 23
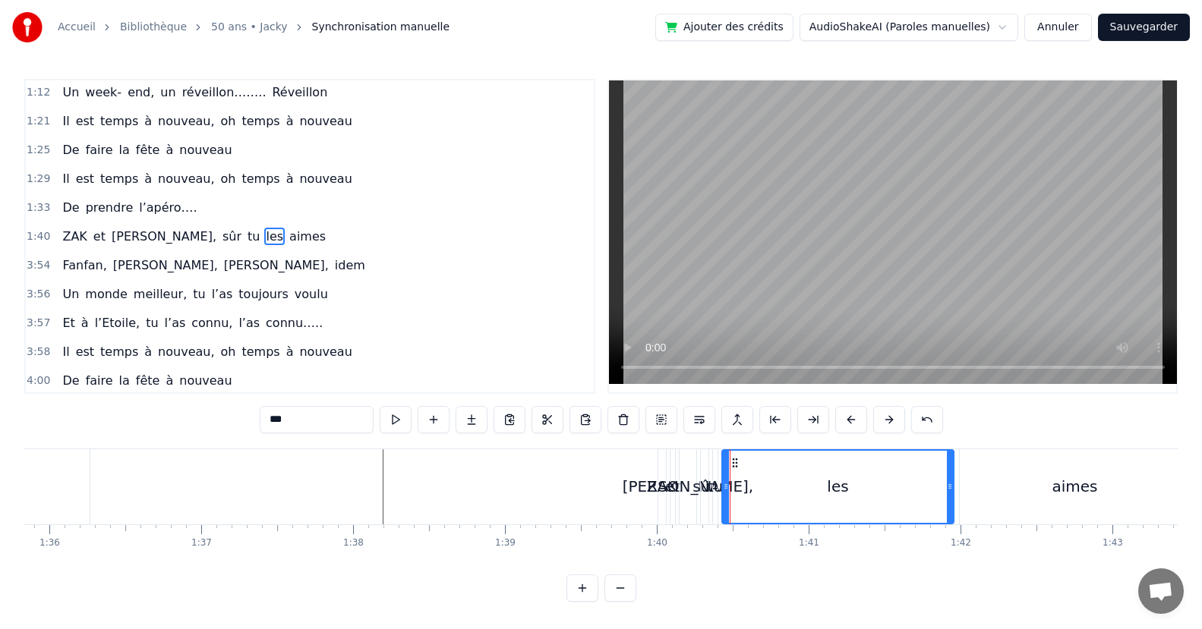
drag, startPoint x: 725, startPoint y: 491, endPoint x: 949, endPoint y: 505, distance: 224.3
click at [949, 505] on div at bounding box center [949, 487] width 6 height 72
drag, startPoint x: 723, startPoint y: 490, endPoint x: 885, endPoint y: 506, distance: 162.5
click at [885, 506] on div at bounding box center [887, 487] width 6 height 72
click at [717, 492] on div "tu" at bounding box center [715, 486] width 16 height 23
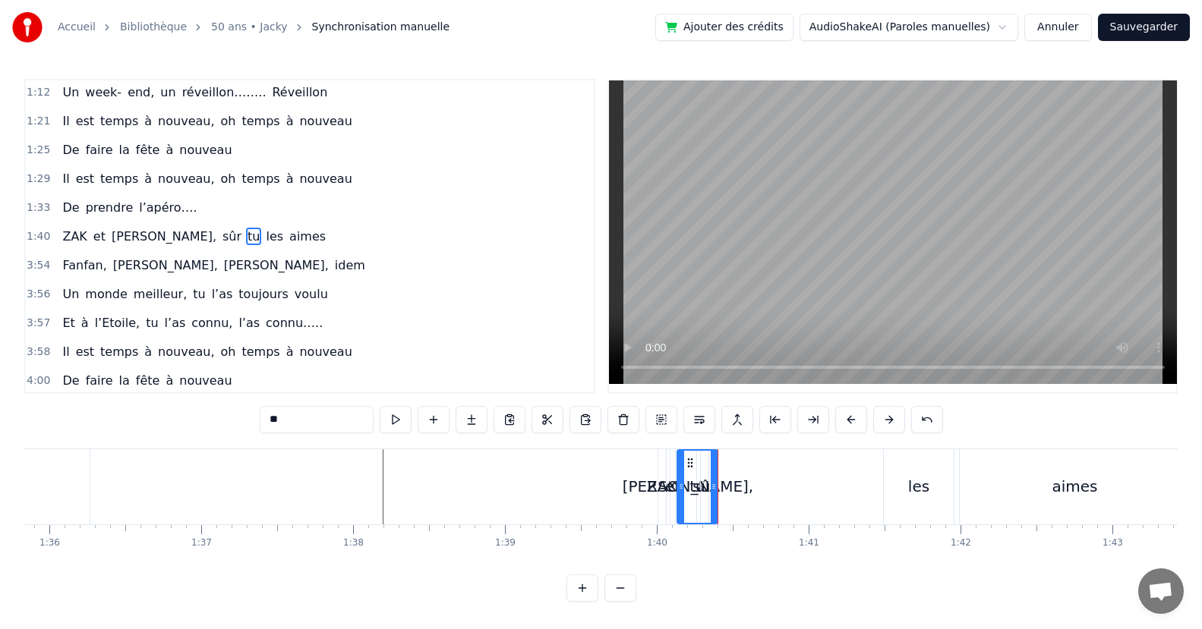
drag, startPoint x: 718, startPoint y: 491, endPoint x: 706, endPoint y: 489, distance: 12.4
click at [679, 498] on div at bounding box center [681, 487] width 6 height 72
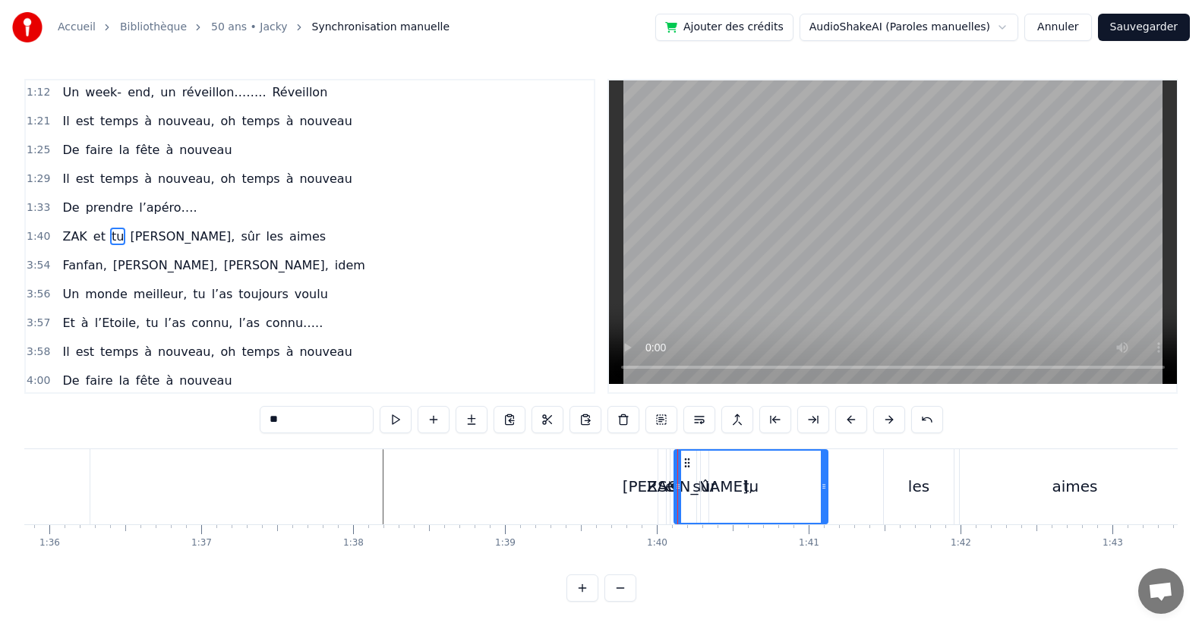
drag, startPoint x: 734, startPoint y: 494, endPoint x: 724, endPoint y: 502, distance: 12.9
click at [822, 512] on div at bounding box center [824, 487] width 6 height 72
drag, startPoint x: 679, startPoint y: 494, endPoint x: 755, endPoint y: 509, distance: 78.1
click at [701, 494] on div "sûr" at bounding box center [704, 486] width 24 height 23
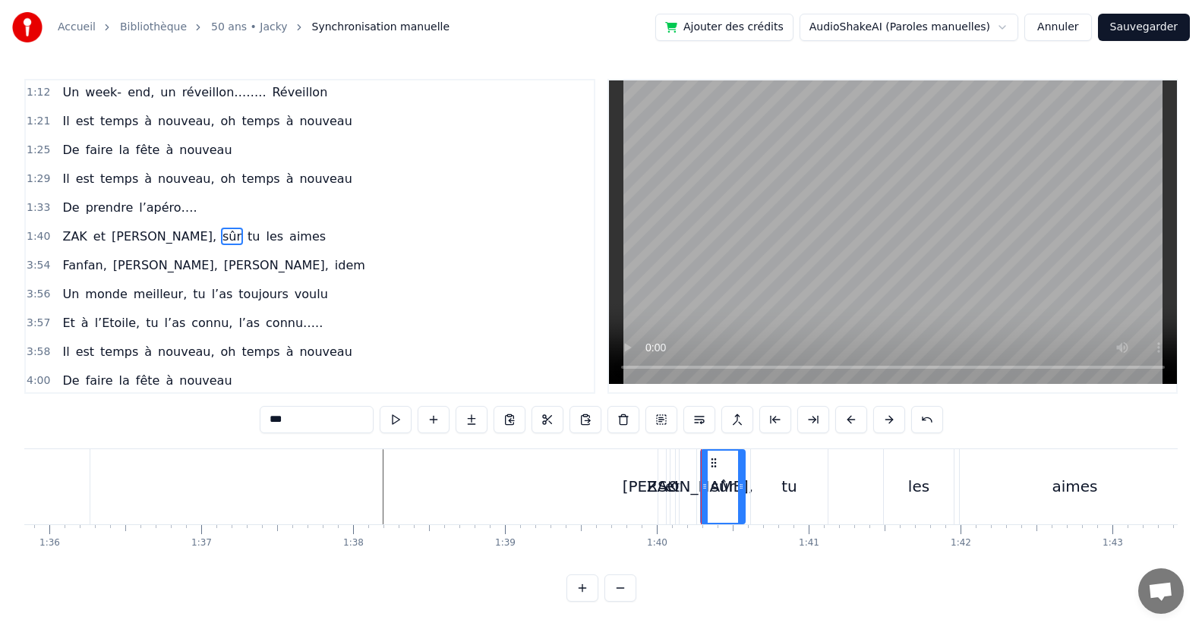
drag, startPoint x: 706, startPoint y: 490, endPoint x: 742, endPoint y: 490, distance: 36.4
click at [742, 490] on icon at bounding box center [741, 486] width 6 height 12
drag, startPoint x: 705, startPoint y: 493, endPoint x: 719, endPoint y: 499, distance: 15.0
click at [720, 499] on div at bounding box center [719, 487] width 6 height 72
click at [695, 492] on div "[PERSON_NAME]," at bounding box center [687, 486] width 131 height 23
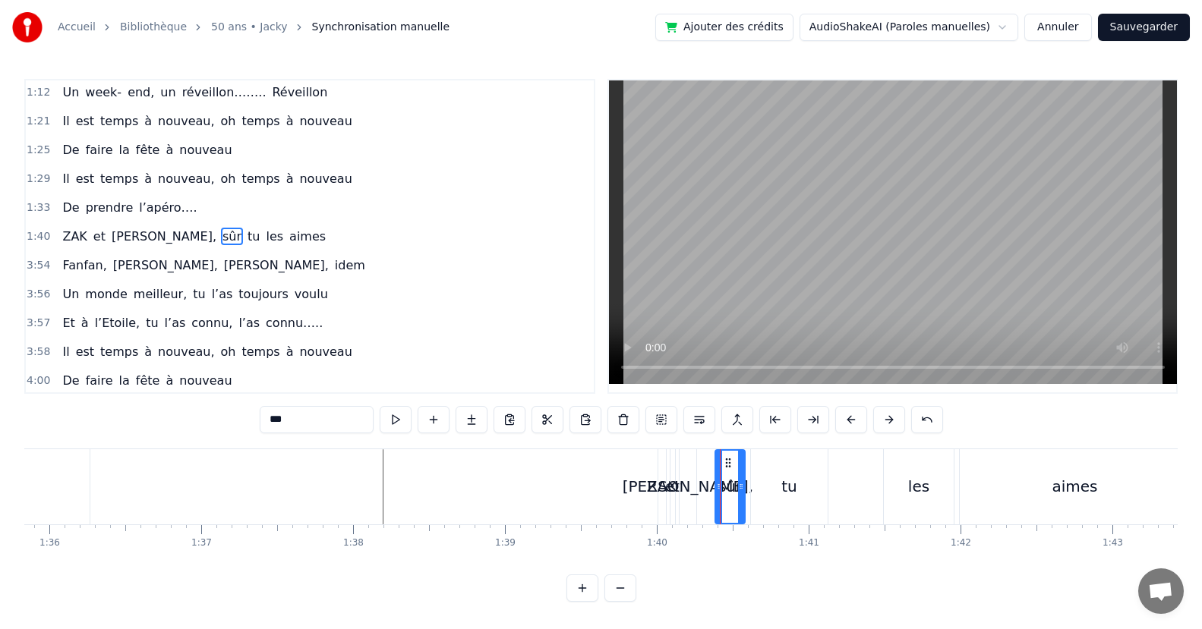
type input "*******"
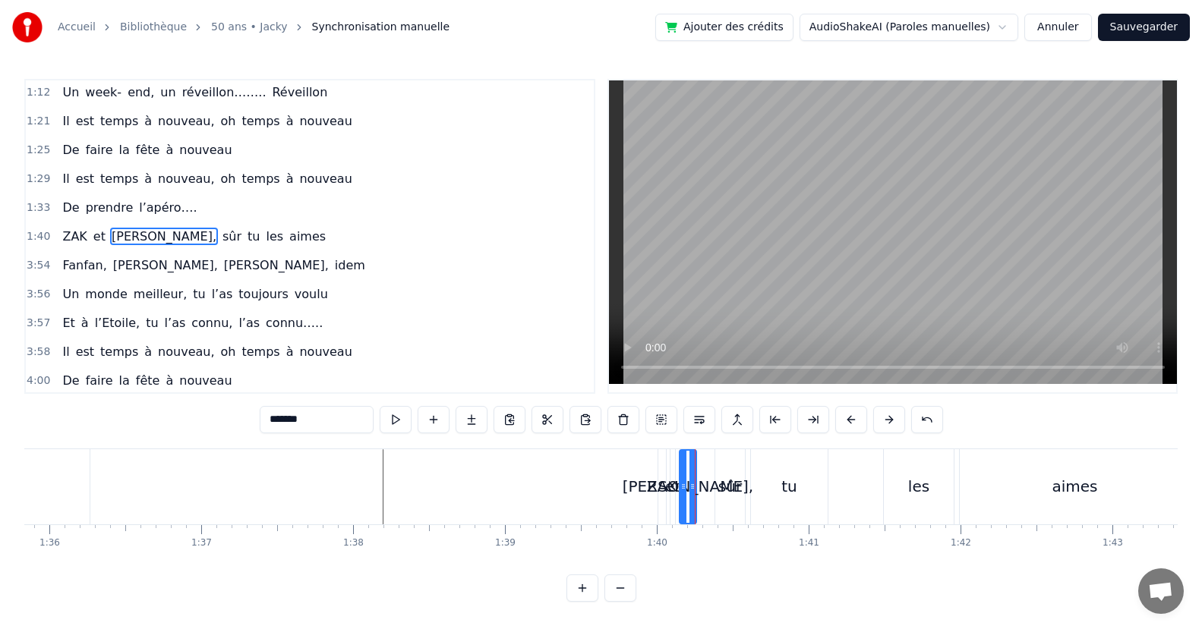
drag, startPoint x: 695, startPoint y: 491, endPoint x: 719, endPoint y: 496, distance: 24.7
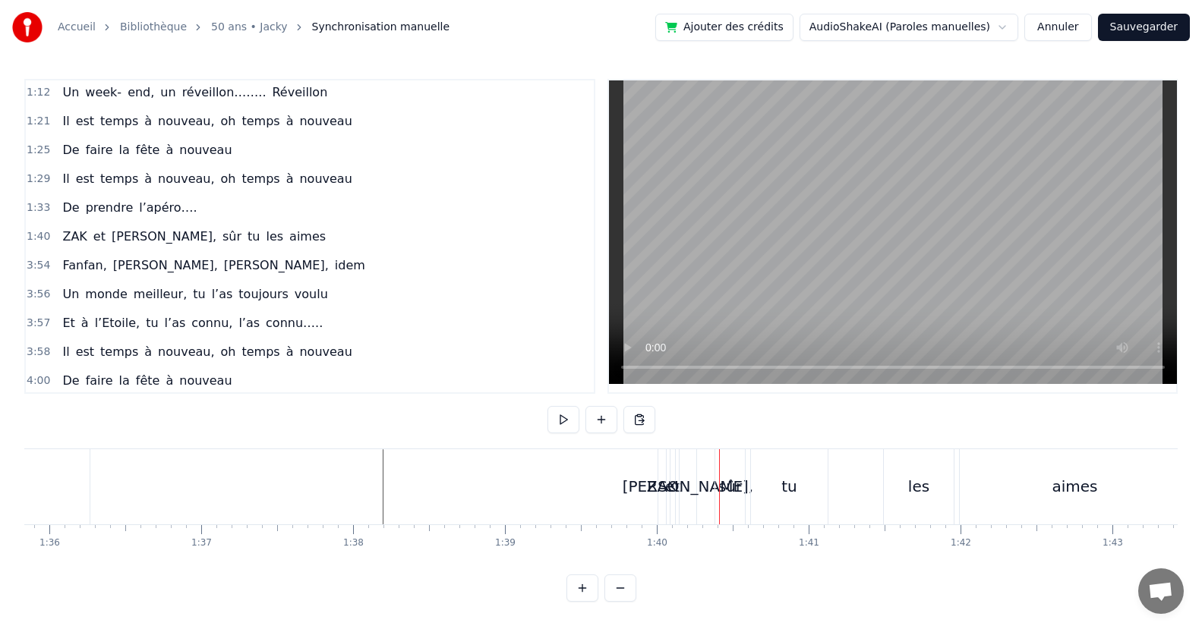
click at [686, 494] on div "[PERSON_NAME]," at bounding box center [687, 486] width 131 height 23
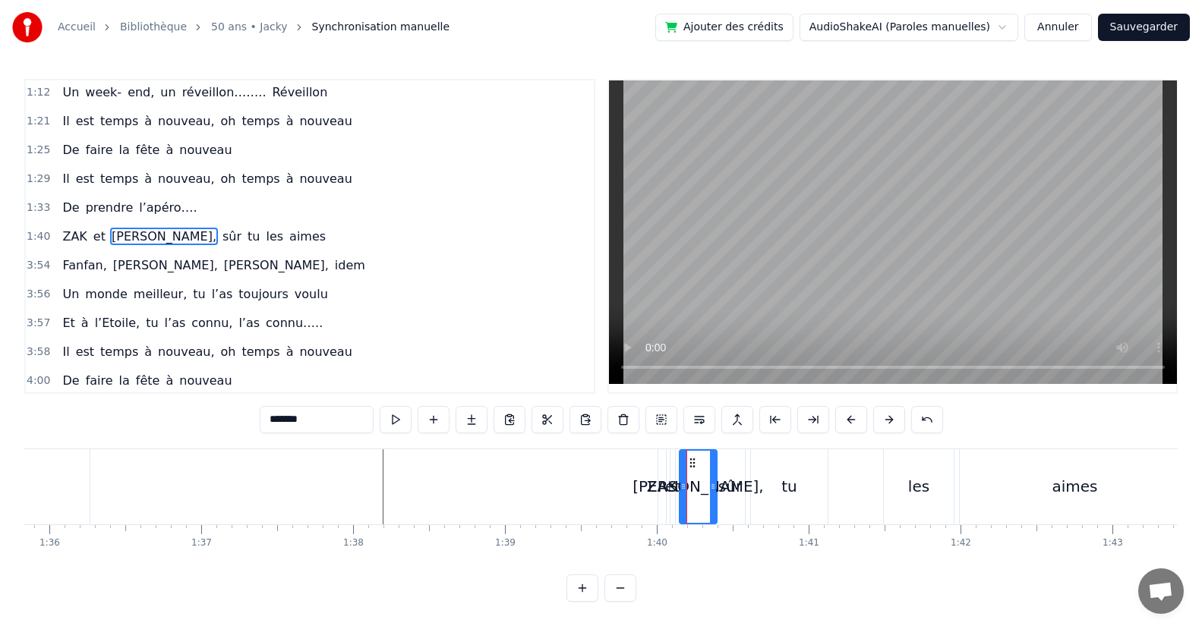
drag, startPoint x: 692, startPoint y: 493, endPoint x: 713, endPoint y: 503, distance: 22.7
click at [713, 503] on div at bounding box center [713, 487] width 6 height 72
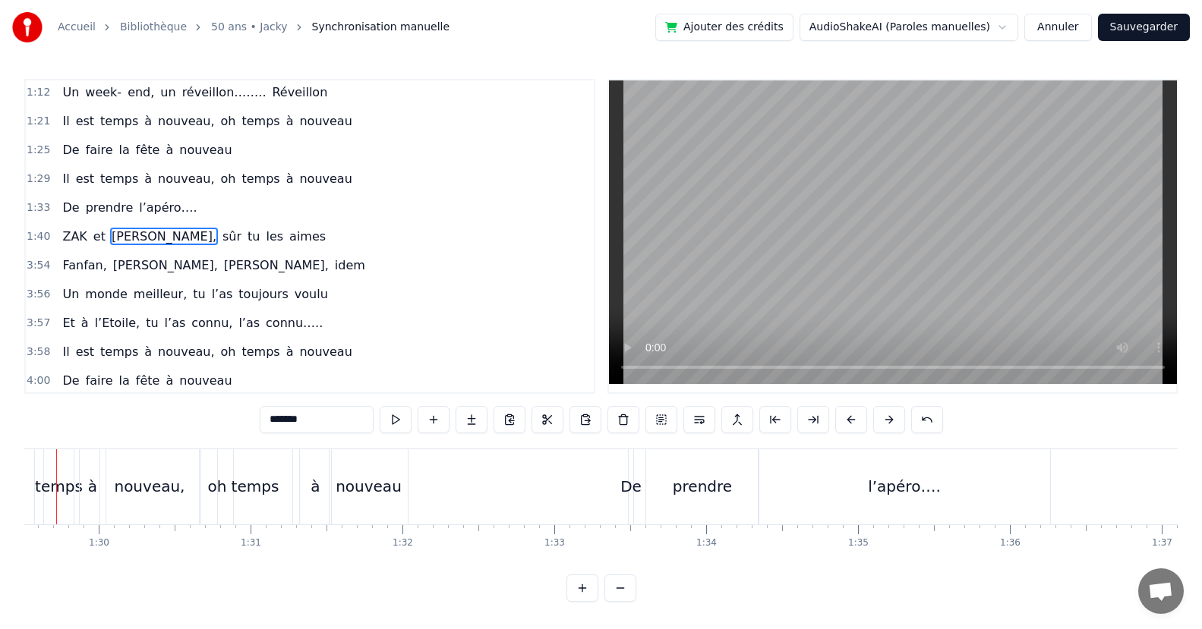
scroll to position [0, 13544]
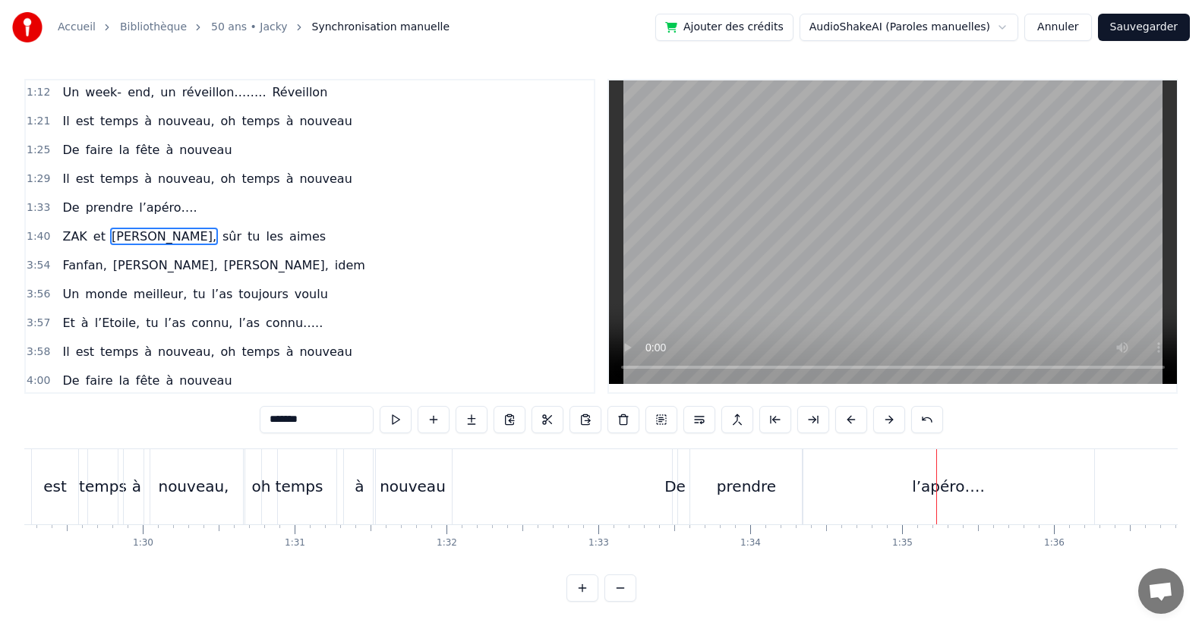
click at [785, 490] on div "prendre" at bounding box center [746, 486] width 112 height 75
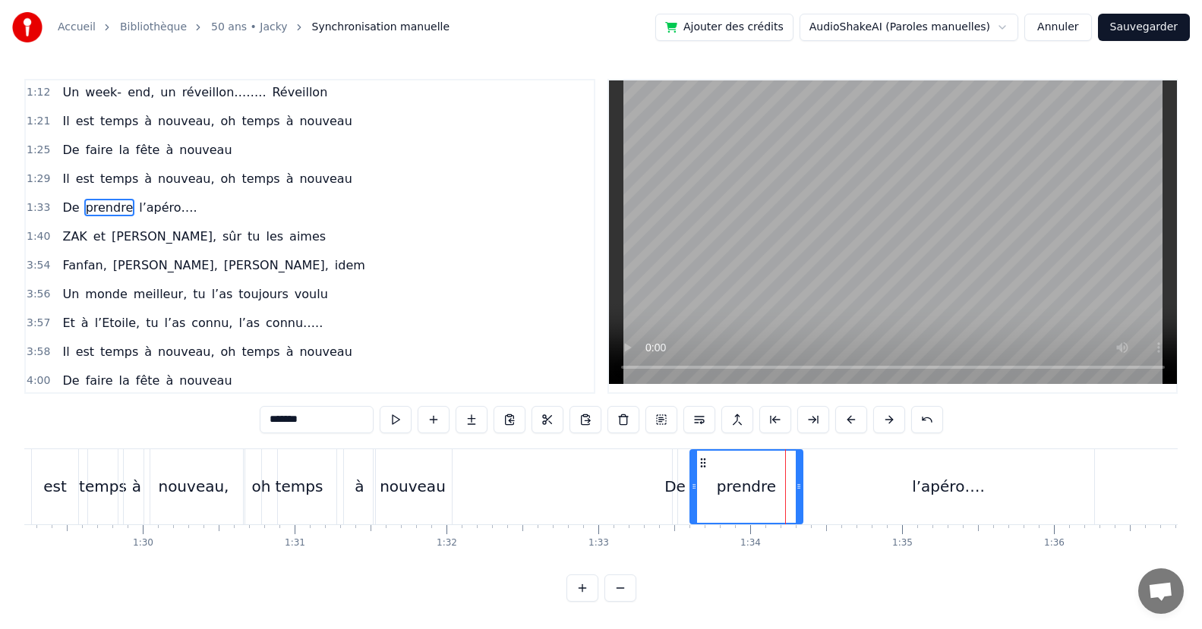
scroll to position [175, 0]
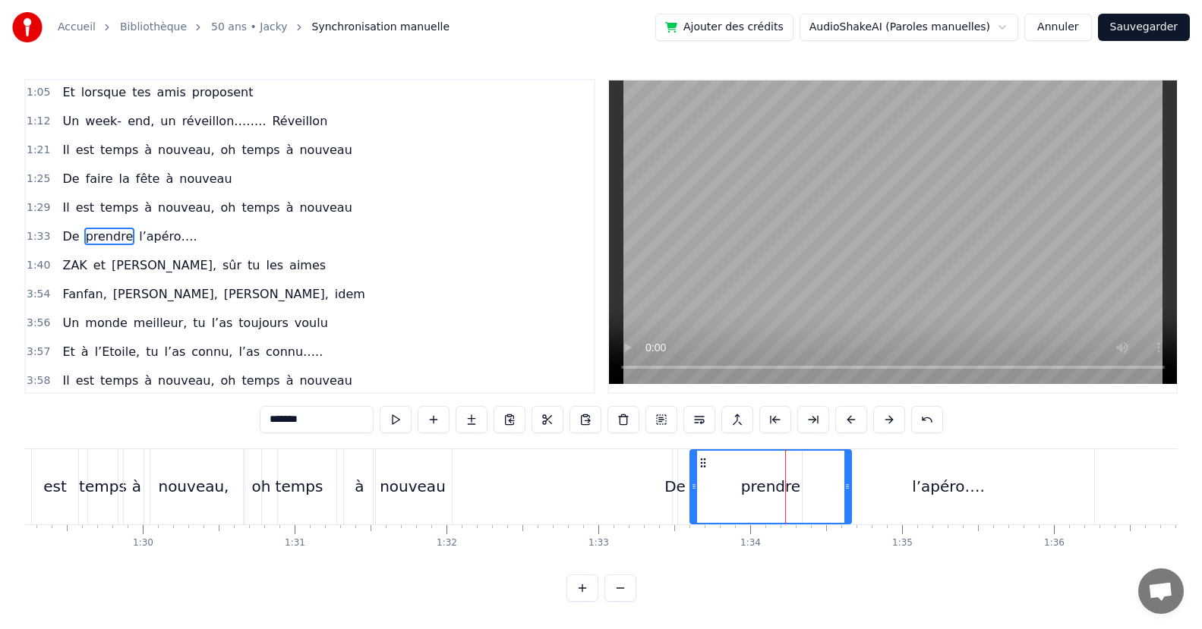
drag, startPoint x: 799, startPoint y: 493, endPoint x: 848, endPoint y: 490, distance: 48.7
click at [848, 490] on div at bounding box center [847, 487] width 6 height 72
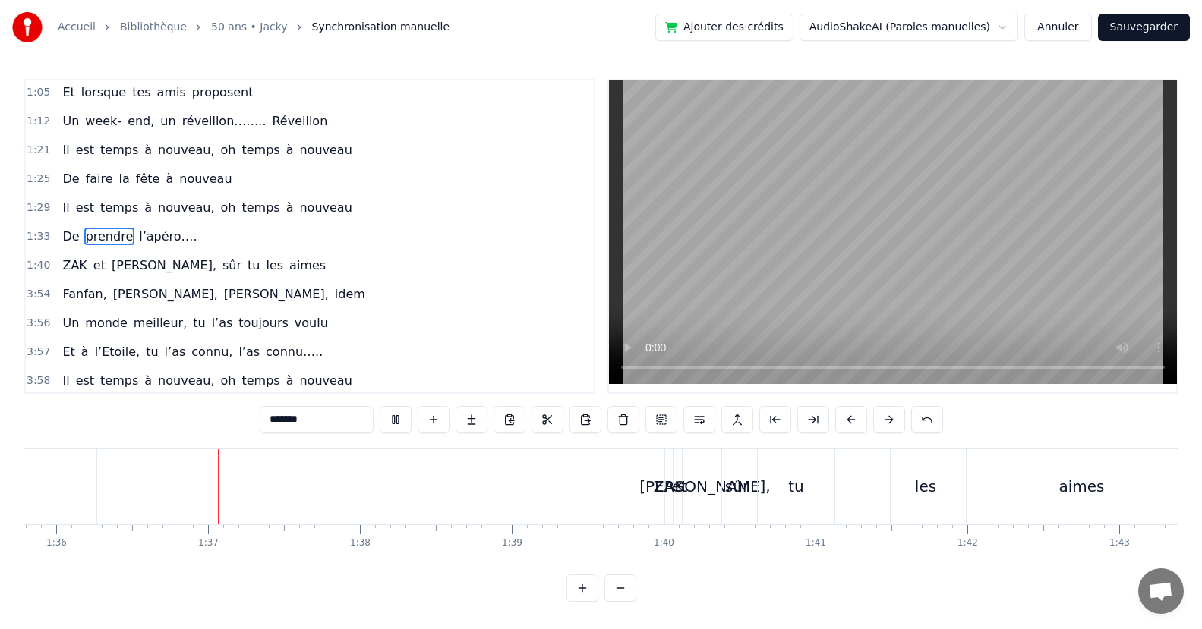
scroll to position [0, 14561]
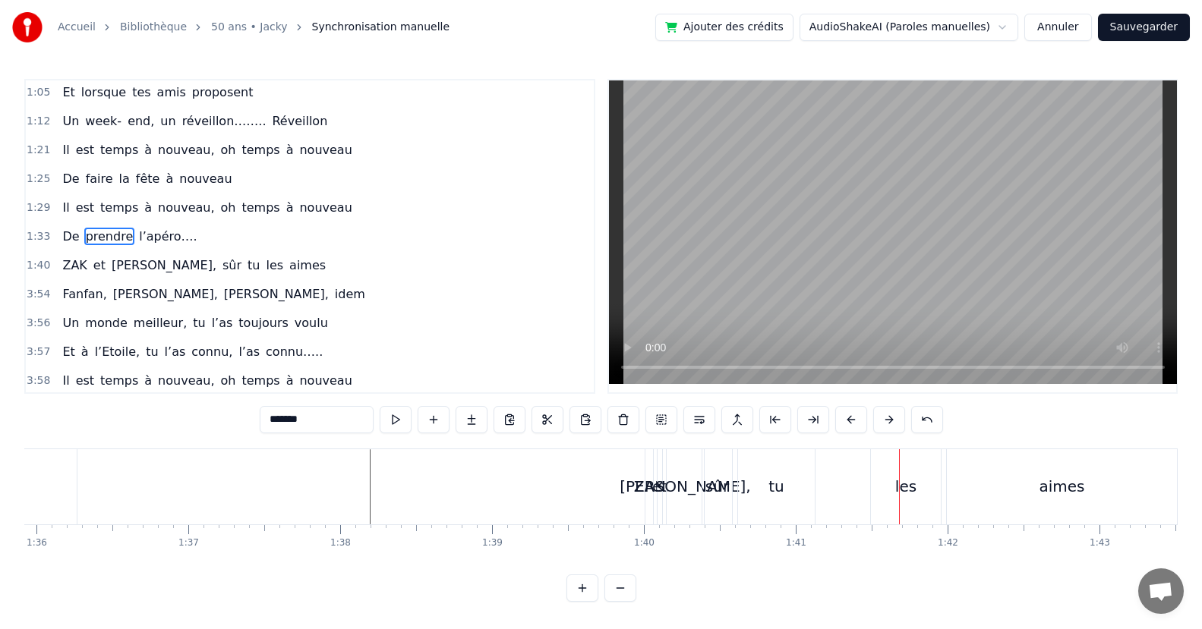
click at [801, 503] on div "tu" at bounding box center [776, 486] width 77 height 75
type input "**"
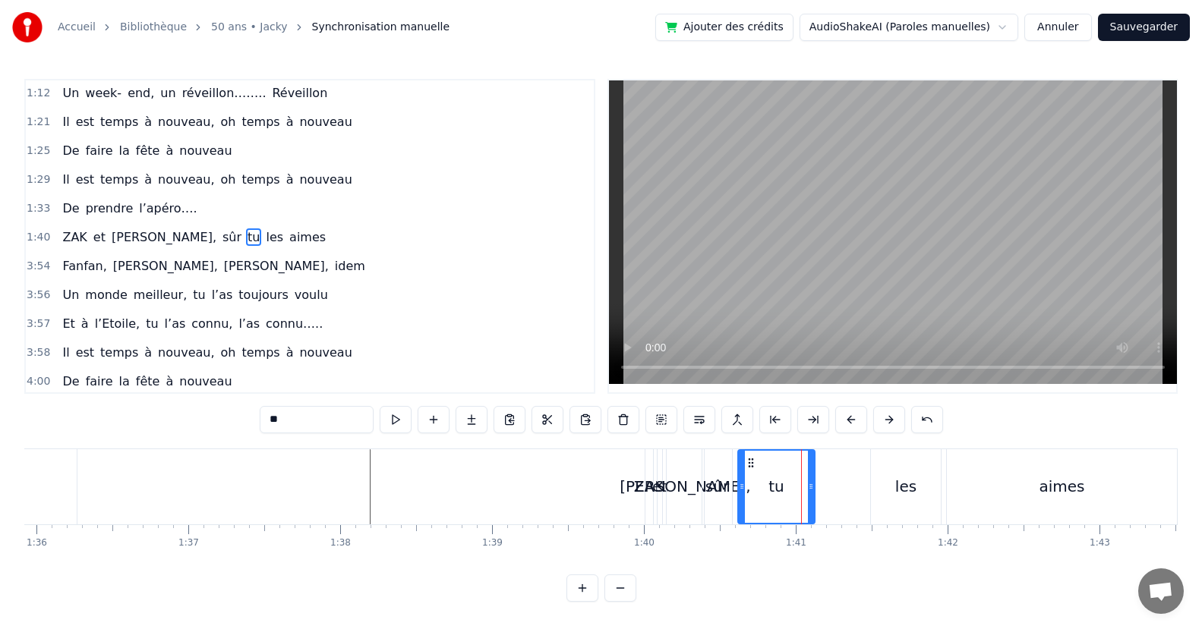
scroll to position [204, 0]
drag, startPoint x: 812, startPoint y: 493, endPoint x: 783, endPoint y: 431, distance: 68.2
click at [843, 490] on div at bounding box center [846, 487] width 6 height 72
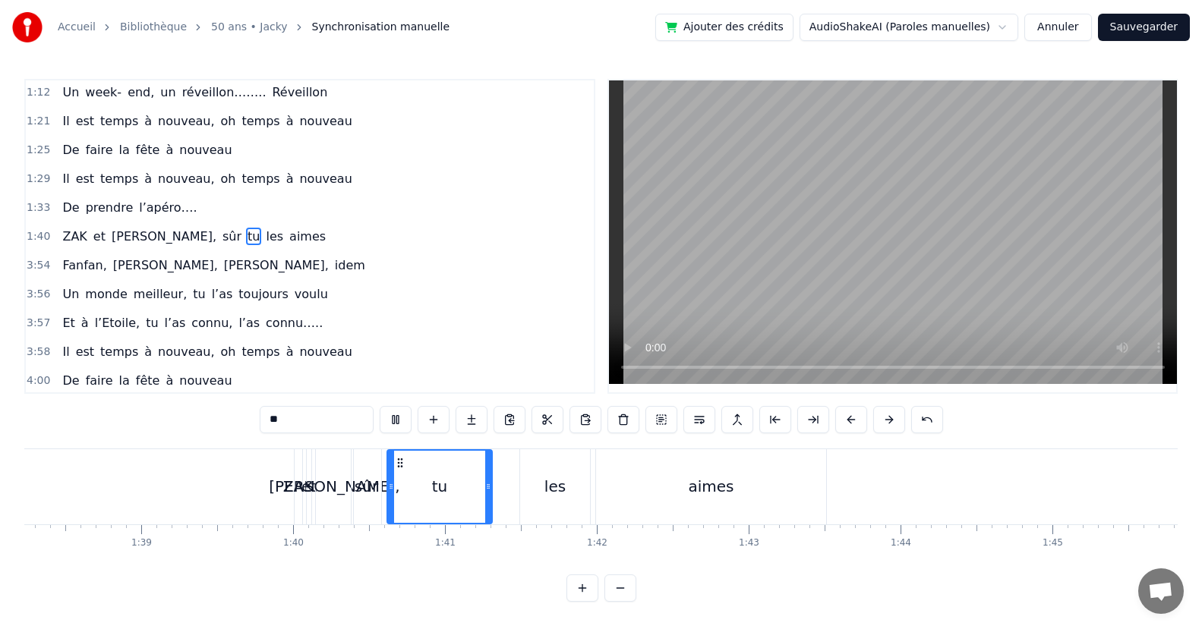
scroll to position [0, 14645]
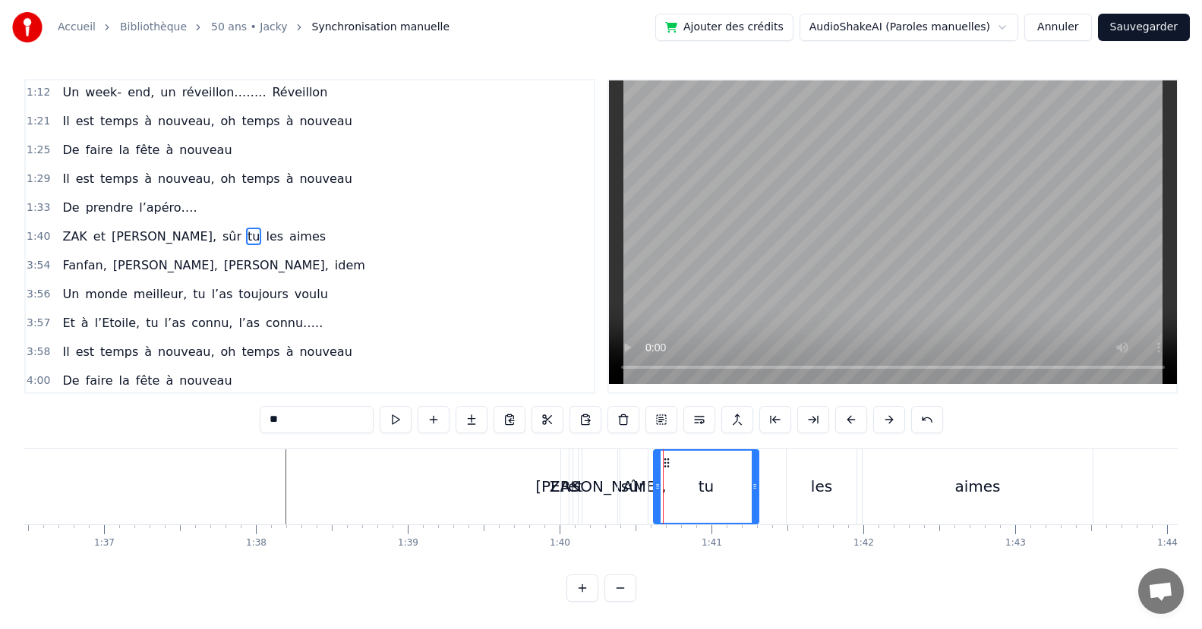
click at [744, 487] on div "tu" at bounding box center [705, 487] width 103 height 72
drag, startPoint x: 757, startPoint y: 489, endPoint x: 708, endPoint y: 493, distance: 48.8
click at [785, 505] on div at bounding box center [783, 487] width 6 height 72
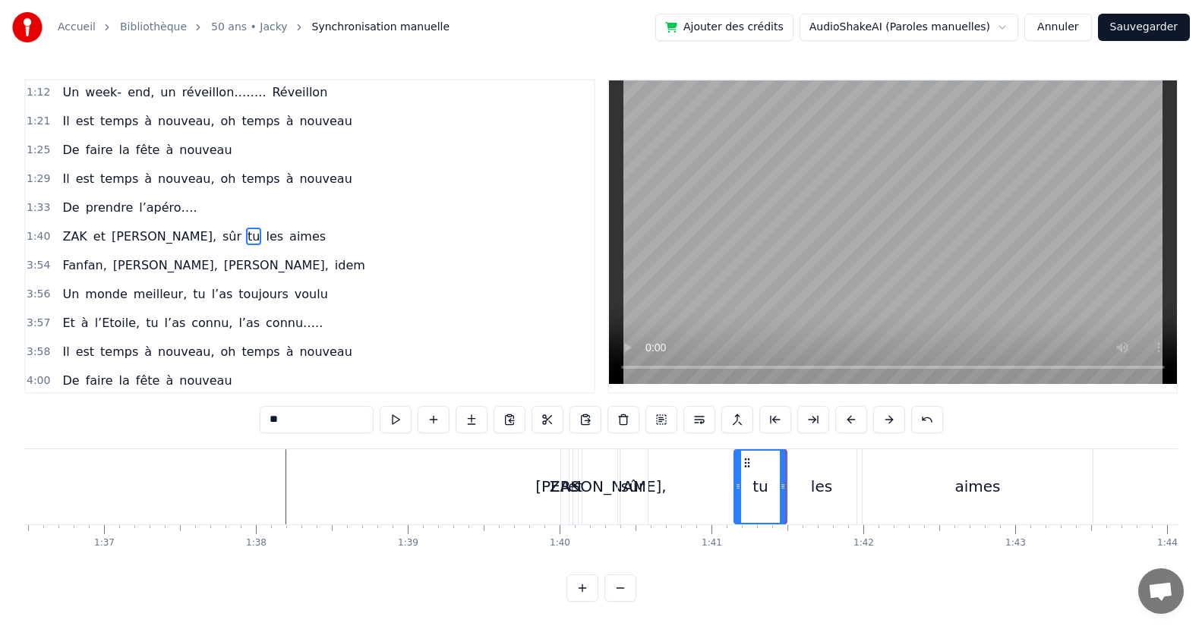
drag, startPoint x: 659, startPoint y: 490, endPoint x: 675, endPoint y: 499, distance: 18.4
click at [726, 503] on div "tu" at bounding box center [720, 486] width 134 height 75
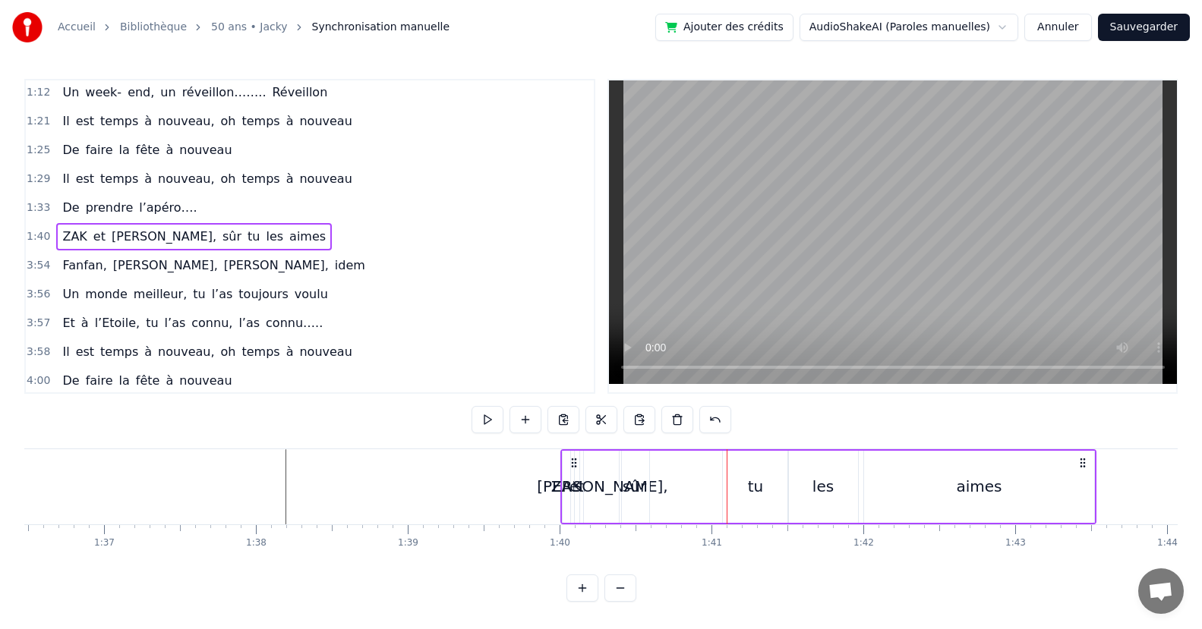
click at [643, 487] on div "sûr" at bounding box center [634, 486] width 24 height 23
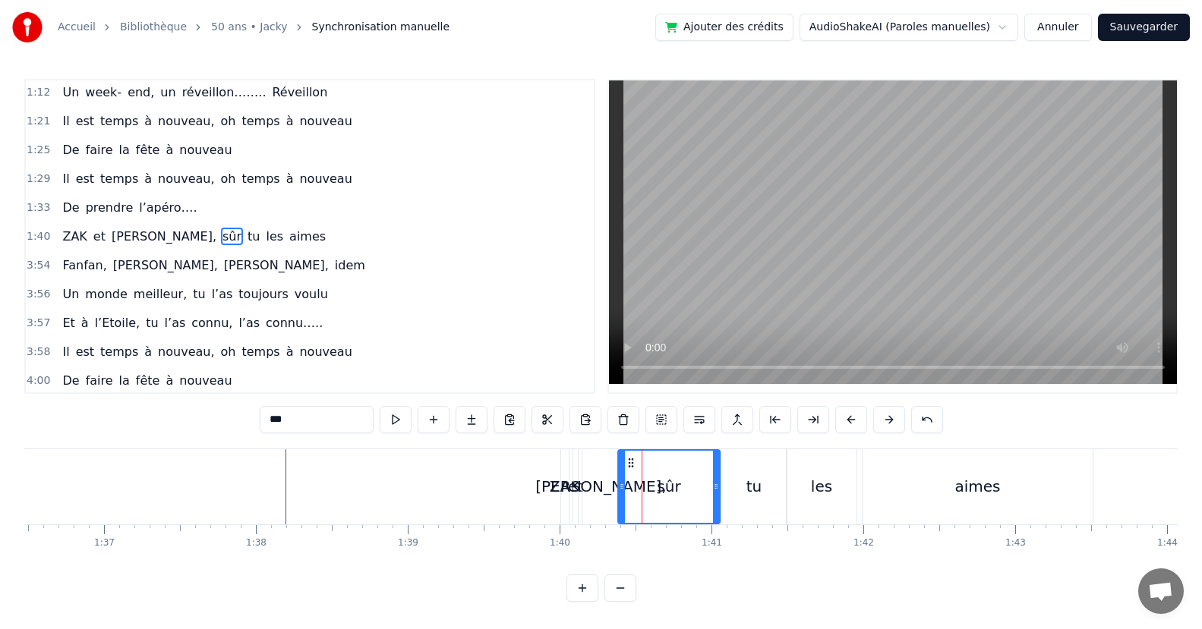
drag, startPoint x: 643, startPoint y: 487, endPoint x: 647, endPoint y: 500, distance: 14.2
click at [705, 505] on div "sûr" at bounding box center [669, 487] width 100 height 72
drag, startPoint x: 618, startPoint y: 496, endPoint x: 657, endPoint y: 496, distance: 38.7
click at [681, 500] on div at bounding box center [684, 487] width 6 height 72
click at [612, 487] on div "[PERSON_NAME]," at bounding box center [600, 486] width 131 height 23
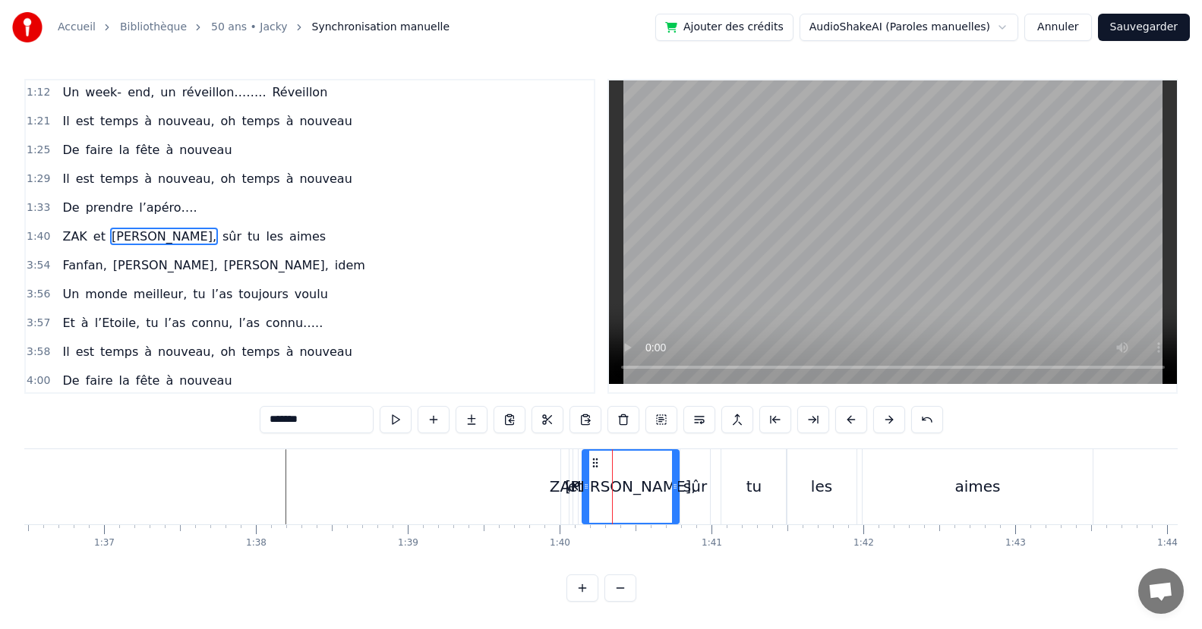
drag, startPoint x: 617, startPoint y: 492, endPoint x: 610, endPoint y: 496, distance: 7.8
click at [677, 501] on div at bounding box center [675, 487] width 6 height 72
drag, startPoint x: 587, startPoint y: 497, endPoint x: 594, endPoint y: 499, distance: 7.9
click at [618, 509] on div at bounding box center [621, 487] width 6 height 72
click at [575, 487] on div "et" at bounding box center [575, 486] width 15 height 23
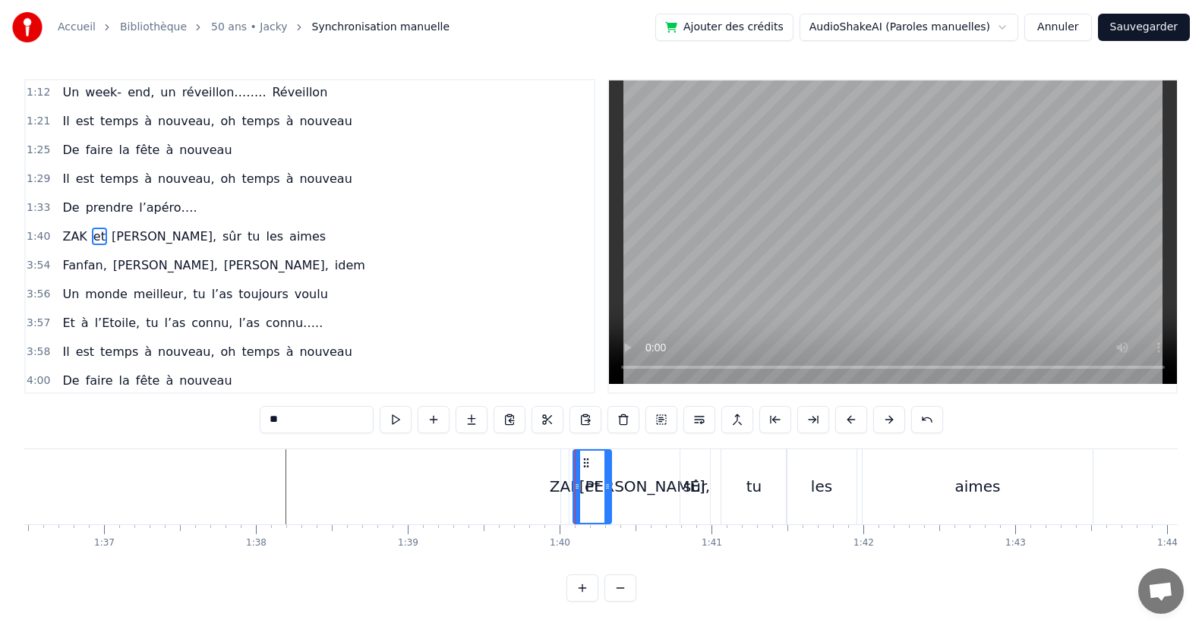
drag, startPoint x: 576, startPoint y: 488, endPoint x: 609, endPoint y: 501, distance: 35.8
click at [609, 501] on div at bounding box center [607, 487] width 6 height 72
drag, startPoint x: 578, startPoint y: 496, endPoint x: 587, endPoint y: 497, distance: 9.2
click at [587, 497] on div at bounding box center [586, 487] width 6 height 72
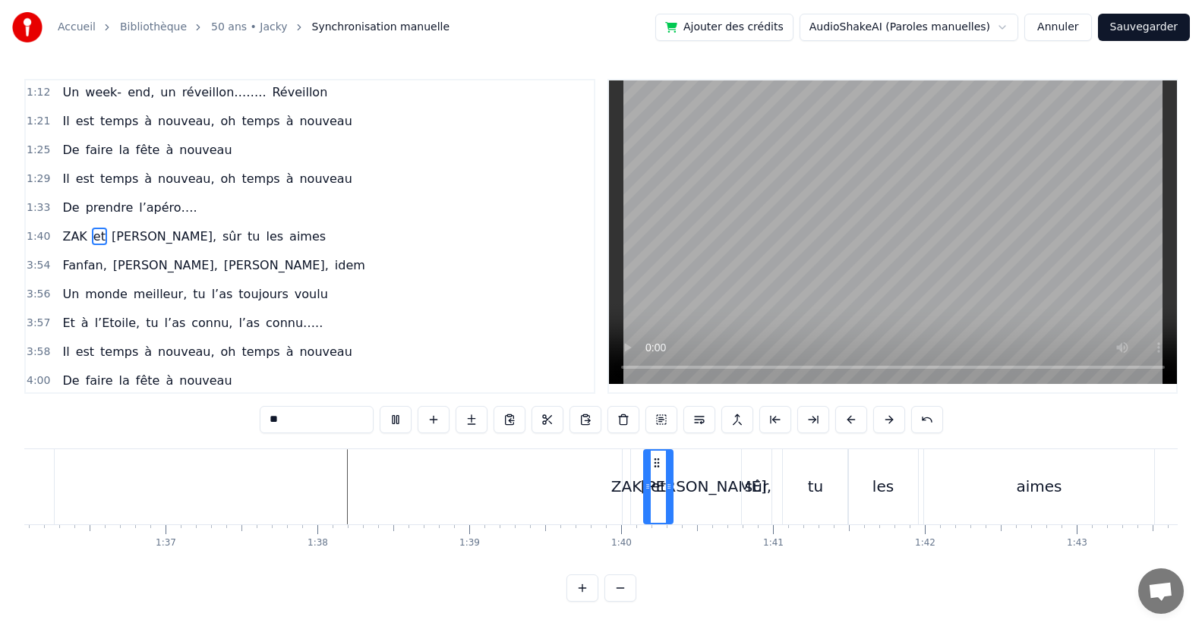
scroll to position [0, 14352]
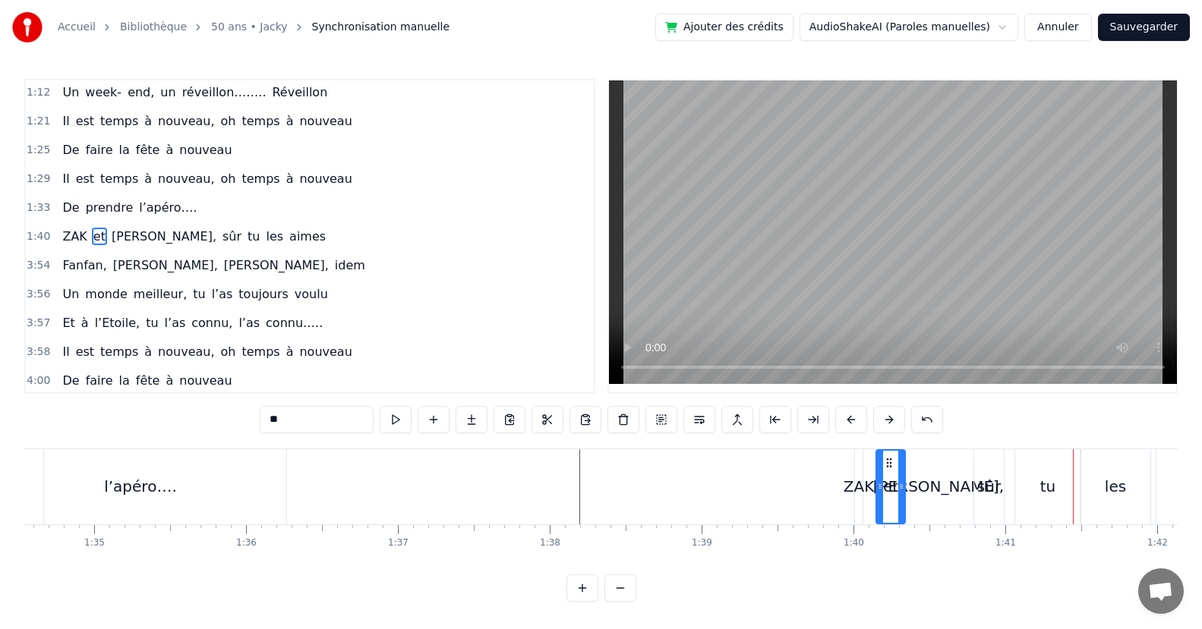
click at [969, 497] on div "[PERSON_NAME]," at bounding box center [938, 486] width 70 height 75
type input "*******"
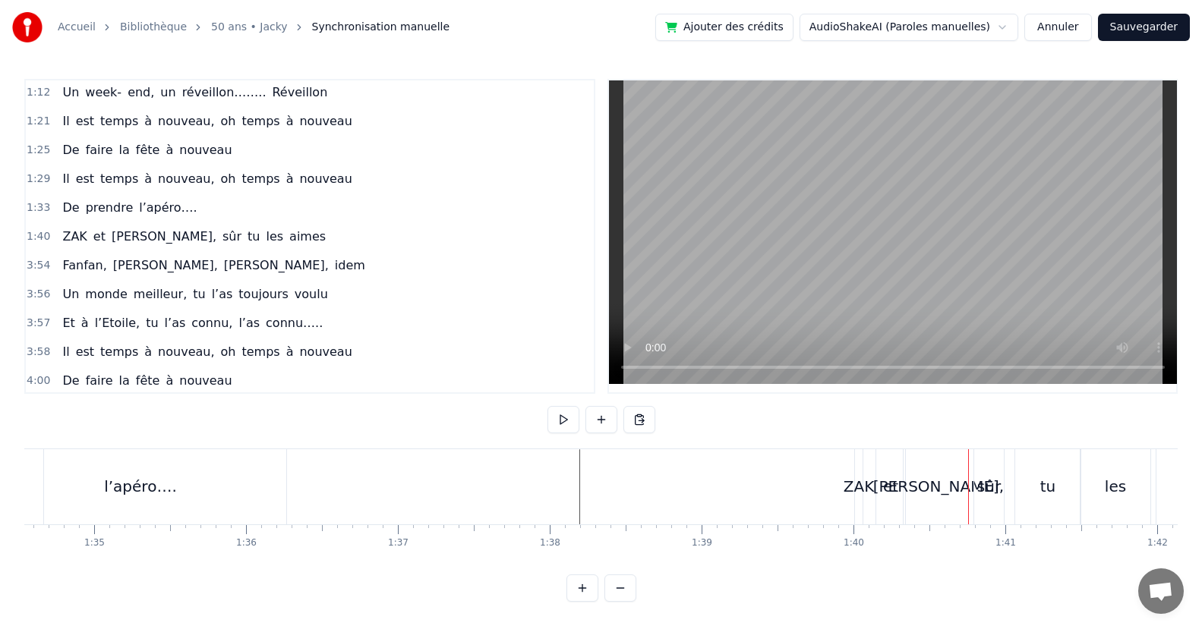
click at [978, 496] on div "sûr" at bounding box center [989, 486] width 24 height 23
drag, startPoint x: 979, startPoint y: 495, endPoint x: 988, endPoint y: 496, distance: 9.1
click at [988, 496] on div at bounding box center [987, 487] width 6 height 72
click at [971, 499] on div "[PERSON_NAME]," at bounding box center [938, 486] width 70 height 75
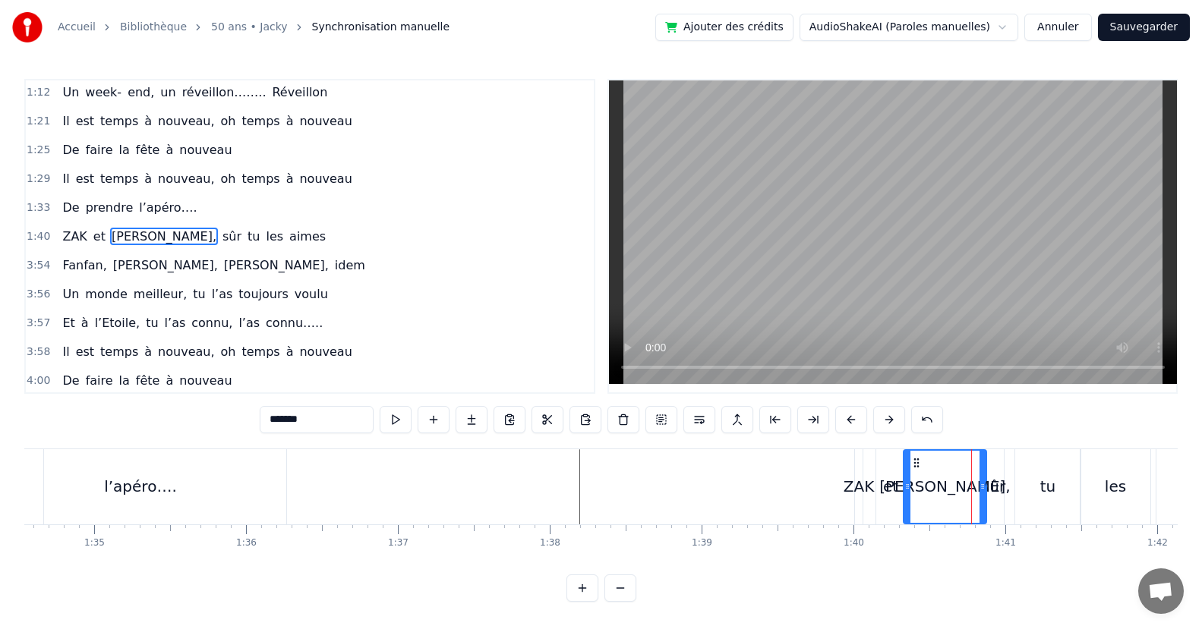
drag, startPoint x: 968, startPoint y: 502, endPoint x: 978, endPoint y: 493, distance: 13.4
click at [981, 500] on div at bounding box center [982, 487] width 6 height 72
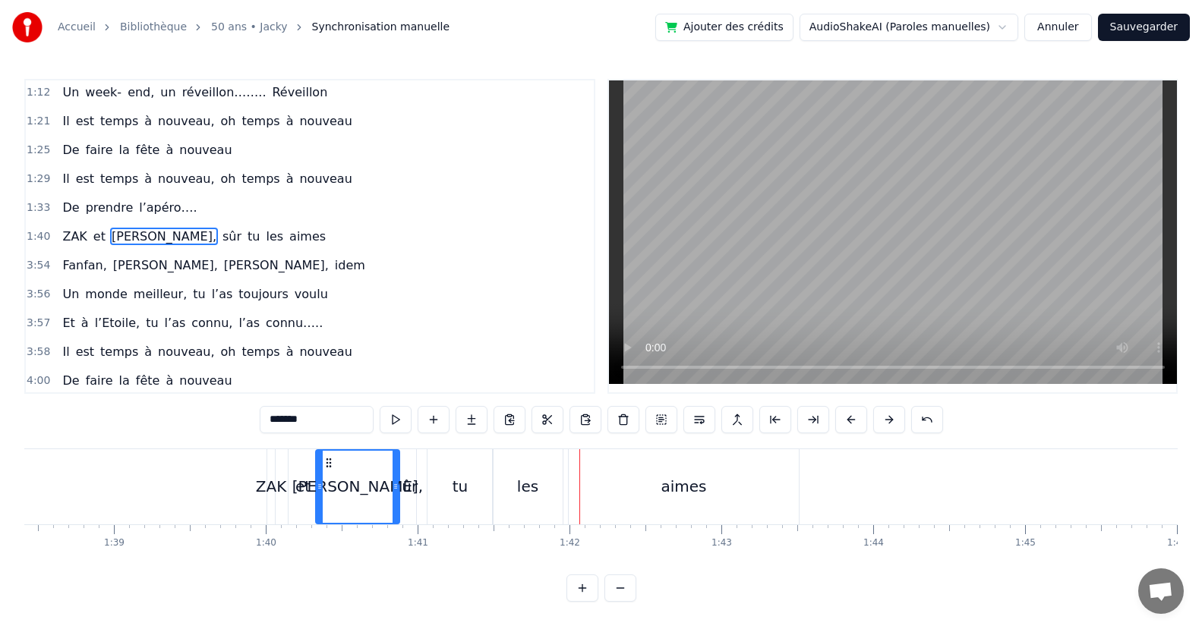
scroll to position [0, 15359]
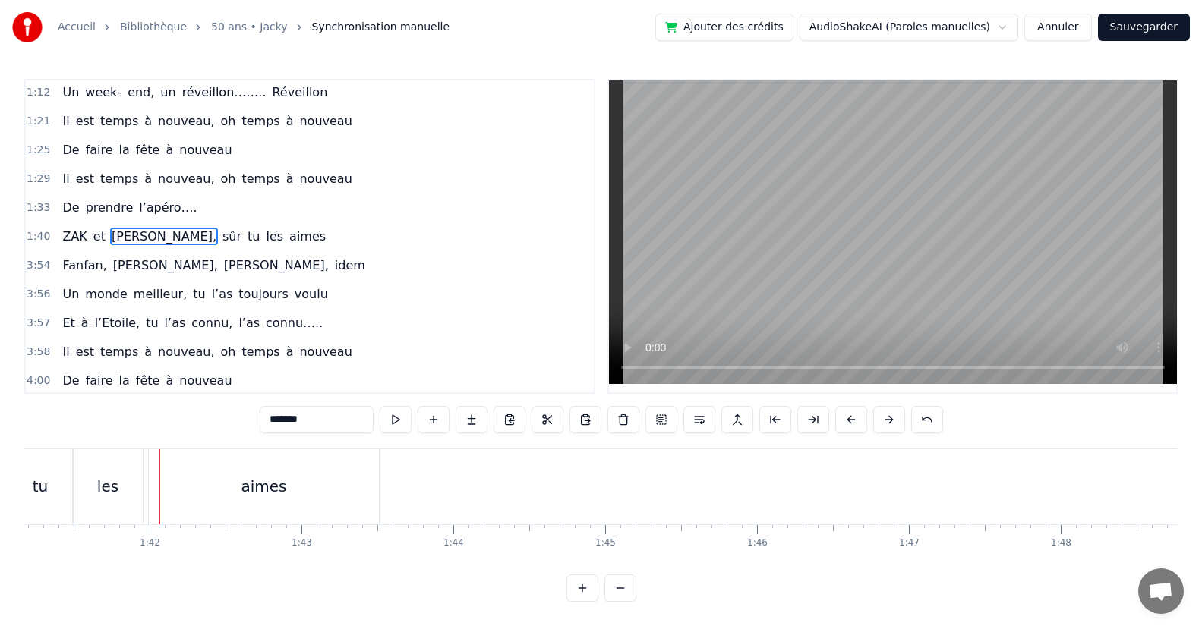
click at [63, 498] on div "tu" at bounding box center [40, 486] width 65 height 75
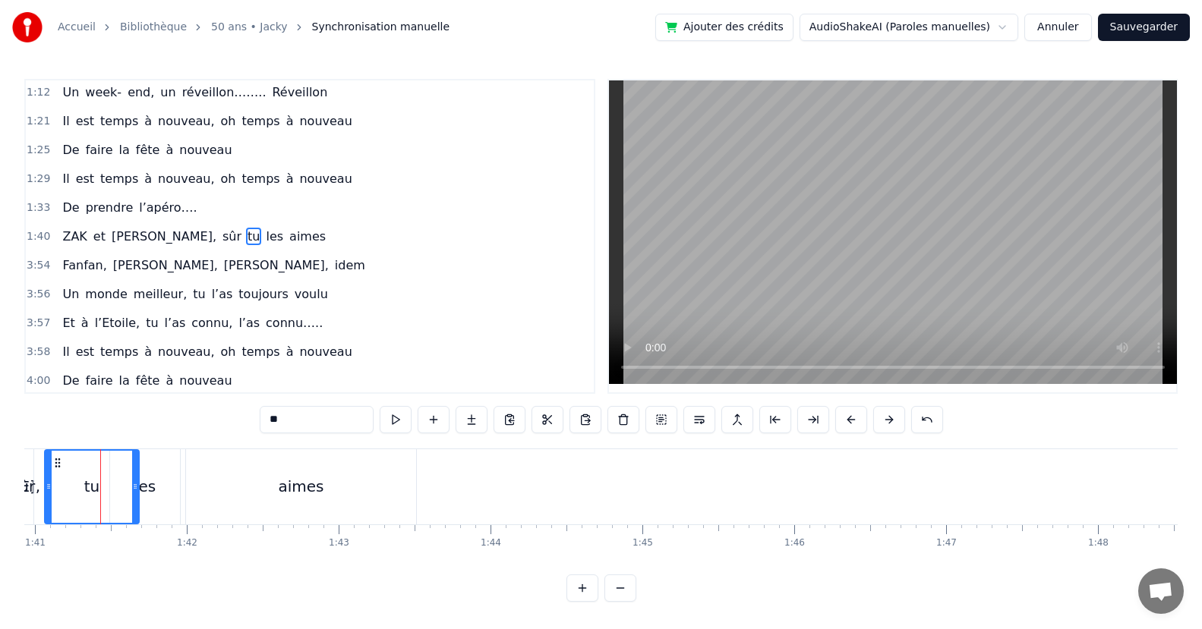
drag, startPoint x: 108, startPoint y: 496, endPoint x: 137, endPoint y: 498, distance: 28.9
click at [137, 498] on div at bounding box center [135, 487] width 6 height 72
click at [167, 503] on div "les" at bounding box center [145, 486] width 70 height 75
drag, startPoint x: 113, startPoint y: 489, endPoint x: 142, endPoint y: 496, distance: 29.8
click at [142, 496] on div at bounding box center [143, 487] width 6 height 72
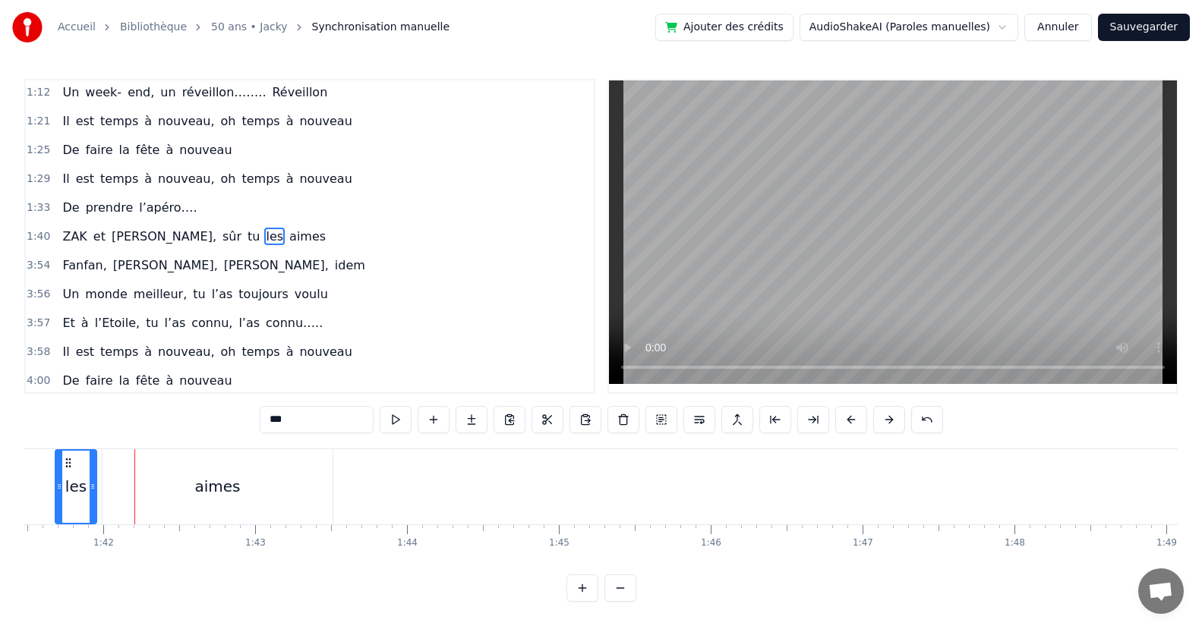
scroll to position [0, 15407]
click at [190, 499] on div "aimes" at bounding box center [216, 486] width 230 height 75
type input "*****"
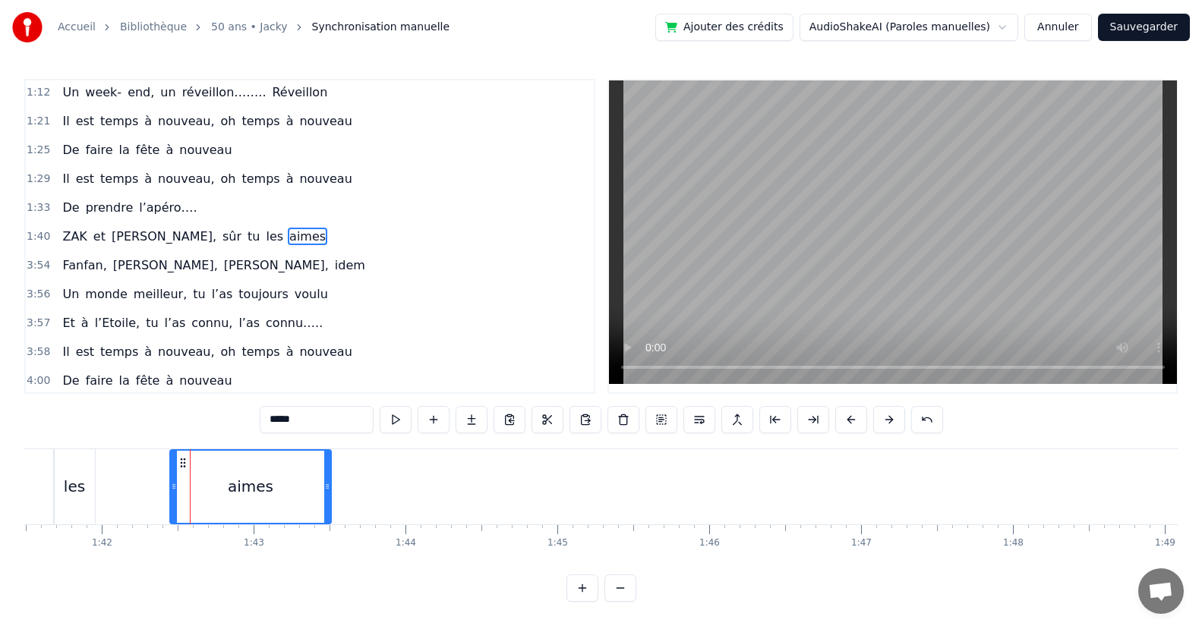
drag, startPoint x: 102, startPoint y: 495, endPoint x: 172, endPoint y: 506, distance: 69.9
click at [172, 506] on div at bounding box center [174, 487] width 6 height 72
drag, startPoint x: 325, startPoint y: 504, endPoint x: 402, endPoint y: 511, distance: 77.7
click at [402, 511] on div at bounding box center [405, 487] width 6 height 72
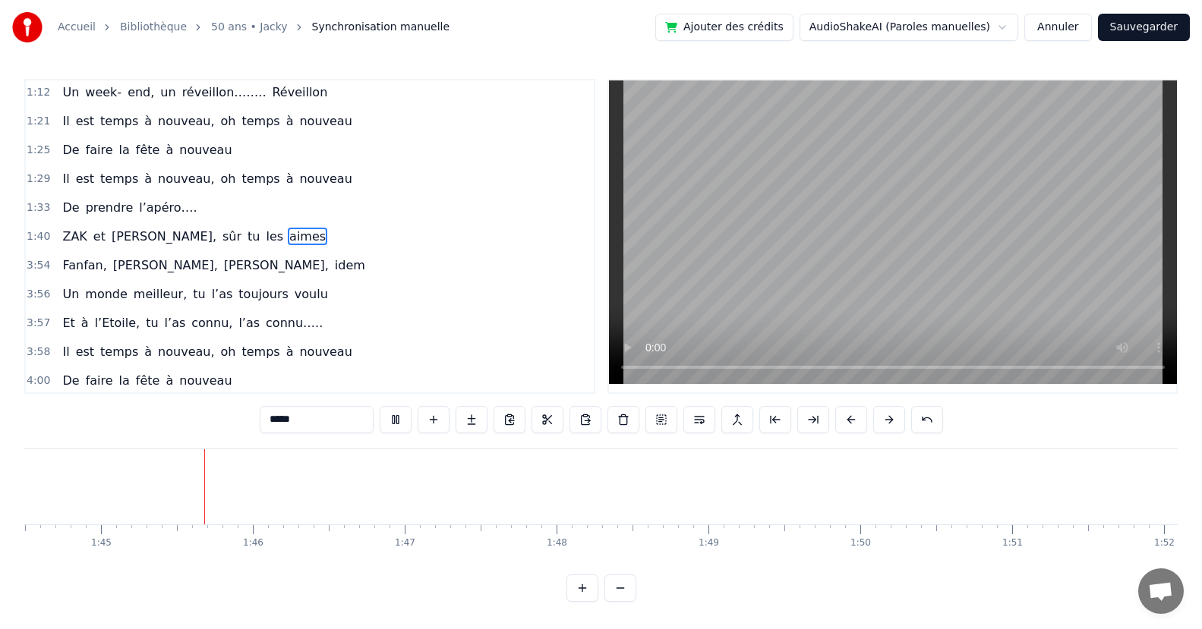
scroll to position [0, 15864]
click at [206, 277] on div "[PERSON_NAME], [PERSON_NAME], idem" at bounding box center [213, 265] width 314 height 27
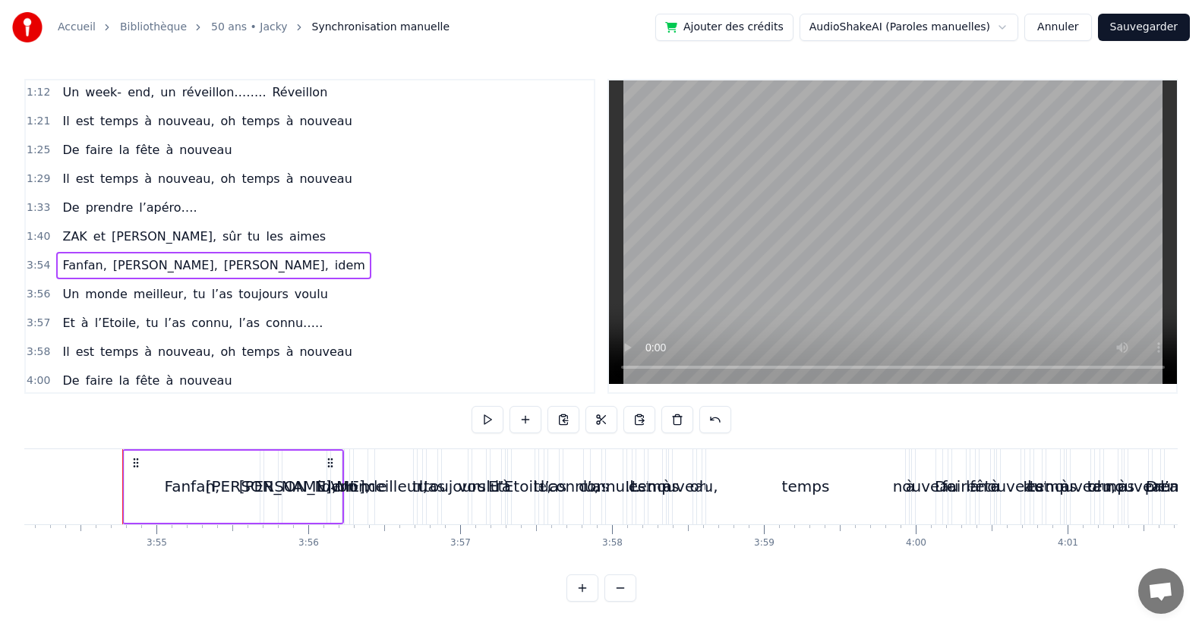
scroll to position [0, 35563]
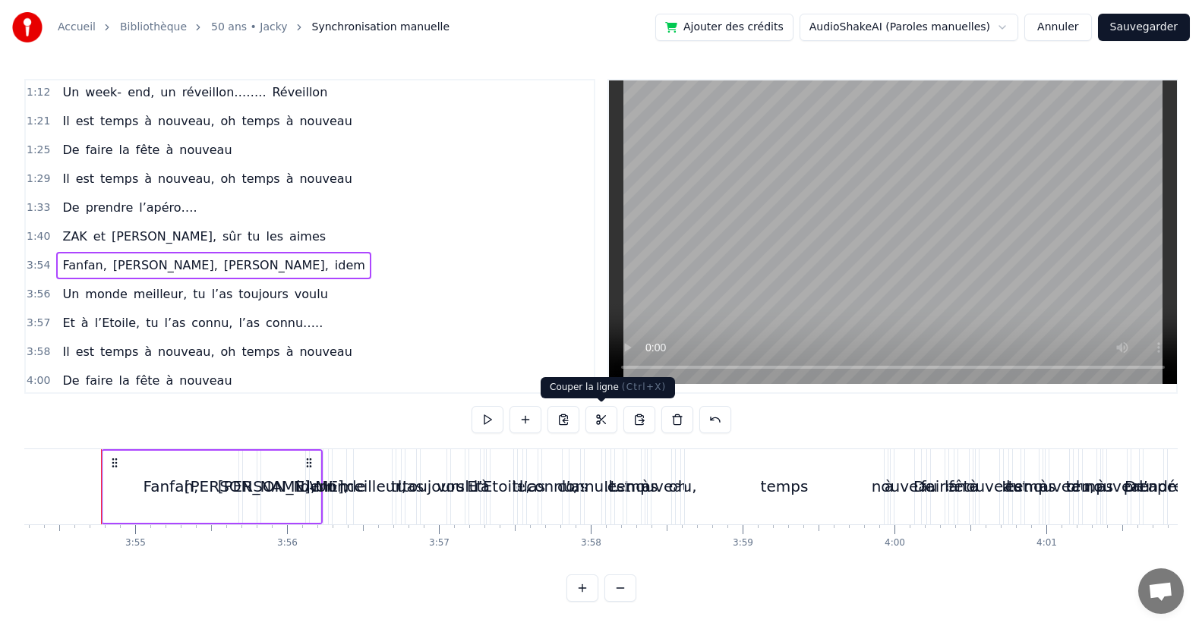
click at [600, 424] on button at bounding box center [601, 419] width 32 height 27
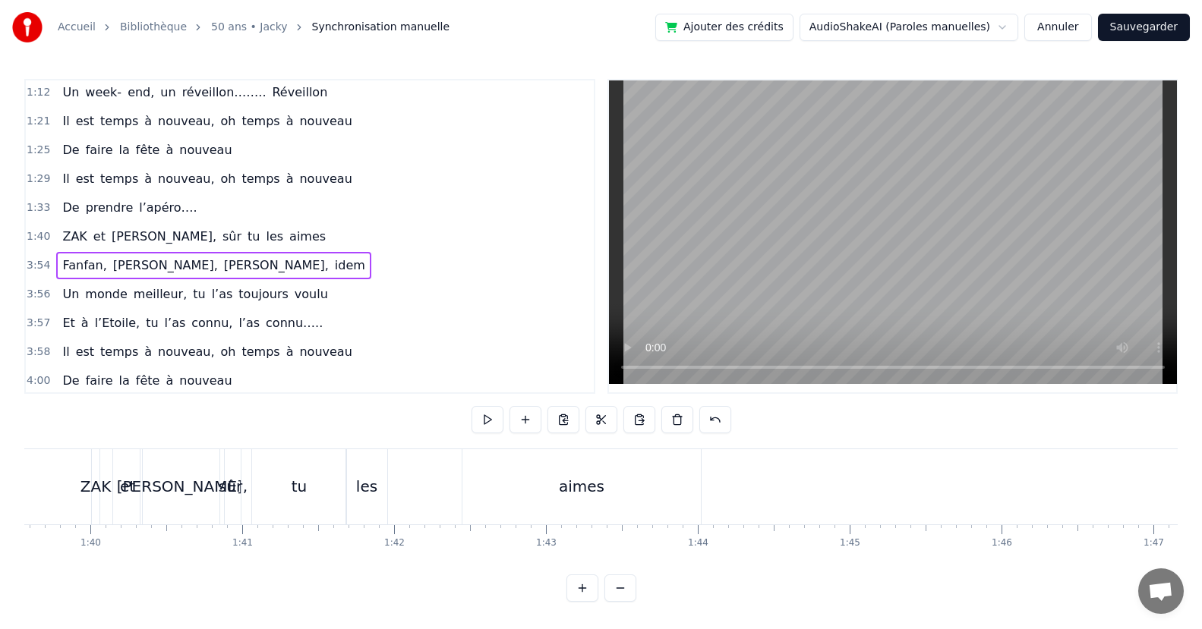
scroll to position [0, 15199]
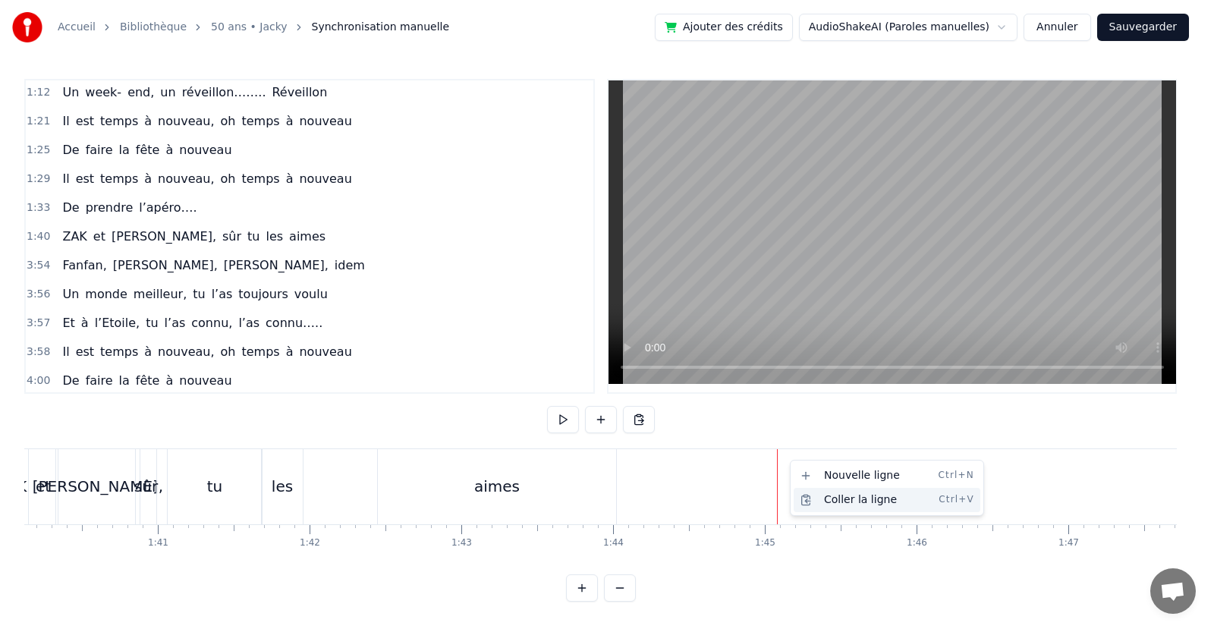
click at [827, 501] on div "Coller la ligne Ctrl+V" at bounding box center [887, 500] width 187 height 24
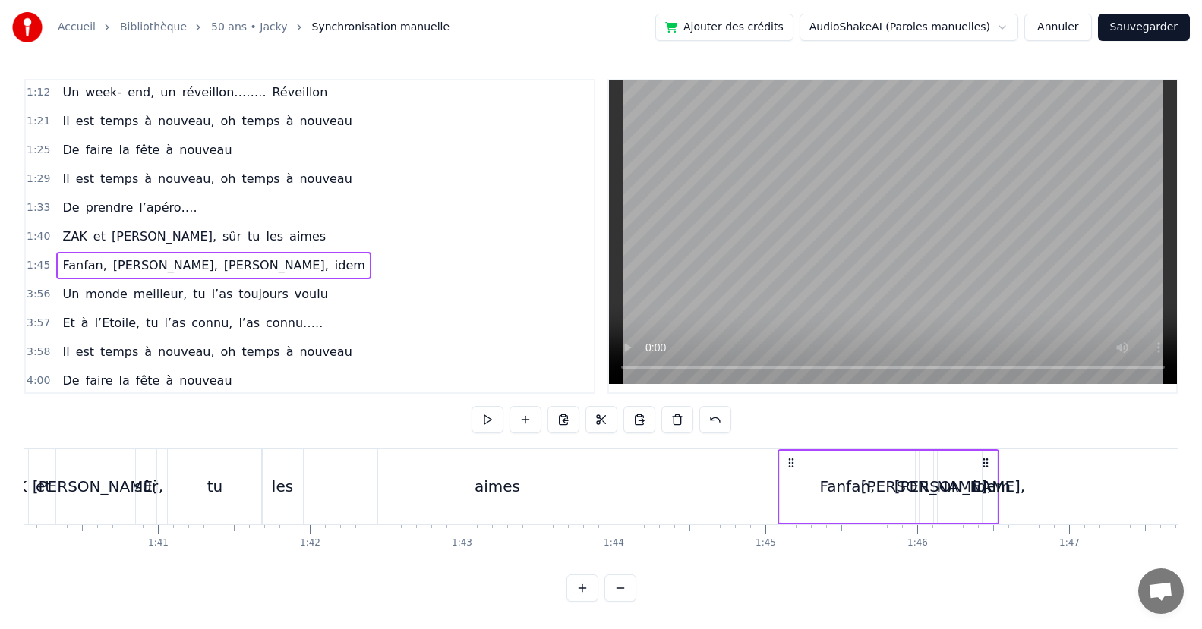
click at [263, 505] on div "les" at bounding box center [282, 486] width 41 height 75
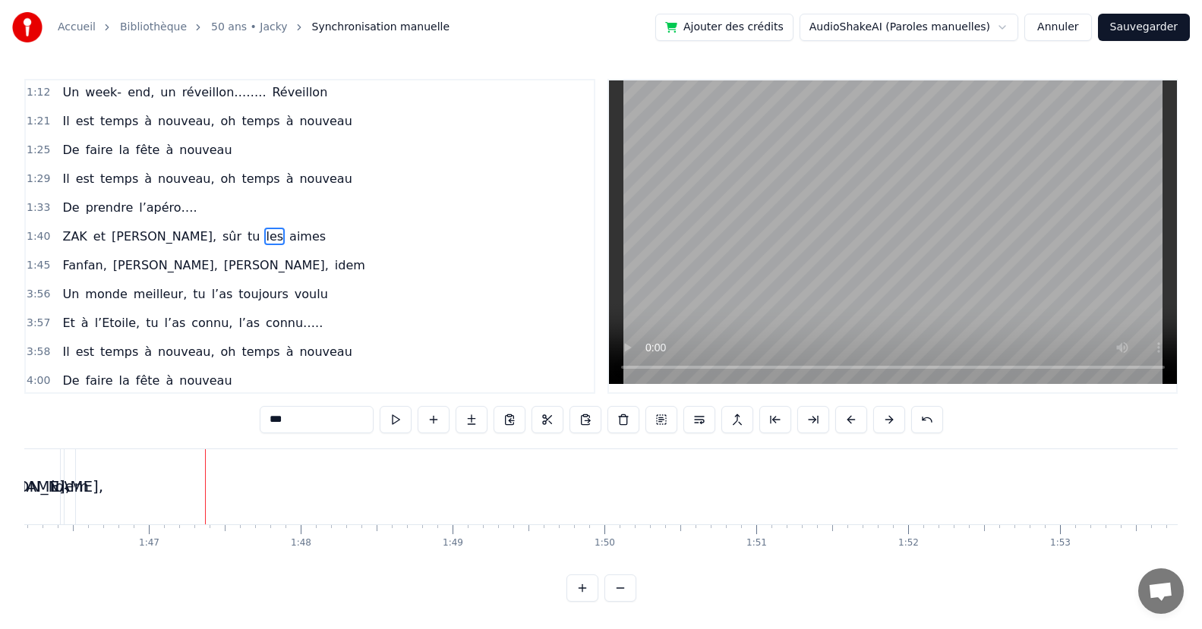
scroll to position [0, 16202]
click at [628, 602] on button at bounding box center [620, 588] width 32 height 27
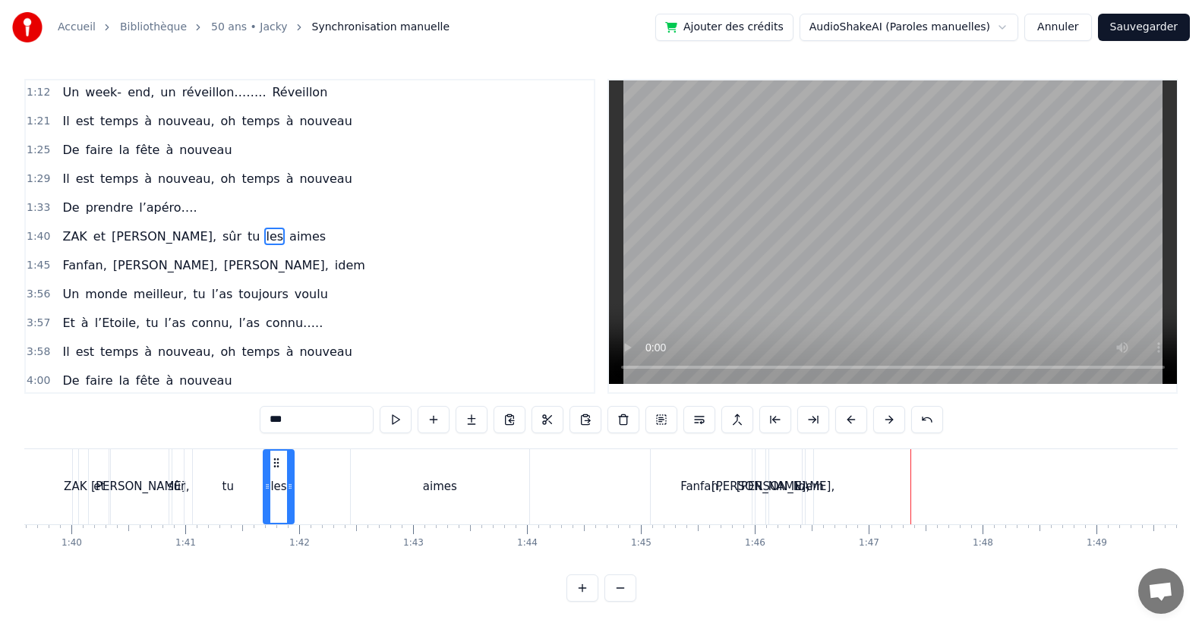
scroll to position [0, 11422]
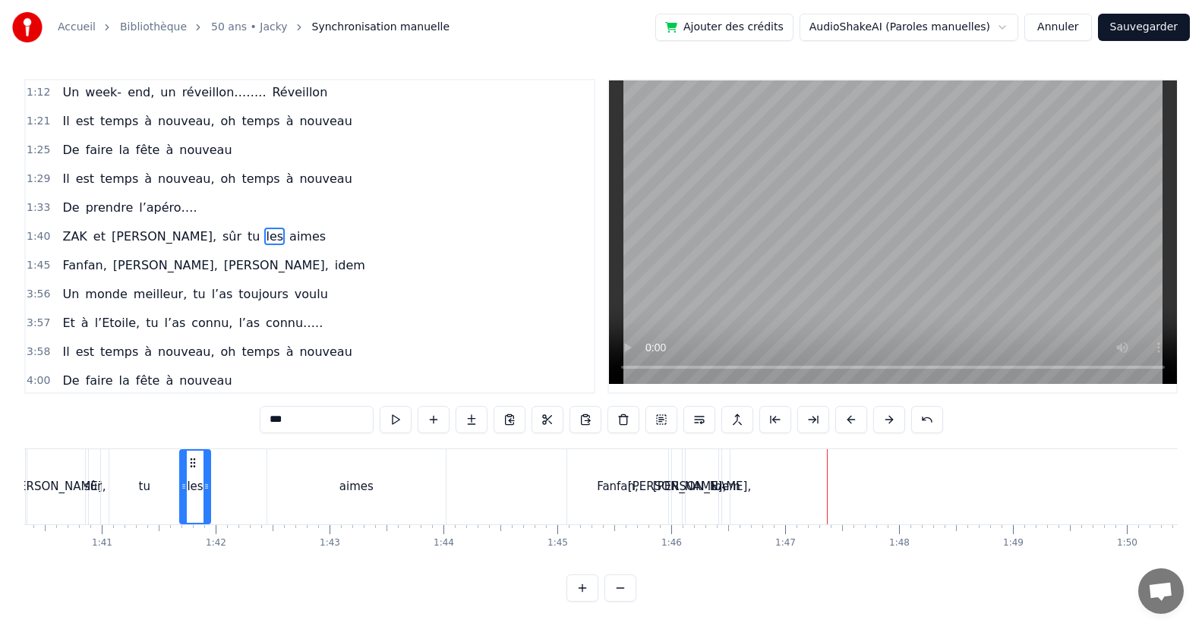
click at [249, 248] on div "ZAK et [PERSON_NAME], sûr tu les aimes" at bounding box center [194, 236] width 276 height 27
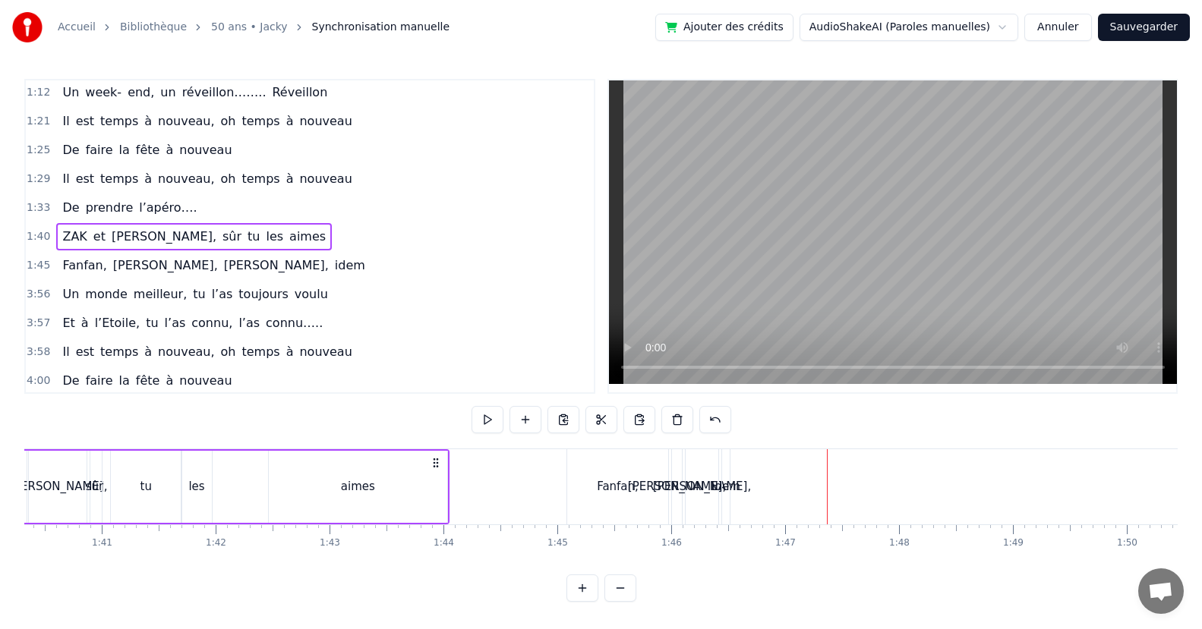
scroll to position [0, 11309]
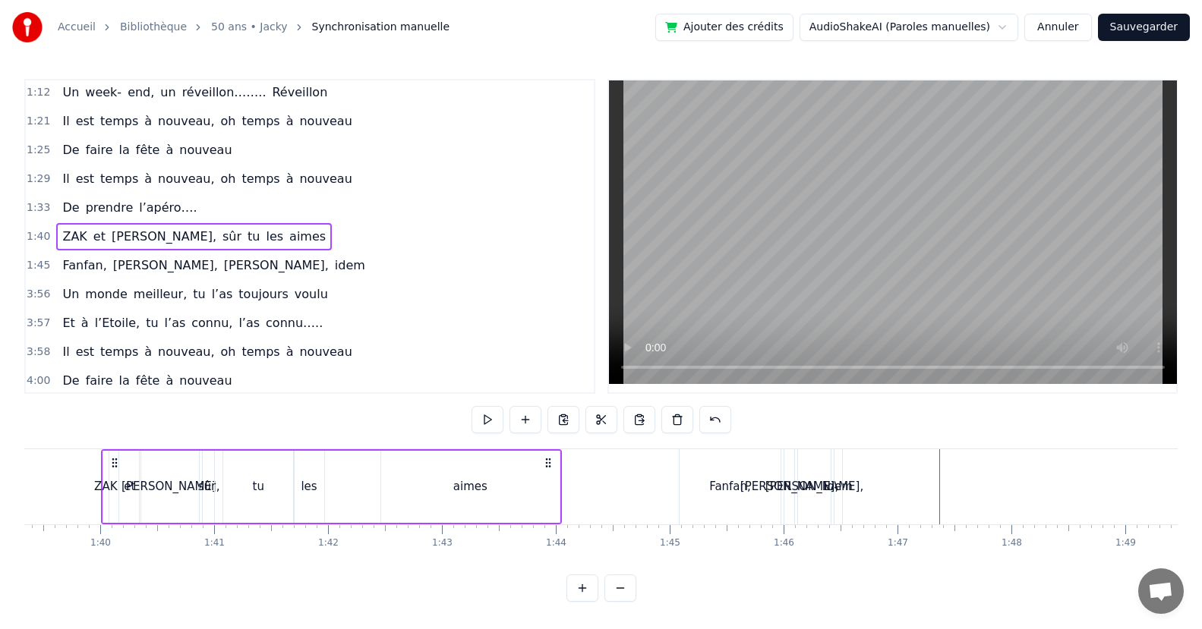
click at [215, 267] on div "[PERSON_NAME], [PERSON_NAME], idem" at bounding box center [213, 265] width 314 height 27
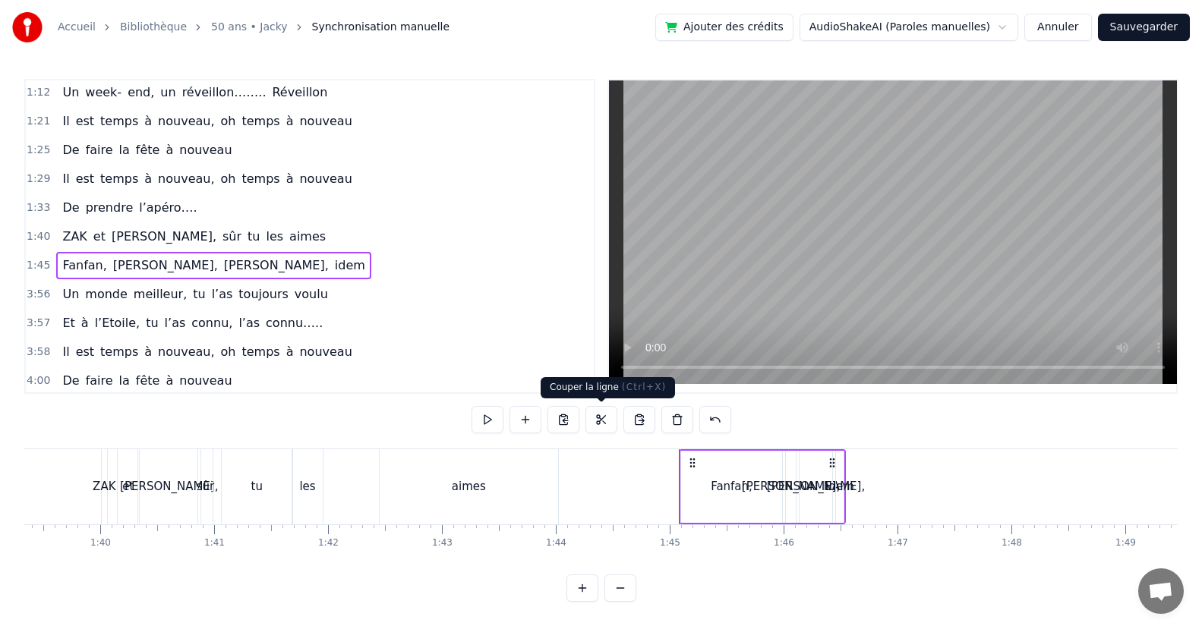
drag, startPoint x: 606, startPoint y: 417, endPoint x: 610, endPoint y: 401, distance: 17.3
click at [606, 408] on button at bounding box center [601, 419] width 32 height 27
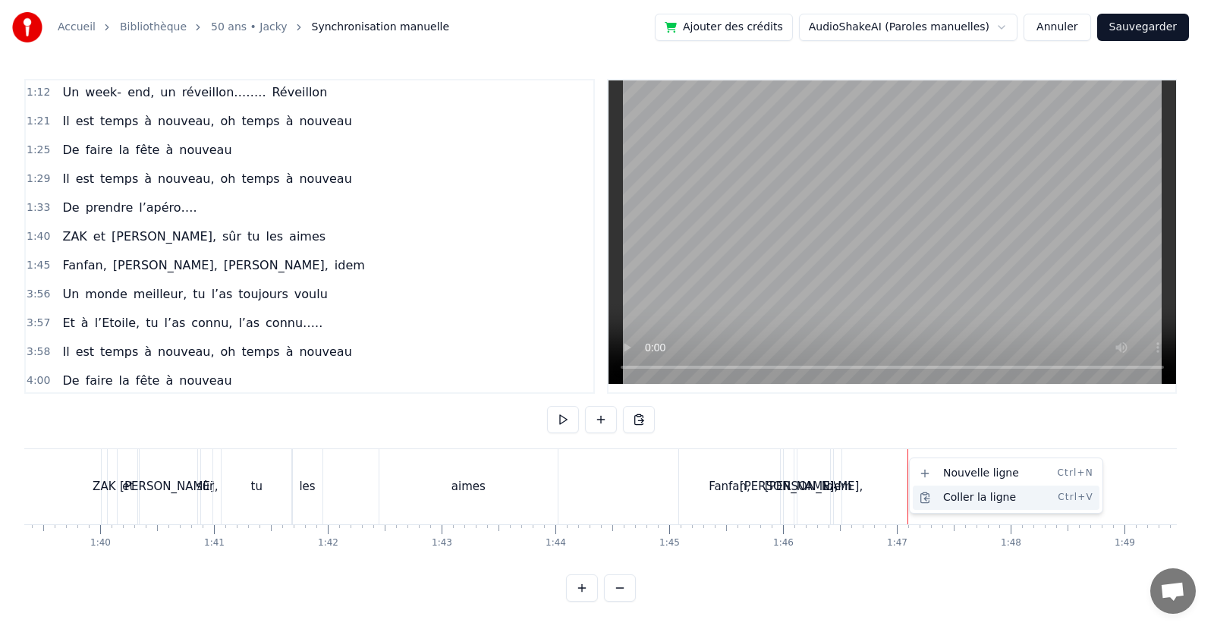
click at [948, 493] on div "Coller la ligne Ctrl+V" at bounding box center [1006, 498] width 187 height 24
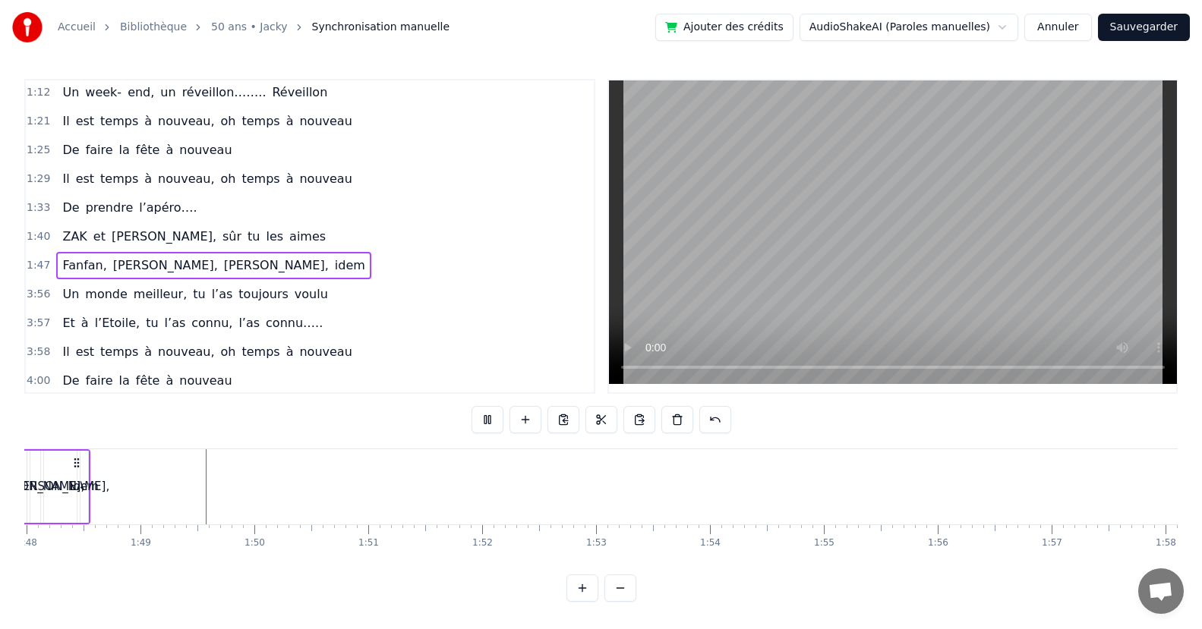
scroll to position [0, 12327]
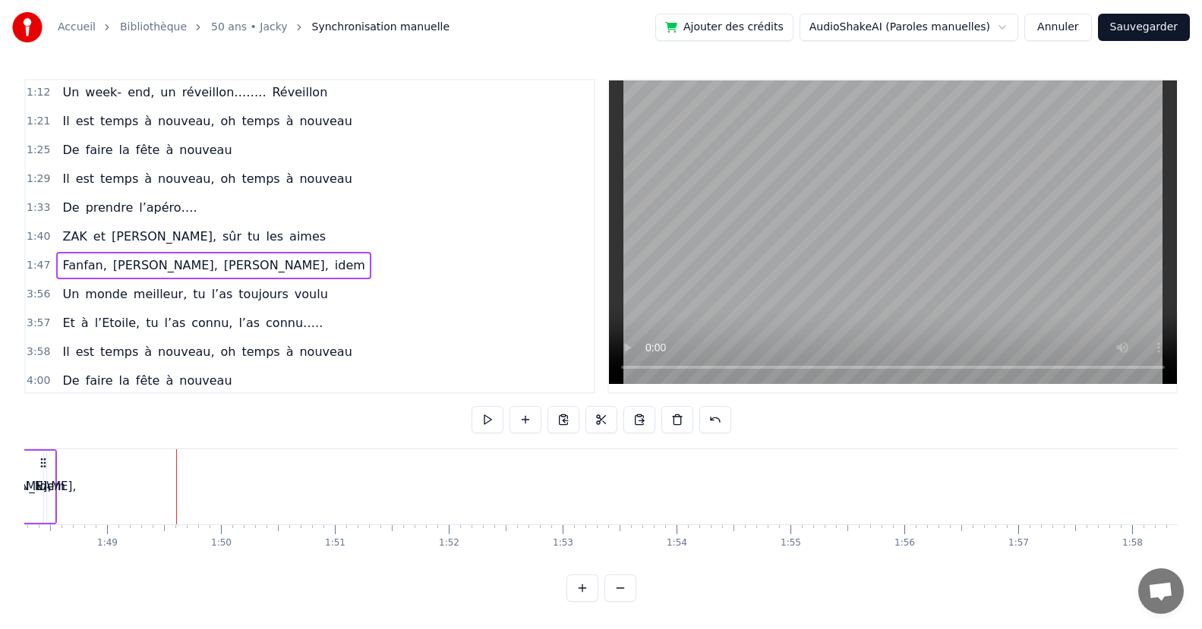
click at [58, 488] on div "idem" at bounding box center [50, 486] width 29 height 17
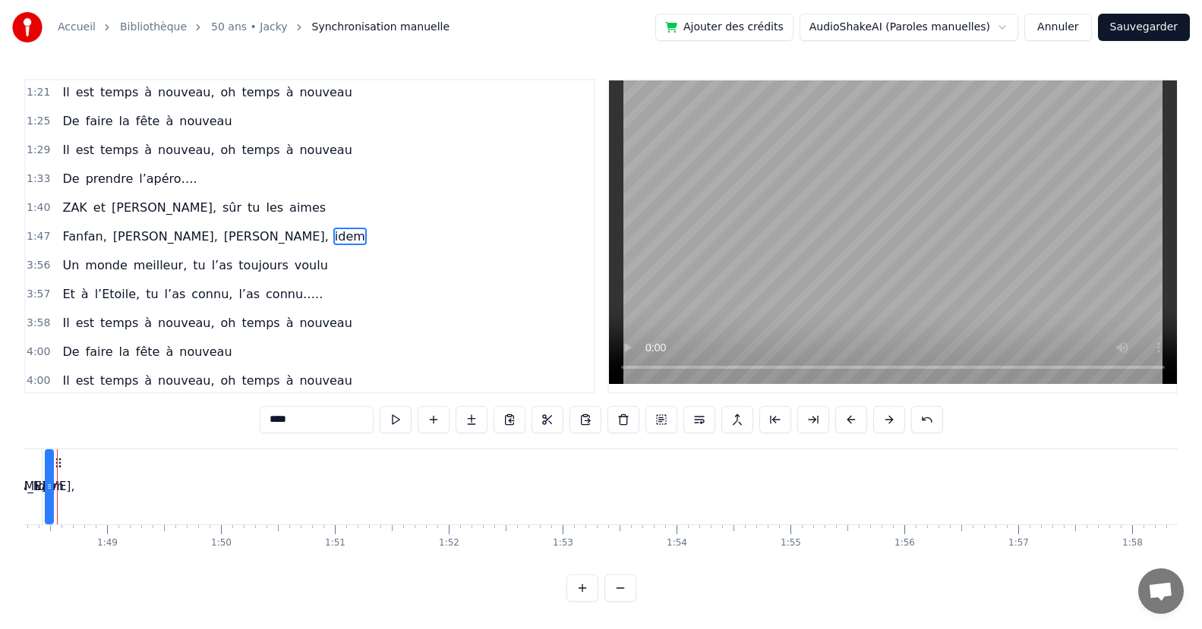
scroll to position [0, 12284]
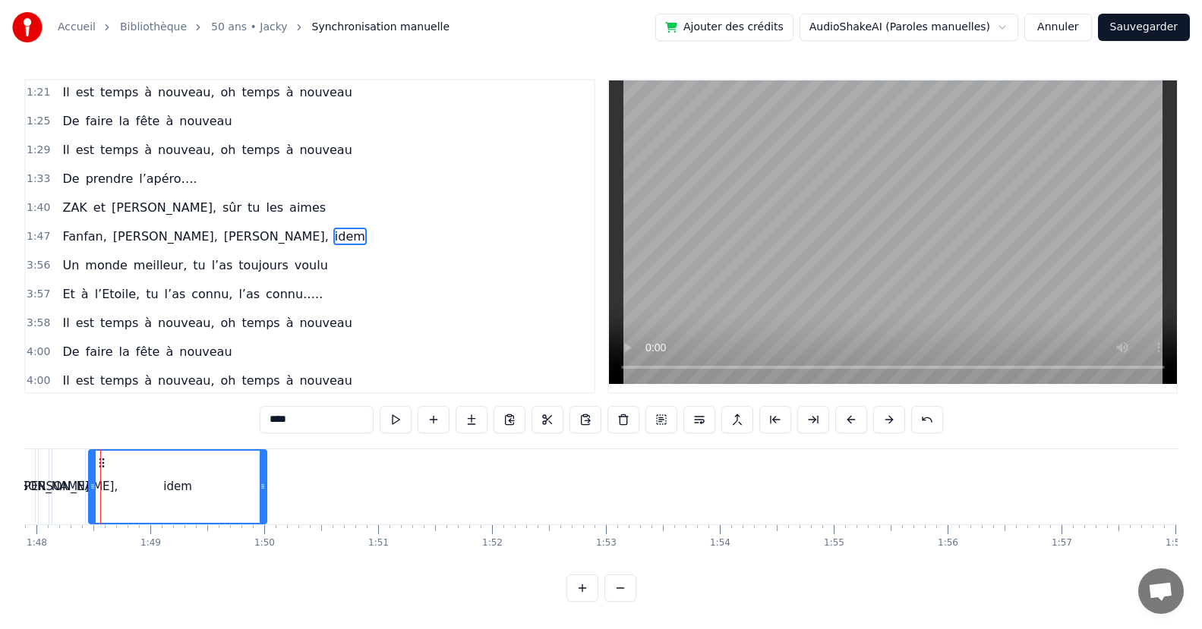
drag, startPoint x: 95, startPoint y: 490, endPoint x: 244, endPoint y: 493, distance: 148.8
click at [265, 494] on div at bounding box center [263, 487] width 6 height 72
drag, startPoint x: 92, startPoint y: 491, endPoint x: 187, endPoint y: 499, distance: 95.2
click at [187, 499] on div at bounding box center [187, 487] width 6 height 72
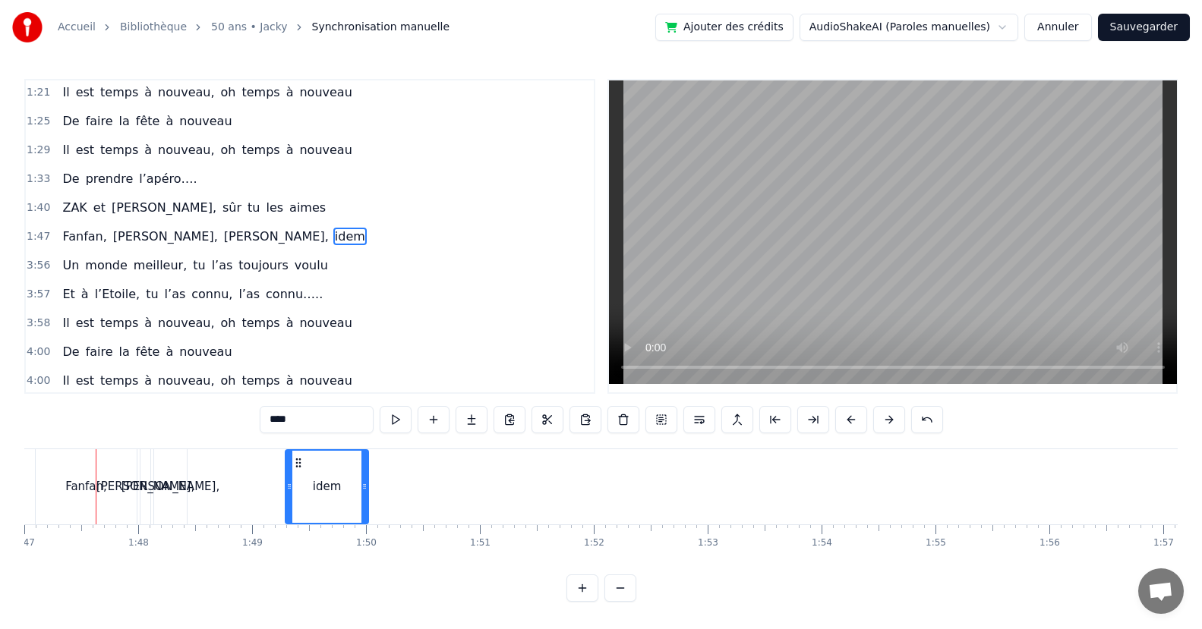
scroll to position [0, 12177]
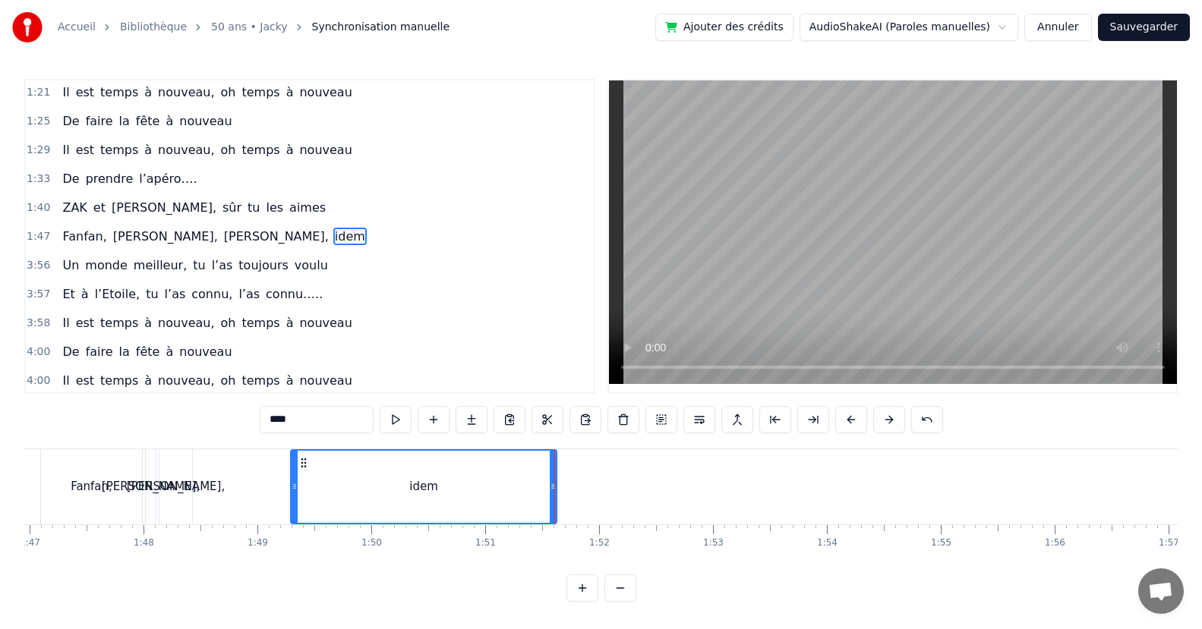
drag, startPoint x: 367, startPoint y: 490, endPoint x: 550, endPoint y: 497, distance: 183.1
click at [550, 497] on div at bounding box center [553, 487] width 6 height 72
drag, startPoint x: 295, startPoint y: 488, endPoint x: 387, endPoint y: 511, distance: 94.6
click at [387, 511] on div at bounding box center [386, 487] width 6 height 72
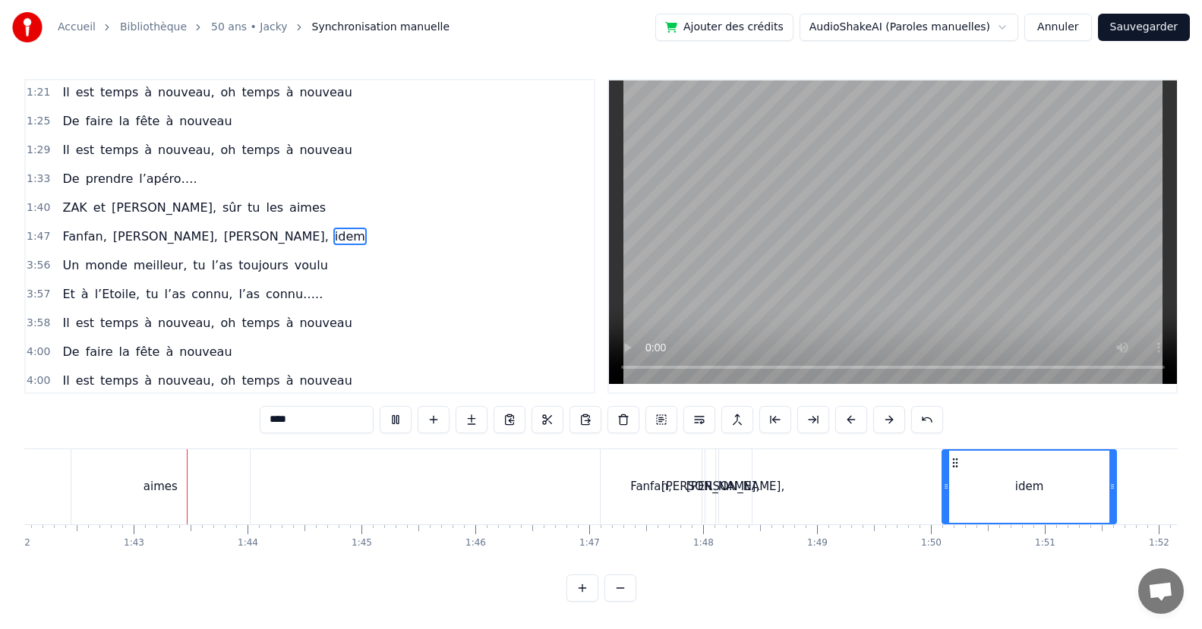
scroll to position [0, 11630]
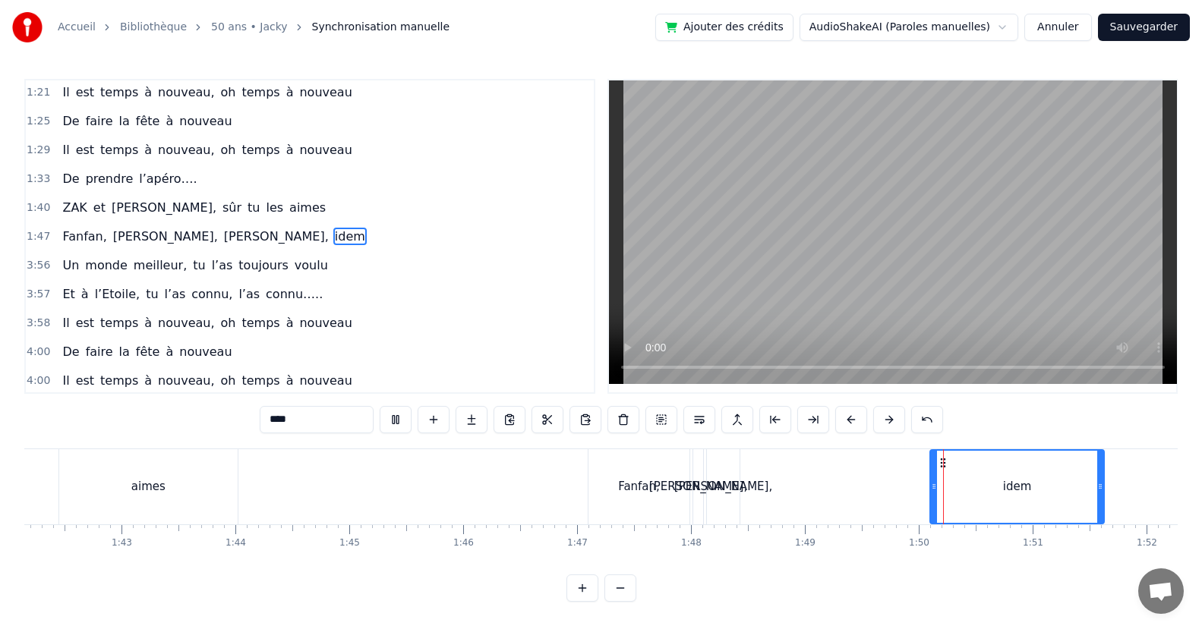
click at [724, 487] on div "[PERSON_NAME]," at bounding box center [723, 486] width 98 height 17
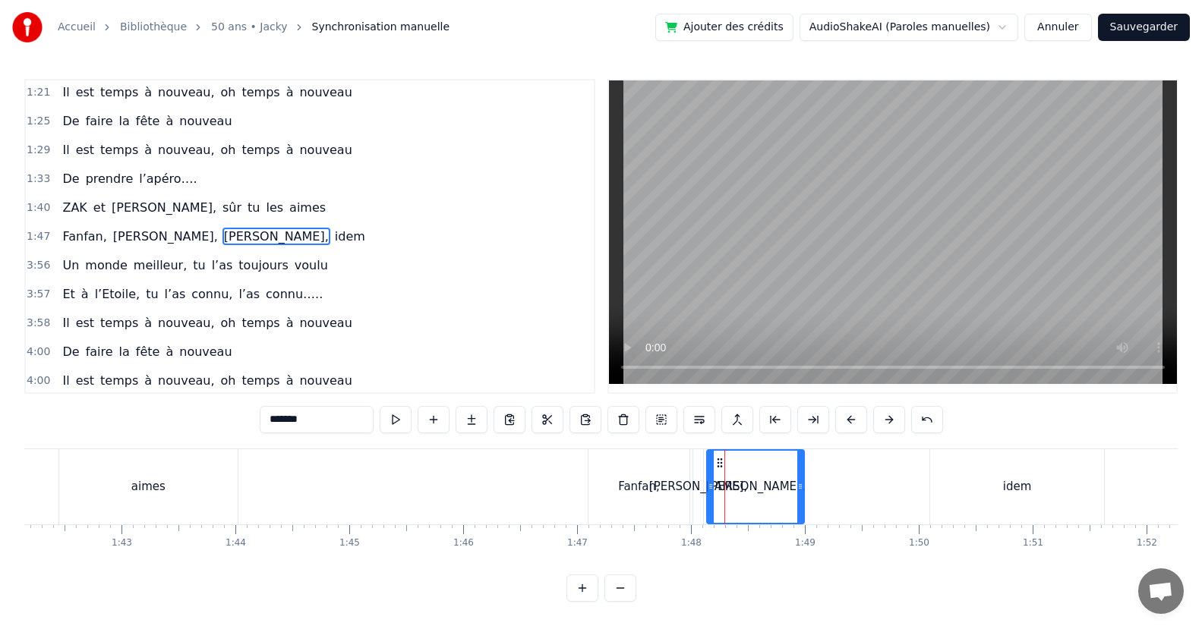
drag, startPoint x: 735, startPoint y: 491, endPoint x: 761, endPoint y: 487, distance: 26.8
click at [792, 491] on div "[PERSON_NAME]," at bounding box center [755, 487] width 96 height 72
drag, startPoint x: 711, startPoint y: 487, endPoint x: 739, endPoint y: 491, distance: 28.3
click at [739, 491] on icon at bounding box center [738, 486] width 6 height 12
click at [702, 489] on div "[PERSON_NAME]," at bounding box center [698, 486] width 98 height 17
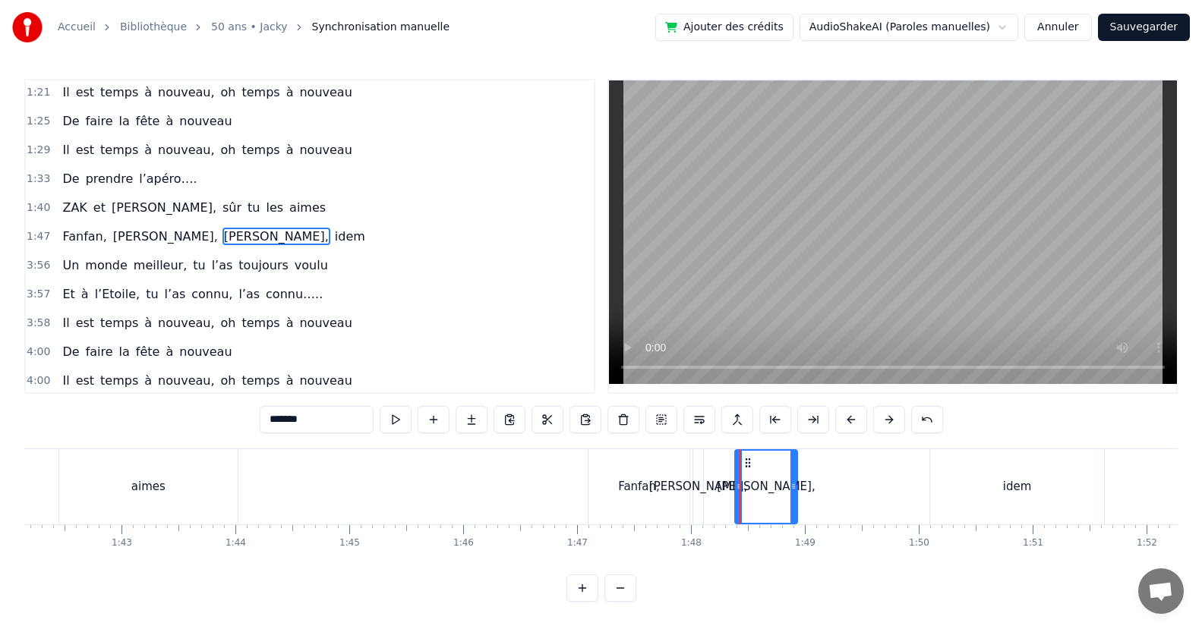
type input "******"
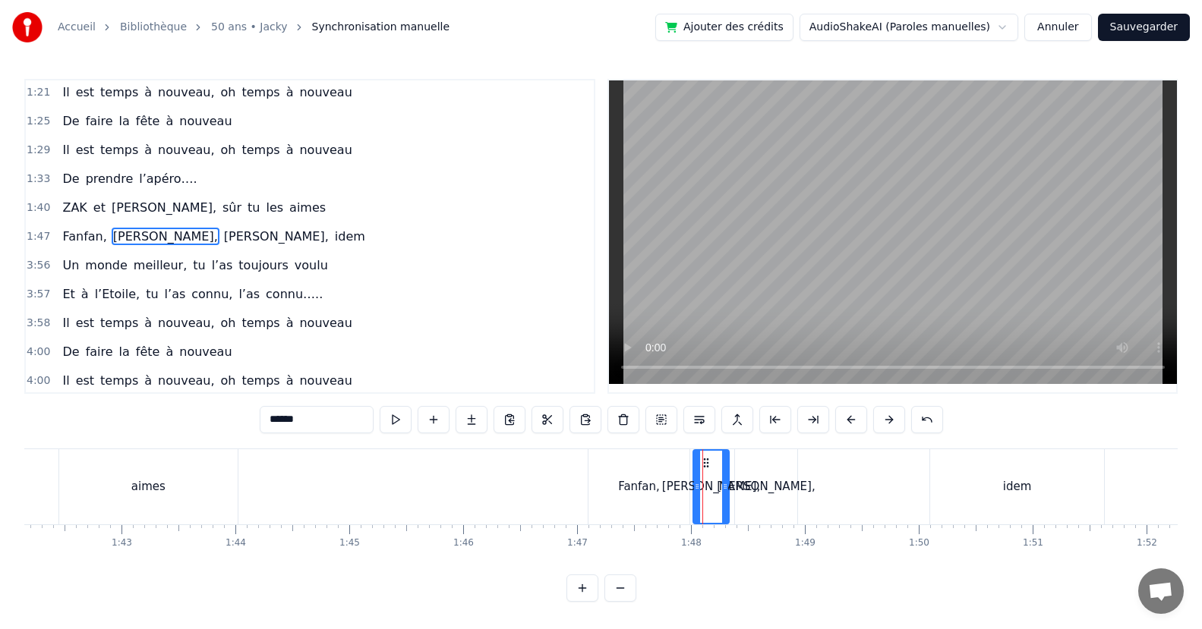
drag, startPoint x: 700, startPoint y: 489, endPoint x: 718, endPoint y: 480, distance: 20.4
click at [726, 499] on div at bounding box center [725, 487] width 6 height 72
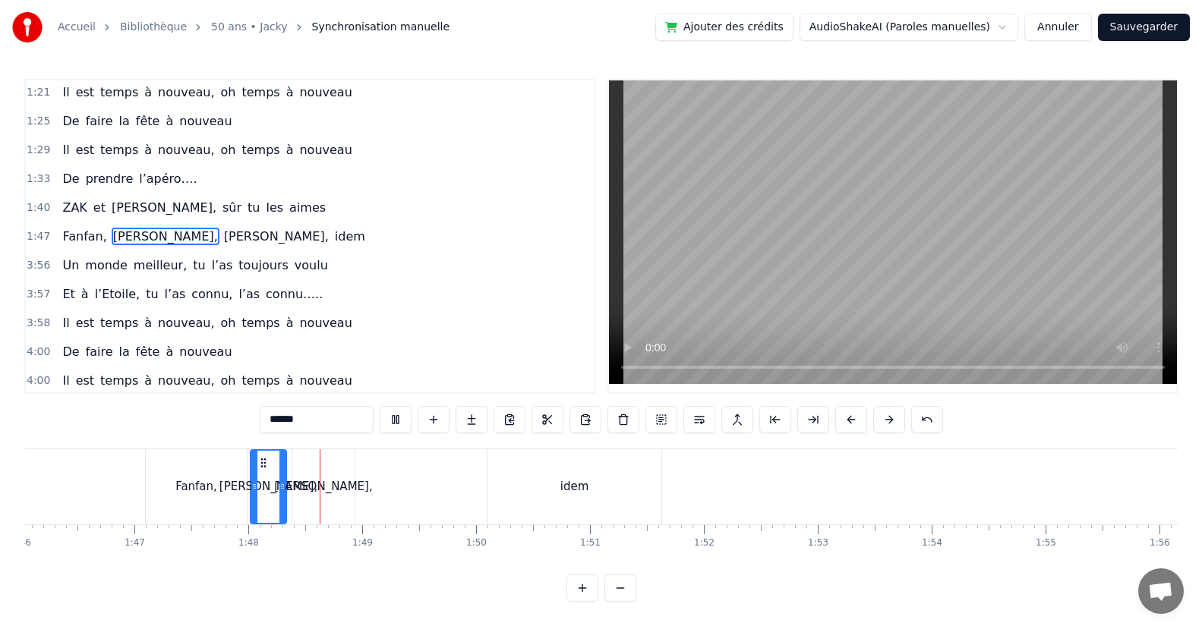
scroll to position [0, 12217]
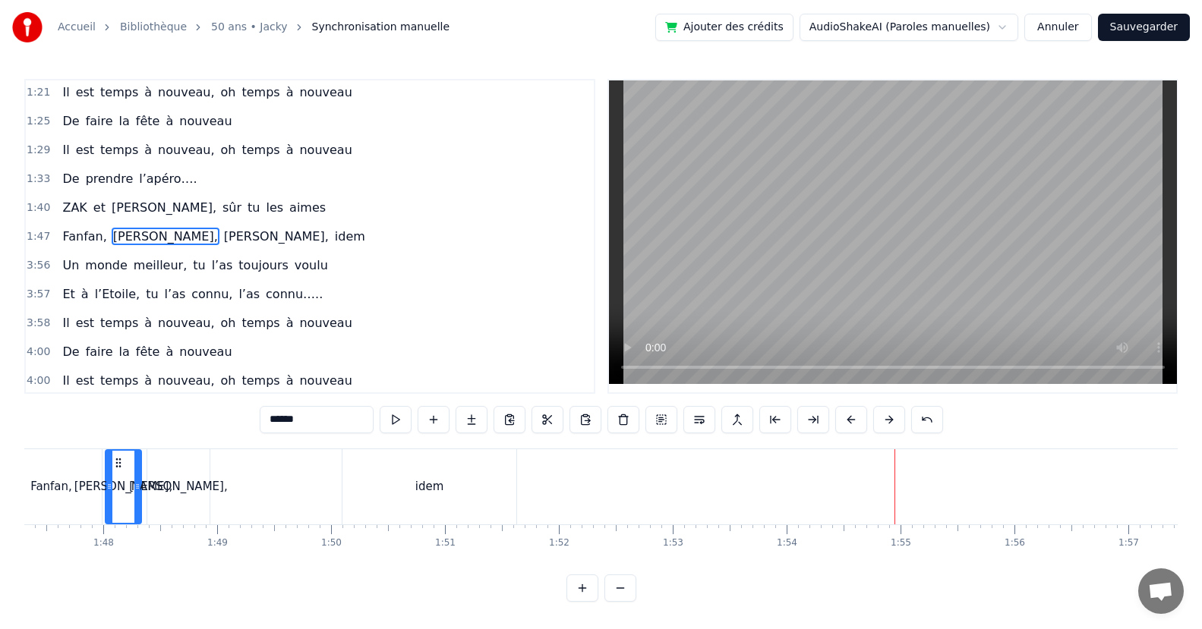
click at [293, 276] on div "Un monde meilleur, tu l’as toujours voulu" at bounding box center [194, 265] width 277 height 27
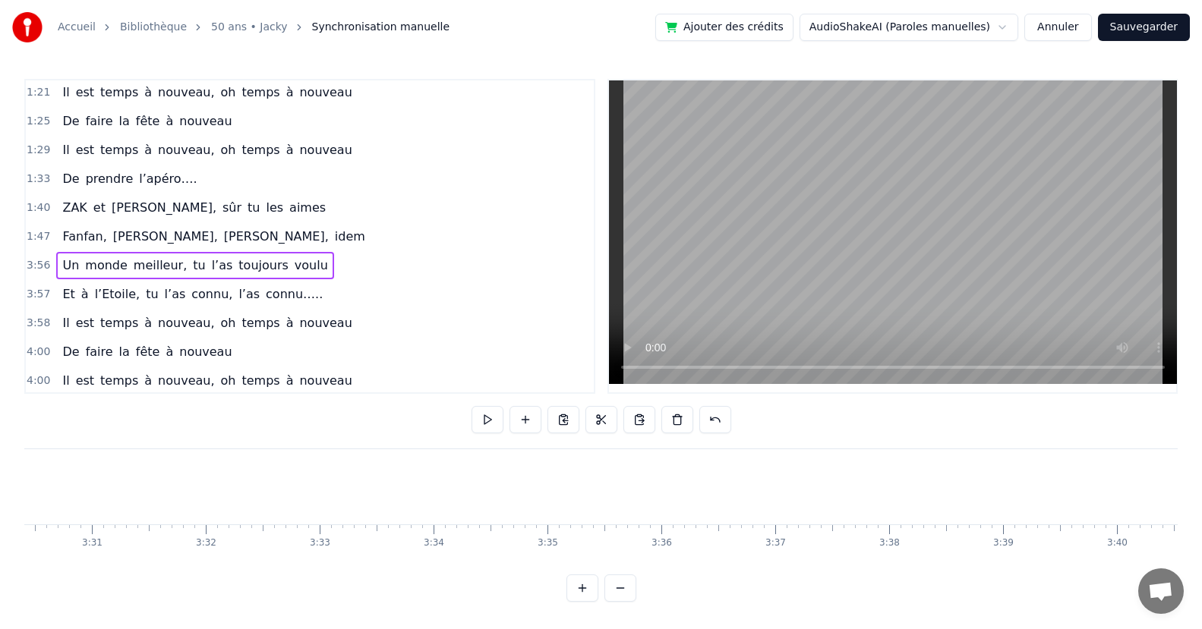
scroll to position [0, 26820]
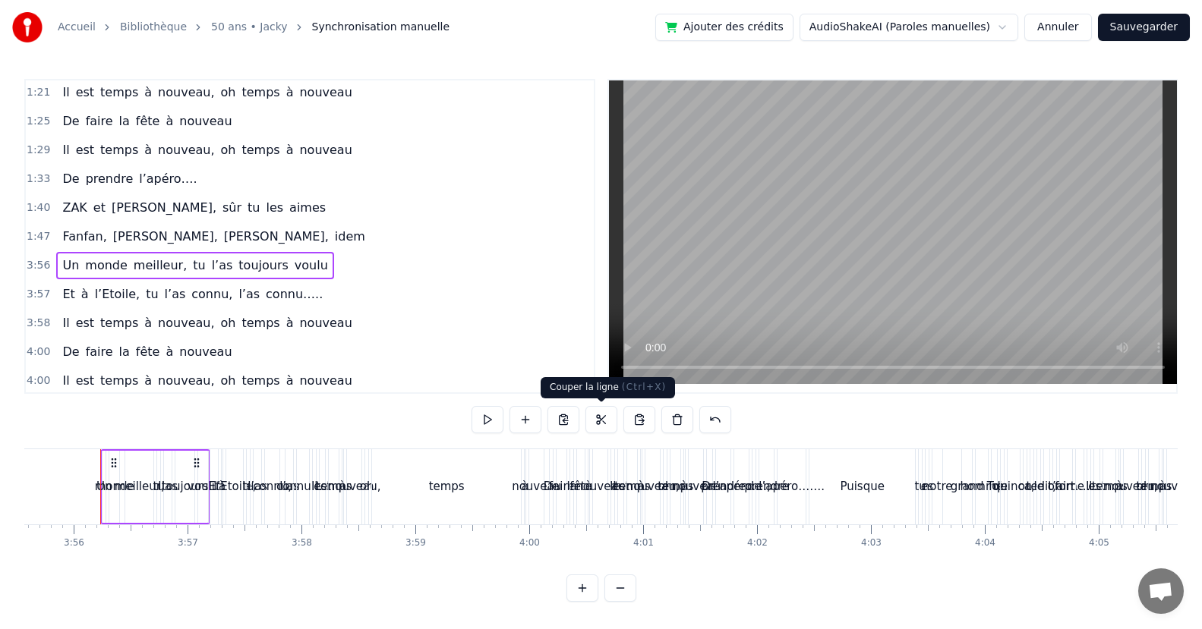
click at [606, 413] on button at bounding box center [601, 419] width 32 height 27
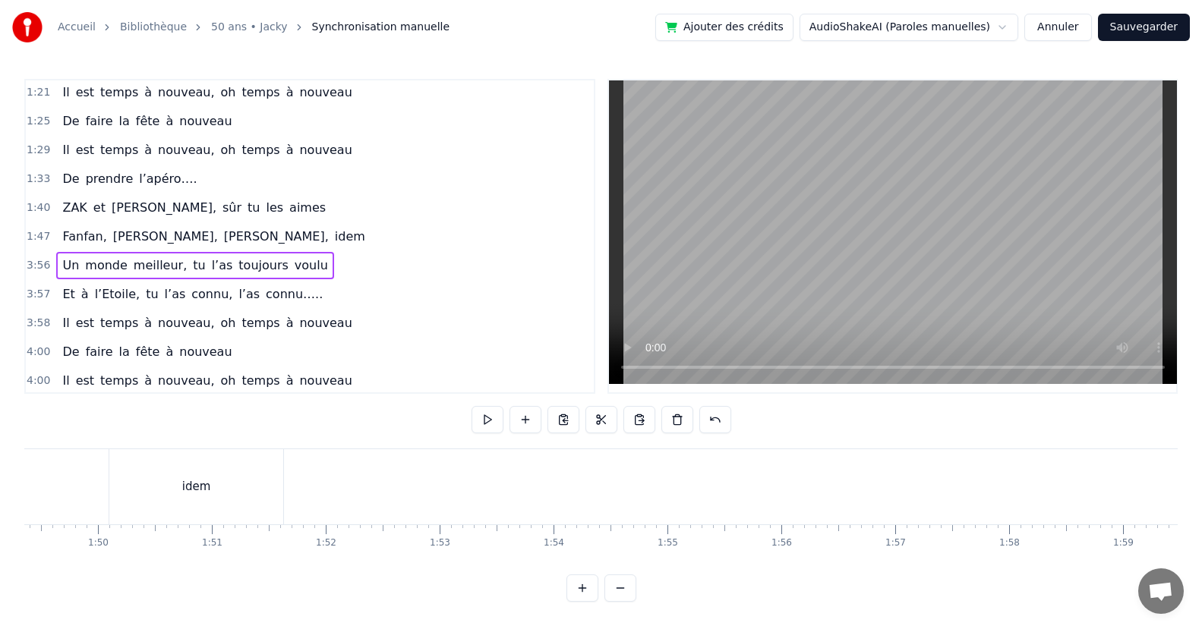
scroll to position [0, 12388]
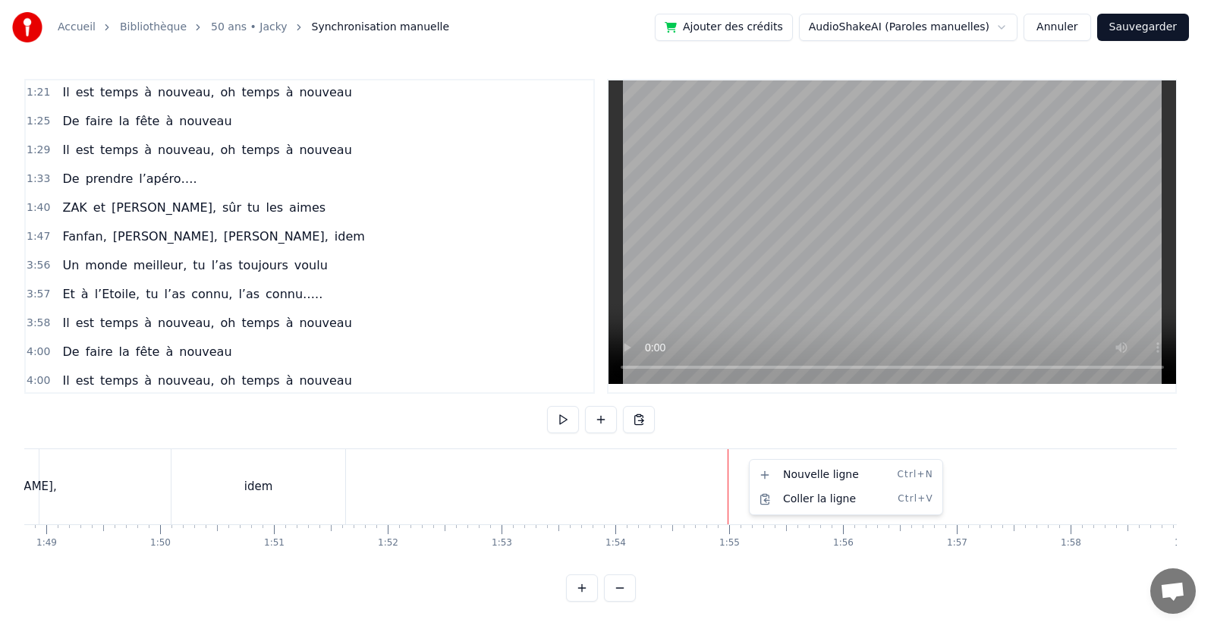
click at [646, 418] on html "Accueil Bibliothèque 50 ans • Jacky Synchronisation manuelle Ajouter des crédit…" at bounding box center [607, 313] width 1214 height 626
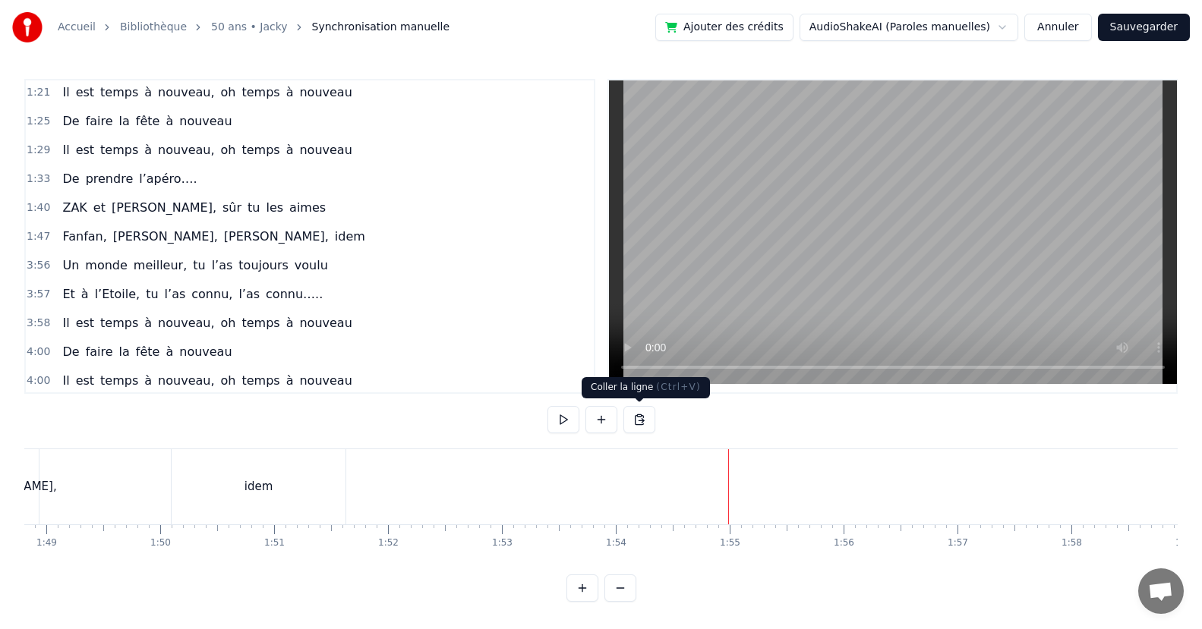
click at [633, 420] on button at bounding box center [639, 419] width 32 height 27
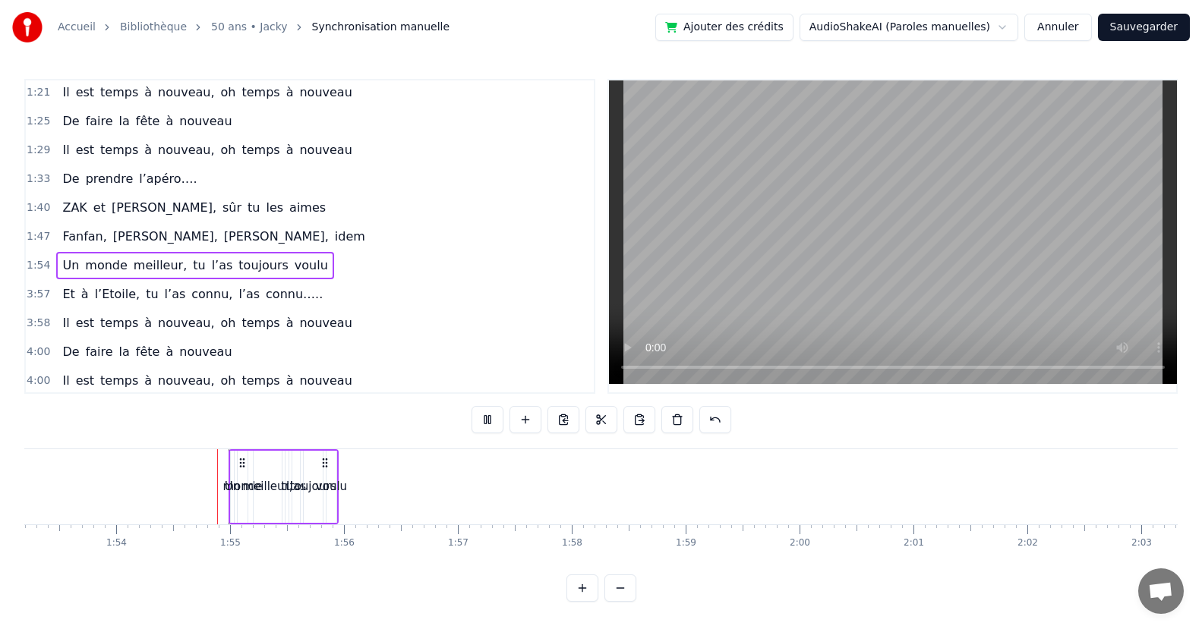
scroll to position [0, 12950]
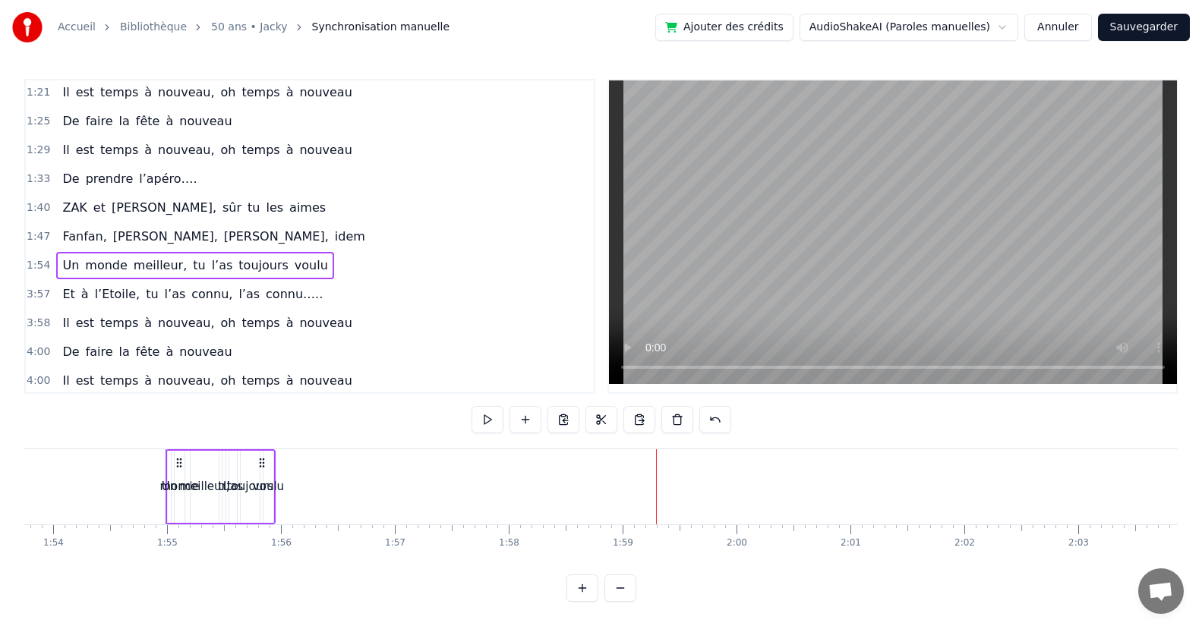
click at [280, 488] on div "voulu" at bounding box center [268, 486] width 31 height 17
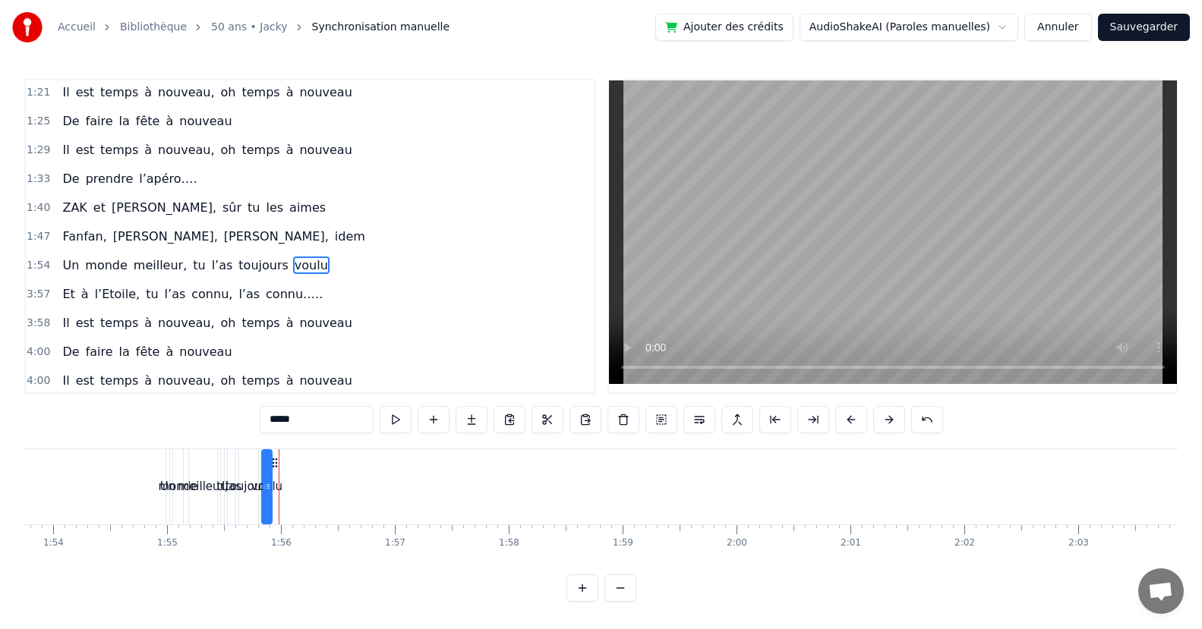
scroll to position [262, 0]
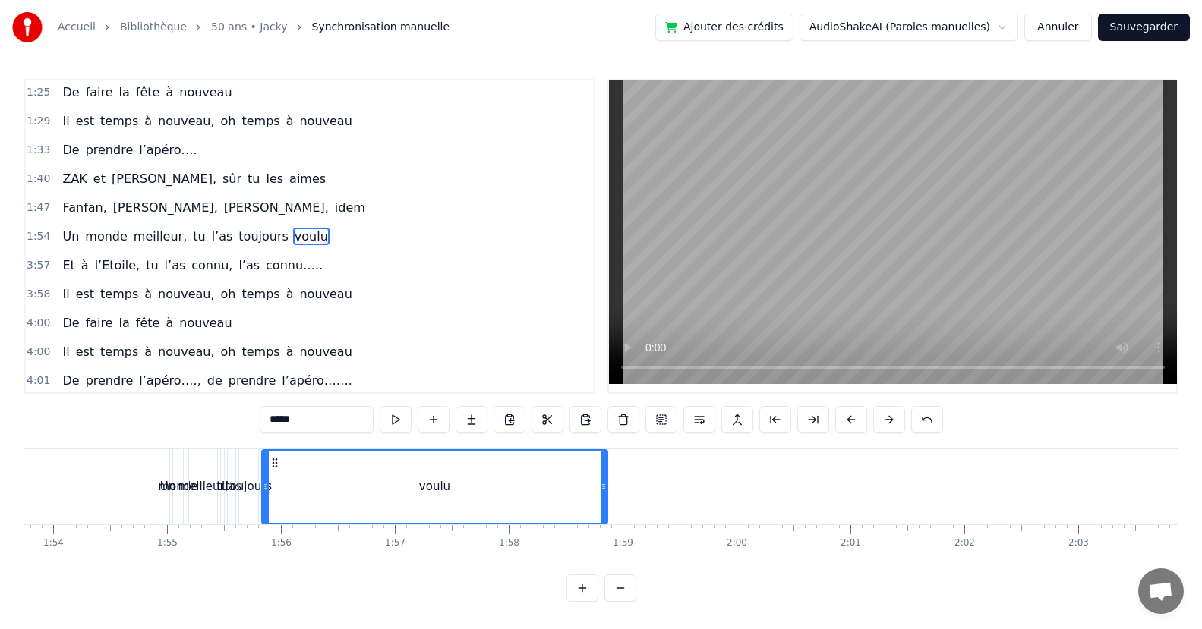
drag, startPoint x: 269, startPoint y: 492, endPoint x: 582, endPoint y: 495, distance: 313.5
click at [602, 510] on div at bounding box center [603, 487] width 6 height 72
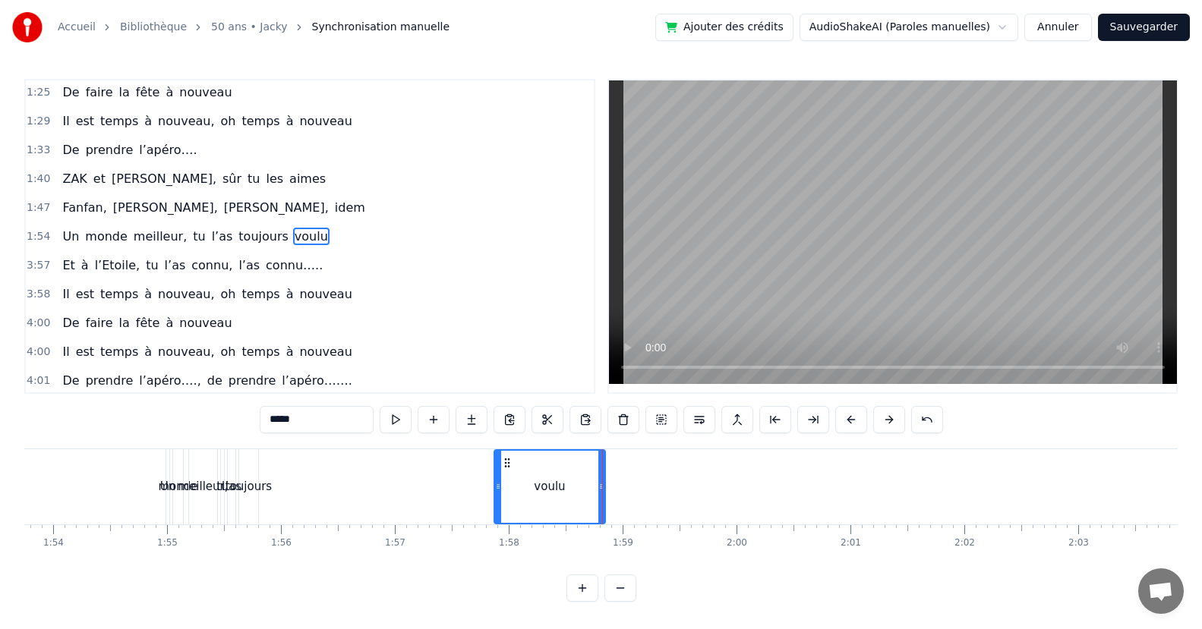
drag, startPoint x: 261, startPoint y: 487, endPoint x: 498, endPoint y: 509, distance: 237.8
click at [498, 509] on div at bounding box center [498, 487] width 6 height 72
click at [262, 493] on div "toujours" at bounding box center [248, 486] width 46 height 17
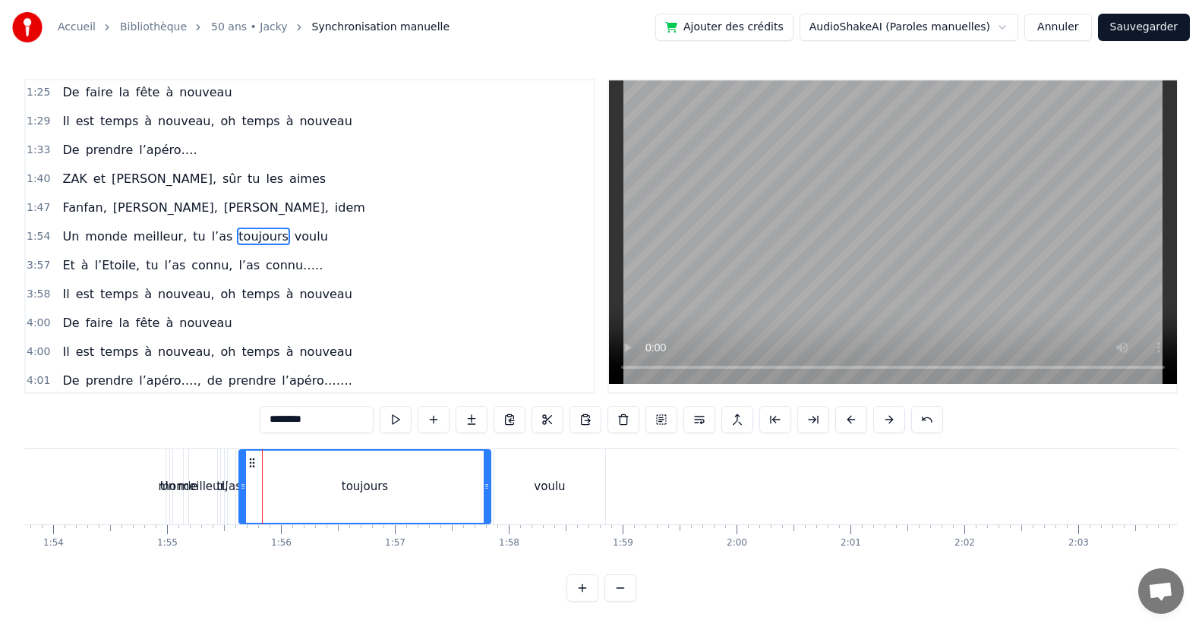
drag, startPoint x: 255, startPoint y: 493, endPoint x: 487, endPoint y: 521, distance: 233.9
click at [487, 521] on div at bounding box center [486, 487] width 6 height 72
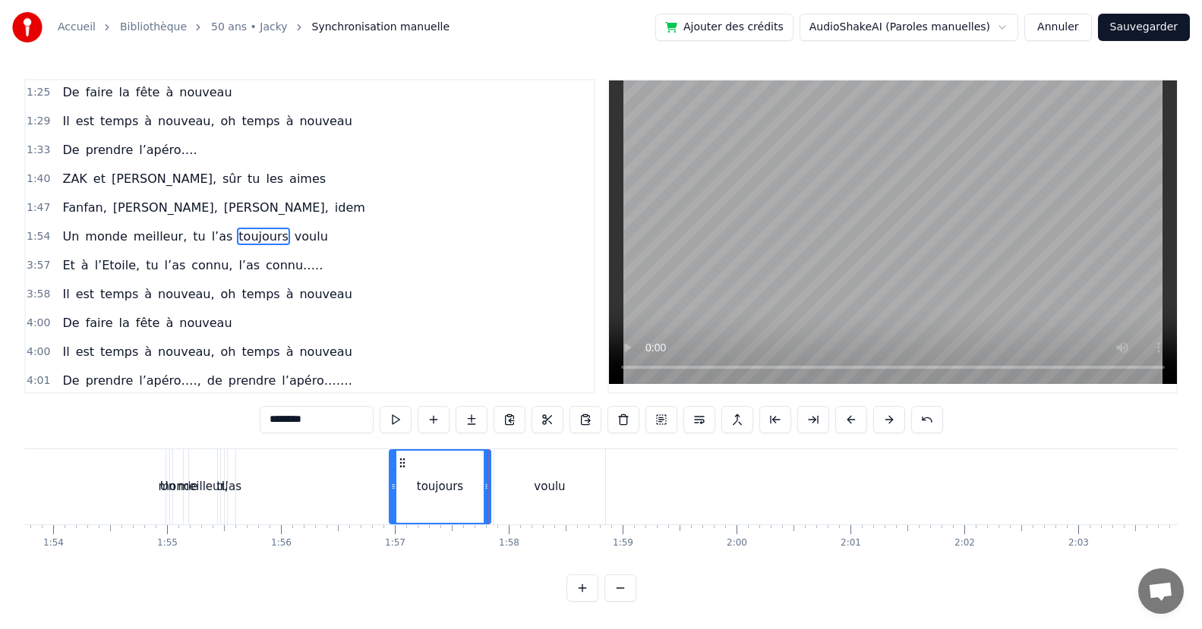
drag, startPoint x: 243, startPoint y: 487, endPoint x: 359, endPoint y: 499, distance: 116.8
click at [392, 511] on div at bounding box center [393, 487] width 6 height 72
click at [237, 485] on div "l’as" at bounding box center [232, 486] width 20 height 17
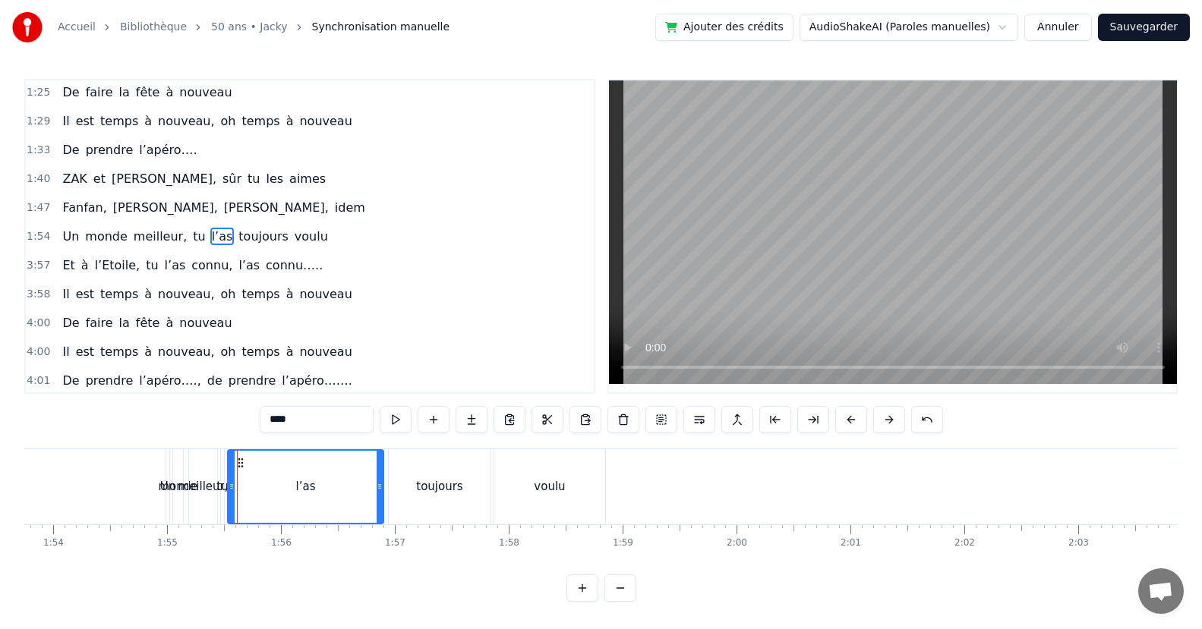
drag, startPoint x: 230, startPoint y: 489, endPoint x: 287, endPoint y: 503, distance: 58.7
click at [370, 499] on div "l’as" at bounding box center [305, 487] width 154 height 72
drag, startPoint x: 231, startPoint y: 487, endPoint x: 345, endPoint y: 506, distance: 115.4
click at [345, 506] on div at bounding box center [345, 487] width 6 height 72
click at [223, 487] on div "tu" at bounding box center [221, 486] width 11 height 17
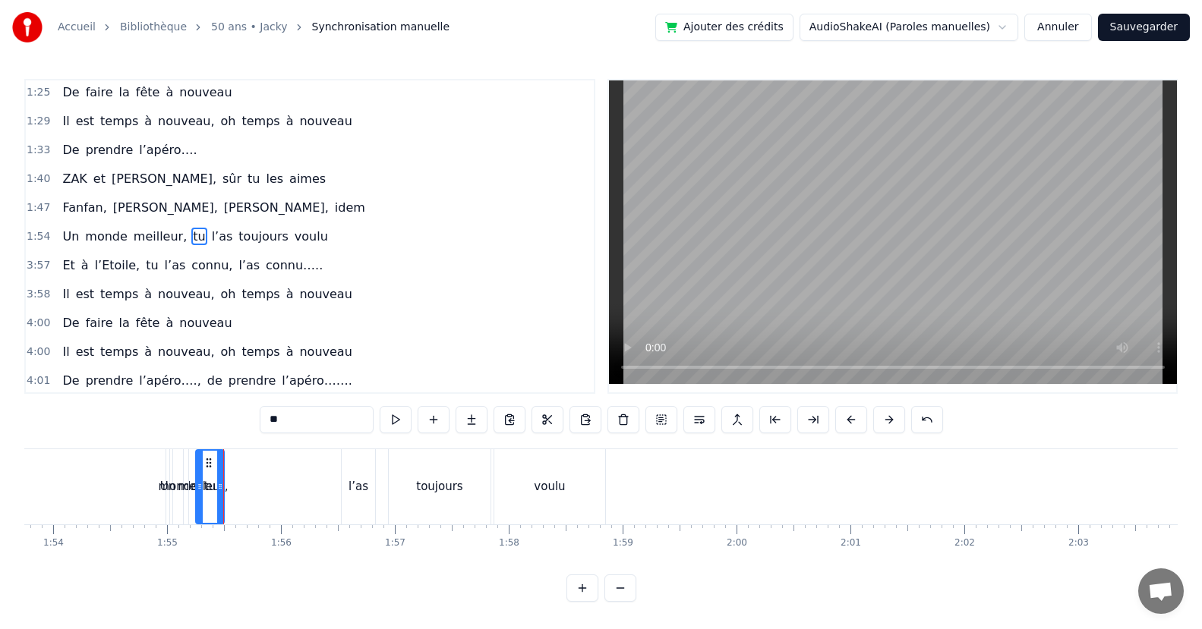
drag, startPoint x: 223, startPoint y: 487, endPoint x: 201, endPoint y: 502, distance: 27.2
click at [201, 502] on div at bounding box center [200, 487] width 6 height 72
drag, startPoint x: 220, startPoint y: 488, endPoint x: 230, endPoint y: 492, distance: 10.6
click at [332, 506] on div "tu" at bounding box center [270, 487] width 146 height 72
drag, startPoint x: 201, startPoint y: 489, endPoint x: 309, endPoint y: 509, distance: 109.6
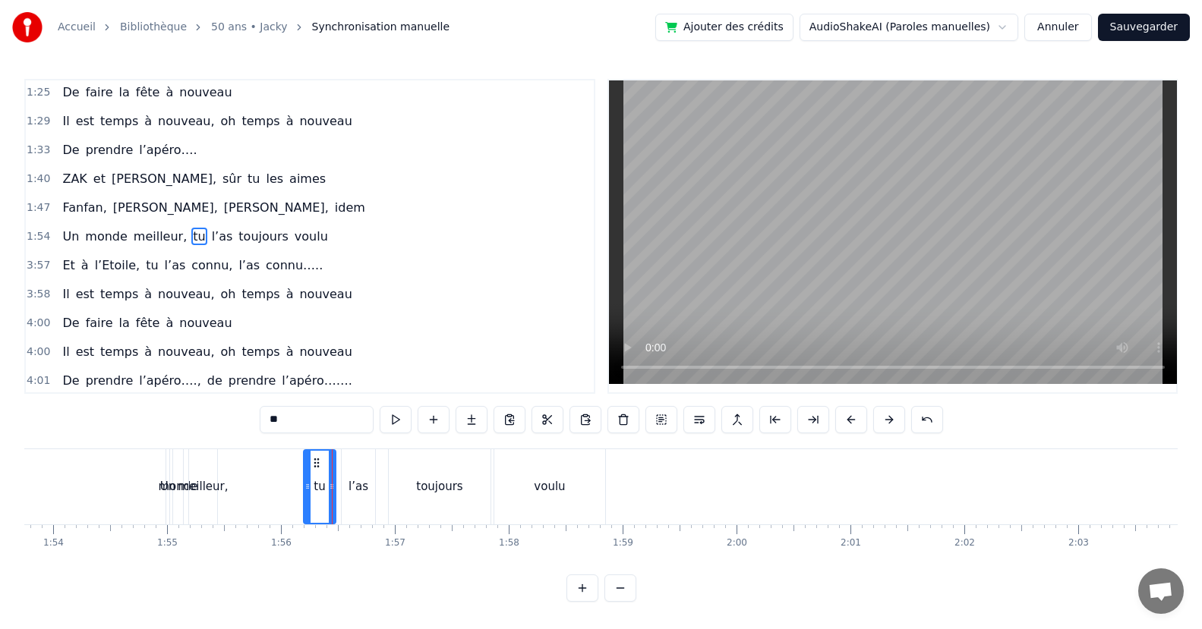
click at [309, 509] on div at bounding box center [307, 487] width 6 height 72
click at [213, 487] on div "meilleur," at bounding box center [203, 486] width 50 height 17
type input "*********"
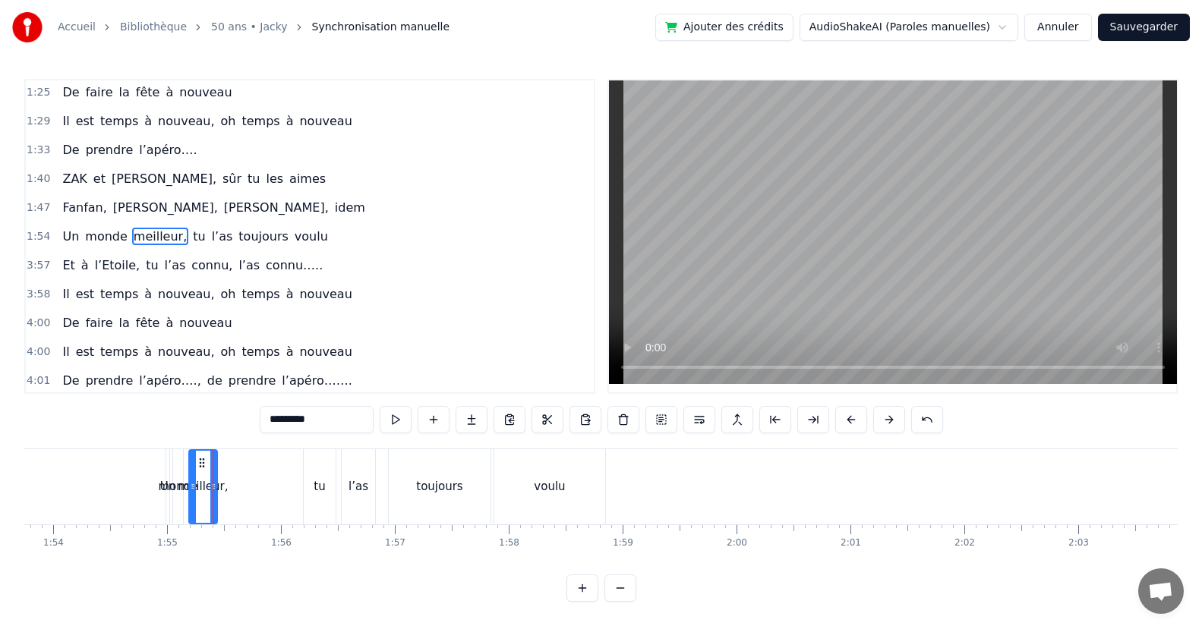
drag, startPoint x: 213, startPoint y: 493, endPoint x: 249, endPoint y: 501, distance: 36.6
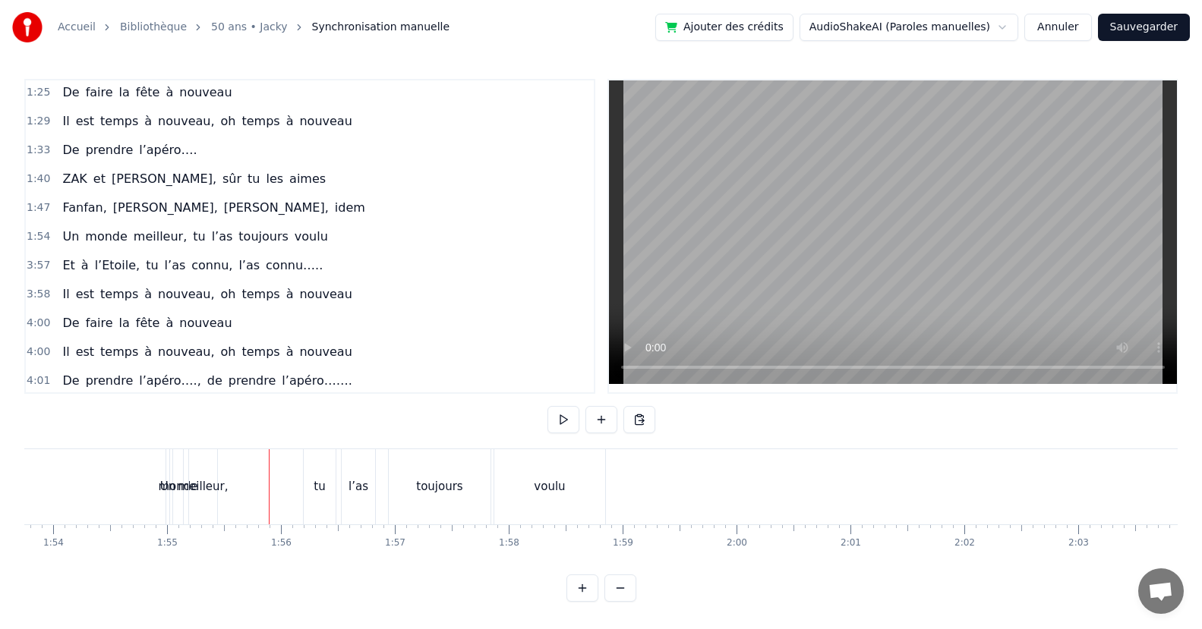
click at [220, 491] on div "meilleur," at bounding box center [203, 486] width 50 height 17
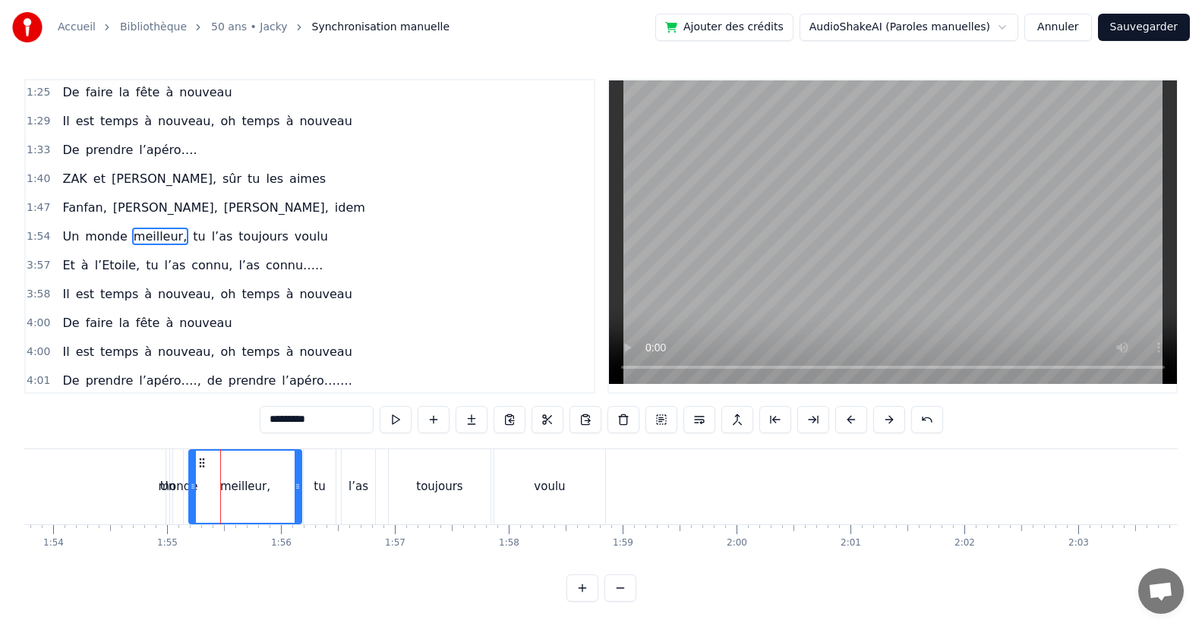
drag, startPoint x: 214, startPoint y: 490, endPoint x: 221, endPoint y: 496, distance: 9.7
click at [294, 496] on div at bounding box center [297, 487] width 6 height 72
drag, startPoint x: 194, startPoint y: 489, endPoint x: 228, endPoint y: 493, distance: 34.4
click at [257, 493] on div at bounding box center [257, 487] width 6 height 72
click at [194, 484] on div "monde" at bounding box center [177, 486] width 39 height 17
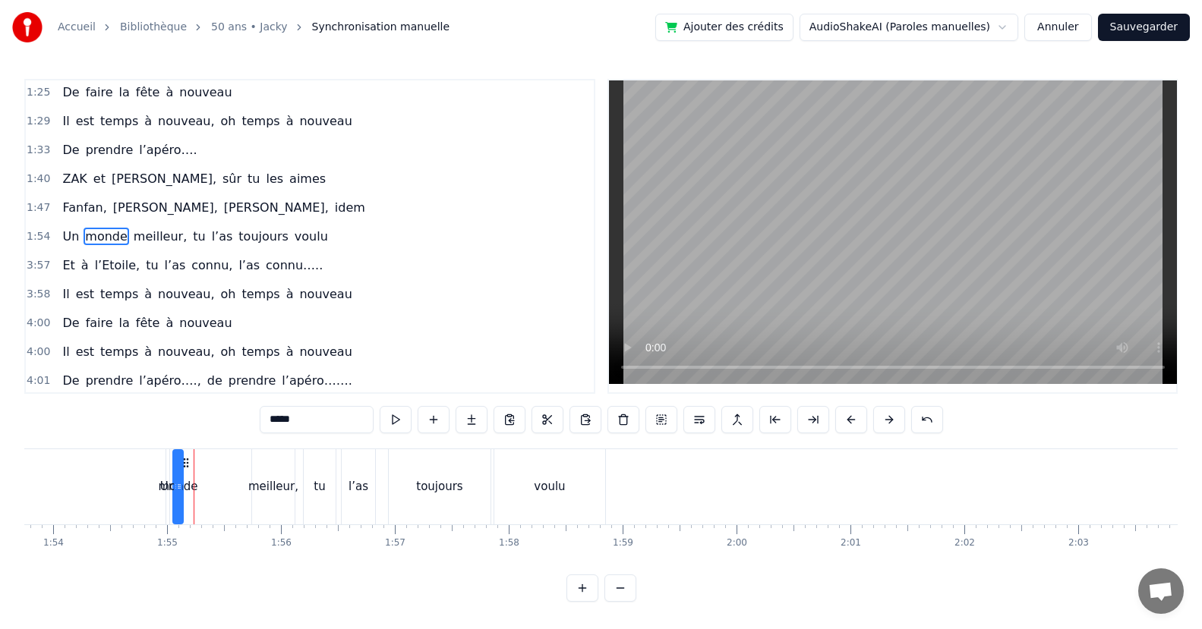
click at [181, 487] on icon at bounding box center [179, 486] width 6 height 12
click at [184, 485] on div "monde" at bounding box center [177, 486] width 39 height 17
click at [194, 491] on div "monde" at bounding box center [177, 486] width 39 height 17
click at [181, 487] on icon at bounding box center [179, 486] width 6 height 12
drag, startPoint x: 178, startPoint y: 490, endPoint x: 243, endPoint y: 500, distance: 66.0
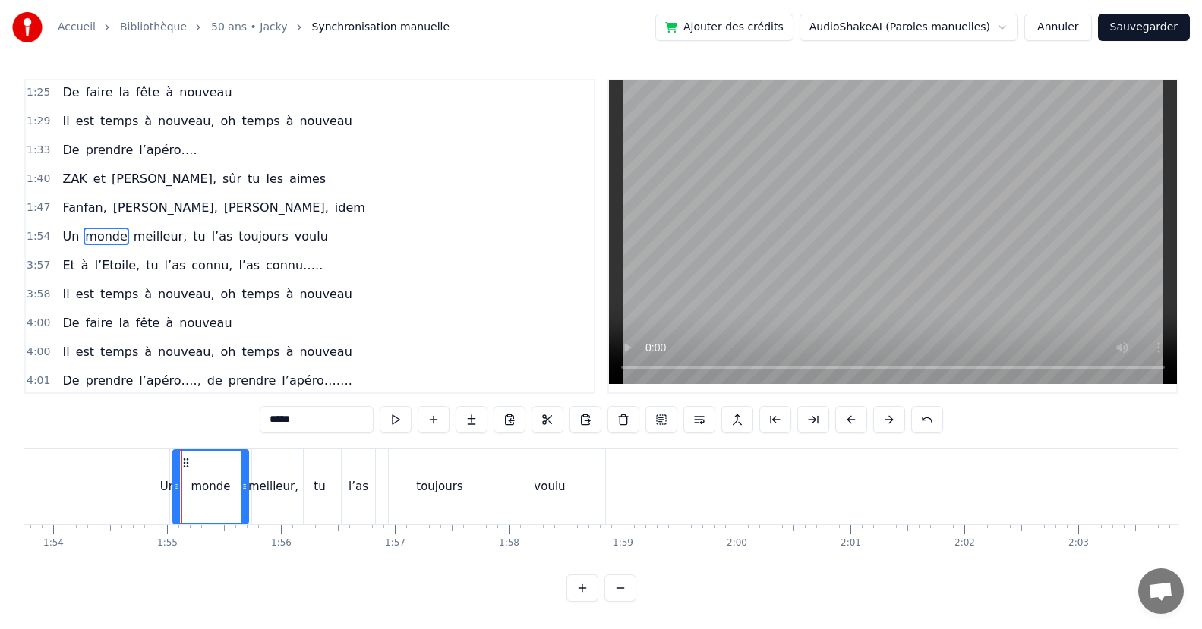
click at [243, 500] on div at bounding box center [244, 487] width 6 height 72
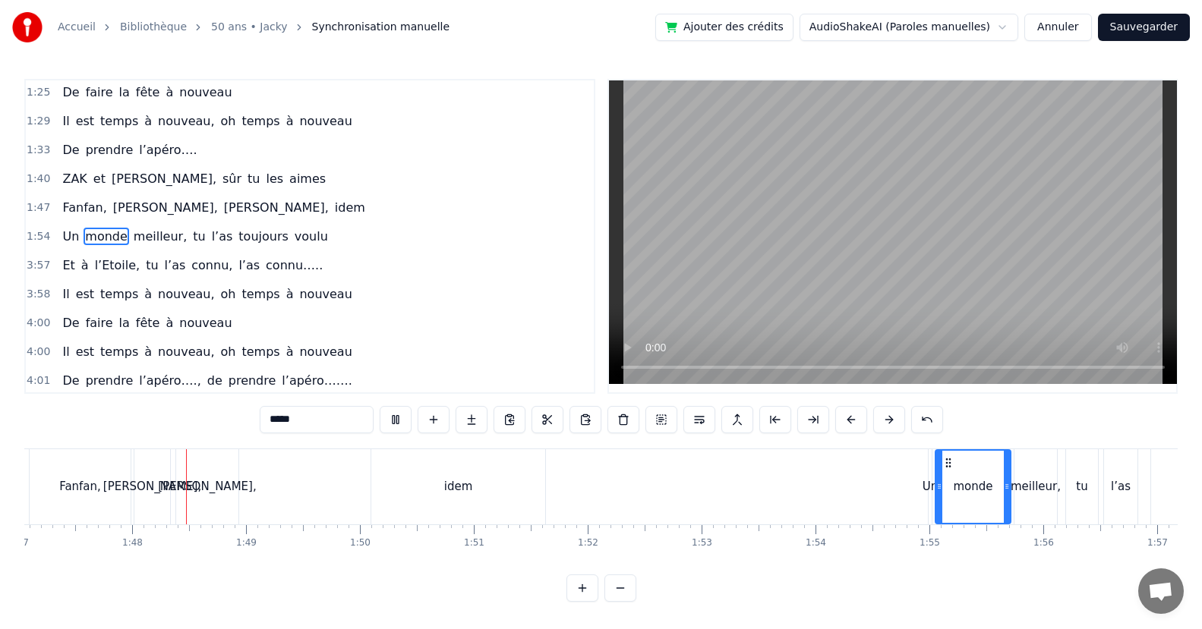
scroll to position [0, 12205]
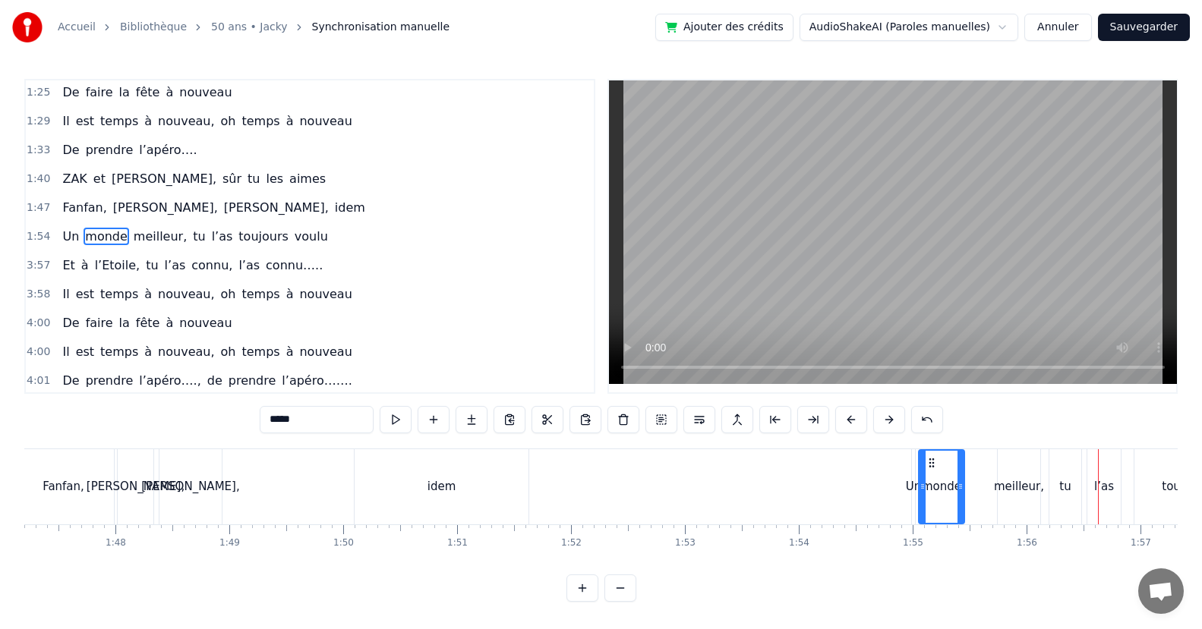
click at [957, 514] on div at bounding box center [960, 487] width 6 height 72
click at [1012, 499] on div "meilleur," at bounding box center [1018, 486] width 43 height 75
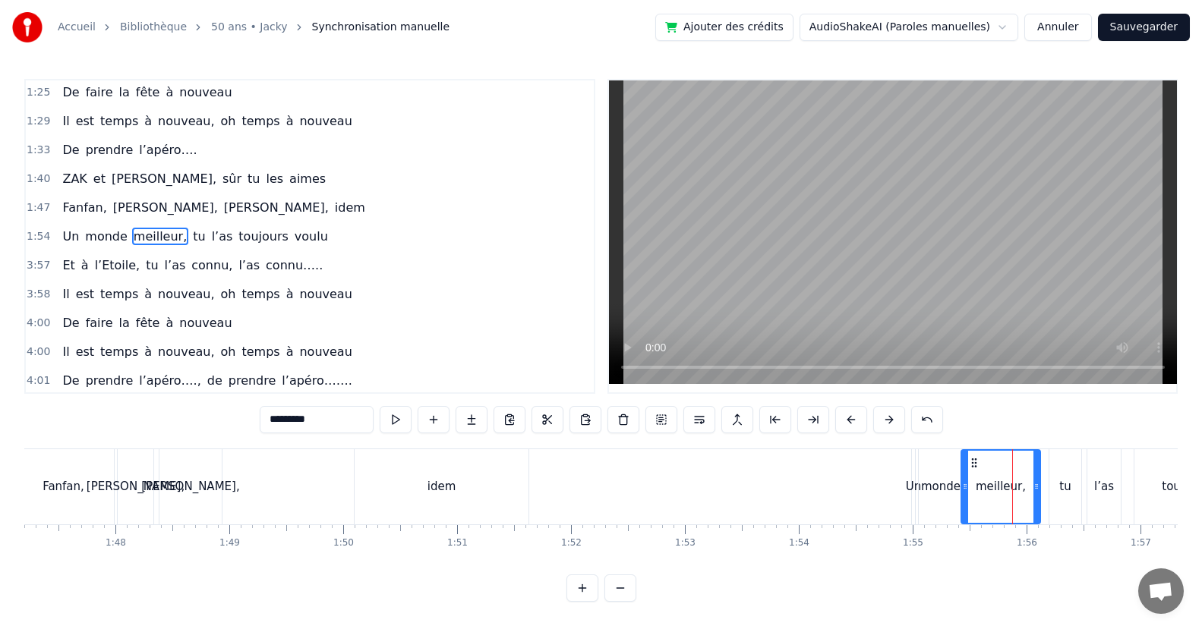
drag, startPoint x: 999, startPoint y: 499, endPoint x: 962, endPoint y: 509, distance: 37.7
click at [962, 509] on div at bounding box center [965, 487] width 6 height 72
click at [1010, 506] on div at bounding box center [1012, 487] width 6 height 72
drag, startPoint x: 1014, startPoint y: 491, endPoint x: 1044, endPoint y: 496, distance: 30.1
click at [1044, 496] on div at bounding box center [1042, 487] width 6 height 72
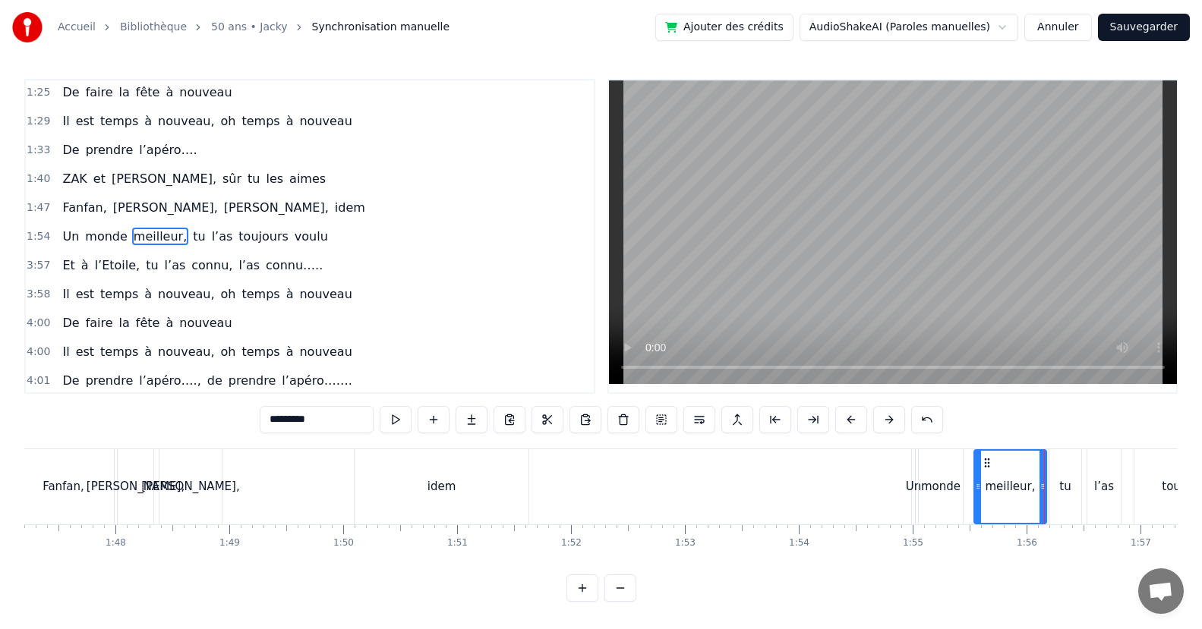
drag, startPoint x: 963, startPoint y: 493, endPoint x: 976, endPoint y: 495, distance: 13.0
click at [976, 495] on div at bounding box center [978, 487] width 6 height 72
click at [960, 491] on div "monde" at bounding box center [940, 486] width 44 height 75
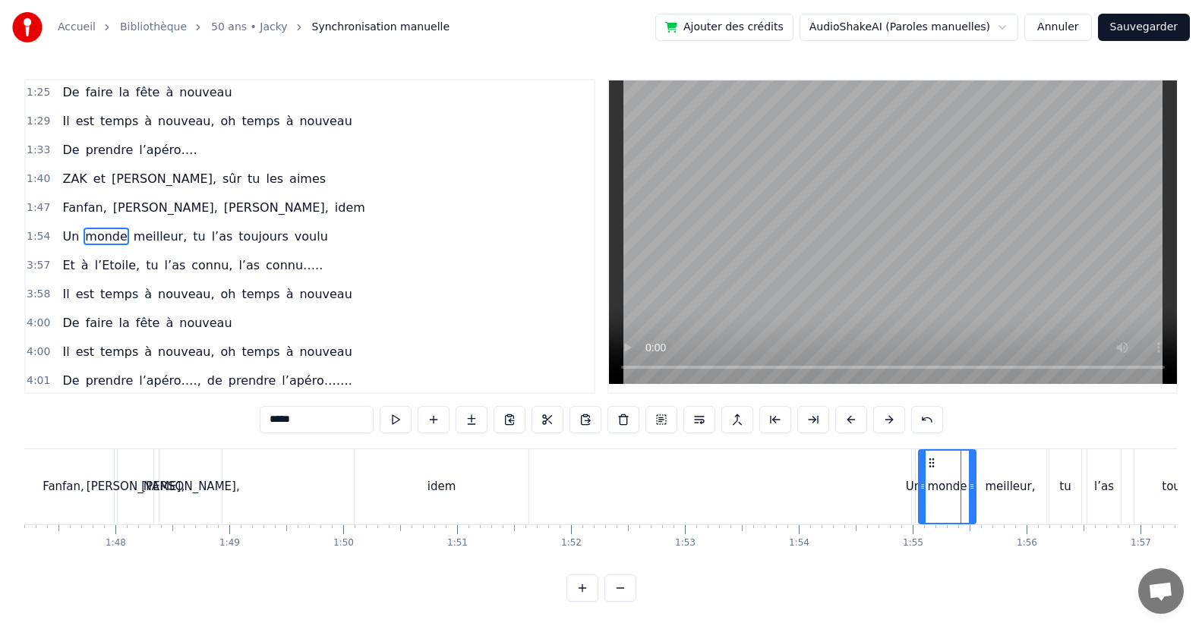
drag, startPoint x: 959, startPoint y: 496, endPoint x: 972, endPoint y: 496, distance: 12.9
click at [972, 496] on div at bounding box center [972, 487] width 6 height 72
click at [937, 496] on div at bounding box center [940, 487] width 6 height 72
click at [912, 487] on div "Un" at bounding box center [914, 486] width 16 height 17
drag, startPoint x: 912, startPoint y: 491, endPoint x: 937, endPoint y: 496, distance: 25.6
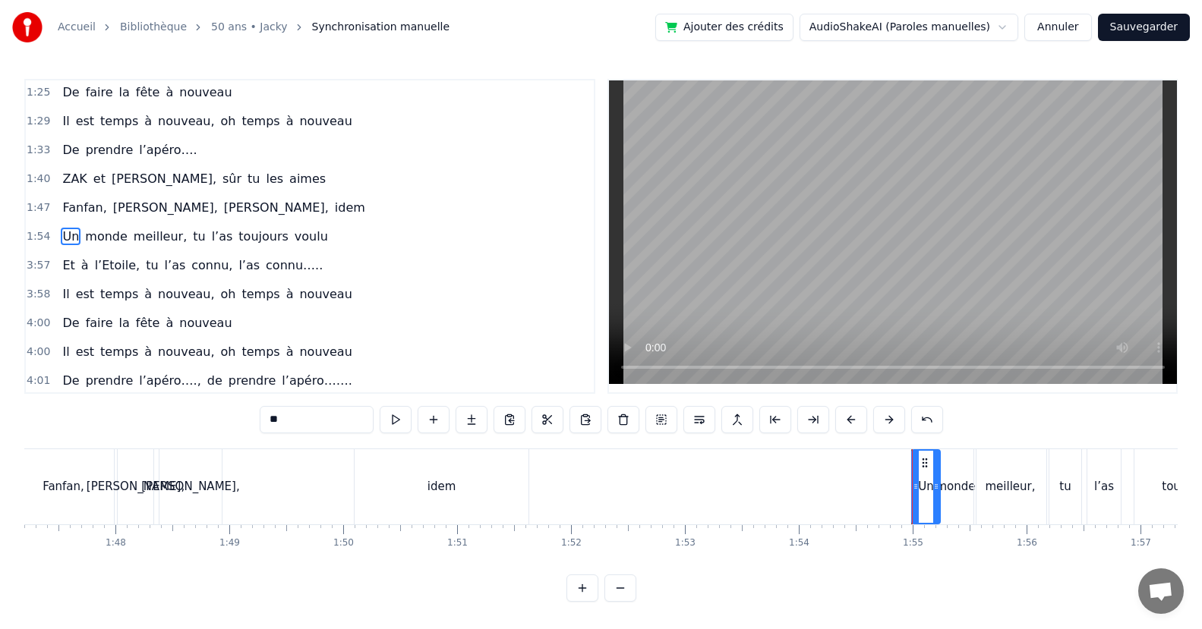
click at [937, 496] on div at bounding box center [936, 487] width 6 height 72
click at [919, 492] on icon at bounding box center [922, 486] width 6 height 12
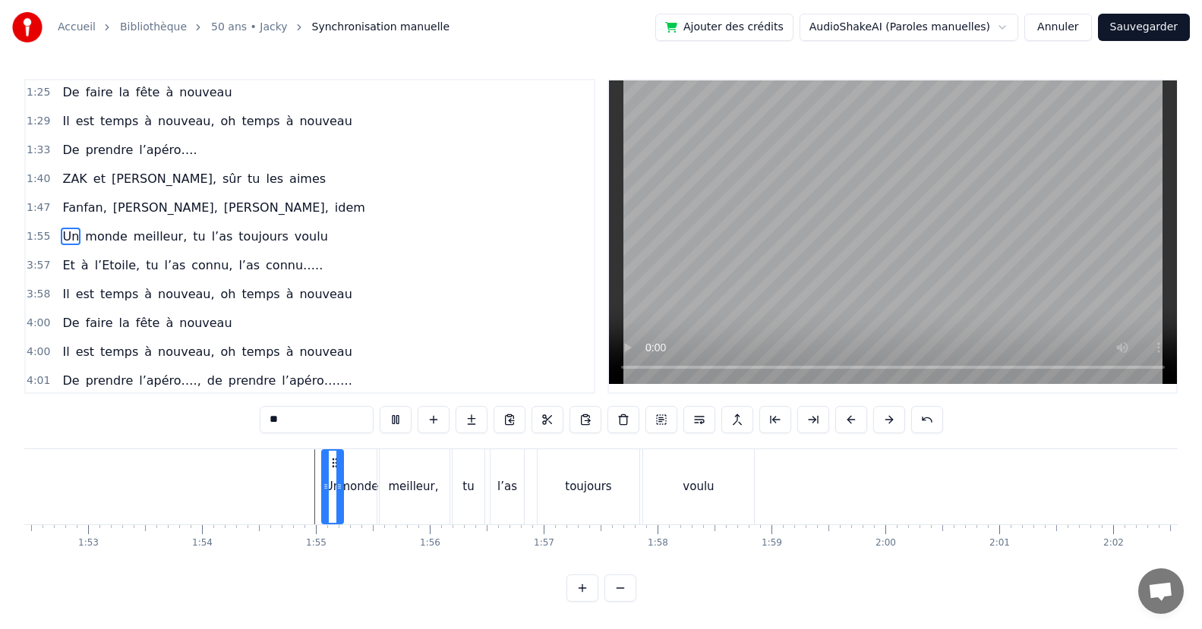
scroll to position [0, 12622]
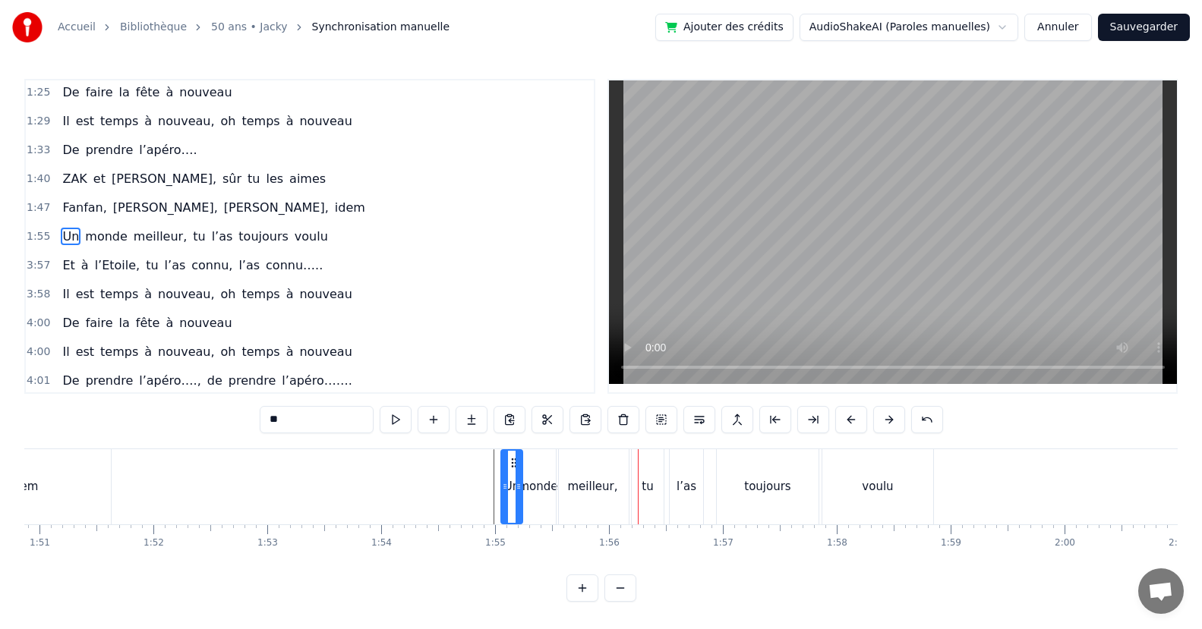
click at [623, 484] on div "meilleur," at bounding box center [592, 486] width 72 height 75
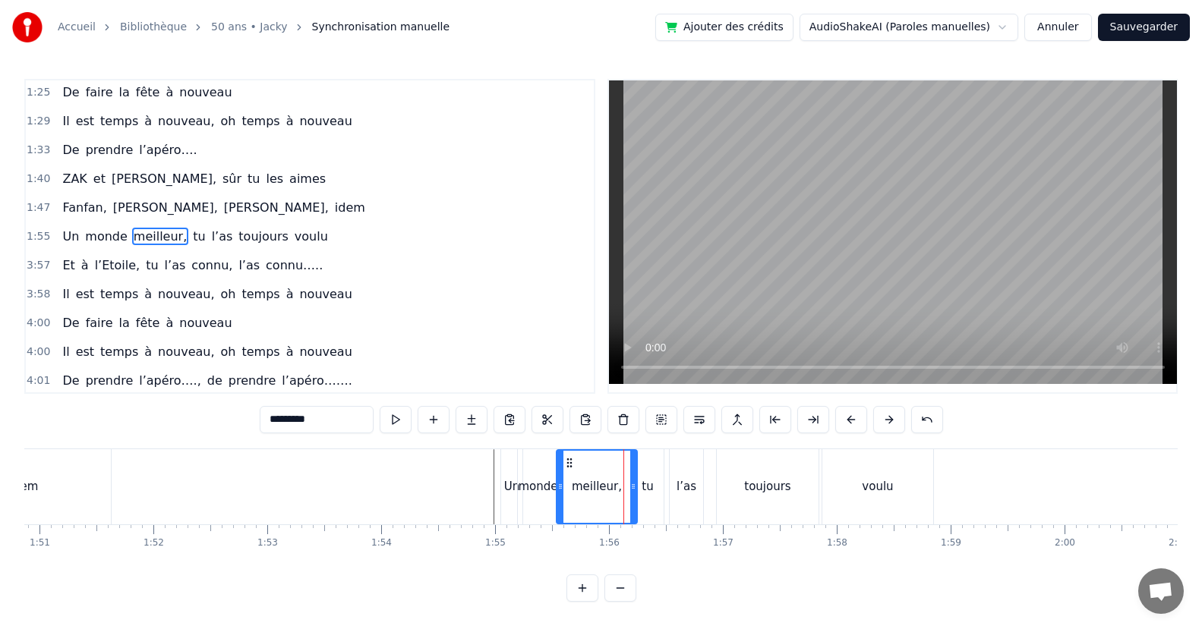
drag, startPoint x: 625, startPoint y: 487, endPoint x: 633, endPoint y: 493, distance: 10.3
click at [633, 493] on div at bounding box center [633, 487] width 6 height 72
drag, startPoint x: 559, startPoint y: 490, endPoint x: 569, endPoint y: 496, distance: 11.9
click at [569, 496] on div at bounding box center [571, 487] width 6 height 72
click at [553, 495] on div "monde" at bounding box center [537, 486] width 39 height 17
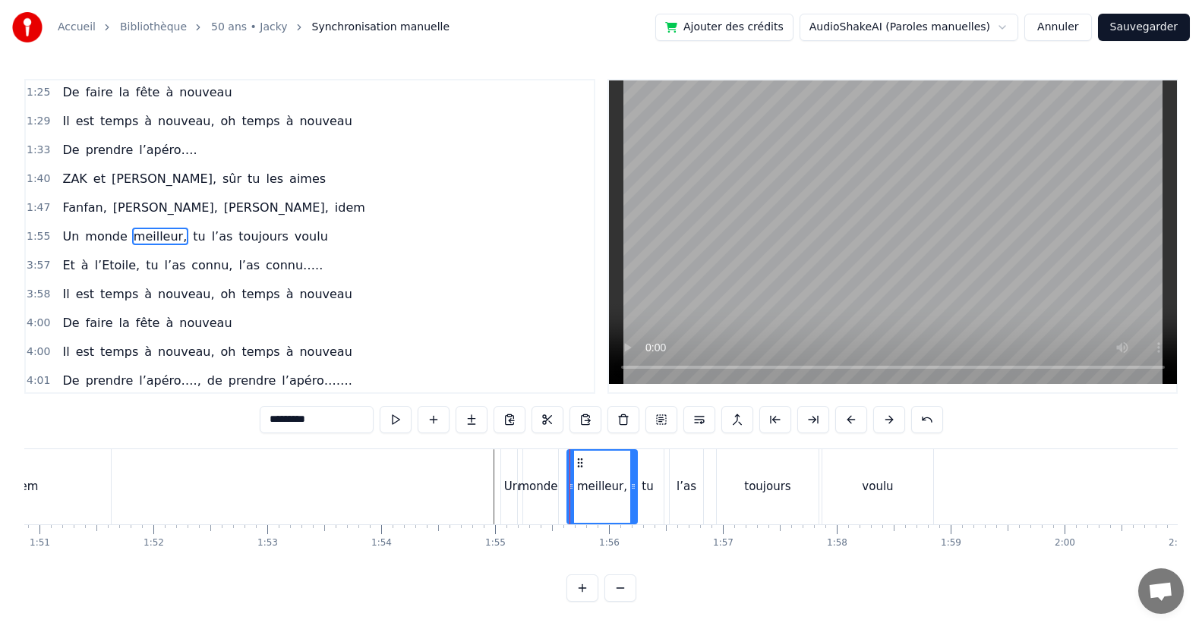
type input "*****"
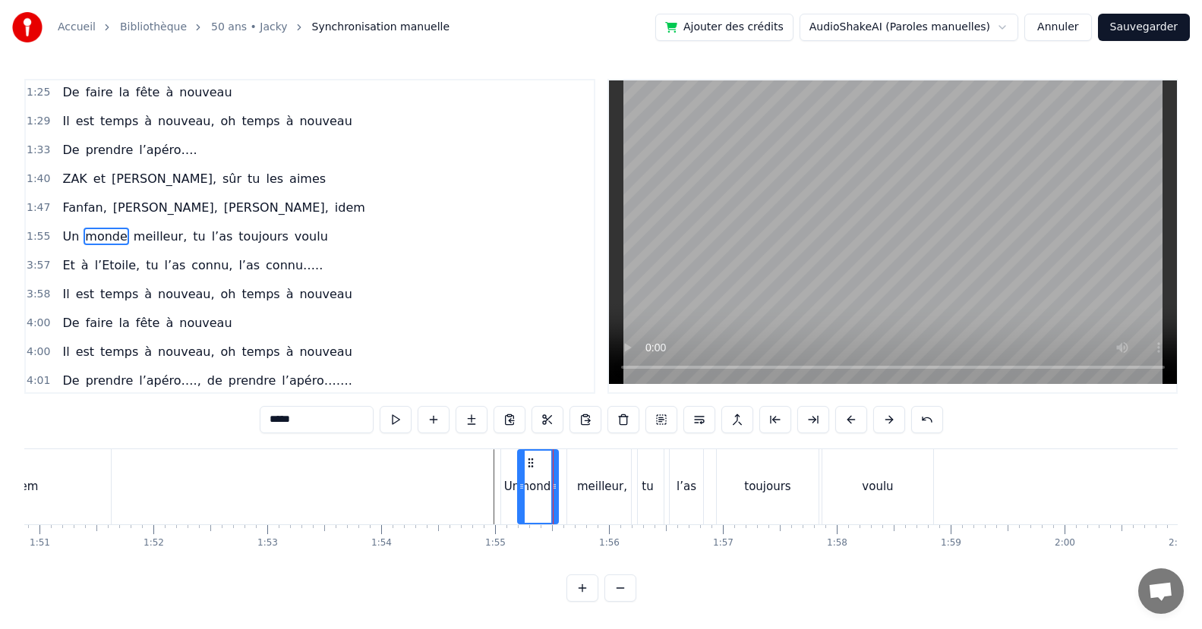
drag, startPoint x: 553, startPoint y: 491, endPoint x: 566, endPoint y: 495, distance: 13.4
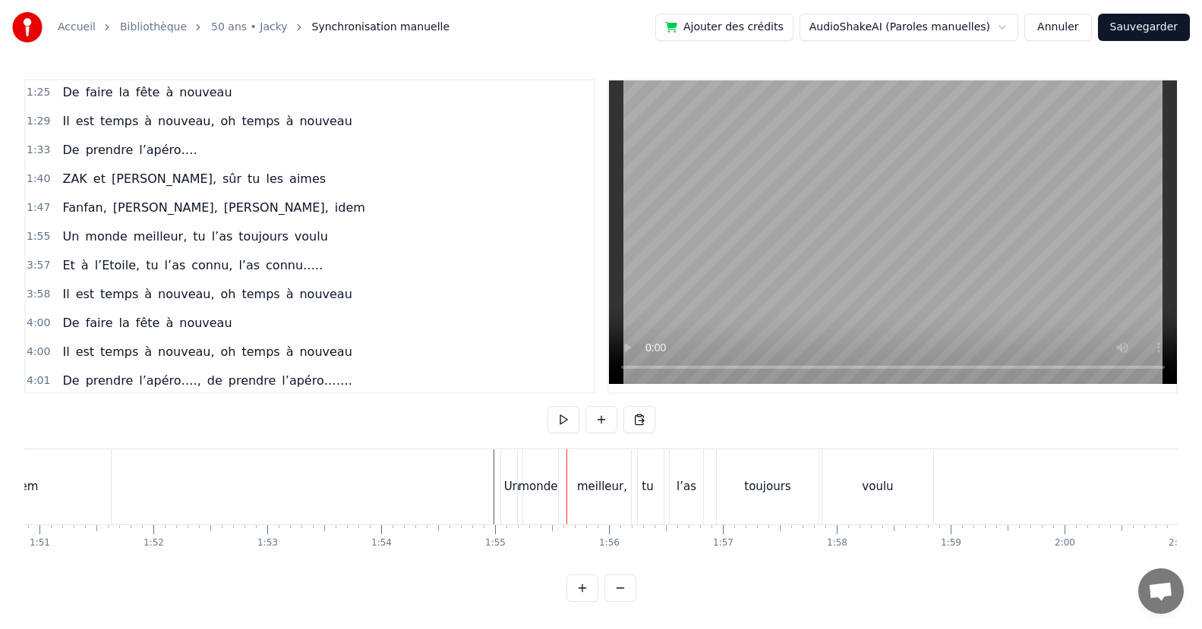
click at [550, 493] on div "monde" at bounding box center [537, 486] width 39 height 17
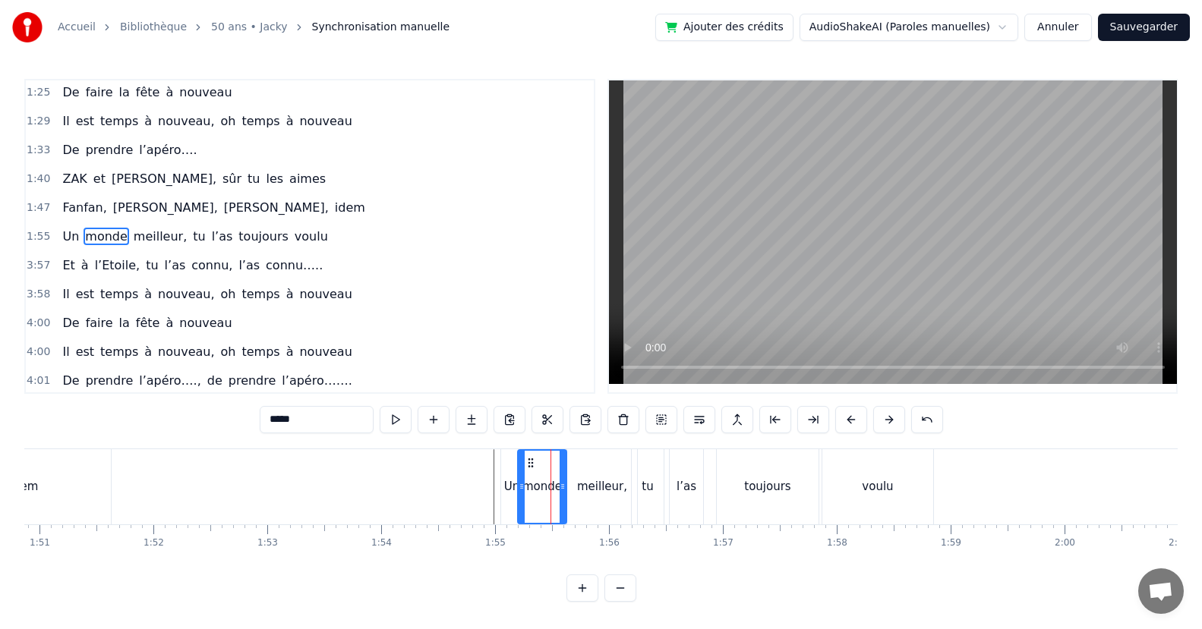
drag, startPoint x: 553, startPoint y: 493, endPoint x: 561, endPoint y: 499, distance: 9.9
click at [561, 499] on div at bounding box center [562, 487] width 6 height 72
click at [725, 489] on div "toujours" at bounding box center [768, 486] width 102 height 75
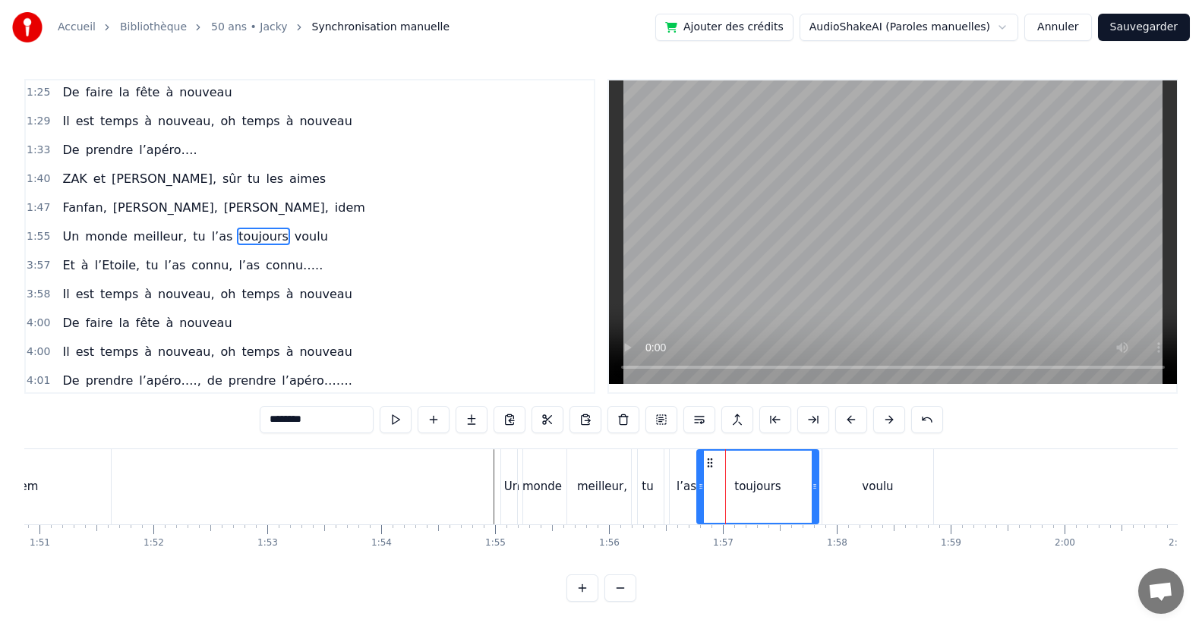
drag, startPoint x: 719, startPoint y: 491, endPoint x: 747, endPoint y: 499, distance: 29.3
click at [701, 496] on div at bounding box center [701, 487] width 6 height 72
drag, startPoint x: 811, startPoint y: 492, endPoint x: 826, endPoint y: 486, distance: 16.3
click at [780, 494] on div at bounding box center [782, 487] width 6 height 72
click at [849, 486] on div "voulu" at bounding box center [877, 486] width 111 height 75
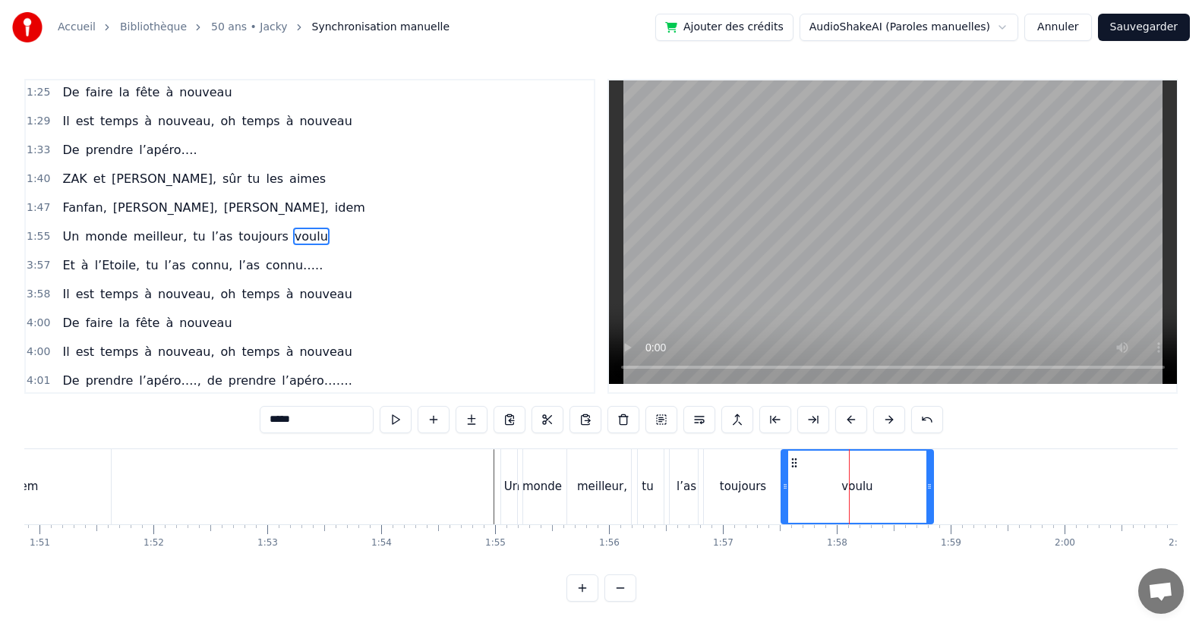
drag, startPoint x: 827, startPoint y: 489, endPoint x: 786, endPoint y: 496, distance: 41.6
click at [786, 496] on div at bounding box center [785, 487] width 6 height 72
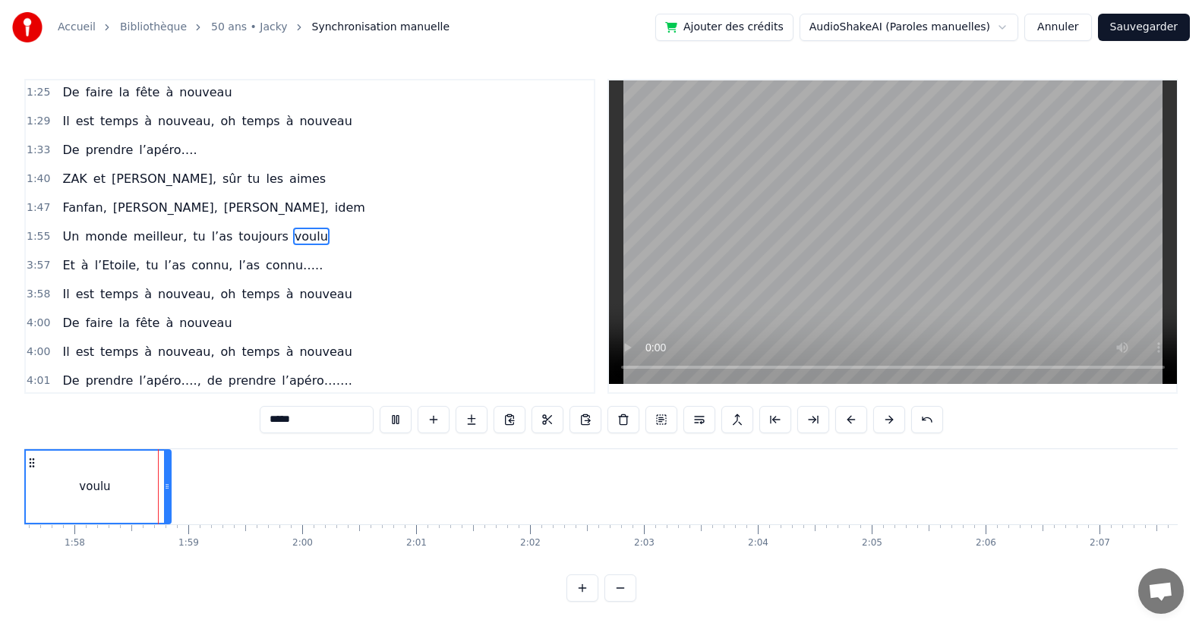
scroll to position [0, 13388]
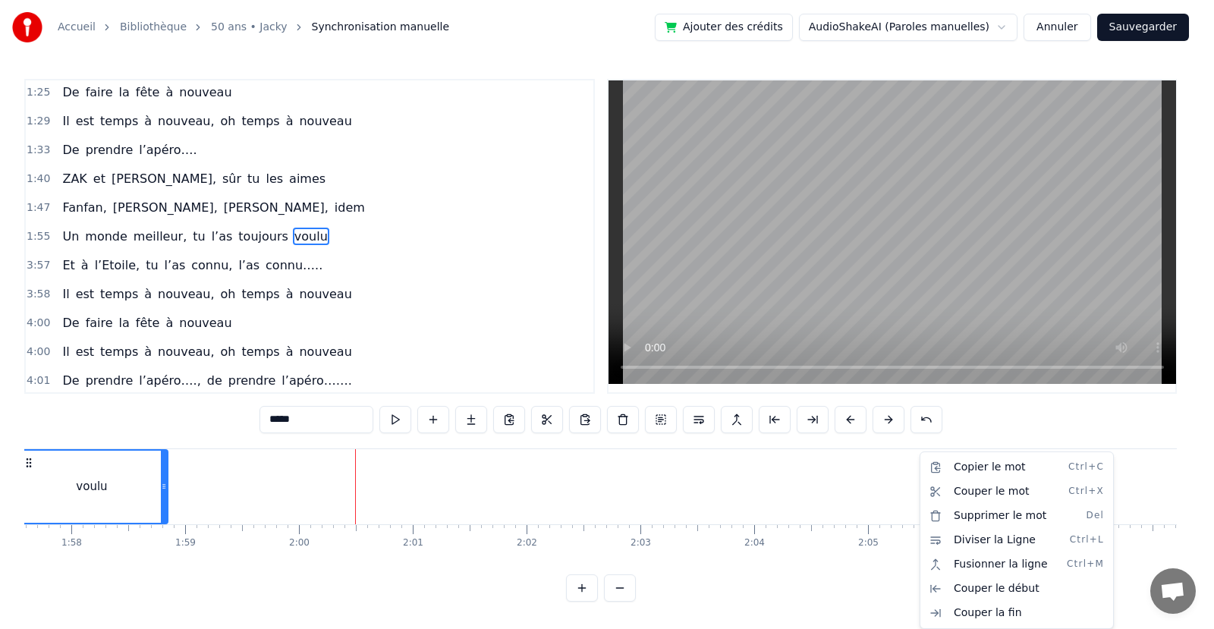
click at [845, 369] on html "Accueil Bibliothèque 50 ans • Jacky Synchronisation manuelle Ajouter des crédit…" at bounding box center [607, 313] width 1214 height 626
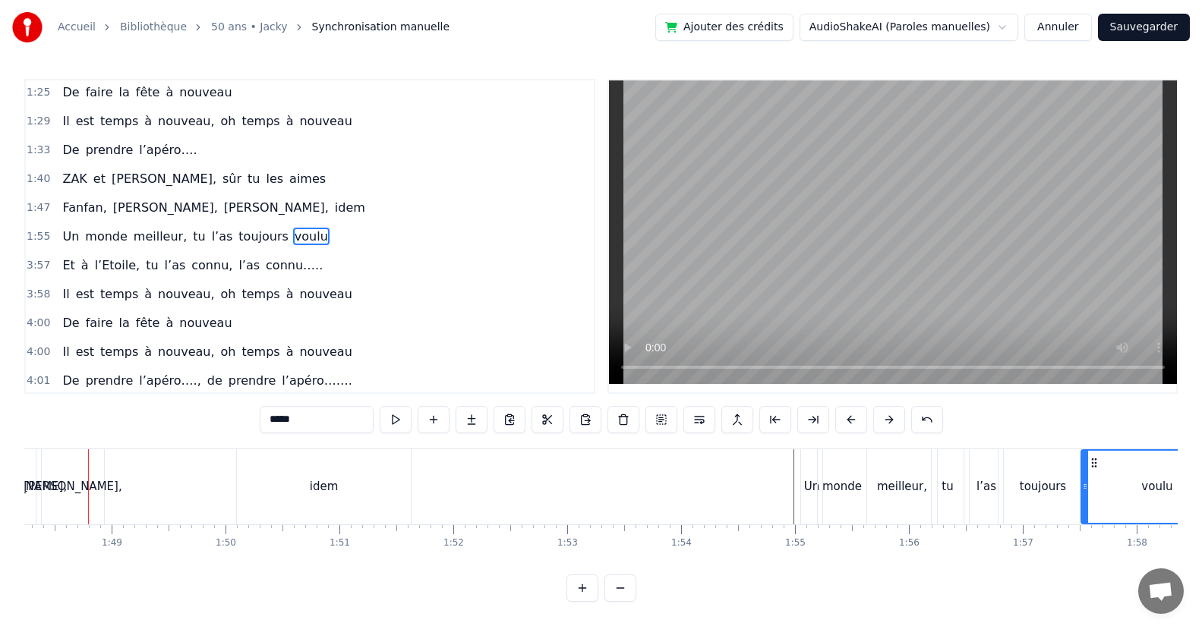
scroll to position [0, 12311]
click at [827, 481] on div "Un" at bounding box center [824, 486] width 16 height 17
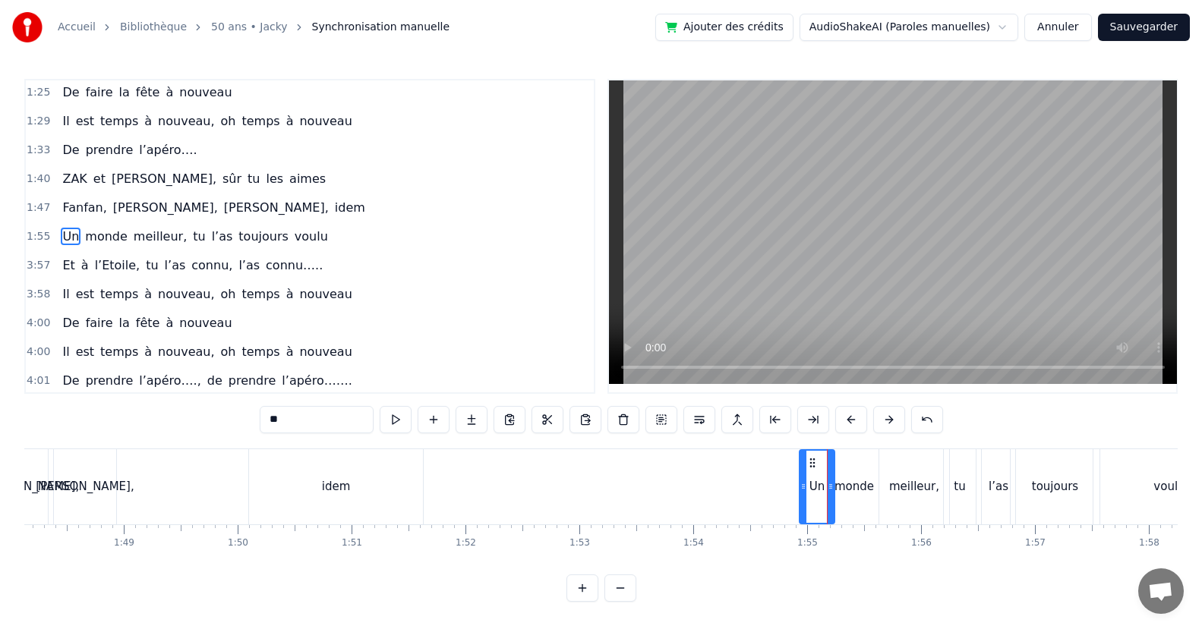
drag, startPoint x: 816, startPoint y: 489, endPoint x: 802, endPoint y: 499, distance: 16.9
click at [802, 499] on div at bounding box center [803, 487] width 6 height 72
click at [866, 490] on div "monde" at bounding box center [853, 486] width 39 height 17
drag, startPoint x: 873, startPoint y: 490, endPoint x: 887, endPoint y: 493, distance: 14.9
click at [887, 493] on div at bounding box center [889, 487] width 6 height 72
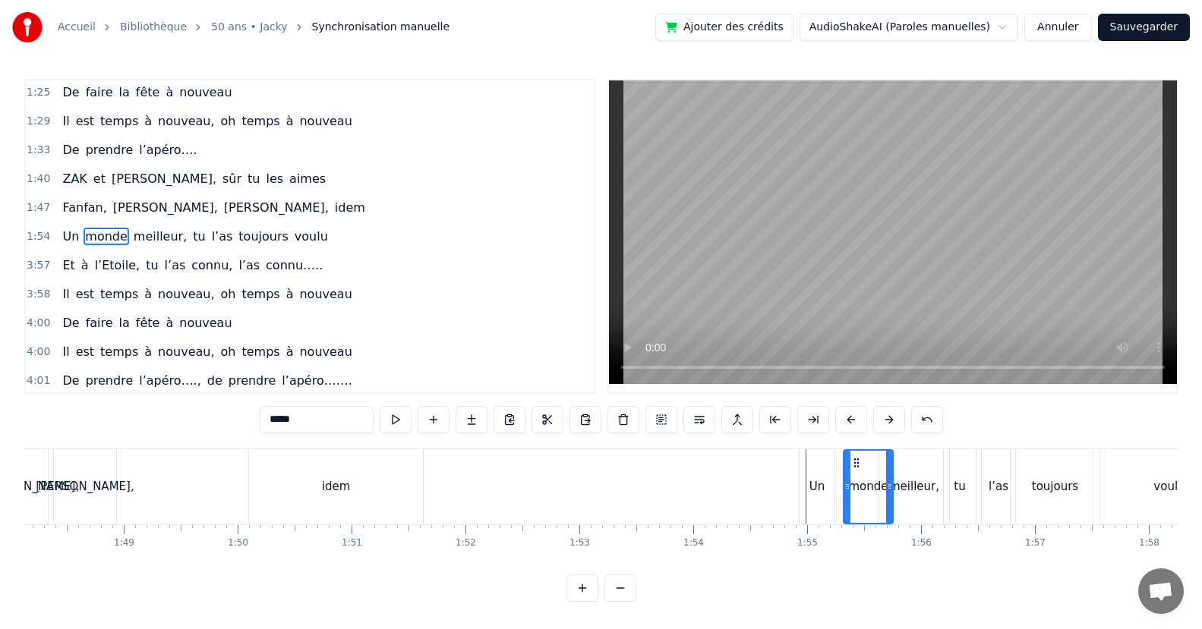
click at [844, 499] on div at bounding box center [847, 487] width 6 height 72
click at [828, 492] on div "Un" at bounding box center [816, 486] width 35 height 75
type input "**"
drag, startPoint x: 832, startPoint y: 493, endPoint x: 845, endPoint y: 503, distance: 16.7
click at [845, 503] on div at bounding box center [843, 487] width 6 height 72
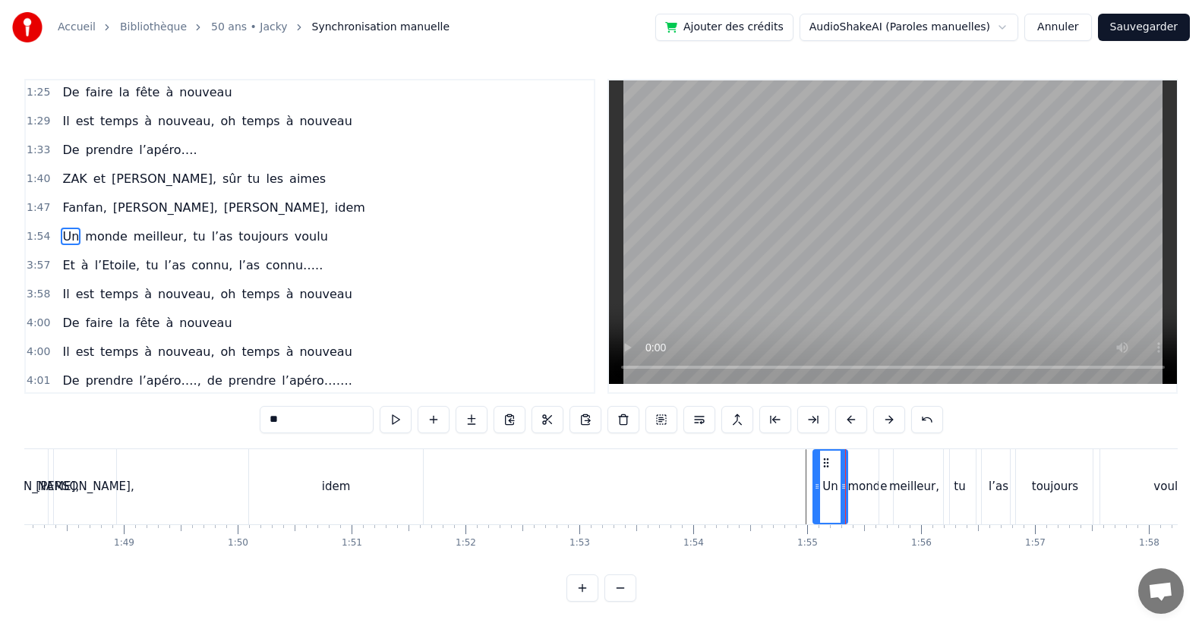
drag, startPoint x: 803, startPoint y: 499, endPoint x: 817, endPoint y: 502, distance: 14.0
click at [817, 502] on div at bounding box center [817, 487] width 6 height 72
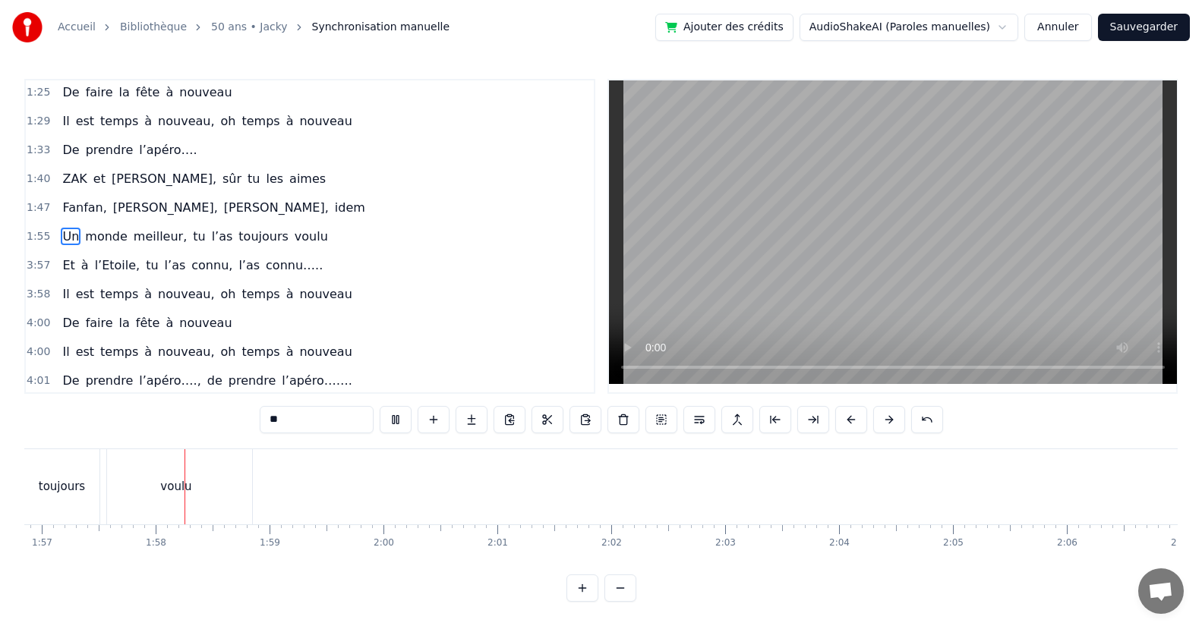
scroll to position [0, 13312]
click at [284, 276] on div "Et à l’Etoile, tu l’as connu, l’as connu….." at bounding box center [192, 265] width 272 height 27
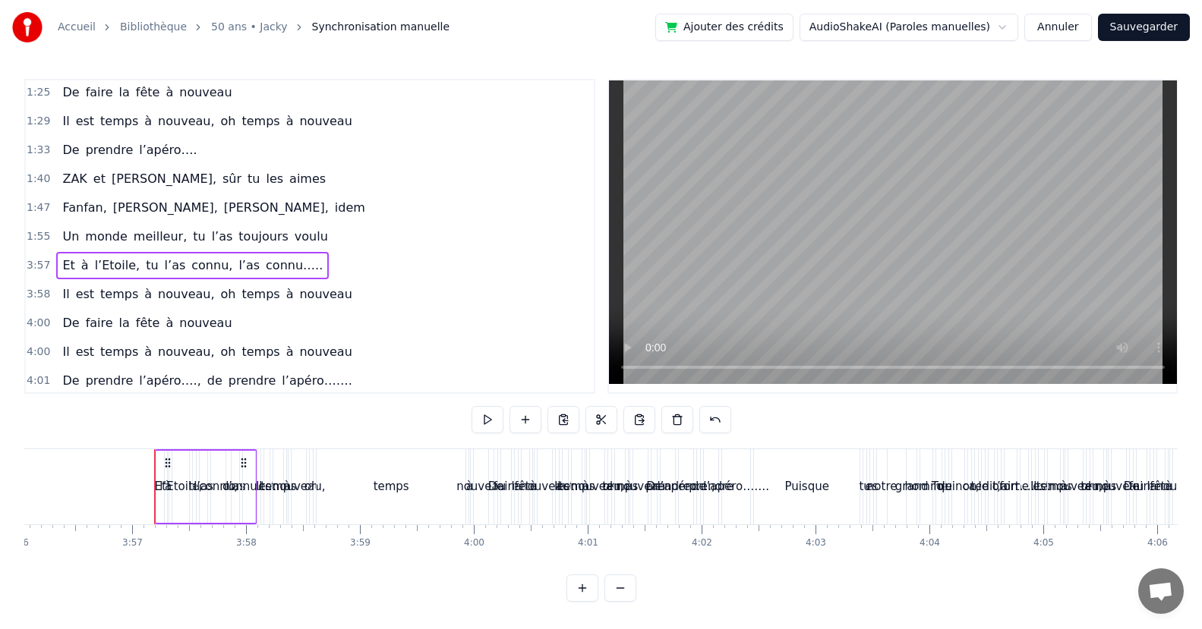
scroll to position [0, 26929]
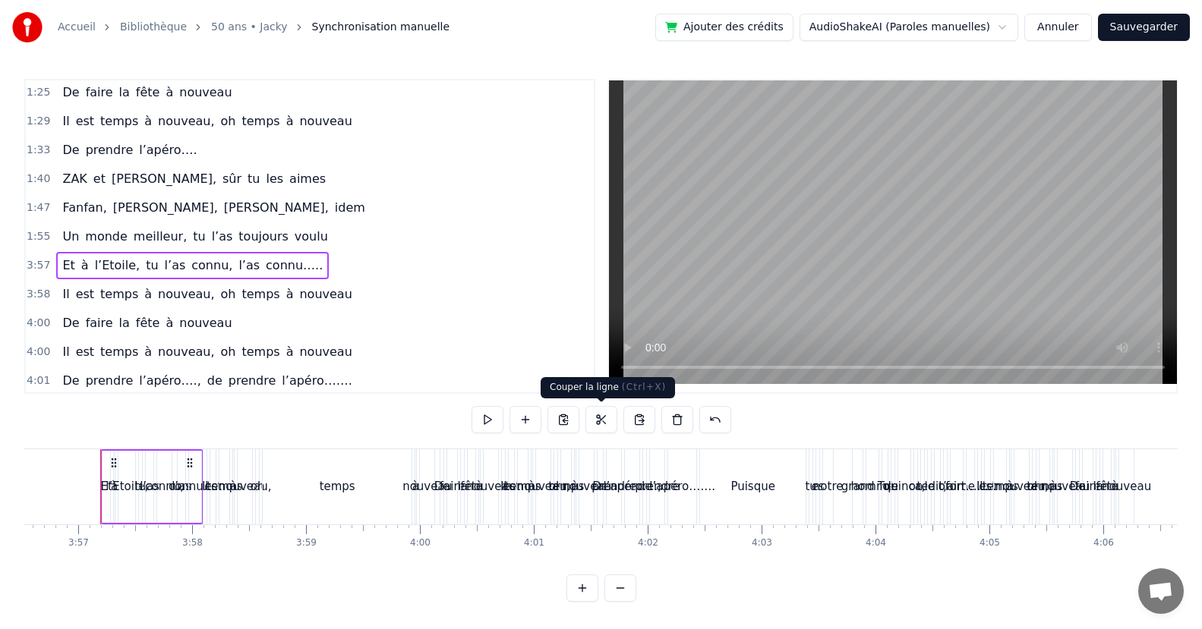
click at [602, 419] on button at bounding box center [601, 419] width 32 height 27
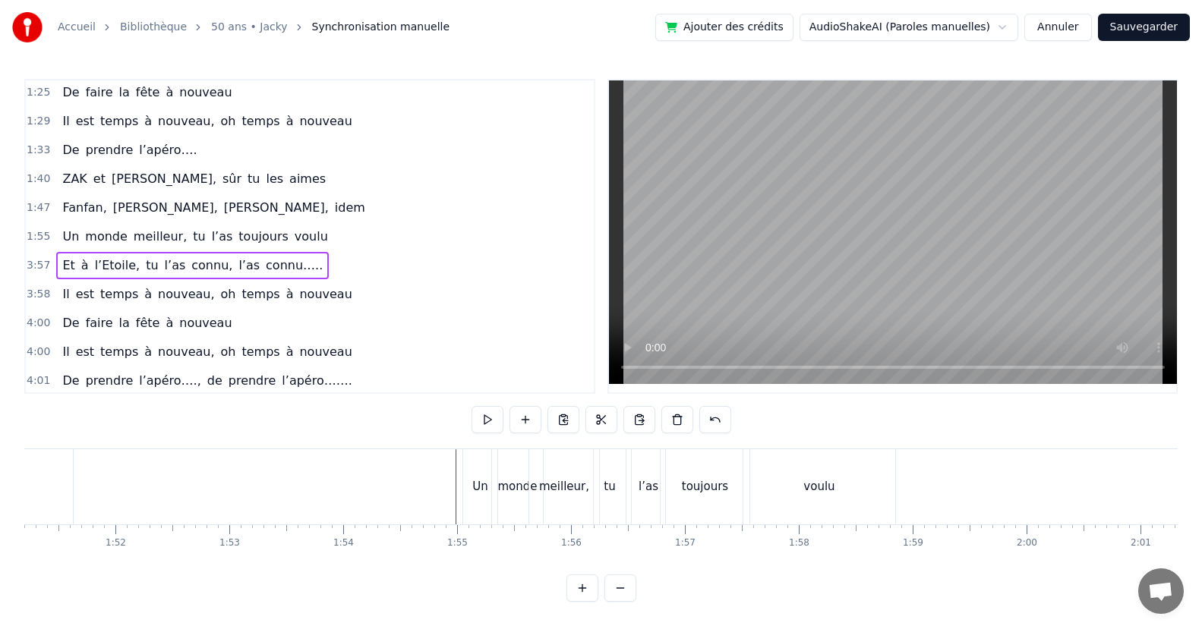
scroll to position [0, 12996]
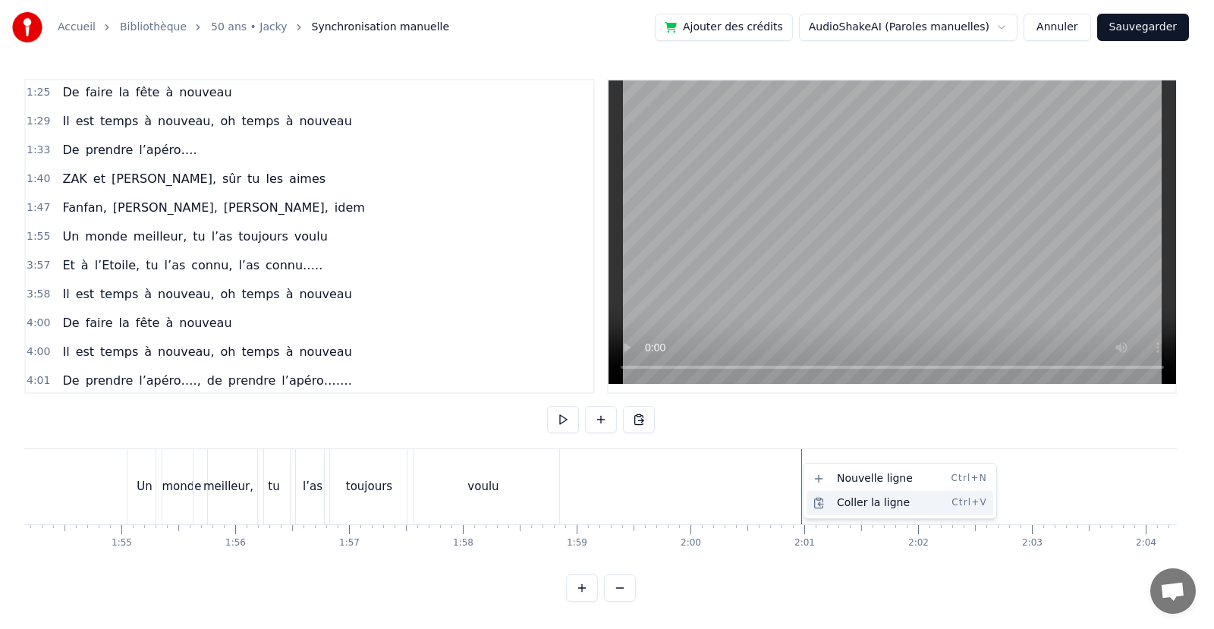
click at [841, 506] on div "Coller la ligne Ctrl+V" at bounding box center [900, 503] width 187 height 24
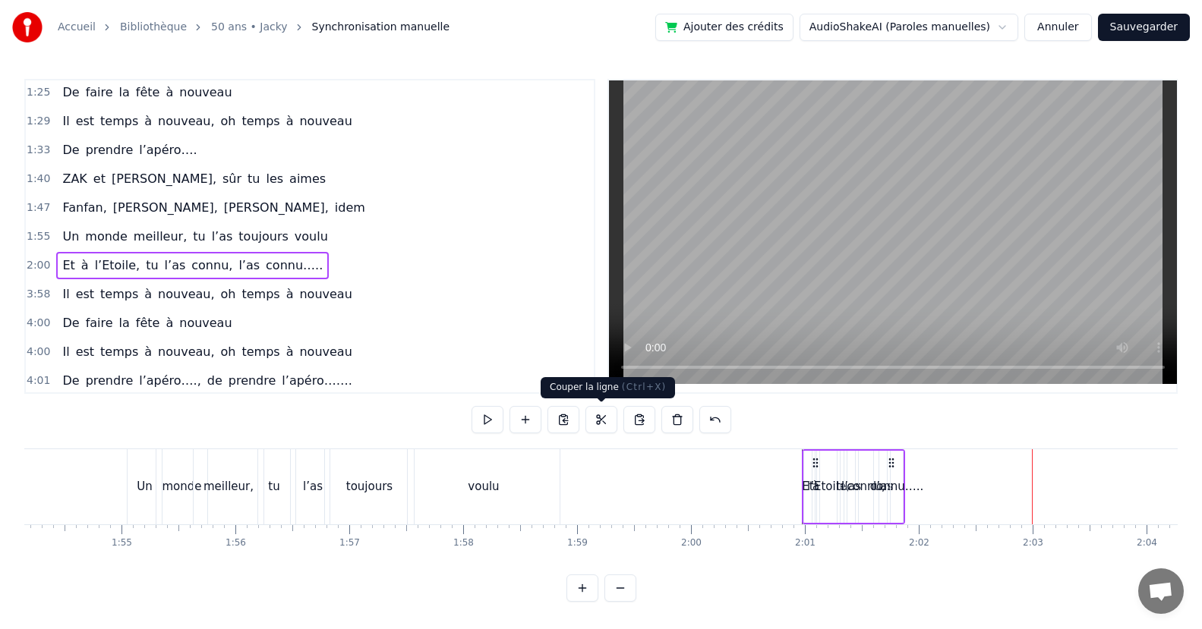
click at [597, 417] on button at bounding box center [601, 419] width 32 height 27
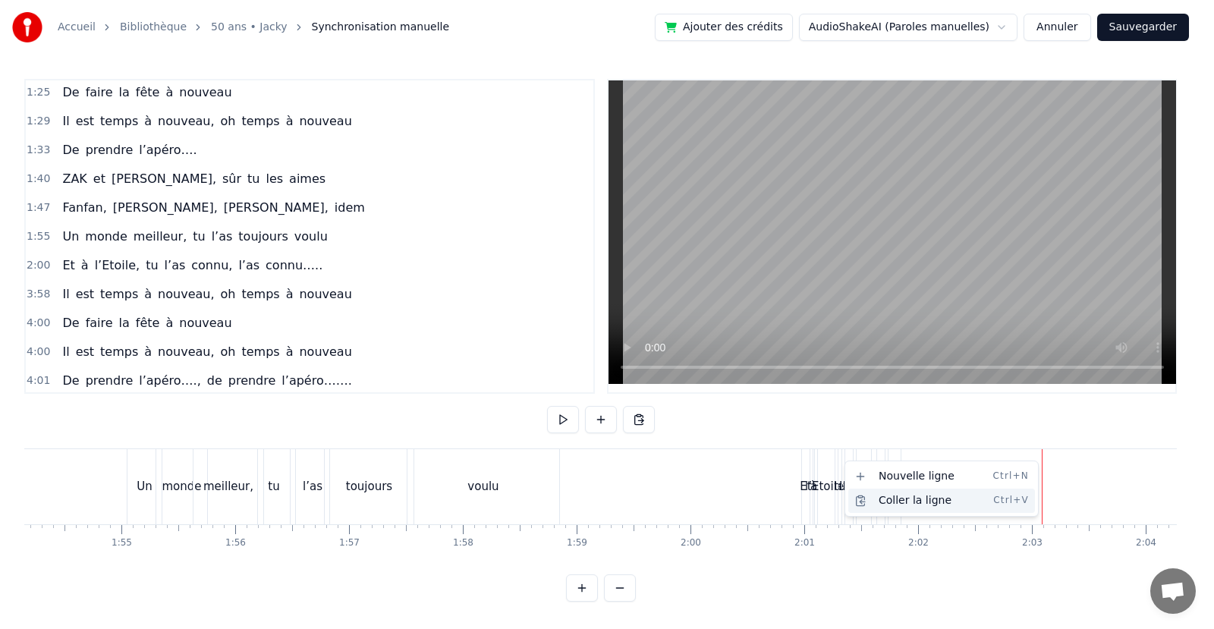
click at [931, 507] on div "Coller la ligne Ctrl+V" at bounding box center [942, 501] width 187 height 24
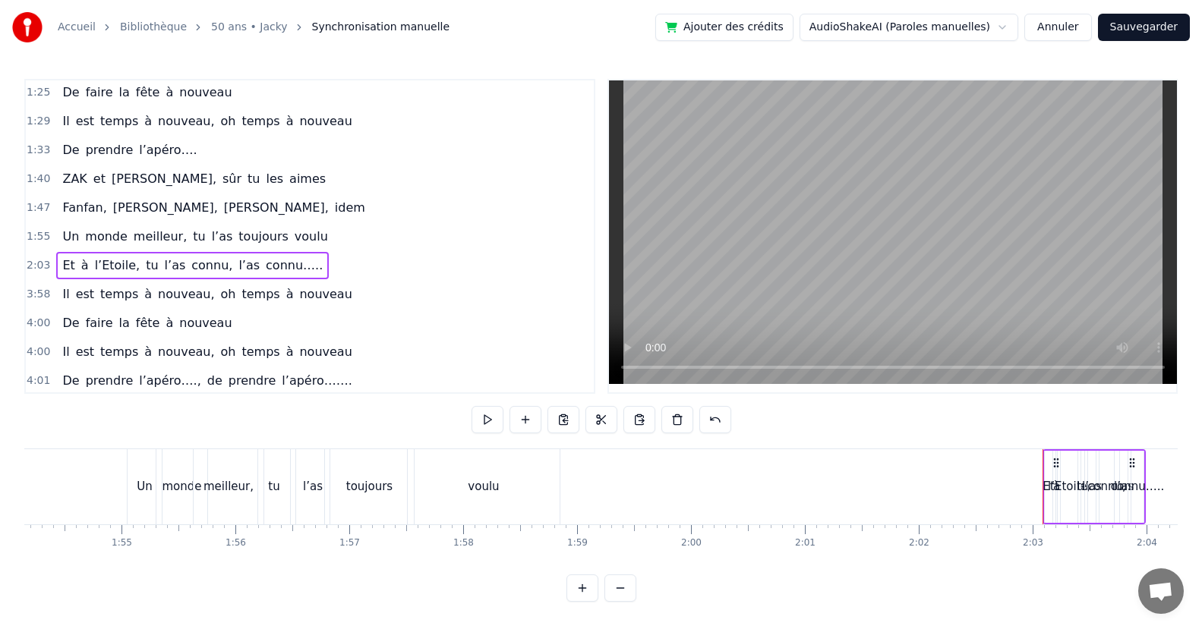
click at [1044, 490] on div "Et" at bounding box center [1047, 486] width 11 height 17
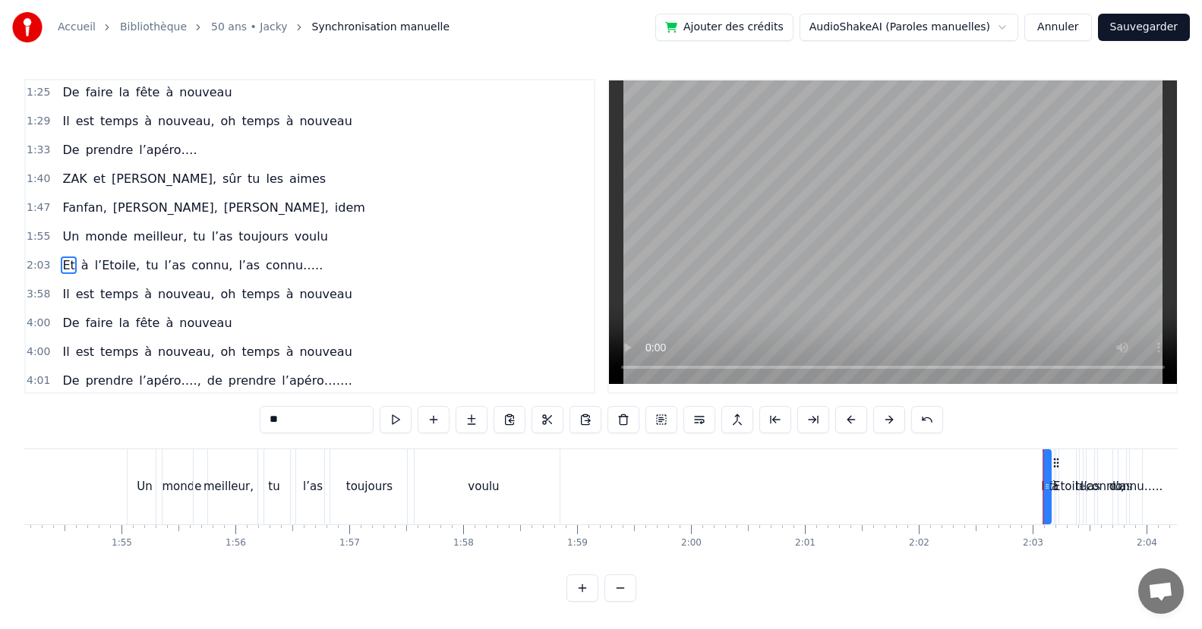
scroll to position [291, 0]
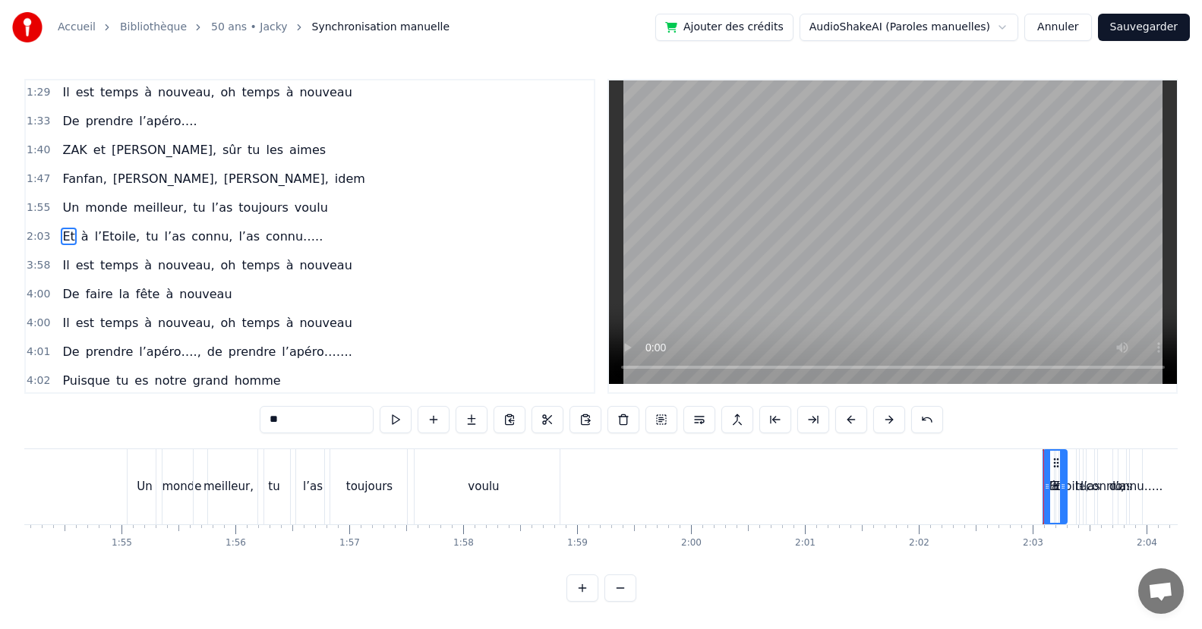
drag, startPoint x: 1044, startPoint y: 488, endPoint x: 1060, endPoint y: 490, distance: 16.1
click at [1060, 490] on icon at bounding box center [1063, 486] width 6 height 12
drag, startPoint x: 1048, startPoint y: 487, endPoint x: 1052, endPoint y: 496, distance: 10.6
click at [1035, 499] on div at bounding box center [1035, 487] width 6 height 72
drag, startPoint x: 1060, startPoint y: 490, endPoint x: 1089, endPoint y: 454, distance: 46.9
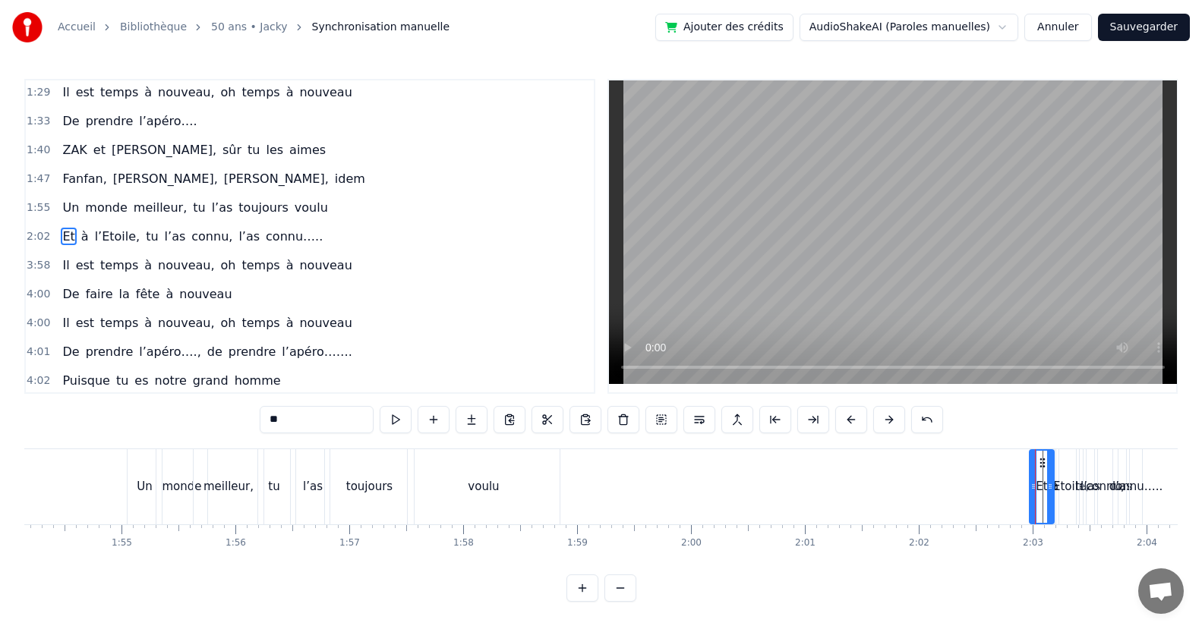
click at [1047, 500] on div at bounding box center [1050, 487] width 6 height 72
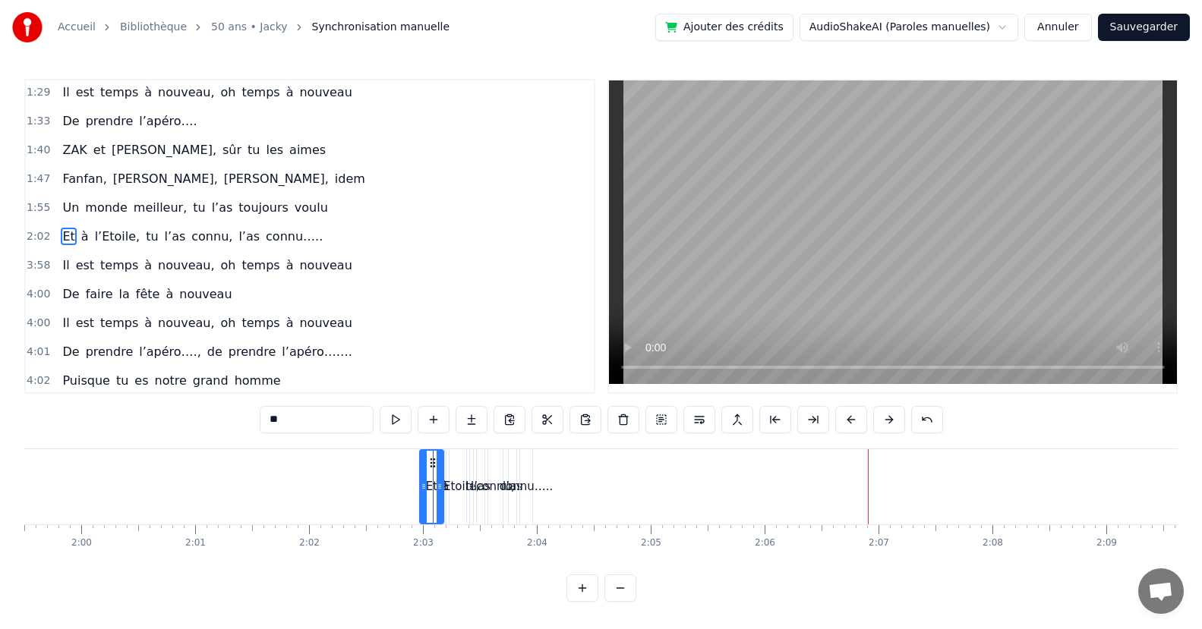
scroll to position [0, 13563]
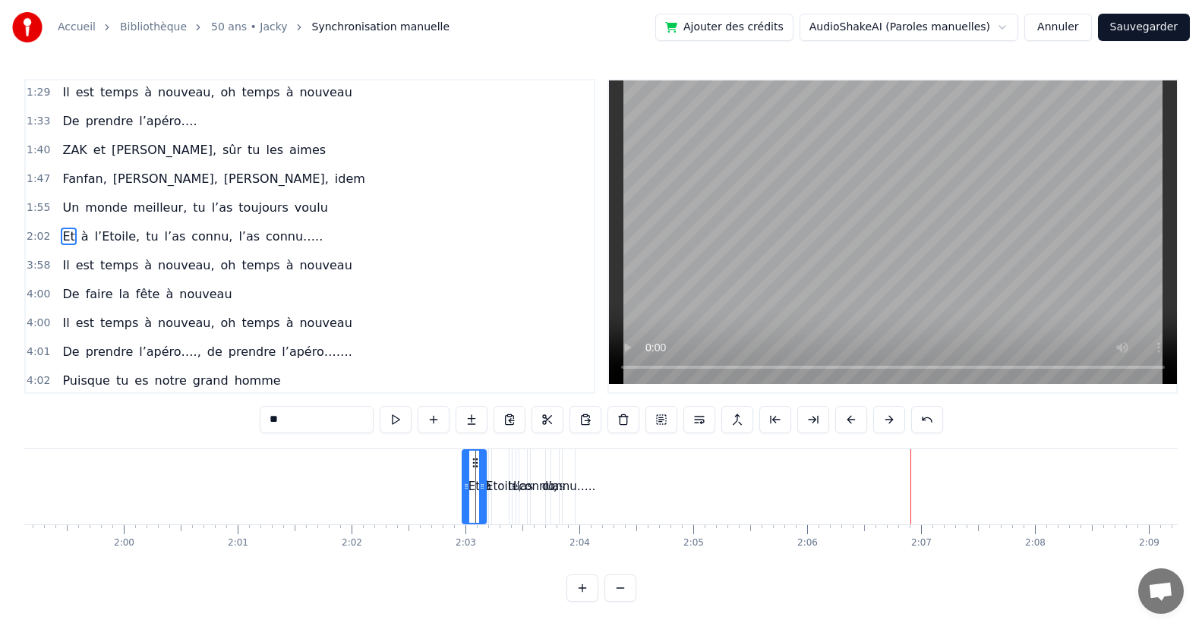
click at [570, 494] on div "connu….." at bounding box center [568, 486] width 53 height 17
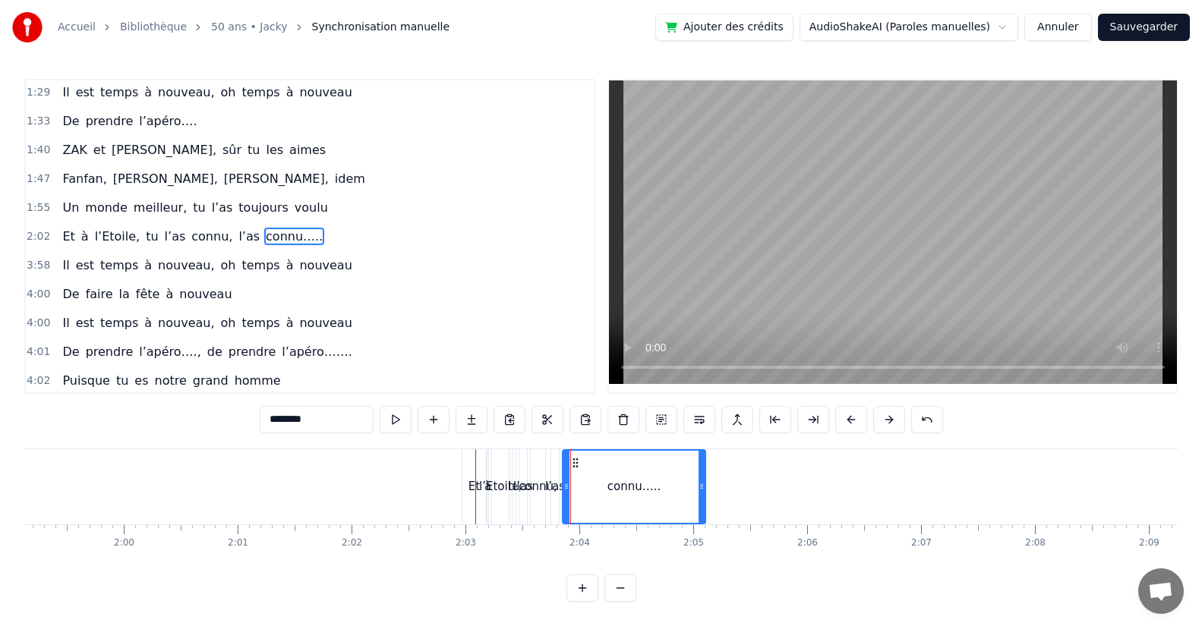
drag, startPoint x: 573, startPoint y: 490, endPoint x: 638, endPoint y: 496, distance: 64.9
click at [704, 505] on div at bounding box center [701, 487] width 6 height 72
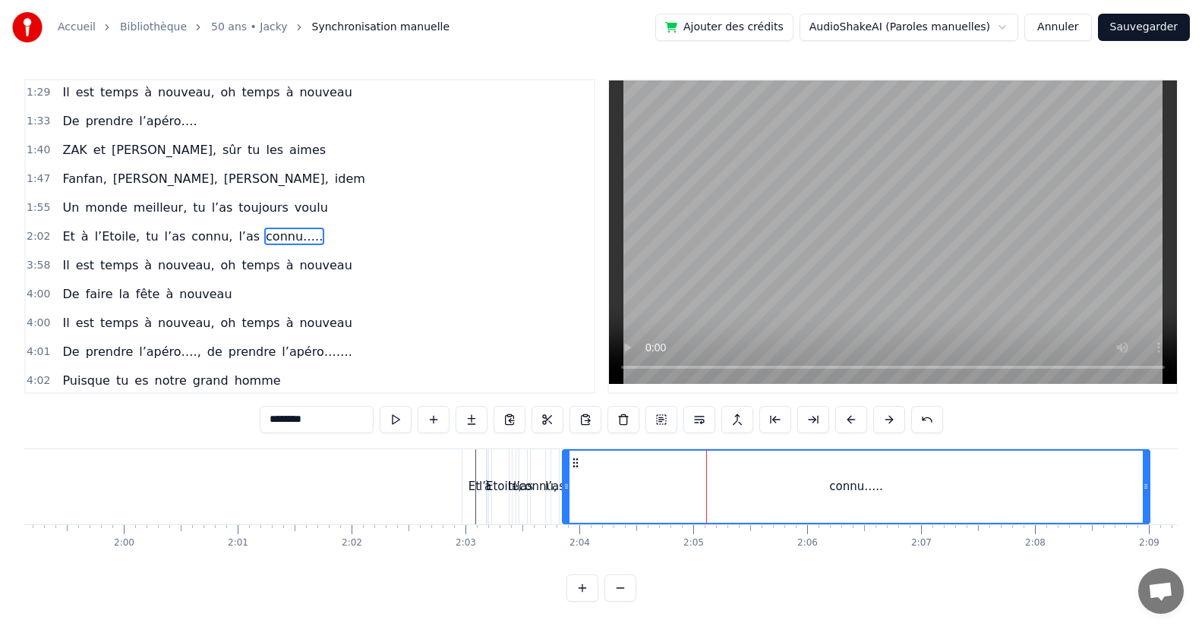
drag, startPoint x: 701, startPoint y: 506, endPoint x: 739, endPoint y: 484, distance: 43.5
click at [1129, 514] on div "connu….." at bounding box center [855, 487] width 585 height 72
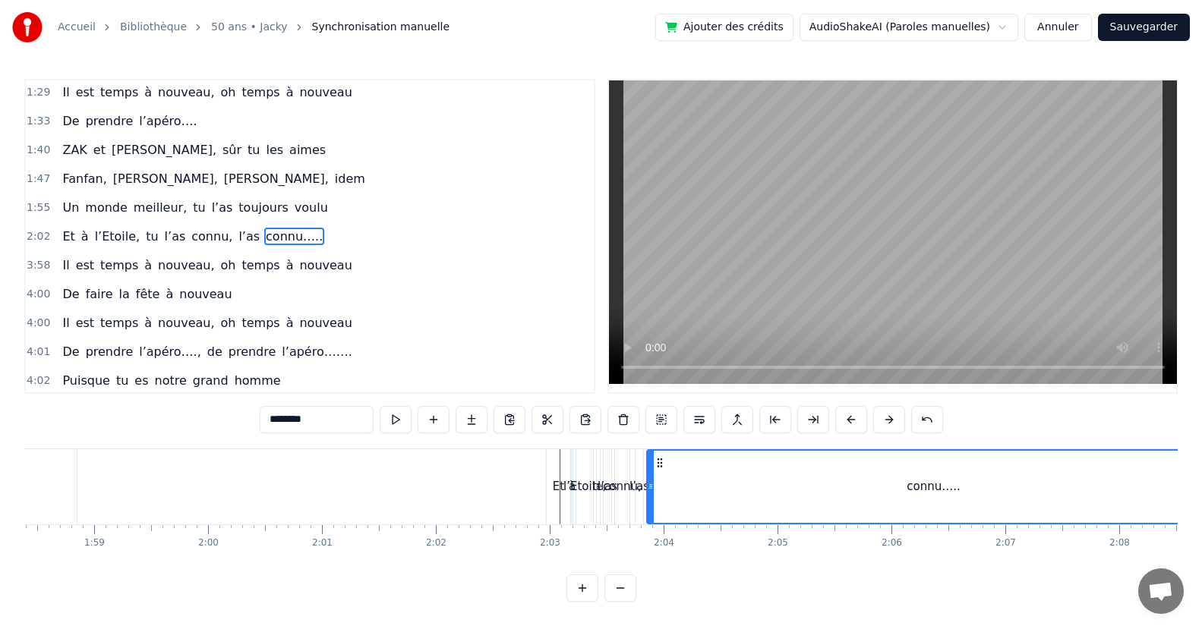
scroll to position [0, 13479]
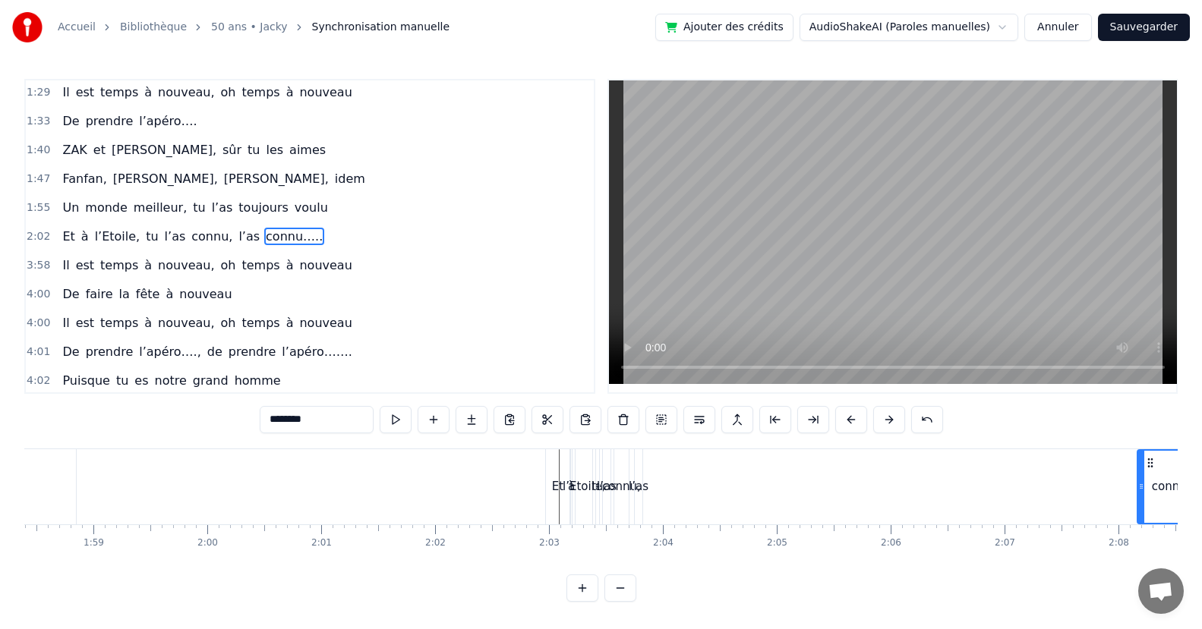
drag, startPoint x: 647, startPoint y: 484, endPoint x: 1138, endPoint y: 483, distance: 491.1
click at [1138, 483] on icon at bounding box center [1141, 486] width 6 height 12
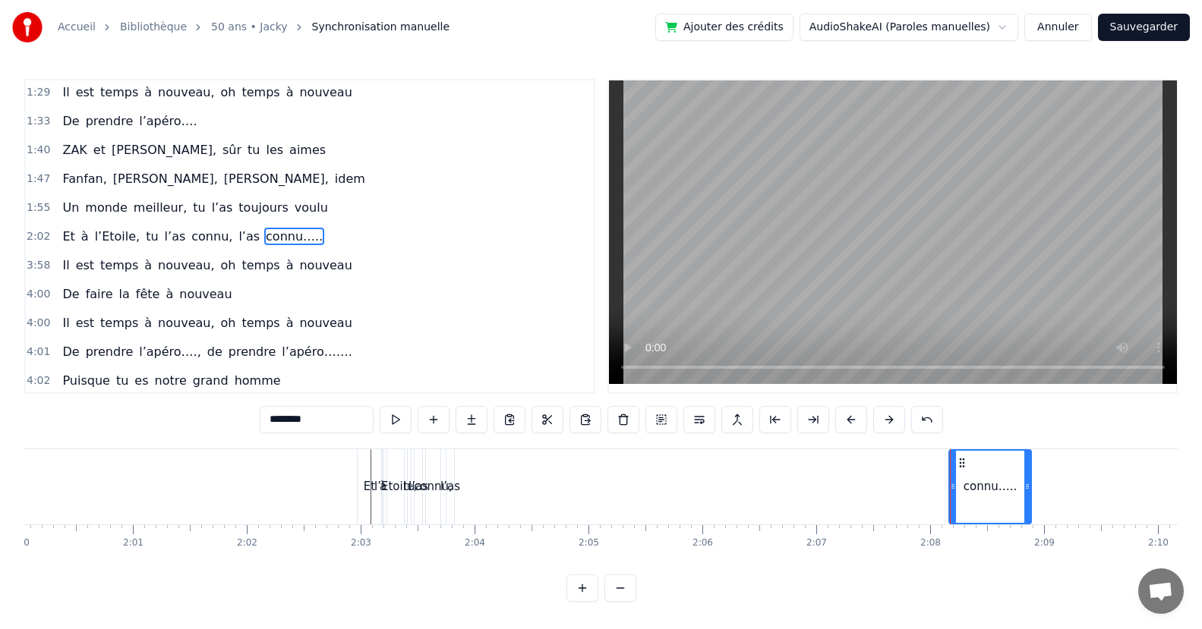
scroll to position [0, 13647]
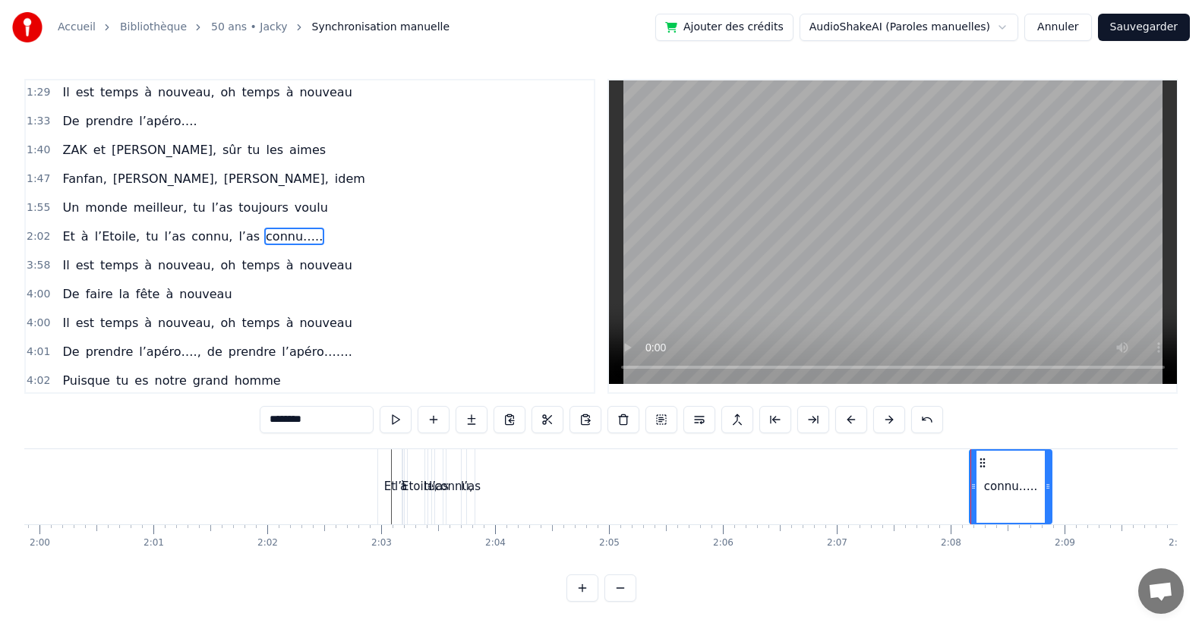
click at [473, 490] on div "l’as" at bounding box center [471, 486] width 20 height 17
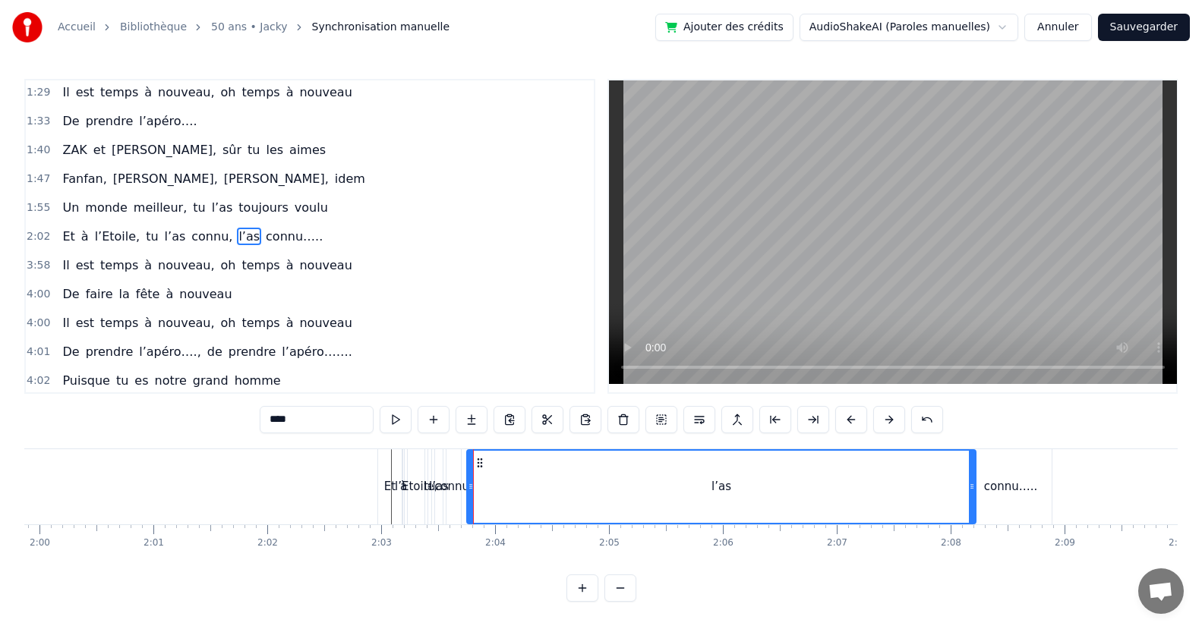
drag, startPoint x: 468, startPoint y: 490, endPoint x: 969, endPoint y: 511, distance: 501.4
click at [969, 511] on div at bounding box center [972, 487] width 6 height 72
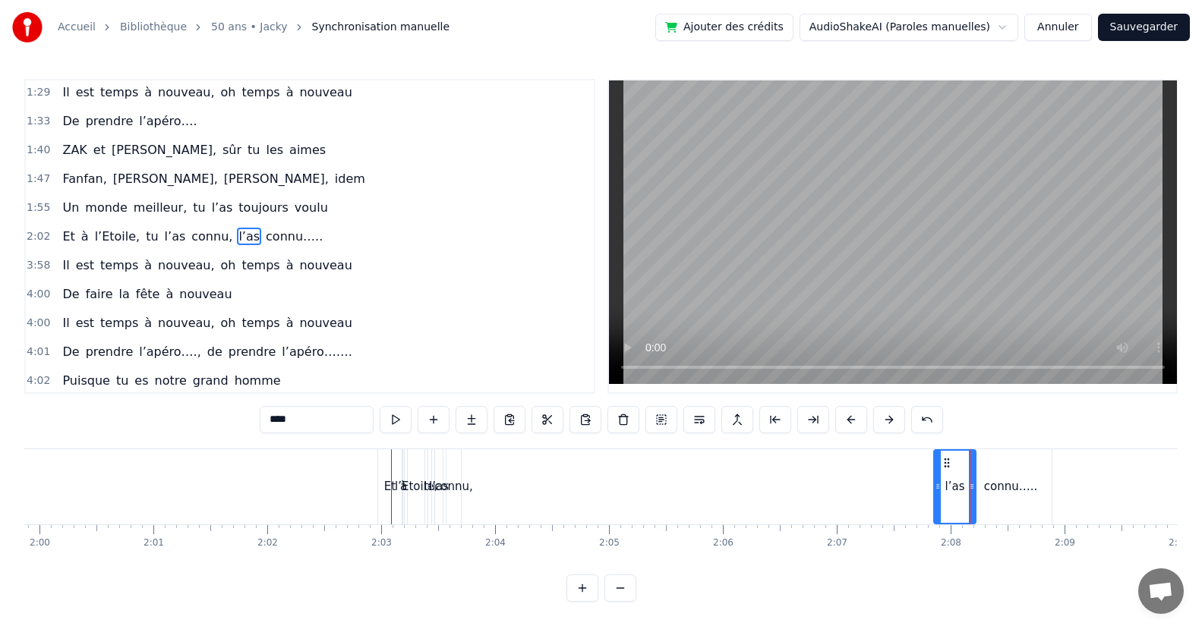
drag, startPoint x: 471, startPoint y: 493, endPoint x: 937, endPoint y: 515, distance: 467.4
click at [937, 515] on div at bounding box center [937, 487] width 6 height 72
click at [460, 488] on div "connu," at bounding box center [453, 486] width 39 height 17
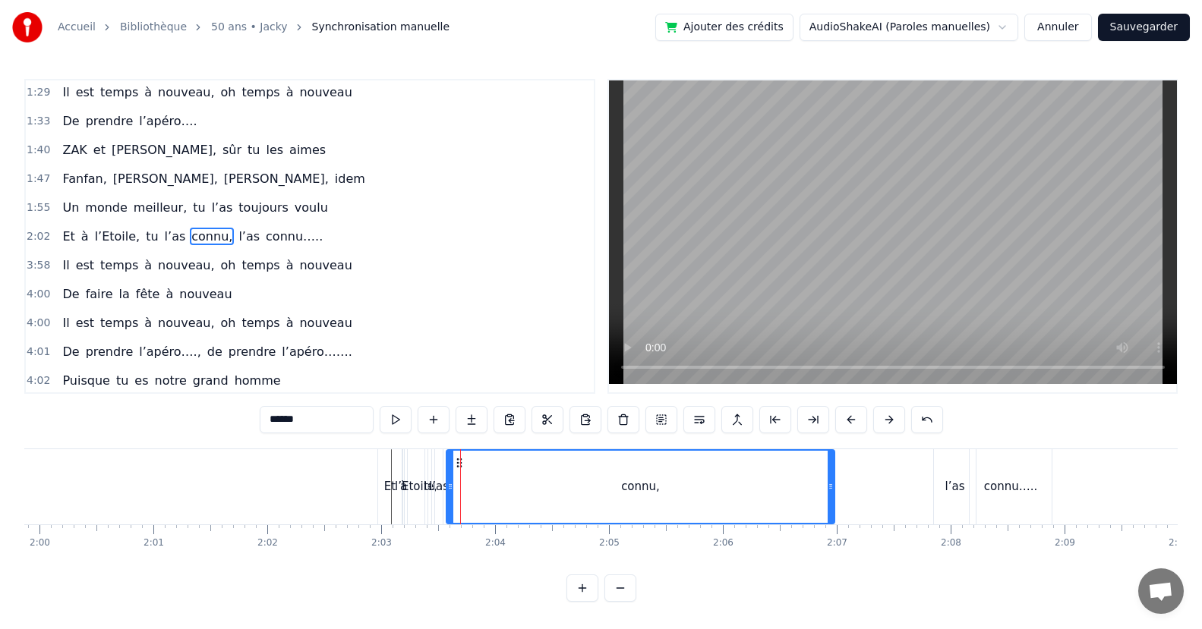
drag, startPoint x: 458, startPoint y: 495, endPoint x: 832, endPoint y: 505, distance: 373.6
click at [832, 505] on div at bounding box center [830, 487] width 6 height 72
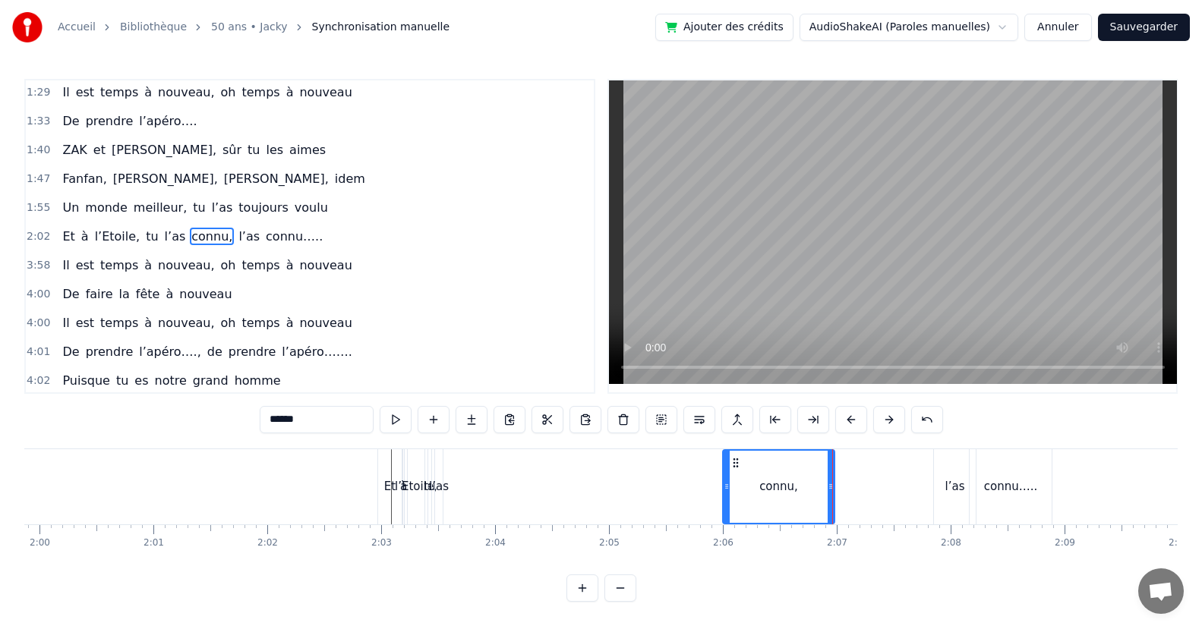
drag, startPoint x: 452, startPoint y: 491, endPoint x: 518, endPoint y: 490, distance: 66.1
click at [722, 519] on div "connu," at bounding box center [778, 486] width 113 height 75
click at [439, 487] on div "l’as" at bounding box center [439, 486] width 20 height 17
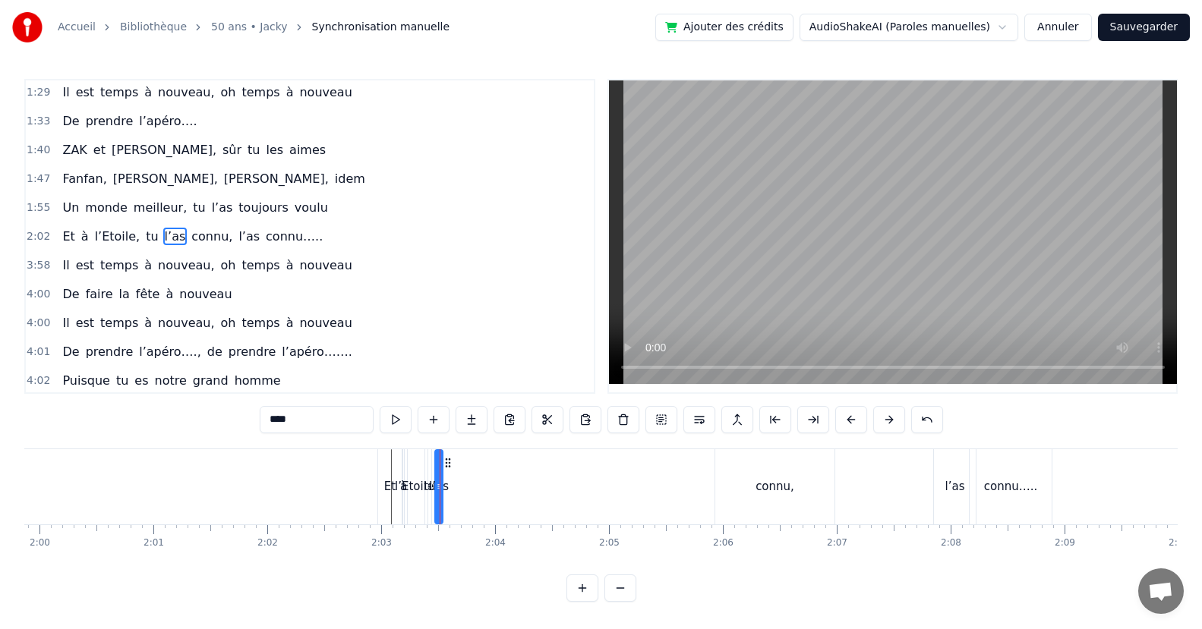
click at [441, 490] on div "l’as" at bounding box center [439, 487] width 6 height 72
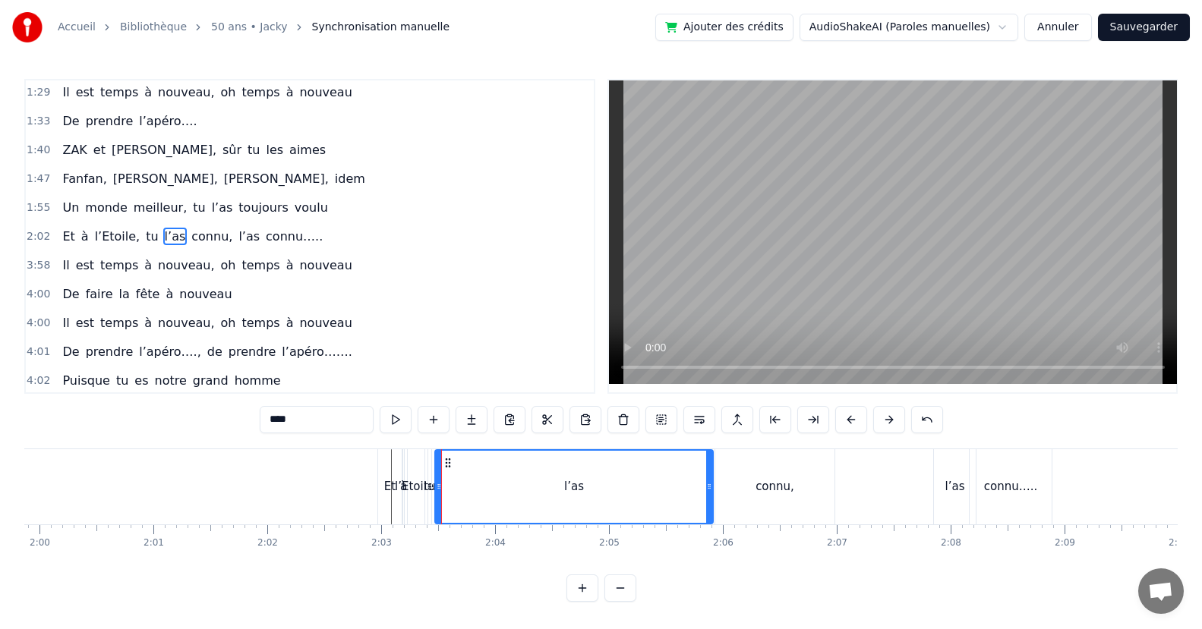
drag, startPoint x: 439, startPoint y: 490, endPoint x: 710, endPoint y: 504, distance: 270.6
click at [710, 504] on div at bounding box center [709, 487] width 6 height 72
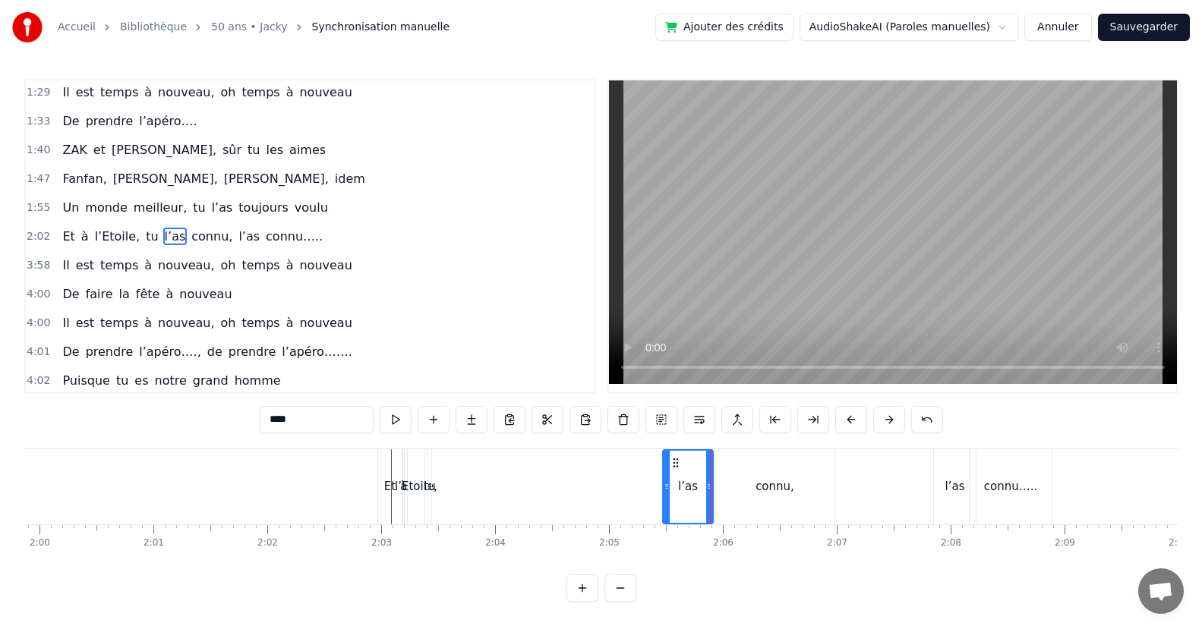
drag, startPoint x: 438, startPoint y: 490, endPoint x: 666, endPoint y: 498, distance: 227.8
click at [666, 498] on div at bounding box center [666, 487] width 6 height 72
click at [427, 487] on div "tu" at bounding box center [429, 486] width 11 height 17
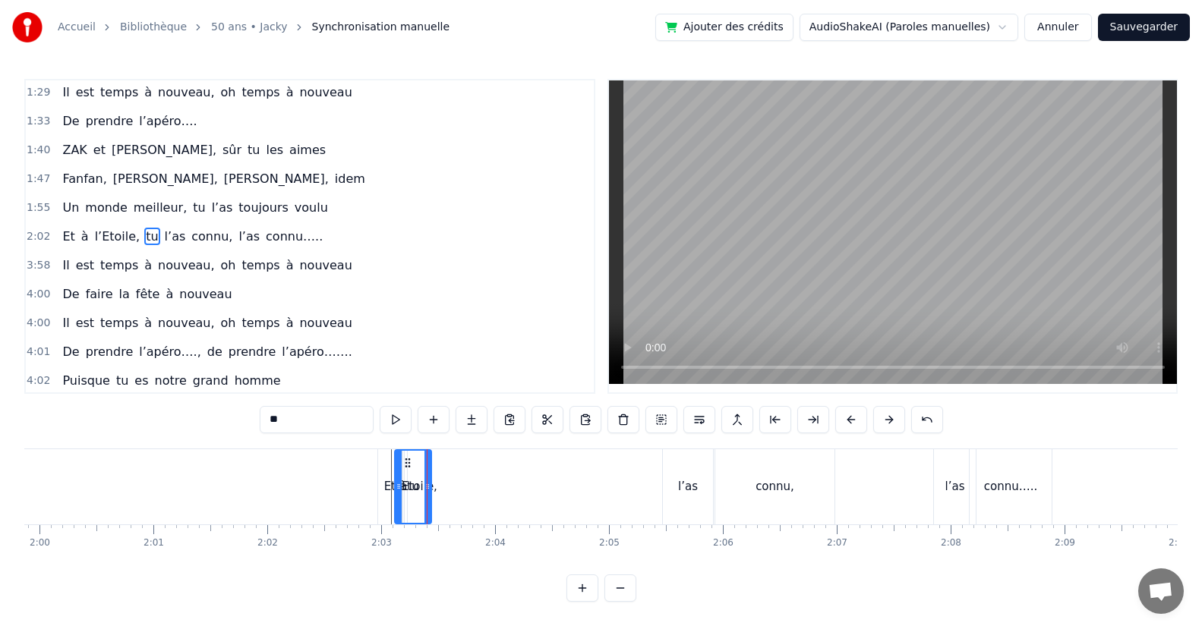
drag, startPoint x: 431, startPoint y: 490, endPoint x: 426, endPoint y: 502, distance: 12.6
click at [396, 505] on div at bounding box center [398, 487] width 6 height 72
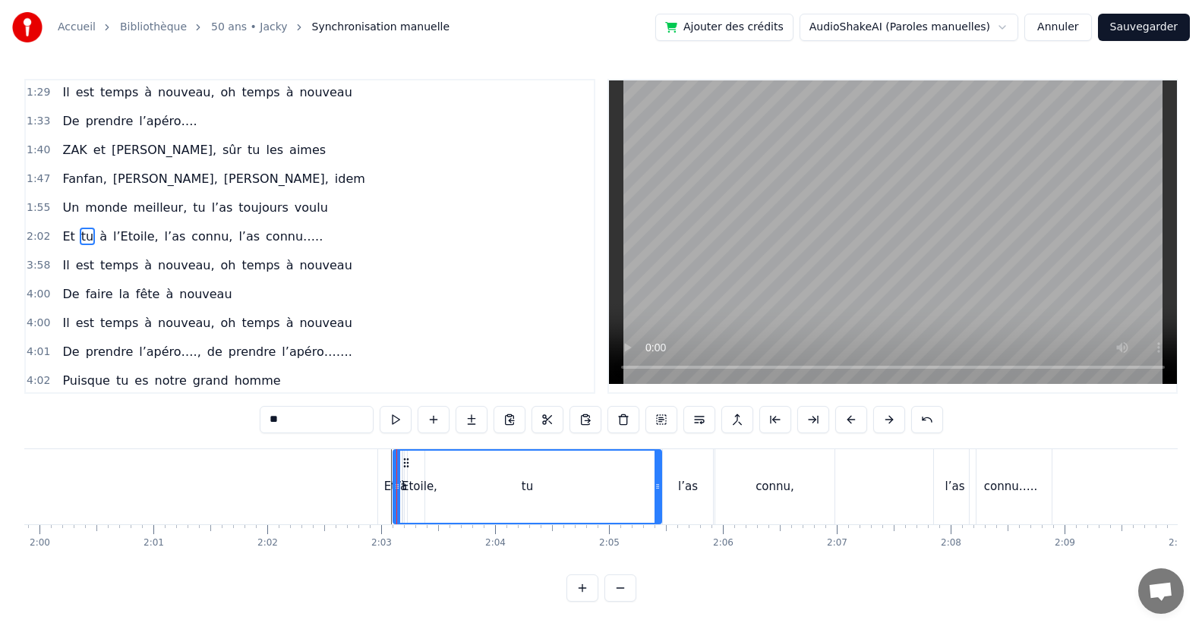
drag, startPoint x: 429, startPoint y: 496, endPoint x: 473, endPoint y: 502, distance: 44.4
click at [653, 512] on div "tu" at bounding box center [527, 487] width 266 height 72
click at [572, 508] on div "tu" at bounding box center [524, 487] width 260 height 72
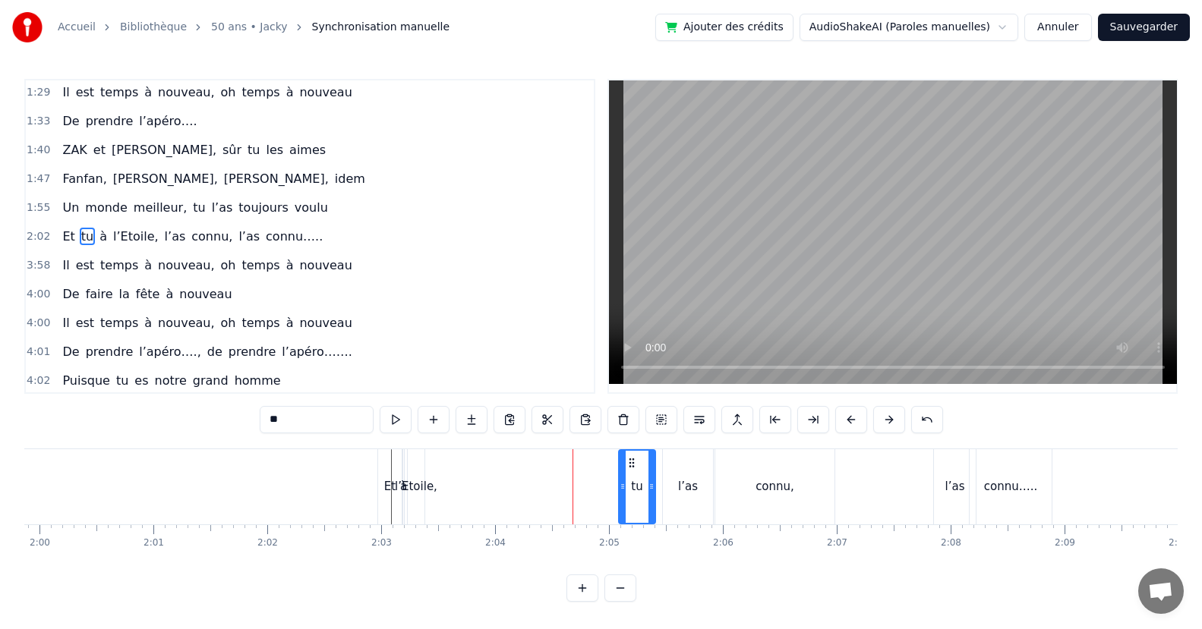
drag, startPoint x: 399, startPoint y: 498, endPoint x: 619, endPoint y: 500, distance: 219.4
click at [425, 492] on div "l’Etoile," at bounding box center [416, 486] width 43 height 17
type input "*********"
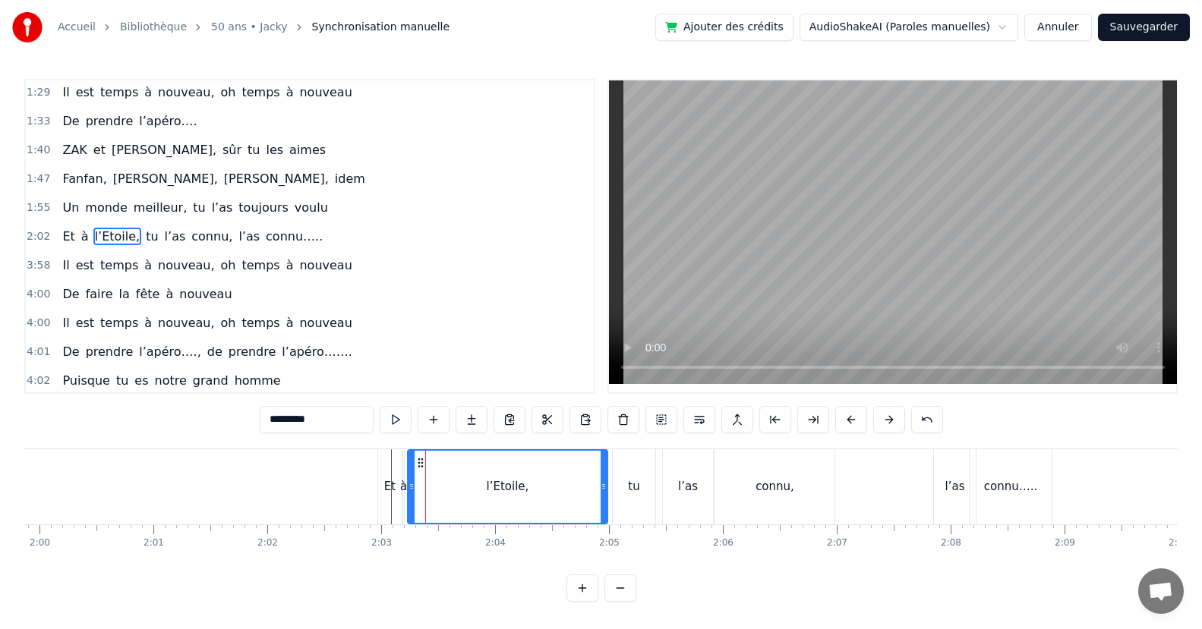
drag, startPoint x: 420, startPoint y: 493, endPoint x: 473, endPoint y: 502, distance: 53.9
click at [597, 511] on div "l’Etoile," at bounding box center [507, 487] width 198 height 72
drag, startPoint x: 410, startPoint y: 494, endPoint x: 391, endPoint y: 490, distance: 19.5
click at [445, 496] on div "l’Etoile," at bounding box center [505, 486] width 196 height 75
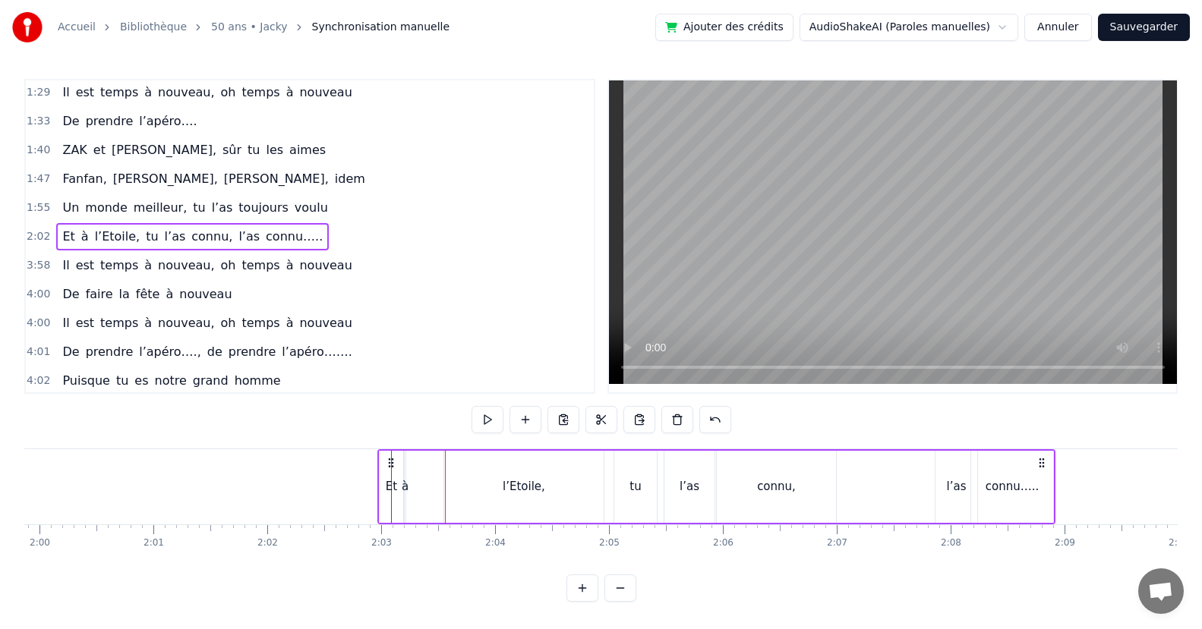
click at [402, 488] on div "Et à l’Etoile, tu l’as connu, l’as connu….." at bounding box center [716, 486] width 678 height 75
click at [402, 493] on div at bounding box center [402, 486] width 1 height 75
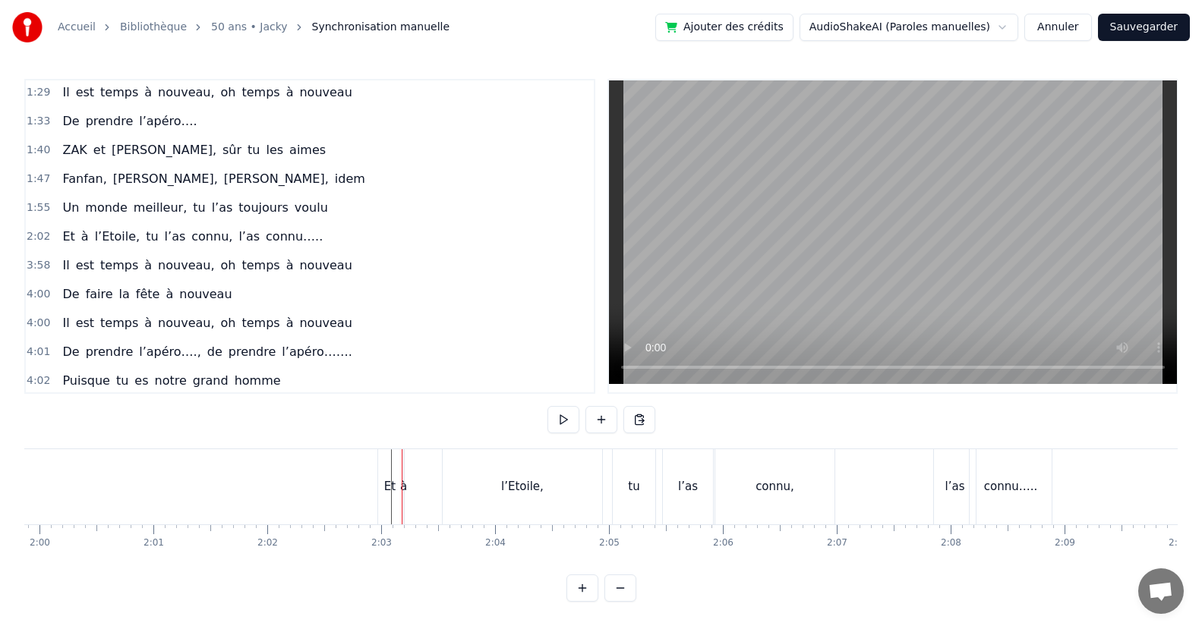
drag, startPoint x: 403, startPoint y: 491, endPoint x: 394, endPoint y: 493, distance: 9.4
click at [394, 493] on div "Et à l’Etoile, tu l’as connu, l’as connu….." at bounding box center [716, 486] width 678 height 75
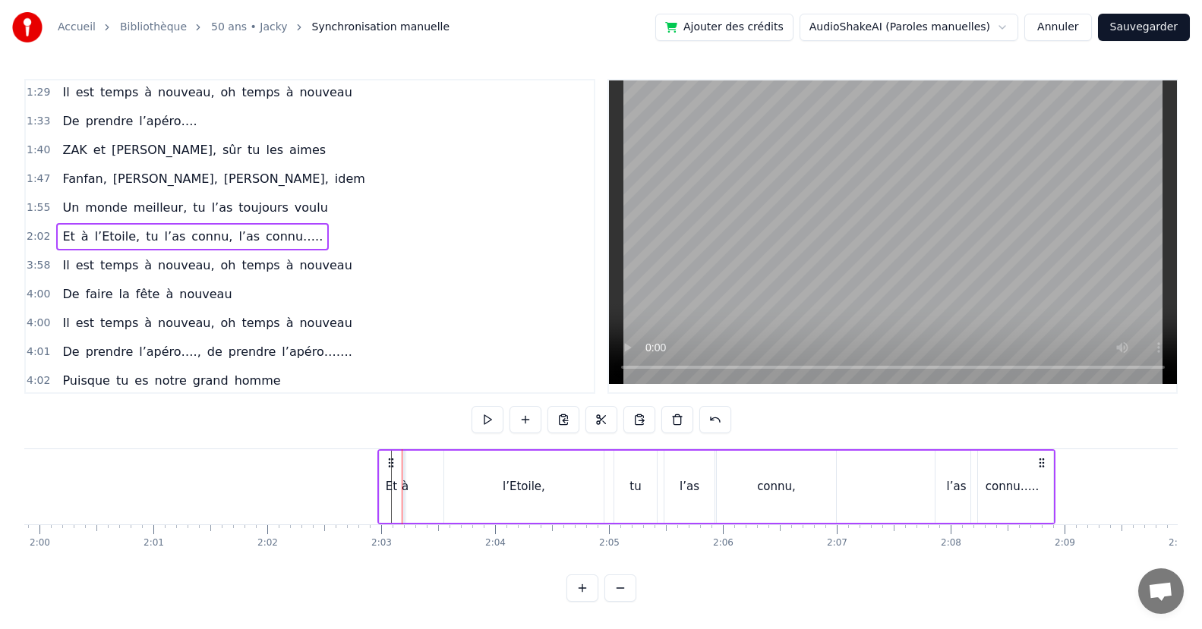
click at [406, 491] on div "à" at bounding box center [405, 486] width 7 height 17
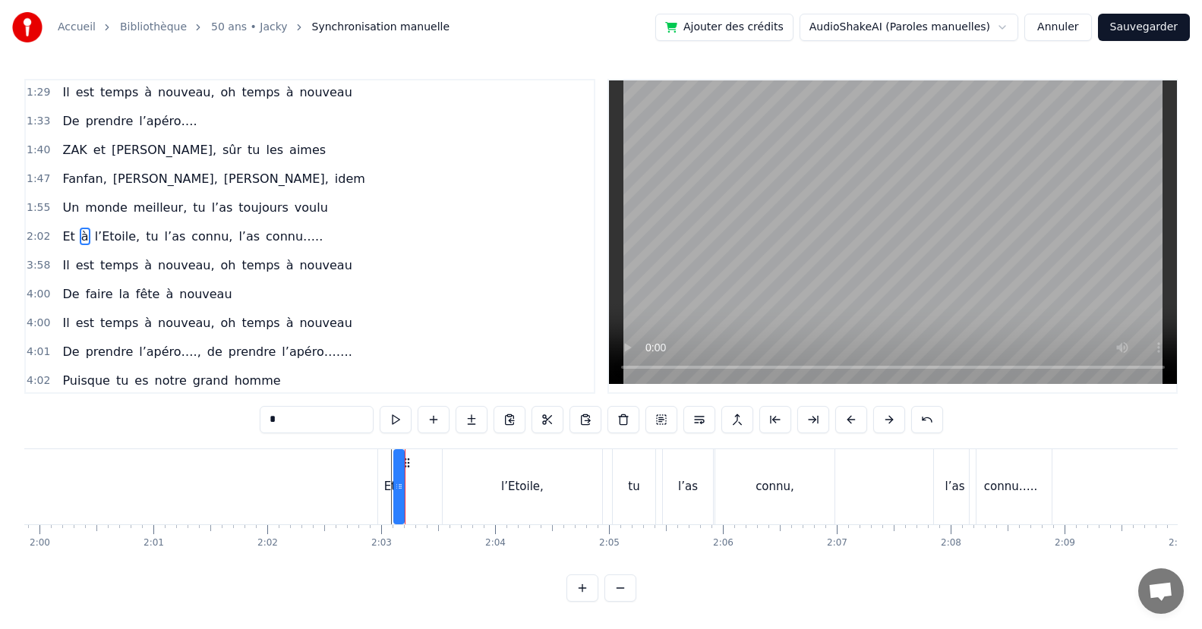
click at [395, 495] on div at bounding box center [398, 487] width 6 height 72
drag, startPoint x: 401, startPoint y: 490, endPoint x: 408, endPoint y: 497, distance: 10.7
click at [439, 497] on div at bounding box center [439, 487] width 6 height 72
drag, startPoint x: 396, startPoint y: 491, endPoint x: 409, endPoint y: 497, distance: 14.3
click at [409, 497] on div at bounding box center [409, 487] width 6 height 72
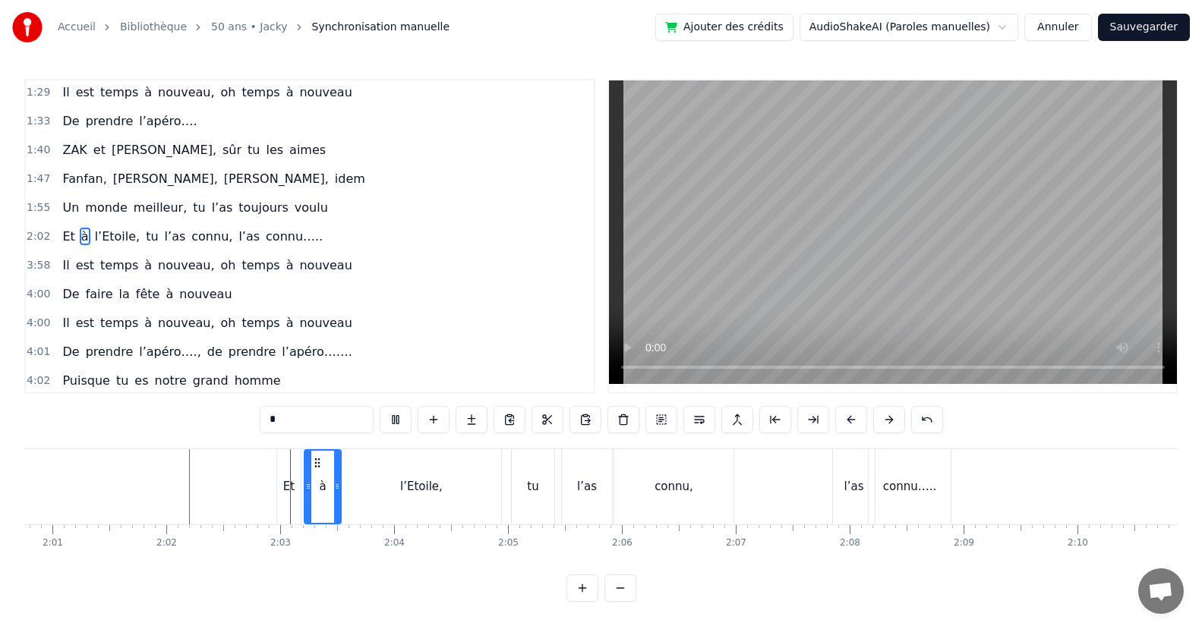
scroll to position [0, 13766]
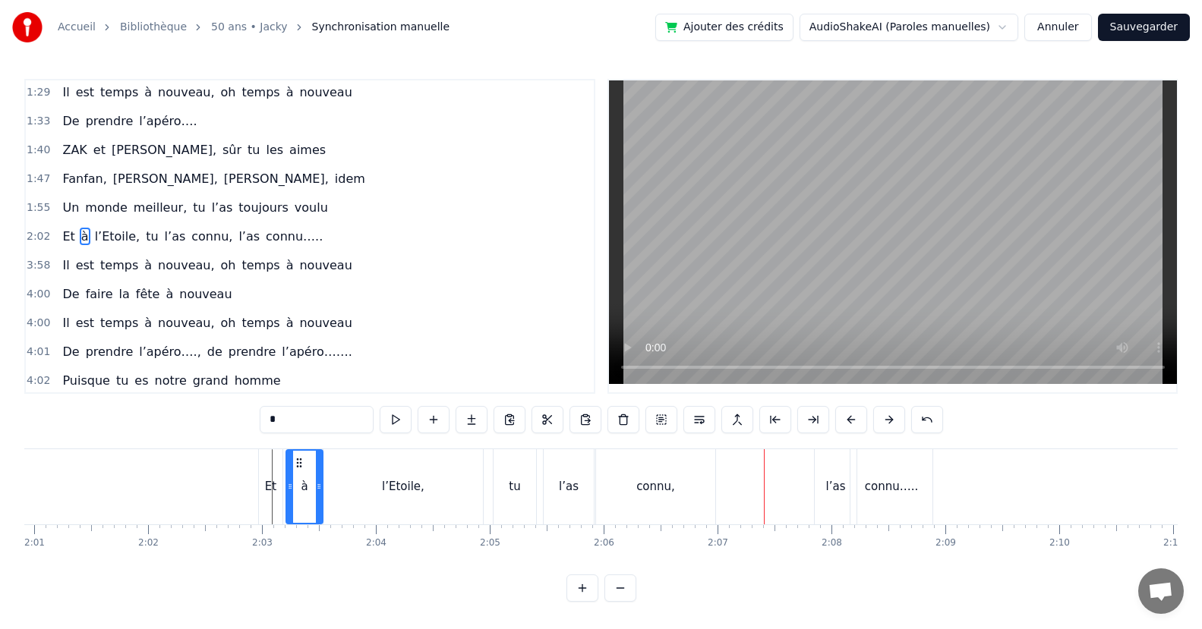
click at [835, 500] on div "l’as" at bounding box center [835, 486] width 42 height 75
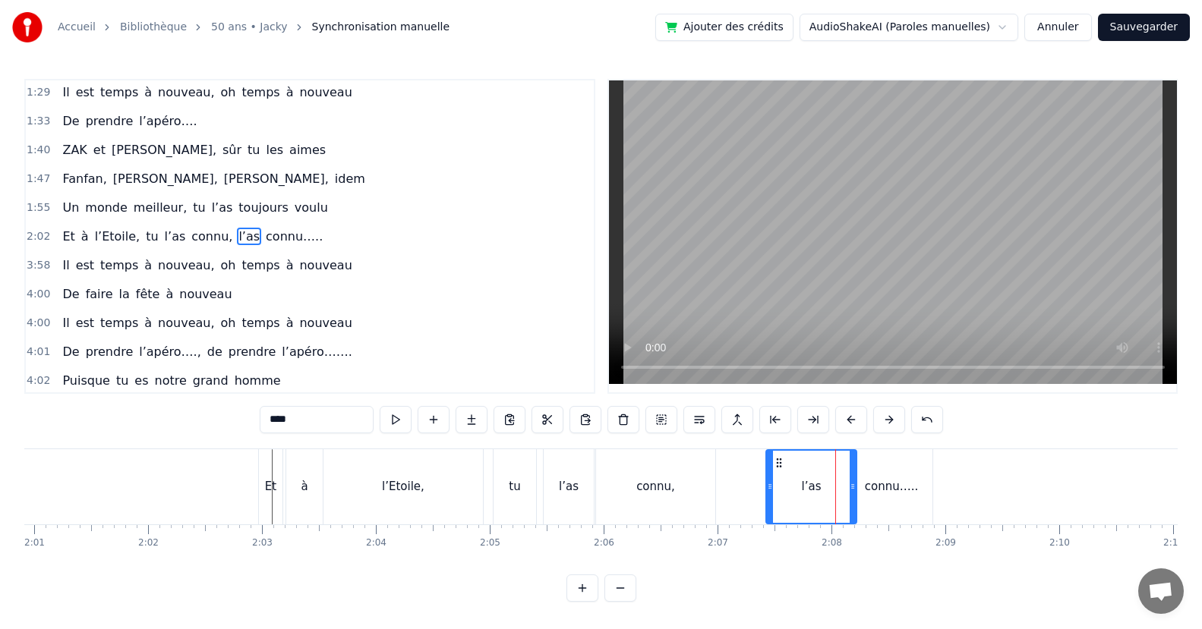
drag, startPoint x: 816, startPoint y: 496, endPoint x: 830, endPoint y: 493, distance: 14.0
click at [767, 503] on div at bounding box center [770, 487] width 6 height 72
drag, startPoint x: 849, startPoint y: 490, endPoint x: 802, endPoint y: 509, distance: 51.4
click at [802, 509] on div at bounding box center [805, 487] width 6 height 72
click at [874, 508] on div "connu….." at bounding box center [891, 486] width 82 height 75
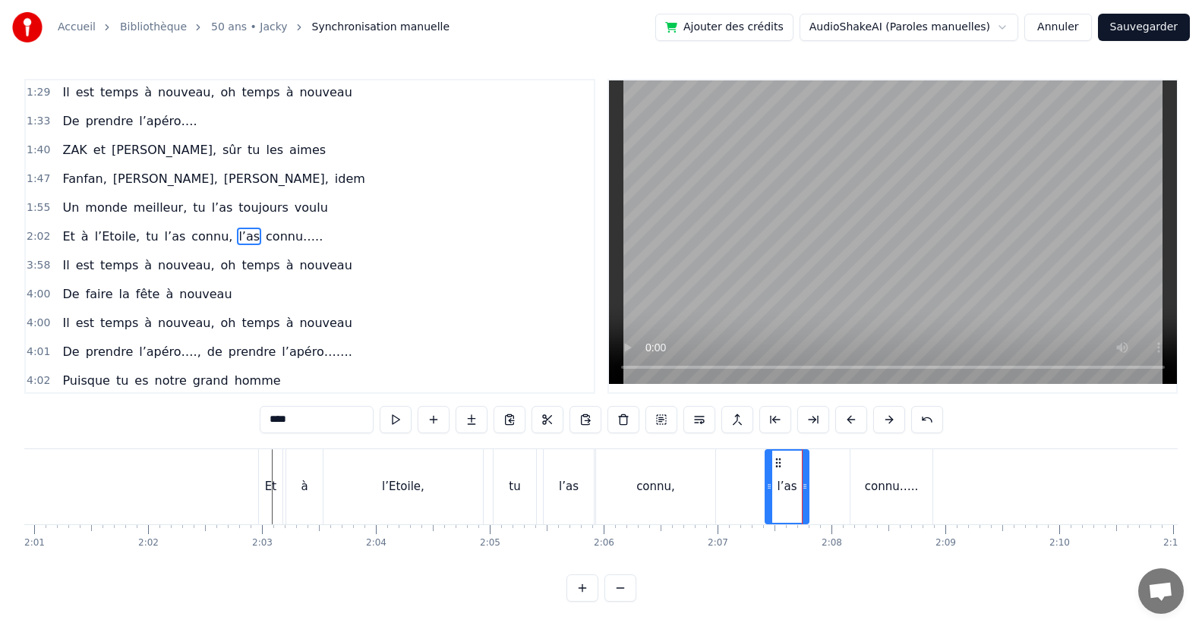
type input "********"
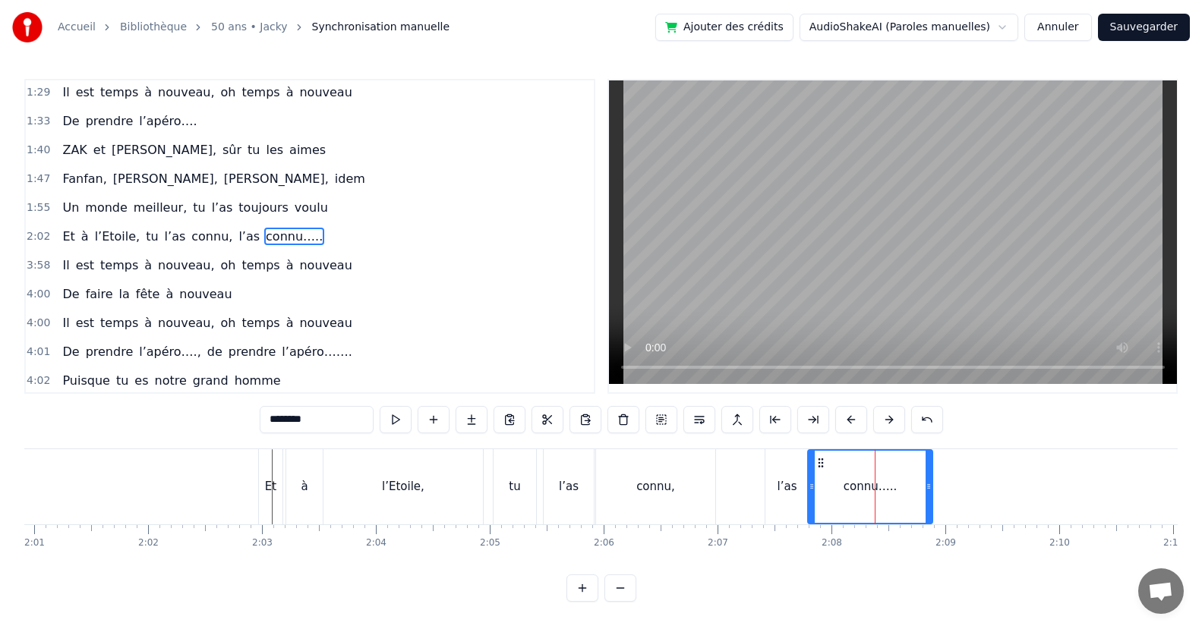
drag, startPoint x: 852, startPoint y: 500, endPoint x: 870, endPoint y: 520, distance: 26.3
click at [811, 512] on div at bounding box center [811, 487] width 6 height 72
drag, startPoint x: 927, startPoint y: 499, endPoint x: 883, endPoint y: 474, distance: 50.0
click at [881, 501] on div at bounding box center [881, 487] width 6 height 72
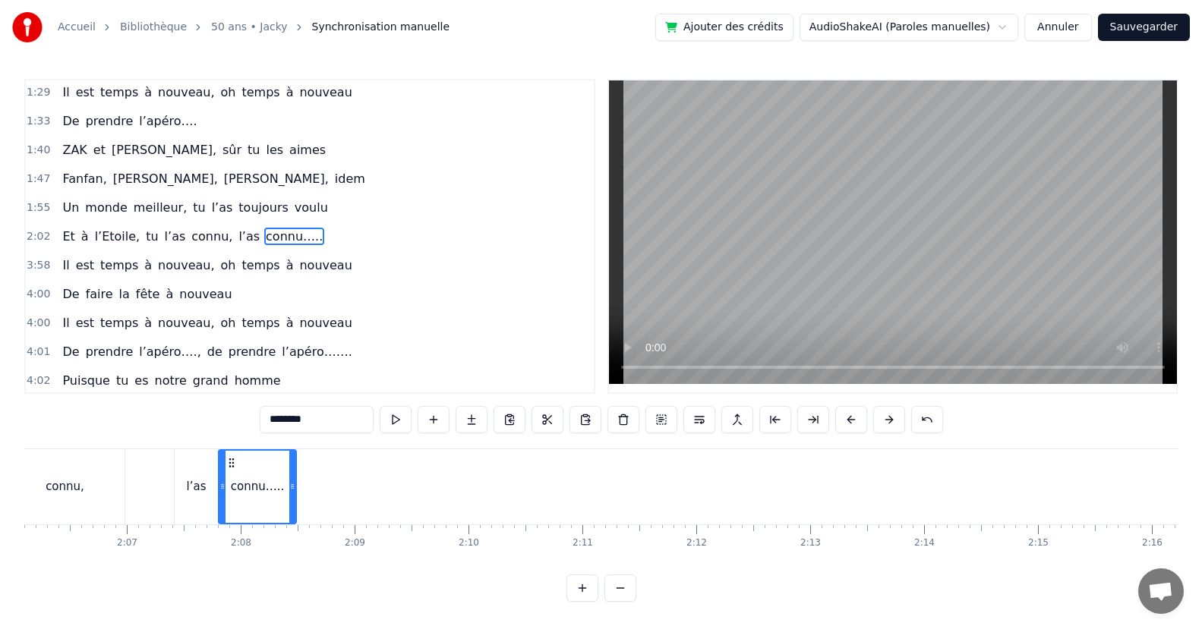
scroll to position [0, 14083]
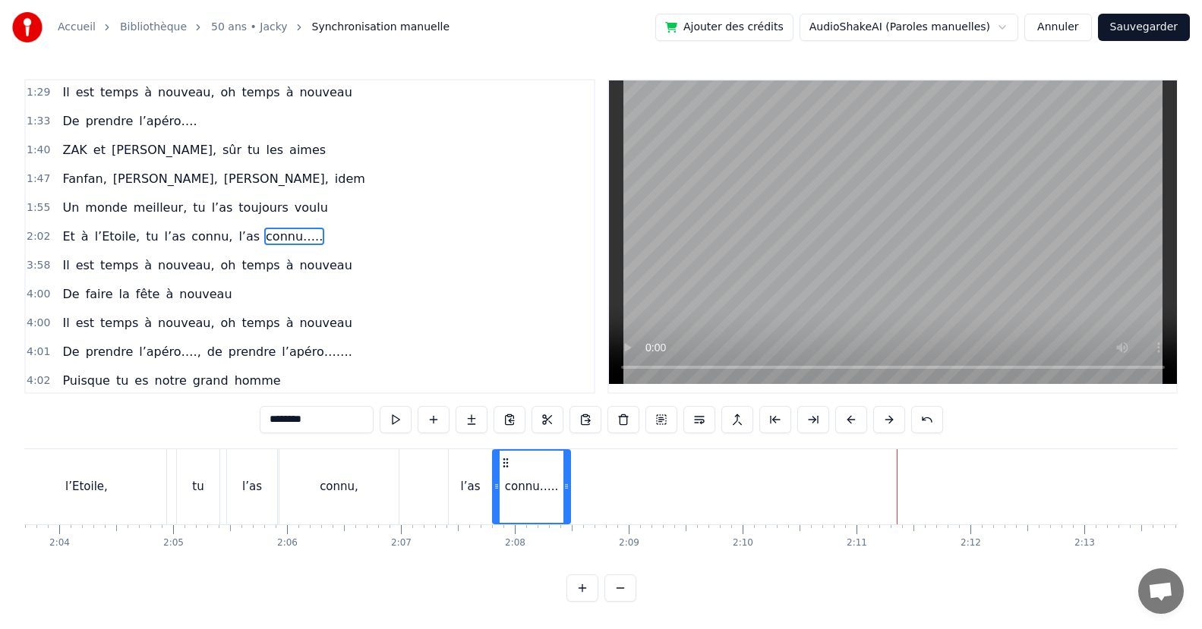
click at [315, 275] on div "Il est temps à nouveau, oh temps à nouveau" at bounding box center [206, 265] width 301 height 27
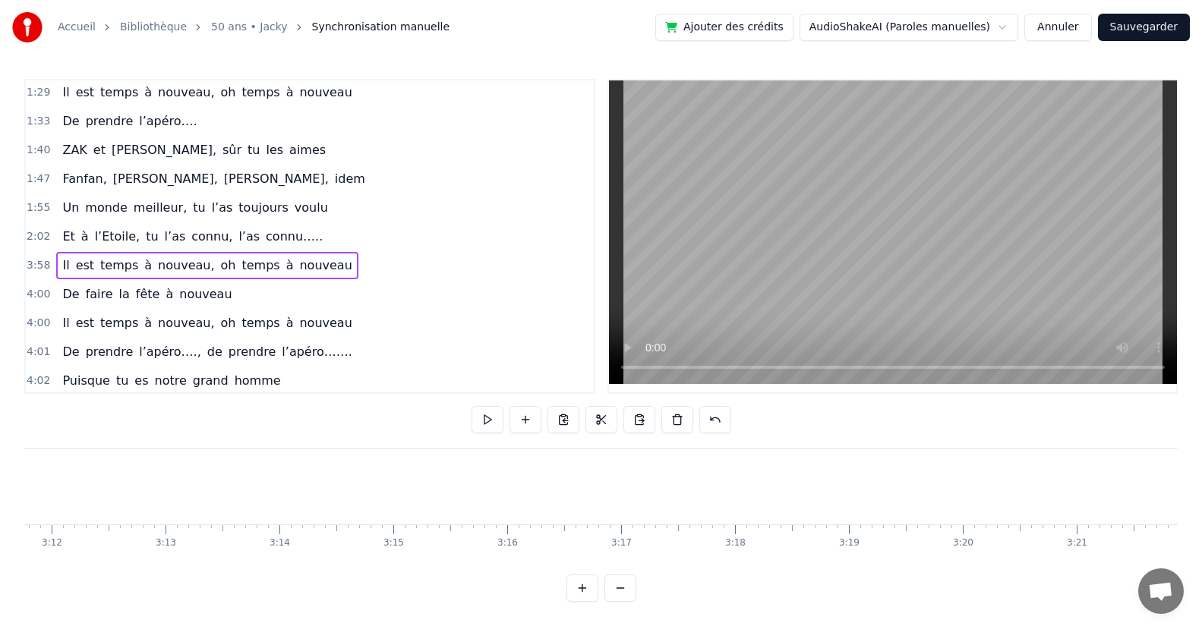
scroll to position [0, 27032]
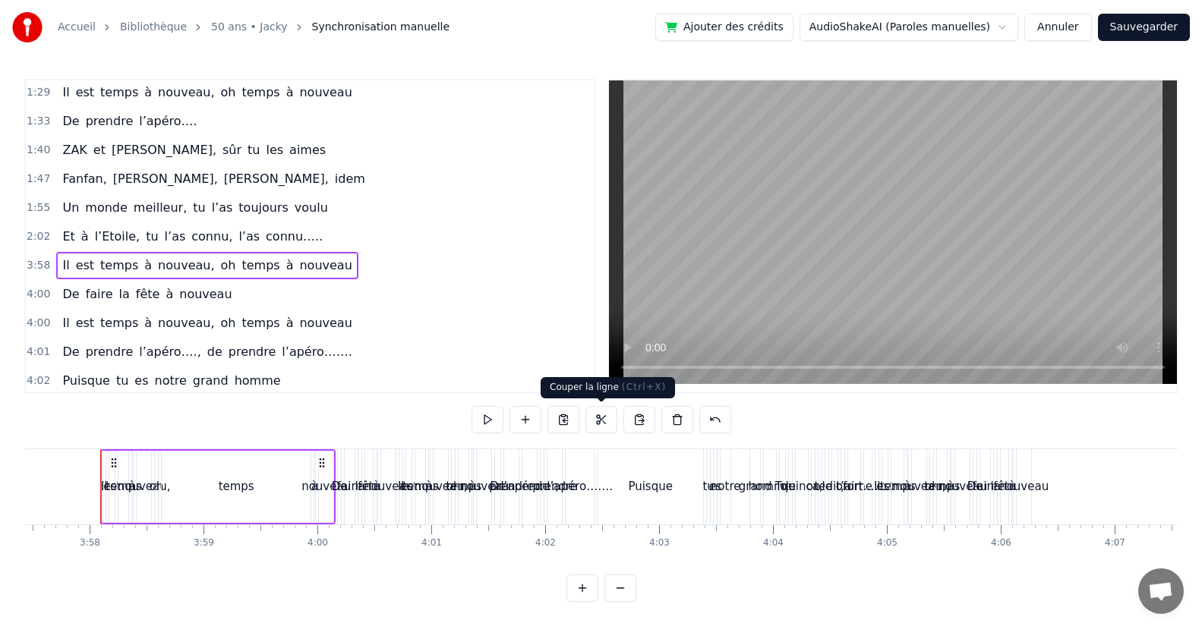
click at [597, 417] on button at bounding box center [601, 419] width 32 height 27
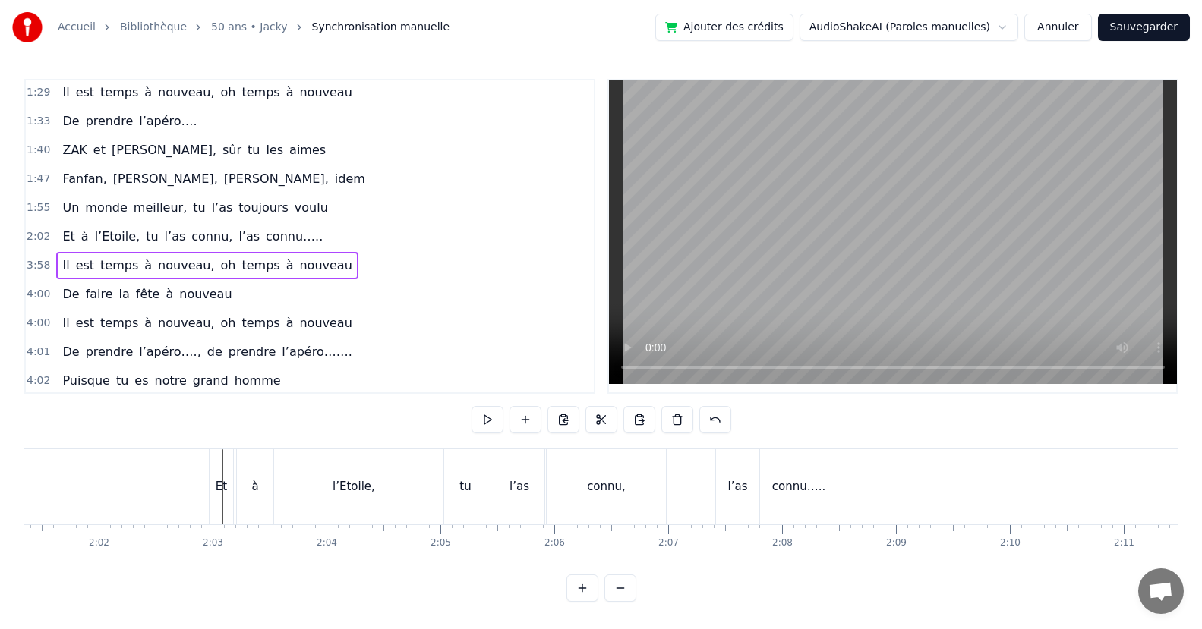
scroll to position [0, 14214]
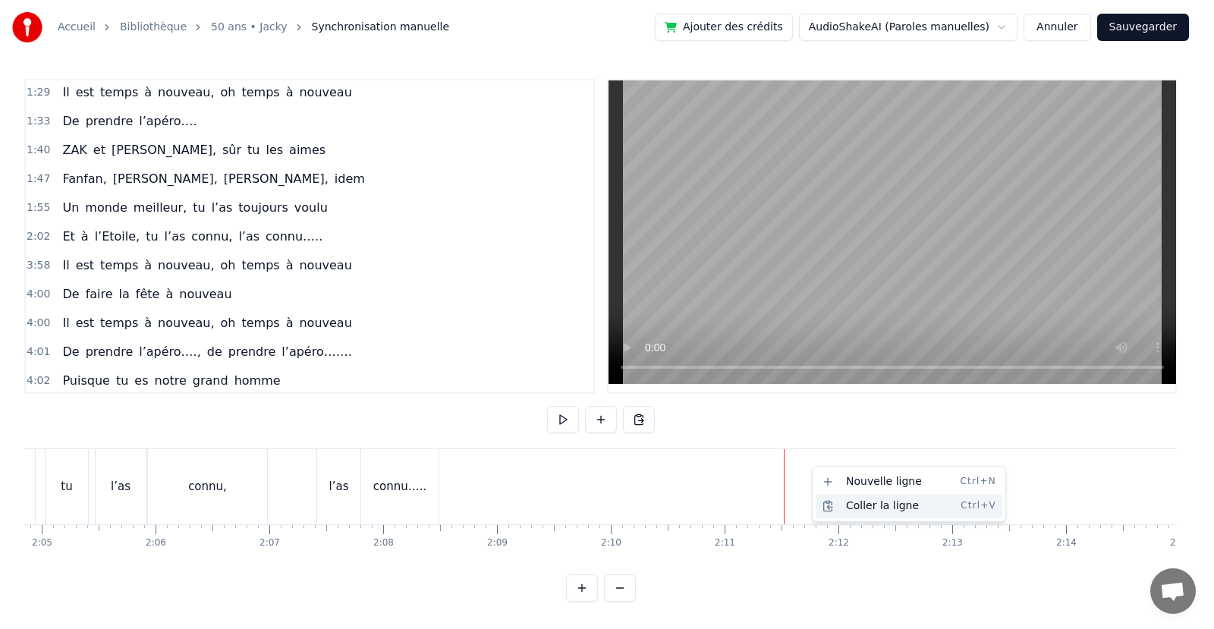
click at [849, 506] on div "Coller la ligne Ctrl+V" at bounding box center [909, 506] width 187 height 24
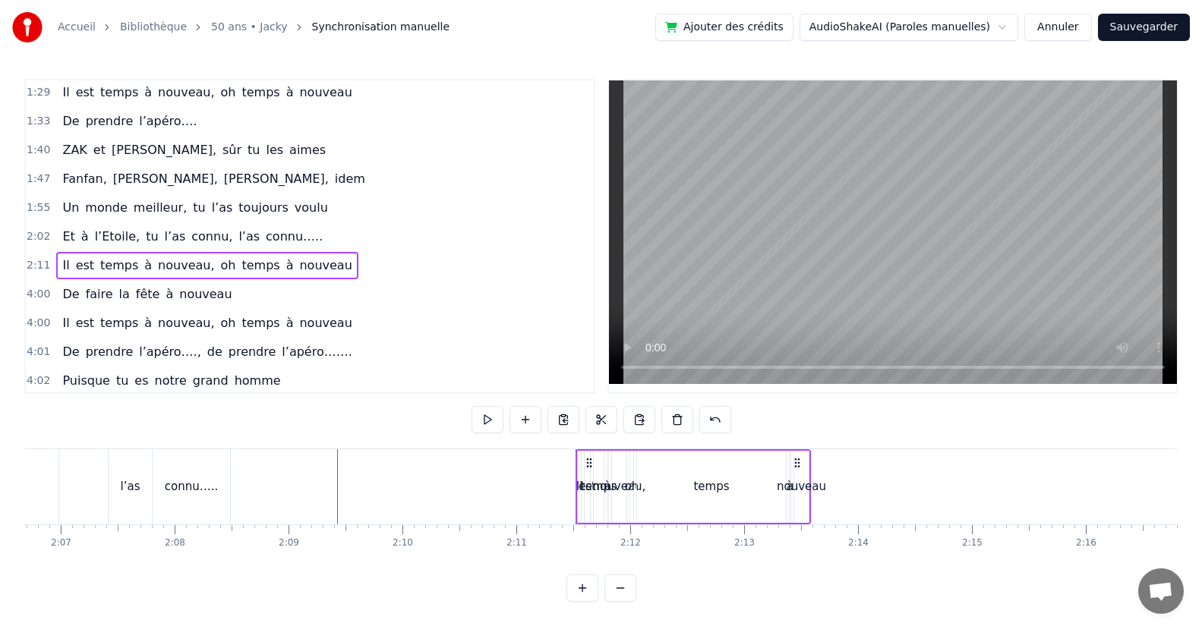
scroll to position [10, 0]
click at [672, 406] on button at bounding box center [677, 419] width 32 height 27
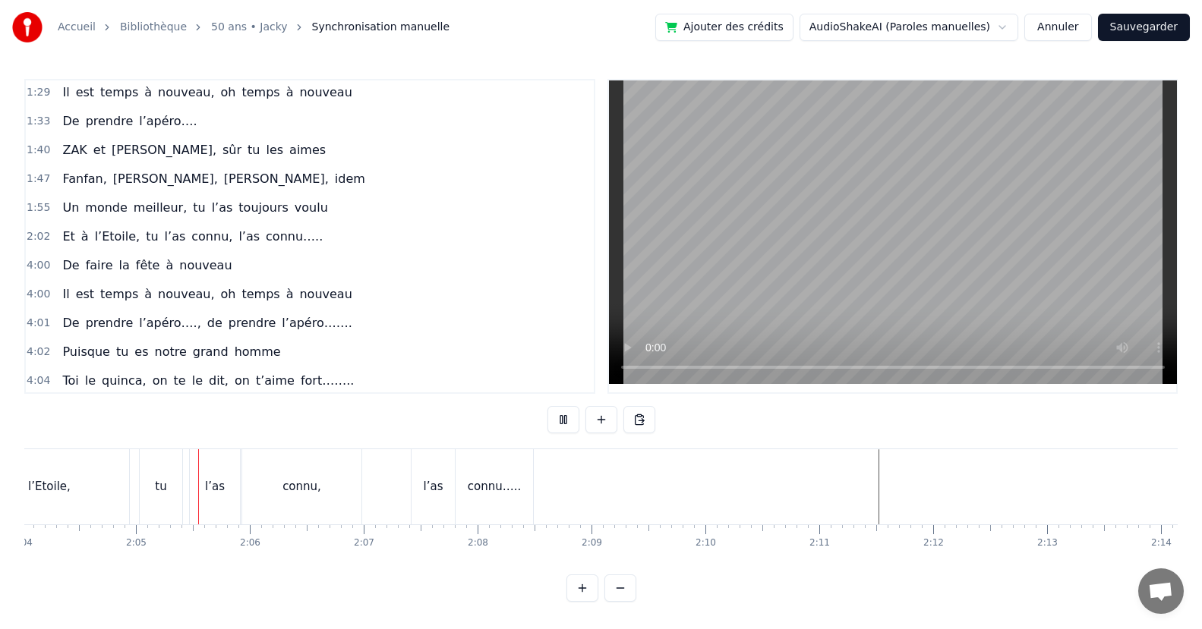
scroll to position [0, 14144]
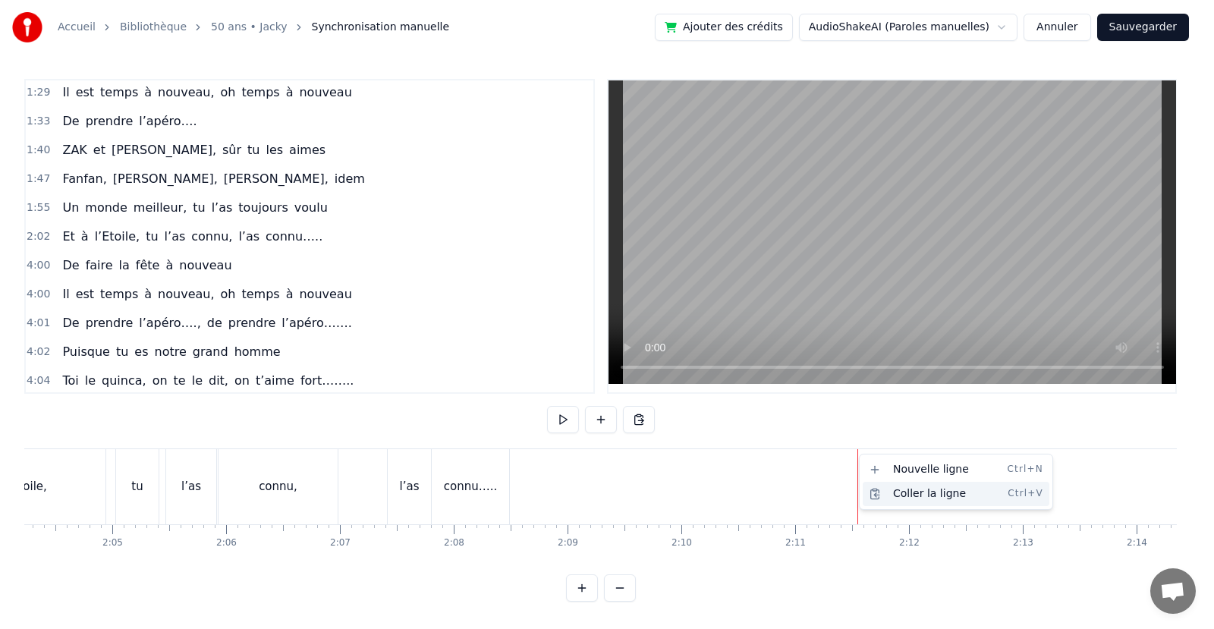
click at [901, 494] on div "Coller la ligne Ctrl+V" at bounding box center [956, 494] width 187 height 24
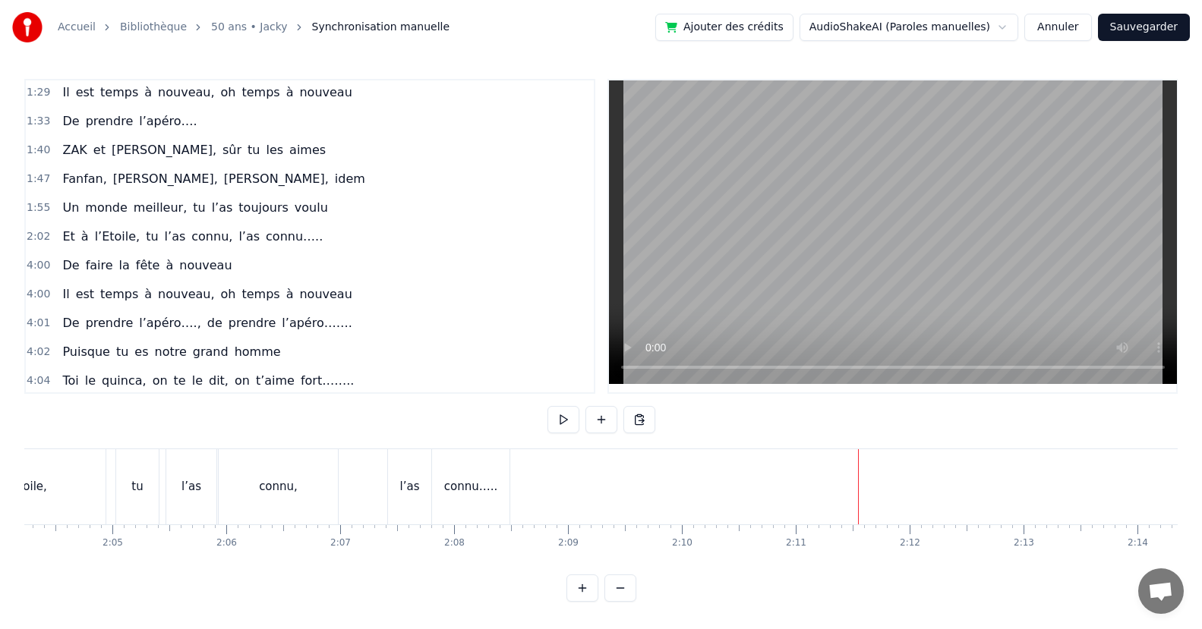
click at [279, 236] on div "Et à l’Etoile, tu l’as connu, l’as connu….." at bounding box center [192, 236] width 272 height 27
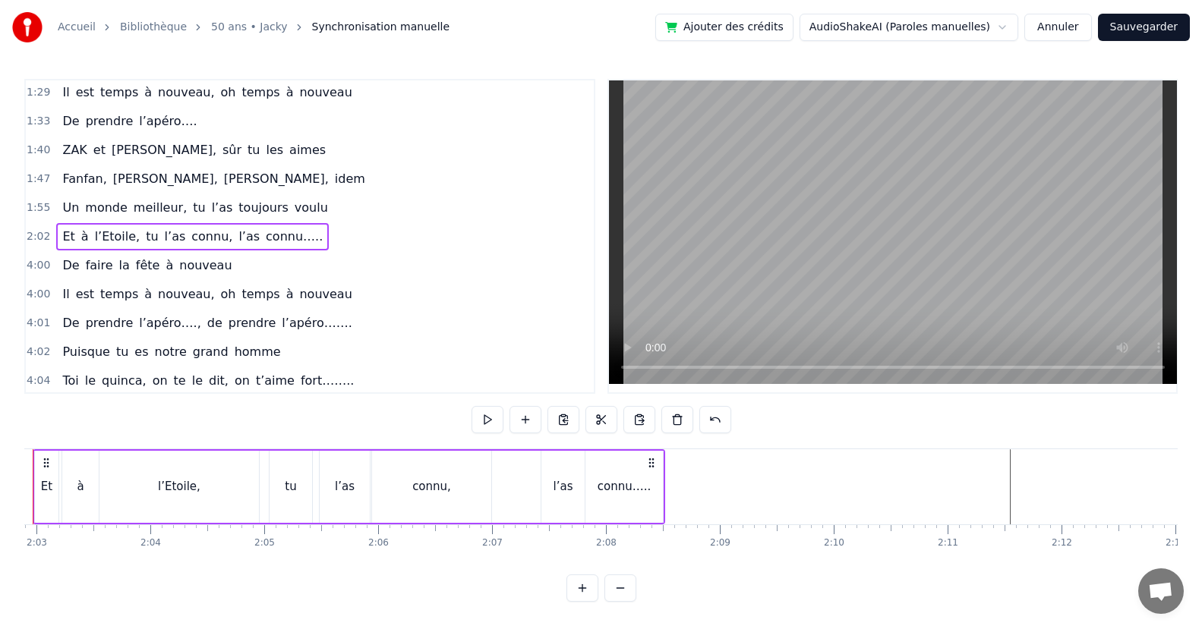
scroll to position [0, 13924]
